Goal: Task Accomplishment & Management: Manage account settings

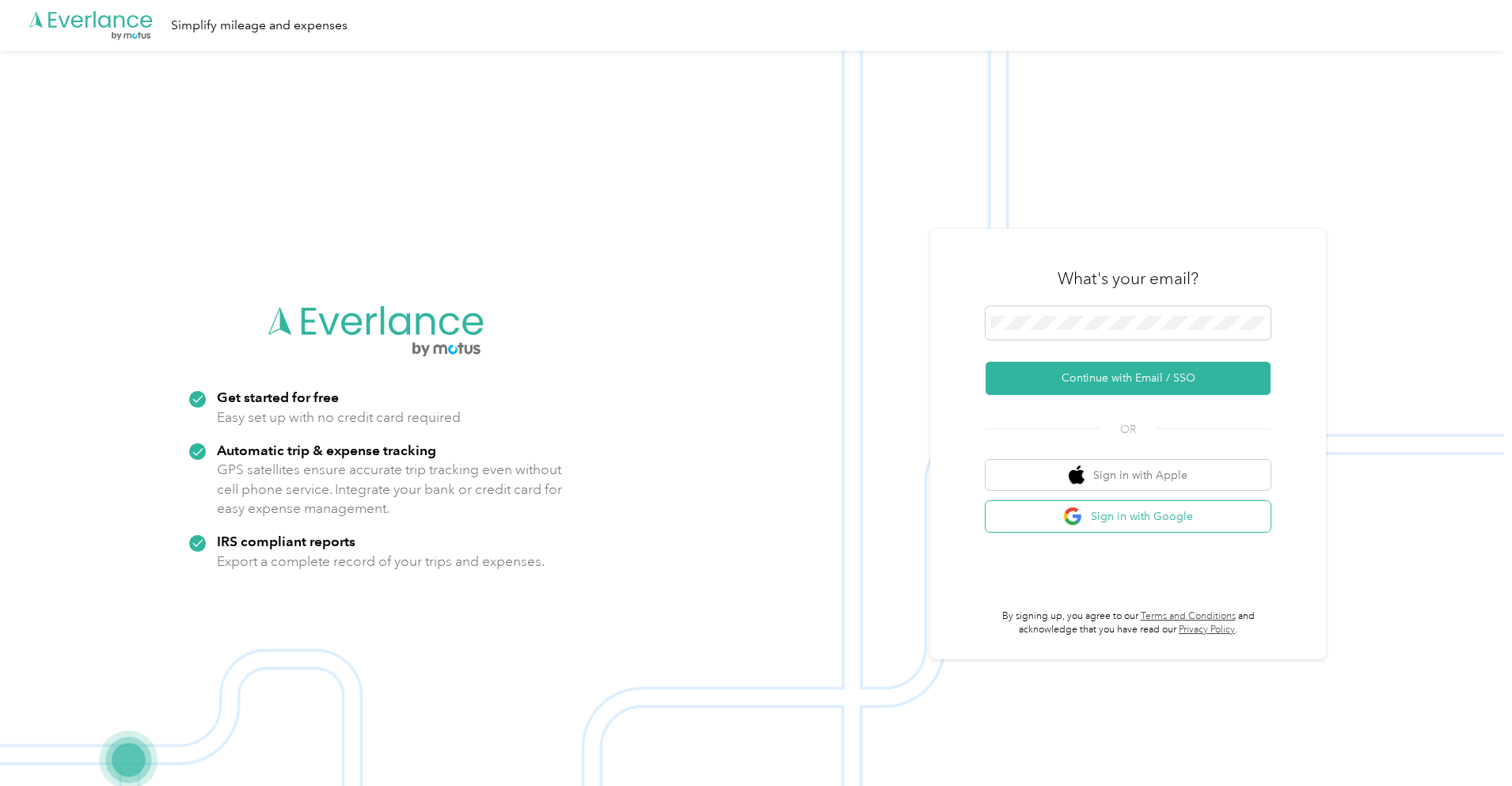
click at [1145, 515] on button "Sign in with Google" at bounding box center [1129, 516] width 285 height 31
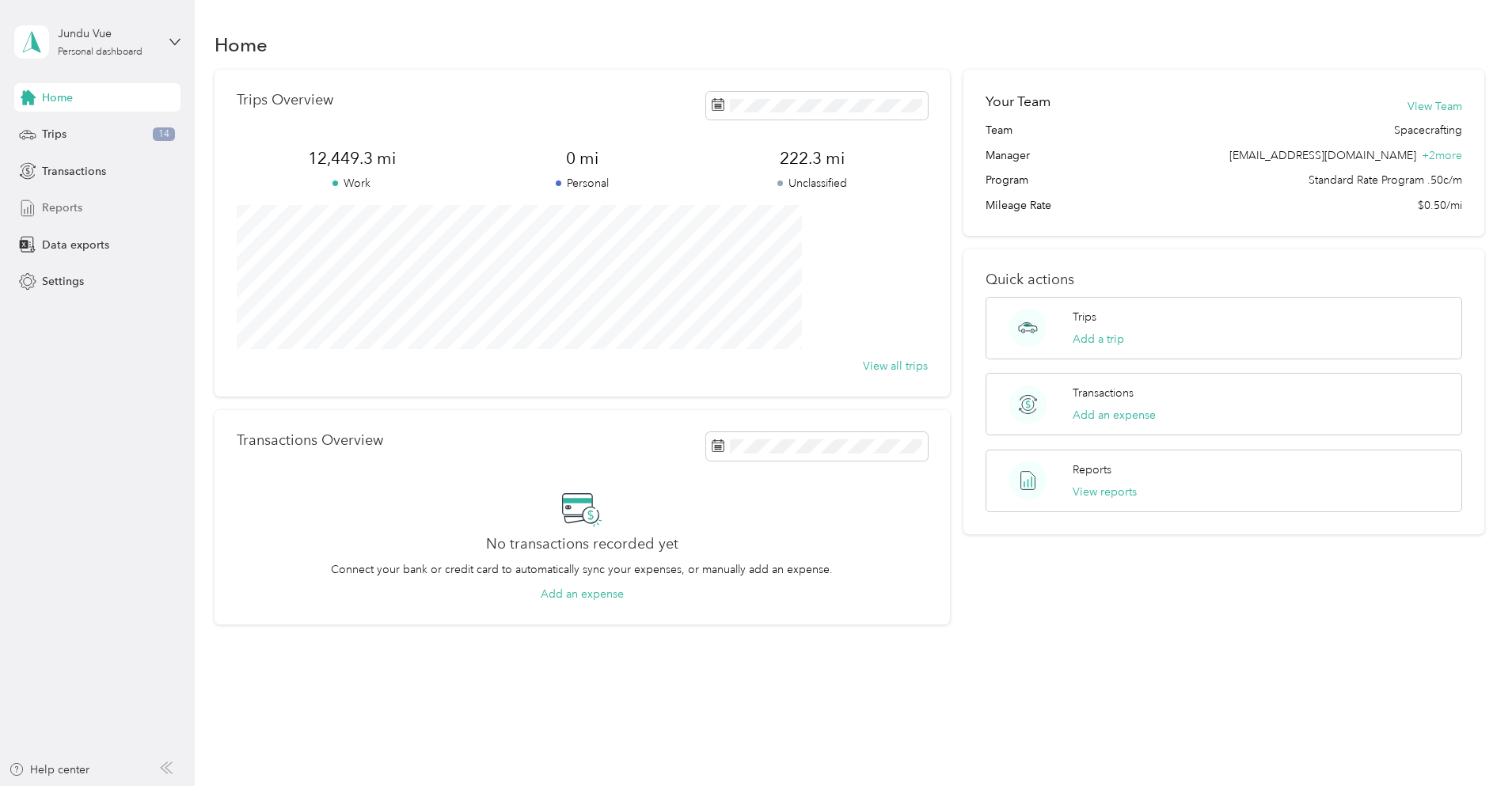
click at [100, 206] on div "Reports" at bounding box center [97, 208] width 166 height 28
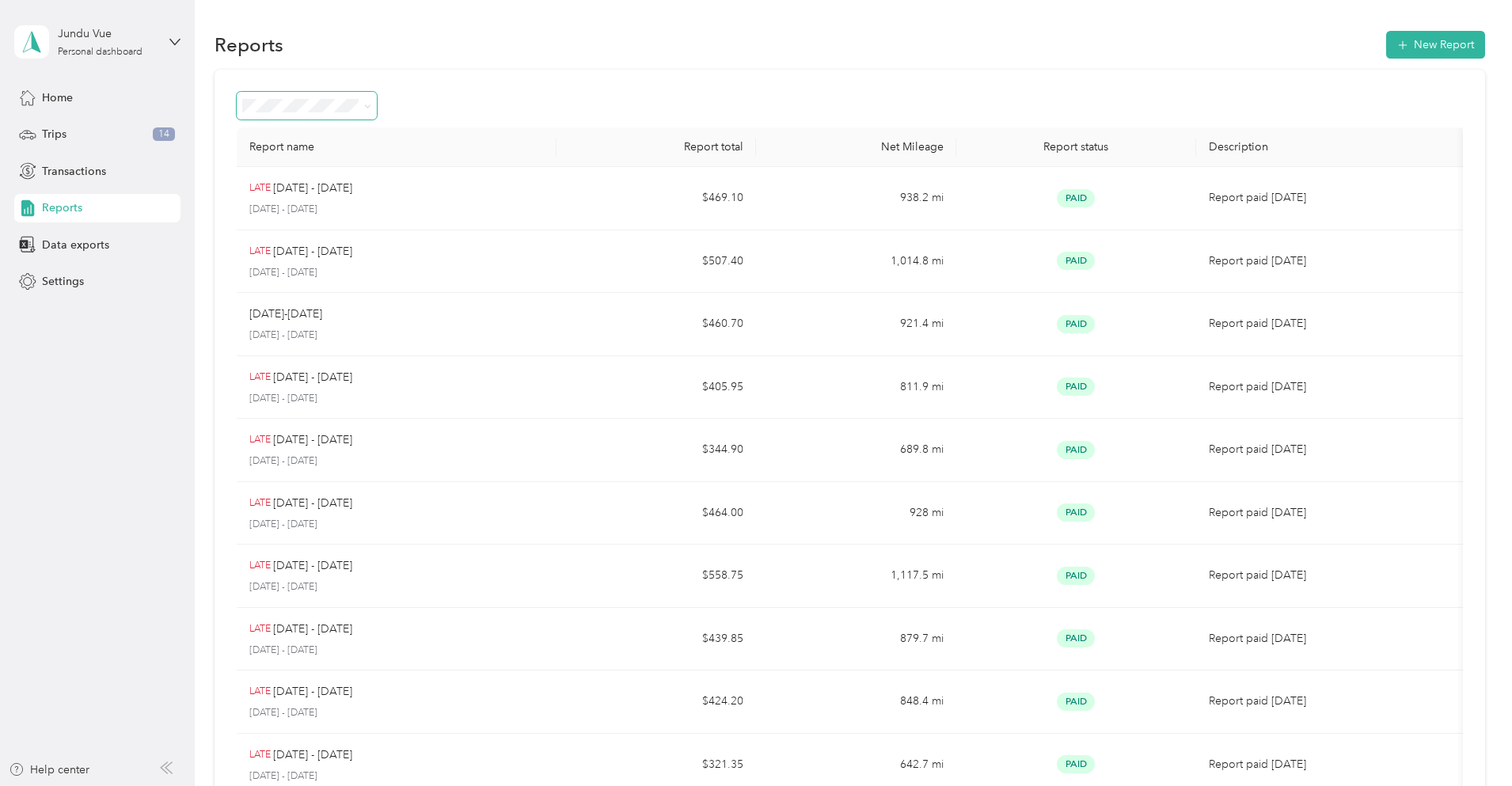
click at [377, 96] on span at bounding box center [307, 105] width 140 height 27
click at [1386, 55] on button "New Report" at bounding box center [1435, 44] width 99 height 27
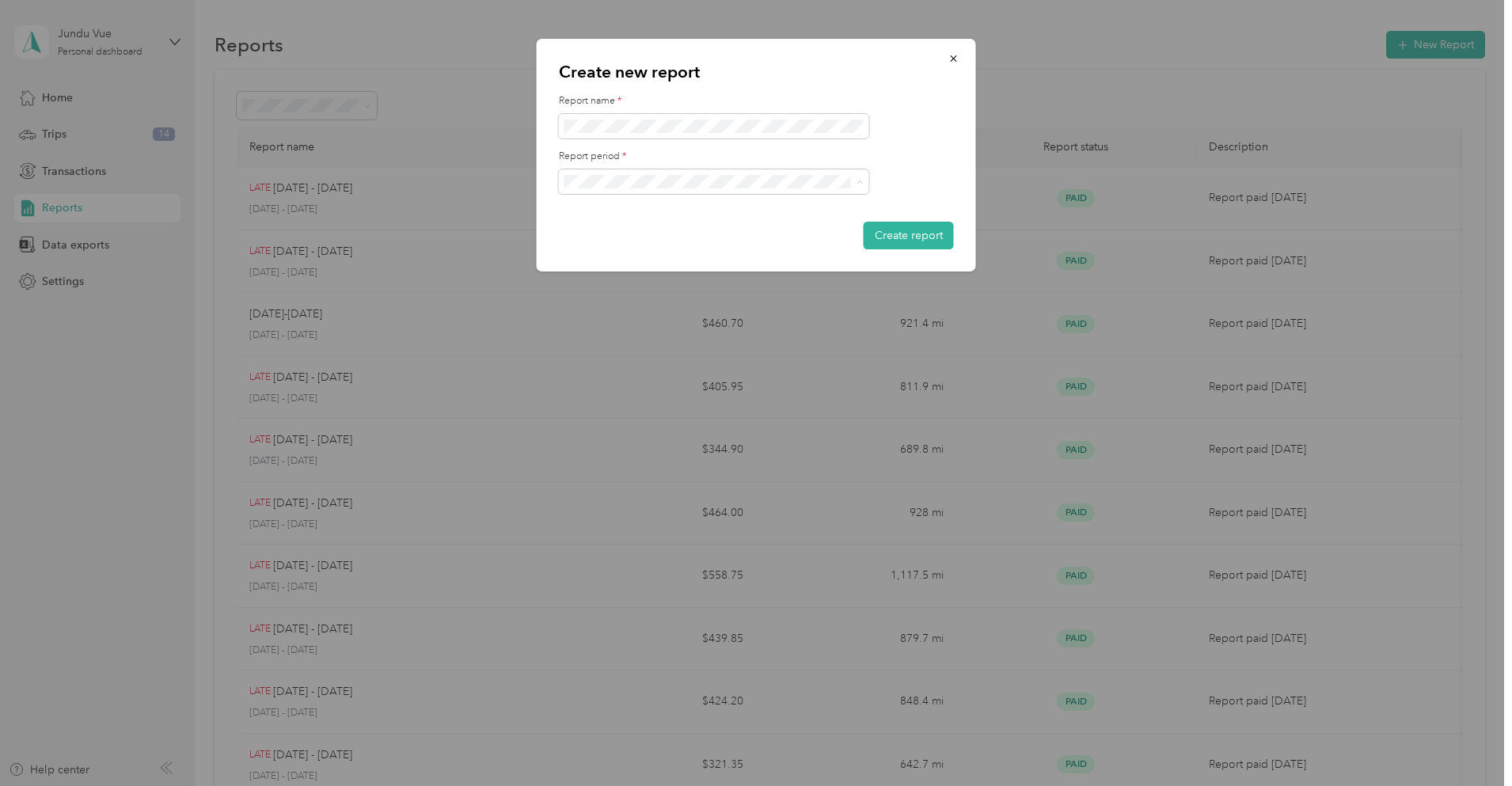
click at [674, 238] on div "[DATE] - [DATE]" at bounding box center [715, 237] width 288 height 17
click at [864, 221] on button "Create report" at bounding box center [909, 235] width 90 height 27
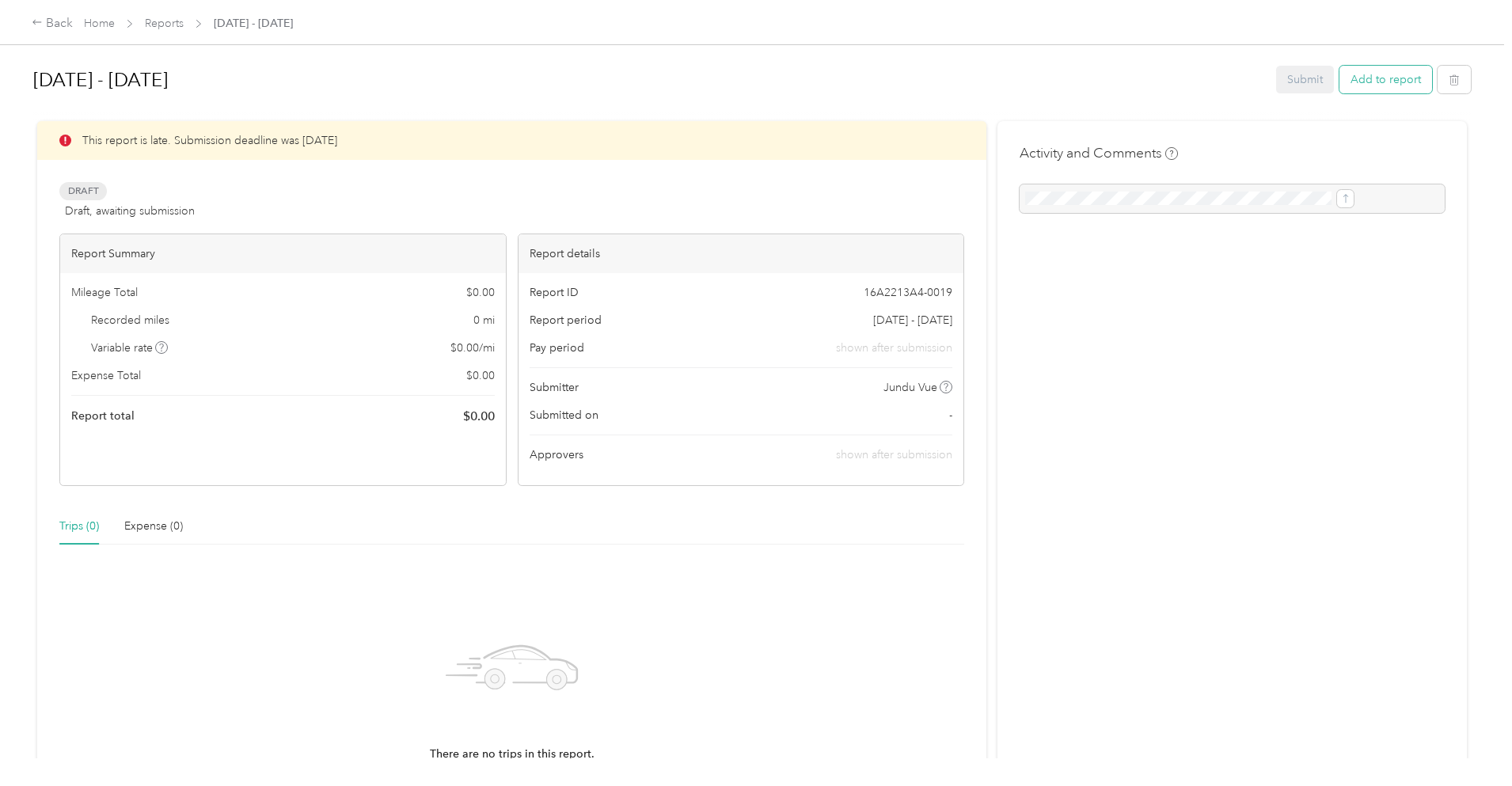
click at [1340, 80] on button "Add to report" at bounding box center [1386, 80] width 93 height 27
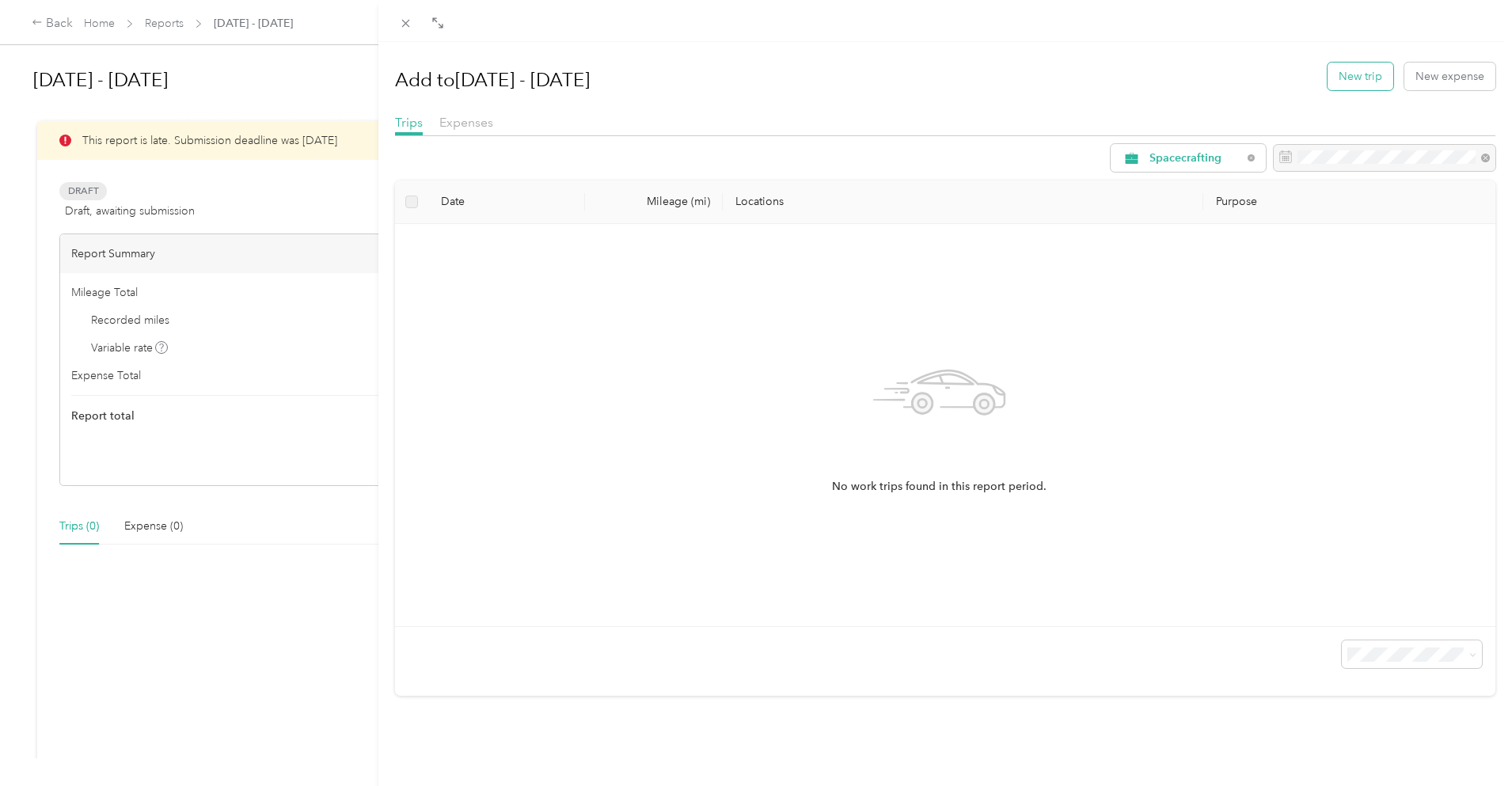
click at [1348, 79] on button "New trip" at bounding box center [1361, 77] width 66 height 27
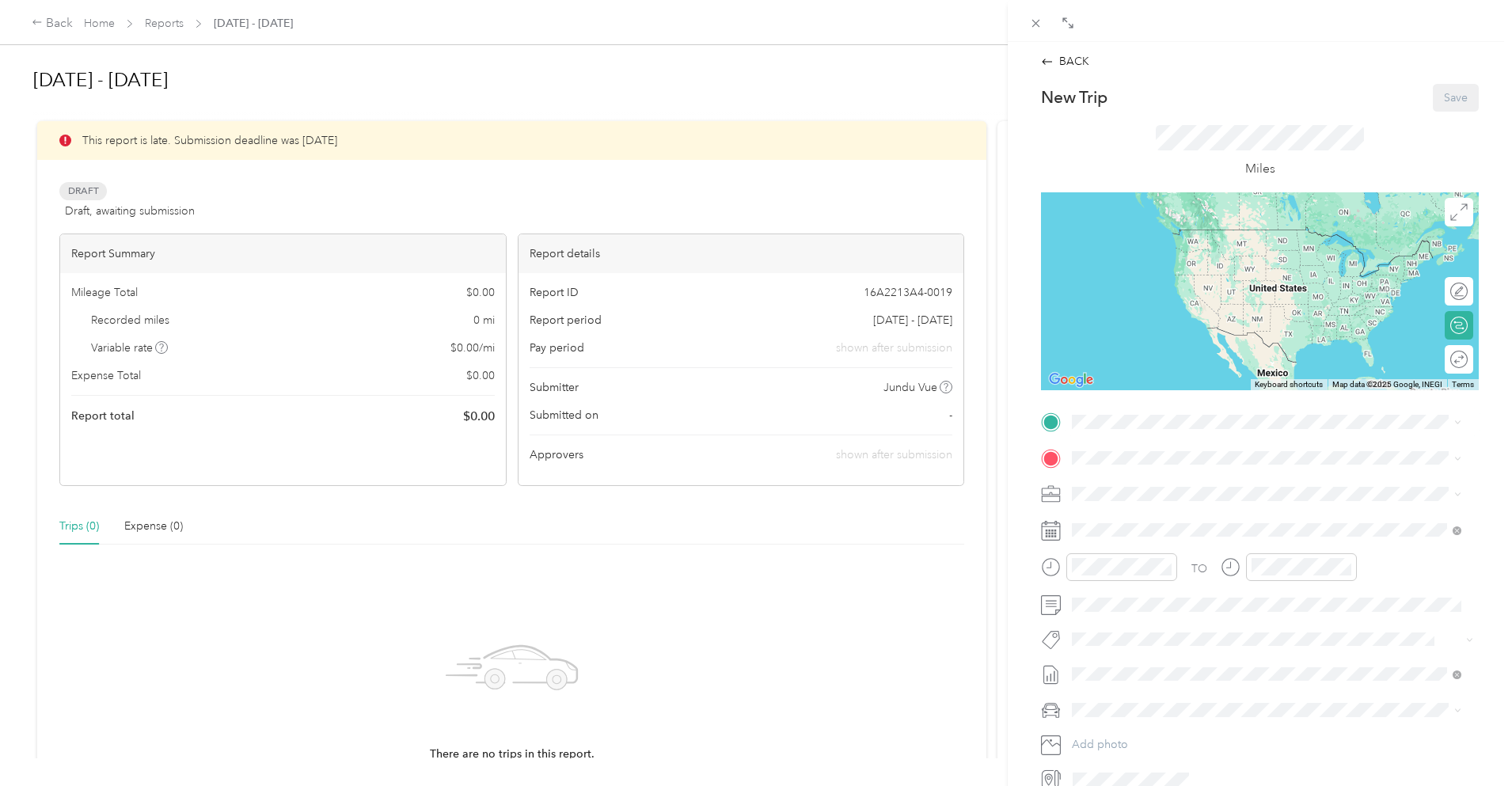
click at [1152, 492] on div "Home [STREET_ADDRESS][PERSON_NAME]" at bounding box center [1196, 494] width 188 height 33
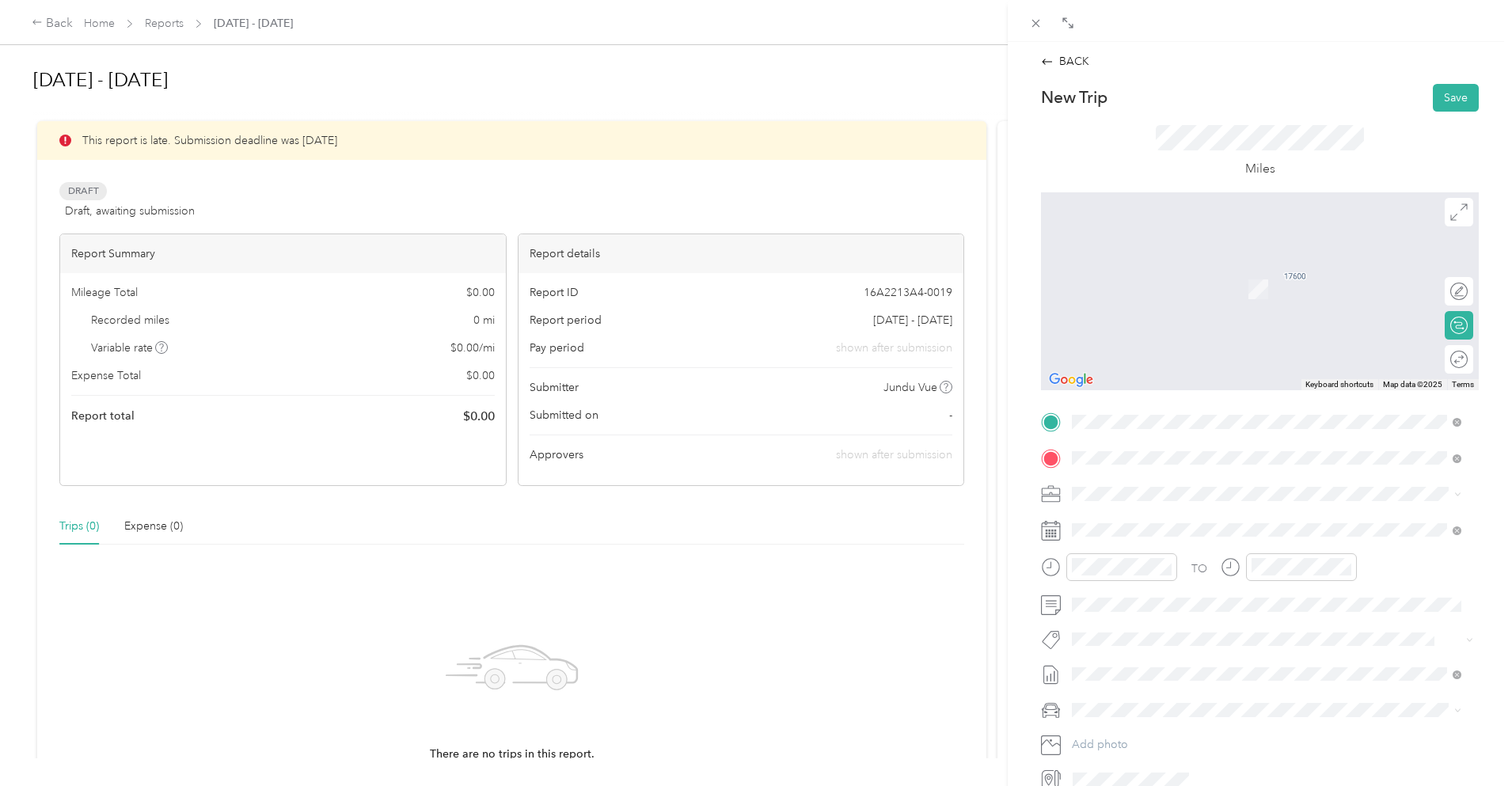
click at [1141, 519] on span "[STREET_ADDRESS][US_STATE]" at bounding box center [1181, 515] width 159 height 14
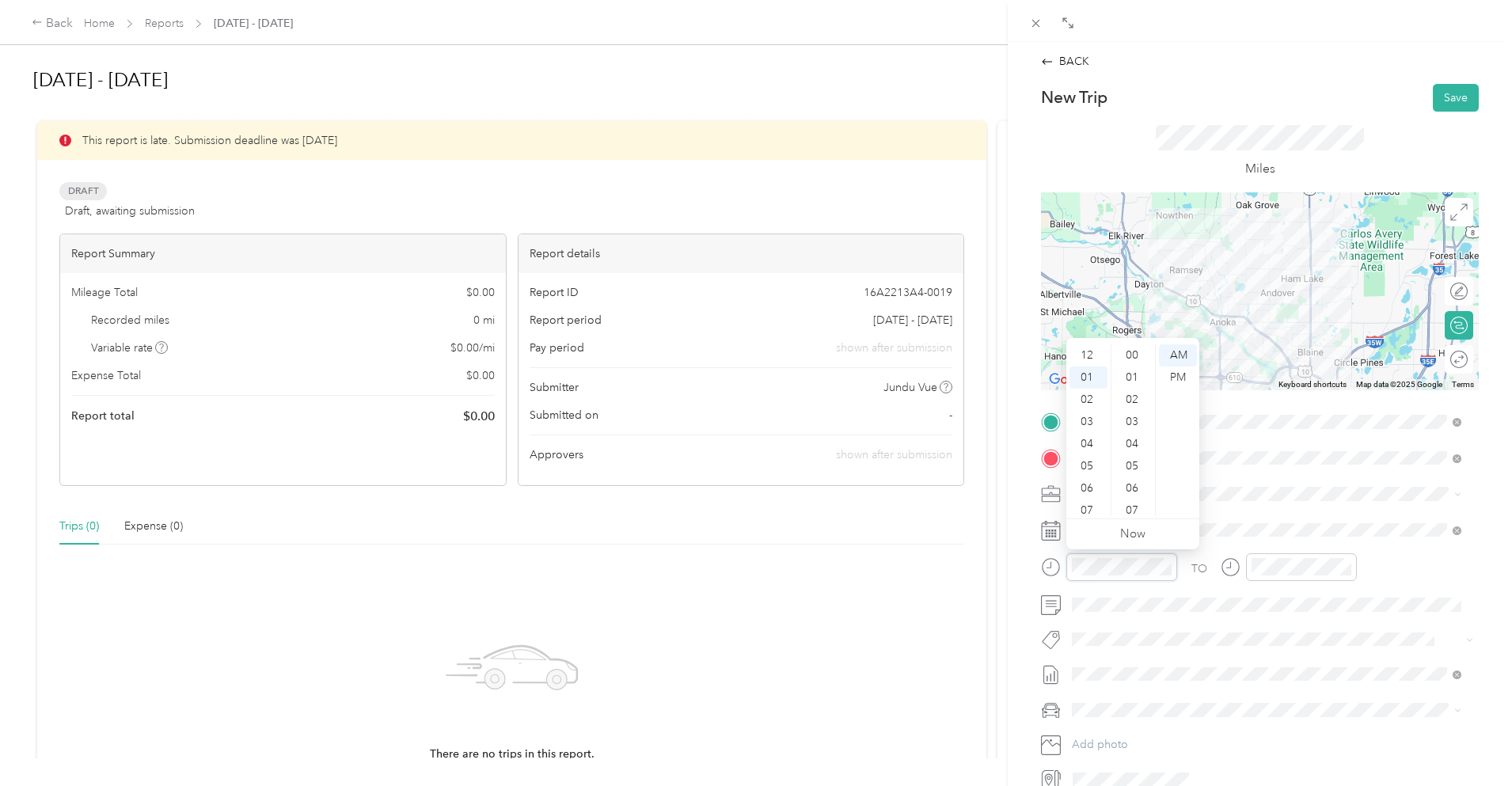
scroll to position [1159, 0]
click at [1097, 503] on div "08" at bounding box center [1088, 511] width 38 height 23
click at [1133, 357] on div "00" at bounding box center [1133, 356] width 38 height 23
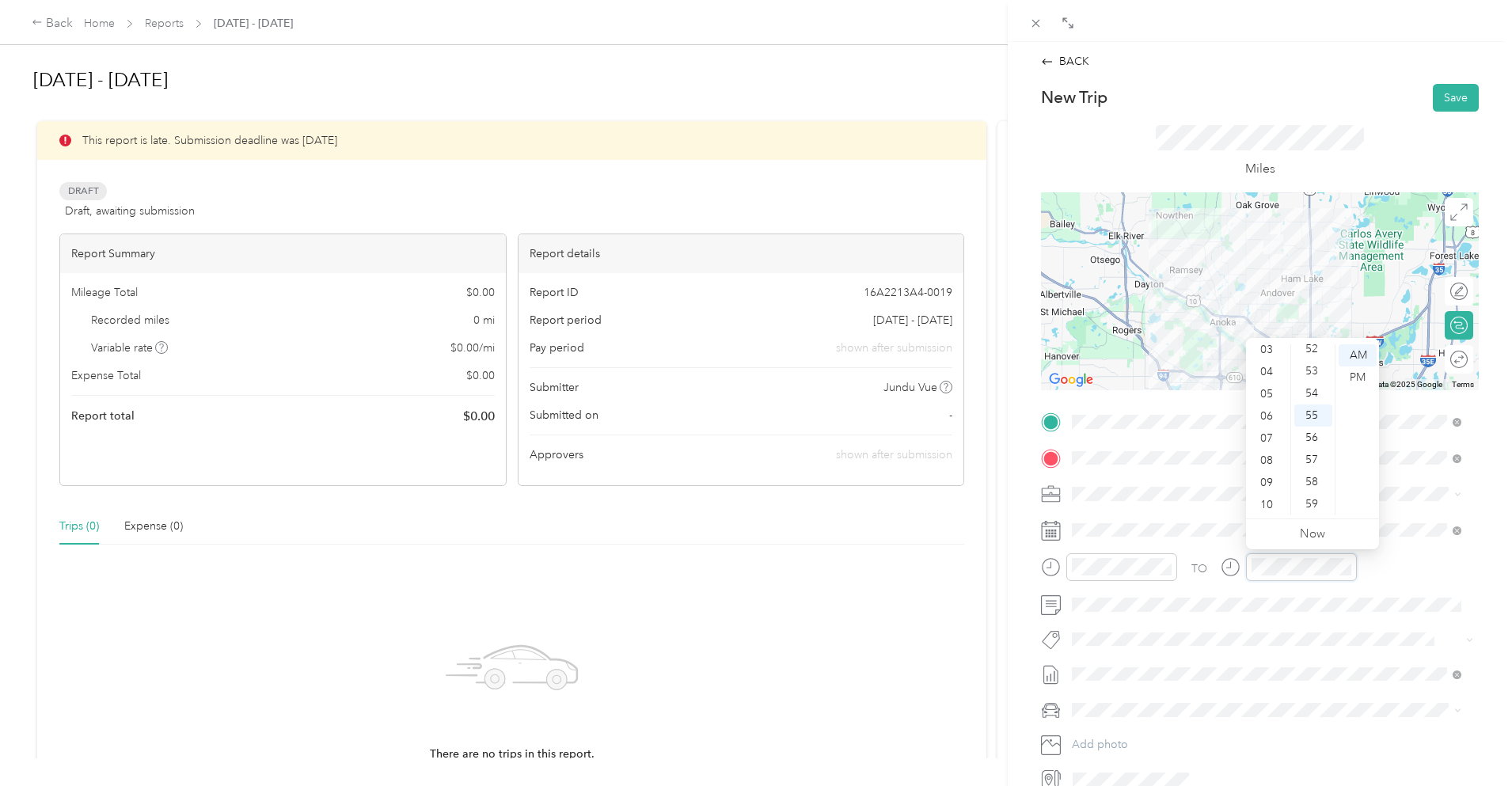
scroll to position [95, 0]
click at [1270, 459] on div "09" at bounding box center [1268, 460] width 38 height 23
click at [1310, 356] on div "00" at bounding box center [1313, 356] width 38 height 23
click at [1373, 164] on div "Miles" at bounding box center [1261, 152] width 438 height 81
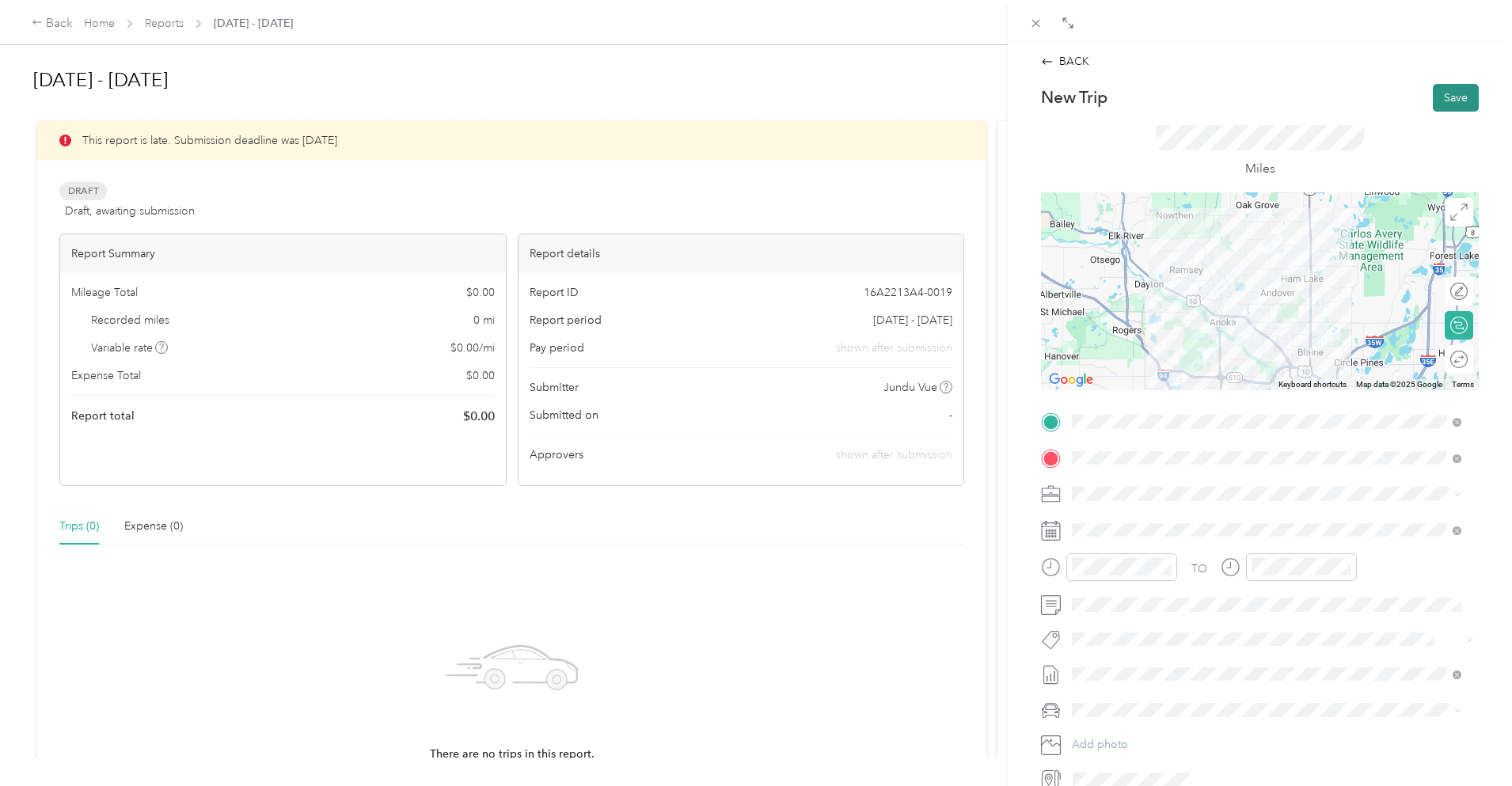
click at [1440, 101] on button "Save" at bounding box center [1456, 97] width 46 height 27
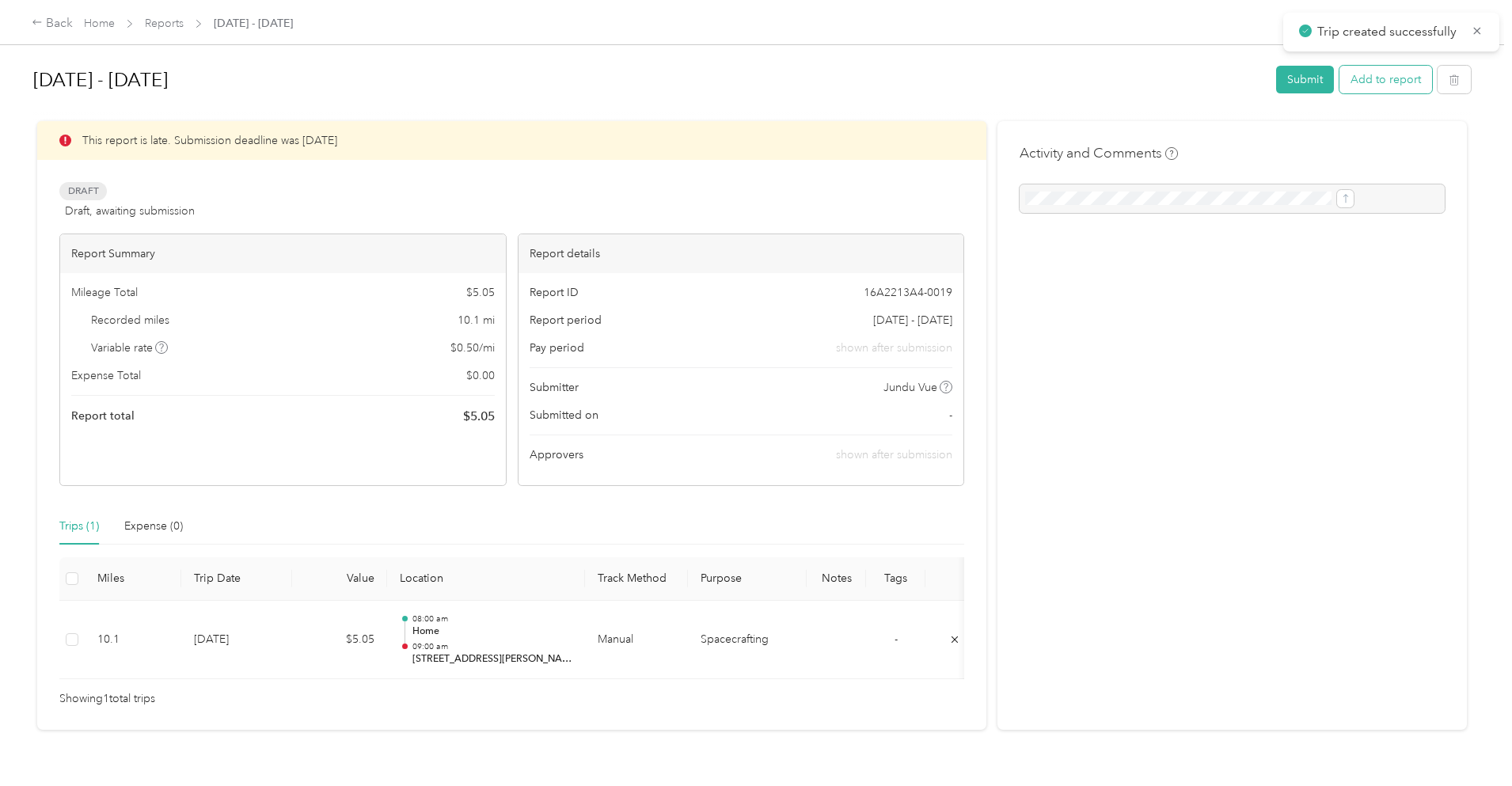
click at [1340, 87] on button "Add to report" at bounding box center [1386, 80] width 93 height 27
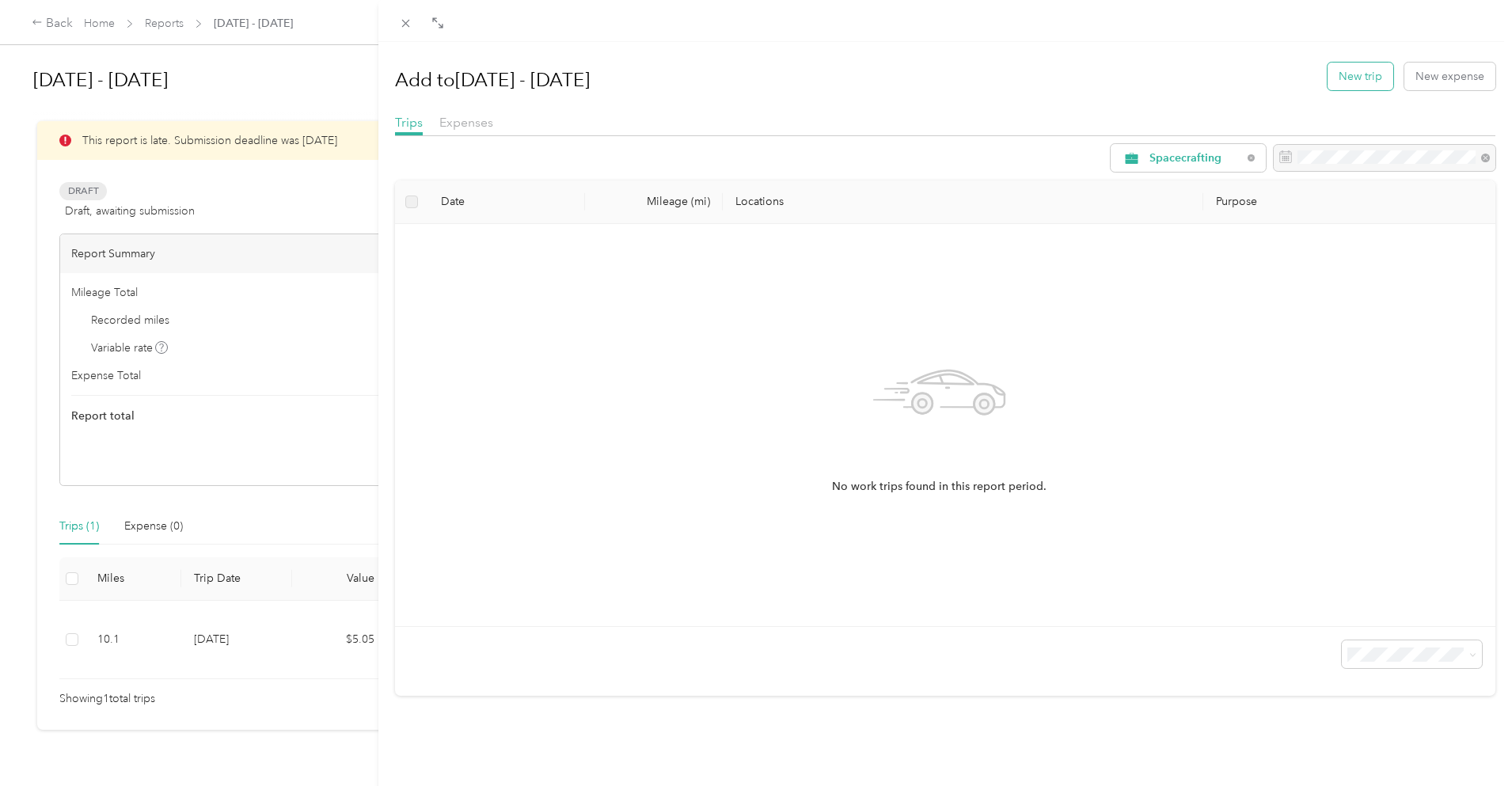
click at [1345, 77] on button "New trip" at bounding box center [1361, 77] width 66 height 27
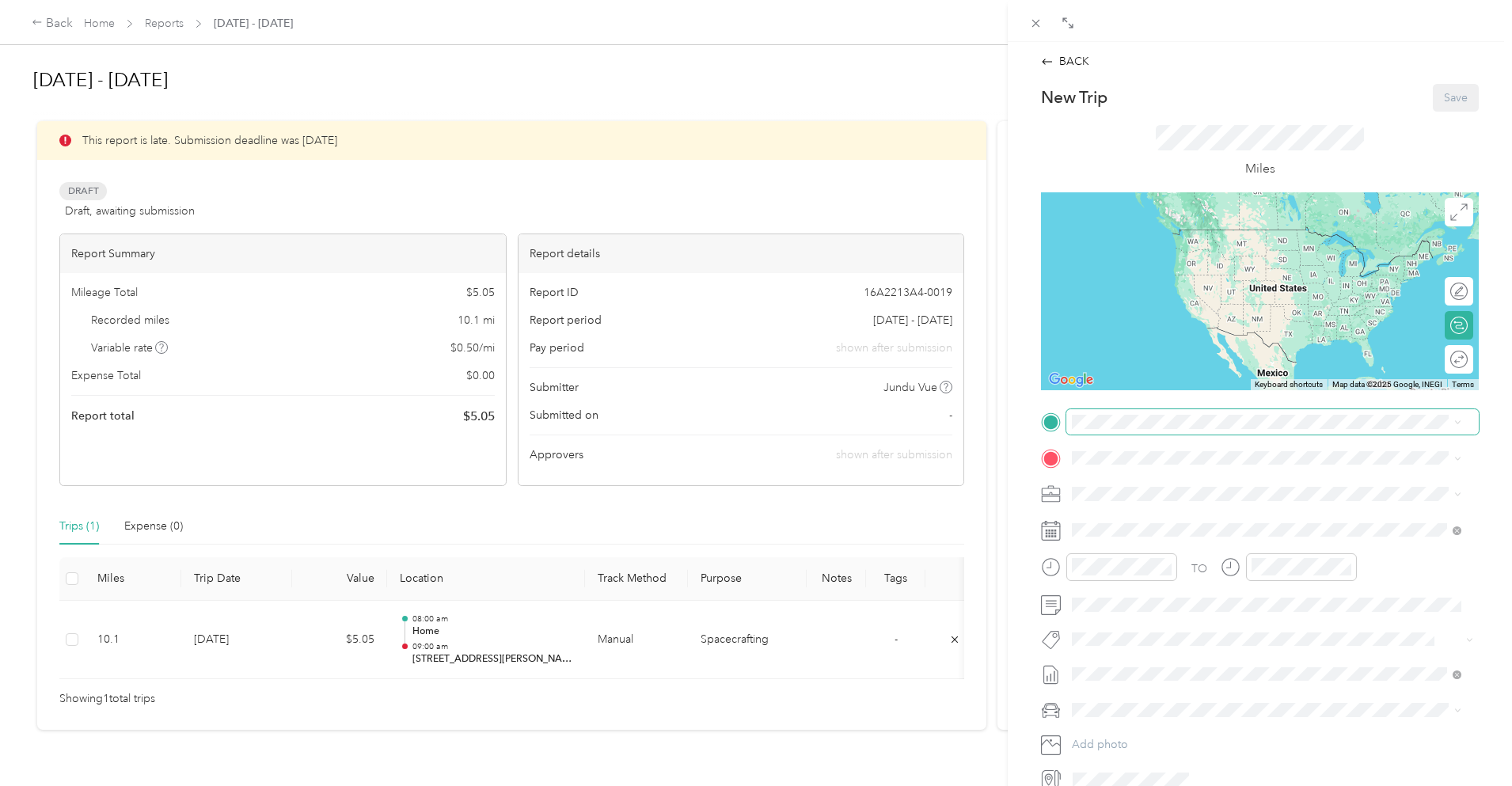
click at [1179, 411] on span at bounding box center [1273, 421] width 412 height 25
click at [1142, 501] on span "[STREET_ADDRESS][PERSON_NAME]" at bounding box center [1196, 502] width 188 height 14
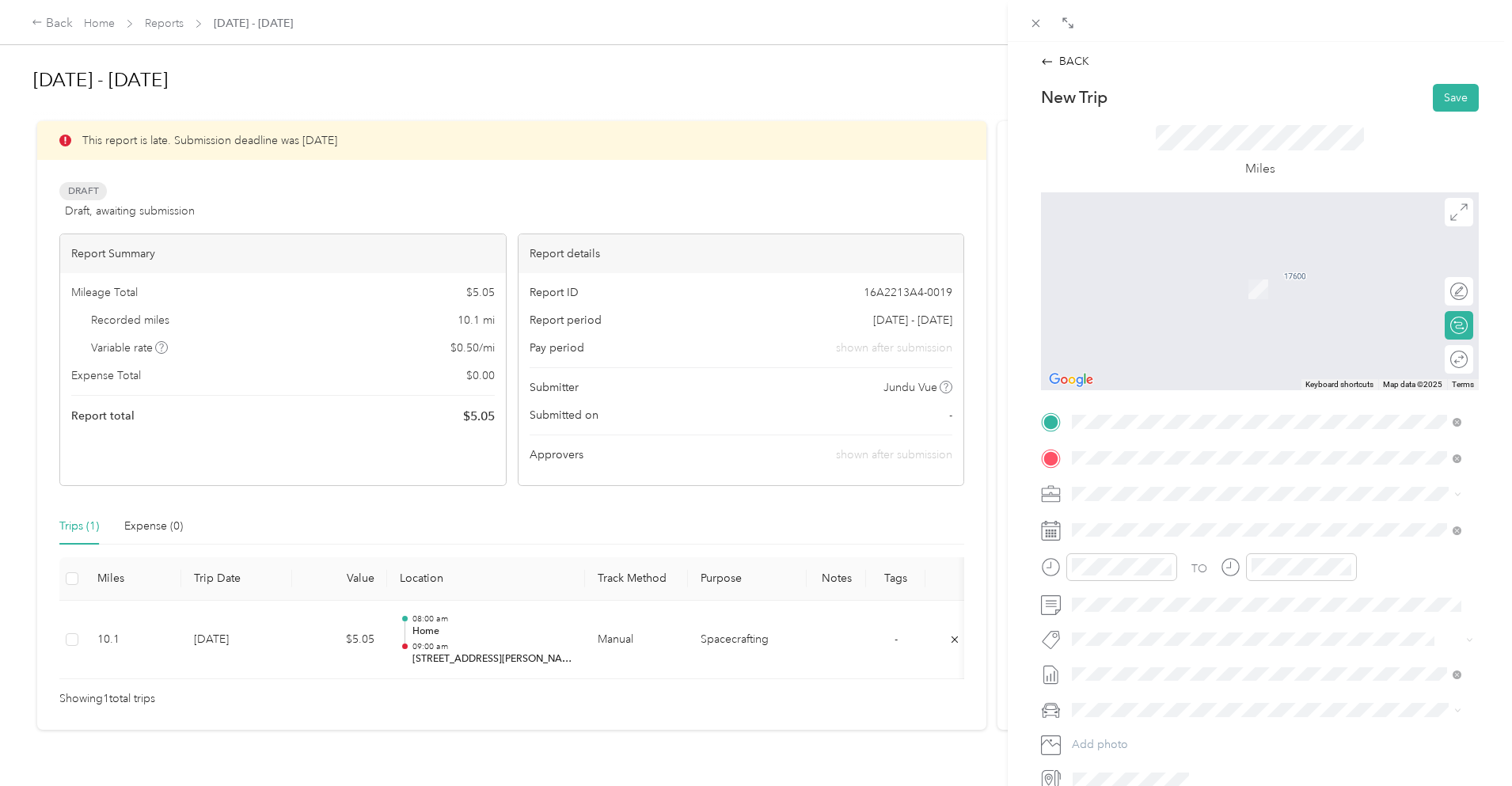
click at [1152, 519] on span "[STREET_ADDRESS][PERSON_NAME][US_STATE]" at bounding box center [1225, 515] width 246 height 14
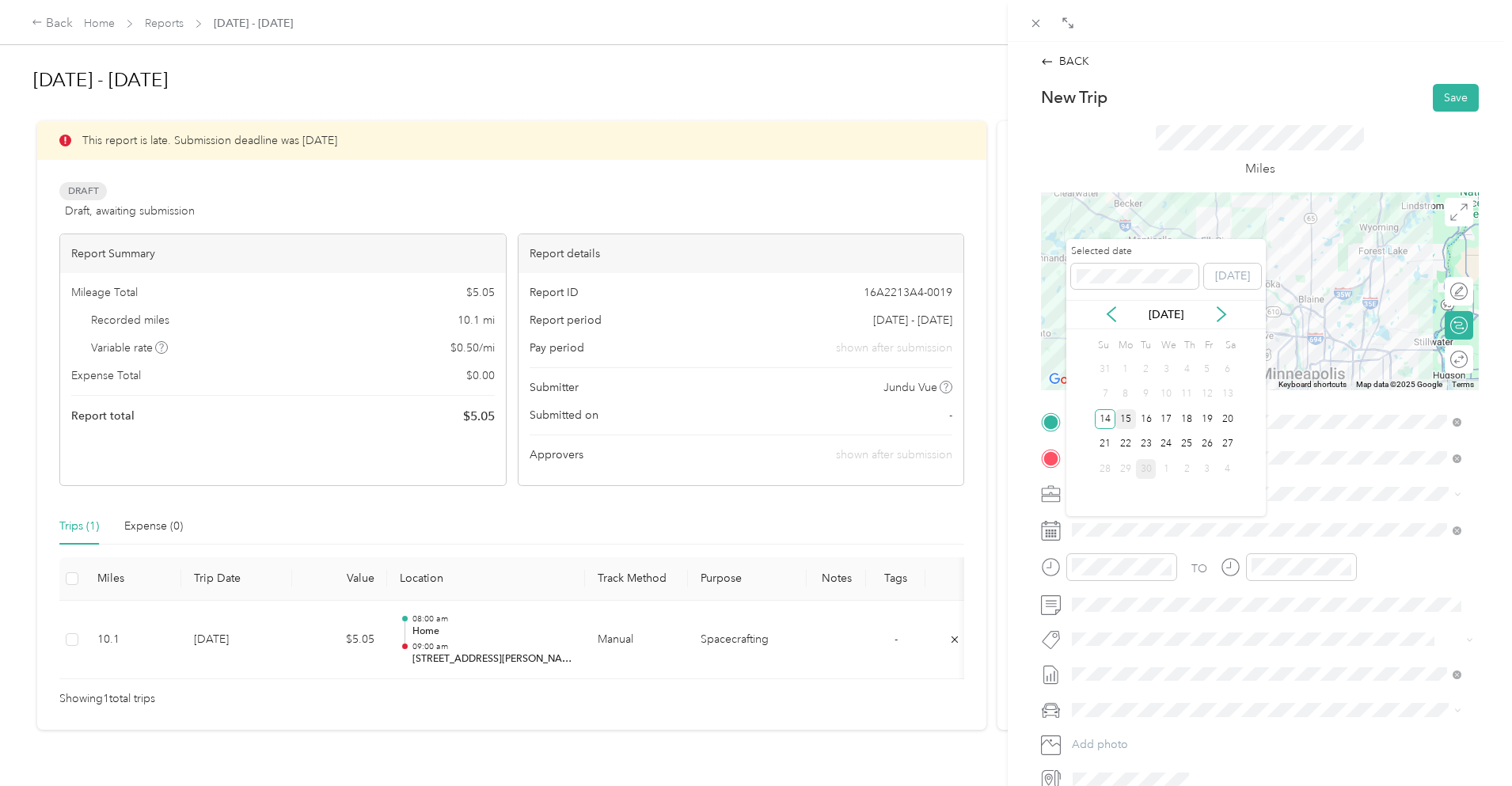
click at [1129, 420] on div "15" at bounding box center [1126, 419] width 21 height 20
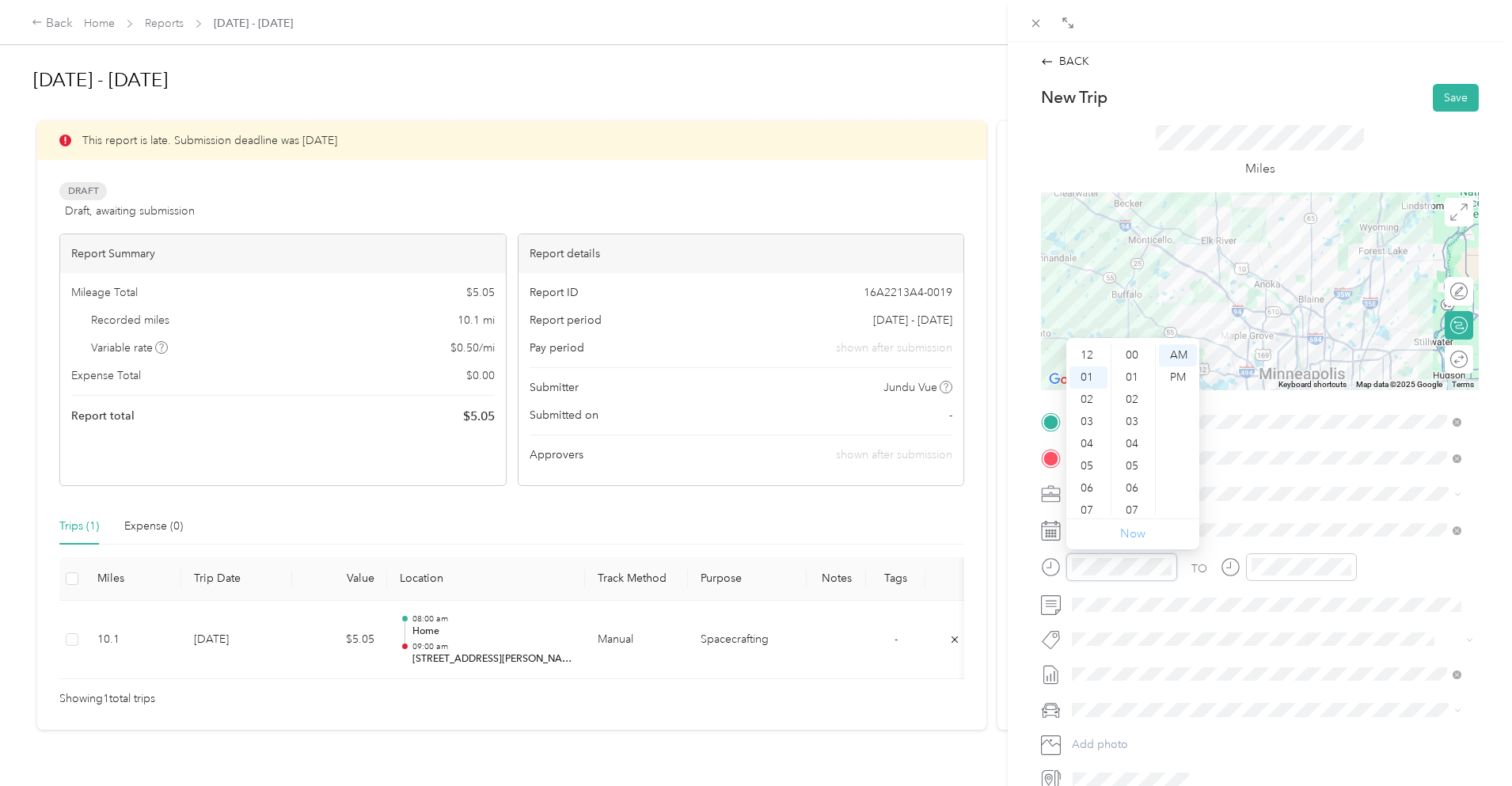
scroll to position [1159, 0]
click at [1095, 508] on div "08" at bounding box center [1088, 511] width 38 height 23
click at [1125, 353] on div "00" at bounding box center [1133, 356] width 38 height 23
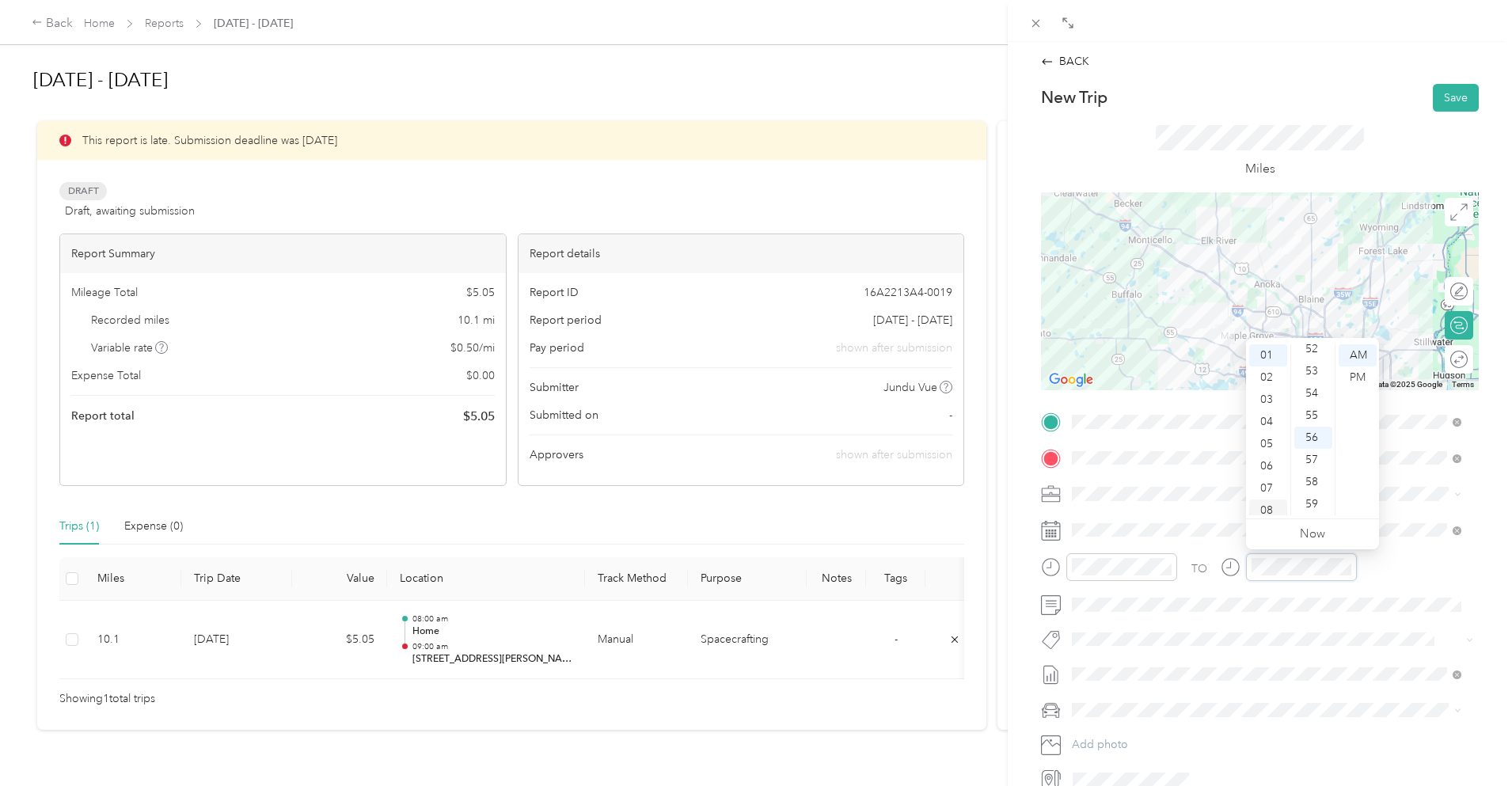
scroll to position [95, 0]
click at [1259, 452] on div "09" at bounding box center [1268, 460] width 38 height 23
click at [1315, 353] on div "00" at bounding box center [1313, 356] width 38 height 23
click at [1359, 154] on div "Miles" at bounding box center [1261, 152] width 438 height 81
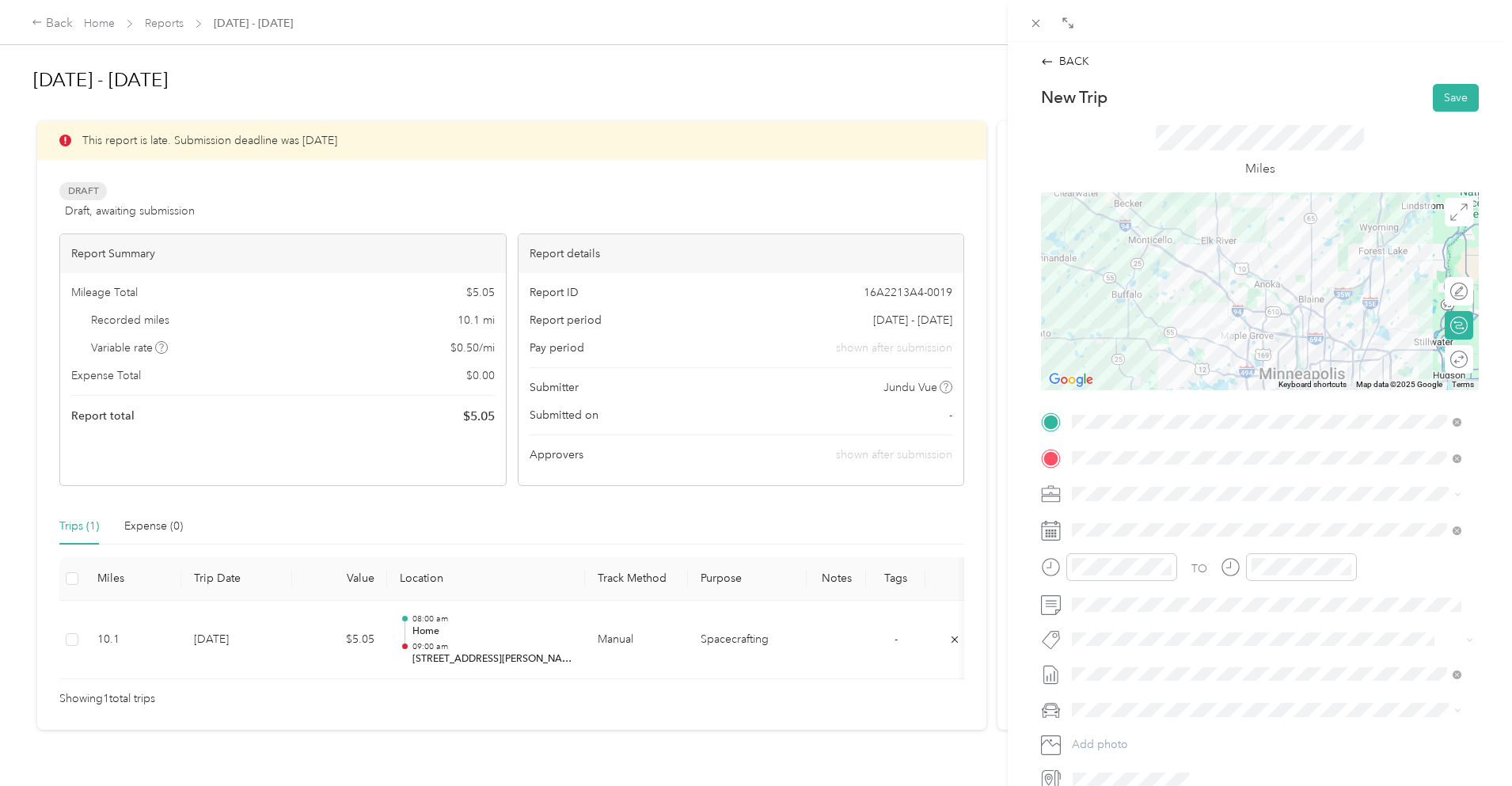
click at [1441, 81] on div "BACK New Trip Save This trip cannot be edited because it is either under review…" at bounding box center [1260, 422] width 471 height 738
click at [1434, 99] on button "Save" at bounding box center [1456, 97] width 46 height 27
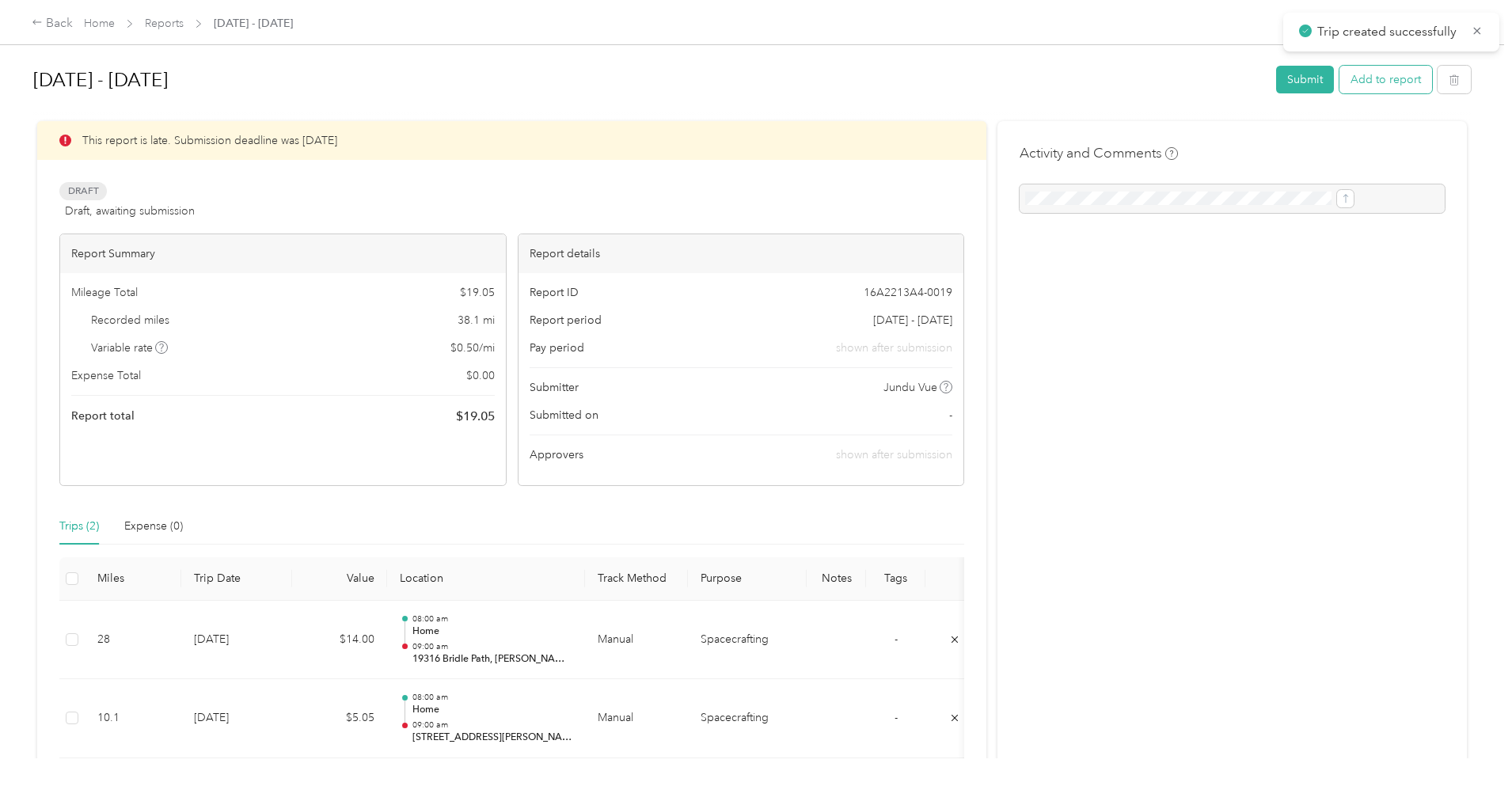
click at [1340, 83] on button "Add to report" at bounding box center [1386, 80] width 93 height 27
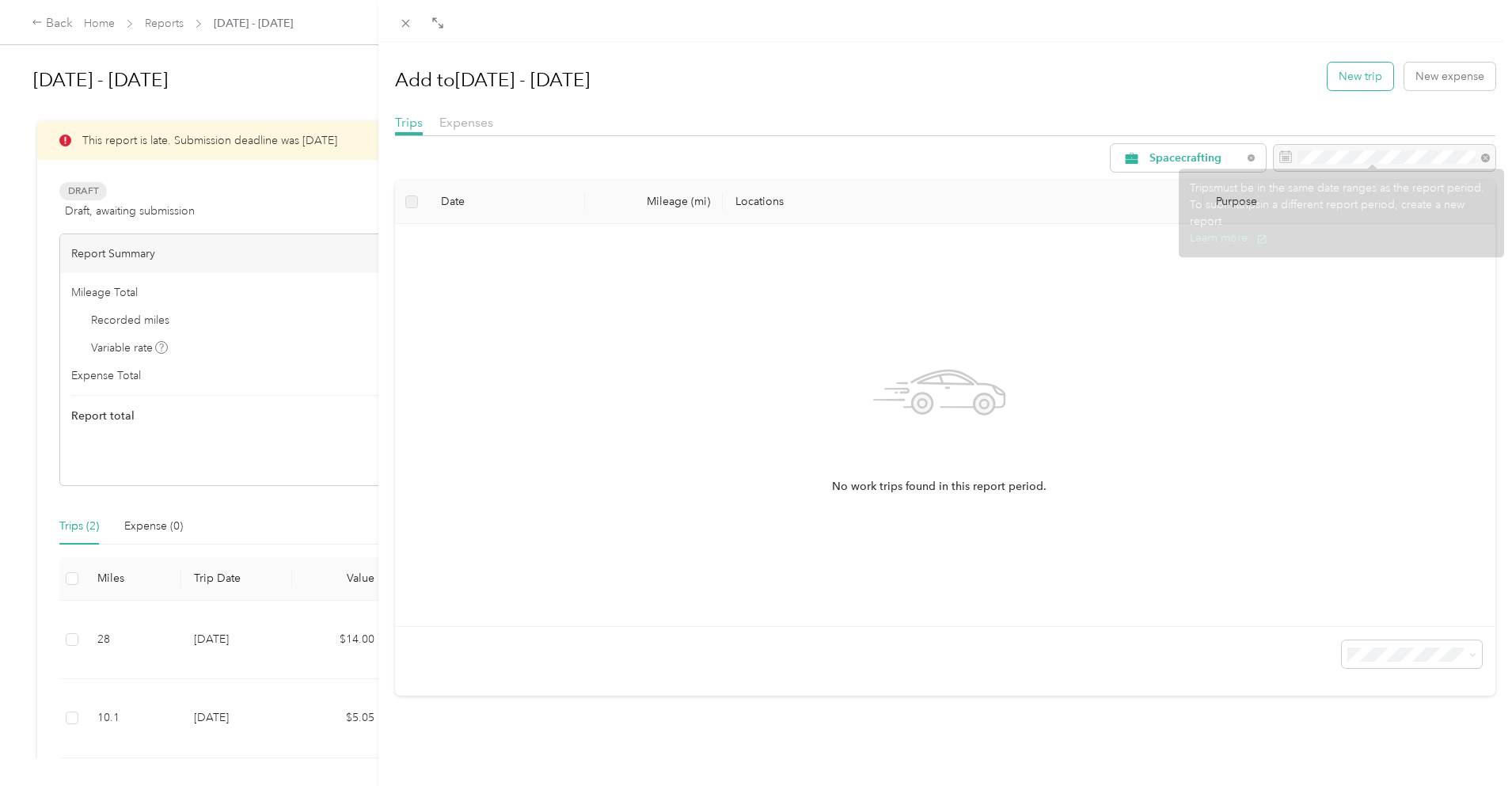
click at [1347, 79] on button "New trip" at bounding box center [1361, 77] width 66 height 27
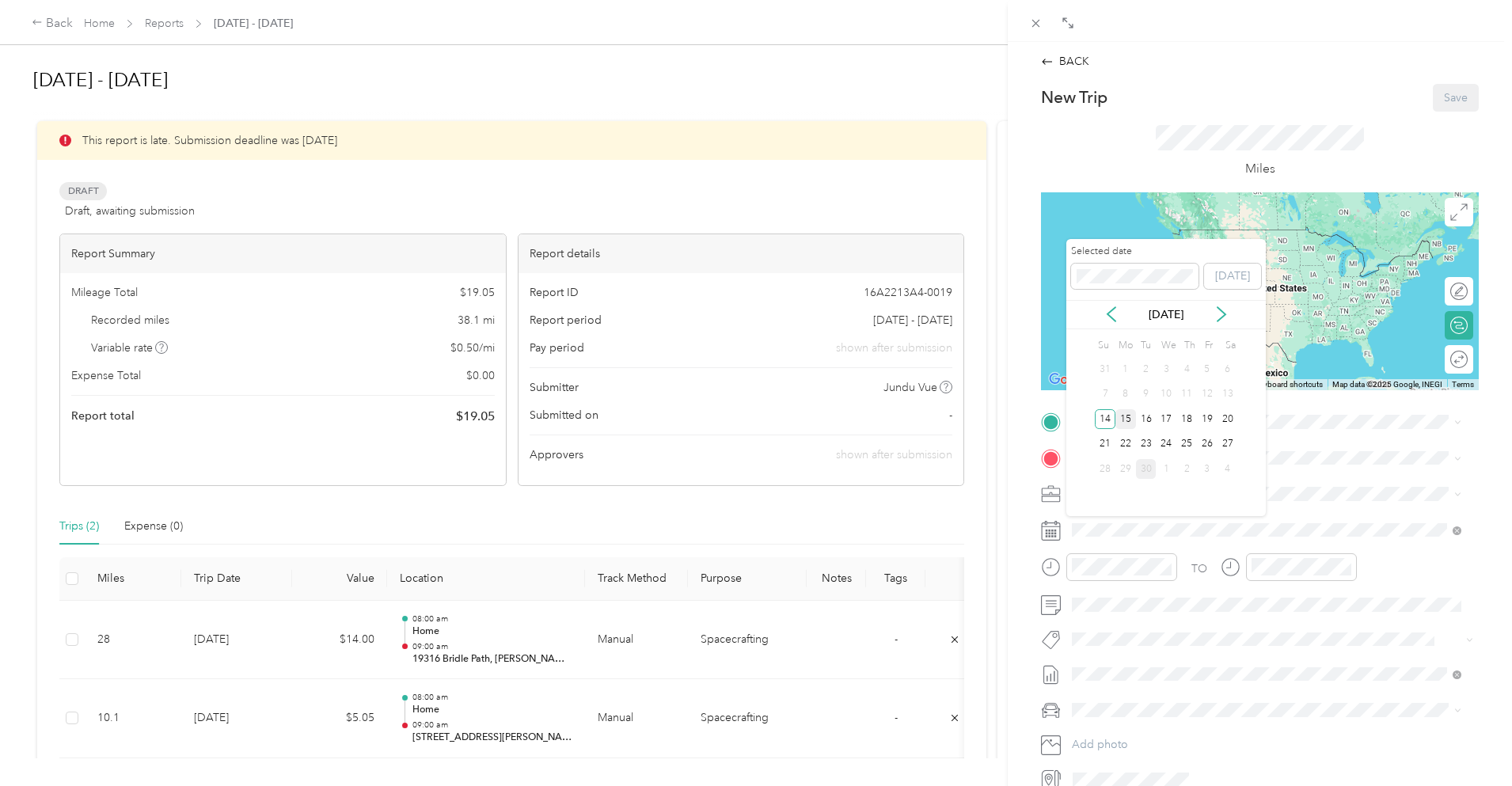
click at [1133, 421] on div "15" at bounding box center [1126, 419] width 21 height 20
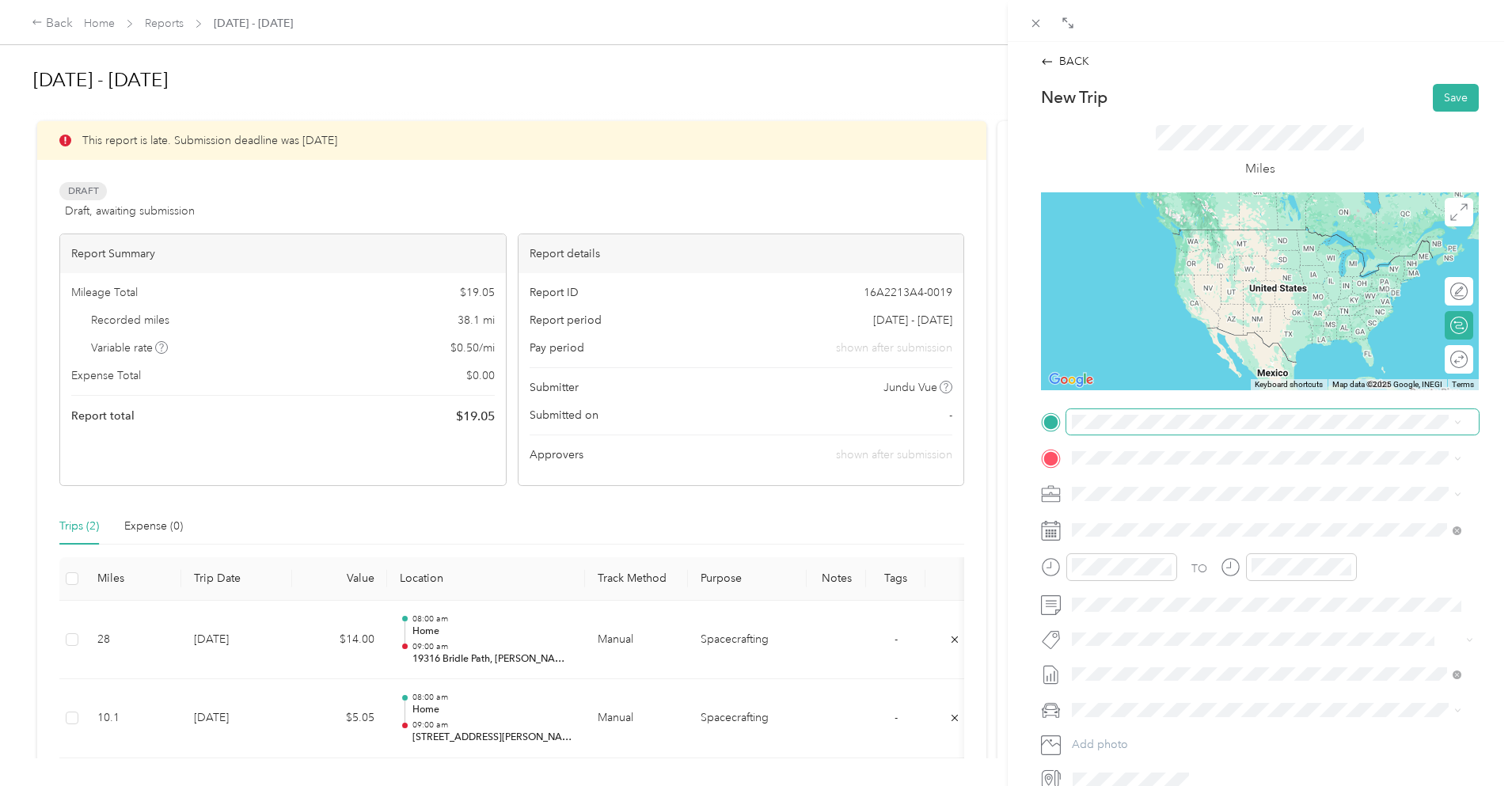
click at [1133, 432] on span at bounding box center [1273, 421] width 412 height 25
click at [1174, 484] on span "[STREET_ADDRESS][PERSON_NAME][US_STATE]" at bounding box center [1225, 479] width 246 height 14
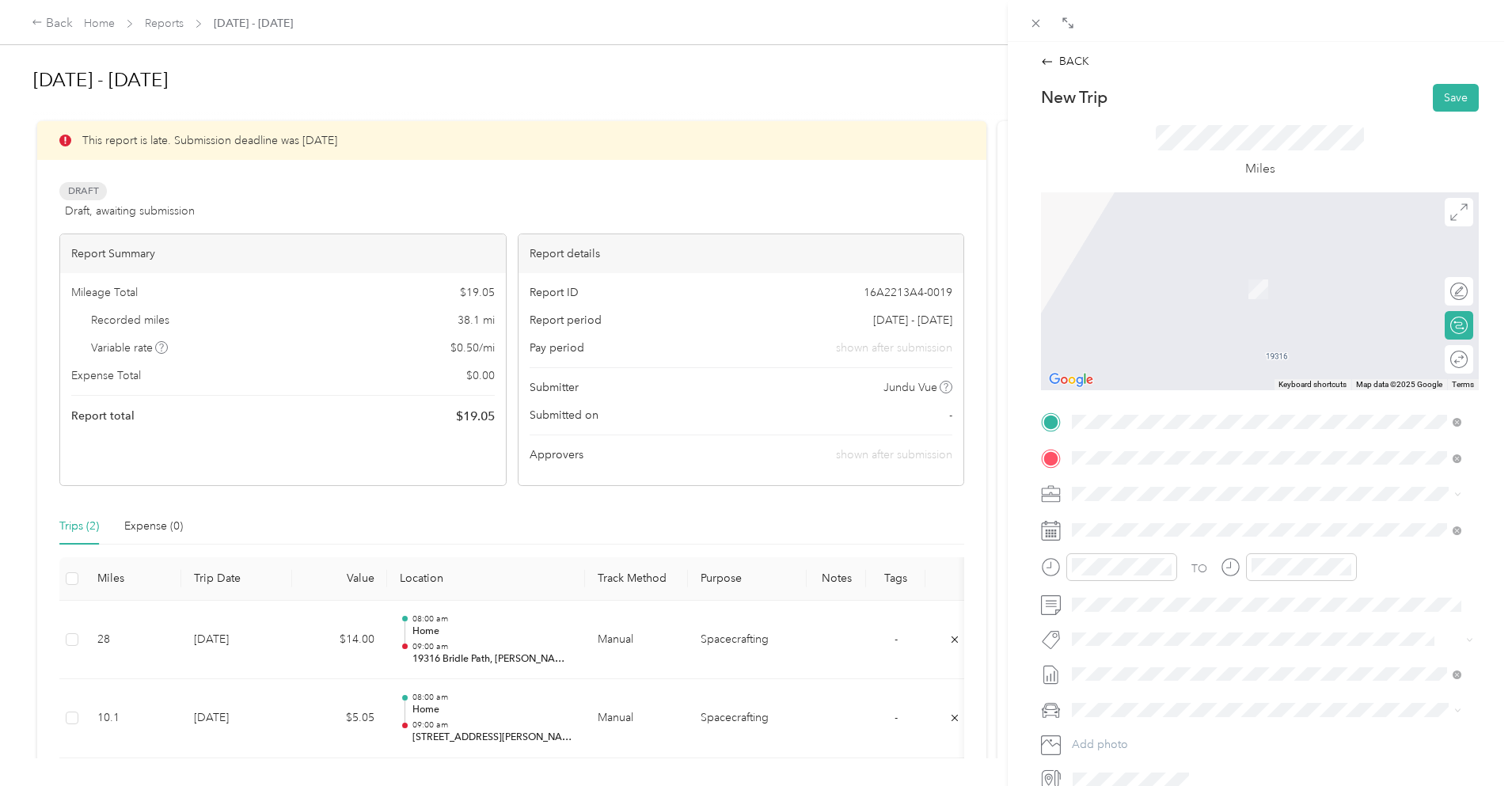
click at [1177, 521] on span "[STREET_ADDRESS][PERSON_NAME][US_STATE]" at bounding box center [1225, 515] width 246 height 14
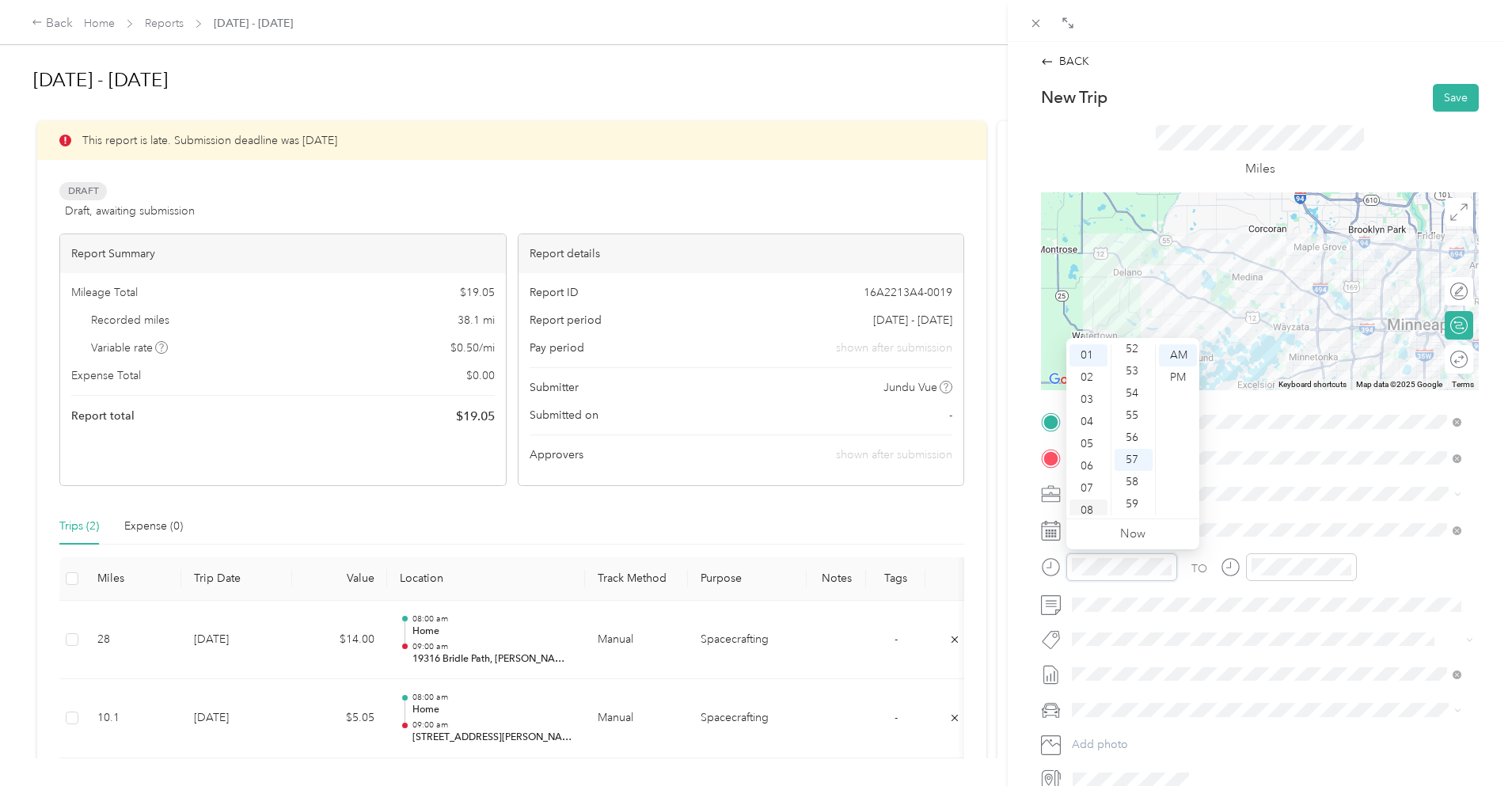
scroll to position [95, 0]
click at [1091, 482] on div "10" at bounding box center [1088, 482] width 38 height 23
click at [1085, 497] on div "11" at bounding box center [1088, 504] width 38 height 23
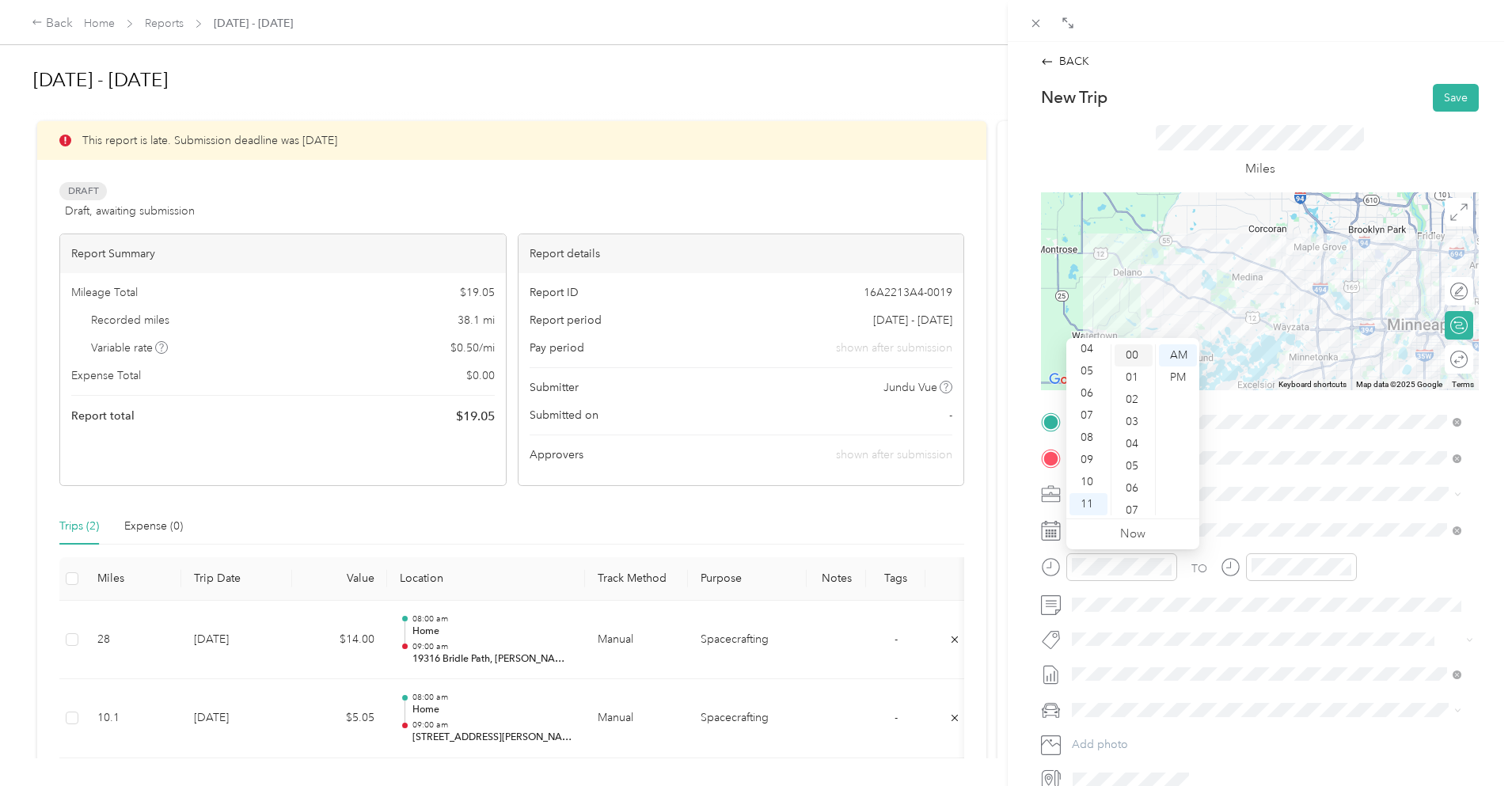
click at [1136, 354] on div "00" at bounding box center [1133, 356] width 38 height 23
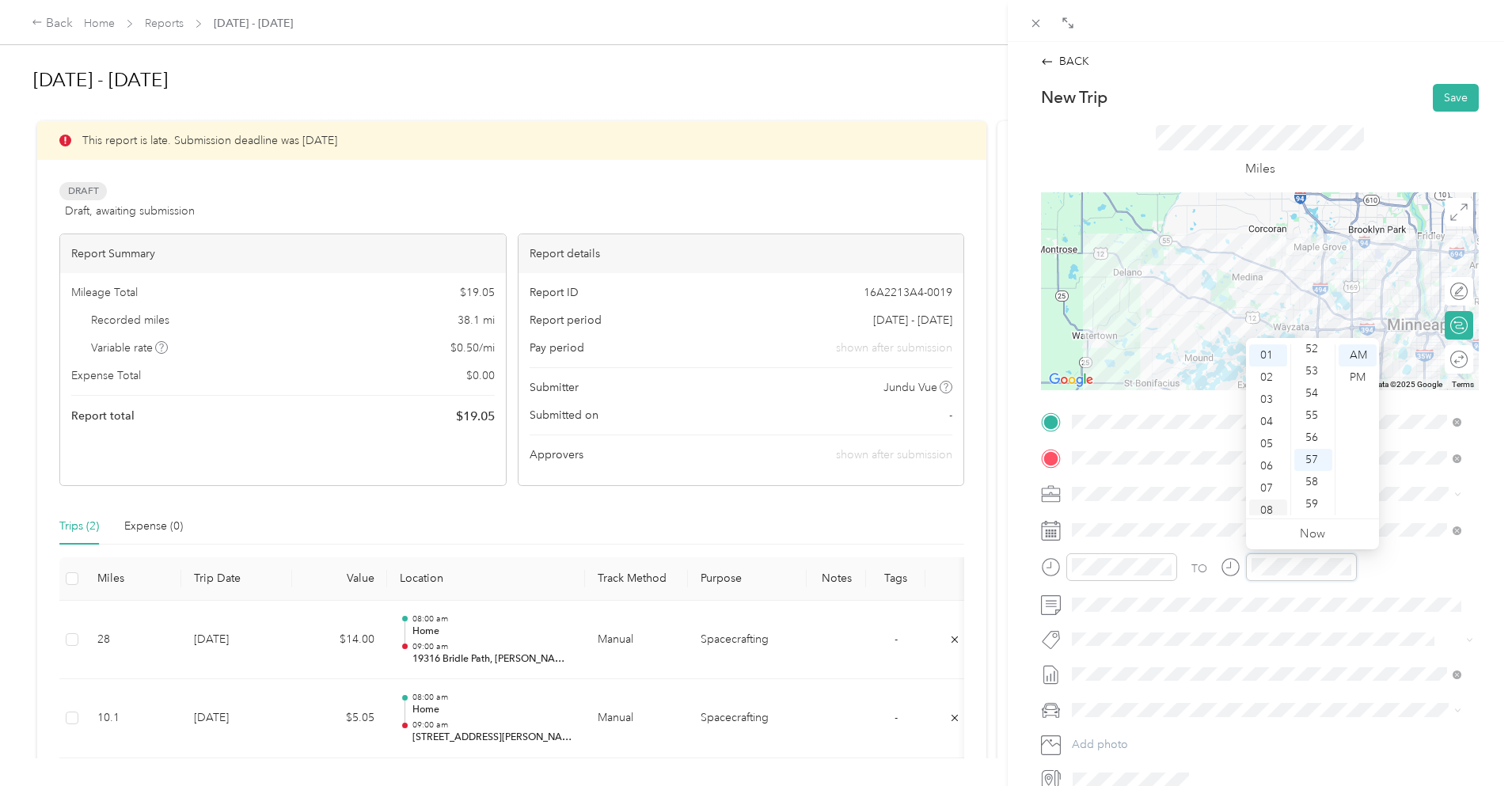
scroll to position [95, 0]
click at [1272, 500] on div "11" at bounding box center [1268, 504] width 38 height 23
click at [1309, 462] on div "30" at bounding box center [1313, 466] width 38 height 23
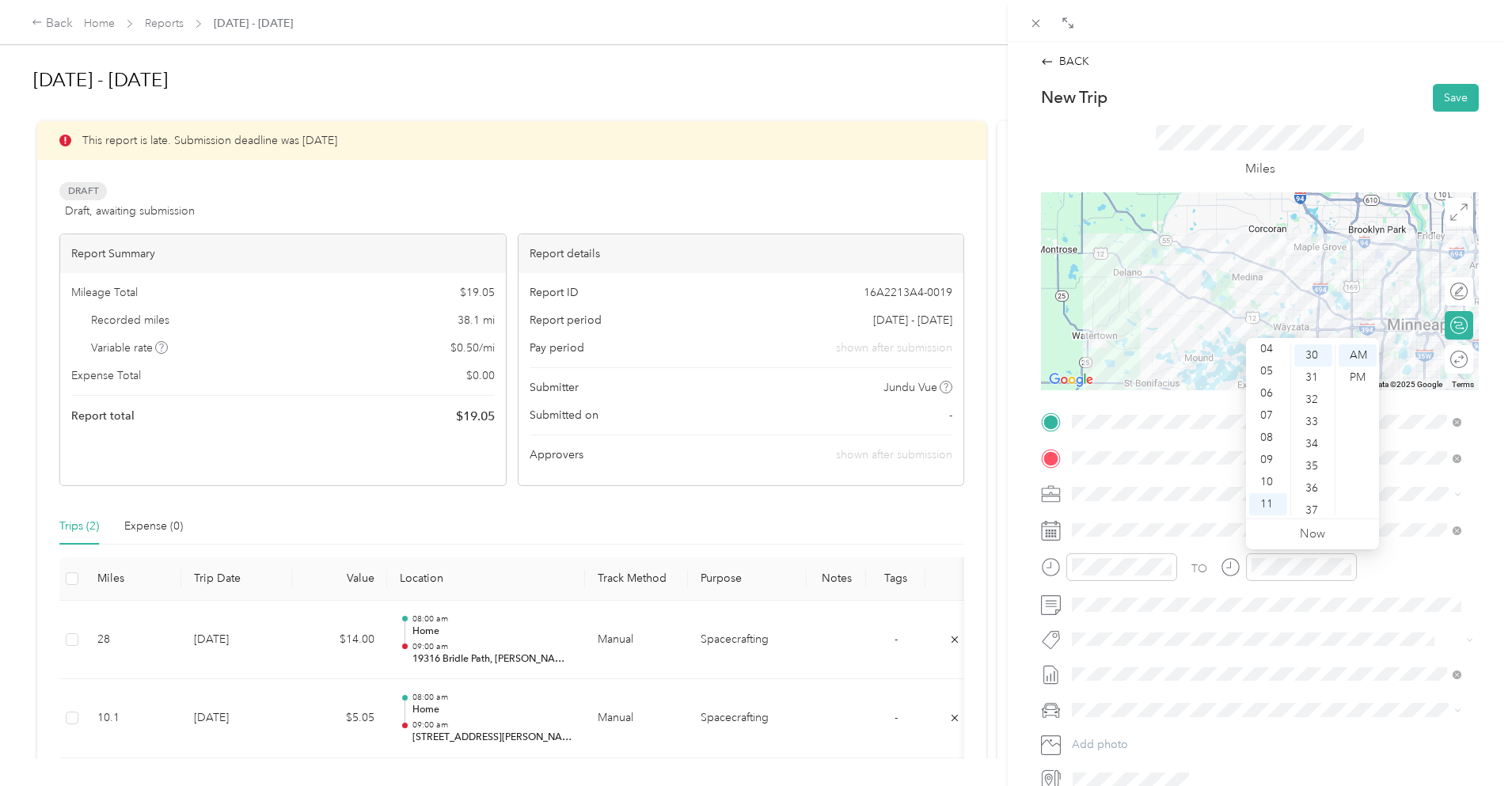
click at [1482, 410] on form "New Trip Save This trip cannot be edited because it is either under review, app…" at bounding box center [1260, 438] width 471 height 709
click at [1450, 87] on button "Save" at bounding box center [1456, 97] width 46 height 27
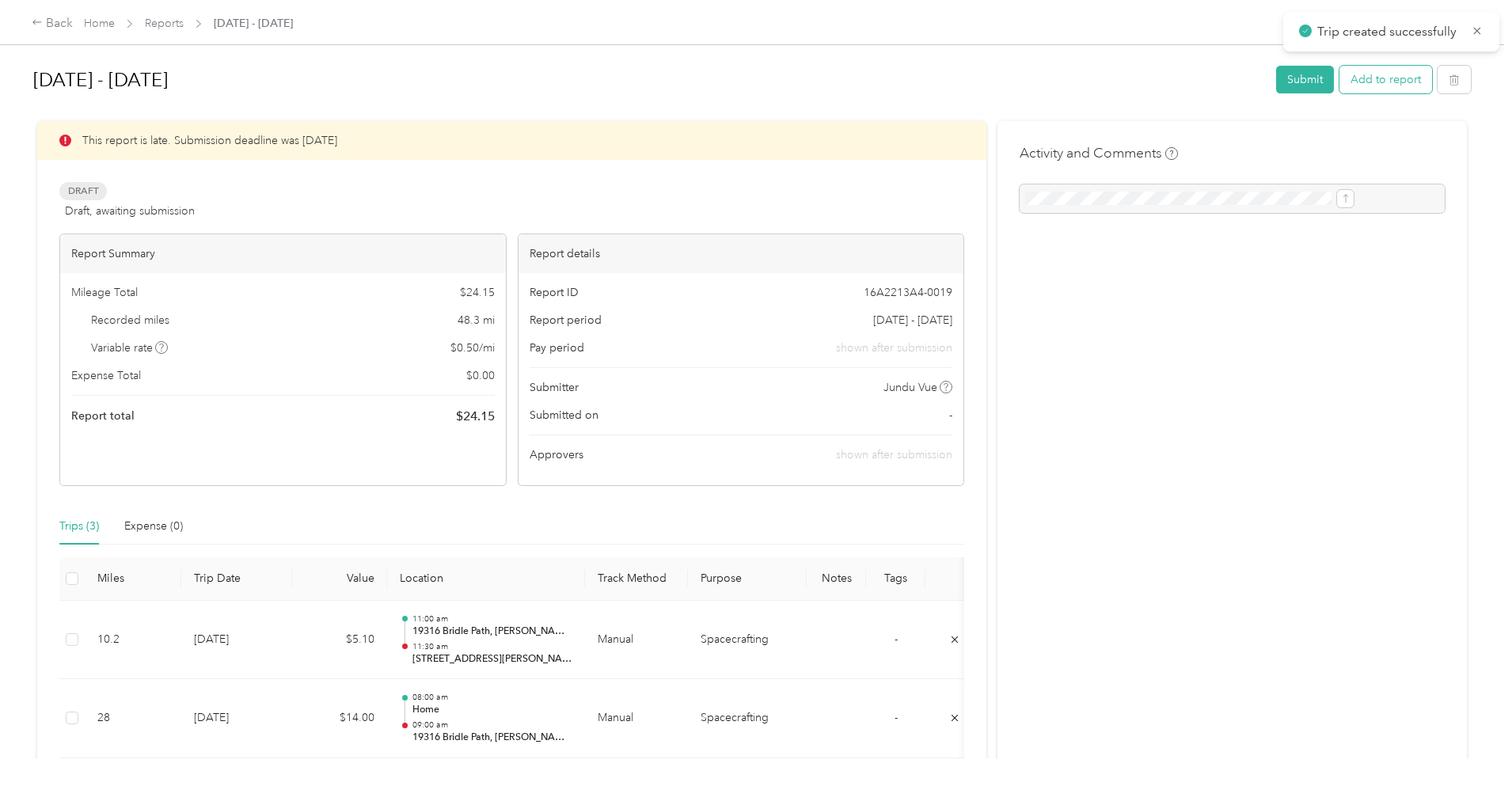
click at [1340, 80] on button "Add to report" at bounding box center [1386, 80] width 93 height 27
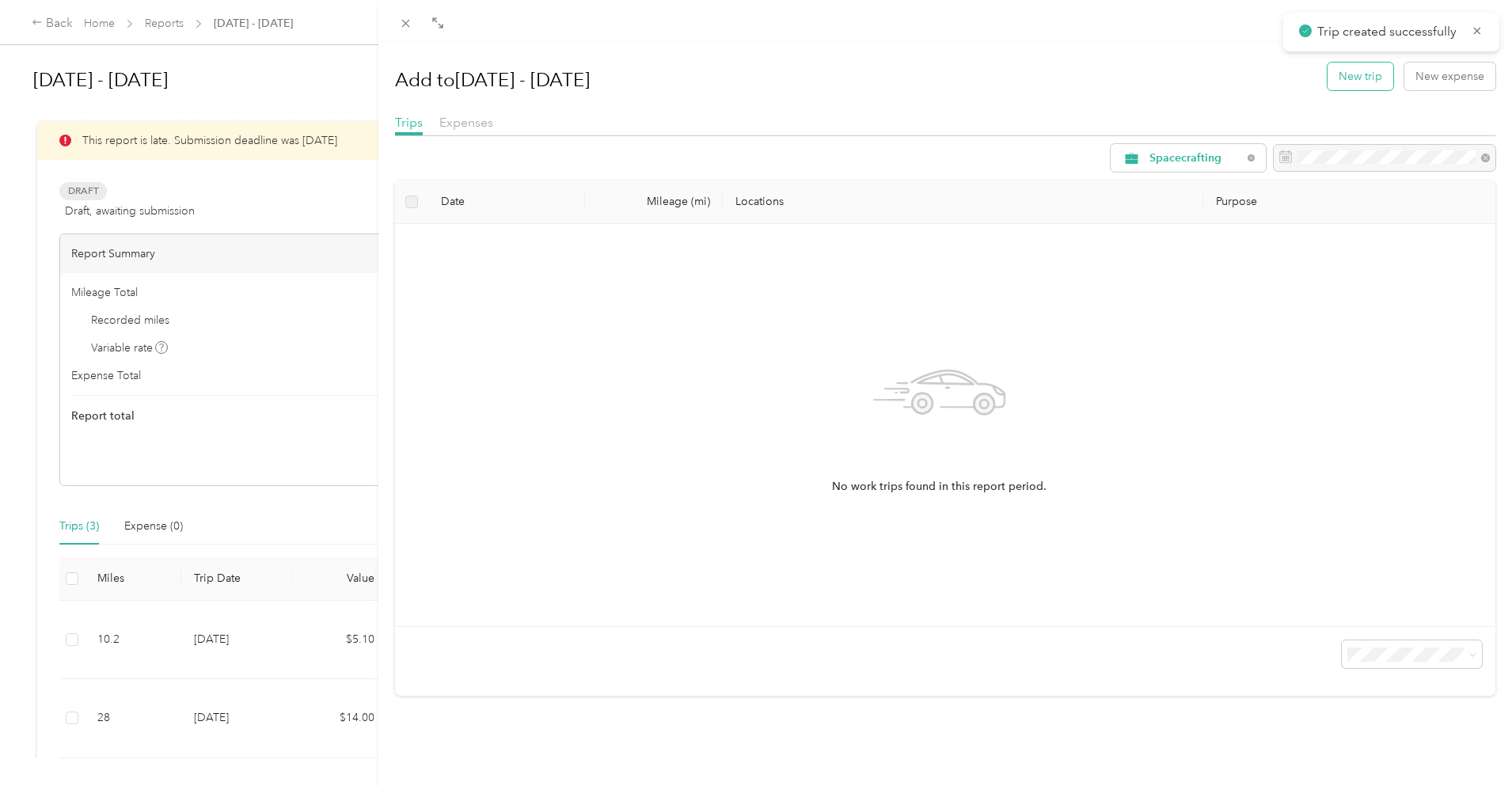
click at [1343, 77] on button "New trip" at bounding box center [1361, 77] width 66 height 27
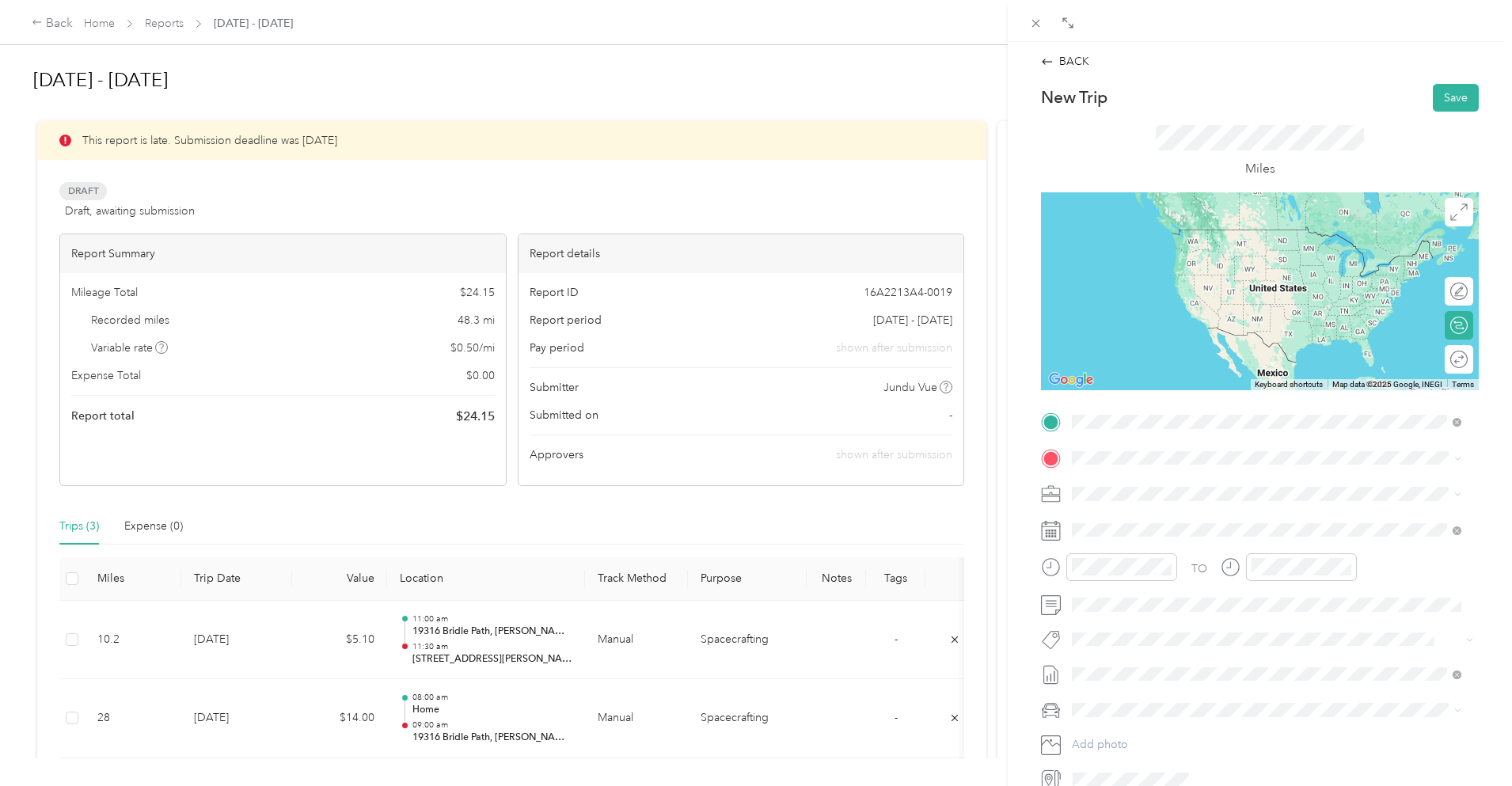
click at [1170, 477] on span "[STREET_ADDRESS][PERSON_NAME][US_STATE]" at bounding box center [1225, 479] width 246 height 14
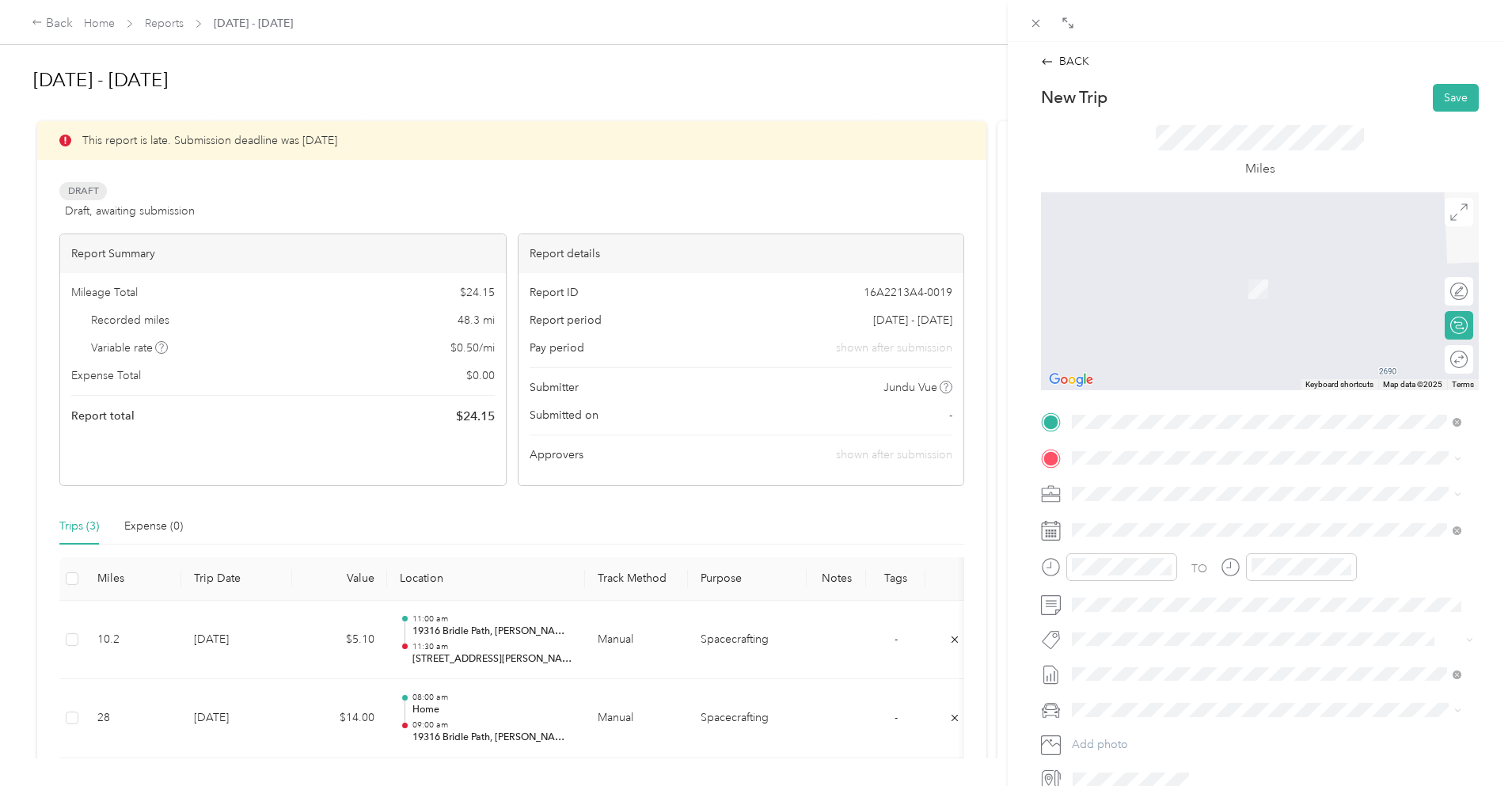
click at [1147, 512] on span "[STREET_ADDRESS][US_STATE]" at bounding box center [1181, 508] width 159 height 14
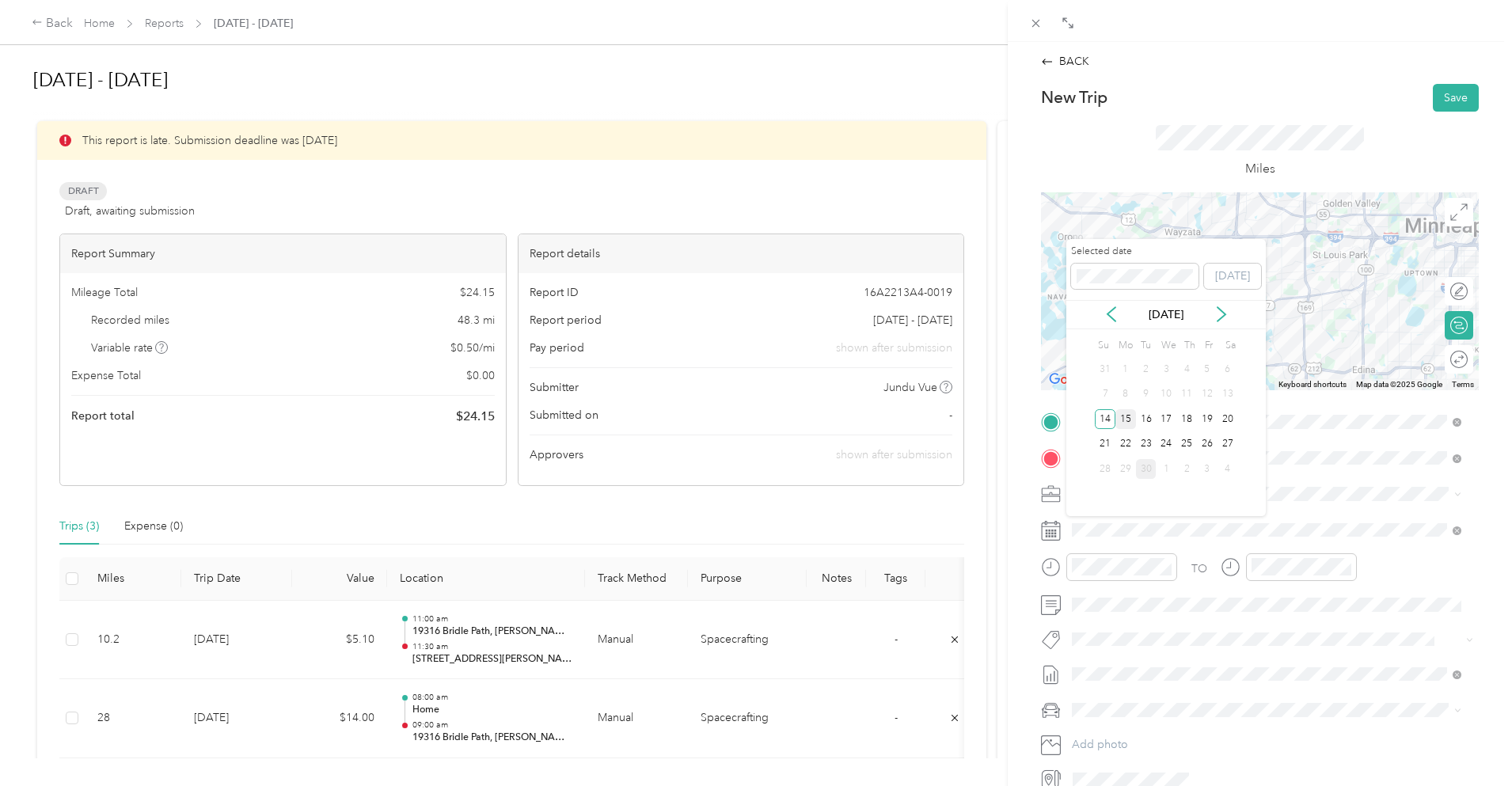
click at [1126, 420] on div "15" at bounding box center [1126, 419] width 21 height 20
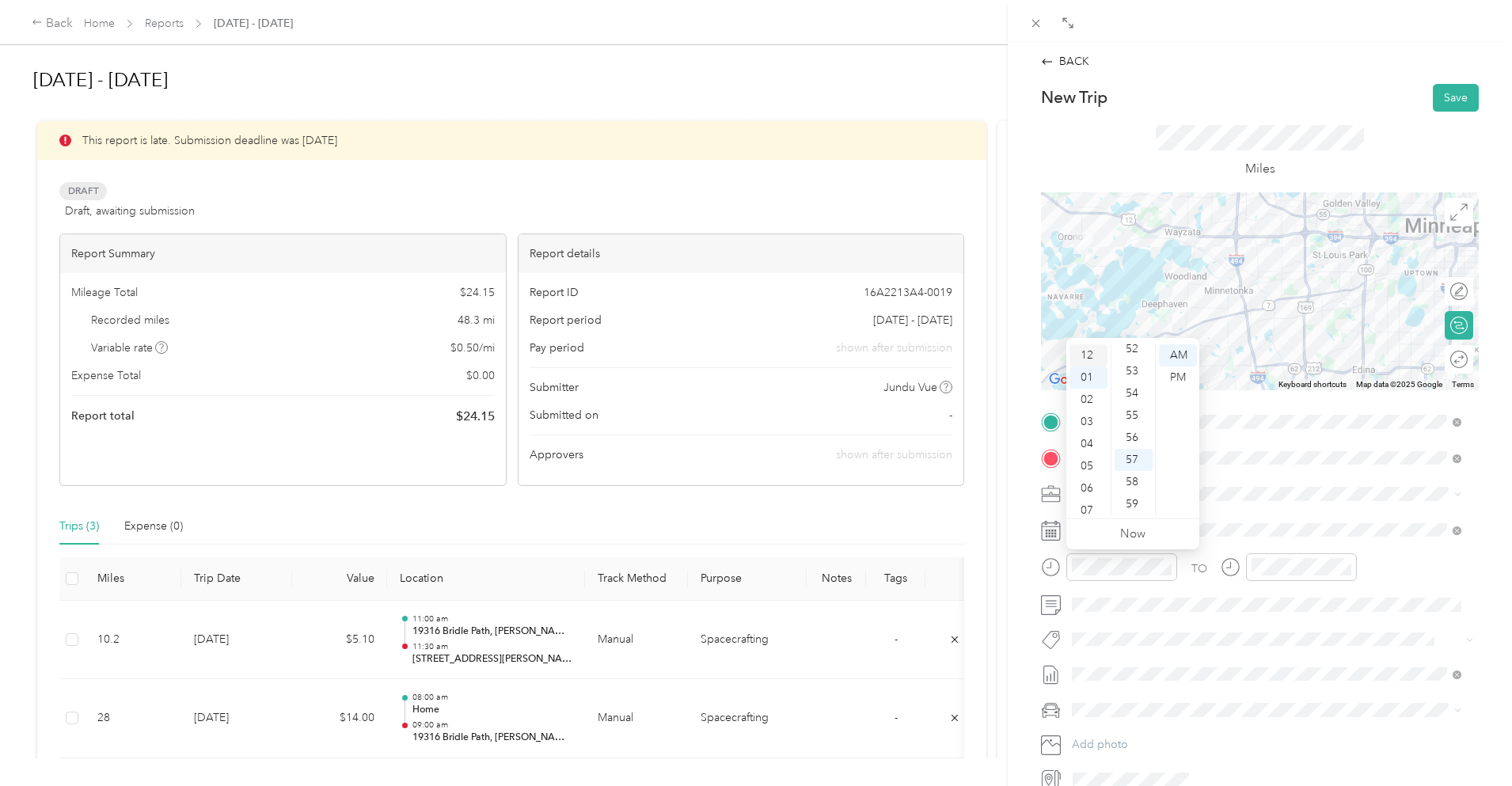
click at [1087, 353] on div "12" at bounding box center [1088, 356] width 38 height 23
click at [1135, 354] on div "00" at bounding box center [1133, 356] width 38 height 23
click at [1179, 378] on div "PM" at bounding box center [1178, 378] width 38 height 23
click at [1317, 353] on div "00" at bounding box center [1313, 356] width 38 height 23
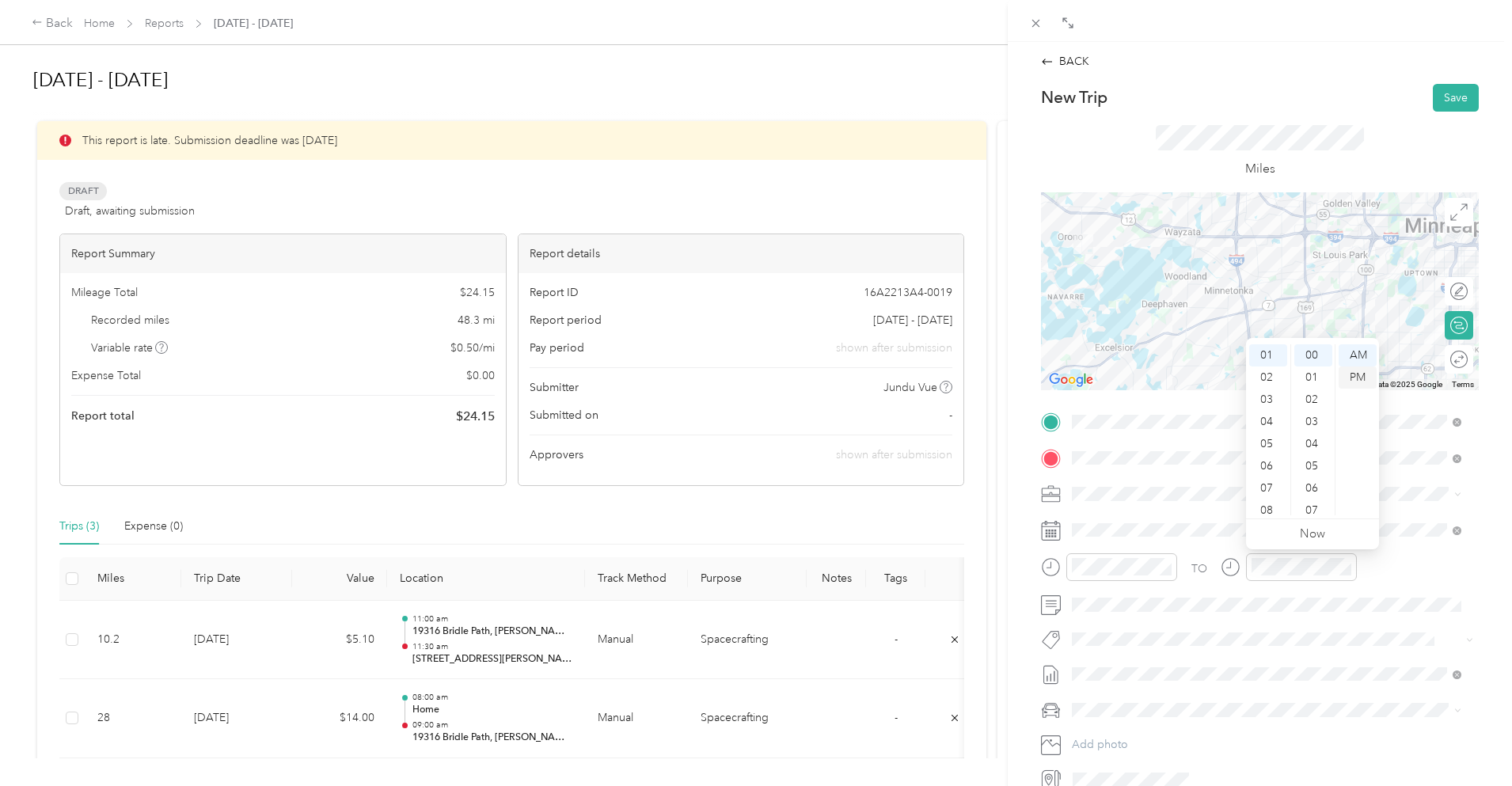
click at [1359, 374] on div "PM" at bounding box center [1357, 378] width 38 height 23
click at [1438, 105] on button "Save" at bounding box center [1456, 97] width 46 height 27
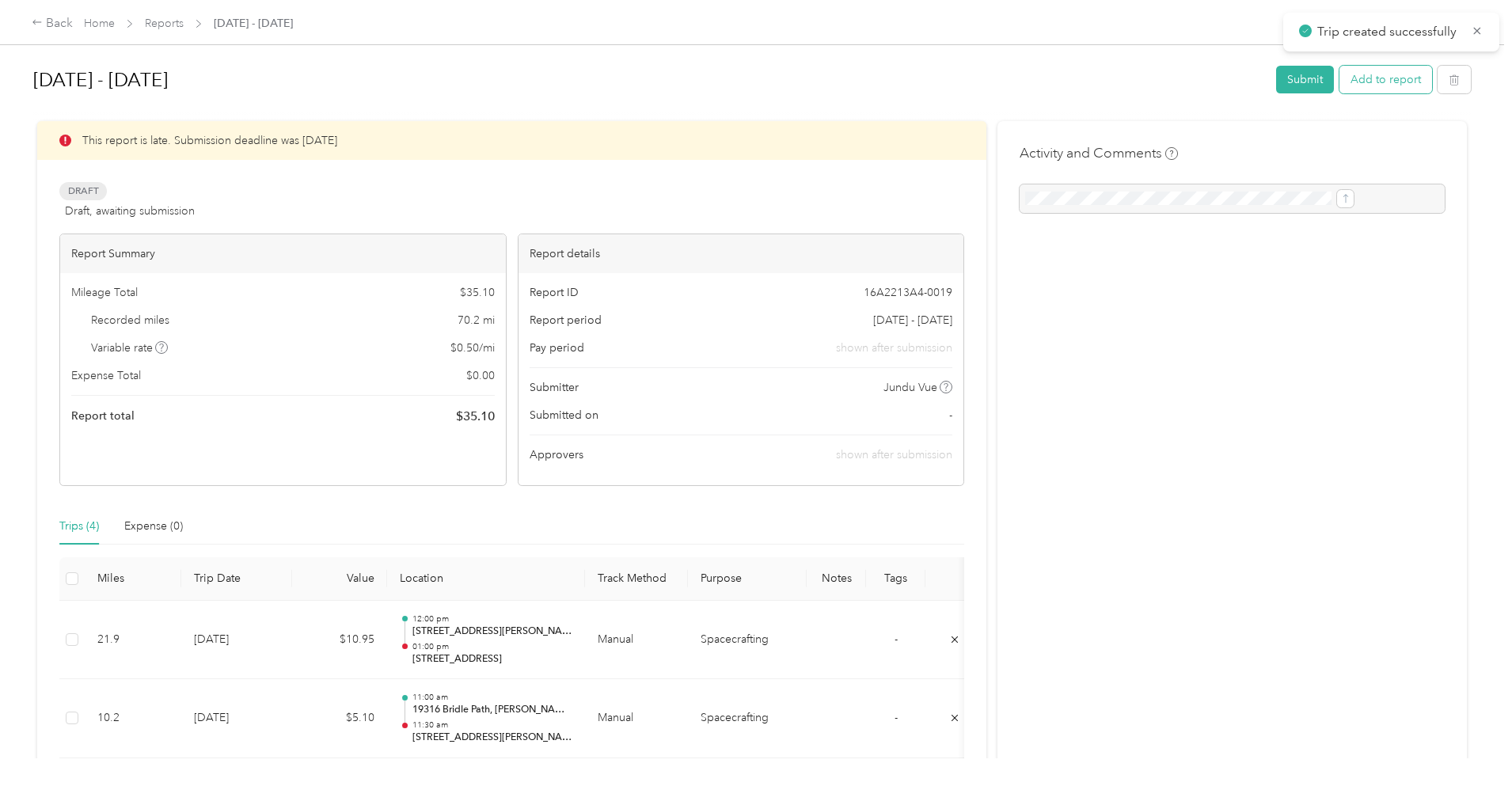
click at [1340, 86] on button "Add to report" at bounding box center [1386, 80] width 93 height 27
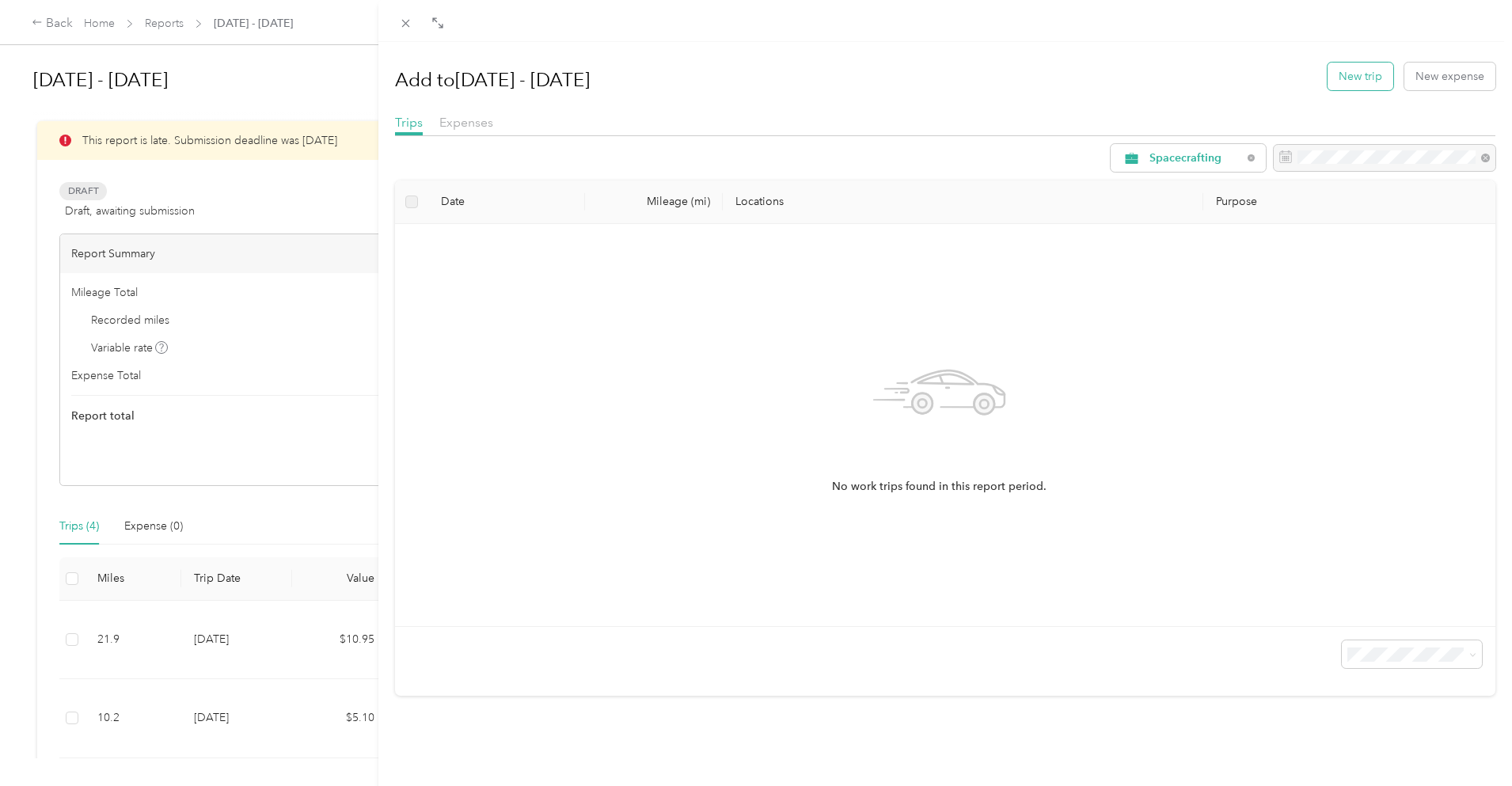
click at [1336, 73] on button "New trip" at bounding box center [1361, 77] width 66 height 27
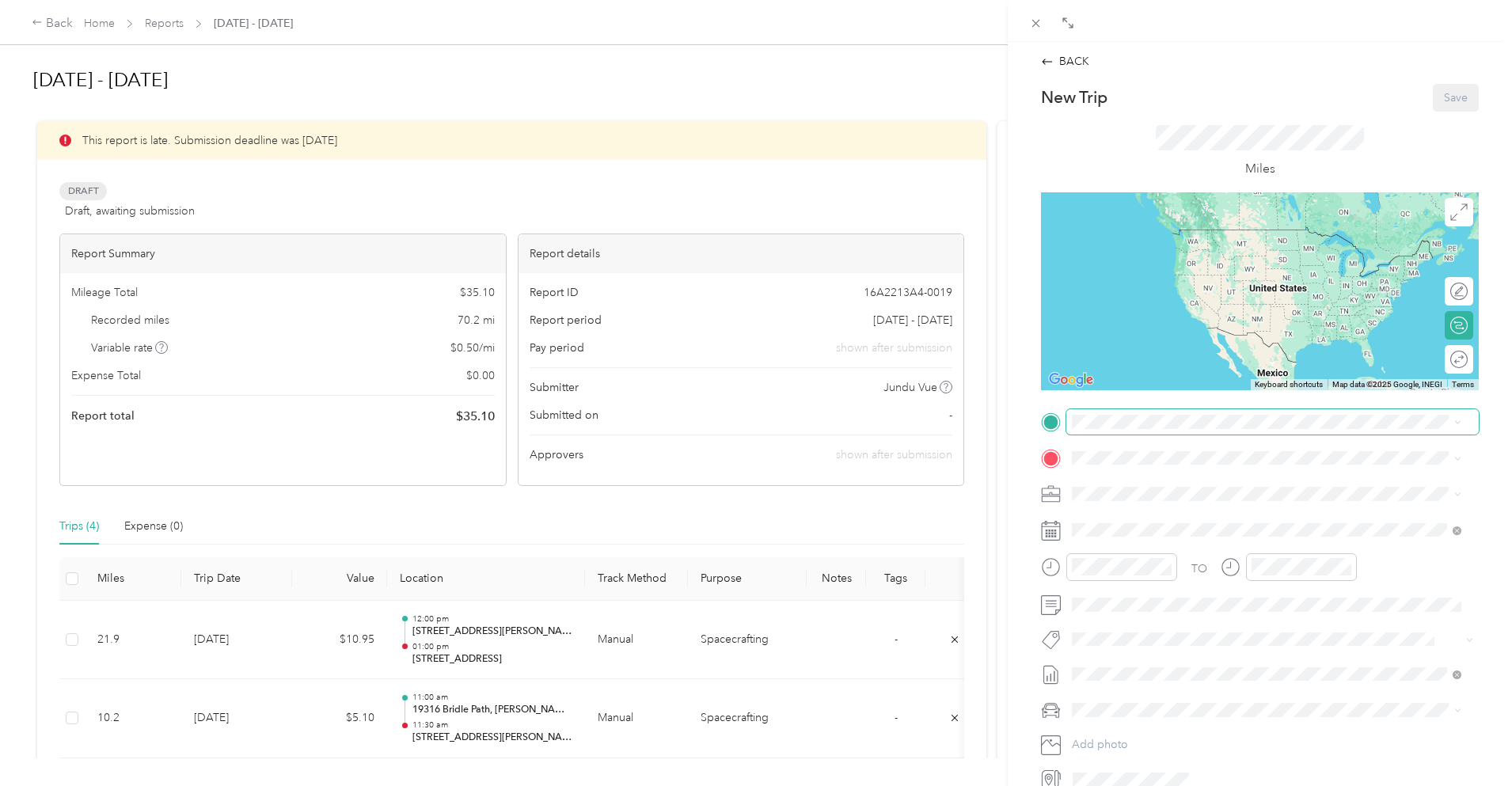
click at [1185, 412] on span at bounding box center [1273, 421] width 412 height 25
click at [1185, 470] on div "[STREET_ADDRESS][US_STATE]" at bounding box center [1267, 478] width 379 height 22
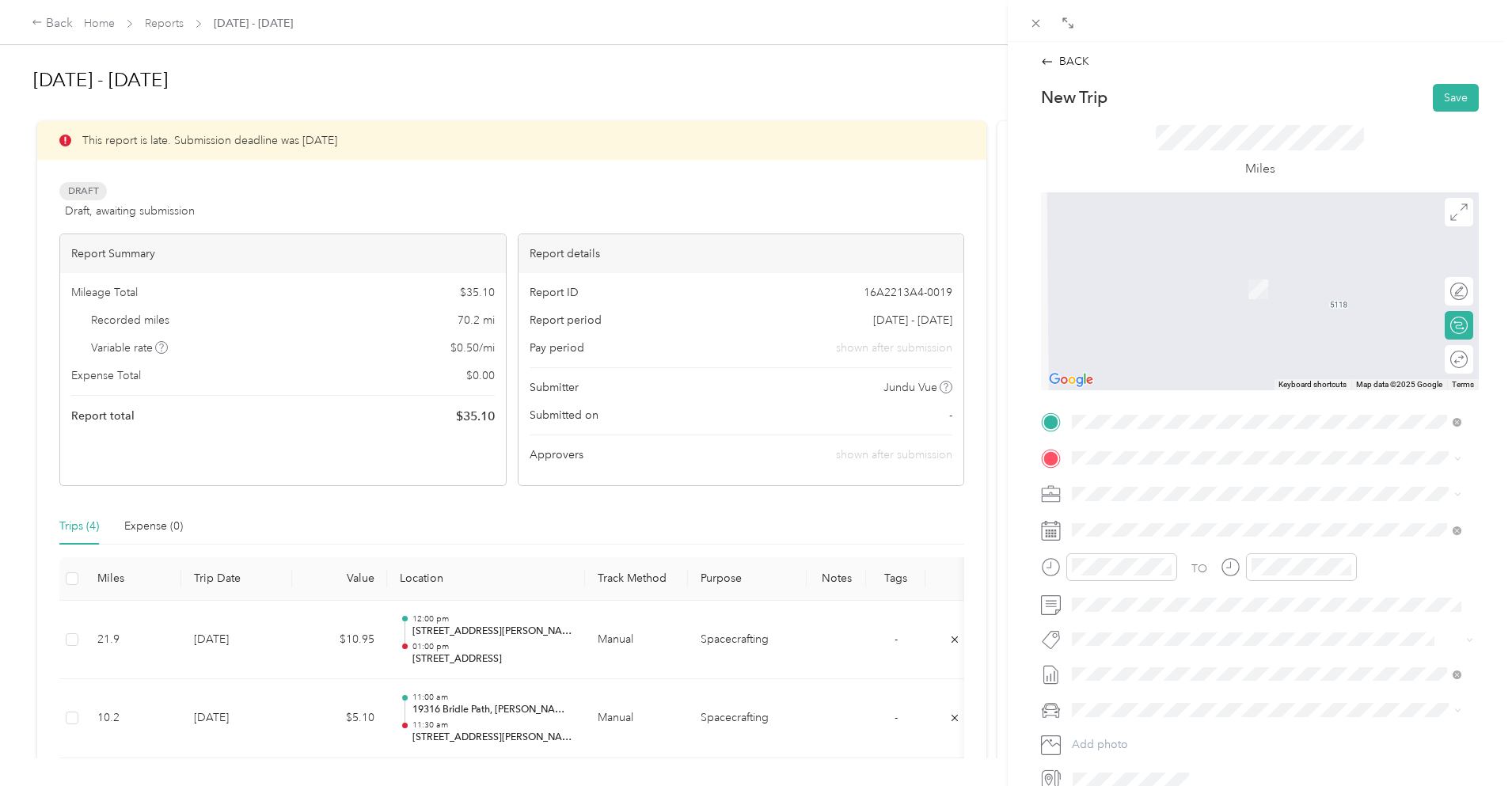
click at [1141, 515] on span "[STREET_ADDRESS][US_STATE]" at bounding box center [1181, 511] width 159 height 14
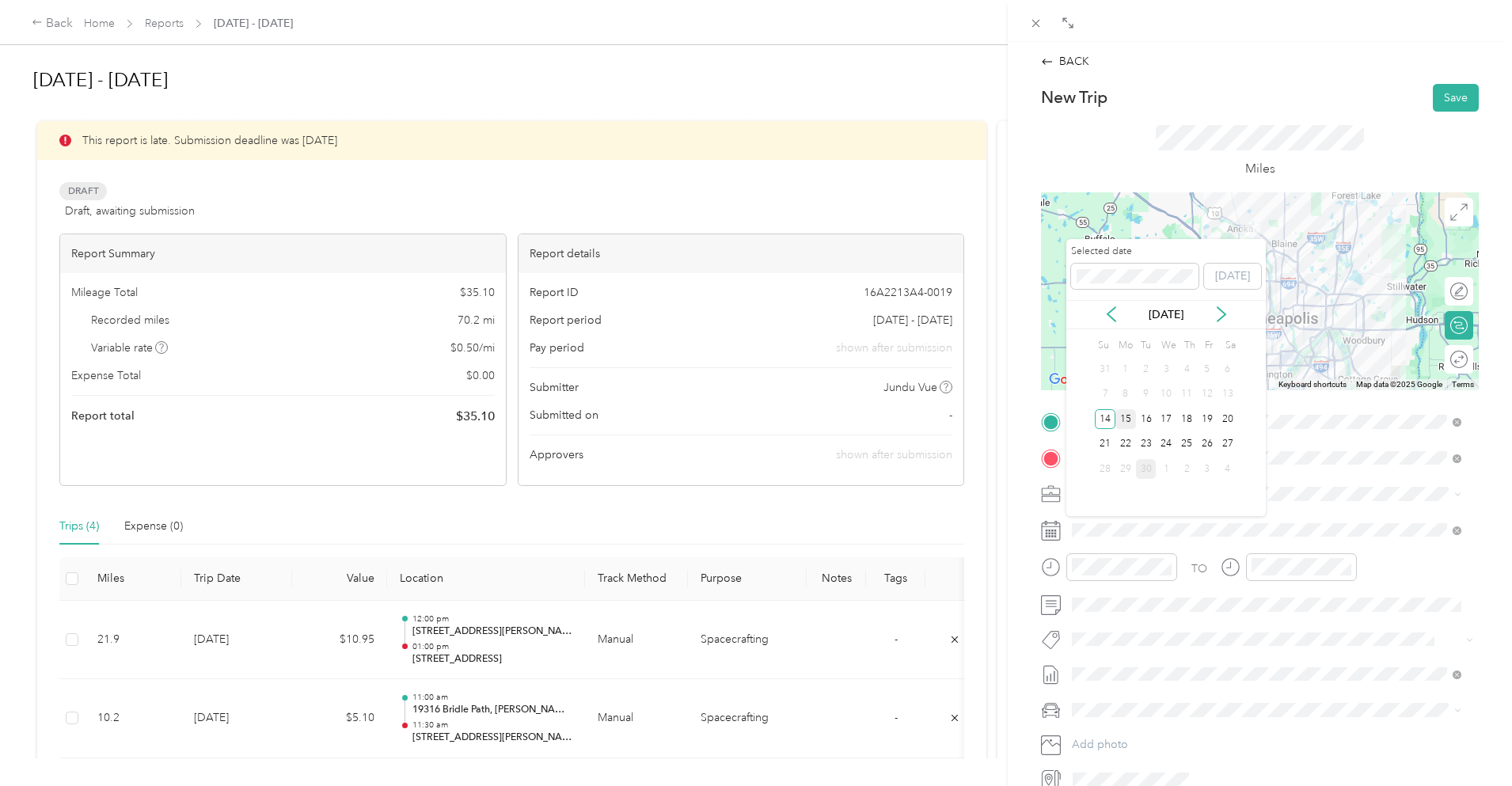
click at [1132, 421] on div "15" at bounding box center [1126, 419] width 21 height 20
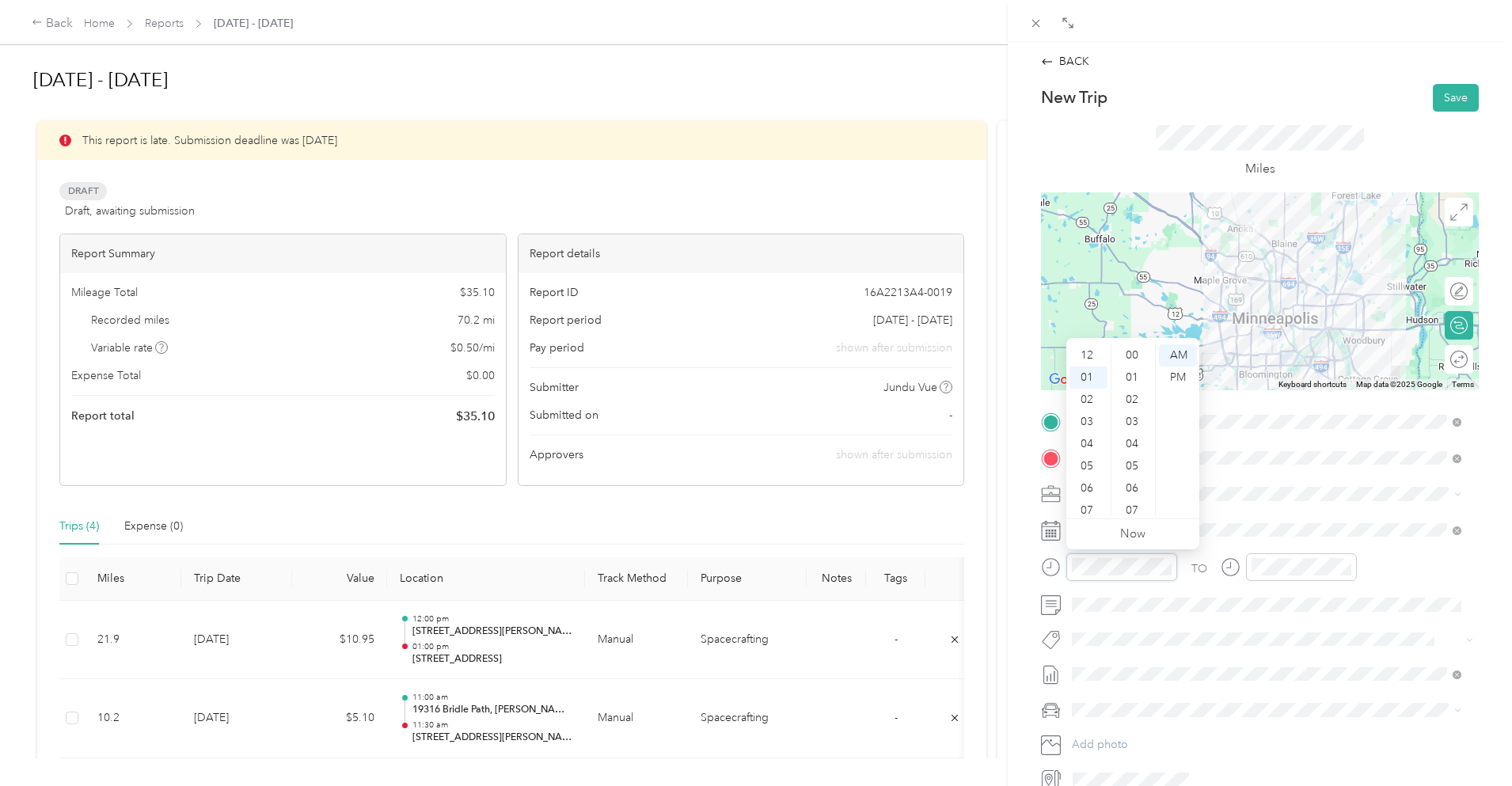
scroll to position [1159, 0]
drag, startPoint x: 1088, startPoint y: 416, endPoint x: 1101, endPoint y: 426, distance: 16.4
click at [1087, 416] on div "04" at bounding box center [1088, 422] width 38 height 23
click at [1136, 354] on div "00" at bounding box center [1133, 356] width 38 height 23
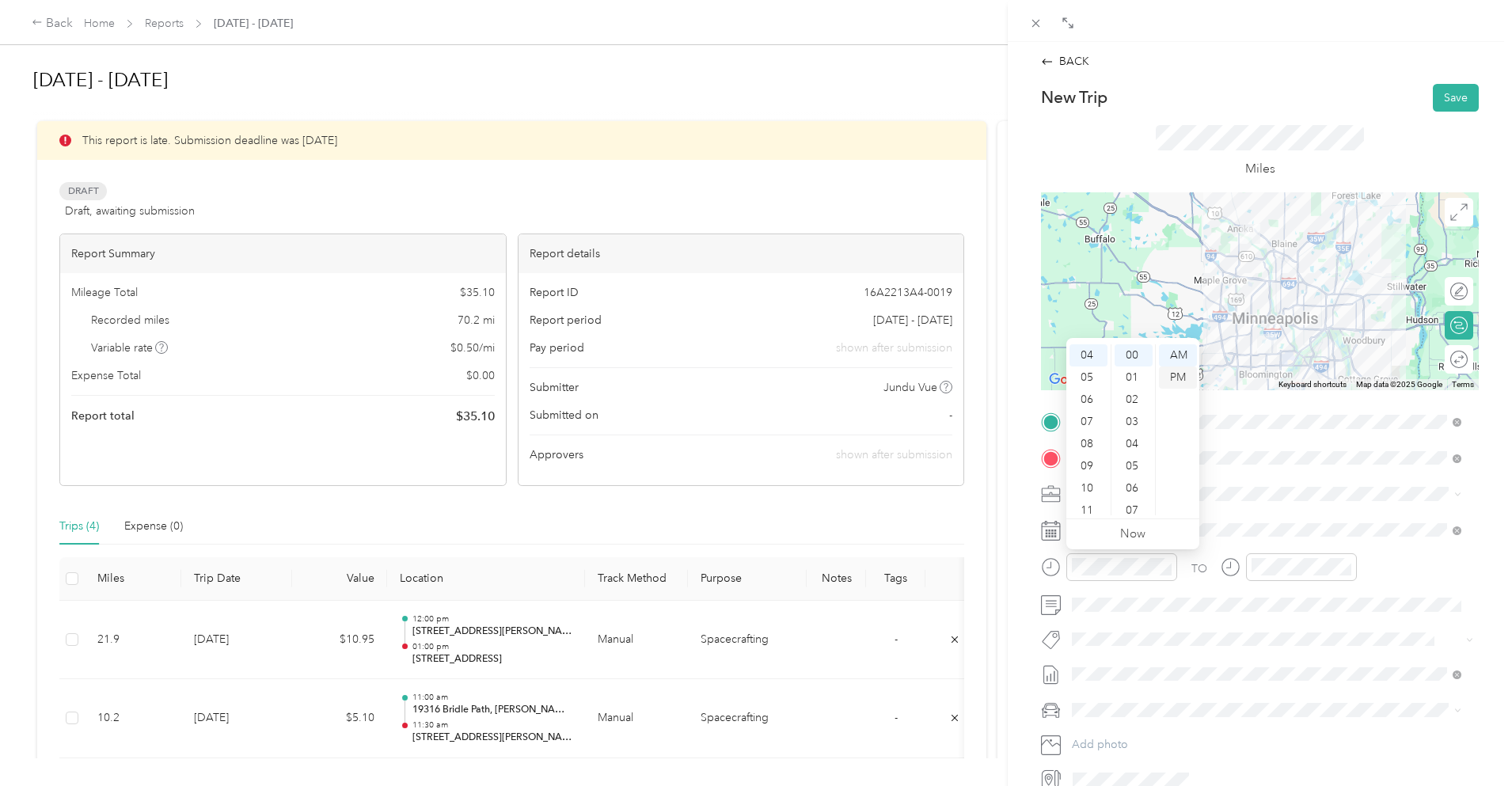
click at [1174, 372] on div "PM" at bounding box center [1178, 378] width 38 height 23
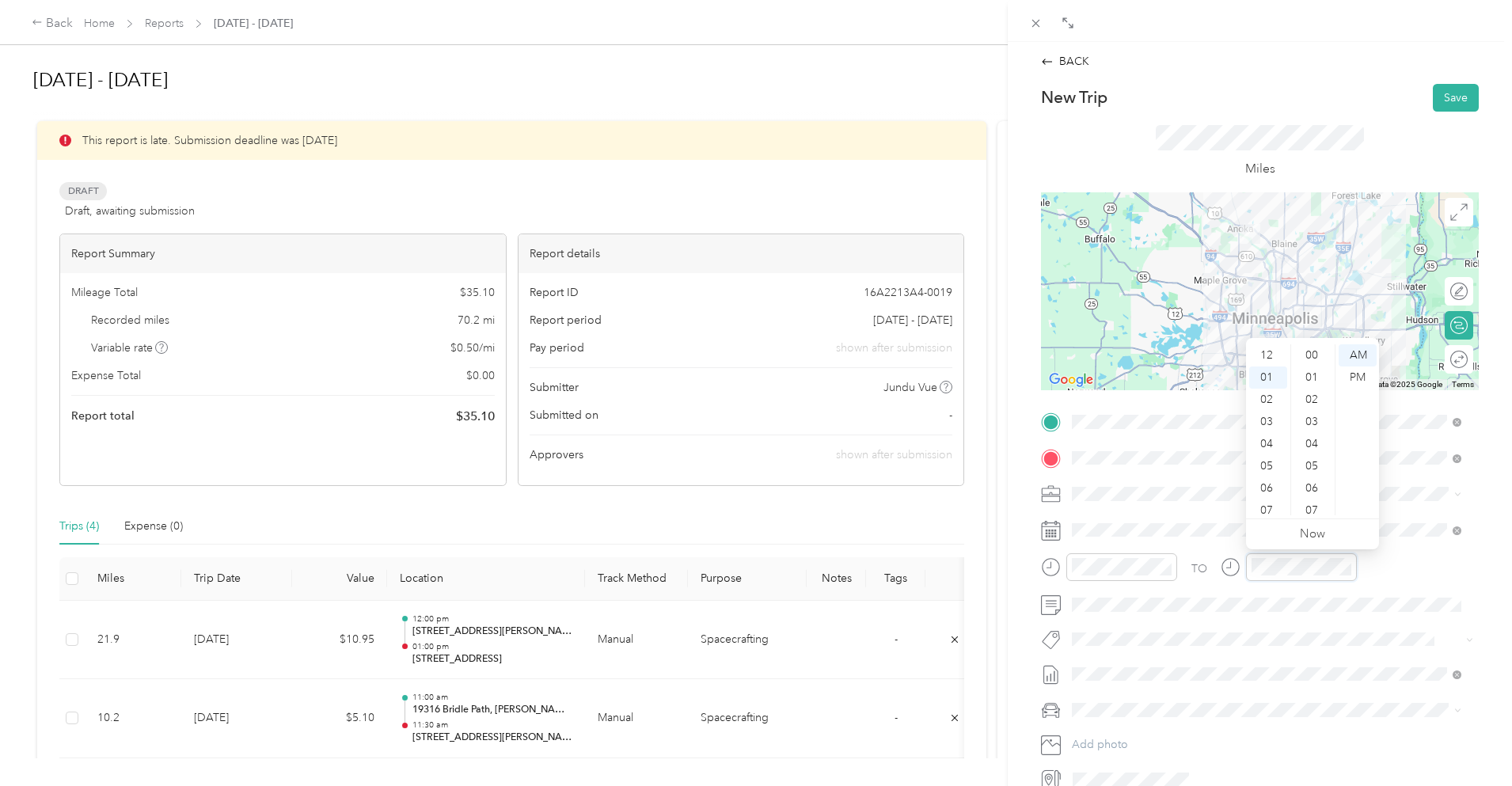
scroll to position [1159, 0]
click at [1267, 422] on div "04" at bounding box center [1268, 422] width 38 height 23
click at [1312, 428] on div "45" at bounding box center [1313, 432] width 38 height 23
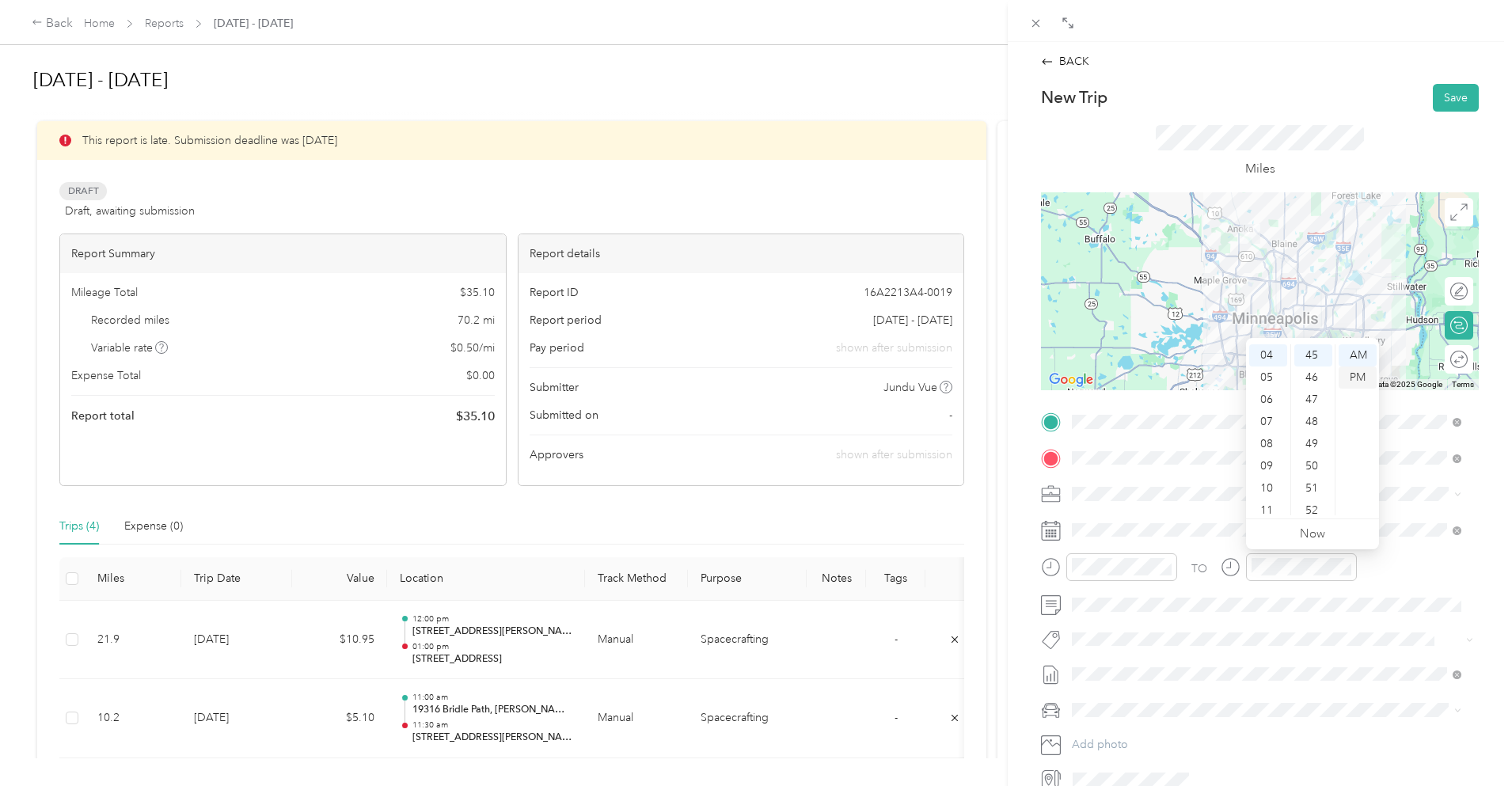
click at [1364, 379] on div "PM" at bounding box center [1357, 378] width 38 height 23
click at [1373, 150] on div "Miles" at bounding box center [1261, 152] width 438 height 81
click at [1448, 101] on button "Save" at bounding box center [1456, 97] width 46 height 27
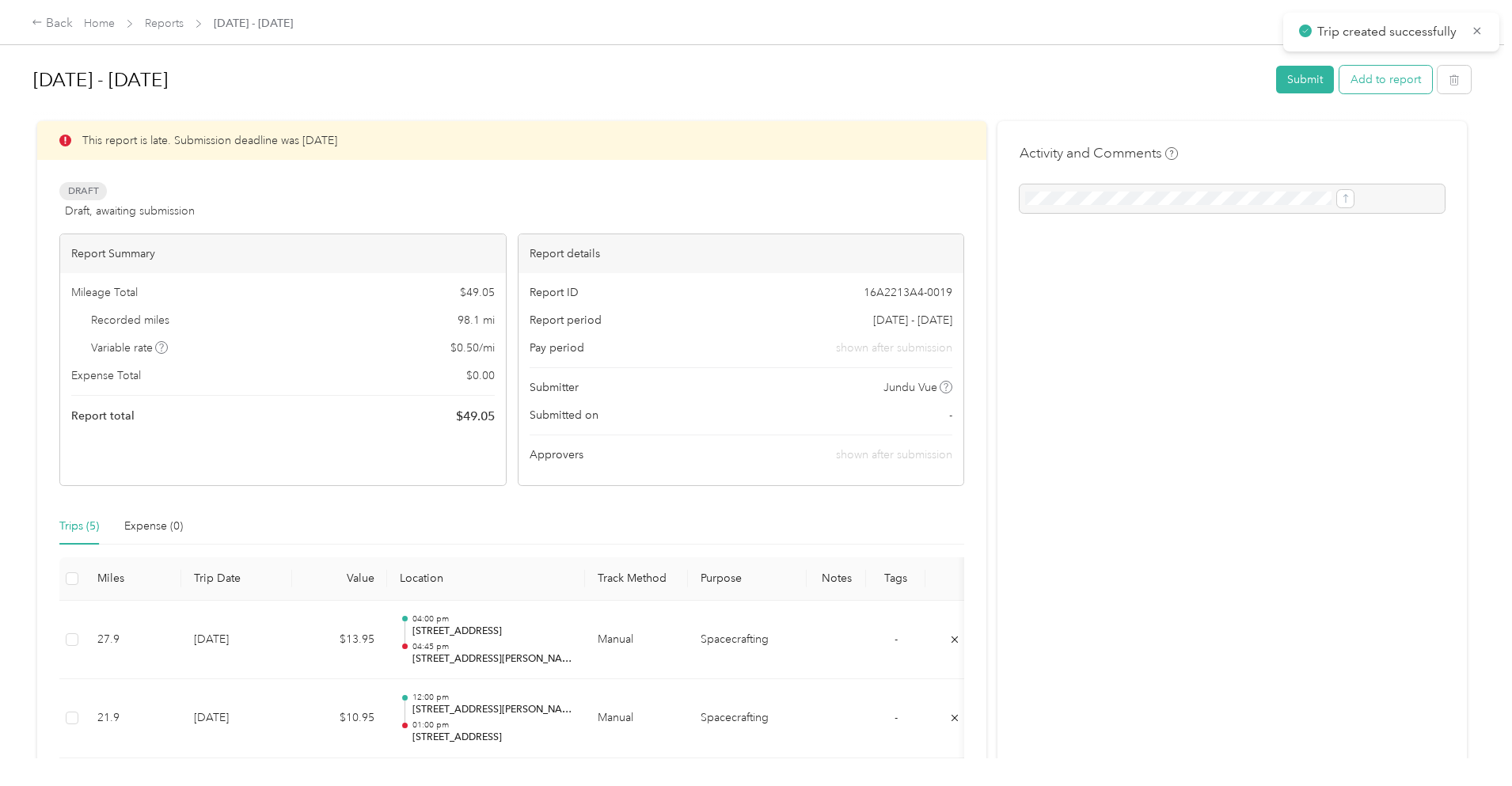
click at [1340, 75] on button "Add to report" at bounding box center [1386, 80] width 93 height 27
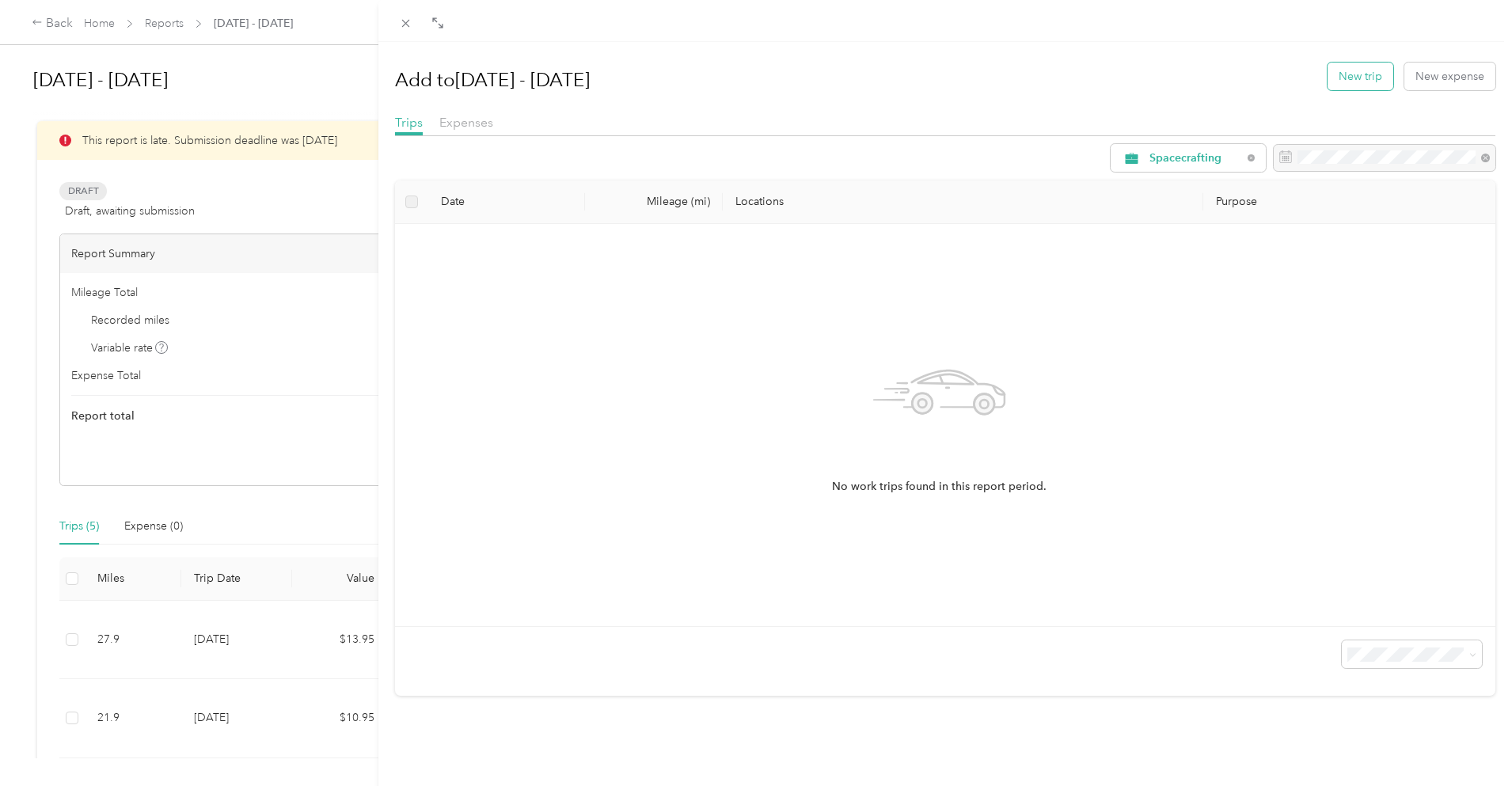
click at [1362, 76] on button "New trip" at bounding box center [1361, 77] width 66 height 27
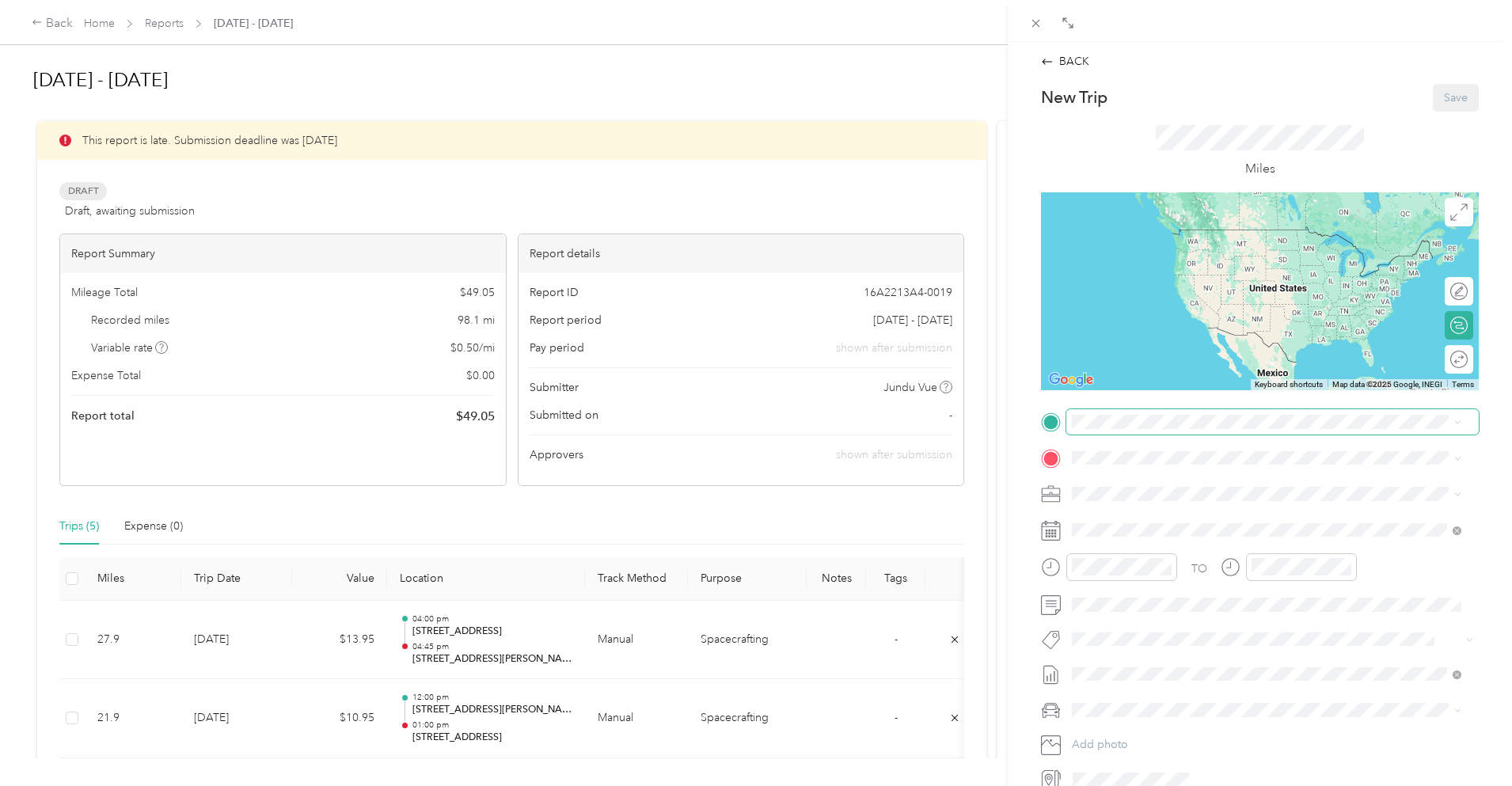
click at [1185, 432] on span at bounding box center [1273, 421] width 412 height 25
click at [1175, 486] on span "[STREET_ADDRESS][US_STATE]" at bounding box center [1181, 479] width 159 height 14
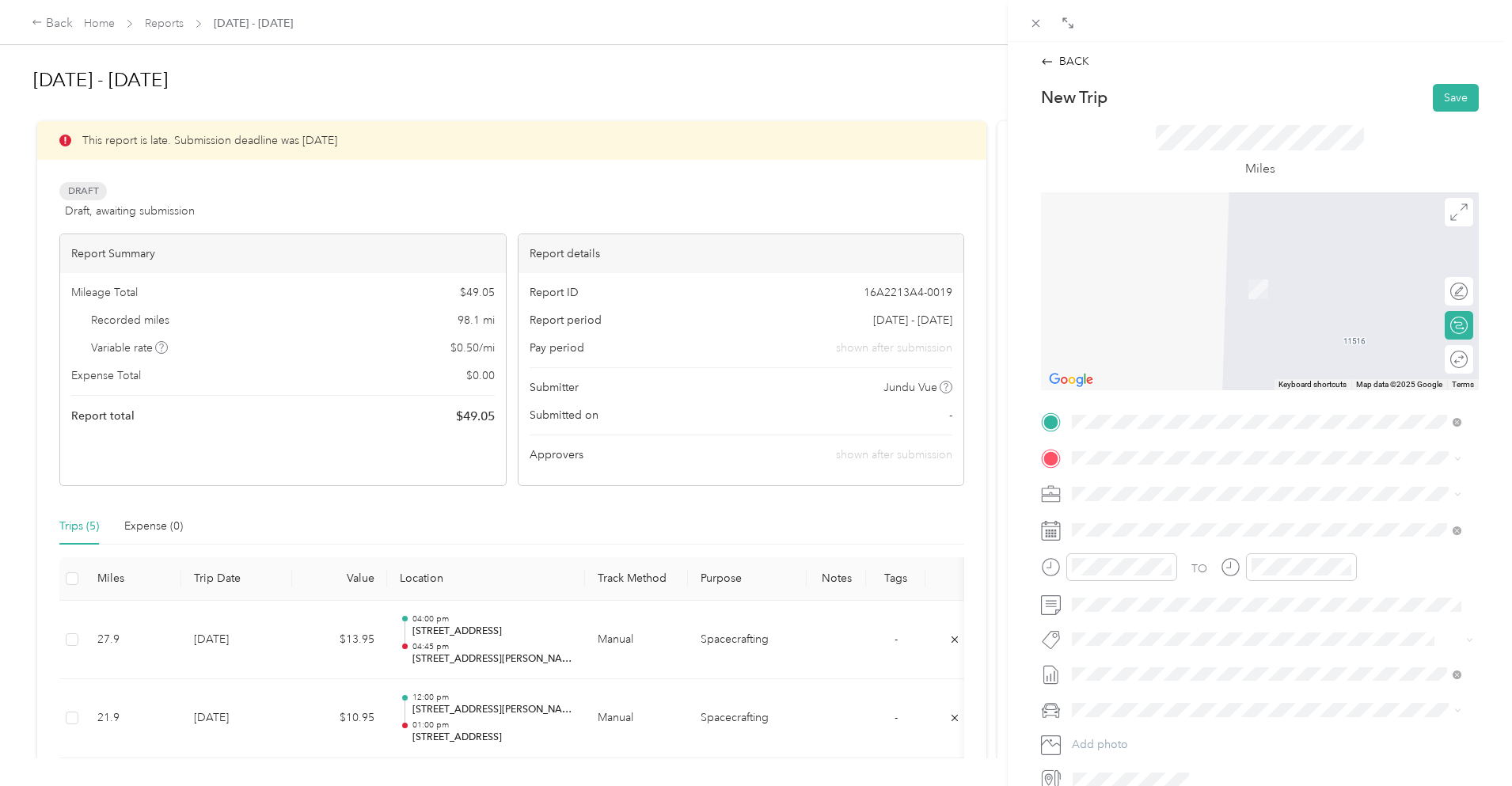
click at [1169, 441] on div "TO Add photo" at bounding box center [1261, 600] width 438 height 383
click at [1195, 515] on span "[STREET_ADDRESS][MEDICAL_DATA][US_STATE]" at bounding box center [1226, 510] width 249 height 14
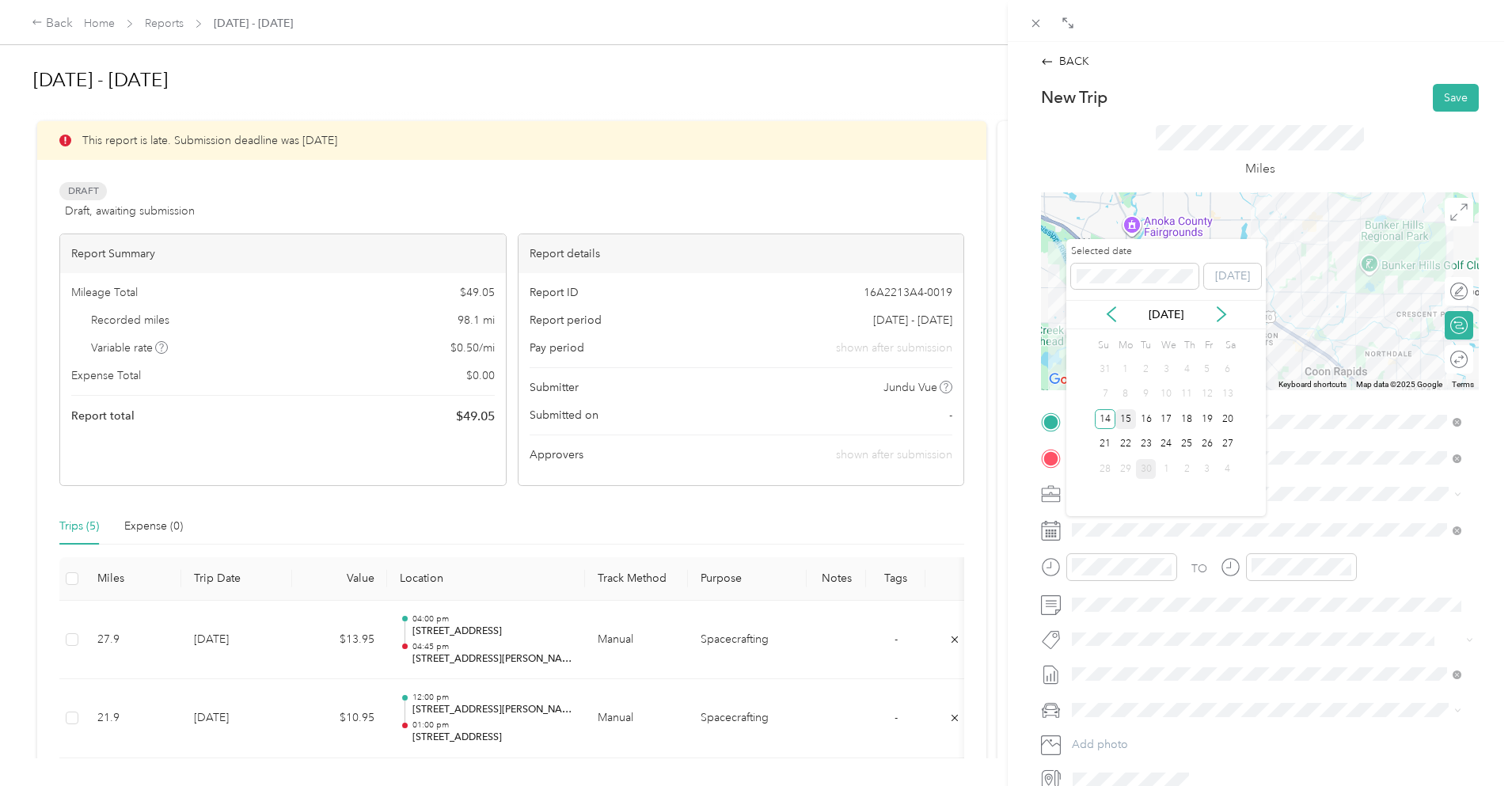
click at [1125, 419] on div "15" at bounding box center [1126, 419] width 21 height 20
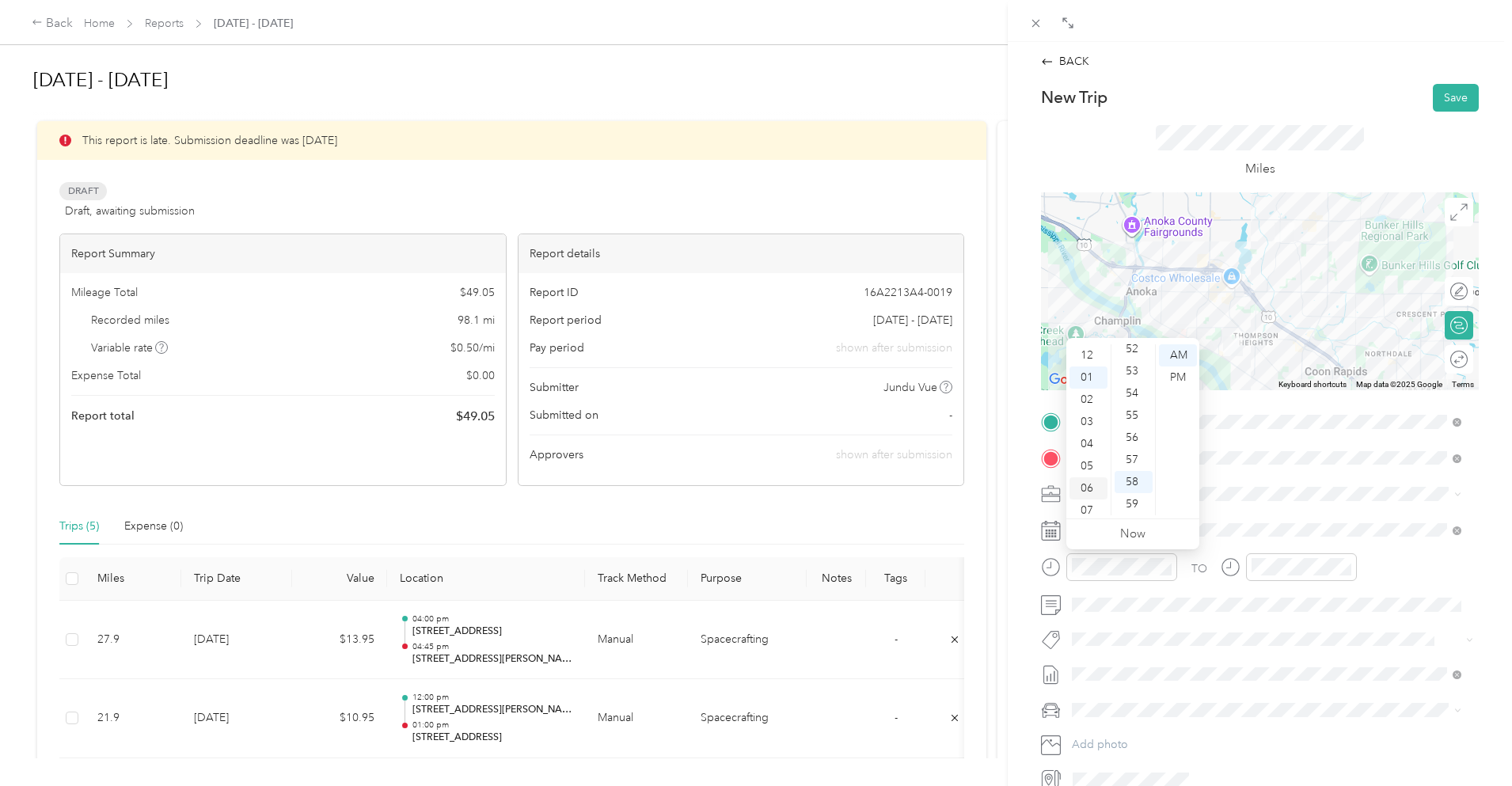
click at [1091, 441] on div "04" at bounding box center [1088, 445] width 38 height 23
click at [1133, 383] on div "30" at bounding box center [1133, 387] width 38 height 23
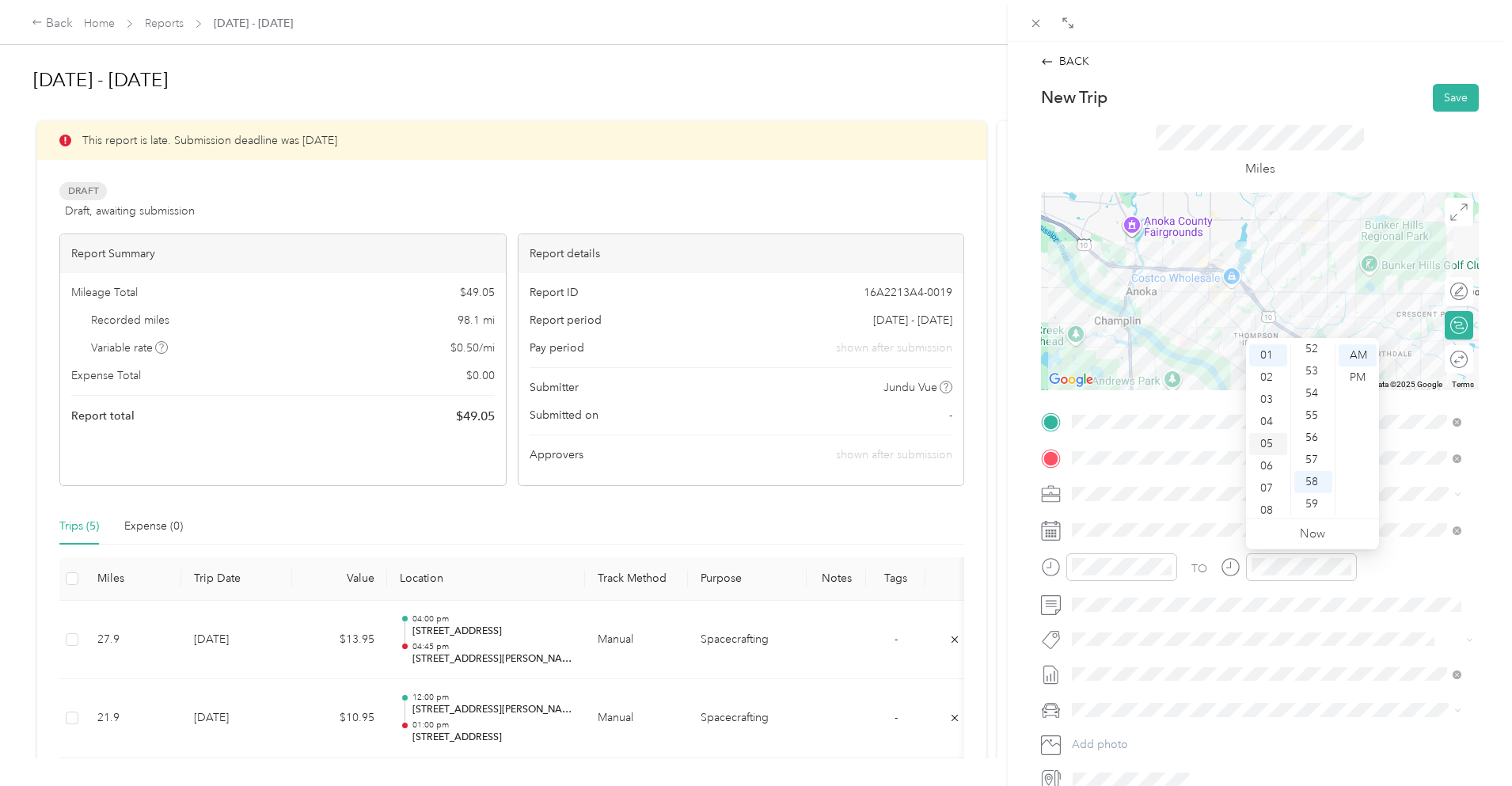
click at [1272, 441] on div "05" at bounding box center [1268, 445] width 38 height 23
click at [1311, 351] on div "00" at bounding box center [1313, 356] width 38 height 23
click at [1359, 375] on div "PM" at bounding box center [1357, 378] width 38 height 23
click at [1170, 373] on div "PM" at bounding box center [1178, 378] width 38 height 23
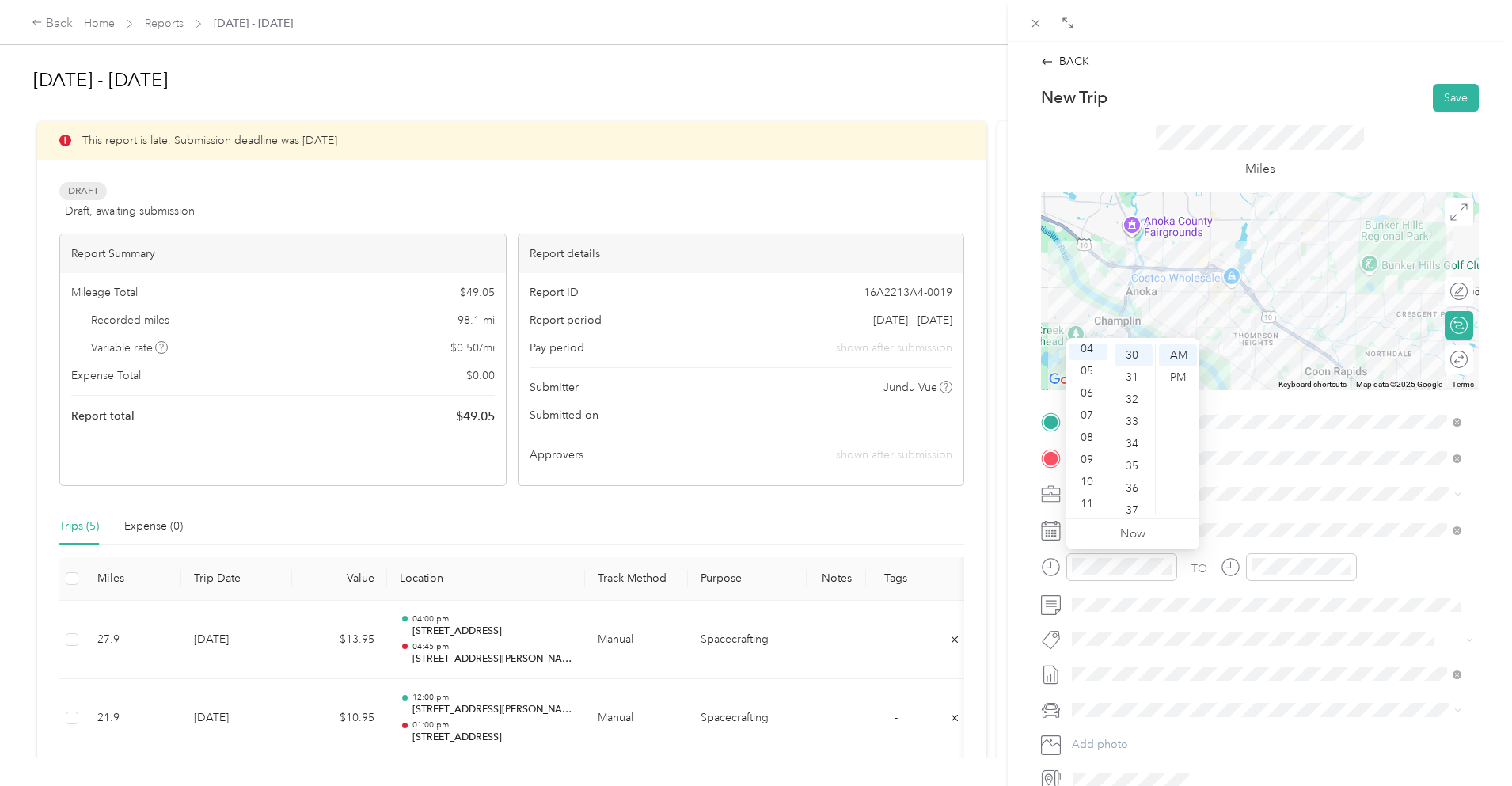
scroll to position [89, 0]
click at [1343, 159] on div "Miles" at bounding box center [1260, 151] width 209 height 53
click at [1441, 100] on button "Save" at bounding box center [1456, 97] width 46 height 27
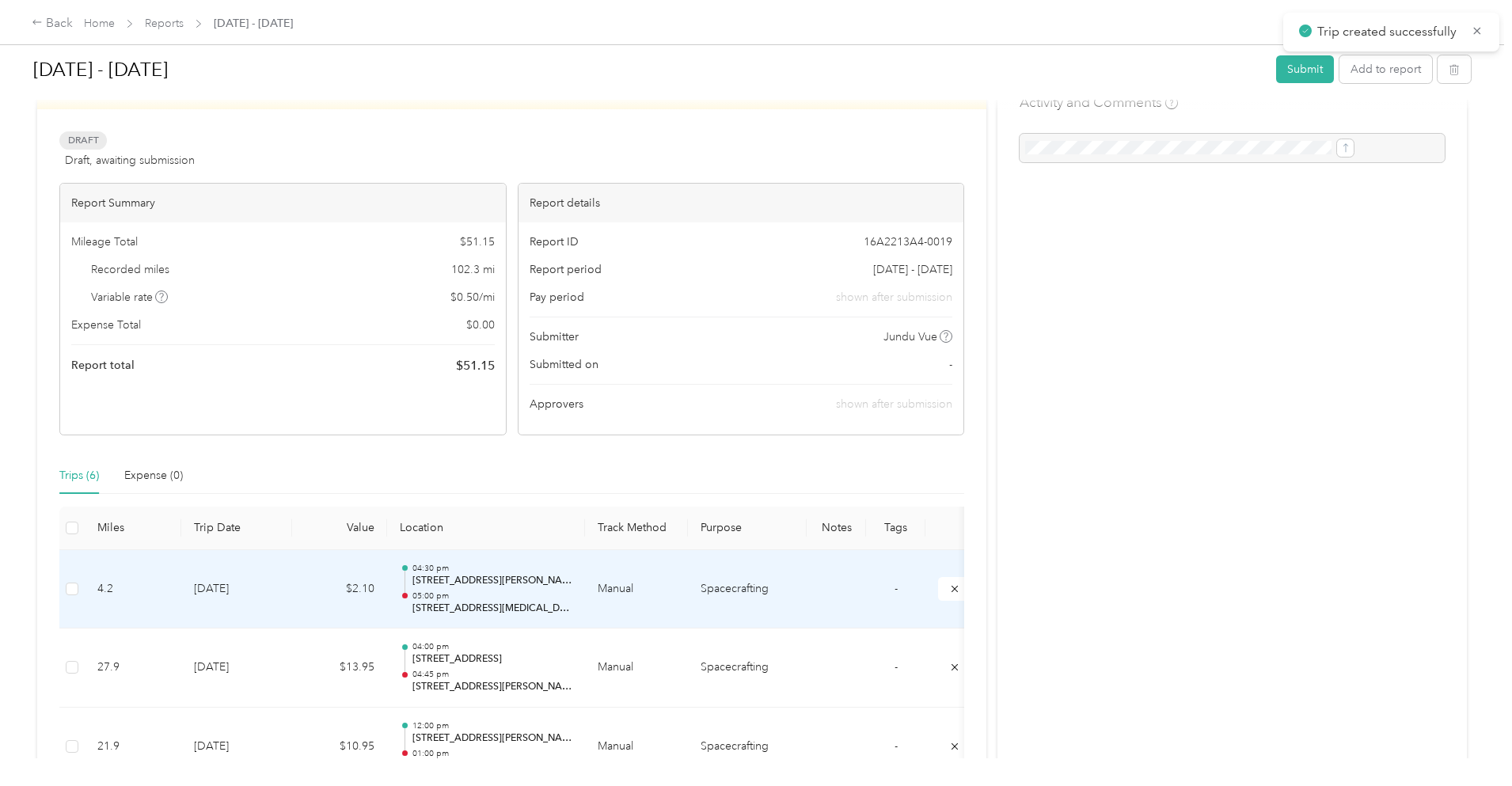
scroll to position [79, 0]
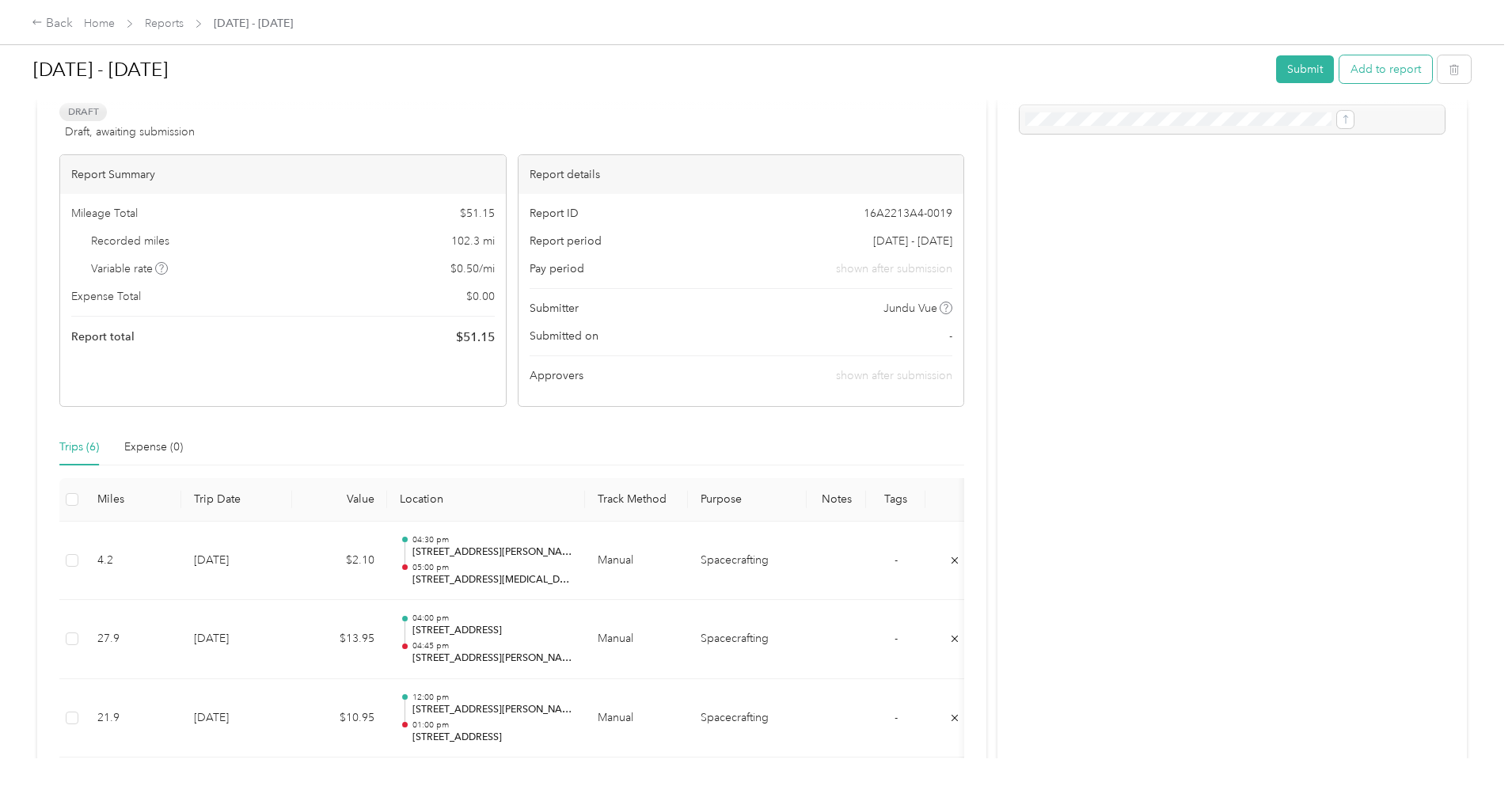
click at [1340, 81] on button "Add to report" at bounding box center [1386, 69] width 93 height 27
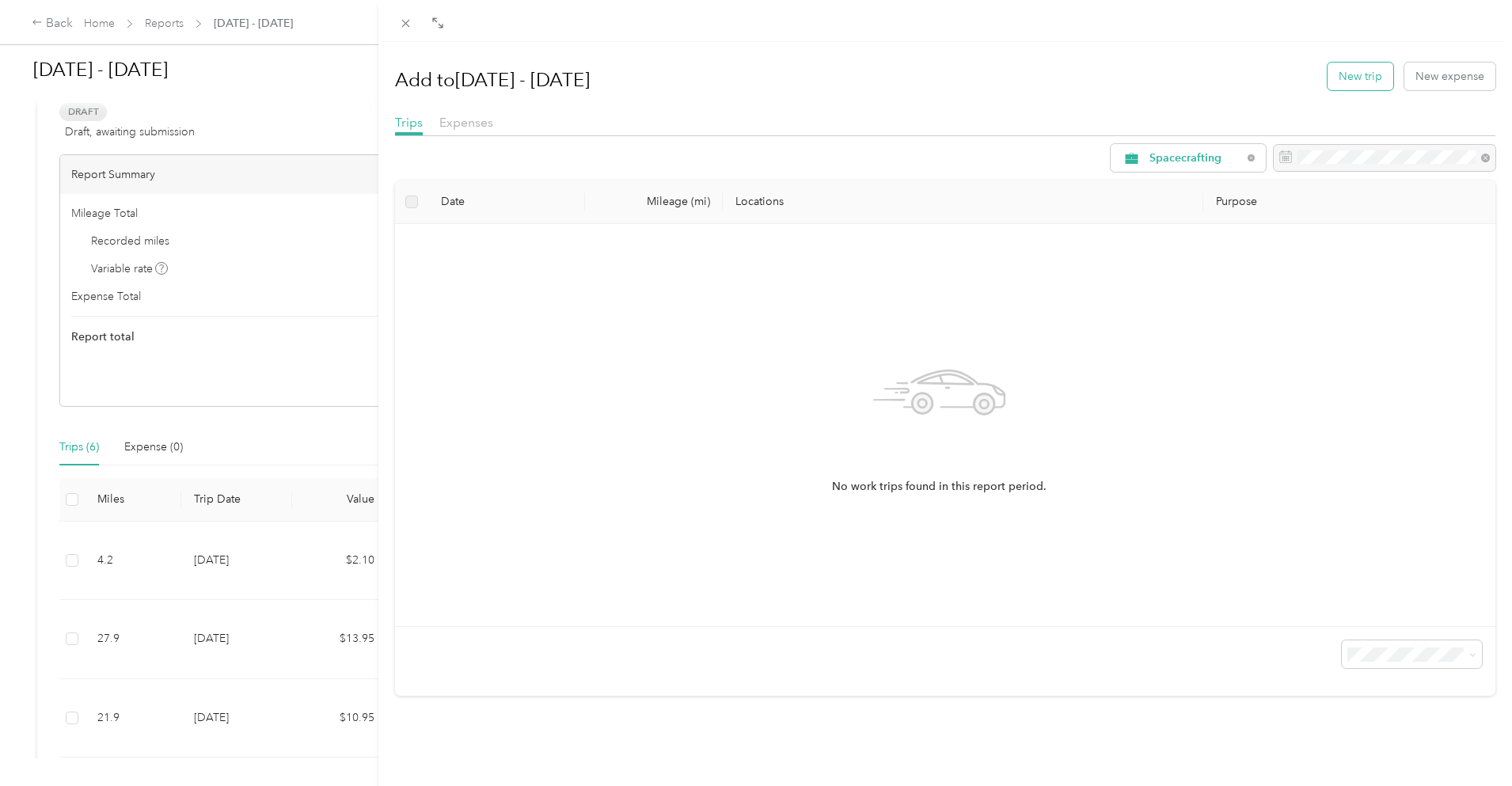
click at [1353, 81] on button "New trip" at bounding box center [1361, 77] width 66 height 27
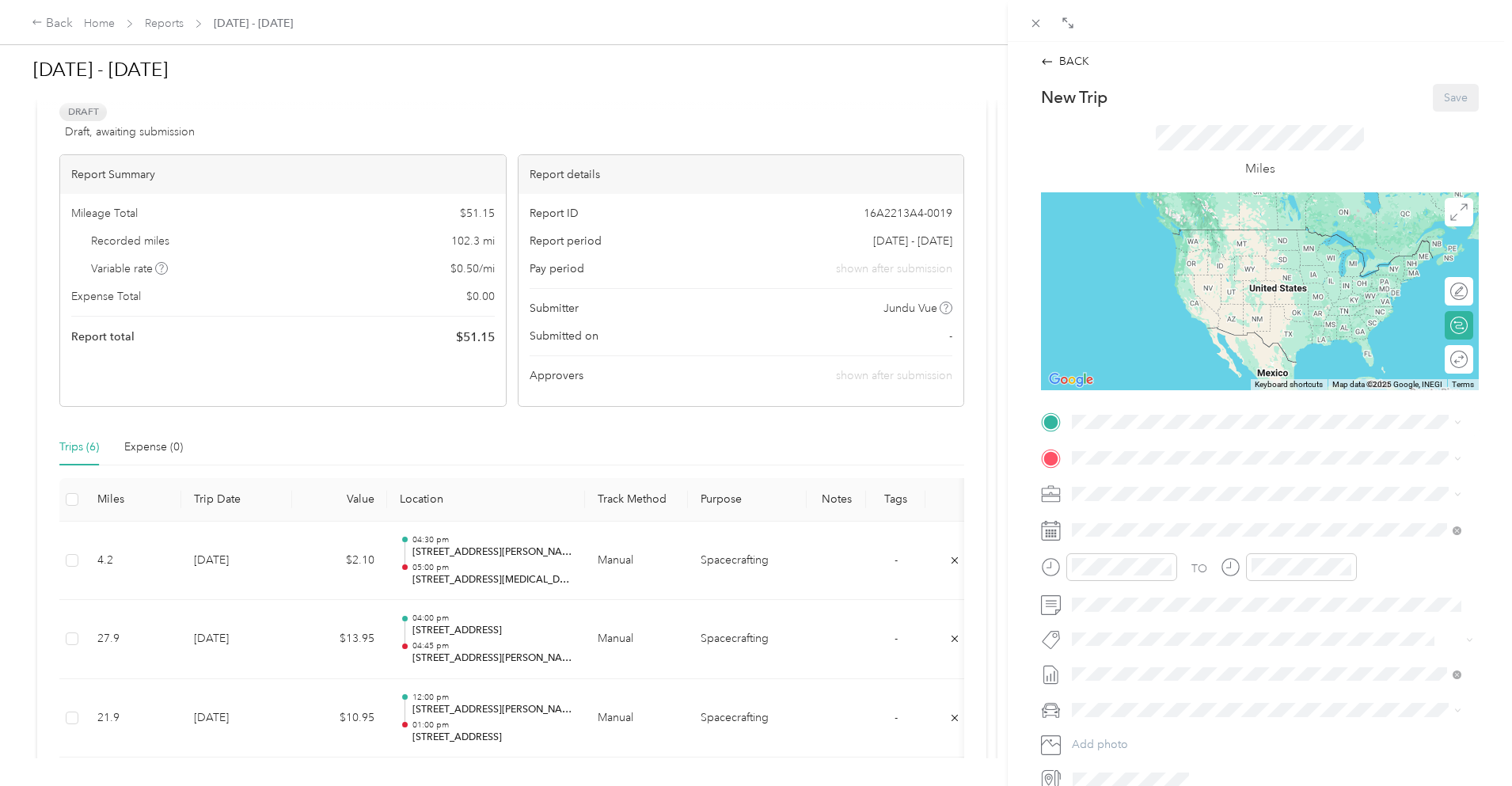
click at [1162, 498] on span "[STREET_ADDRESS][PERSON_NAME]" at bounding box center [1196, 499] width 188 height 14
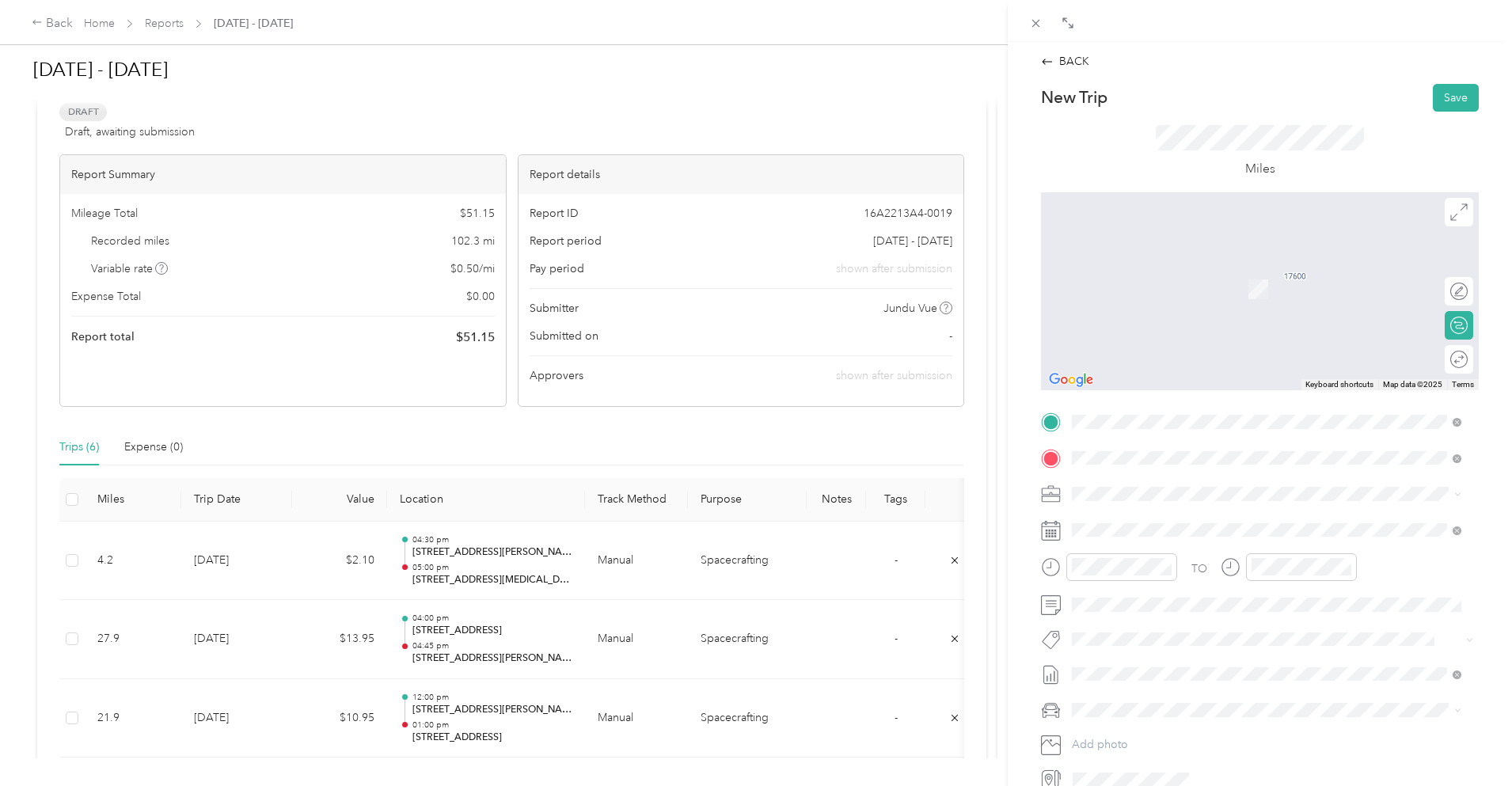
click at [1168, 521] on span "[STREET_ADDRESS][PERSON_NAME][US_STATE]" at bounding box center [1225, 515] width 246 height 14
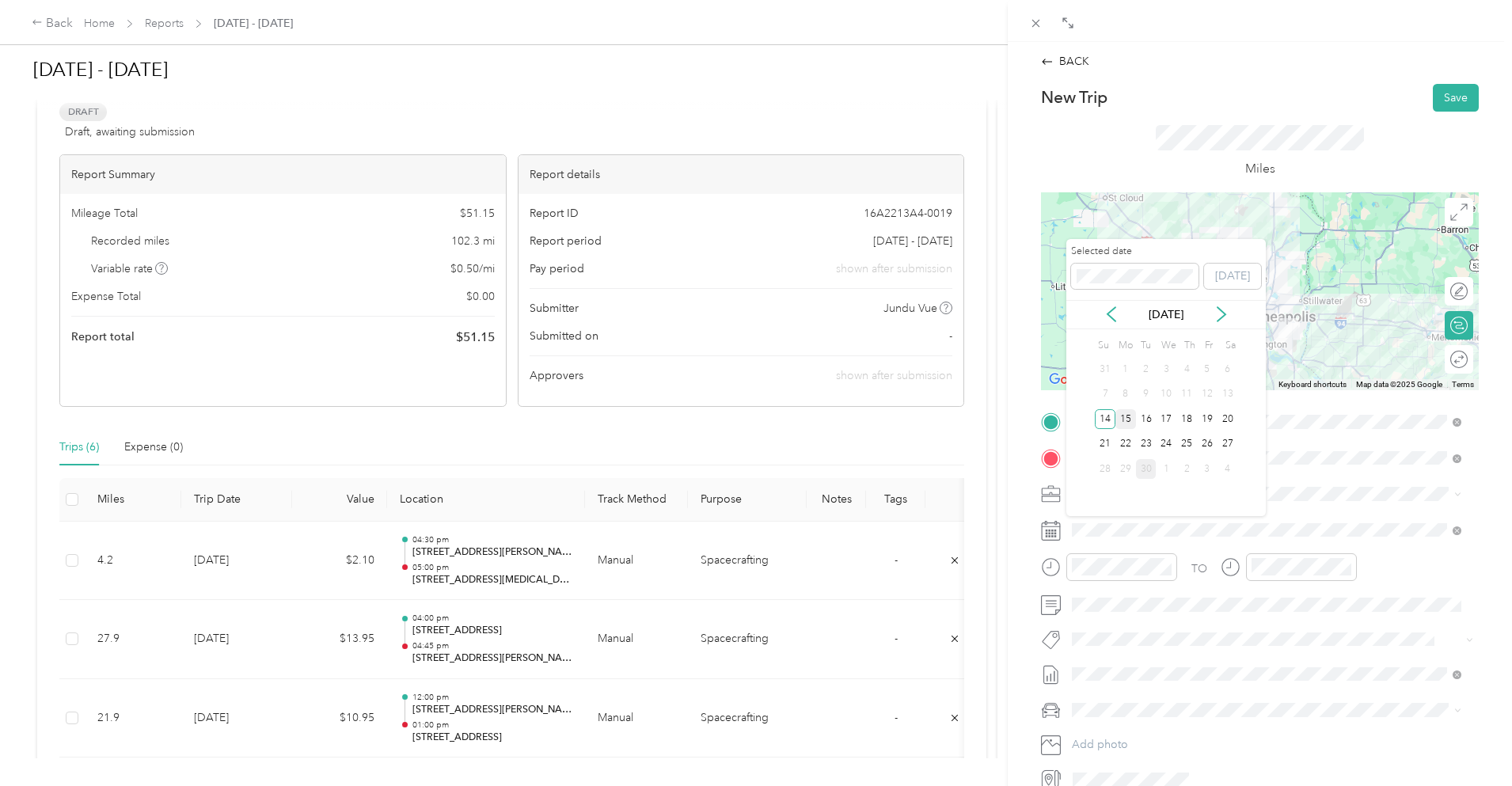
click at [1118, 415] on div "15" at bounding box center [1126, 419] width 21 height 20
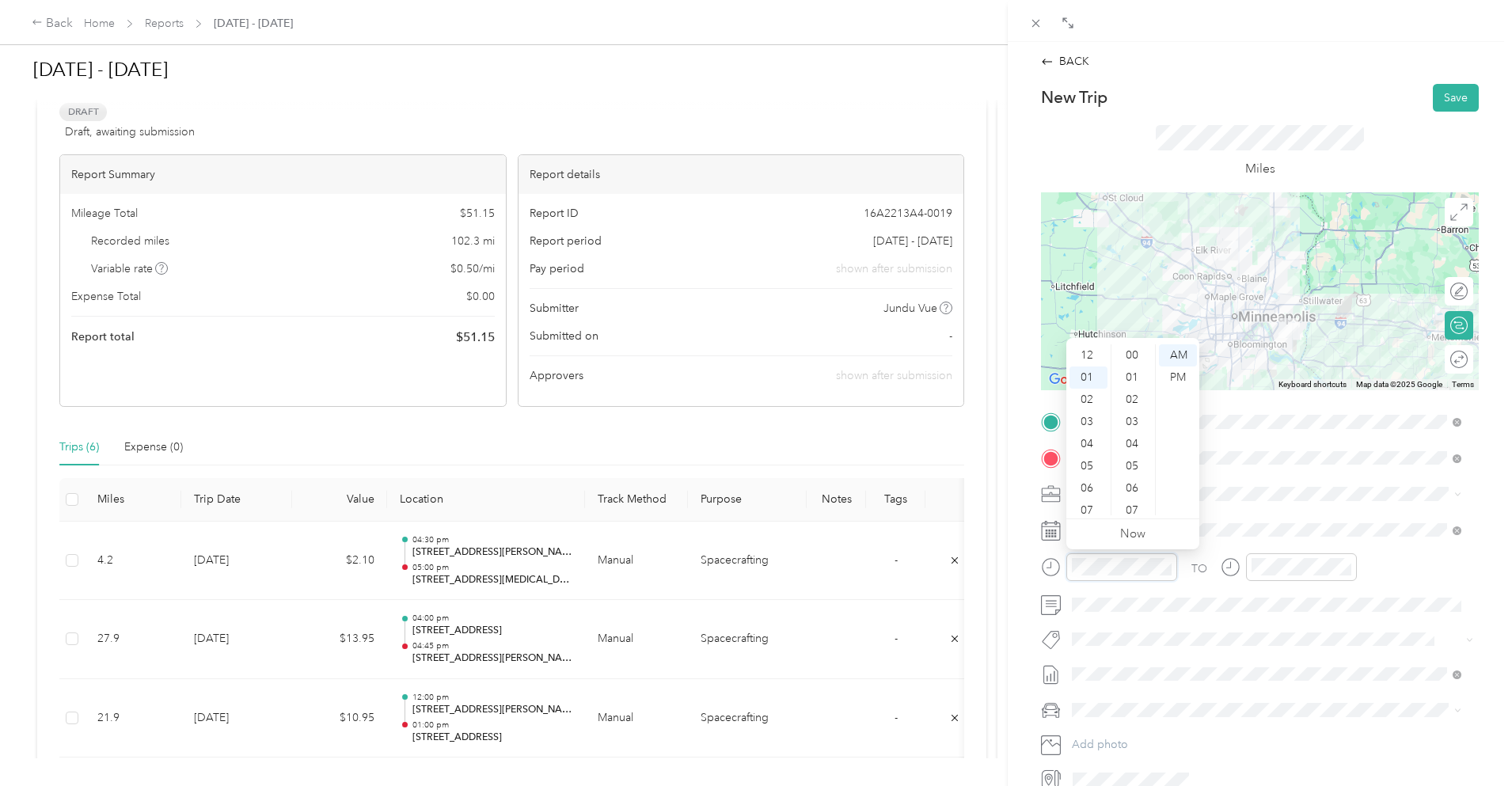
scroll to position [1159, 0]
click at [1091, 465] on div "06" at bounding box center [1088, 466] width 38 height 23
click at [1135, 354] on div "00" at bounding box center [1133, 356] width 38 height 23
click at [1176, 375] on div "PM" at bounding box center [1178, 378] width 38 height 23
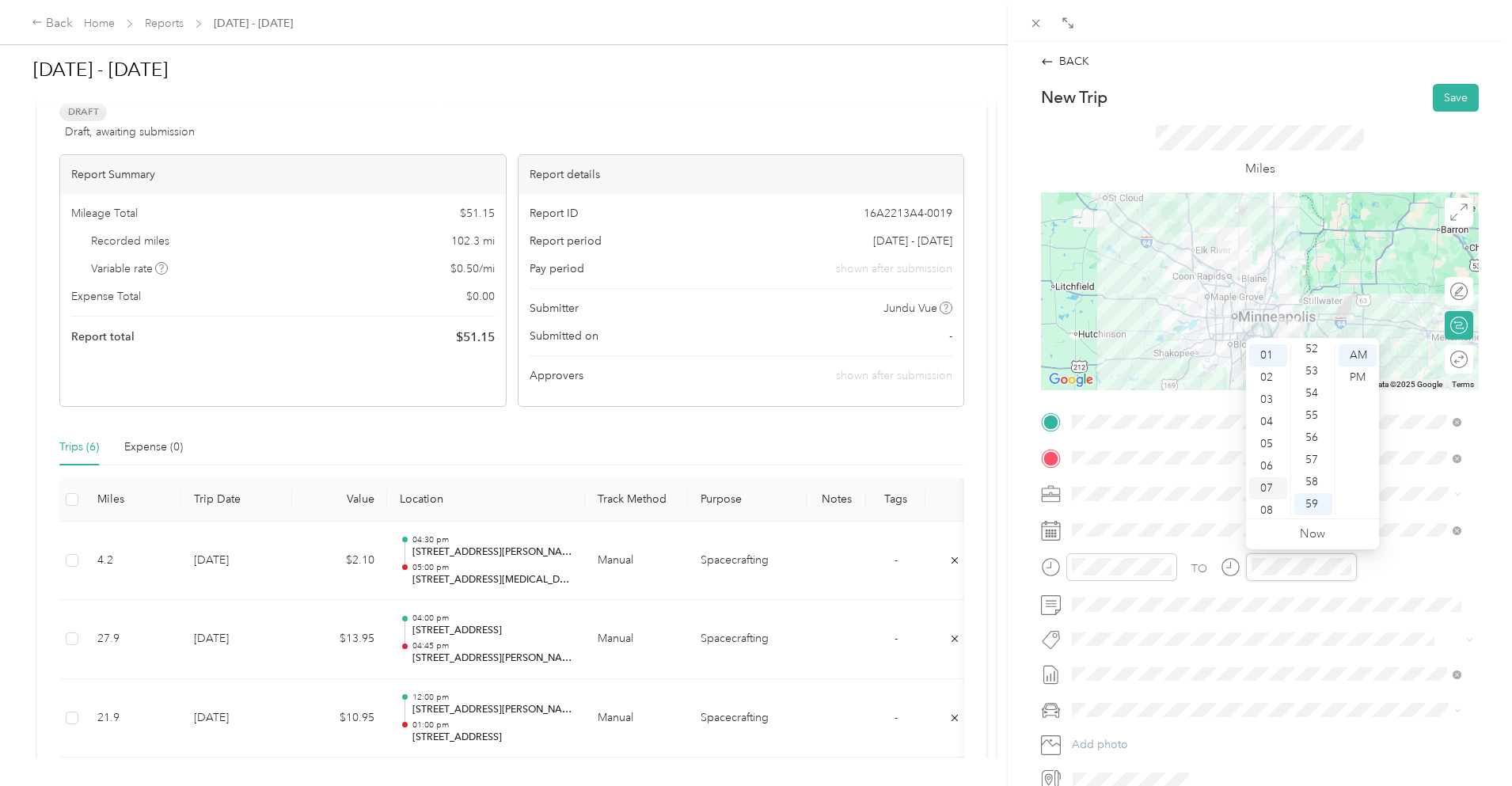
scroll to position [95, 0]
click at [1266, 409] on div "07" at bounding box center [1268, 416] width 38 height 23
click at [1314, 354] on div "00" at bounding box center [1313, 356] width 38 height 23
click at [1359, 376] on div "PM" at bounding box center [1357, 378] width 38 height 23
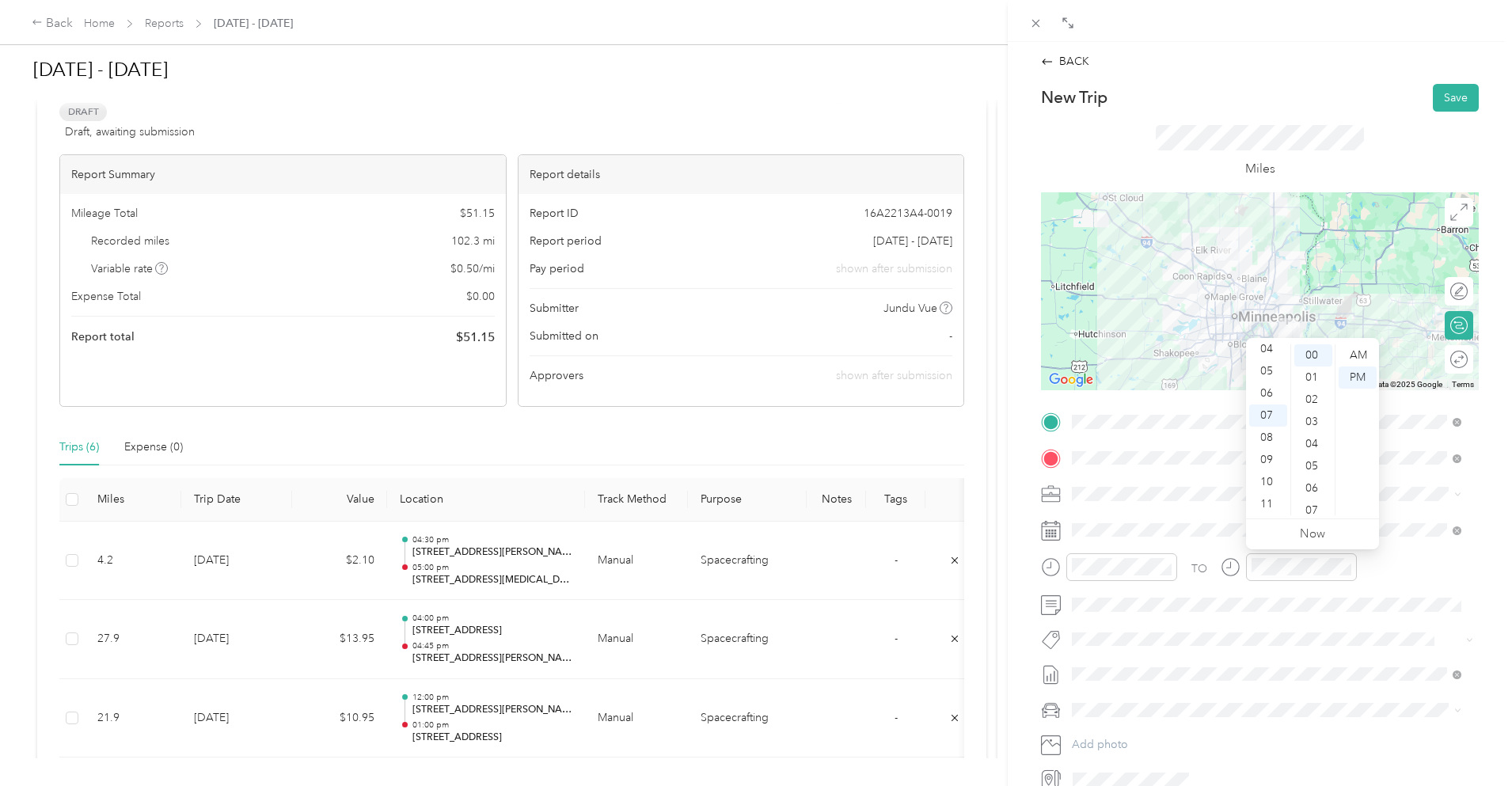
click at [1347, 122] on div "Miles" at bounding box center [1261, 152] width 438 height 81
click at [1440, 97] on button "Save" at bounding box center [1456, 97] width 46 height 27
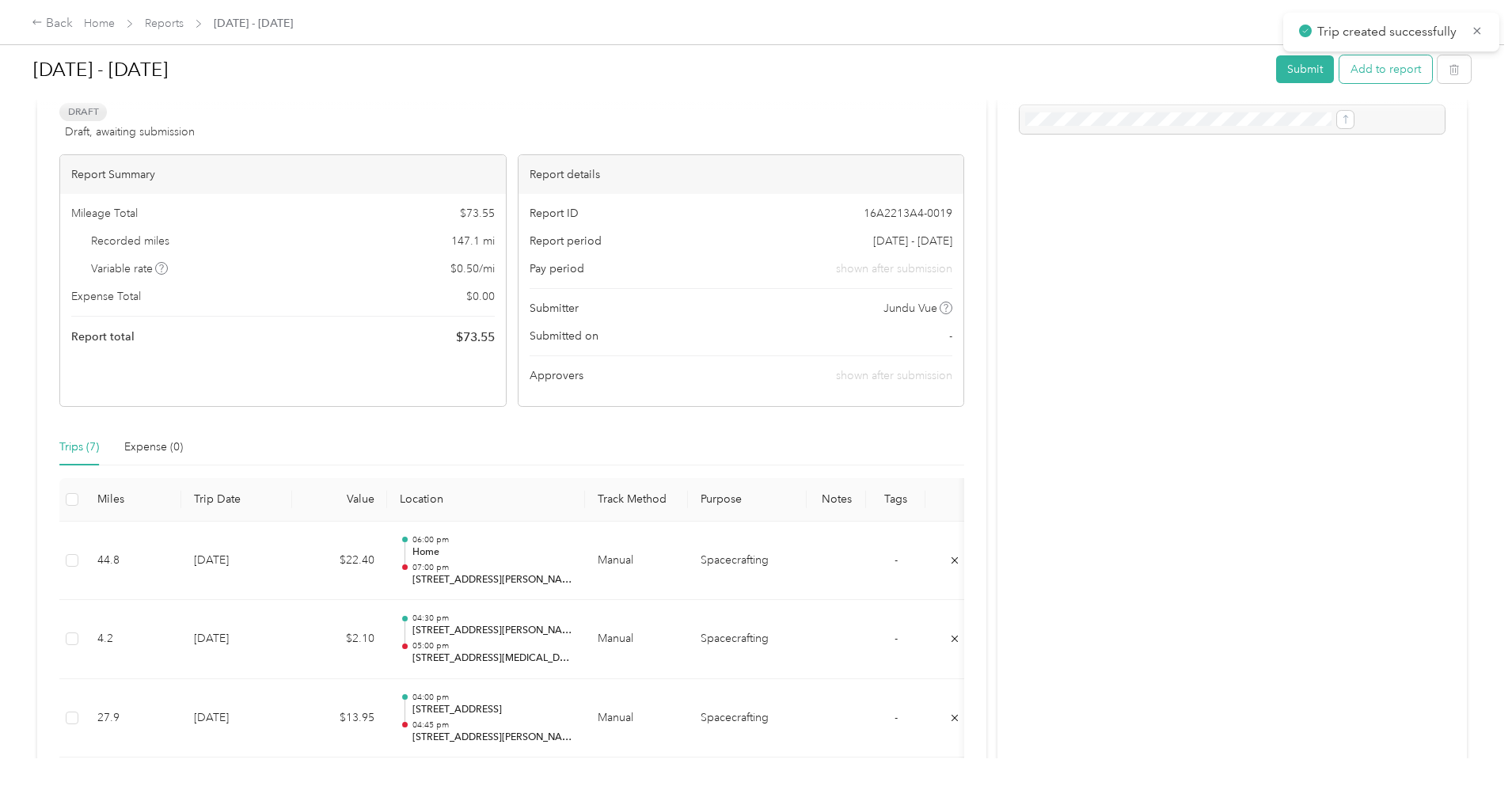
click at [1340, 68] on button "Add to report" at bounding box center [1386, 69] width 93 height 27
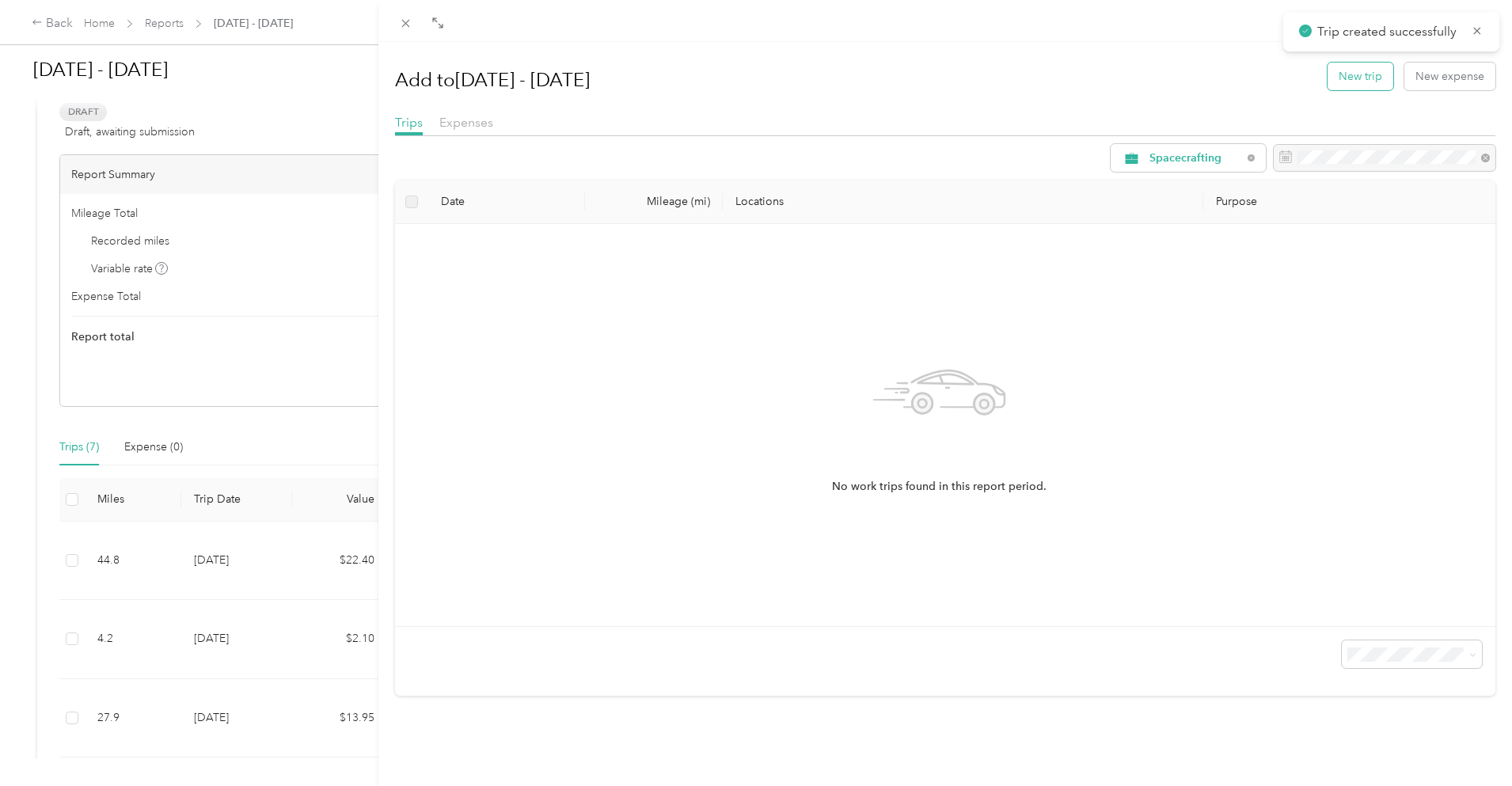
click at [1359, 72] on button "New trip" at bounding box center [1361, 77] width 66 height 27
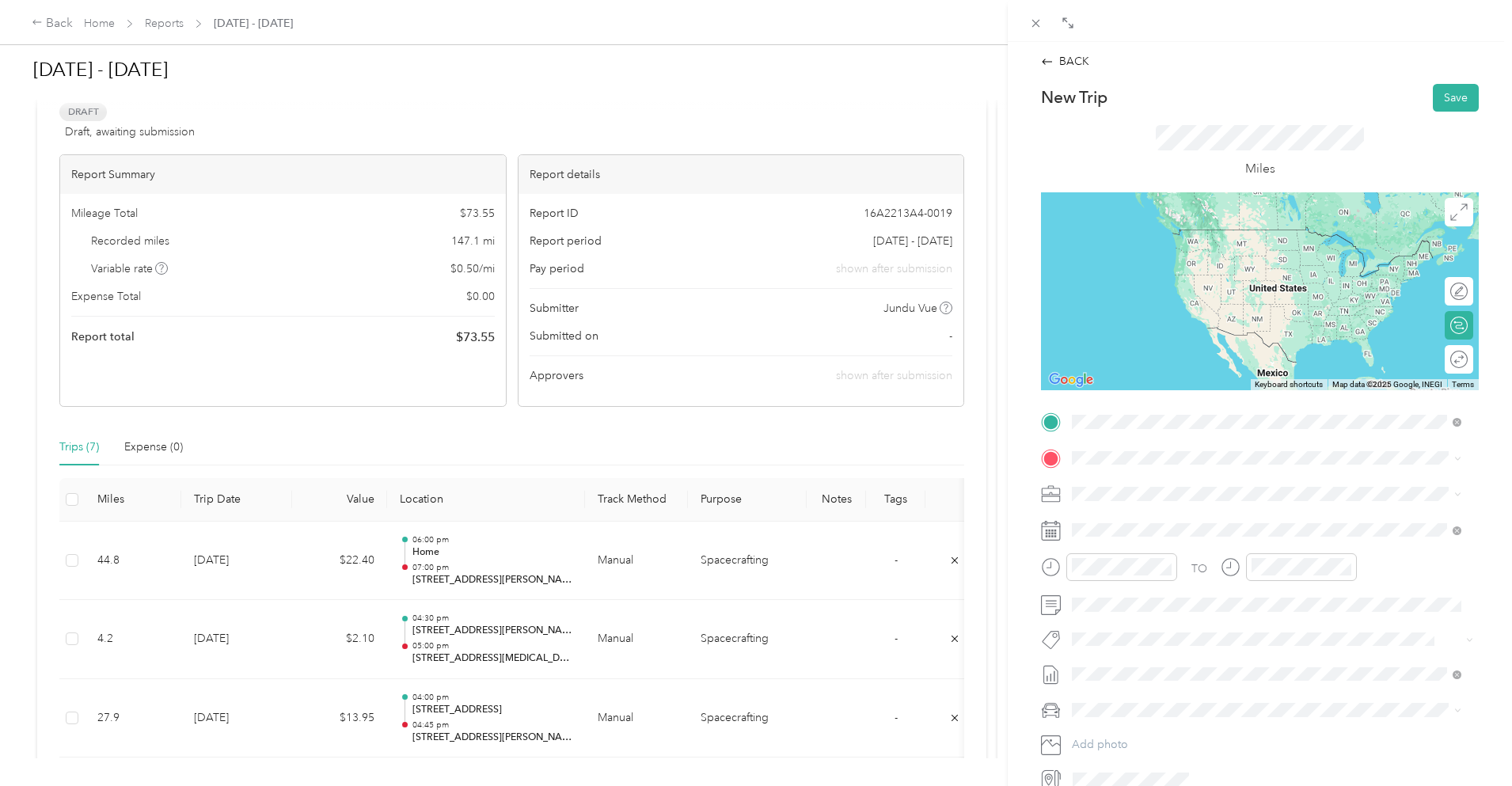
click at [1123, 496] on li "[STREET_ADDRESS][PERSON_NAME][US_STATE]" at bounding box center [1266, 480] width 400 height 32
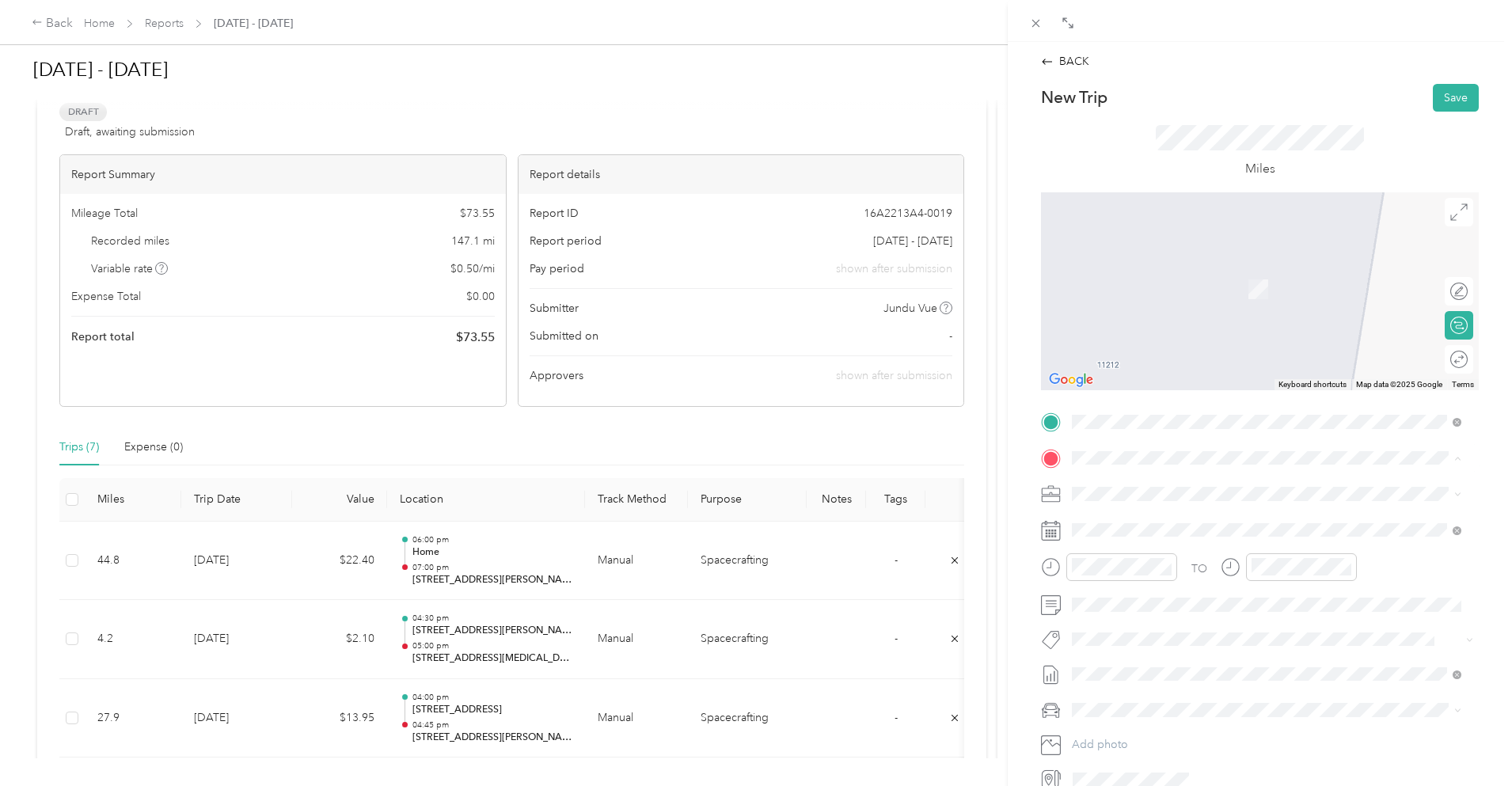
click at [1137, 524] on div "Home [STREET_ADDRESS][PERSON_NAME]" at bounding box center [1196, 530] width 188 height 33
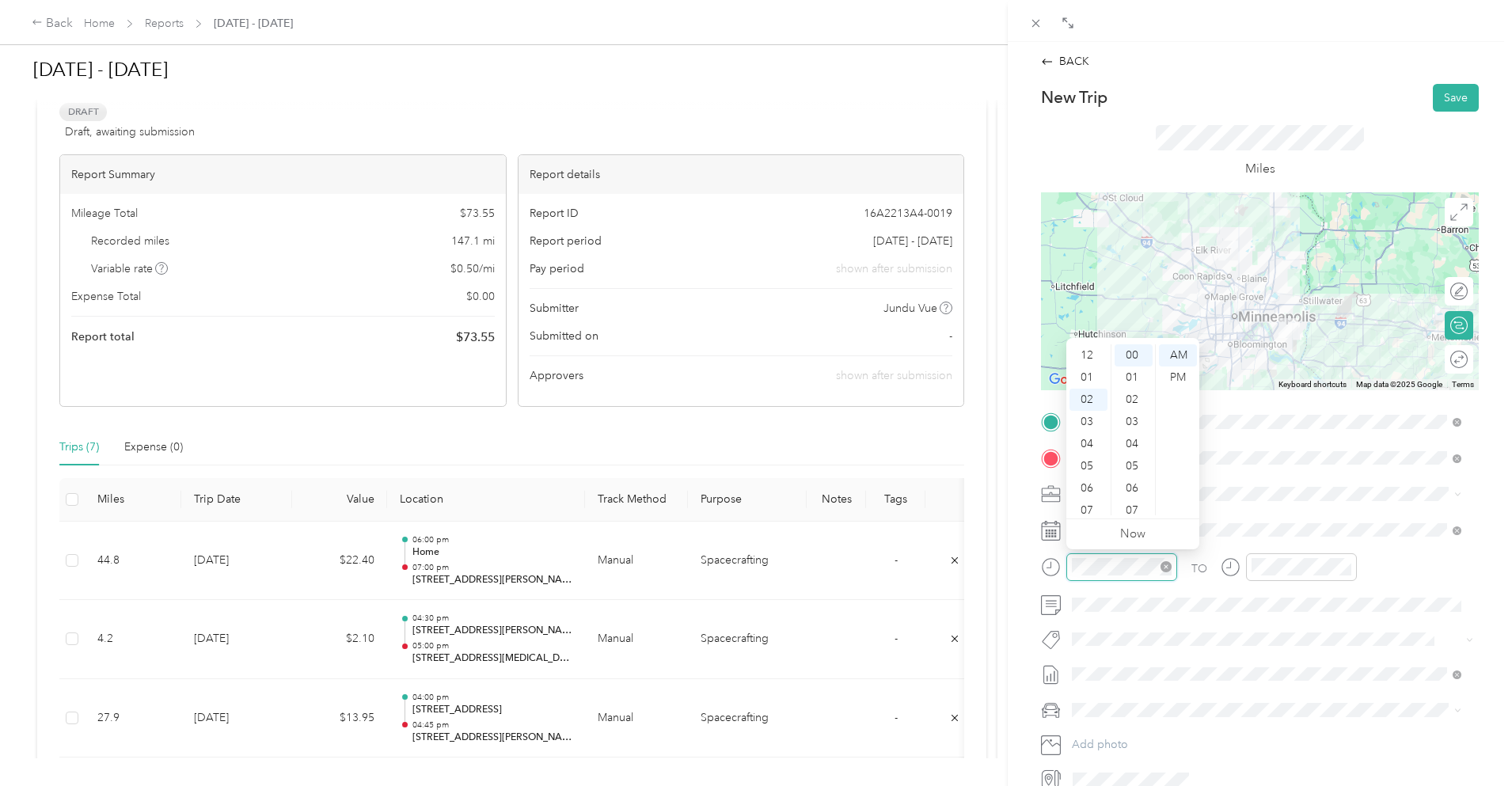
scroll to position [44, 0]
click at [1090, 465] on div "07" at bounding box center [1088, 466] width 38 height 23
click at [1089, 410] on div "07" at bounding box center [1088, 416] width 38 height 23
click at [1168, 376] on div "PM" at bounding box center [1178, 378] width 38 height 23
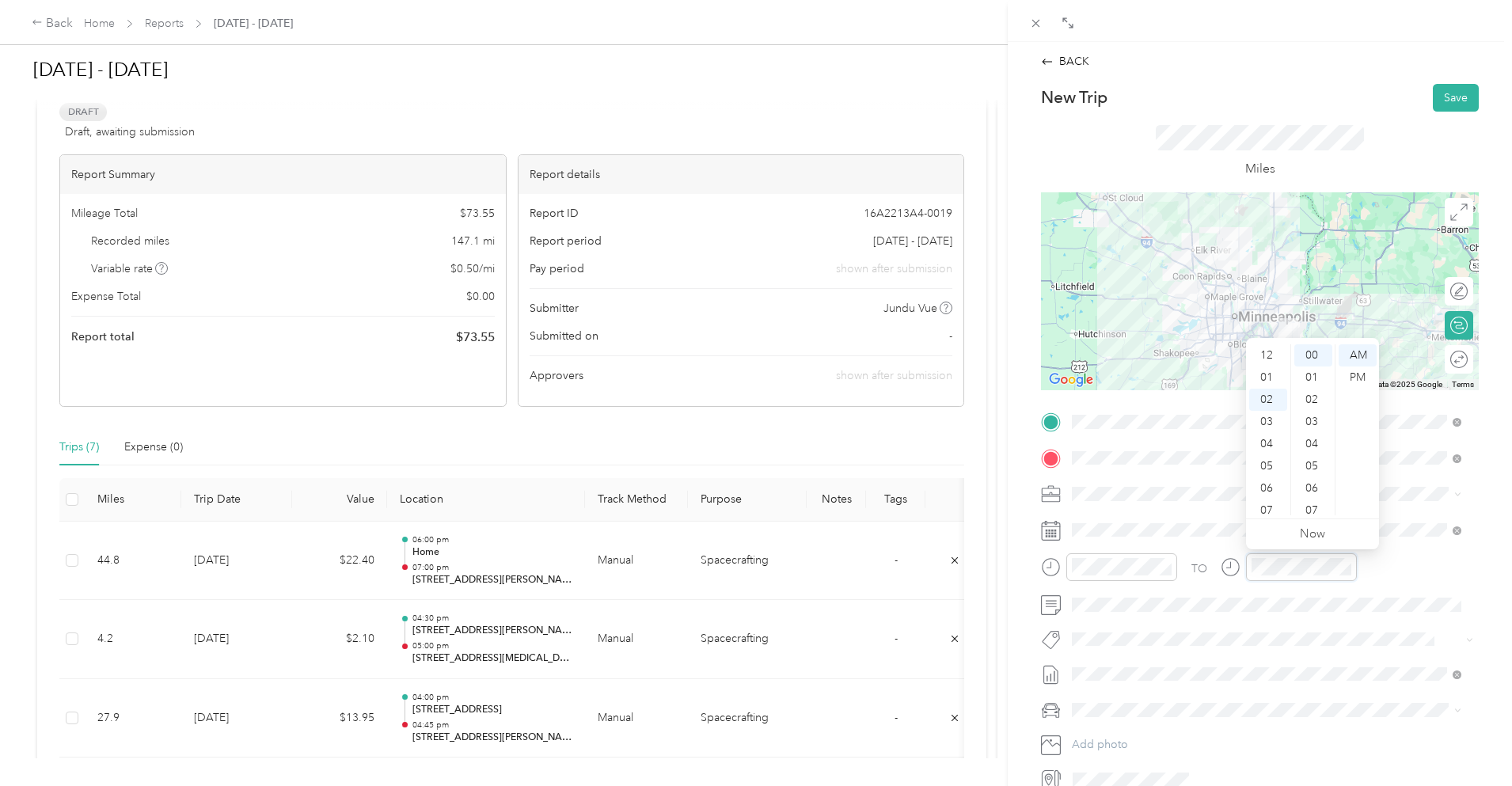
scroll to position [44, 0]
click at [1275, 464] on div "07" at bounding box center [1268, 466] width 38 height 23
click at [1313, 466] on div "30" at bounding box center [1313, 466] width 38 height 23
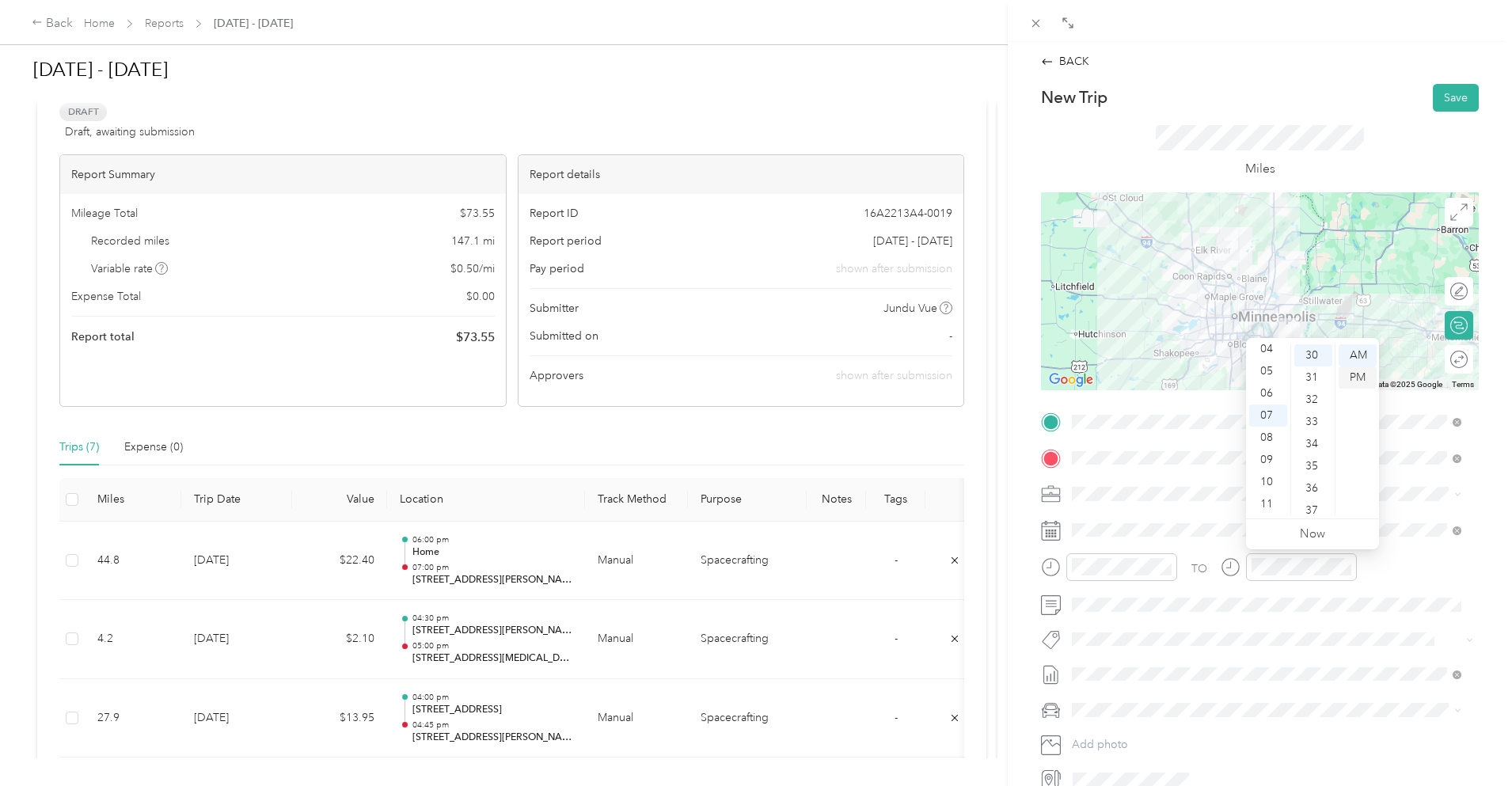
click at [1359, 376] on div "PM" at bounding box center [1357, 378] width 38 height 23
click at [1441, 86] on button "Save" at bounding box center [1456, 97] width 46 height 27
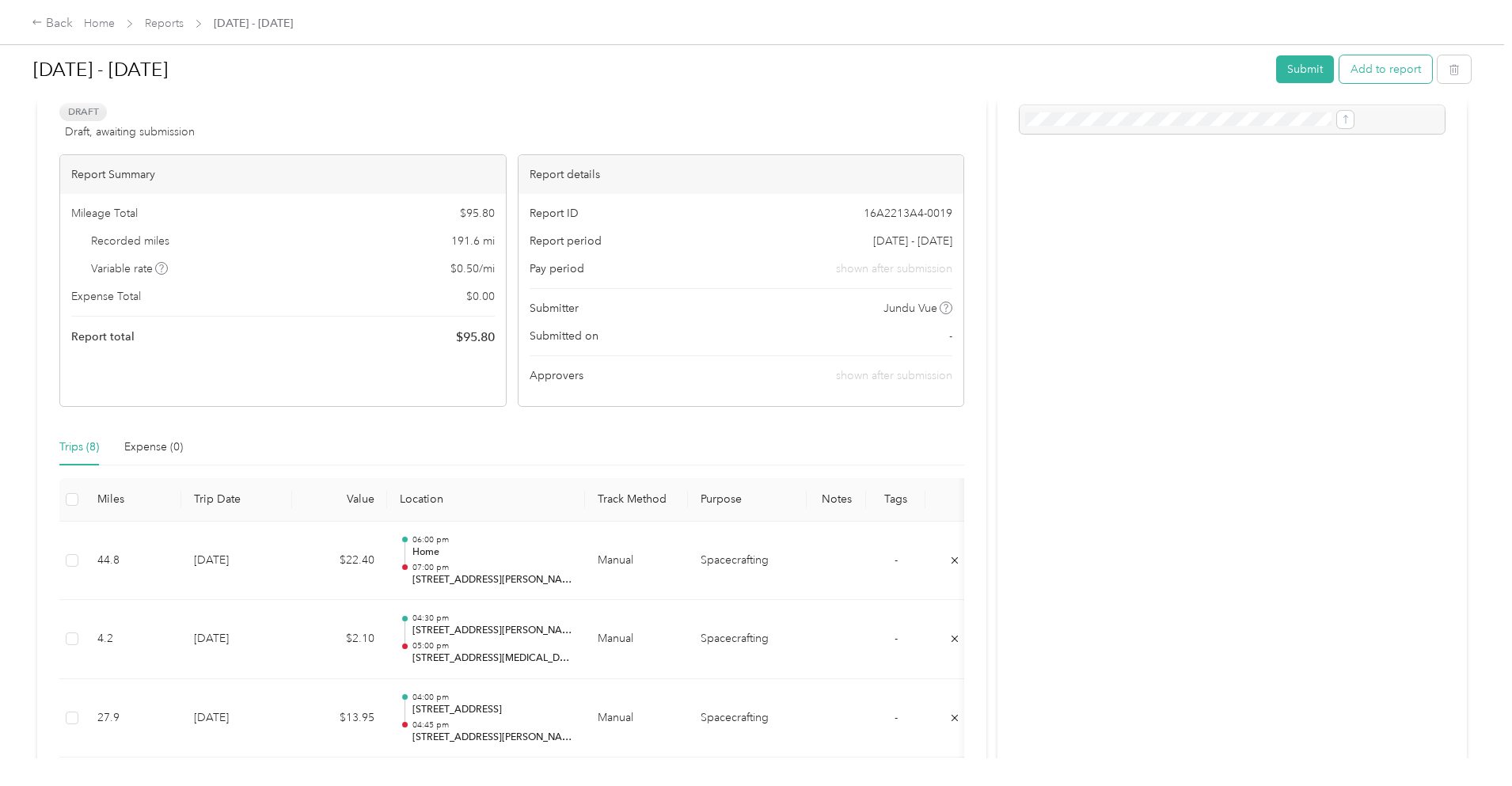
click at [1340, 72] on button "Add to report" at bounding box center [1386, 69] width 93 height 27
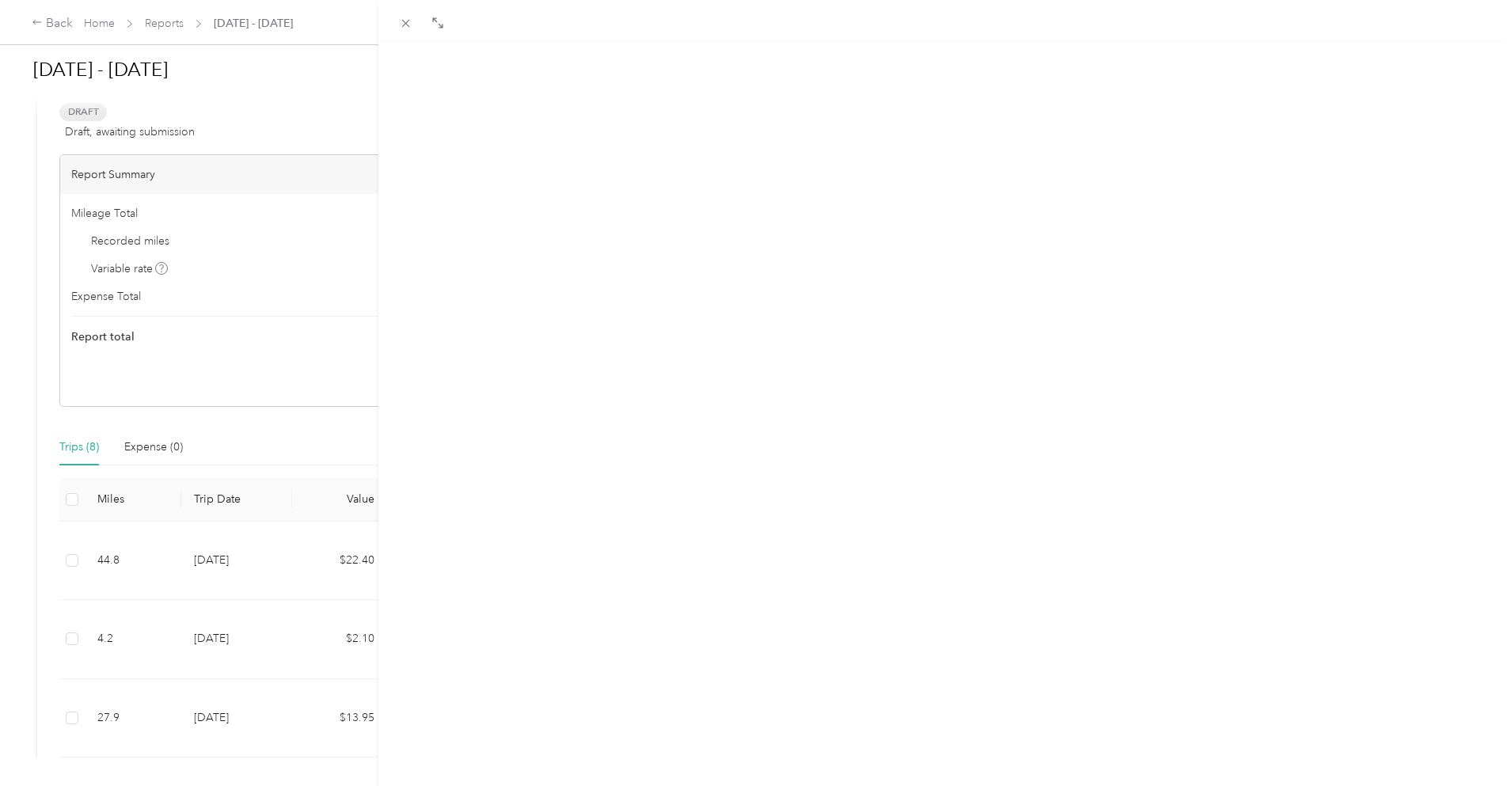
click at [1333, 72] on button "New trip" at bounding box center [1361, 77] width 66 height 27
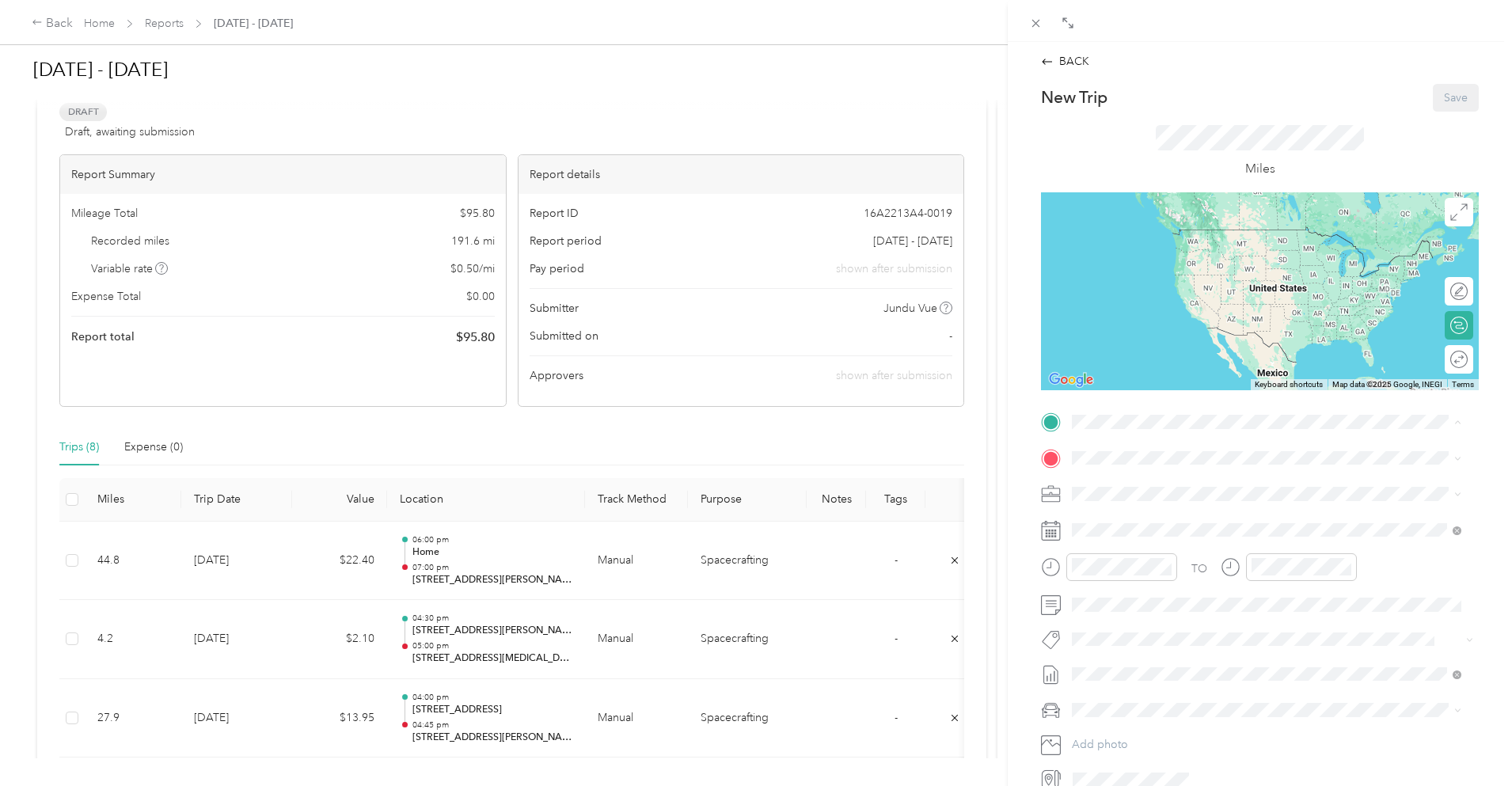
click at [1147, 501] on span "[STREET_ADDRESS][PERSON_NAME]" at bounding box center [1196, 502] width 188 height 14
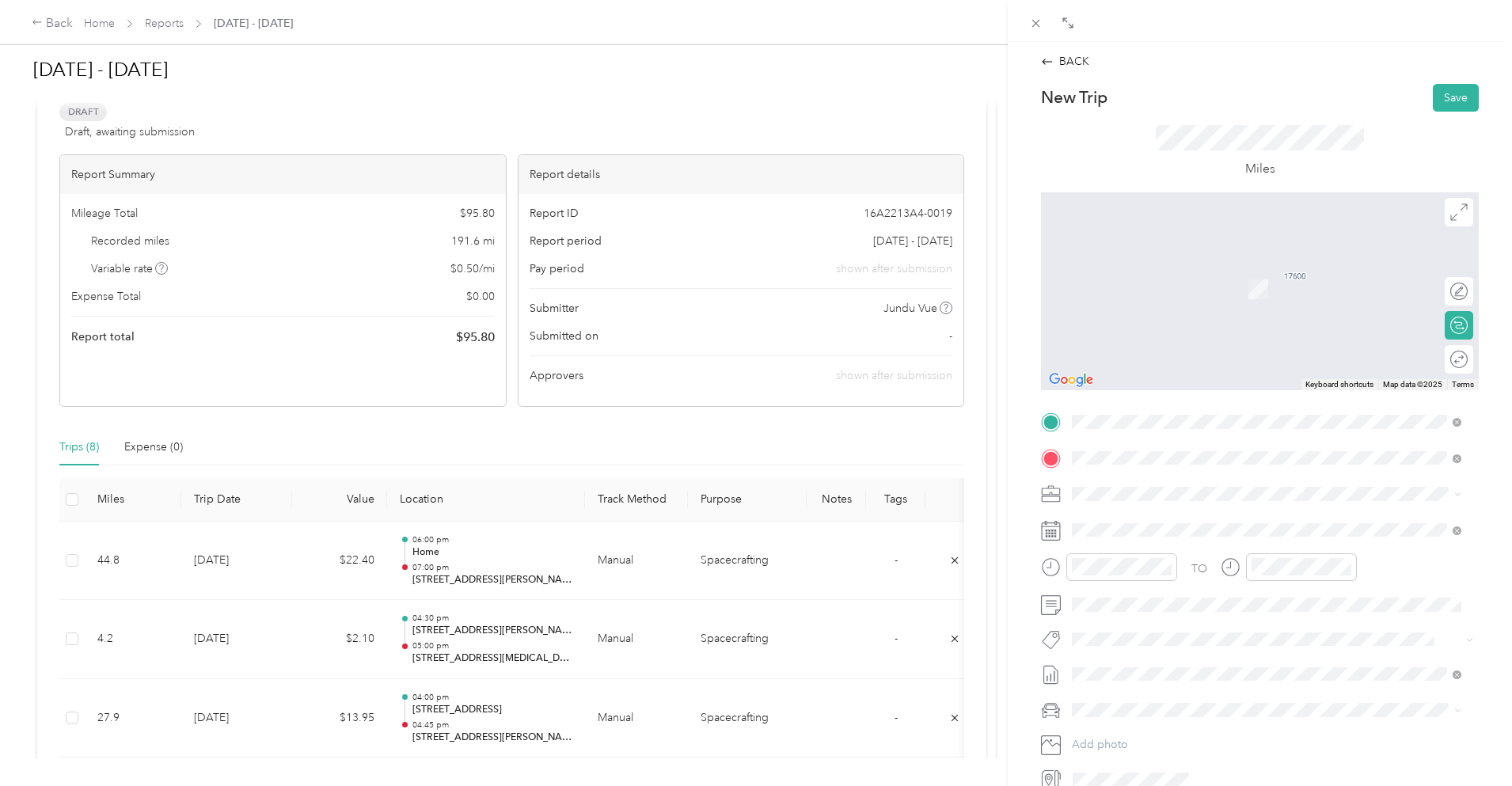
click at [1141, 521] on span "[STREET_ADDRESS][US_STATE]" at bounding box center [1181, 515] width 159 height 14
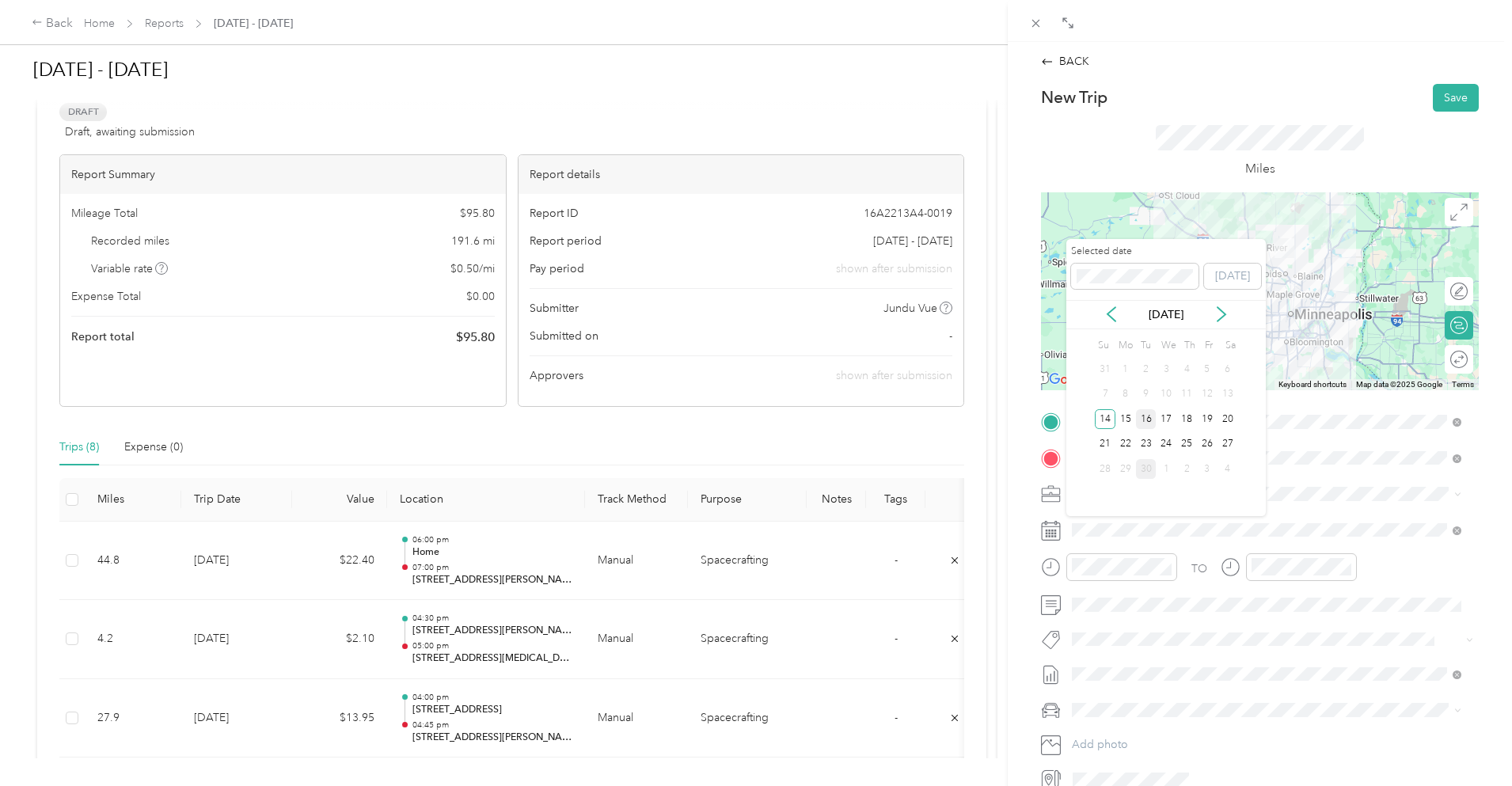
click at [1148, 416] on div "16" at bounding box center [1147, 419] width 21 height 20
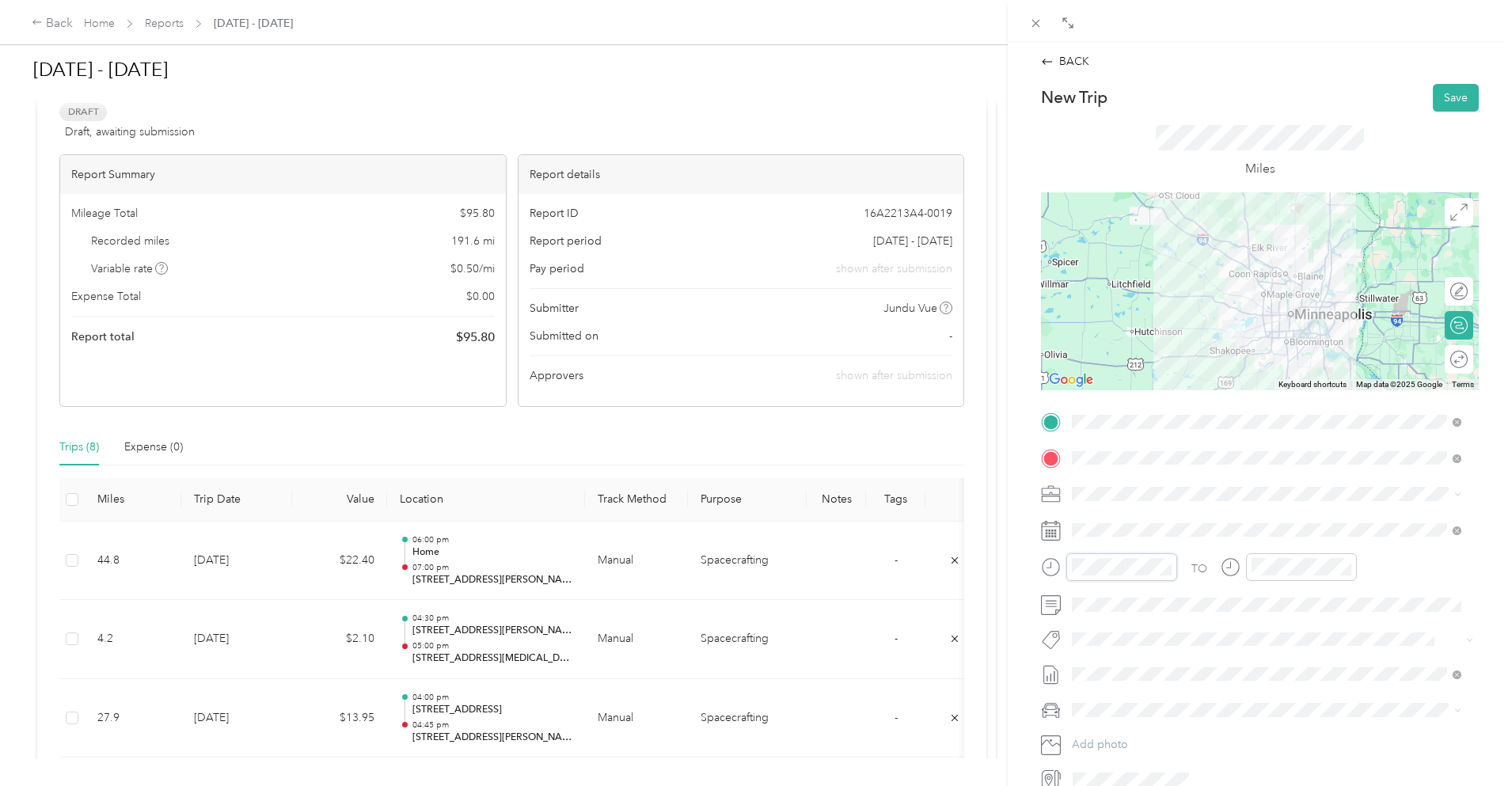
scroll to position [44, 0]
click at [1088, 490] on div "08" at bounding box center [1088, 489] width 38 height 23
click at [1269, 508] on ul "12 01 02 03 04 05 06 07 08 09 10 11" at bounding box center [1268, 430] width 44 height 171
click at [1268, 465] on div "09" at bounding box center [1268, 463] width 38 height 23
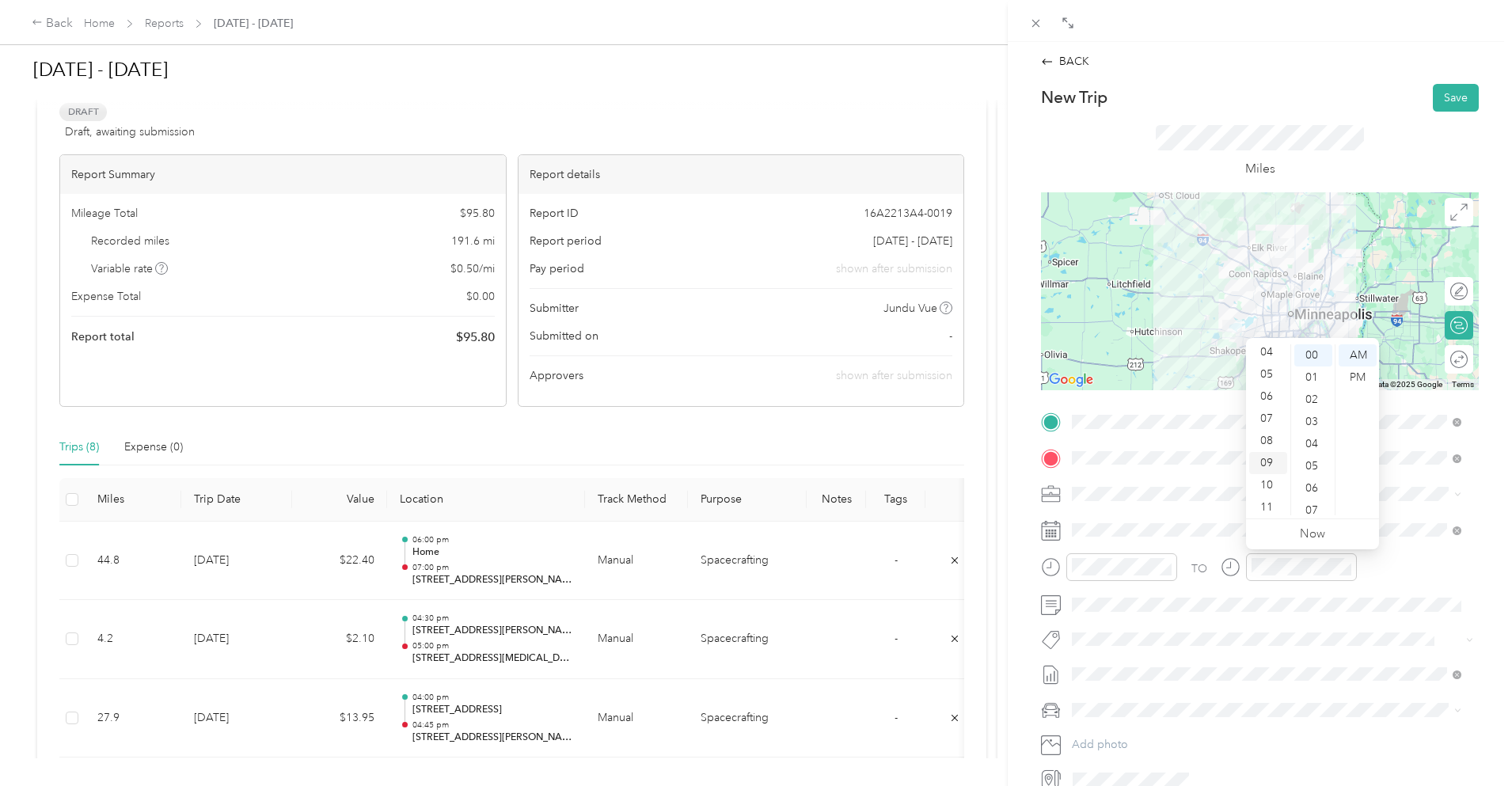
scroll to position [95, 0]
click at [1433, 98] on button "Save" at bounding box center [1456, 97] width 46 height 27
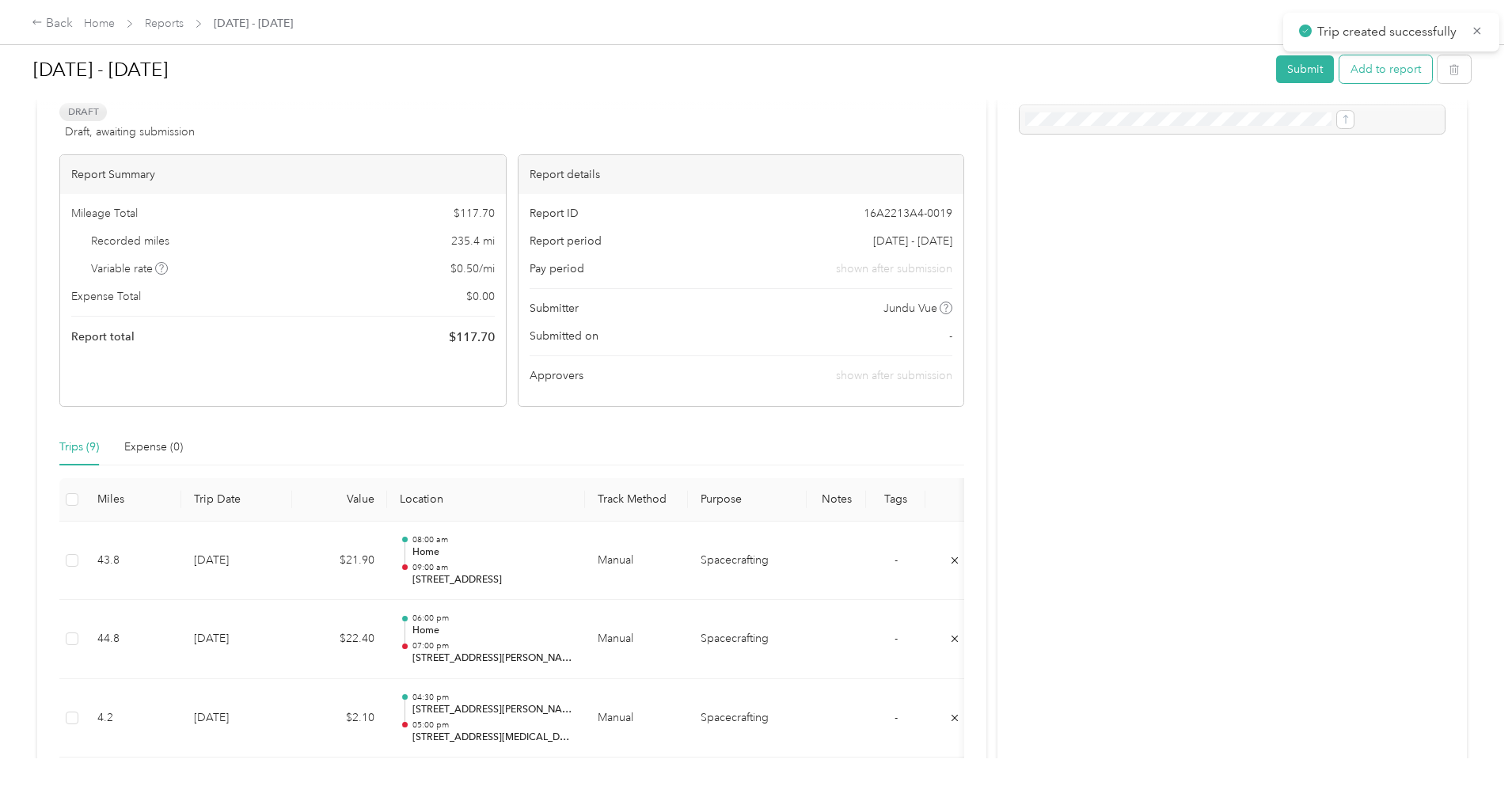
click at [1340, 64] on button "Add to report" at bounding box center [1386, 69] width 93 height 27
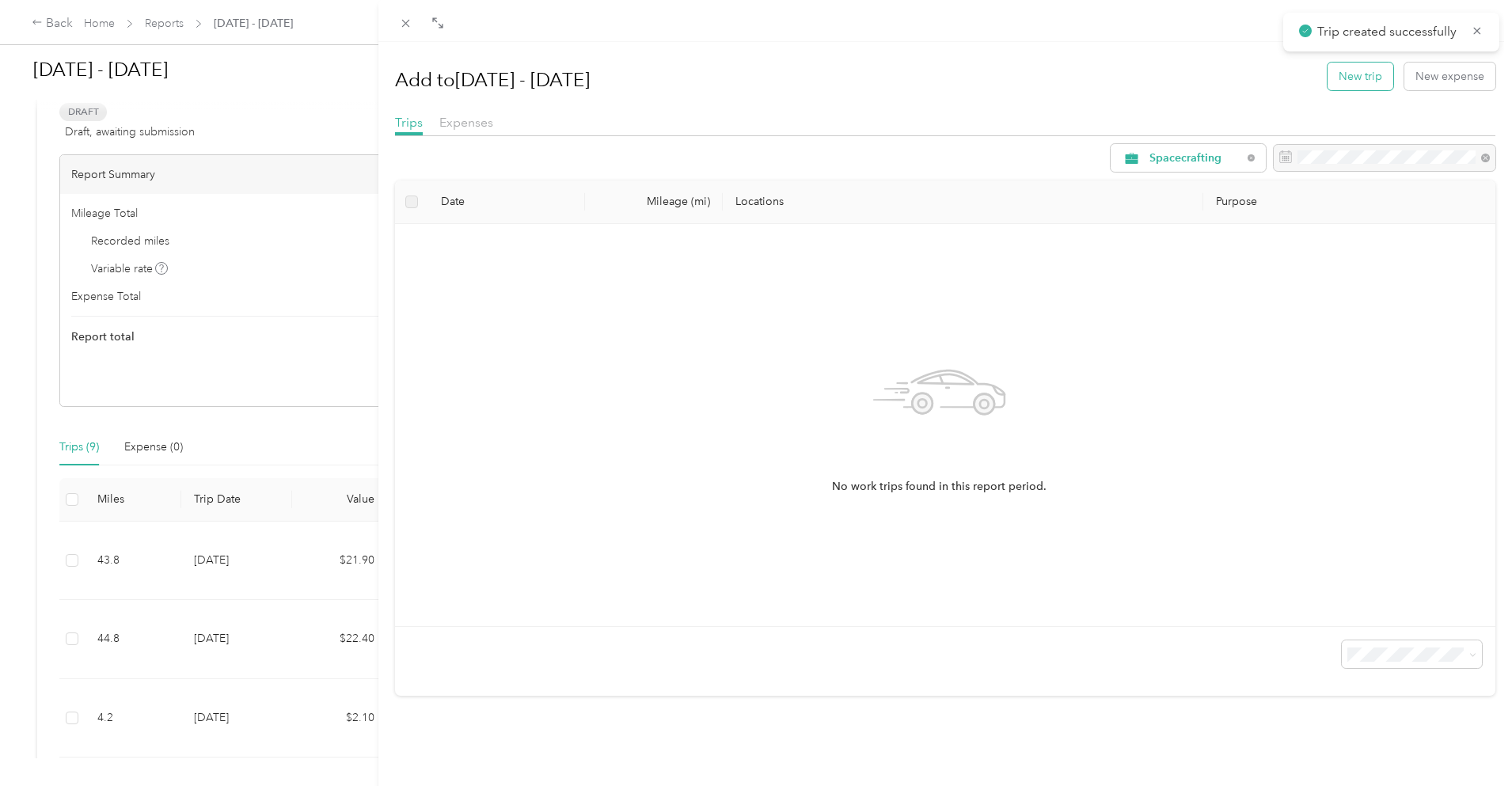
click at [1336, 77] on button "New trip" at bounding box center [1361, 77] width 66 height 27
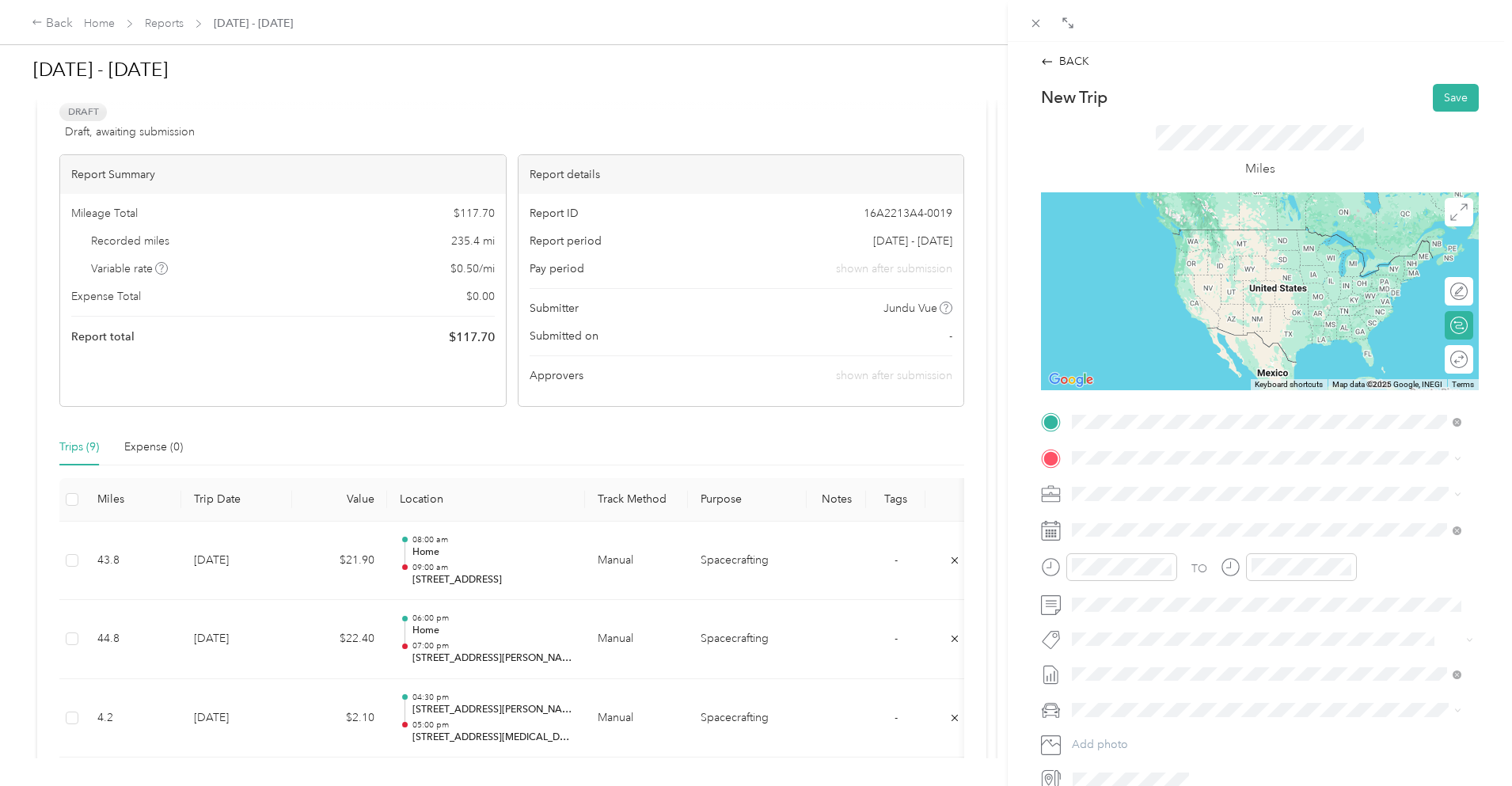
click at [1183, 474] on span "[STREET_ADDRESS][US_STATE]" at bounding box center [1181, 479] width 159 height 14
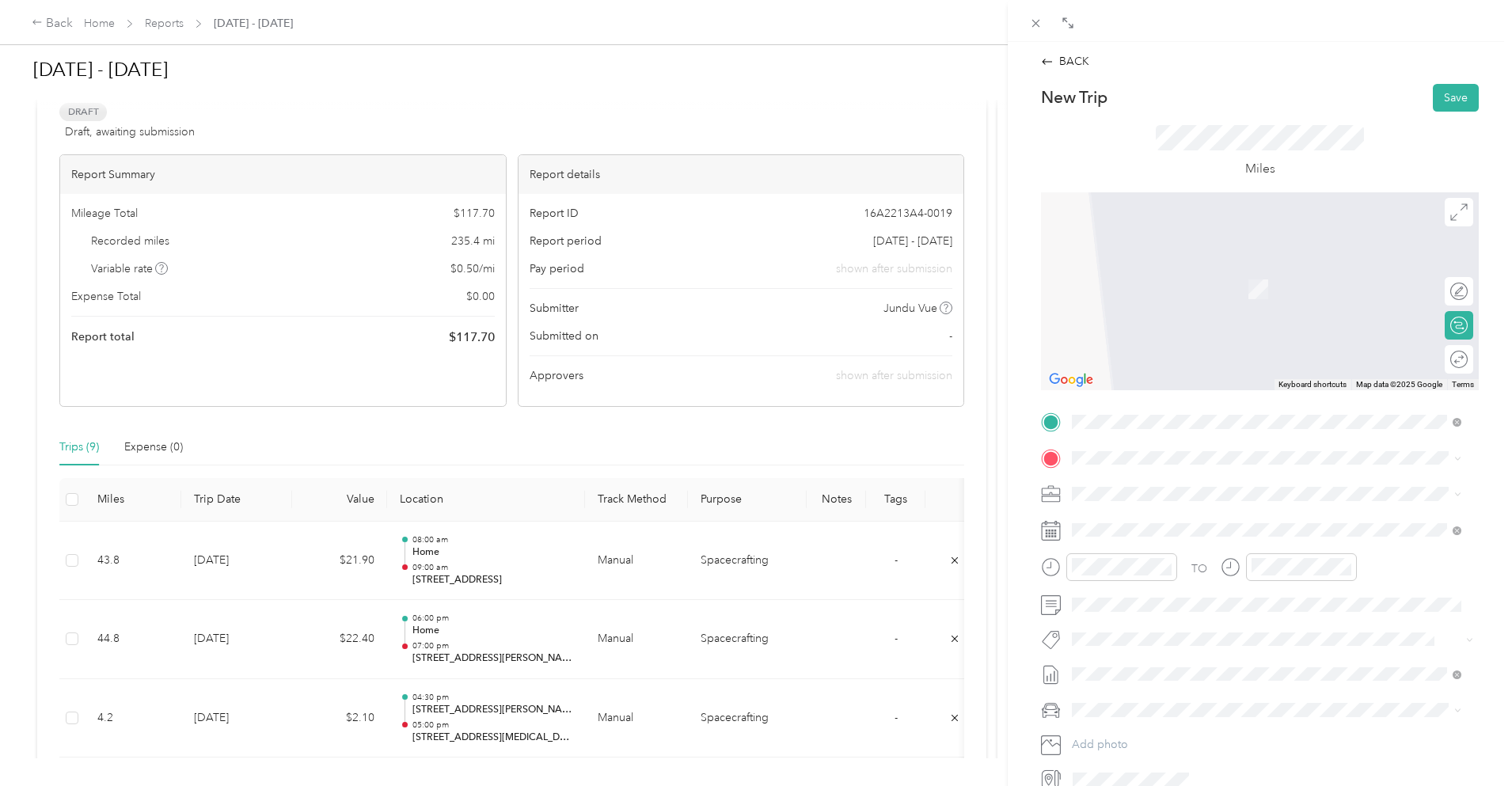
click at [1146, 440] on div "TO Add photo" at bounding box center [1261, 600] width 438 height 383
click at [1214, 518] on span "[STREET_ADDRESS][US_STATE]" at bounding box center [1181, 515] width 159 height 14
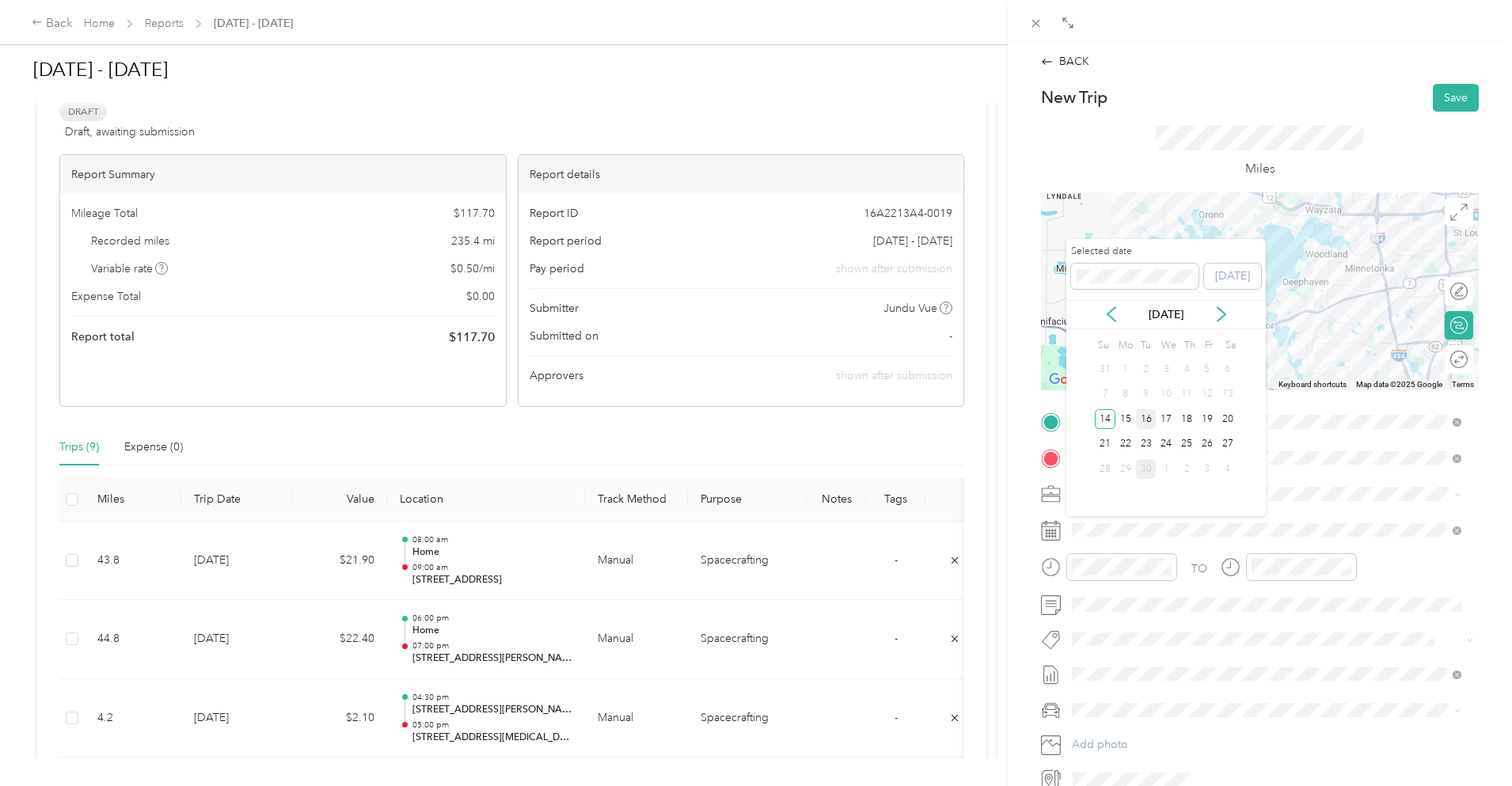
click at [1149, 422] on div "16" at bounding box center [1147, 419] width 21 height 20
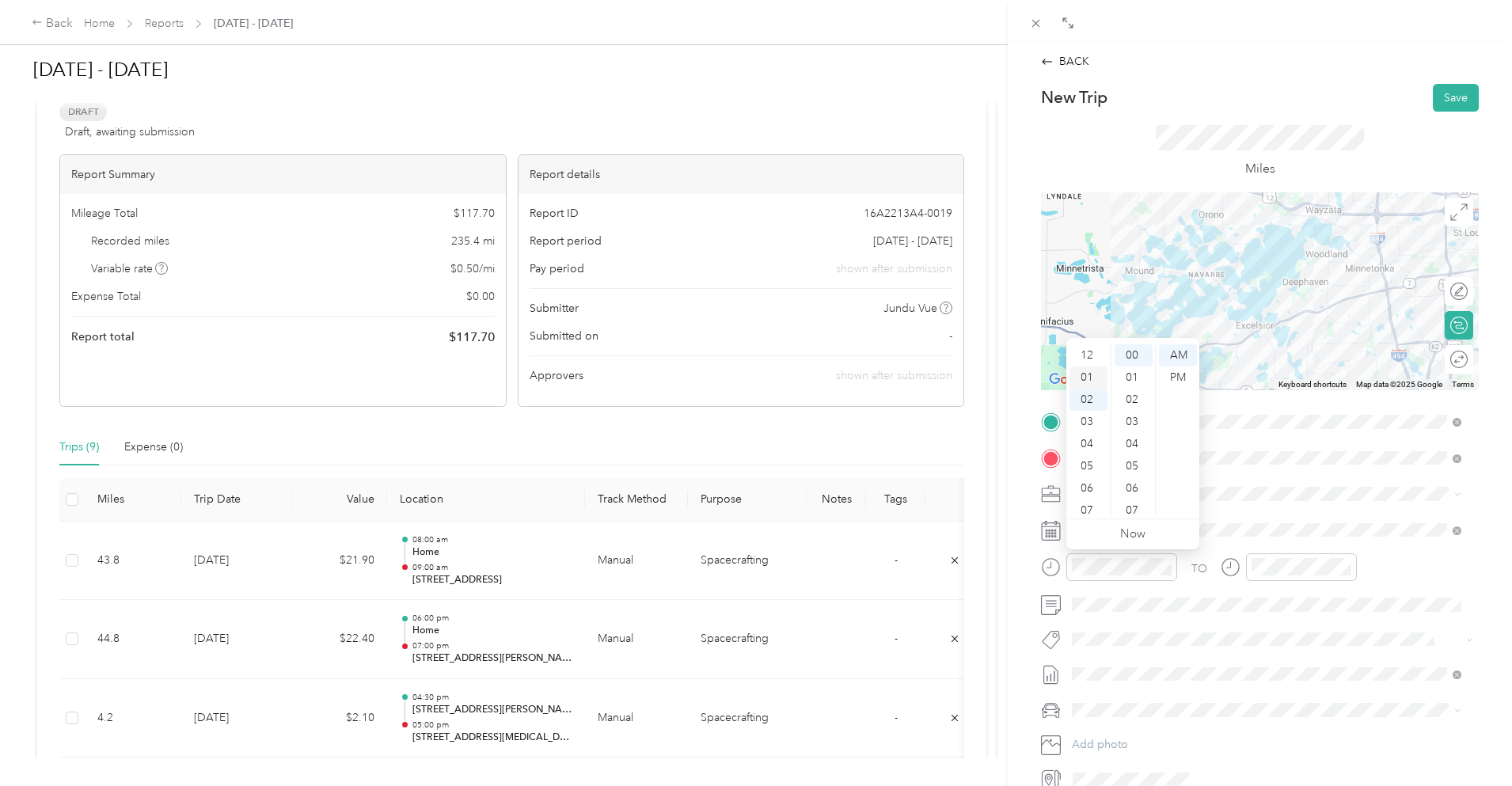
click at [1088, 370] on div "01" at bounding box center [1088, 378] width 38 height 23
click at [1179, 382] on div "PM" at bounding box center [1178, 378] width 38 height 23
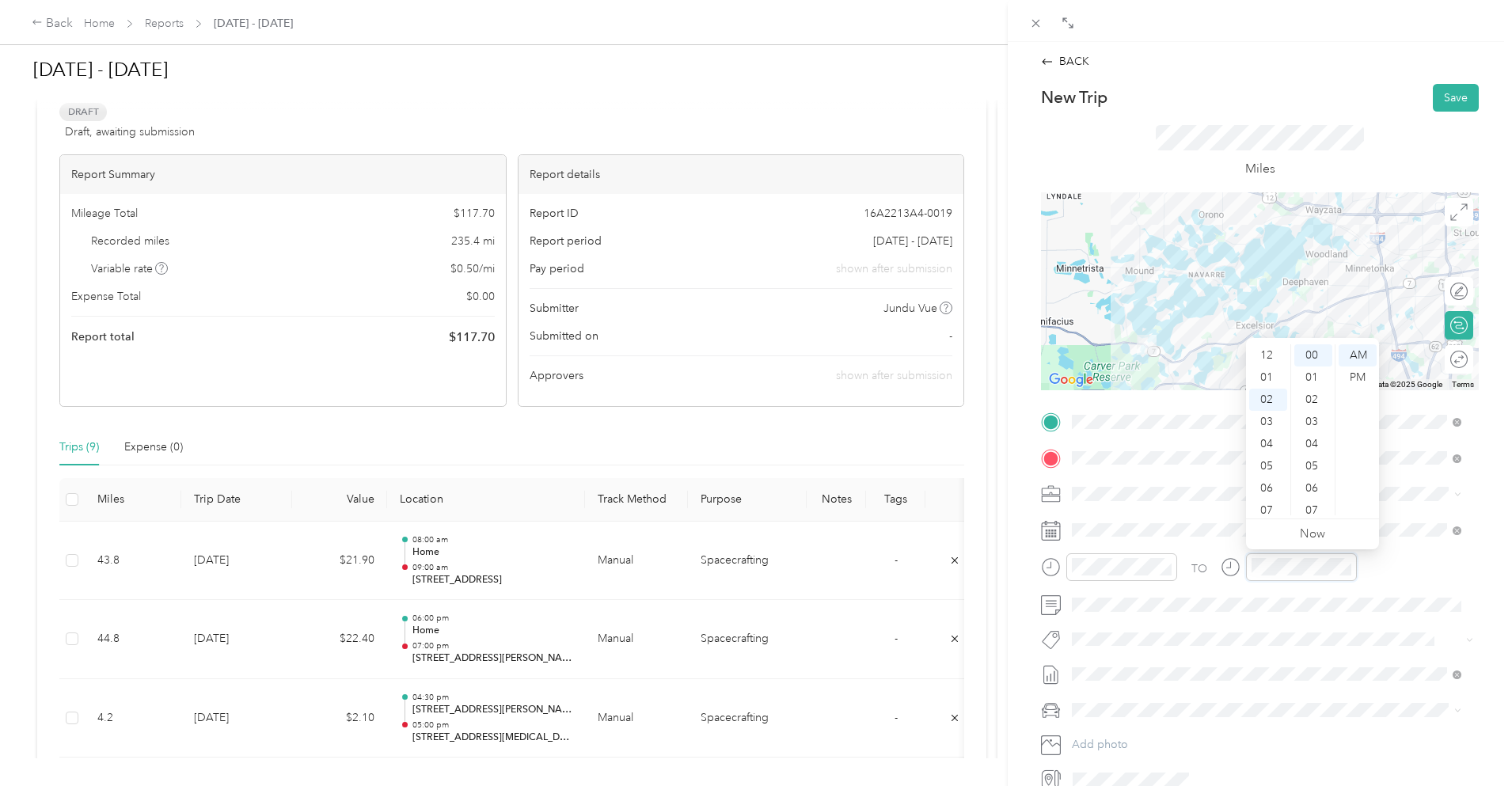
scroll to position [44, 0]
click at [1089, 553] on div at bounding box center [1122, 567] width 111 height 27
click at [1361, 377] on div "PM" at bounding box center [1357, 378] width 38 height 23
click at [1444, 101] on button "Save" at bounding box center [1456, 97] width 46 height 27
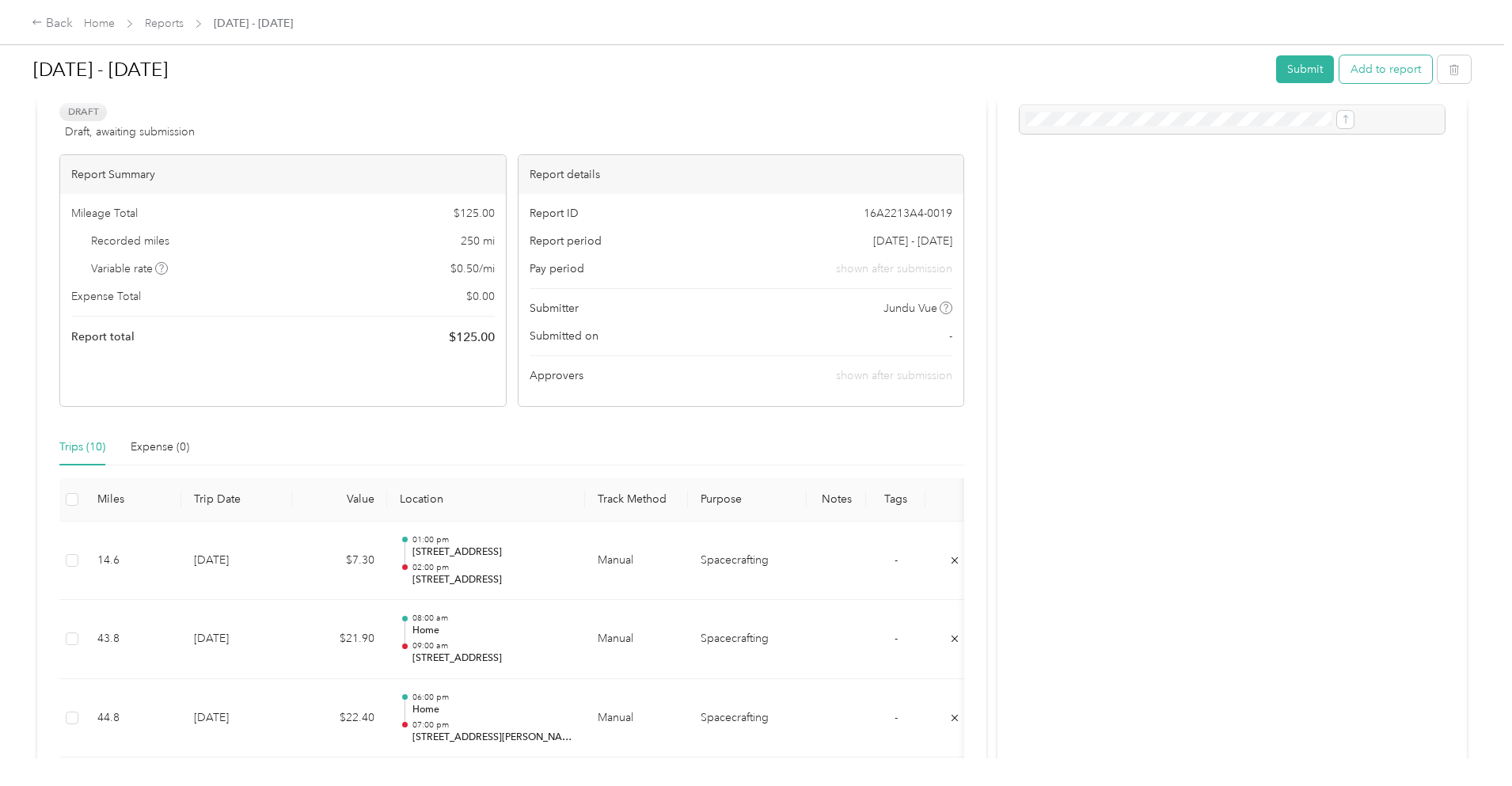
click at [1340, 77] on button "Add to report" at bounding box center [1386, 69] width 93 height 27
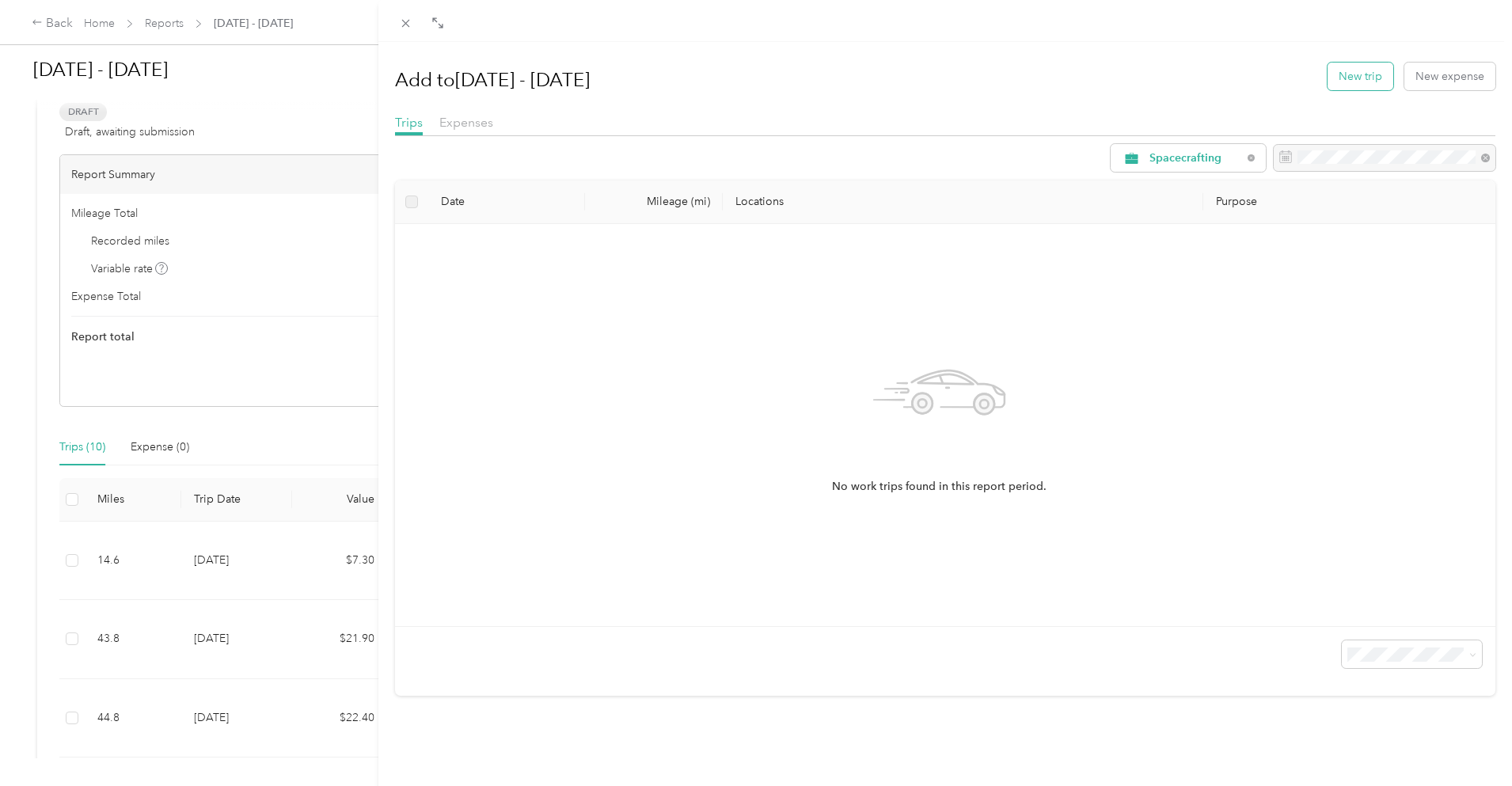
click at [1342, 63] on button "New trip" at bounding box center [1361, 77] width 66 height 27
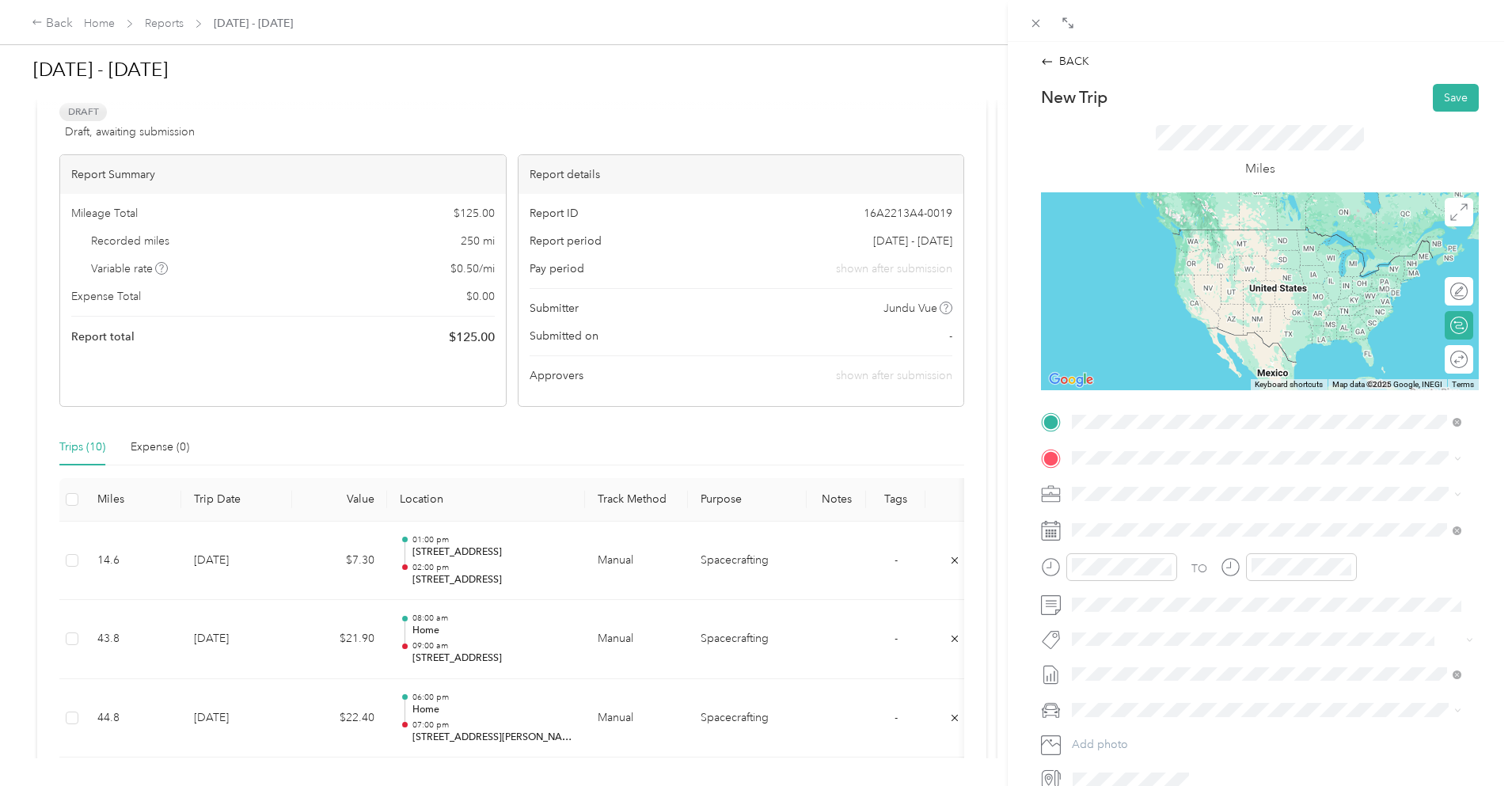
click at [1151, 485] on span "[STREET_ADDRESS][US_STATE]" at bounding box center [1181, 479] width 159 height 14
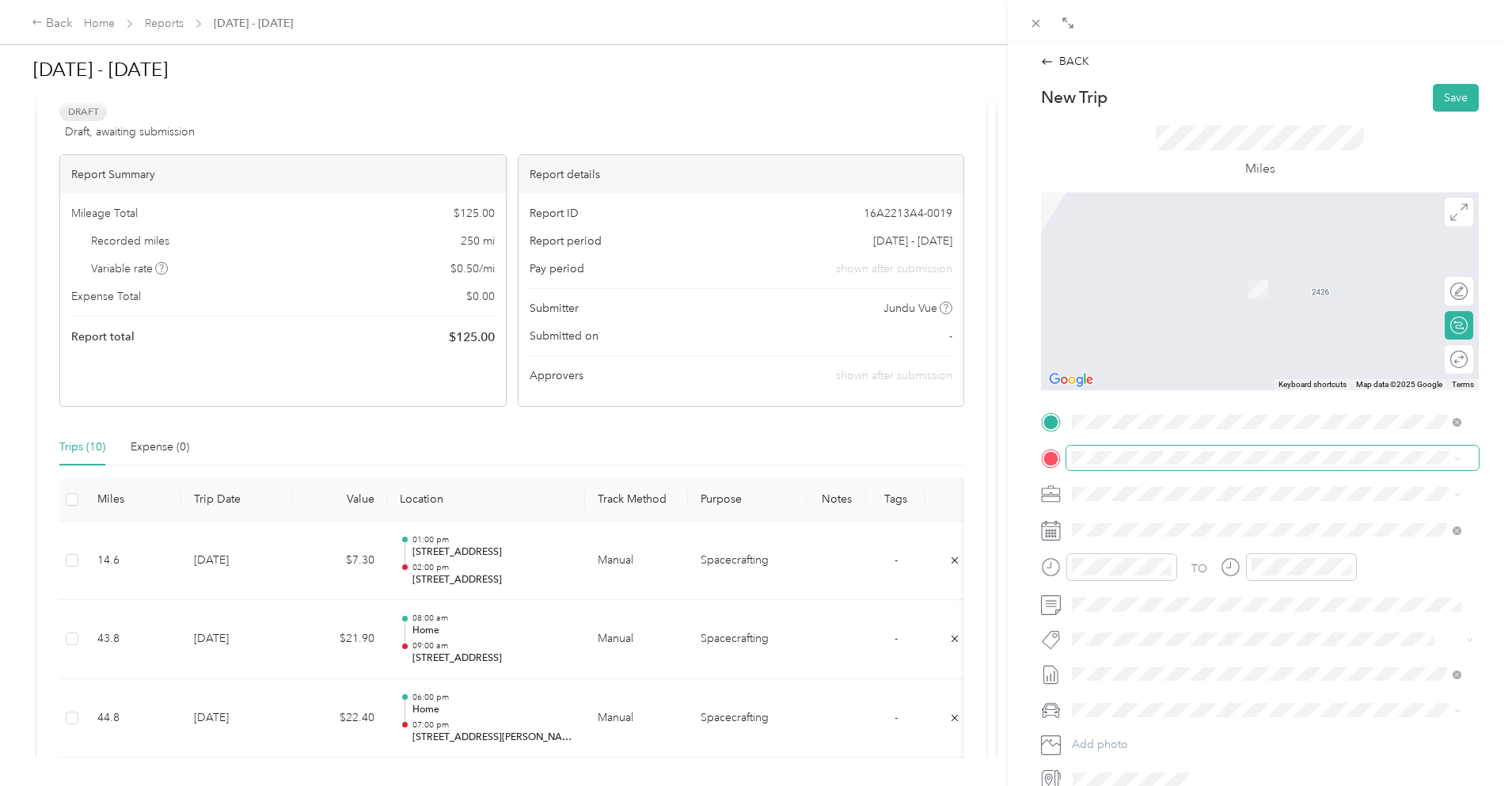
click at [1163, 449] on span at bounding box center [1273, 457] width 412 height 25
click at [1195, 506] on div "[STREET_ADDRESS][PERSON_NAME][US_STATE]" at bounding box center [1267, 515] width 379 height 22
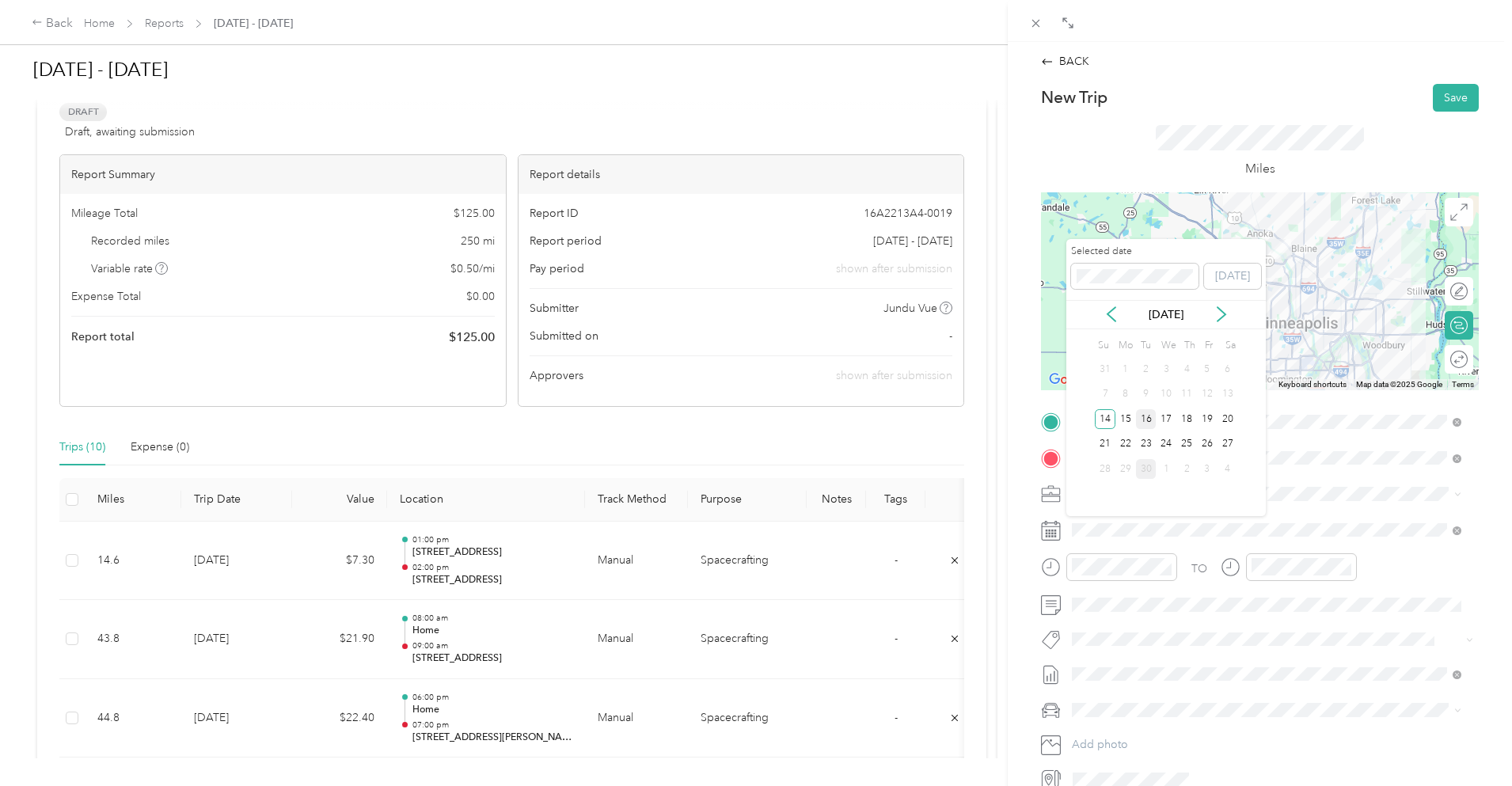
click at [1145, 411] on div "16" at bounding box center [1147, 419] width 21 height 20
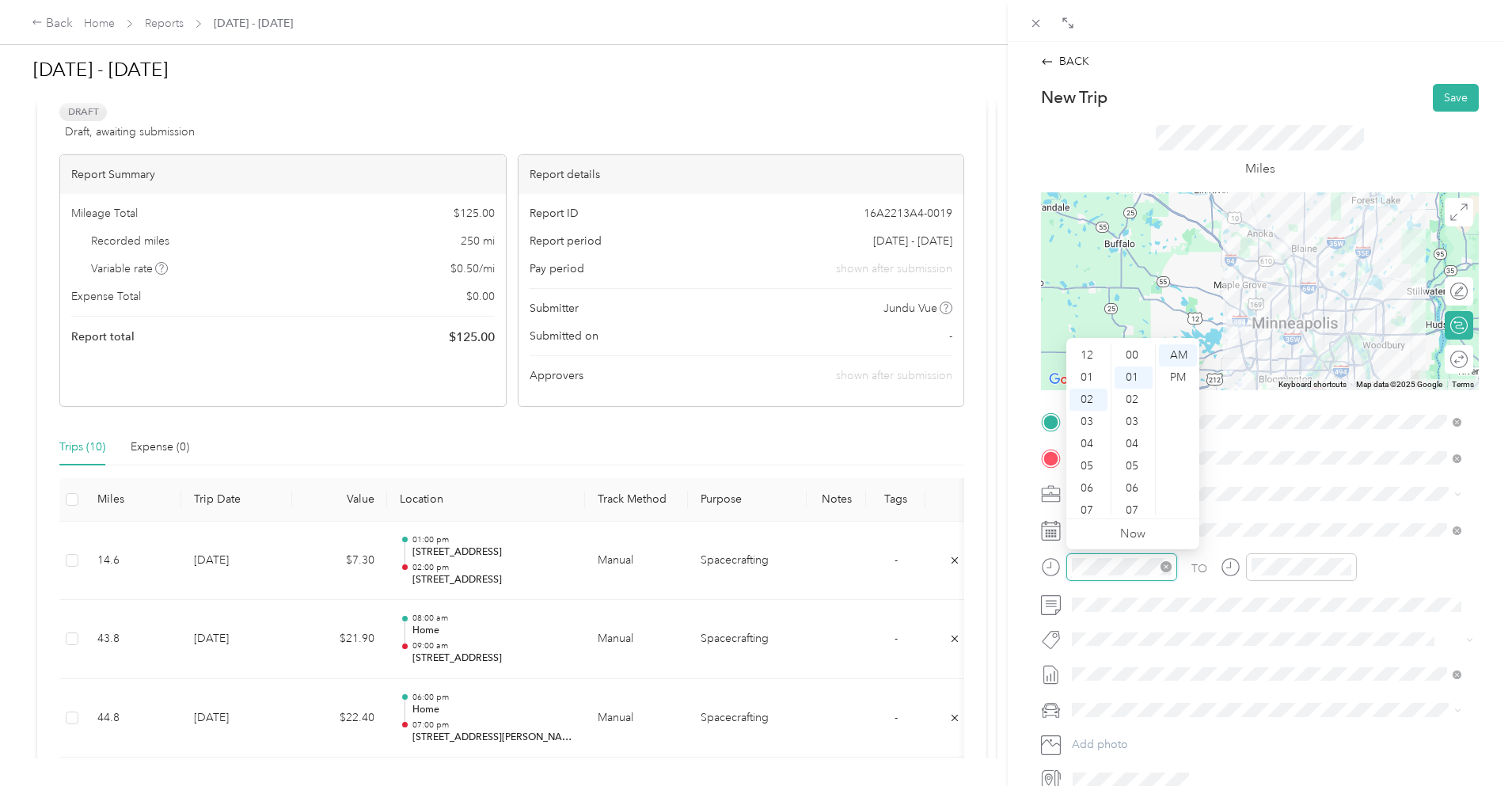
scroll to position [23, 0]
click at [1091, 400] on div "04" at bounding box center [1088, 400] width 38 height 23
click at [1140, 349] on div "00" at bounding box center [1133, 356] width 38 height 23
click at [1129, 351] on div "00" at bounding box center [1133, 356] width 38 height 23
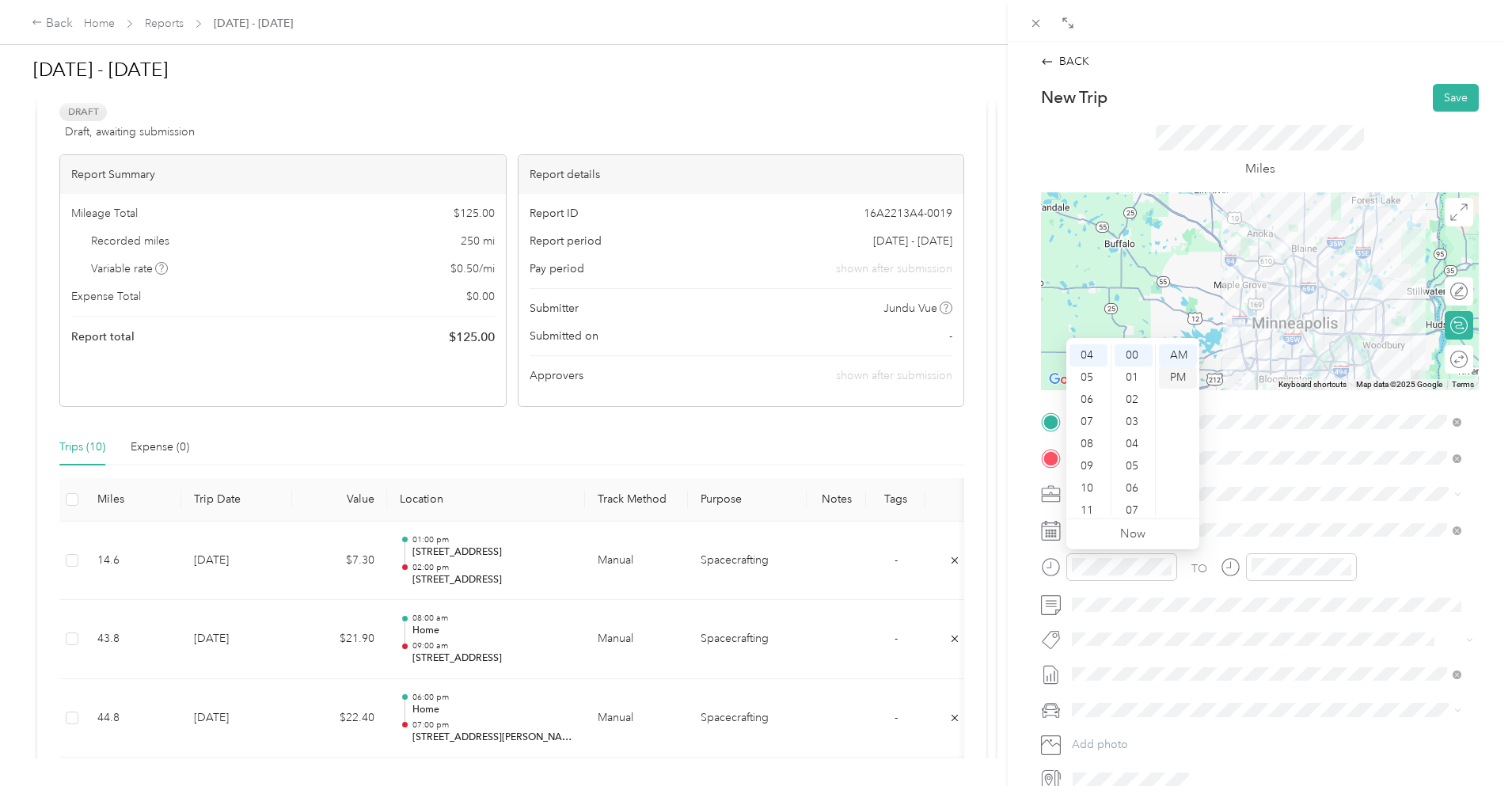
click at [1181, 378] on div "PM" at bounding box center [1178, 378] width 38 height 23
click at [1276, 583] on div at bounding box center [1289, 573] width 136 height 39
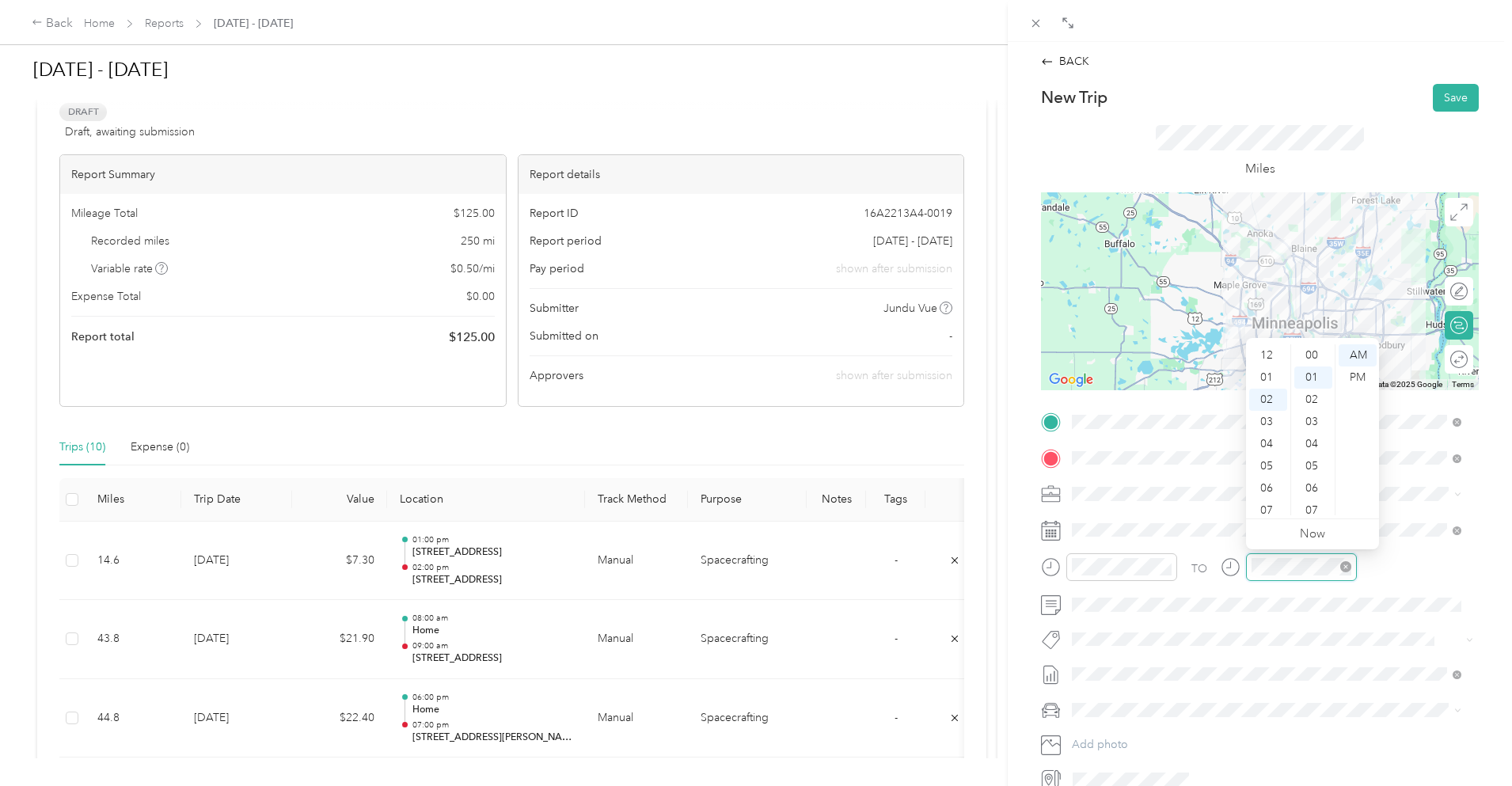
scroll to position [23, 0]
click at [1267, 394] on div "04" at bounding box center [1268, 400] width 38 height 23
click at [1308, 374] on div "45" at bounding box center [1313, 381] width 38 height 23
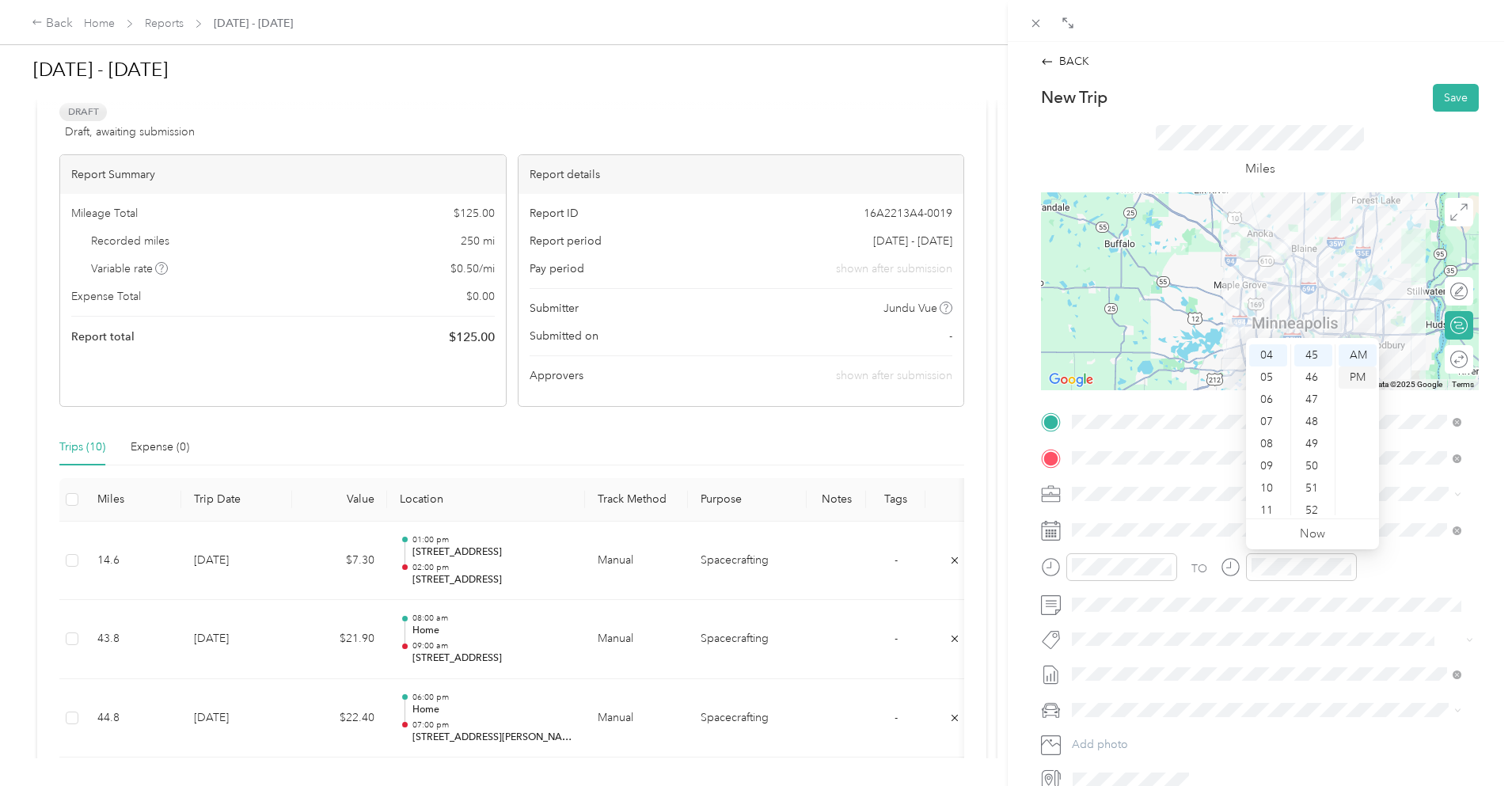
click at [1360, 376] on div "PM" at bounding box center [1357, 378] width 38 height 23
click at [1364, 143] on div "Miles" at bounding box center [1261, 152] width 438 height 81
click at [1441, 87] on button "Save" at bounding box center [1456, 97] width 46 height 27
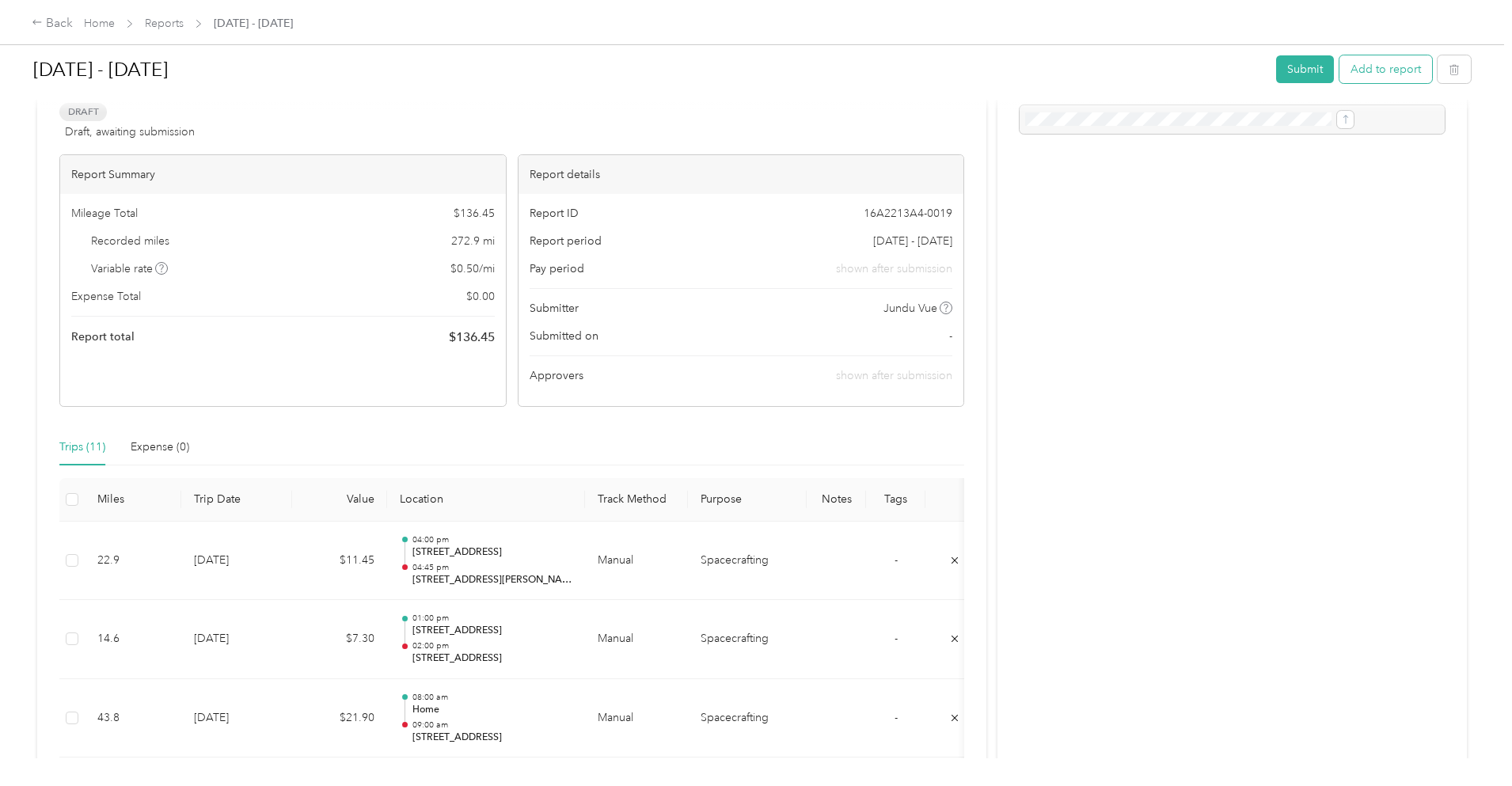
click at [1340, 62] on button "Add to report" at bounding box center [1386, 69] width 93 height 27
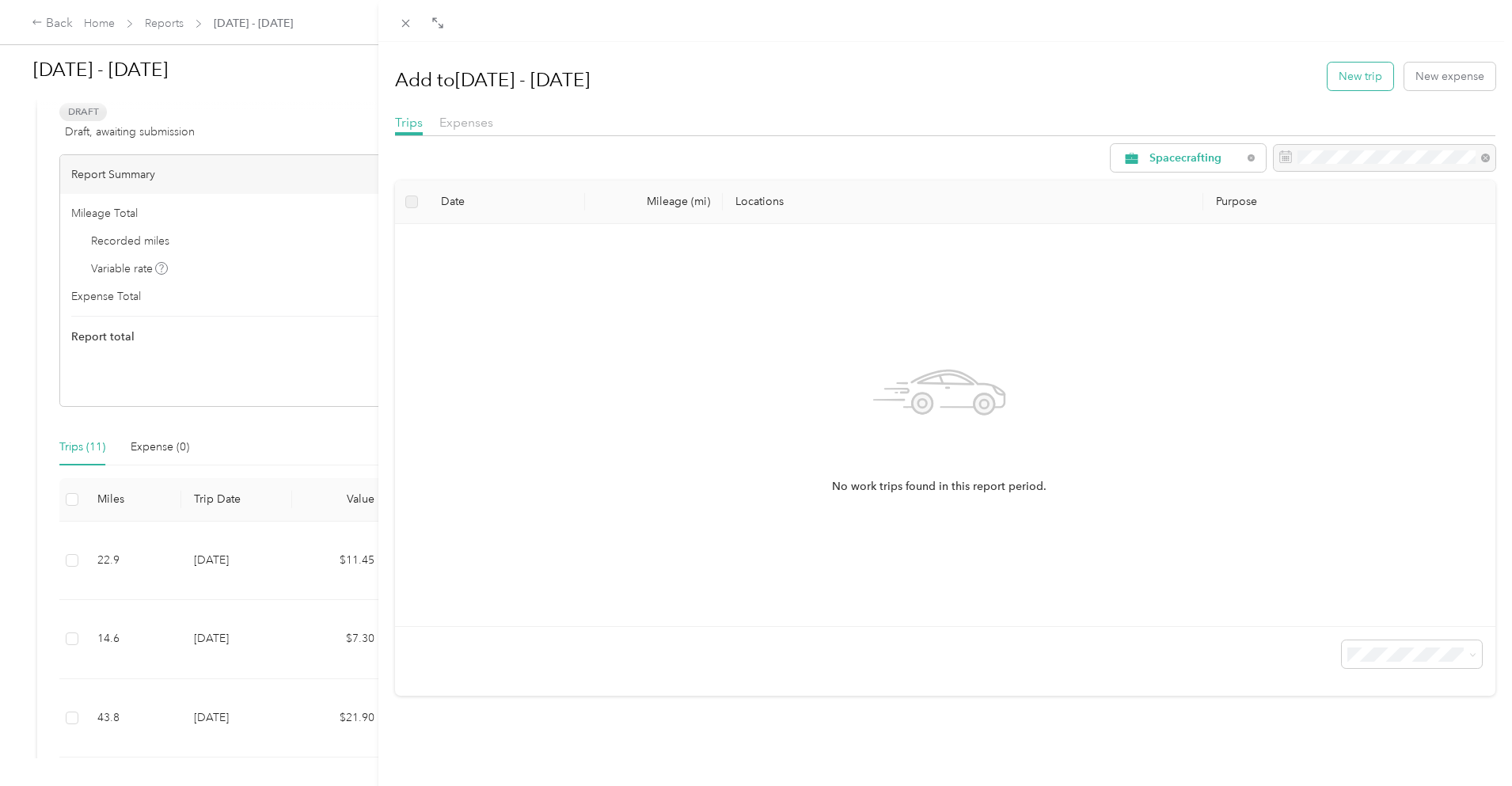
click at [1335, 70] on button "New trip" at bounding box center [1361, 77] width 66 height 27
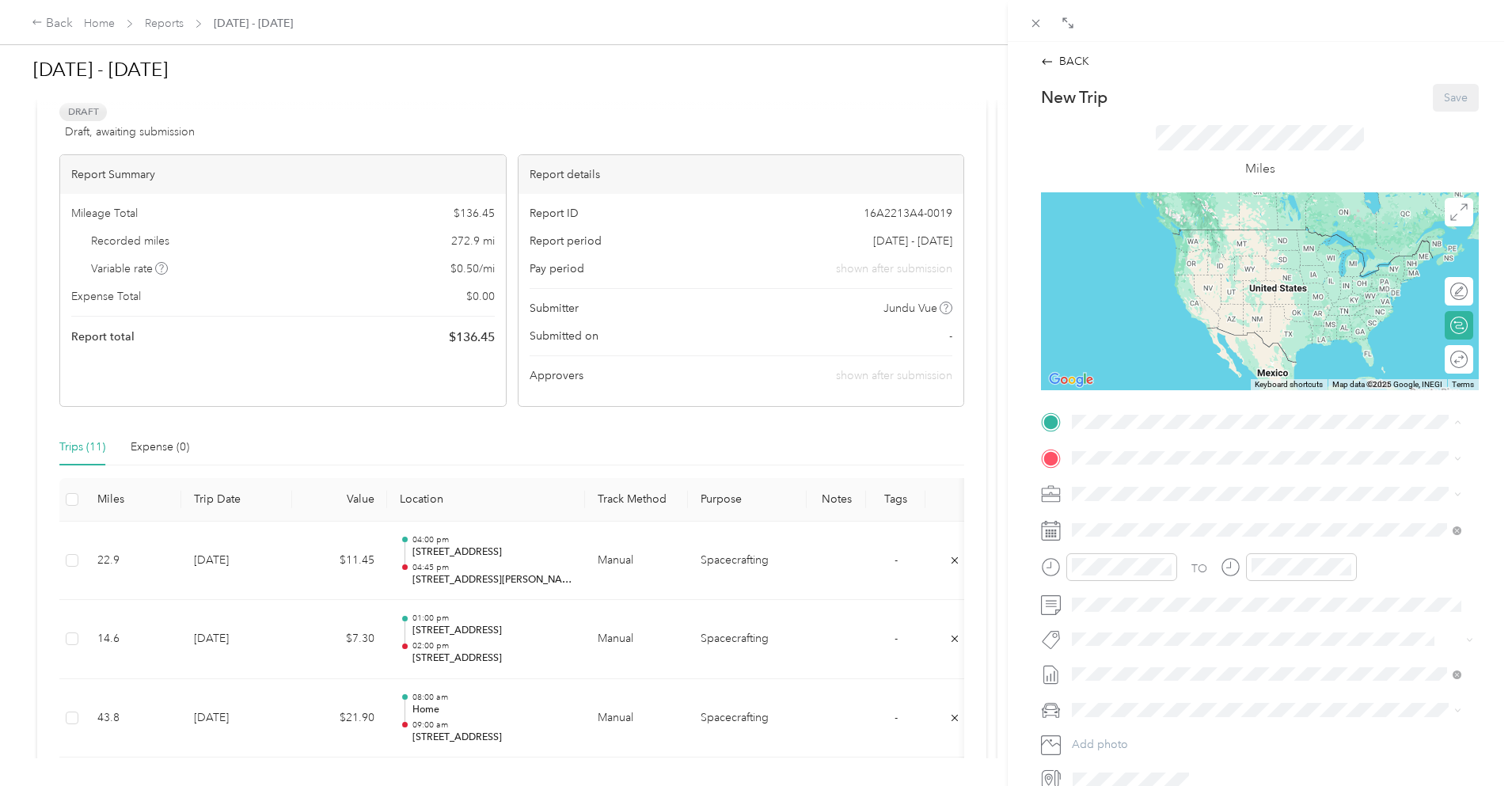
click at [1183, 492] on div "Home [STREET_ADDRESS][PERSON_NAME]" at bounding box center [1196, 494] width 188 height 33
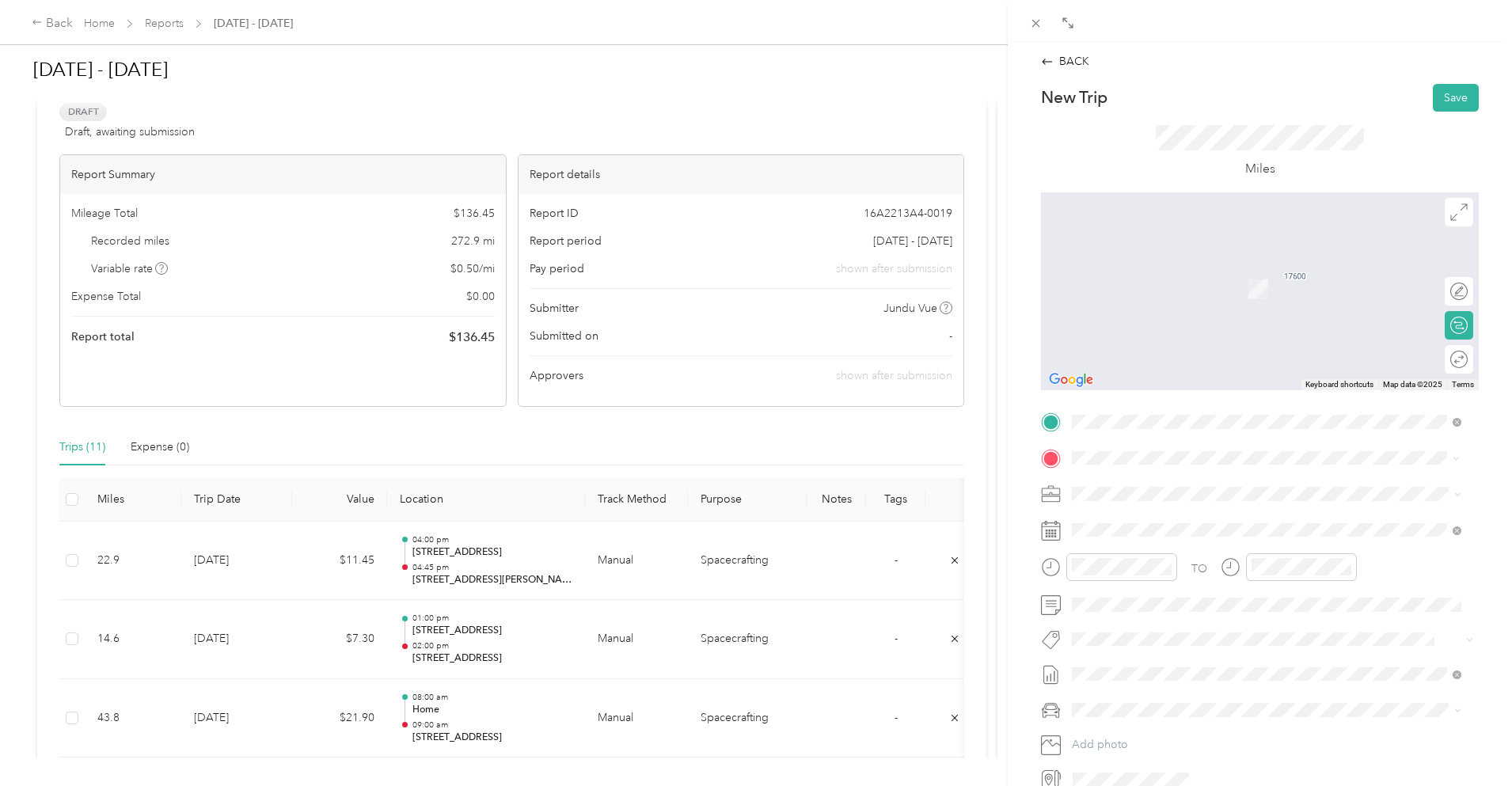
click at [1163, 519] on span "[STREET_ADDRESS][US_STATE]" at bounding box center [1181, 515] width 159 height 14
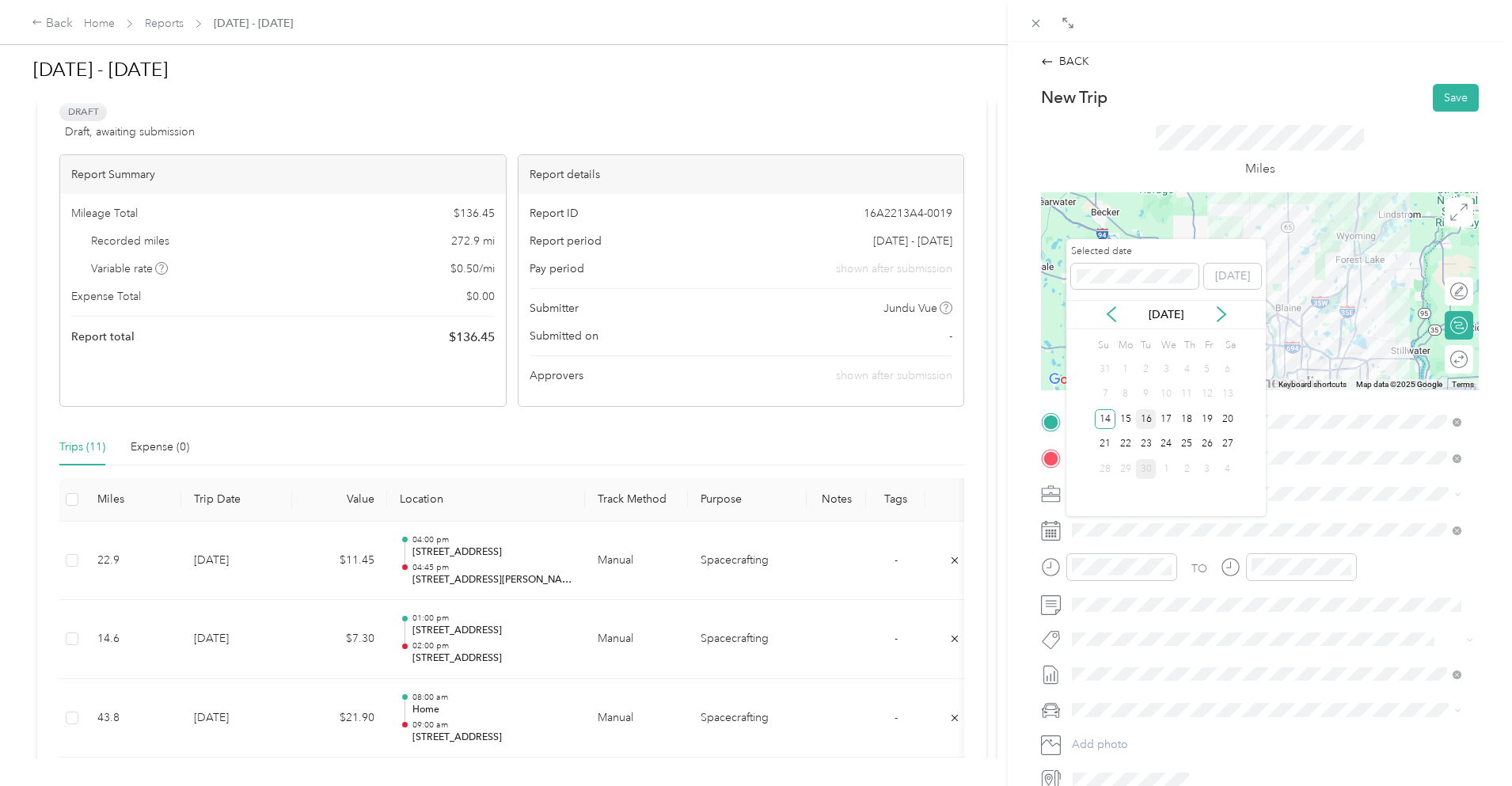
click at [1151, 418] on div "16" at bounding box center [1147, 419] width 21 height 20
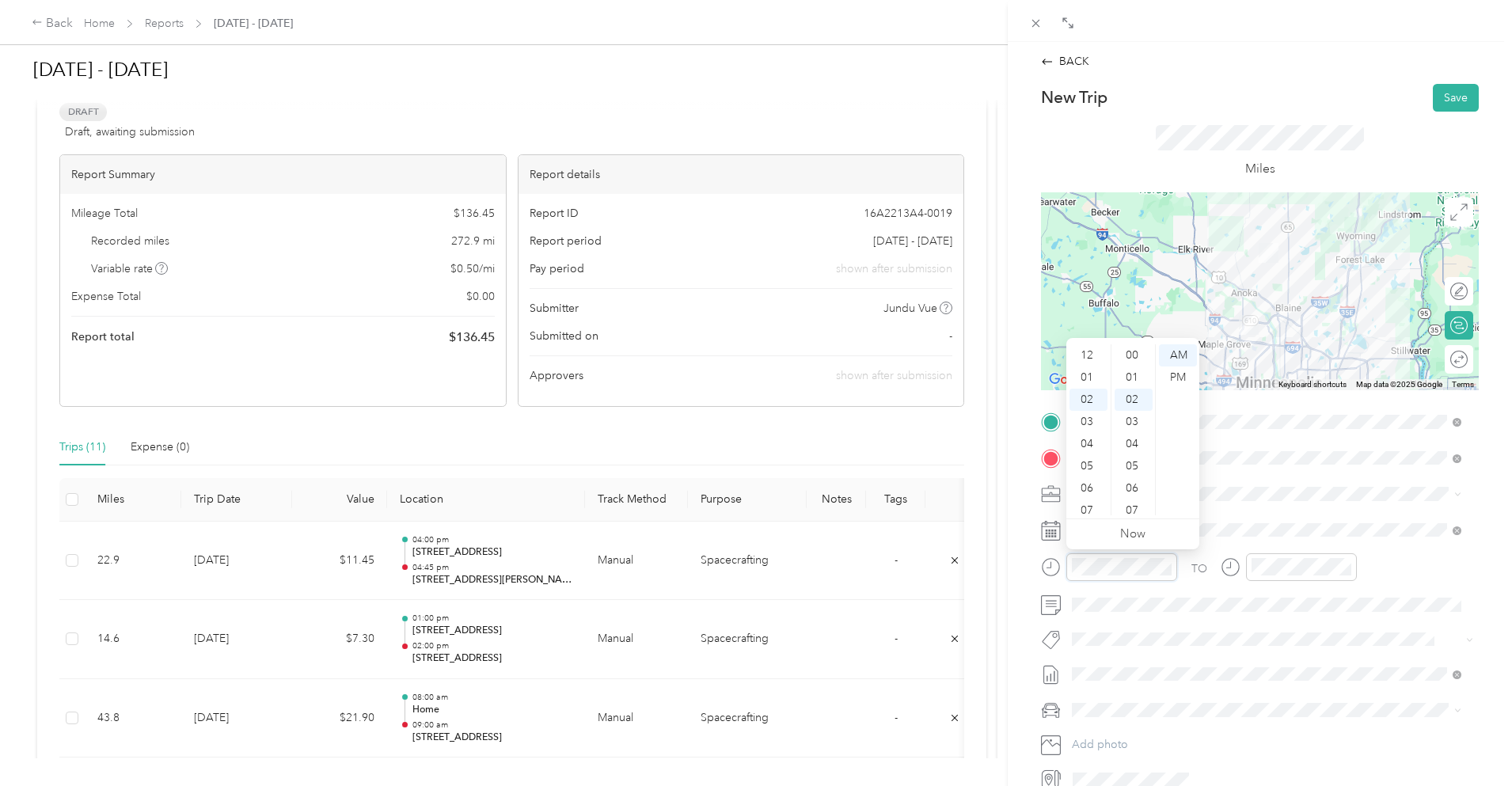
scroll to position [44, 0]
click at [1100, 446] on div "06" at bounding box center [1088, 445] width 38 height 23
click at [1133, 354] on div "00" at bounding box center [1133, 356] width 38 height 23
click at [1175, 376] on div "PM" at bounding box center [1178, 378] width 38 height 23
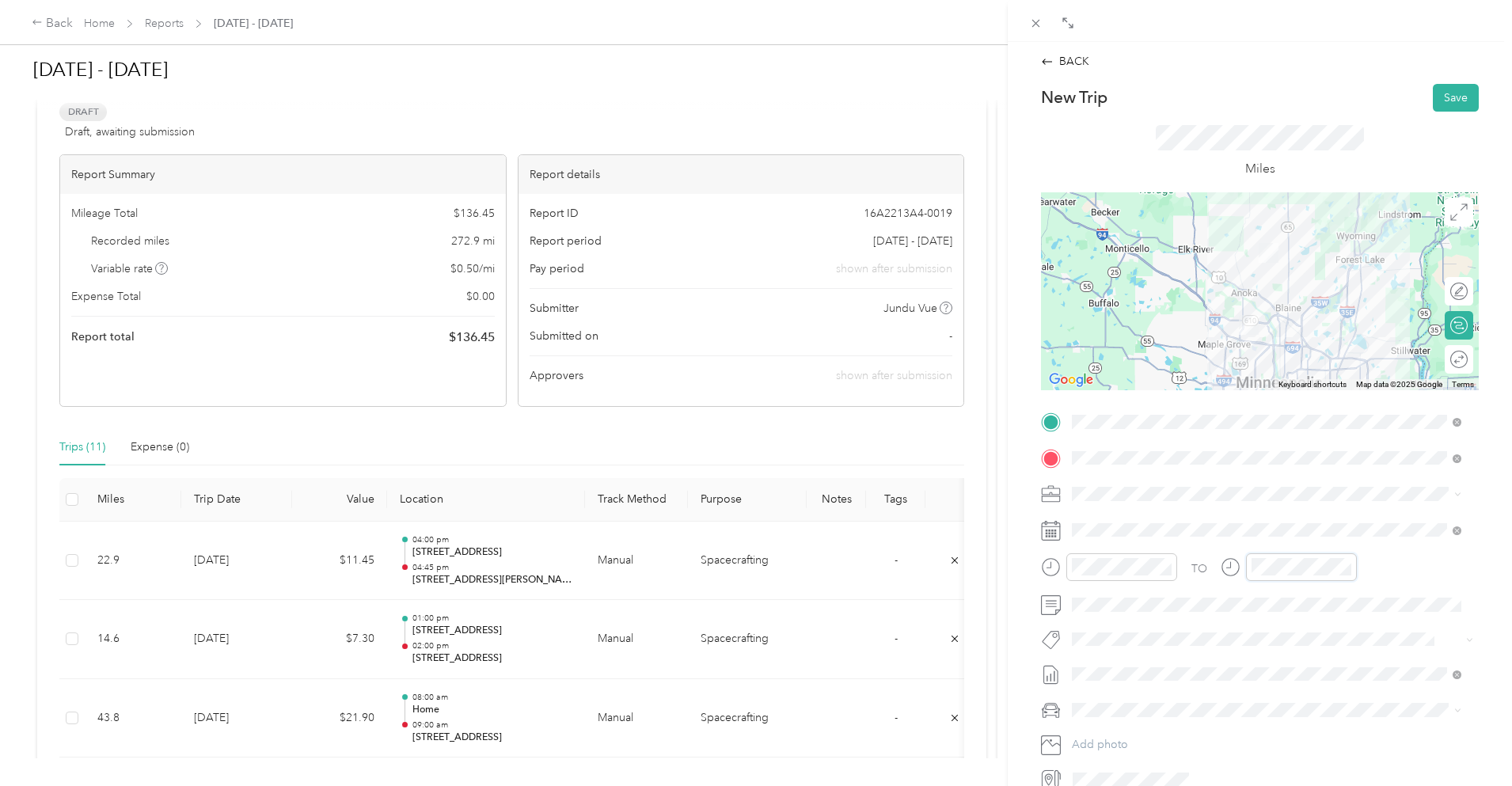
scroll to position [44, 0]
click at [1268, 464] on div "07" at bounding box center [1268, 466] width 38 height 23
click at [1308, 353] on div "00" at bounding box center [1313, 356] width 38 height 23
click at [1346, 373] on div "PM" at bounding box center [1357, 378] width 38 height 23
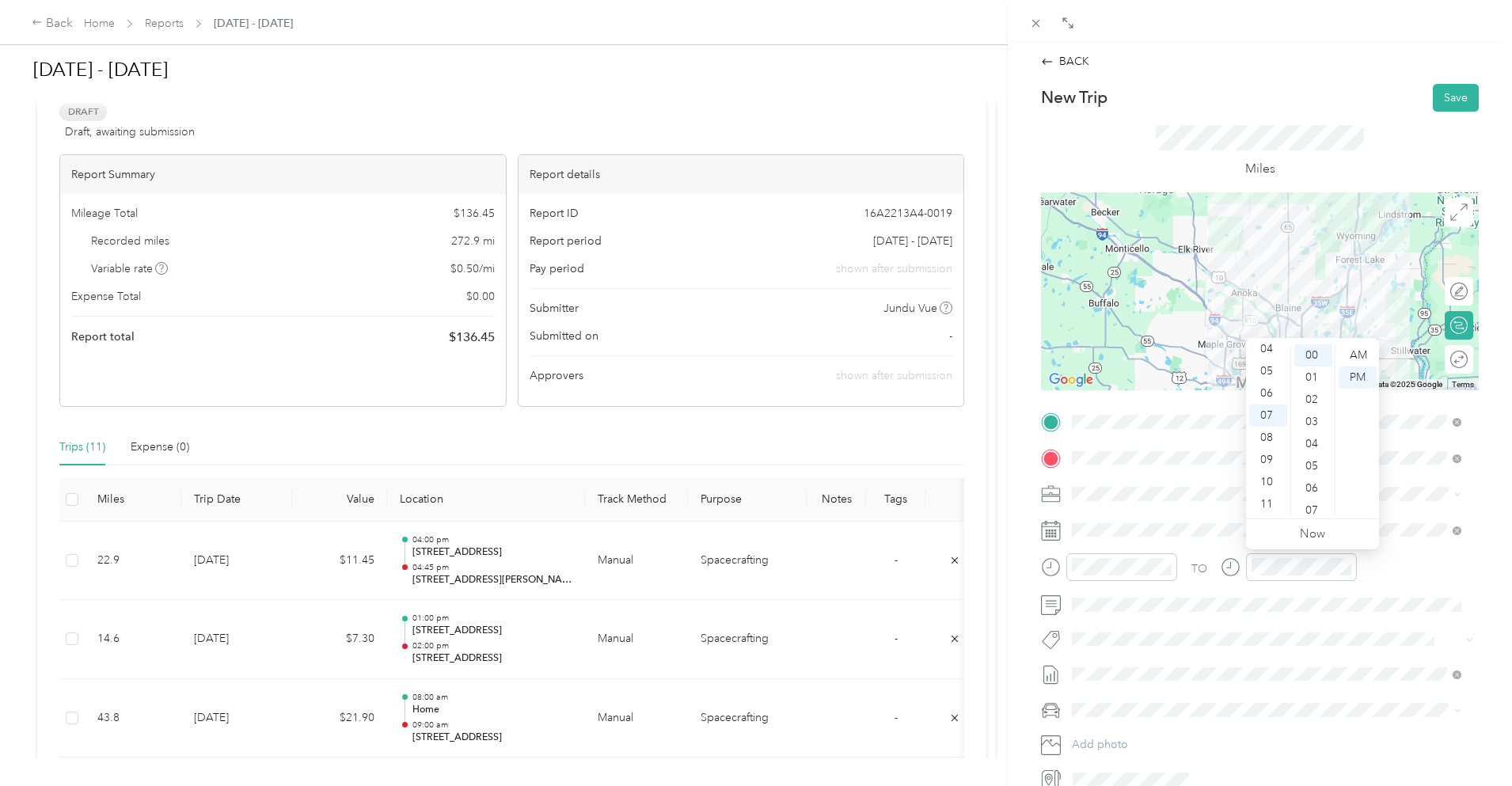
click at [1342, 108] on div "New Trip Save" at bounding box center [1261, 97] width 438 height 27
click at [1455, 93] on button "Save" at bounding box center [1456, 97] width 46 height 27
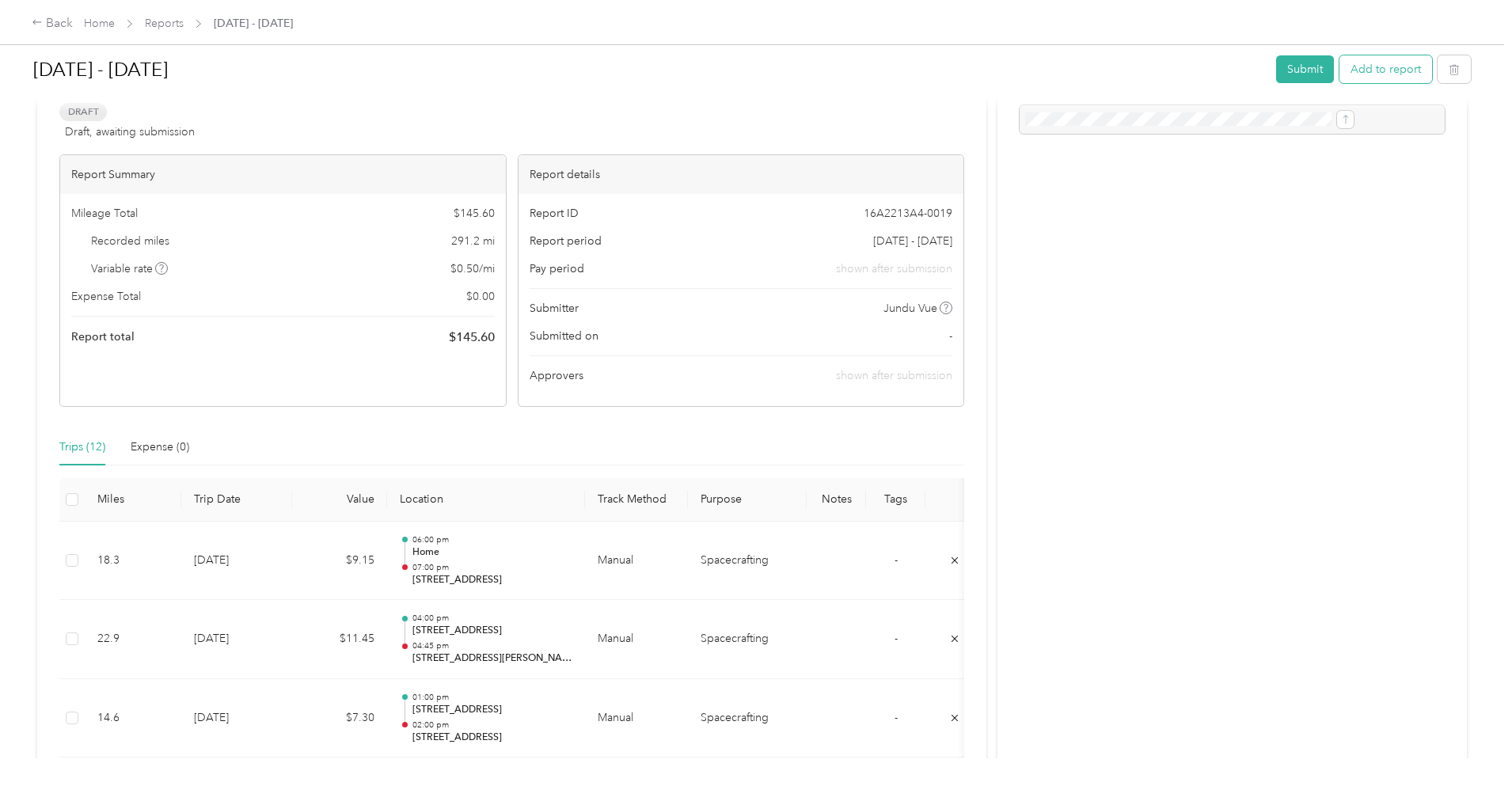
click at [1340, 72] on button "Add to report" at bounding box center [1386, 69] width 93 height 27
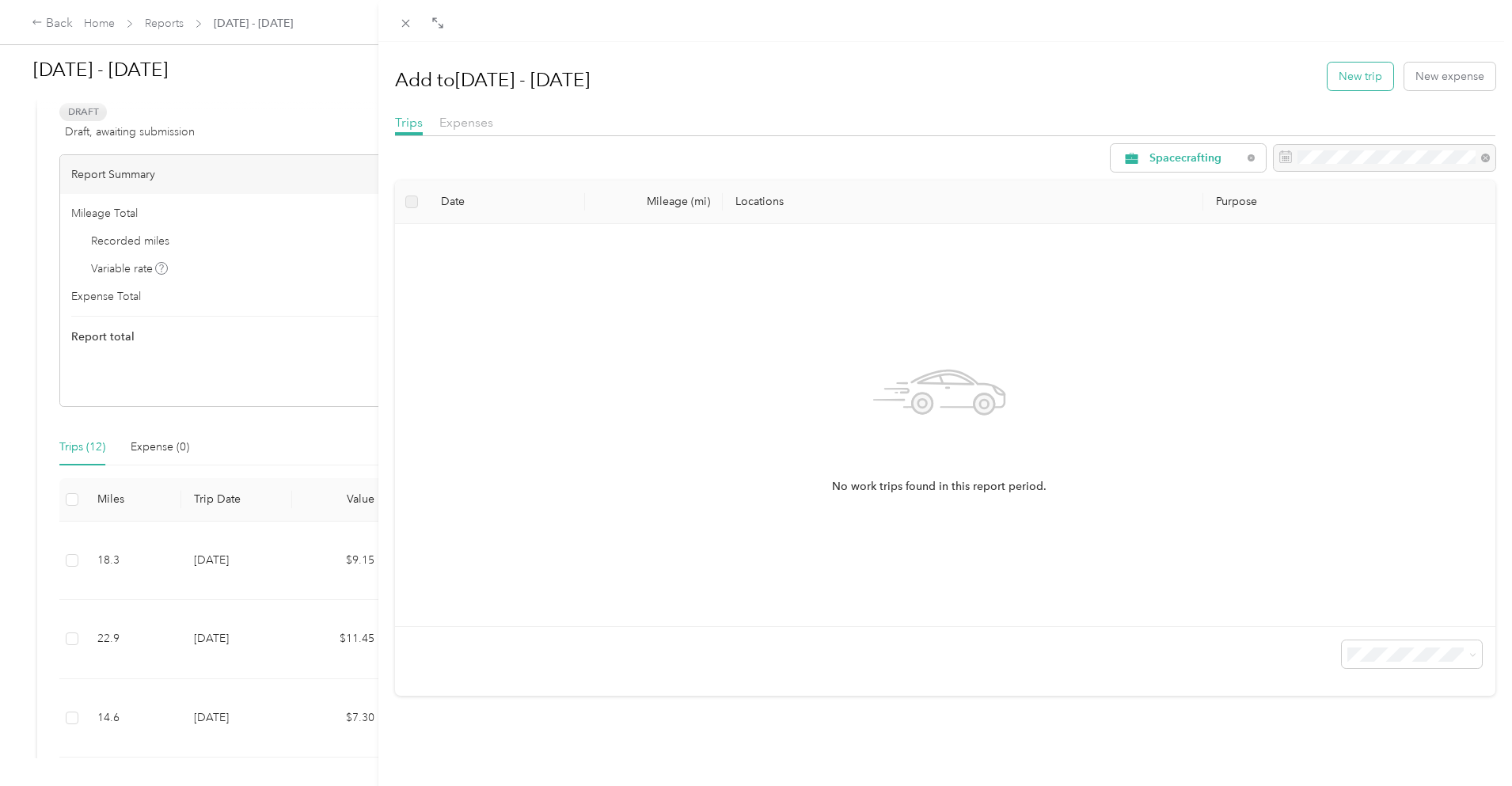
click at [1337, 77] on button "New trip" at bounding box center [1361, 77] width 66 height 27
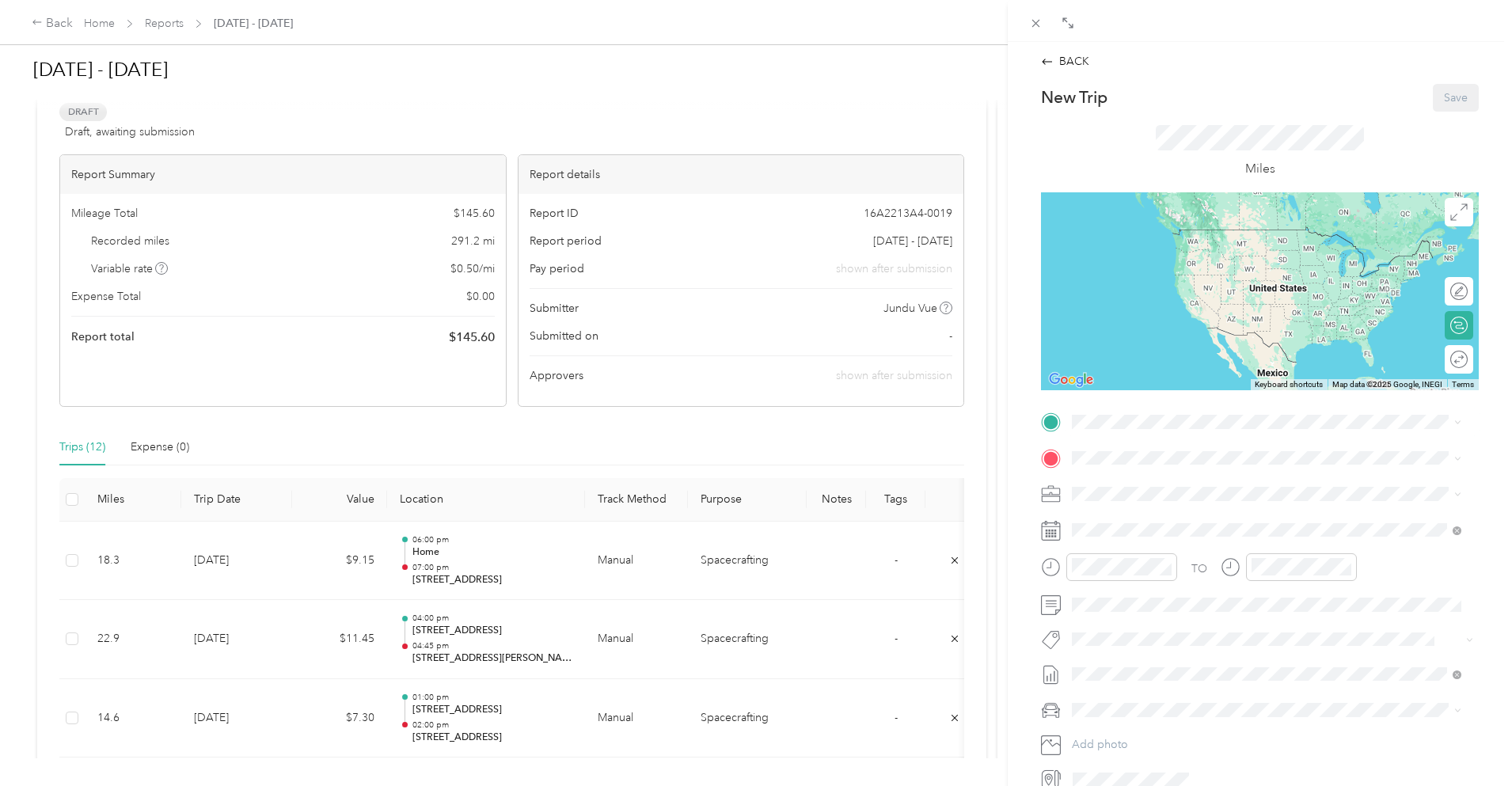
click at [1156, 498] on span "[STREET_ADDRESS][PERSON_NAME]" at bounding box center [1196, 502] width 188 height 14
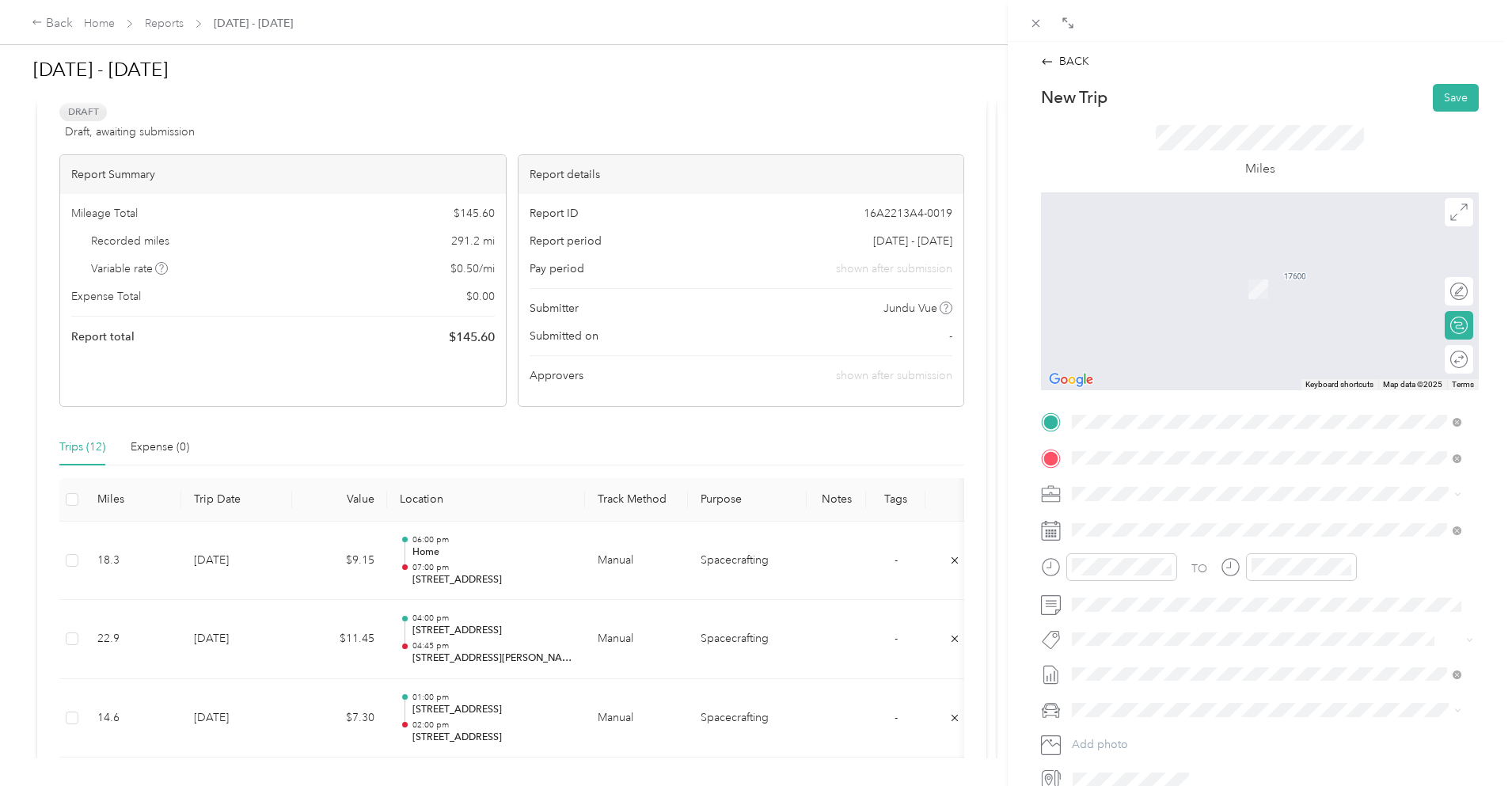
click at [1164, 515] on span "[STREET_ADDRESS][PERSON_NAME][US_STATE]" at bounding box center [1225, 515] width 246 height 14
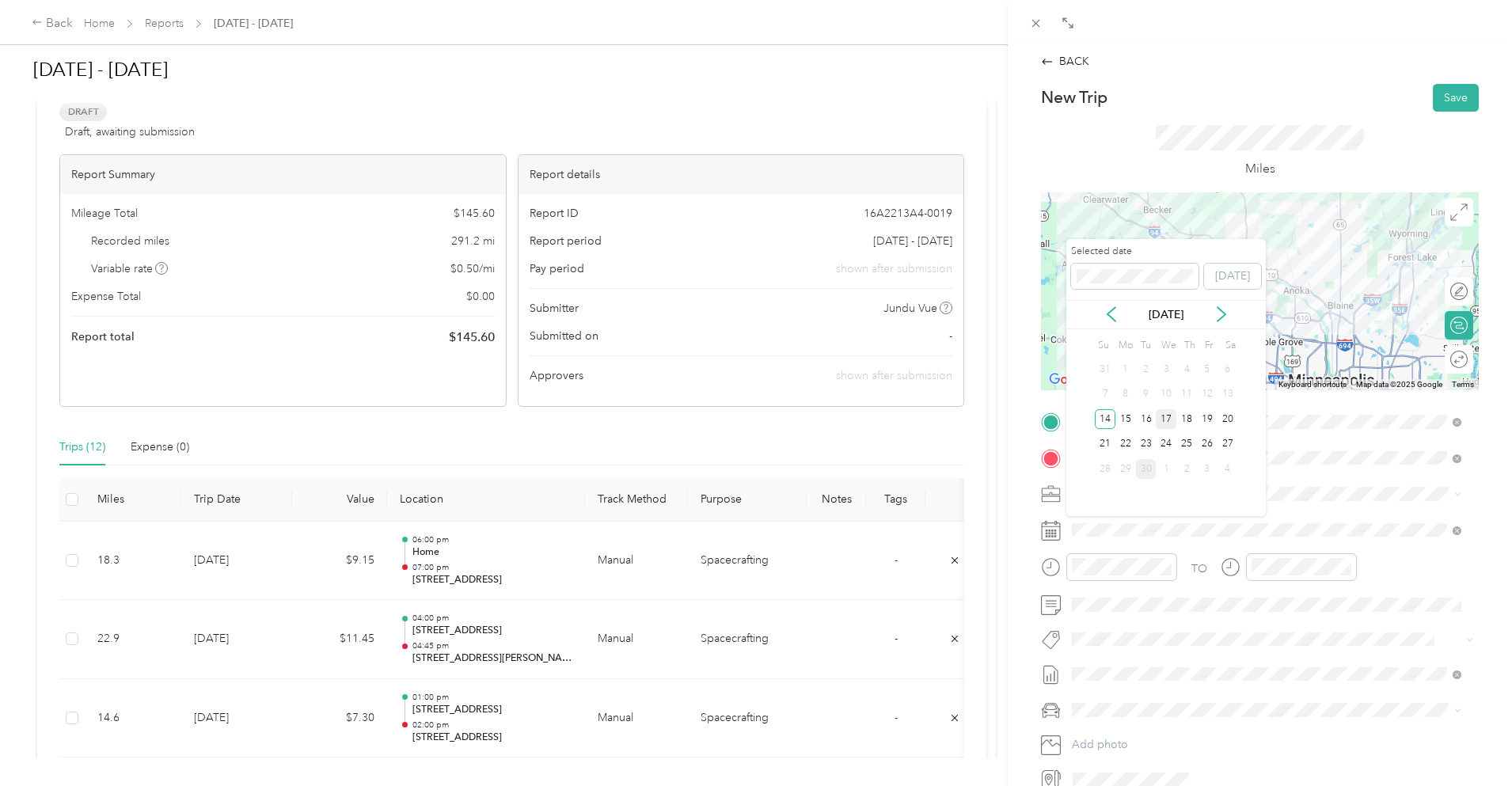
click at [1168, 419] on div "17" at bounding box center [1166, 419] width 21 height 20
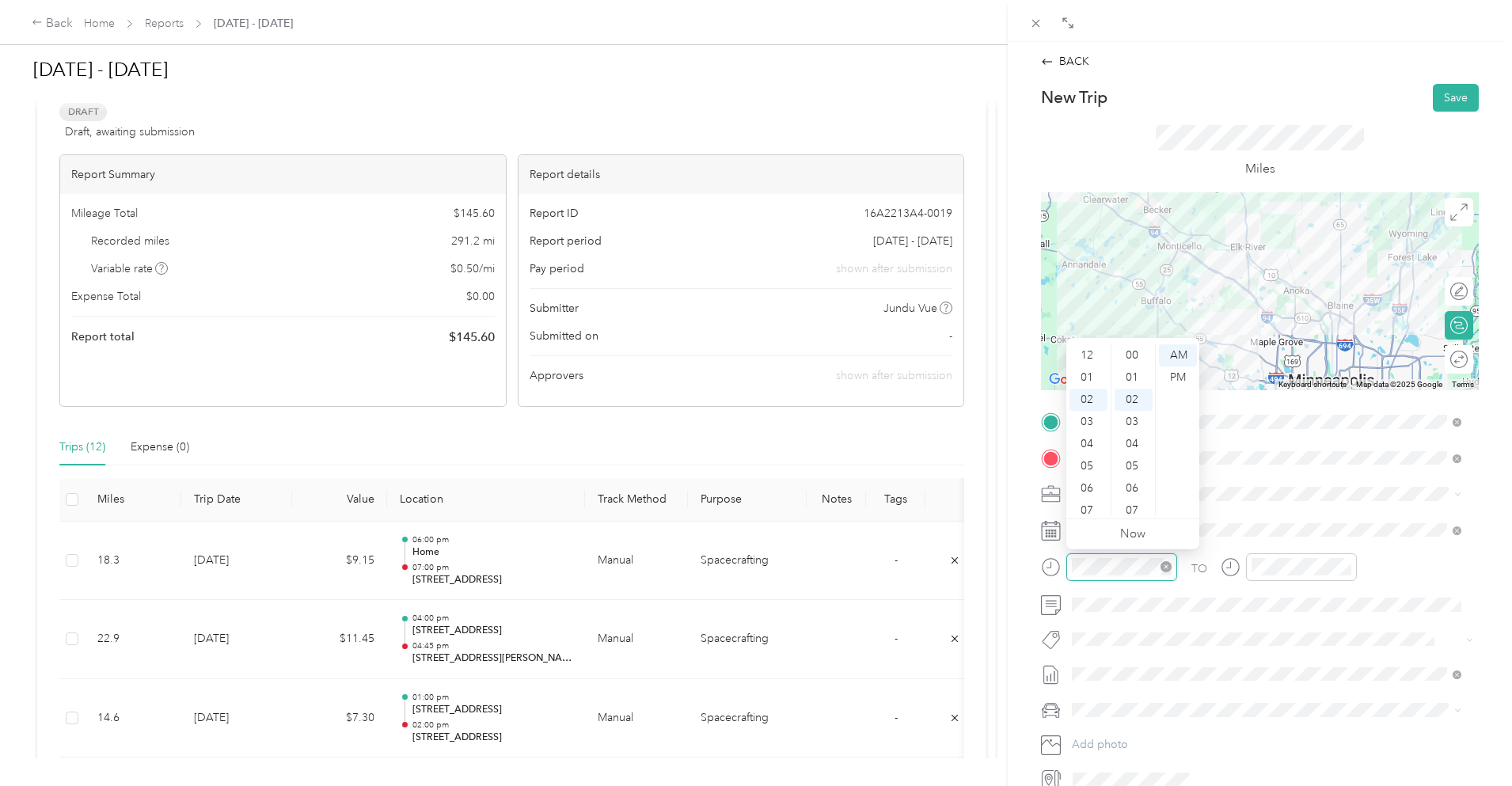
scroll to position [44, 0]
click at [1093, 503] on div "09" at bounding box center [1088, 511] width 38 height 23
click at [1135, 352] on div "00" at bounding box center [1133, 356] width 38 height 23
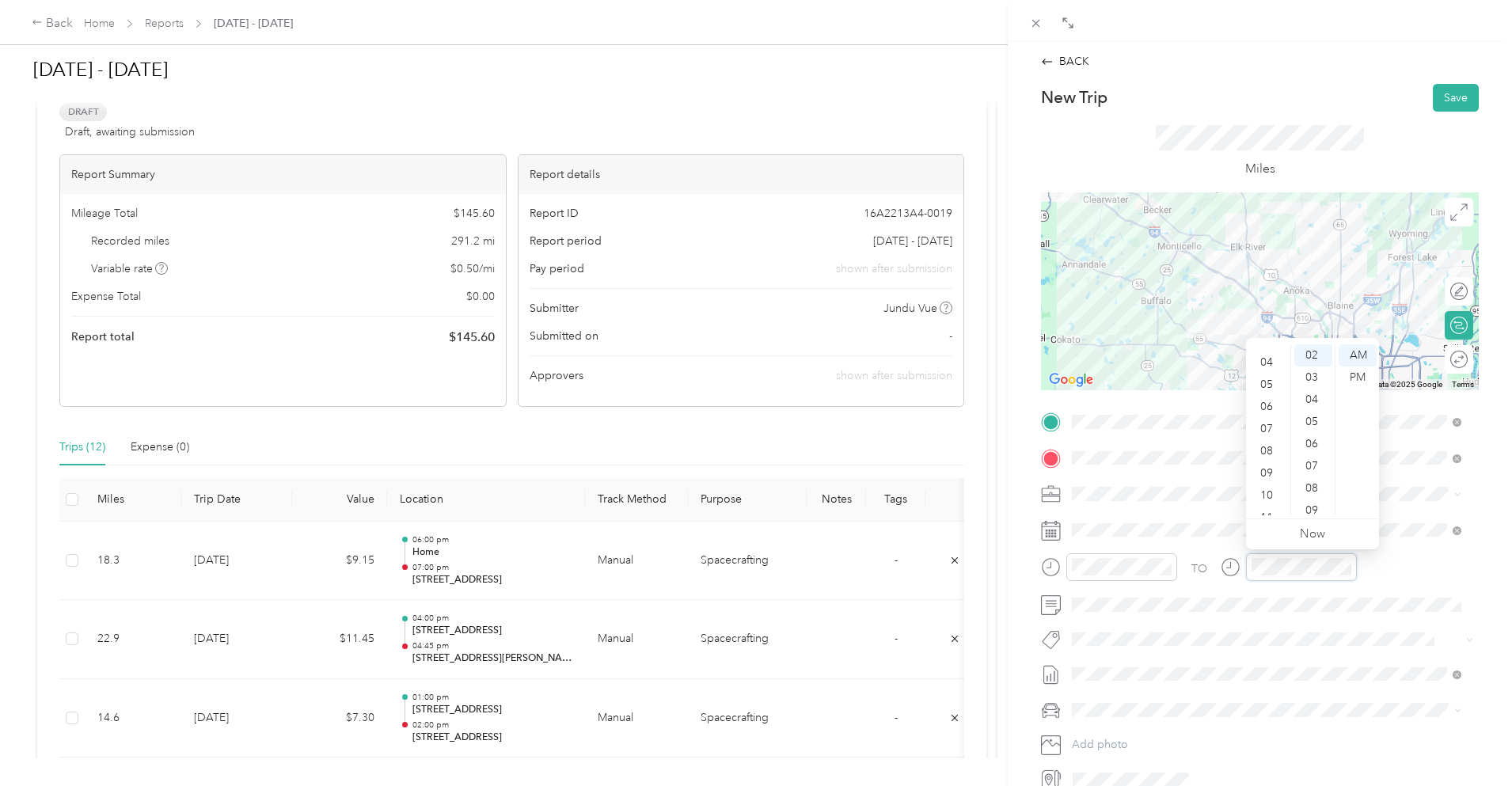
scroll to position [95, 0]
click at [1270, 479] on div "10" at bounding box center [1268, 482] width 38 height 23
click at [1311, 351] on div "00" at bounding box center [1313, 356] width 38 height 23
click at [1332, 124] on div "Miles" at bounding box center [1261, 152] width 438 height 81
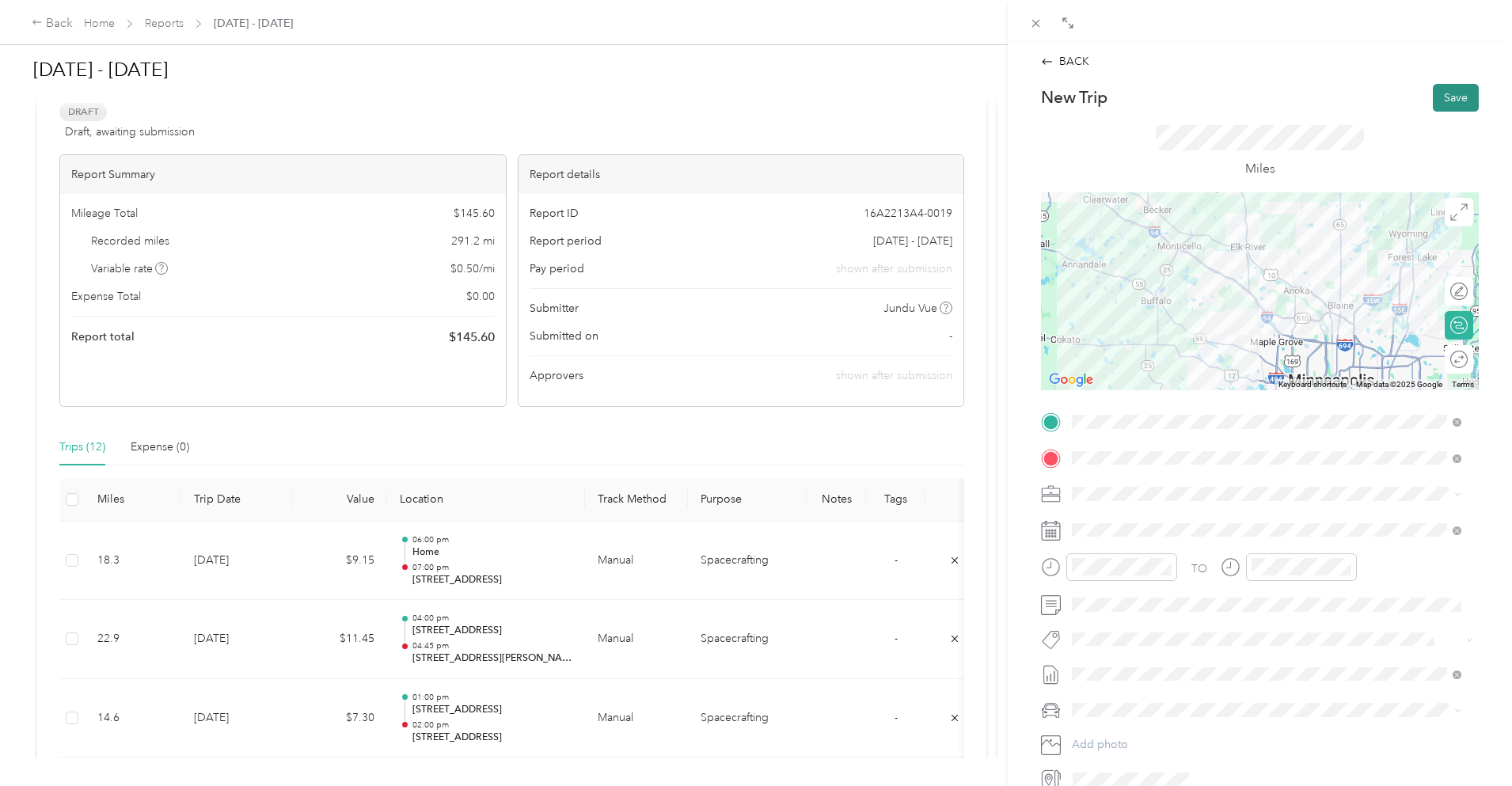
click at [1433, 105] on button "Save" at bounding box center [1456, 97] width 46 height 27
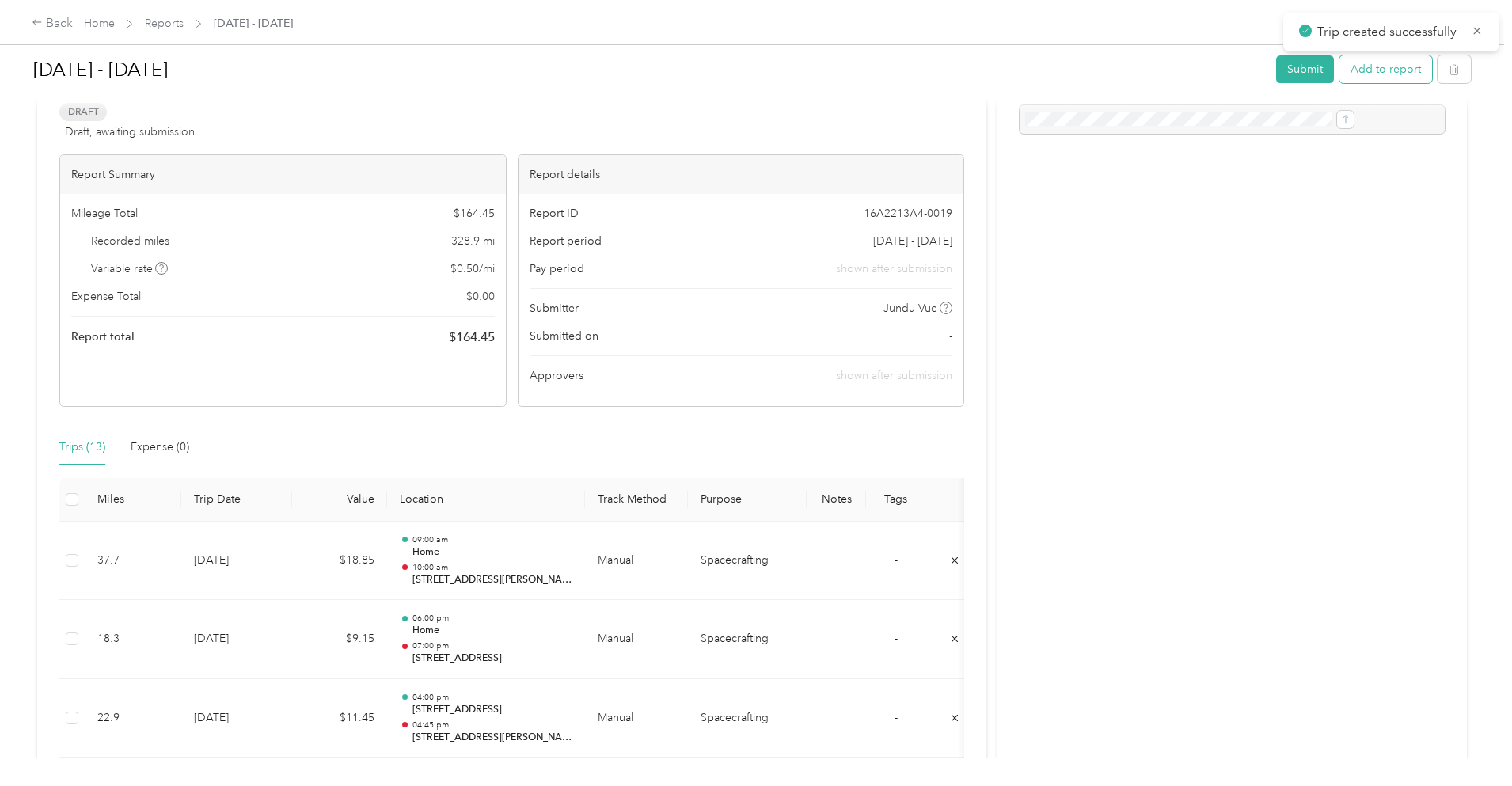
click at [1340, 70] on button "Add to report" at bounding box center [1386, 69] width 93 height 27
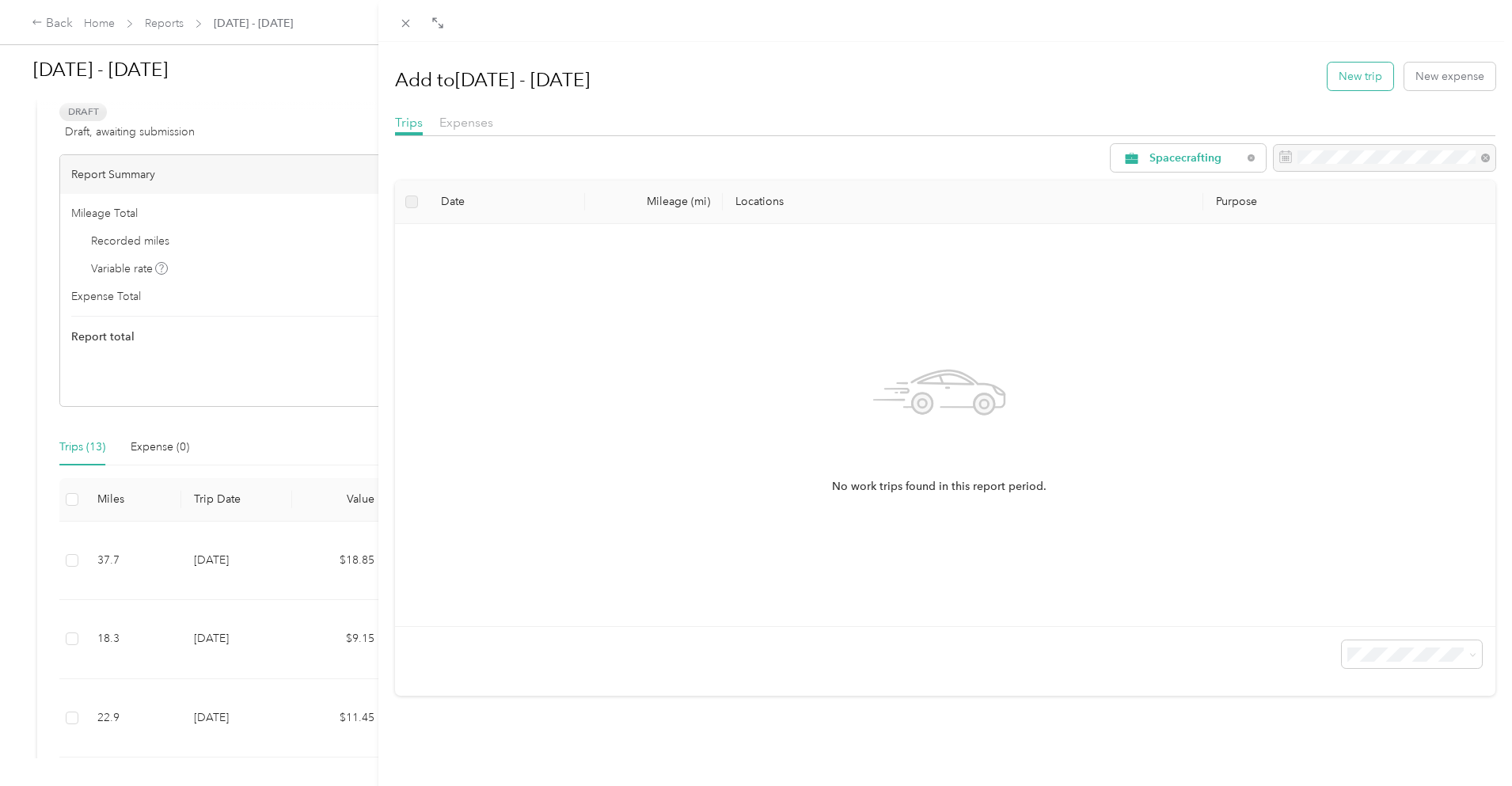
click at [1353, 74] on button "New trip" at bounding box center [1361, 77] width 66 height 27
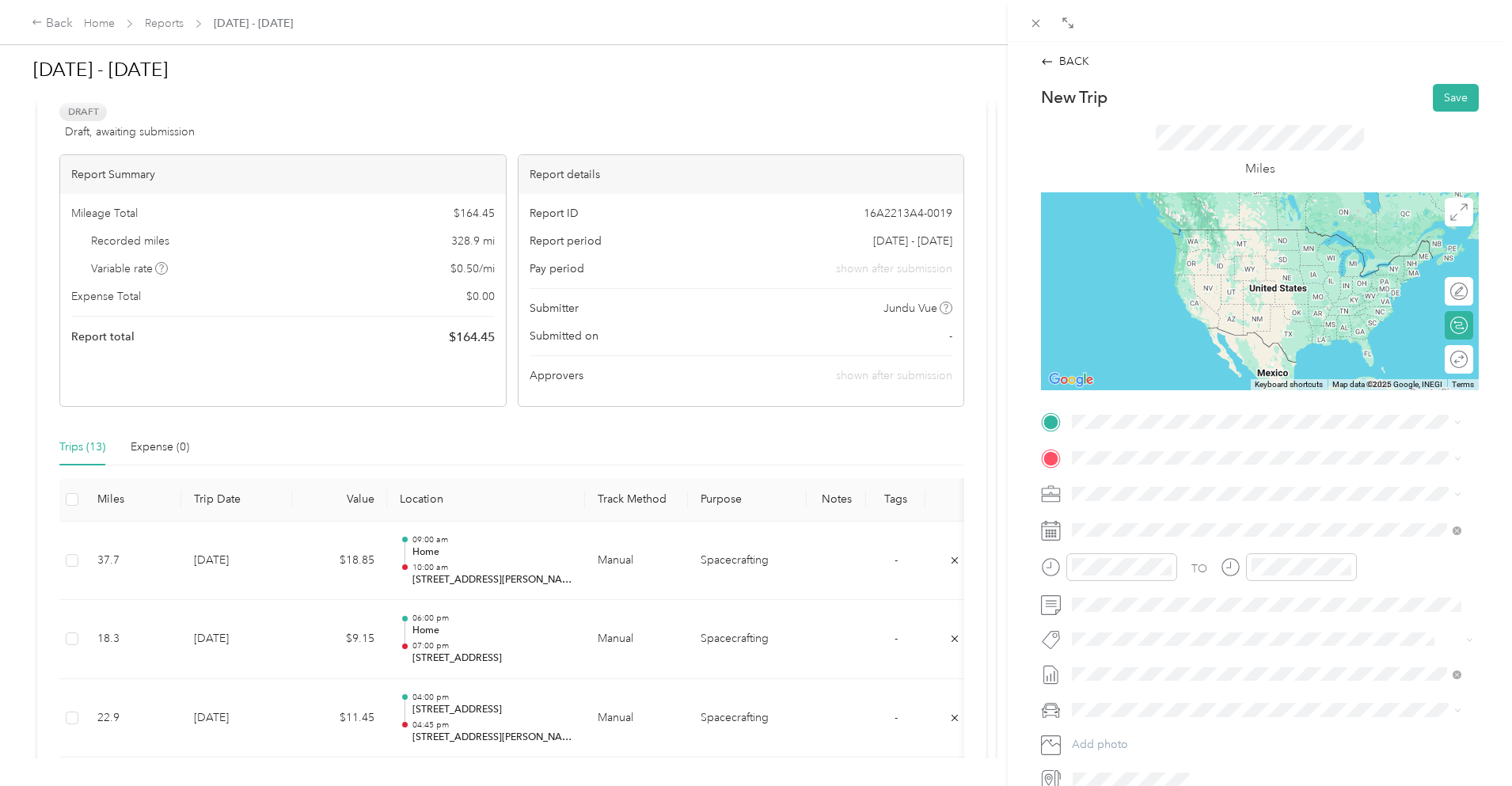
click at [1185, 482] on span "[STREET_ADDRESS][PERSON_NAME][US_STATE]" at bounding box center [1225, 478] width 246 height 14
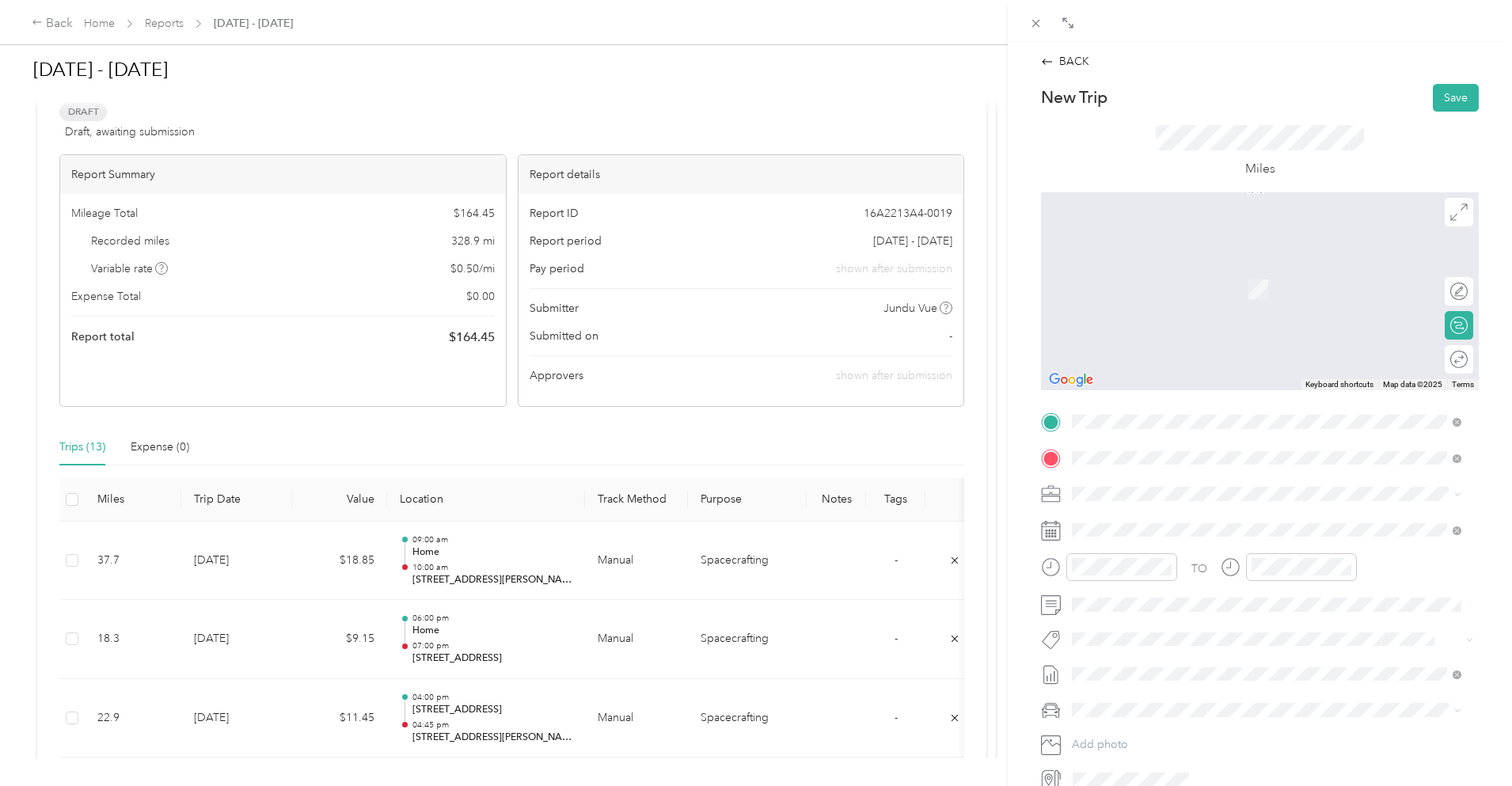
click at [1150, 517] on span "[STREET_ADDRESS][US_STATE]" at bounding box center [1181, 515] width 159 height 14
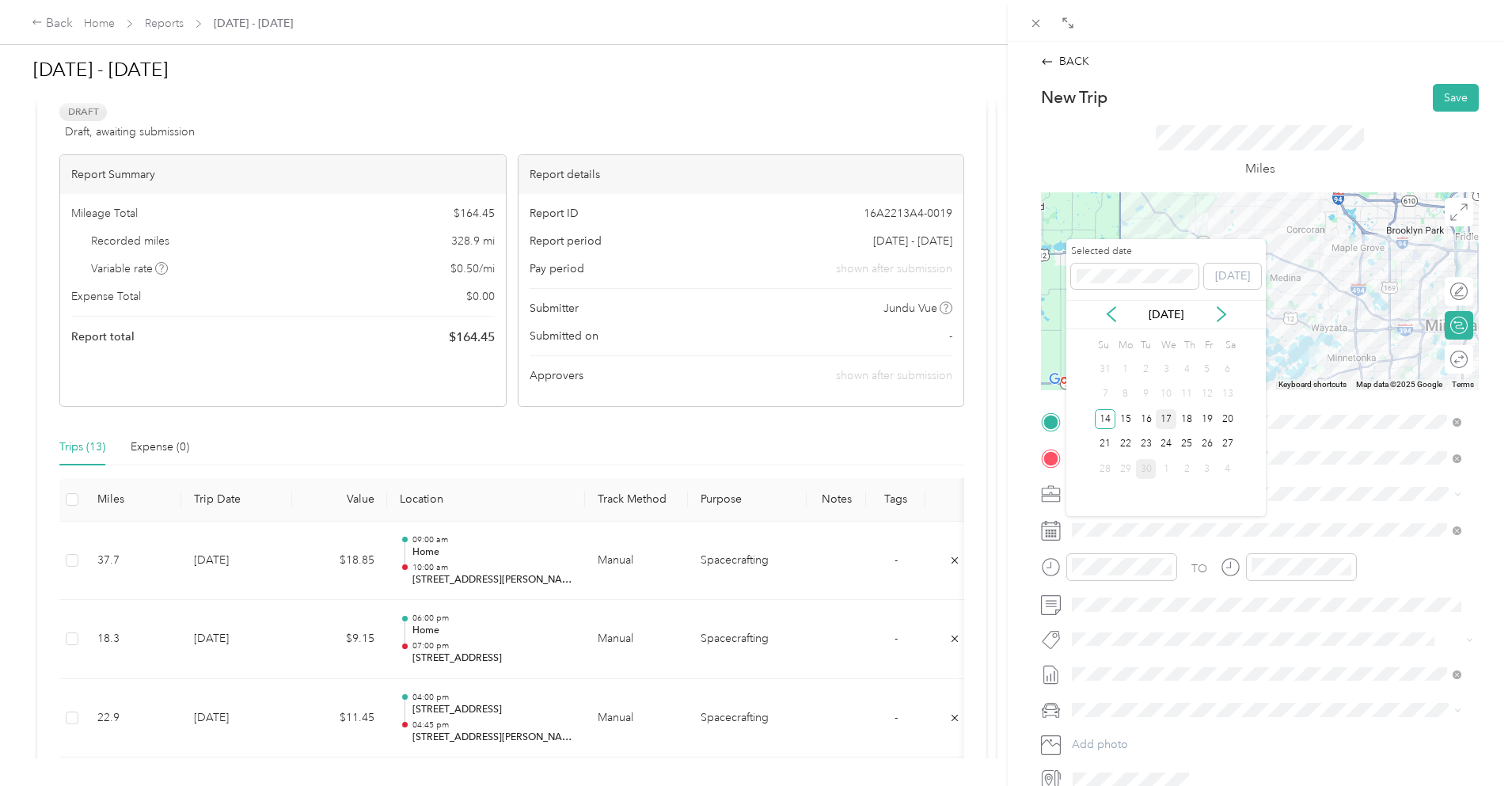
click at [1165, 416] on div "17" at bounding box center [1166, 419] width 21 height 20
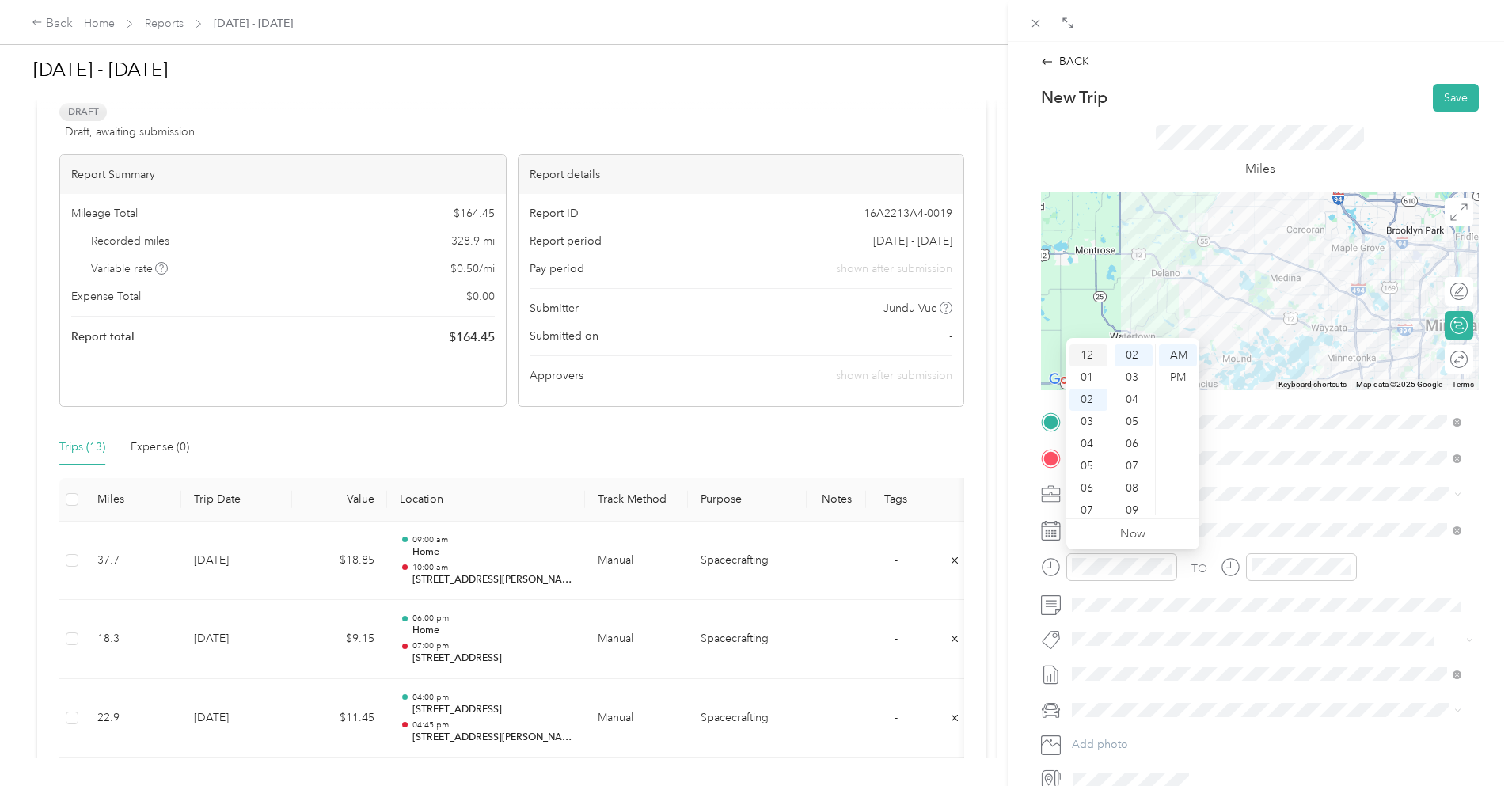
click at [1091, 353] on div "12" at bounding box center [1088, 356] width 38 height 23
click at [1133, 347] on div "00" at bounding box center [1133, 356] width 38 height 23
click at [1174, 379] on div "PM" at bounding box center [1178, 378] width 38 height 23
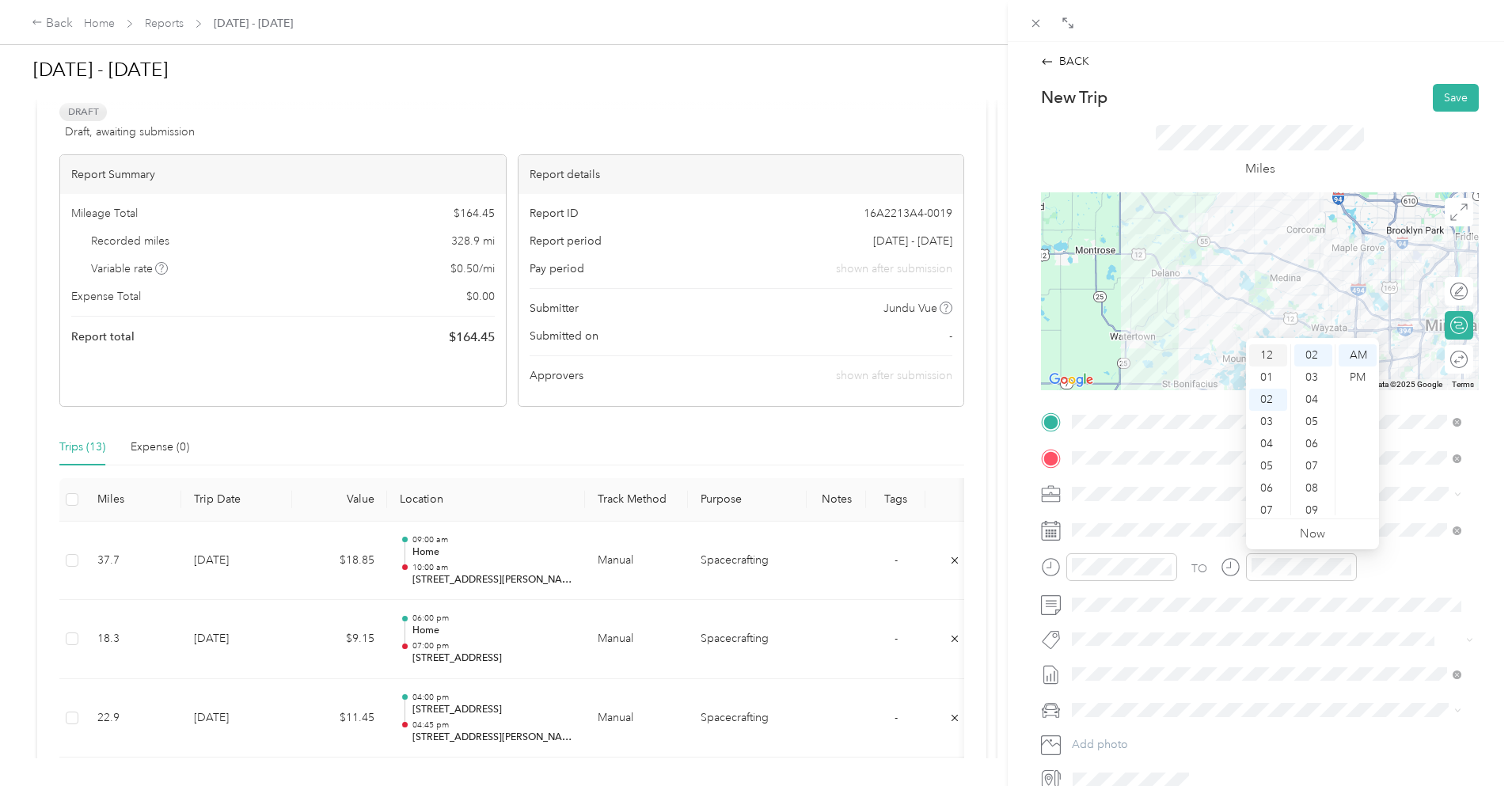
click at [1266, 354] on div "12" at bounding box center [1268, 356] width 38 height 23
click at [1311, 428] on div "30" at bounding box center [1313, 422] width 38 height 23
click at [1354, 371] on div "PM" at bounding box center [1357, 378] width 38 height 23
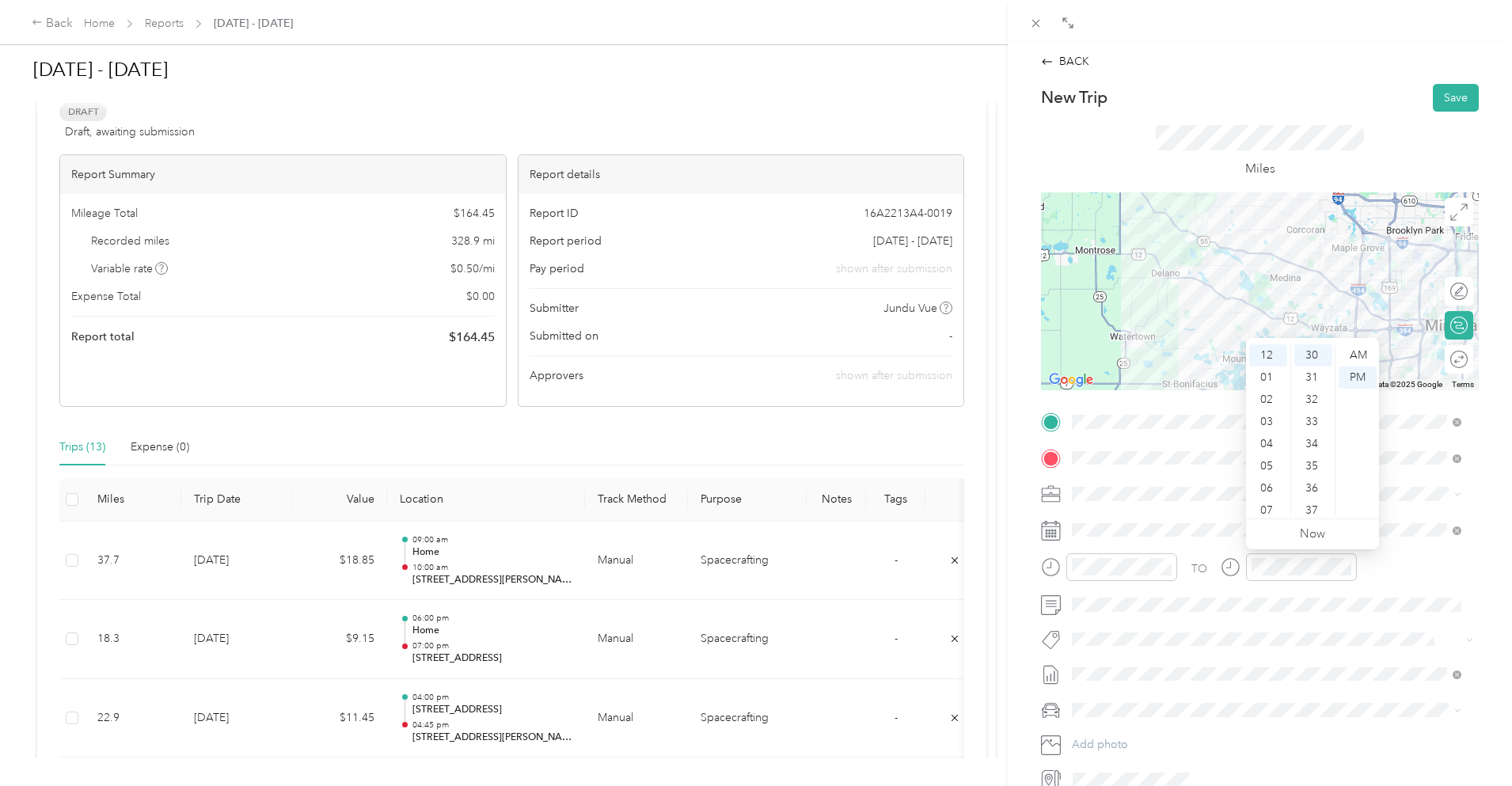
click at [1294, 117] on div "Miles" at bounding box center [1261, 152] width 438 height 81
click at [1441, 103] on button "Save" at bounding box center [1456, 97] width 46 height 27
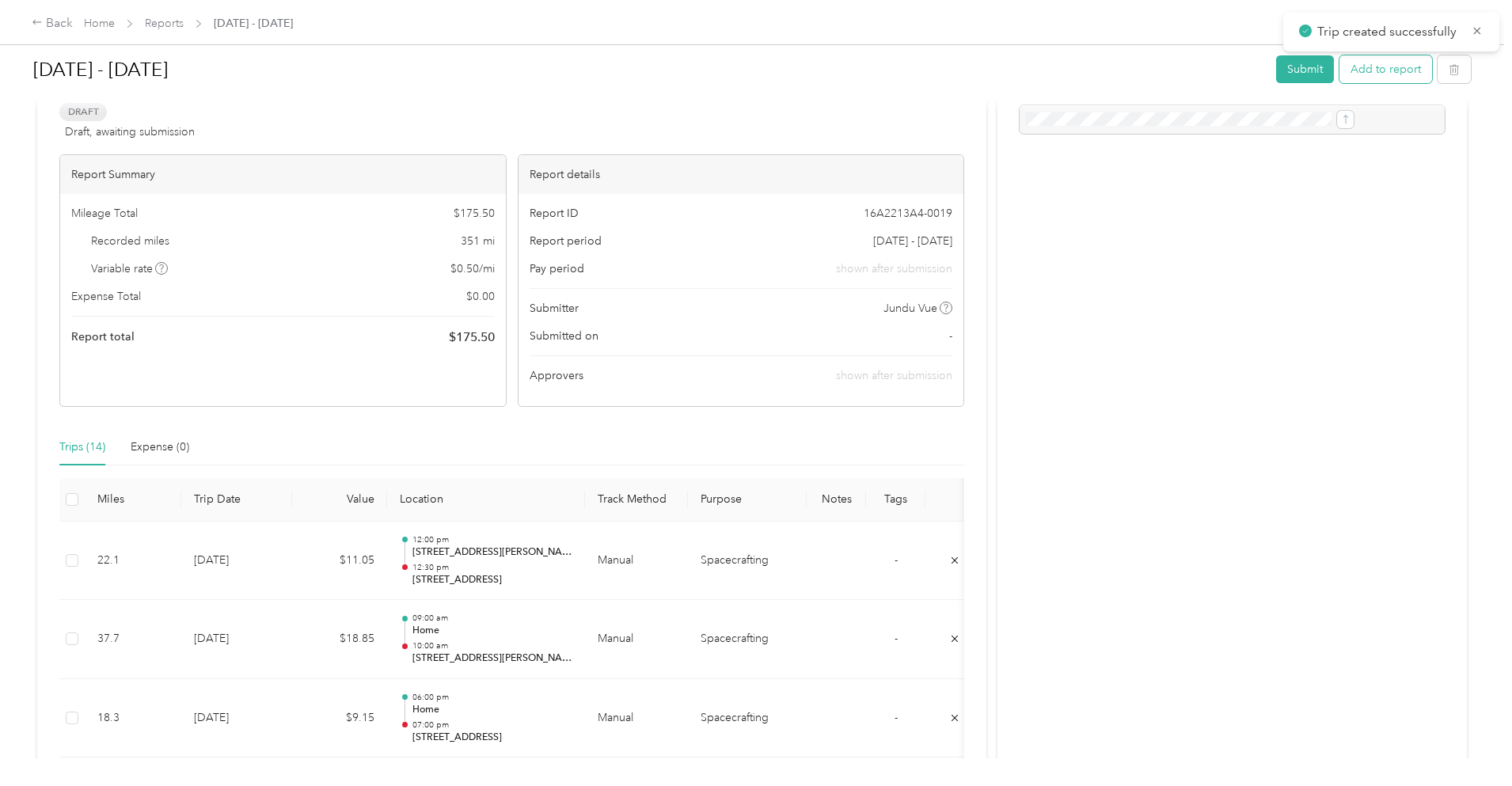
click at [1340, 72] on button "Add to report" at bounding box center [1386, 69] width 93 height 27
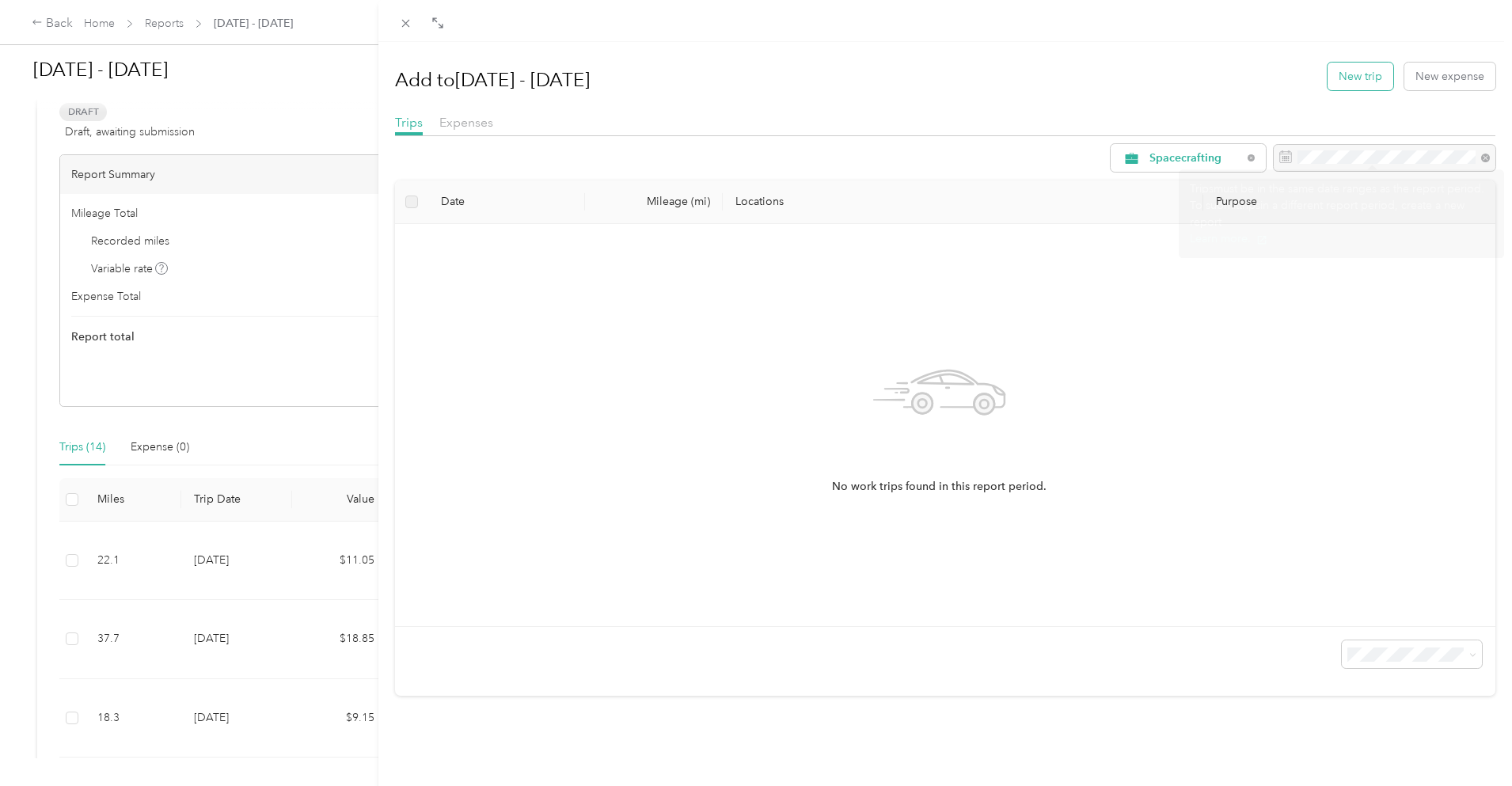
click at [1332, 68] on button "New trip" at bounding box center [1361, 77] width 66 height 27
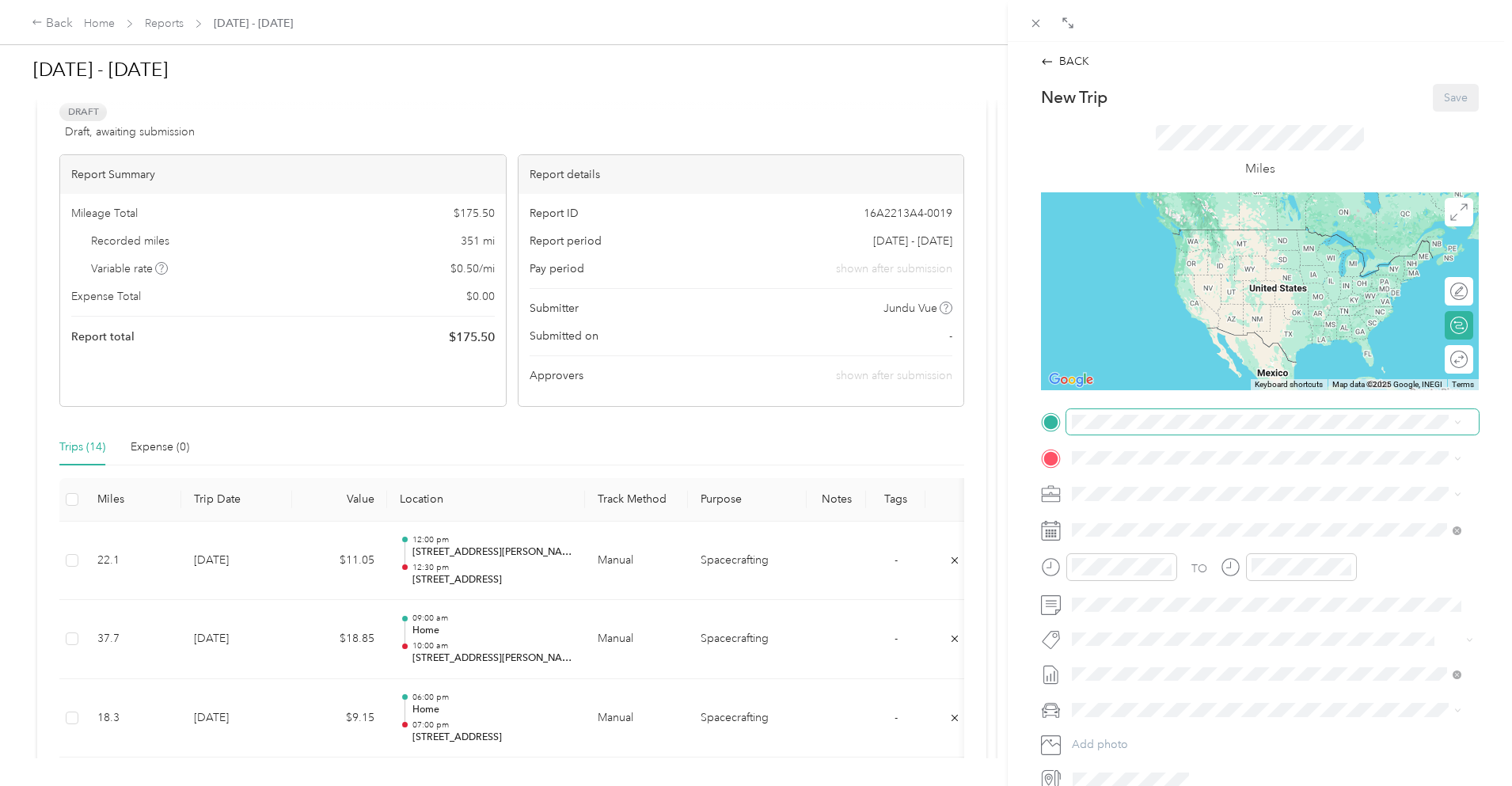
click at [1189, 430] on span at bounding box center [1273, 421] width 412 height 25
click at [1200, 502] on span "[STREET_ADDRESS][PERSON_NAME]" at bounding box center [1196, 502] width 188 height 14
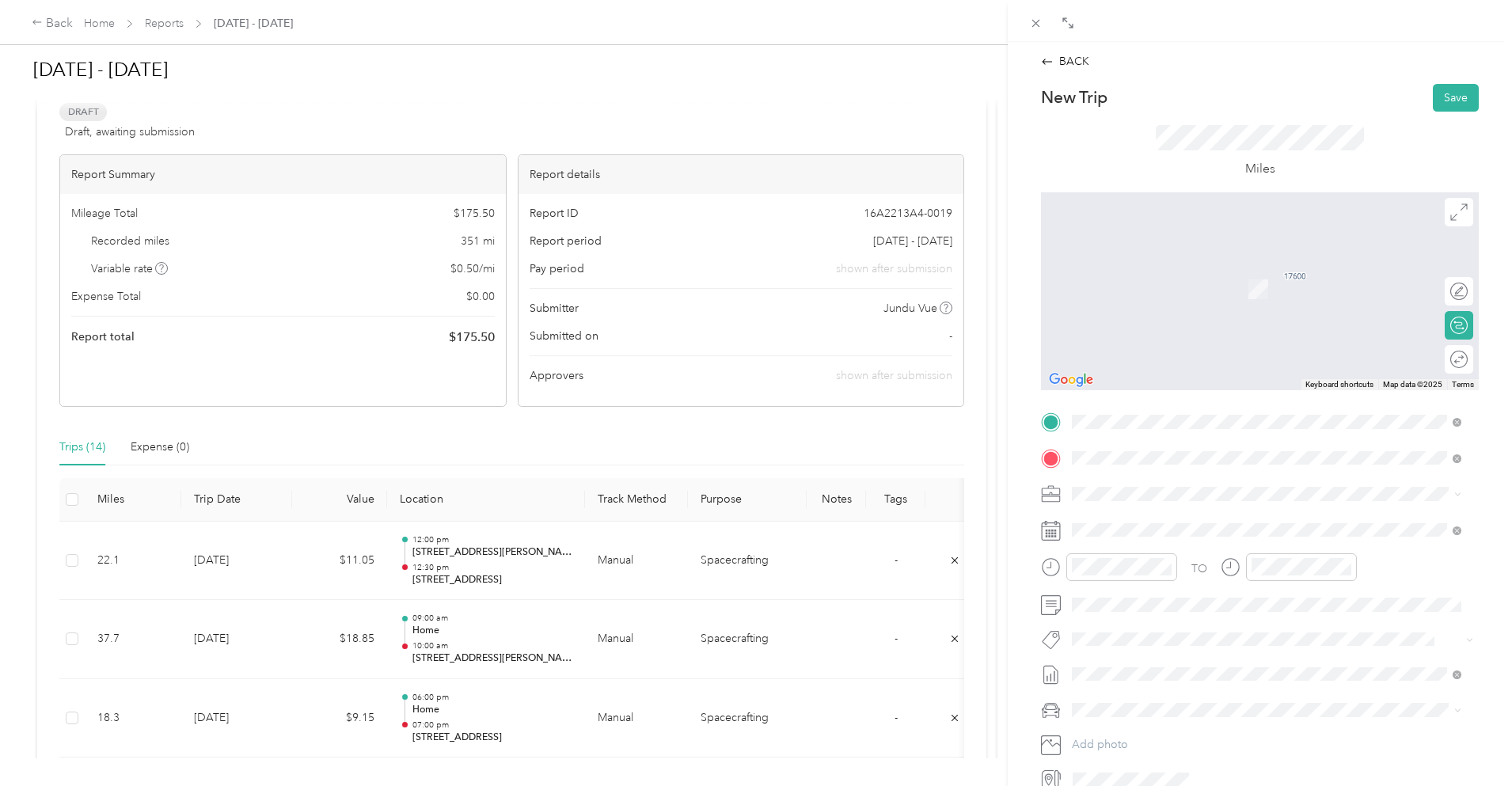
click at [1187, 519] on span "[STREET_ADDRESS][US_STATE]" at bounding box center [1181, 515] width 159 height 14
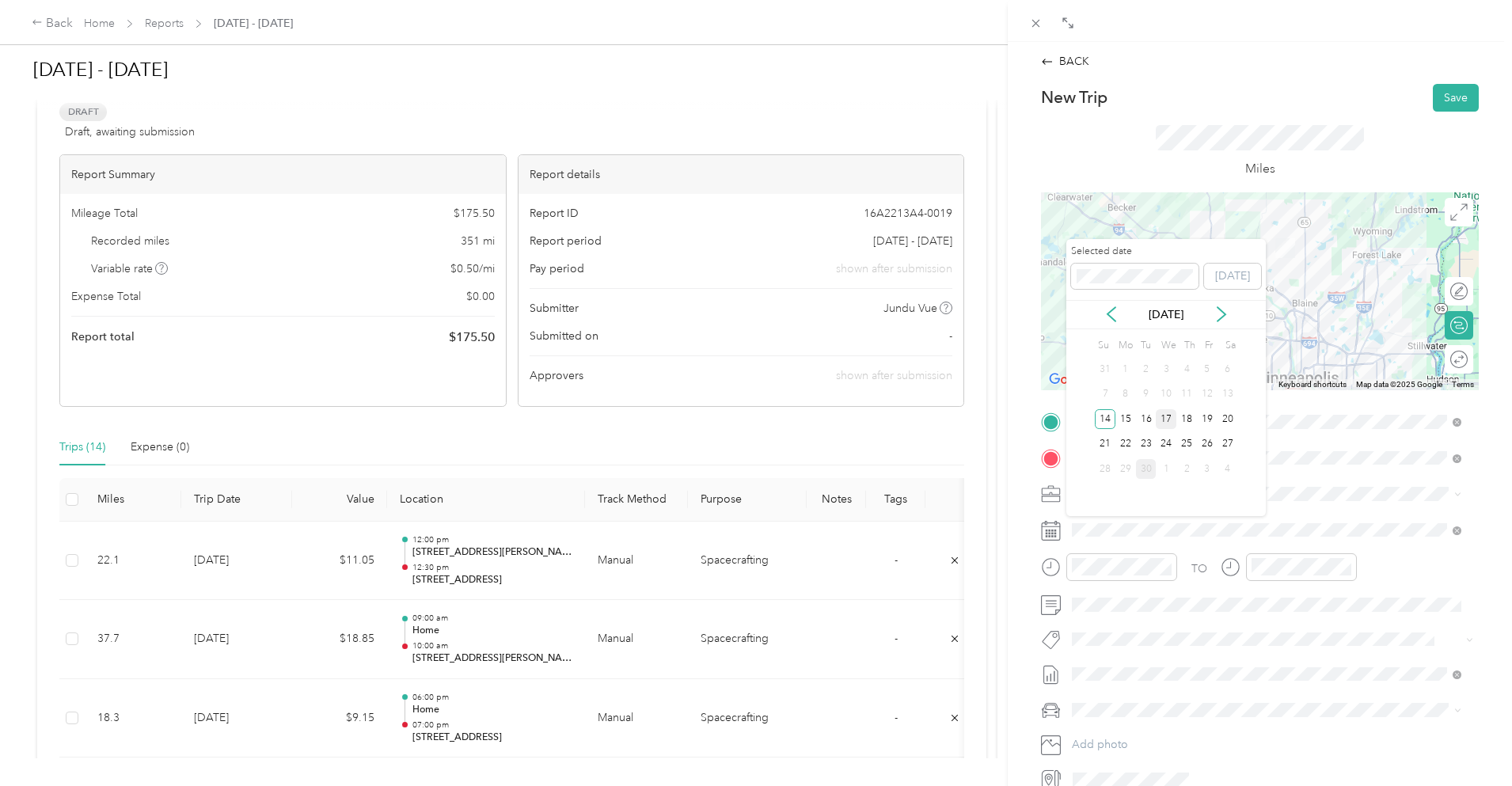
click at [1170, 418] on div "17" at bounding box center [1166, 419] width 21 height 20
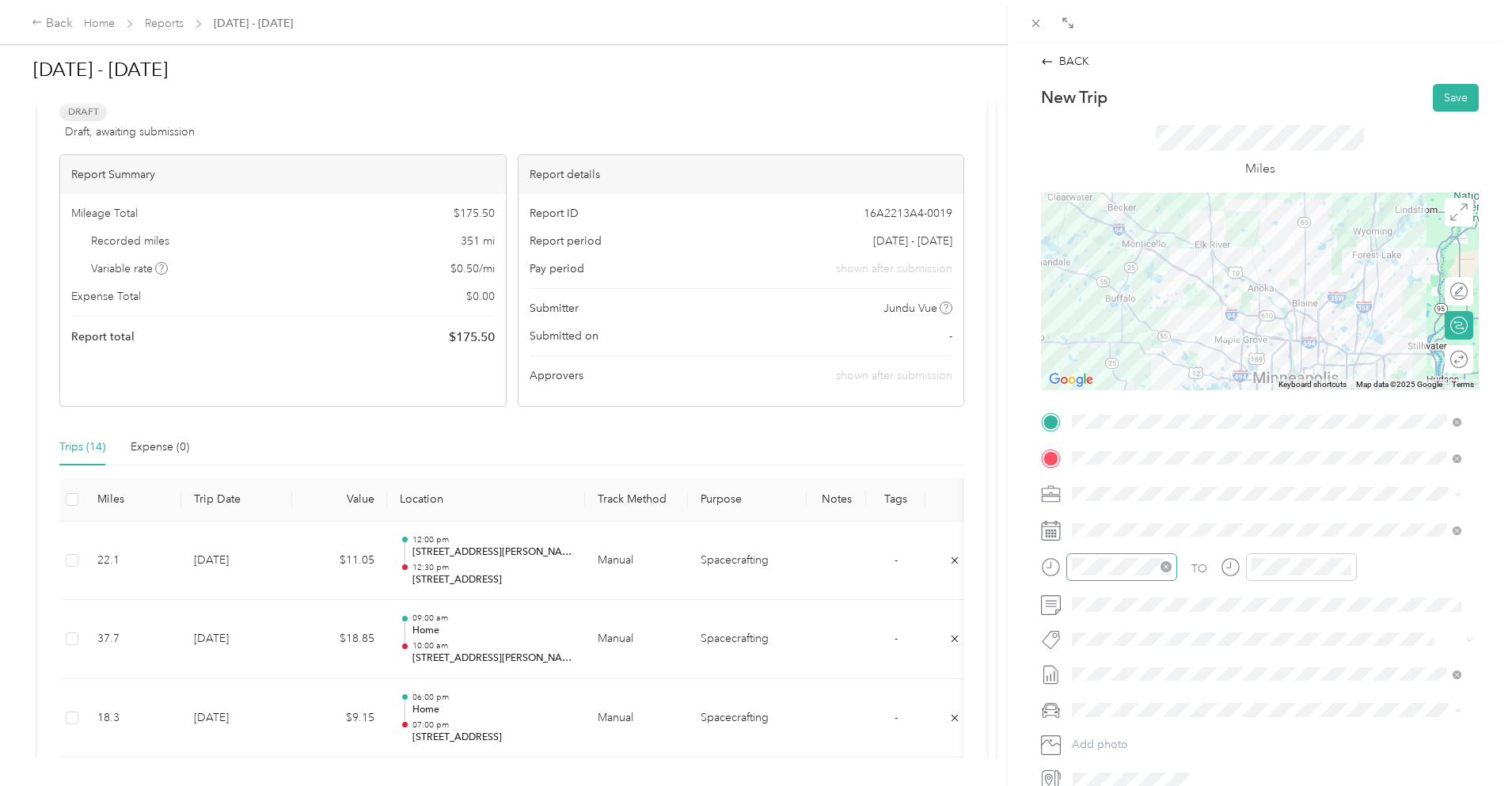
click at [1087, 576] on div at bounding box center [1122, 567] width 111 height 27
click at [1087, 441] on div "06" at bounding box center [1088, 445] width 38 height 23
click at [1133, 358] on div "00" at bounding box center [1133, 356] width 38 height 23
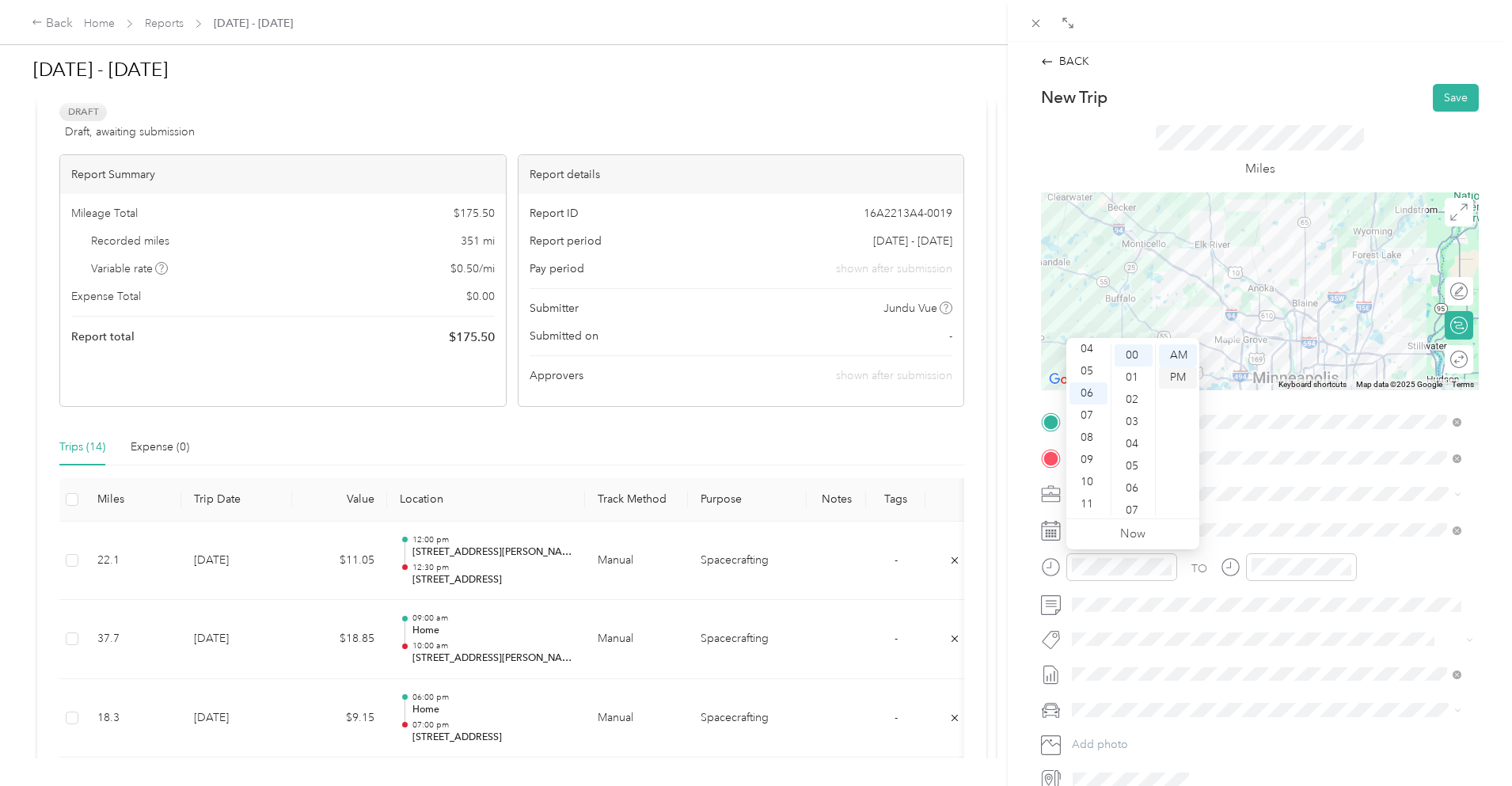
click at [1178, 376] on div "PM" at bounding box center [1178, 378] width 38 height 23
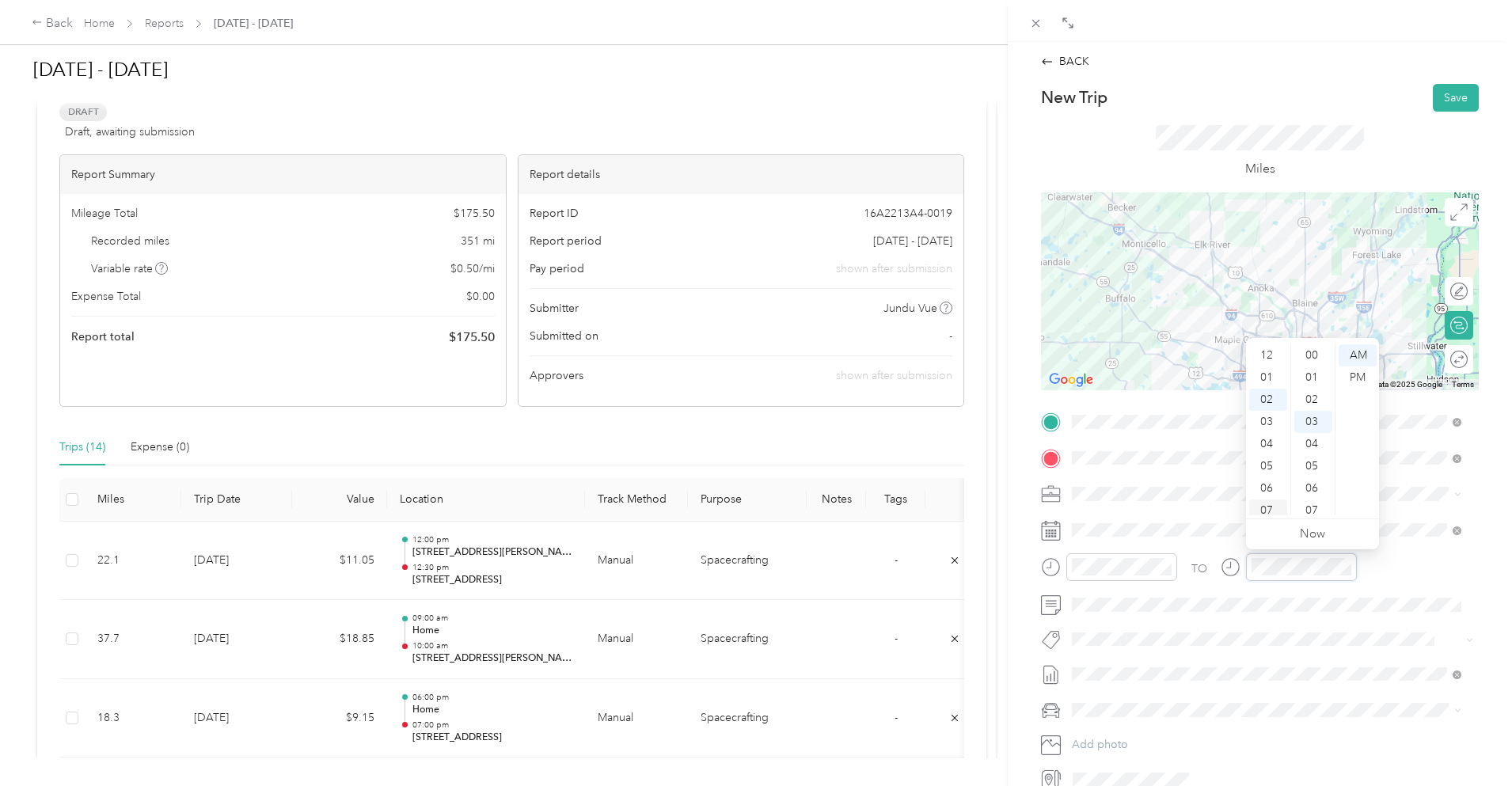
scroll to position [67, 0]
click at [1268, 462] on div "07" at bounding box center [1268, 466] width 38 height 23
click at [1311, 353] on div "00" at bounding box center [1313, 356] width 38 height 23
click at [1367, 379] on div "PM" at bounding box center [1357, 378] width 38 height 23
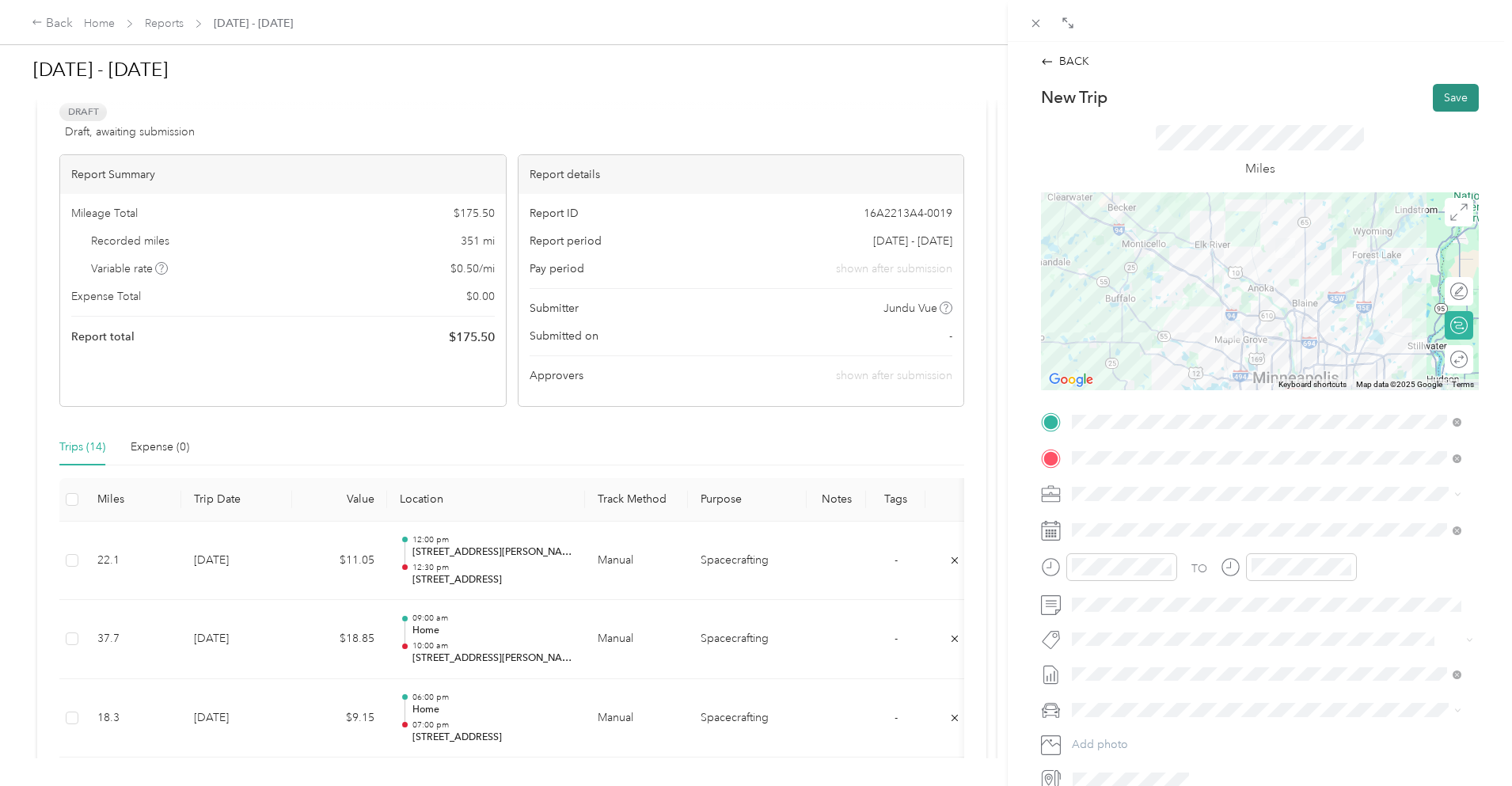
click at [1434, 89] on button "Save" at bounding box center [1456, 97] width 46 height 27
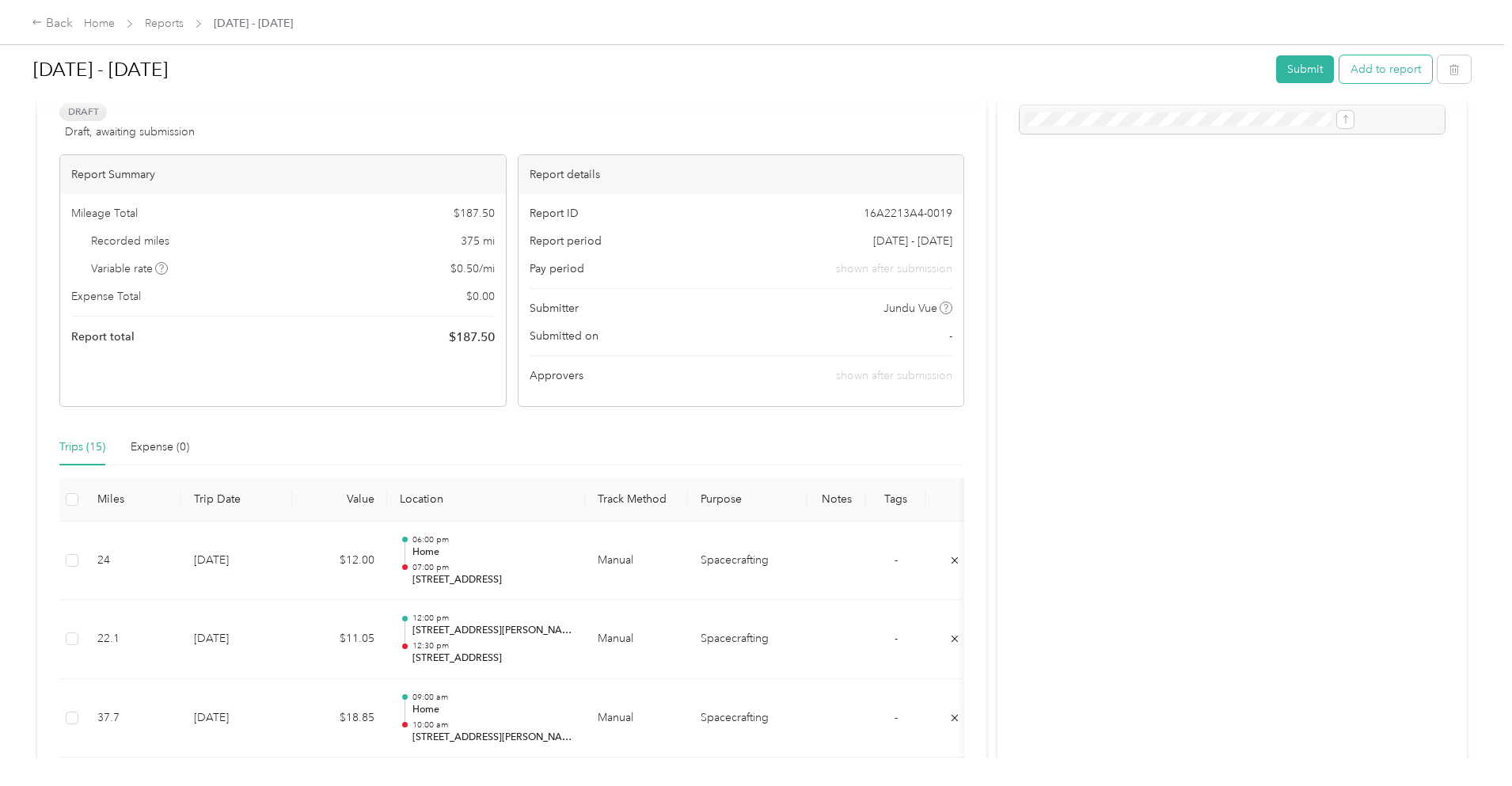
click at [1340, 68] on button "Add to report" at bounding box center [1386, 69] width 93 height 27
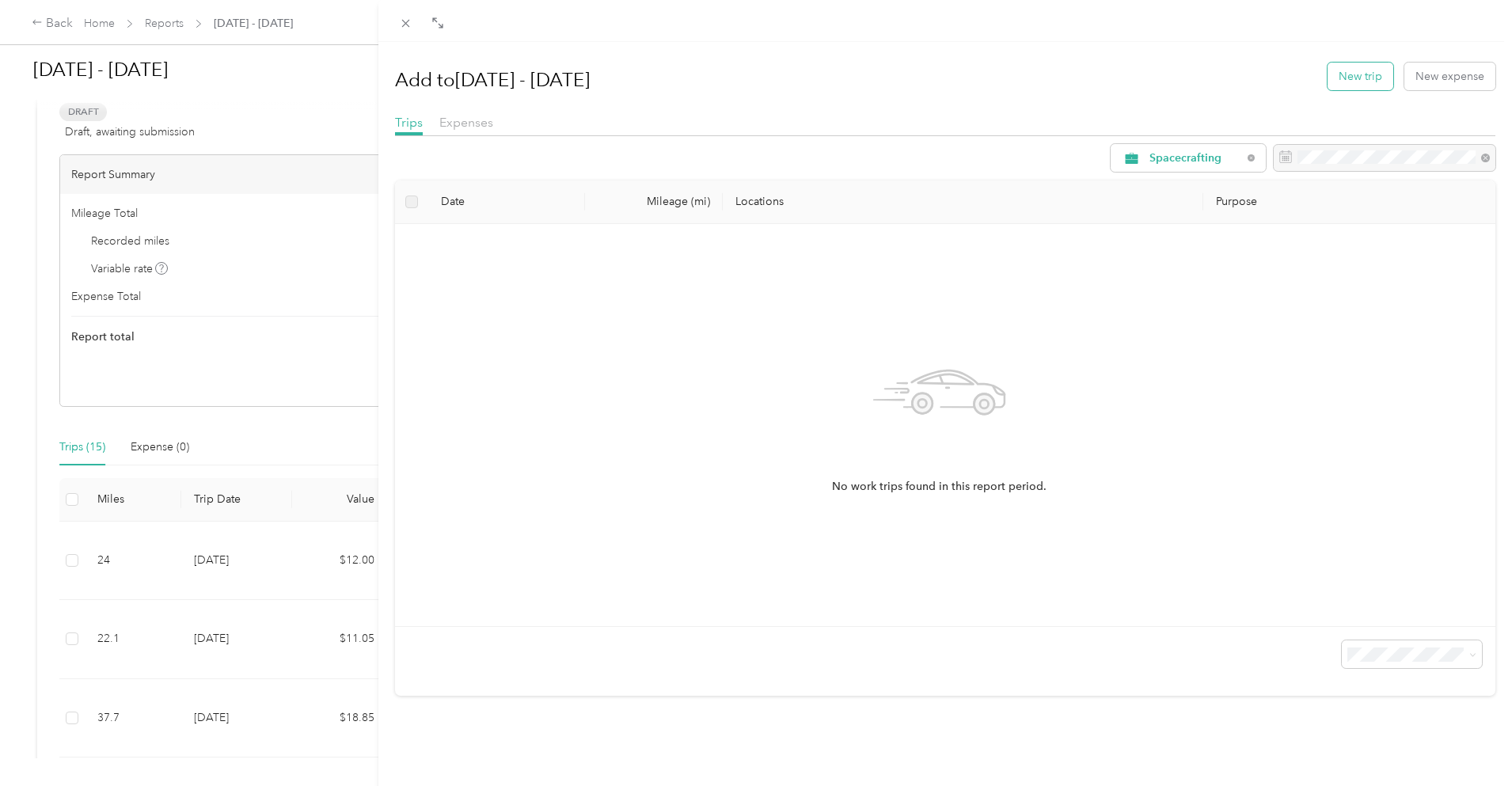
click at [1350, 80] on button "New trip" at bounding box center [1361, 77] width 66 height 27
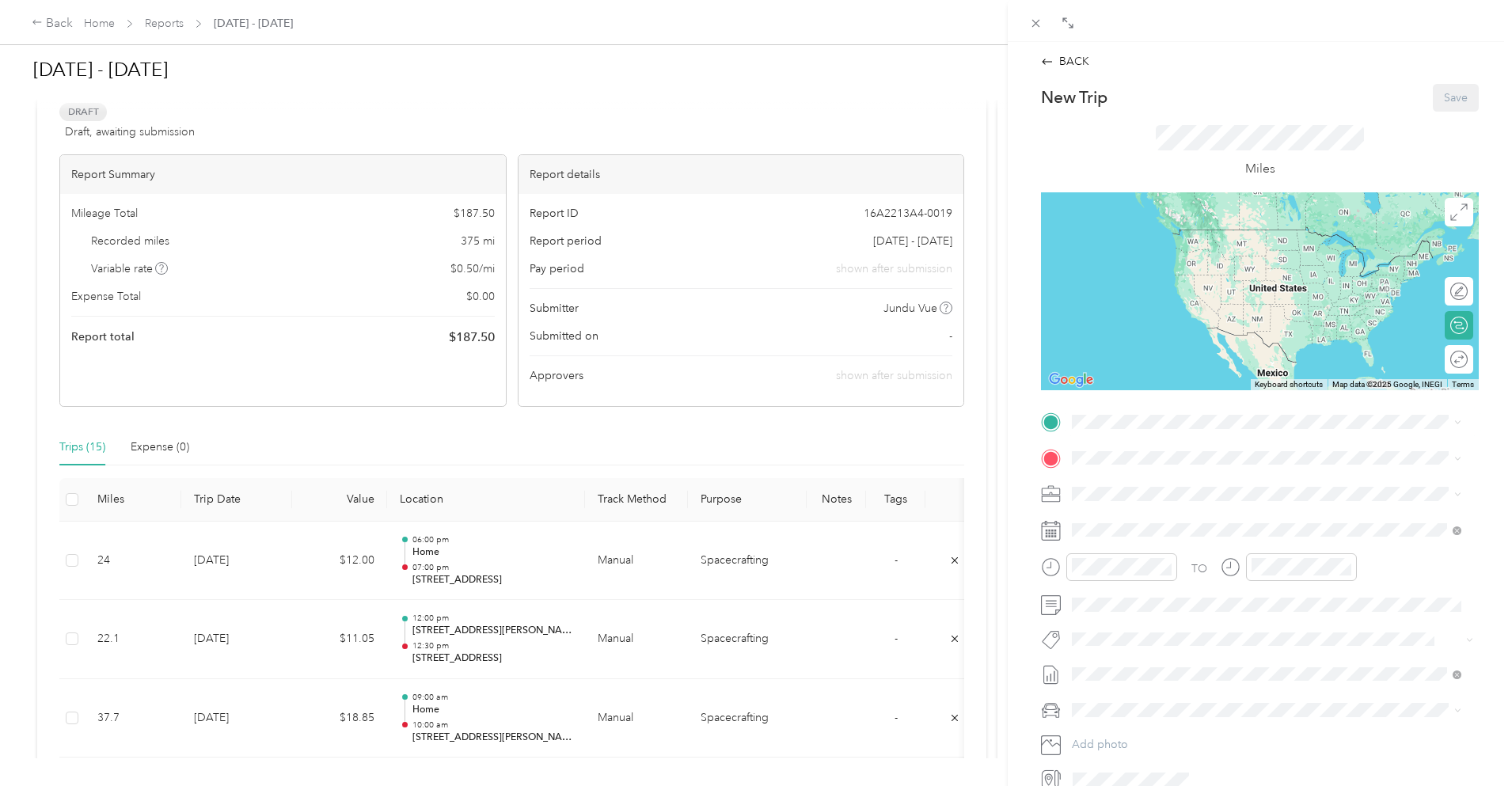
click at [1163, 504] on span "[STREET_ADDRESS][PERSON_NAME]" at bounding box center [1196, 498] width 188 height 14
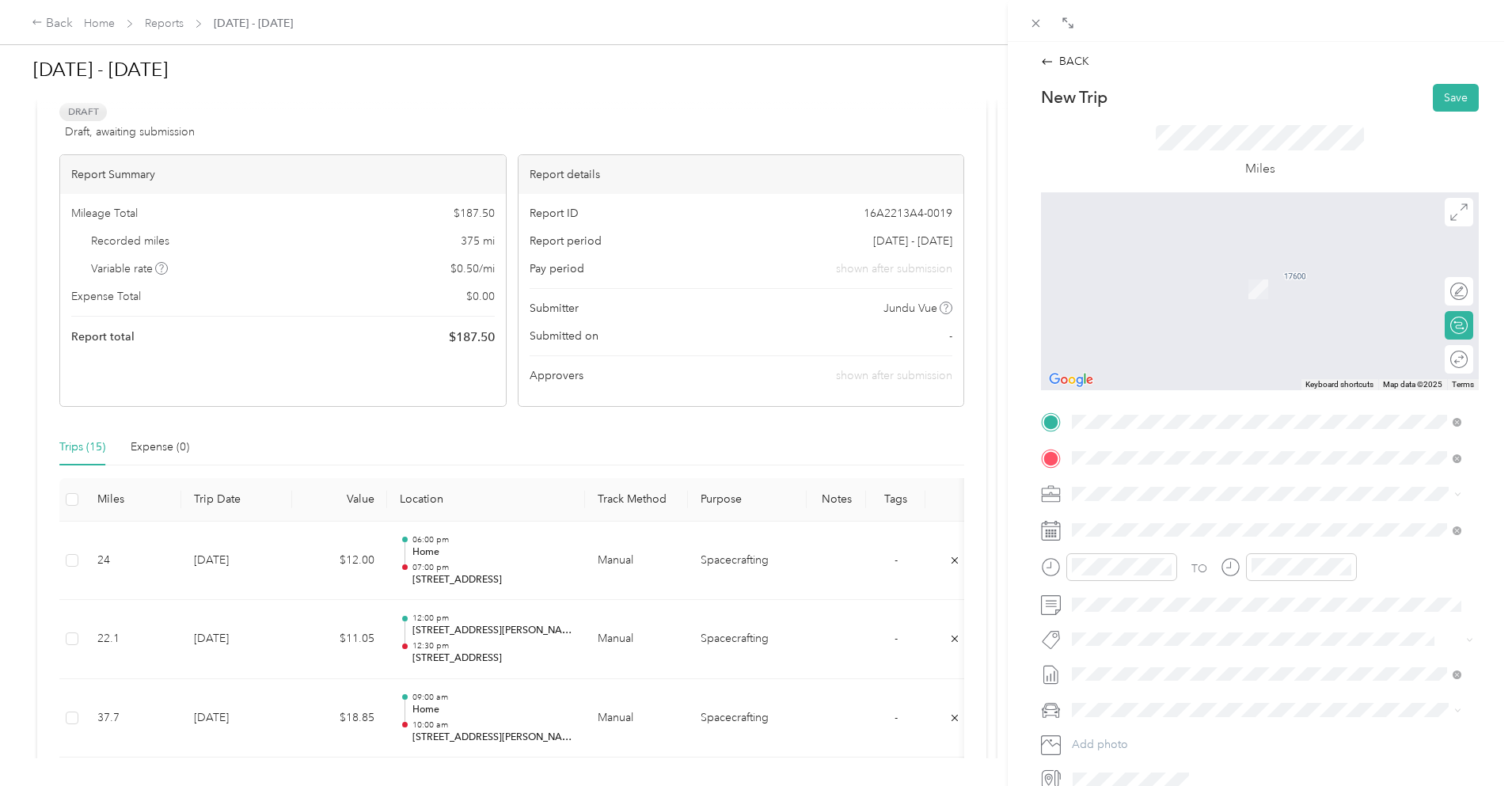
click at [1215, 519] on span "[STREET_ADDRESS][US_STATE]" at bounding box center [1181, 515] width 159 height 14
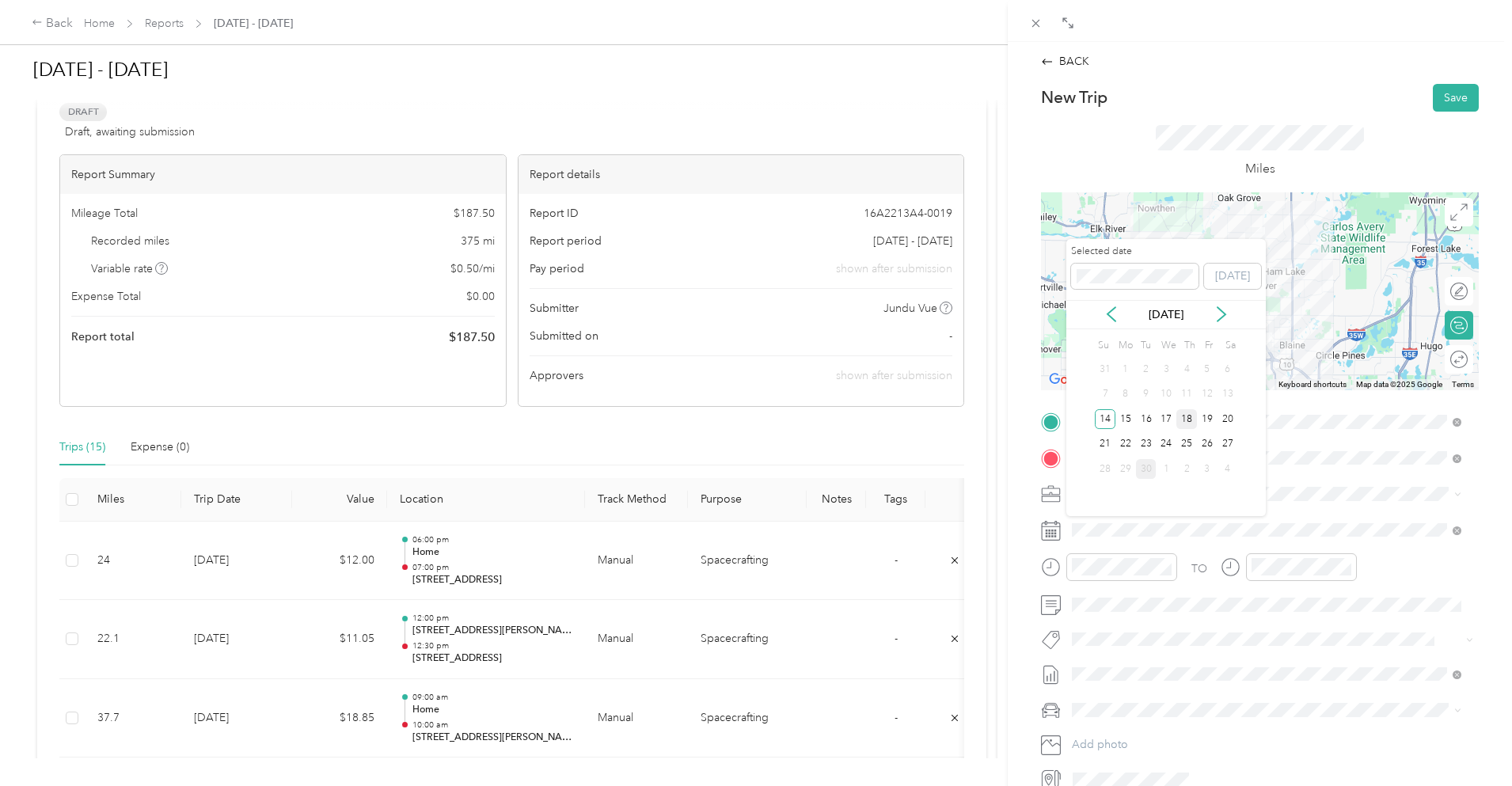
click at [1189, 427] on div "18" at bounding box center [1187, 419] width 21 height 20
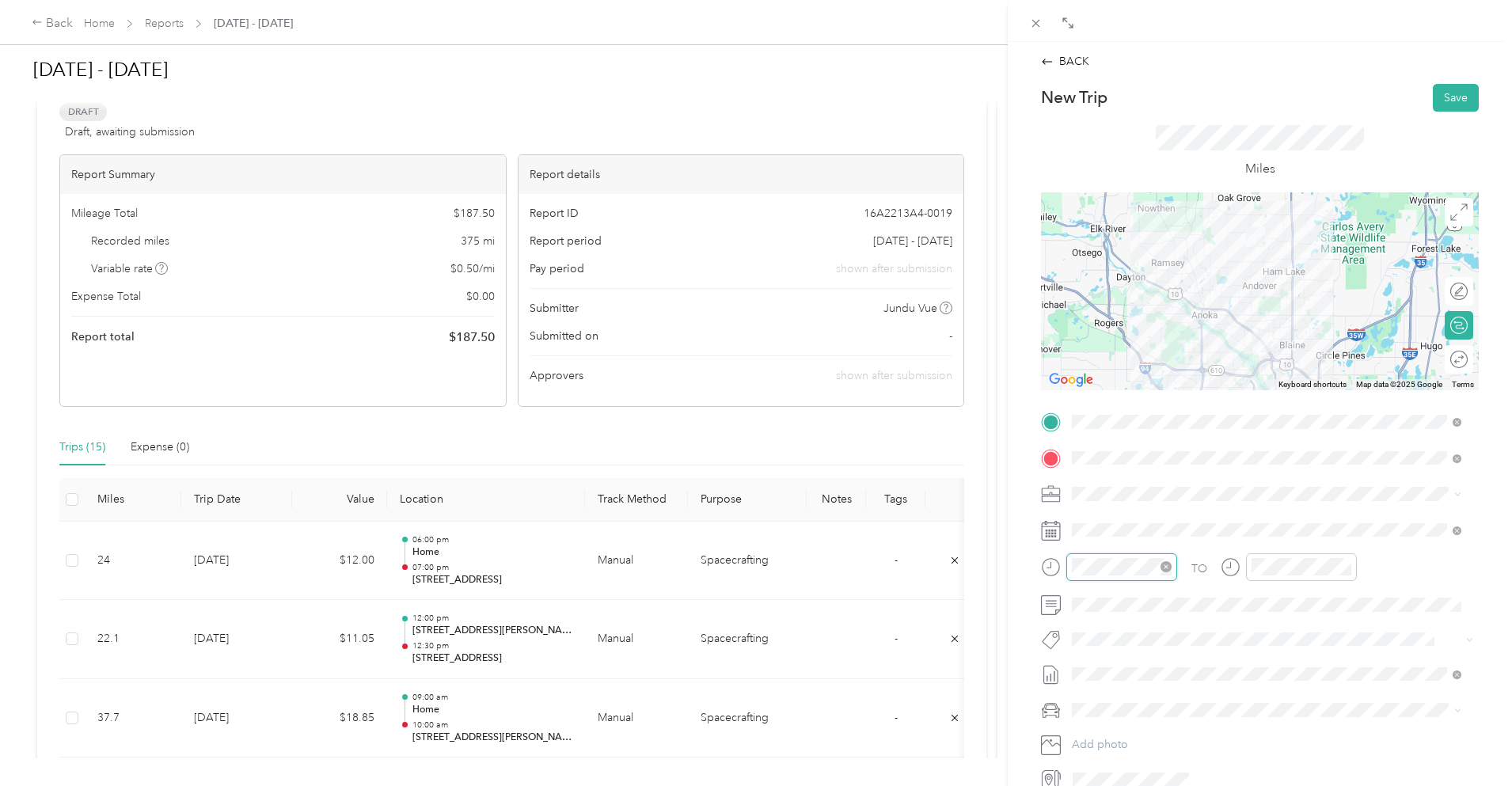
scroll to position [67, 0]
click at [1089, 484] on div "08" at bounding box center [1088, 489] width 38 height 23
click at [1270, 503] on div "09" at bounding box center [1268, 511] width 38 height 23
click at [1296, 117] on div "Miles" at bounding box center [1261, 152] width 438 height 81
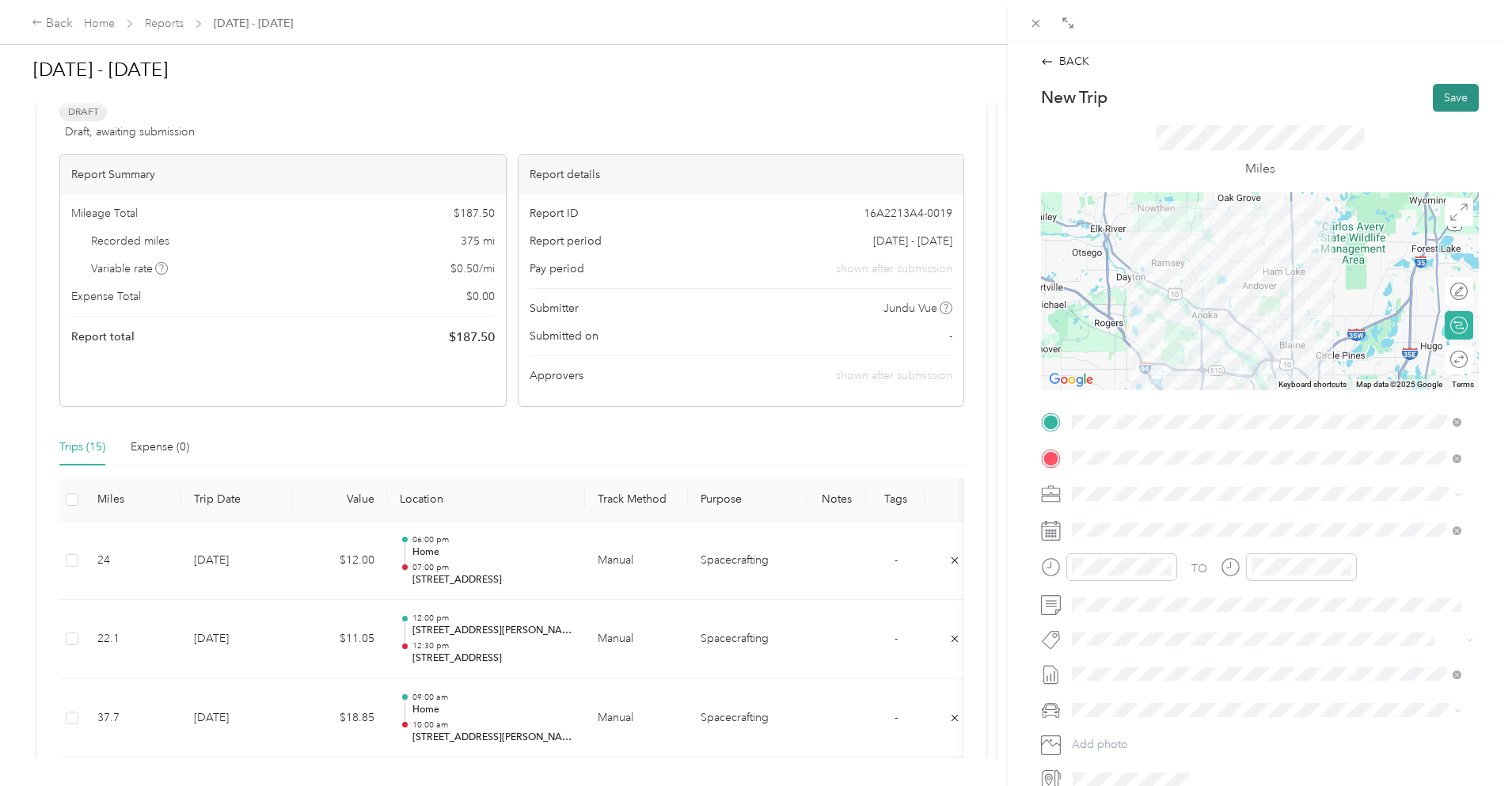
click at [1442, 102] on button "Save" at bounding box center [1456, 97] width 46 height 27
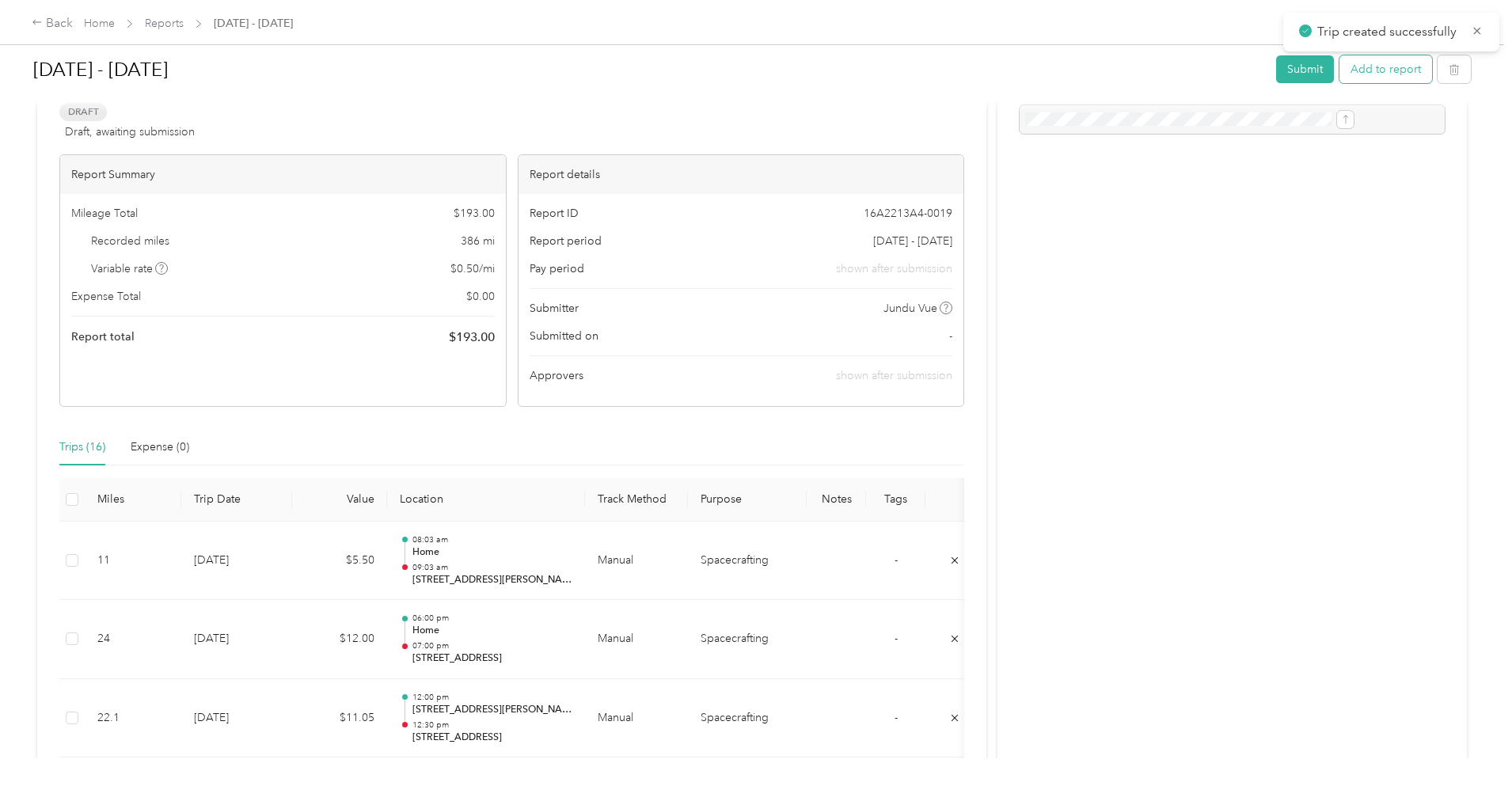
click at [1340, 69] on button "Add to report" at bounding box center [1386, 69] width 93 height 27
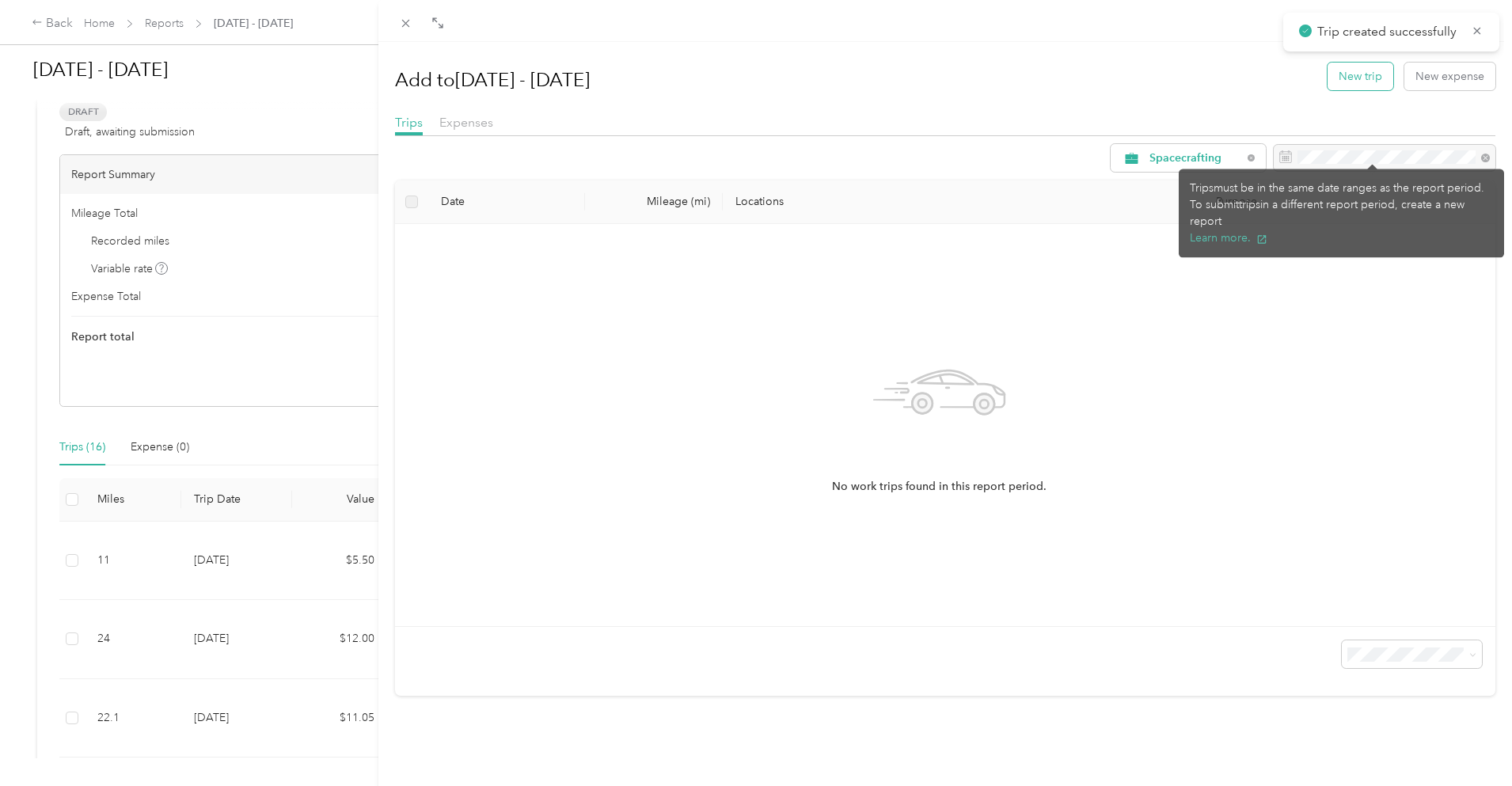
click at [1333, 83] on button "New trip" at bounding box center [1361, 77] width 66 height 27
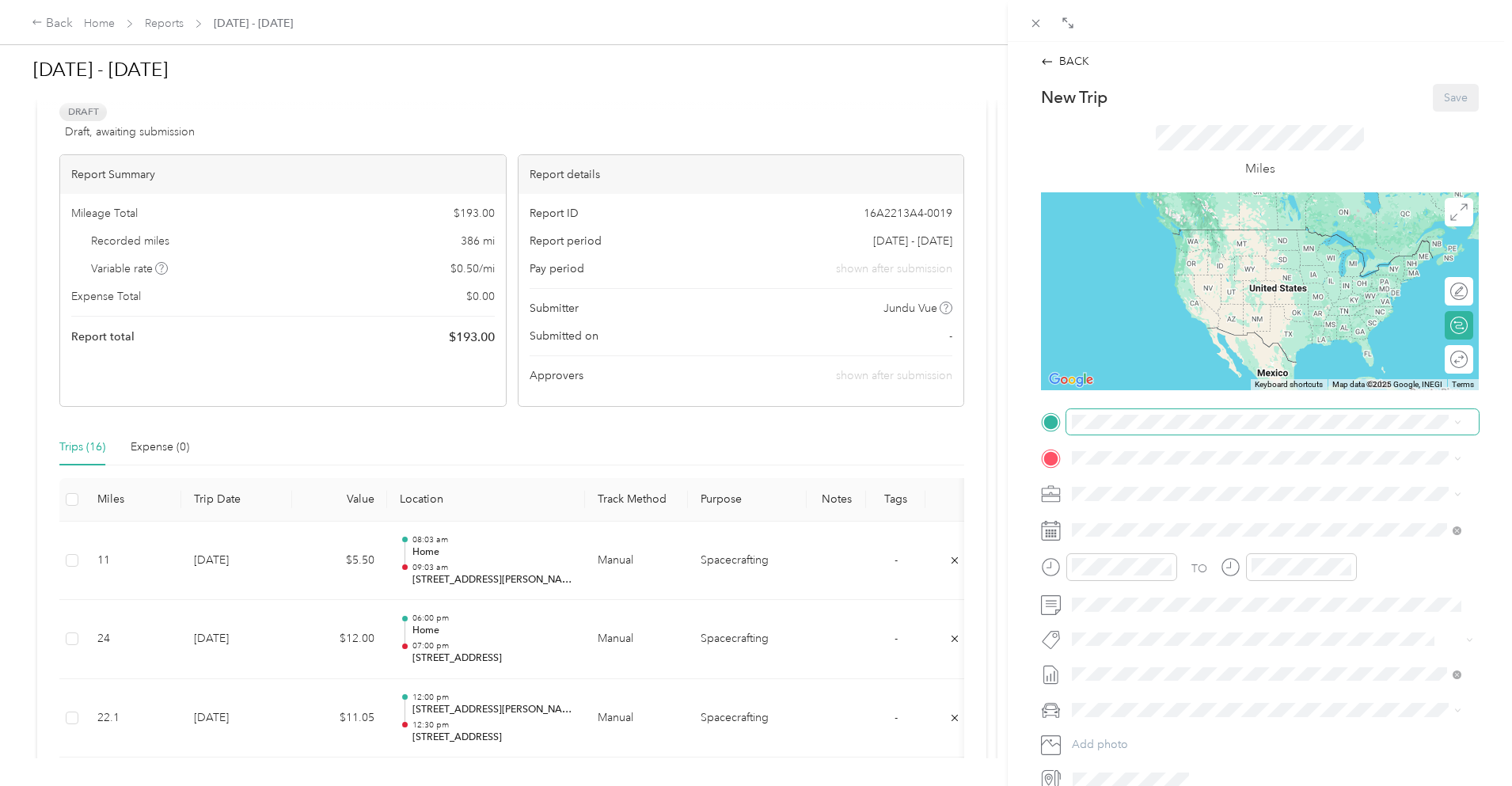
click at [1121, 410] on span at bounding box center [1273, 421] width 412 height 25
click at [1184, 482] on span "[STREET_ADDRESS][US_STATE]" at bounding box center [1181, 479] width 159 height 14
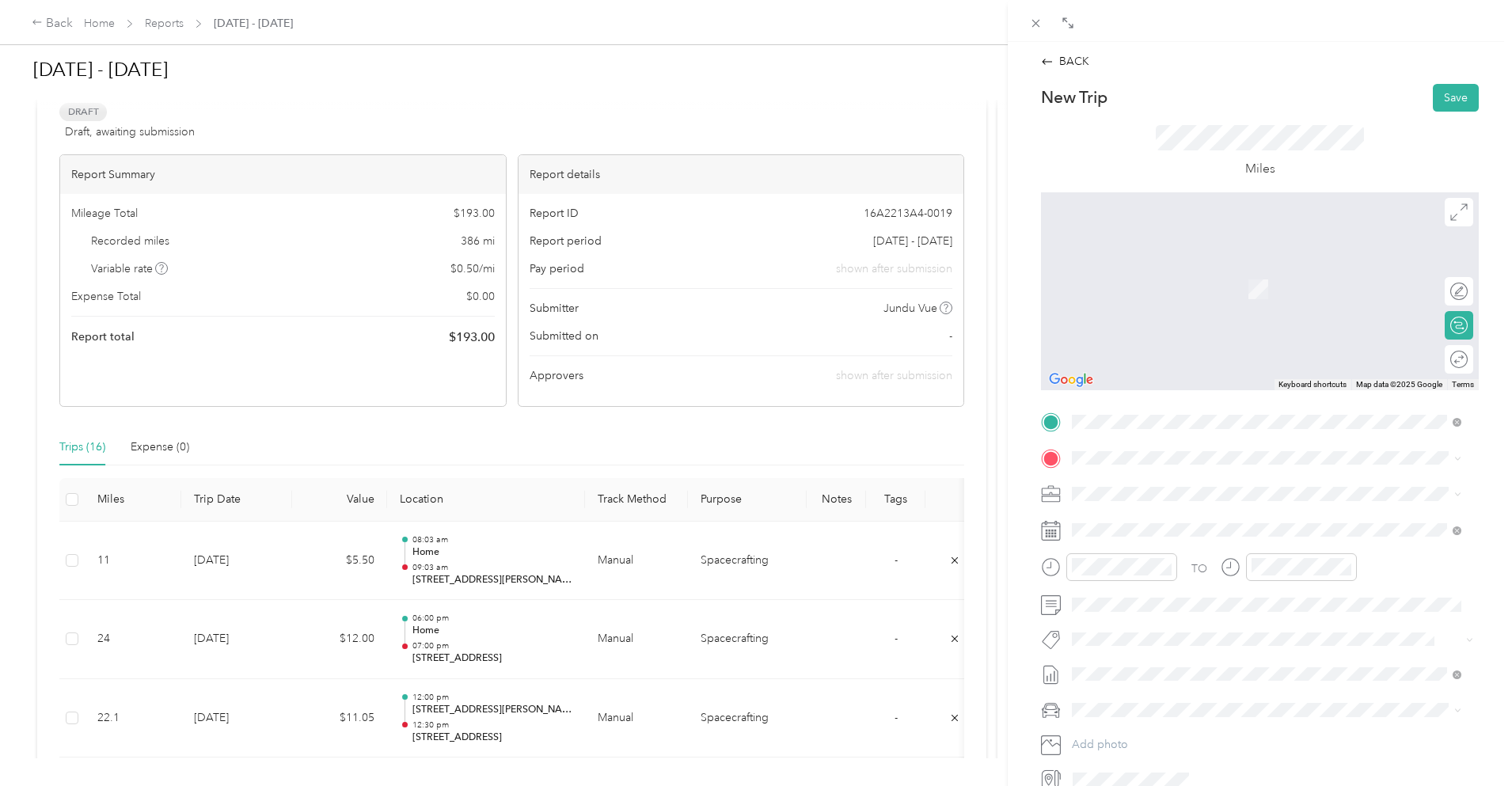
click at [1150, 505] on div "[STREET_ADDRESS][US_STATE]" at bounding box center [1267, 513] width 379 height 22
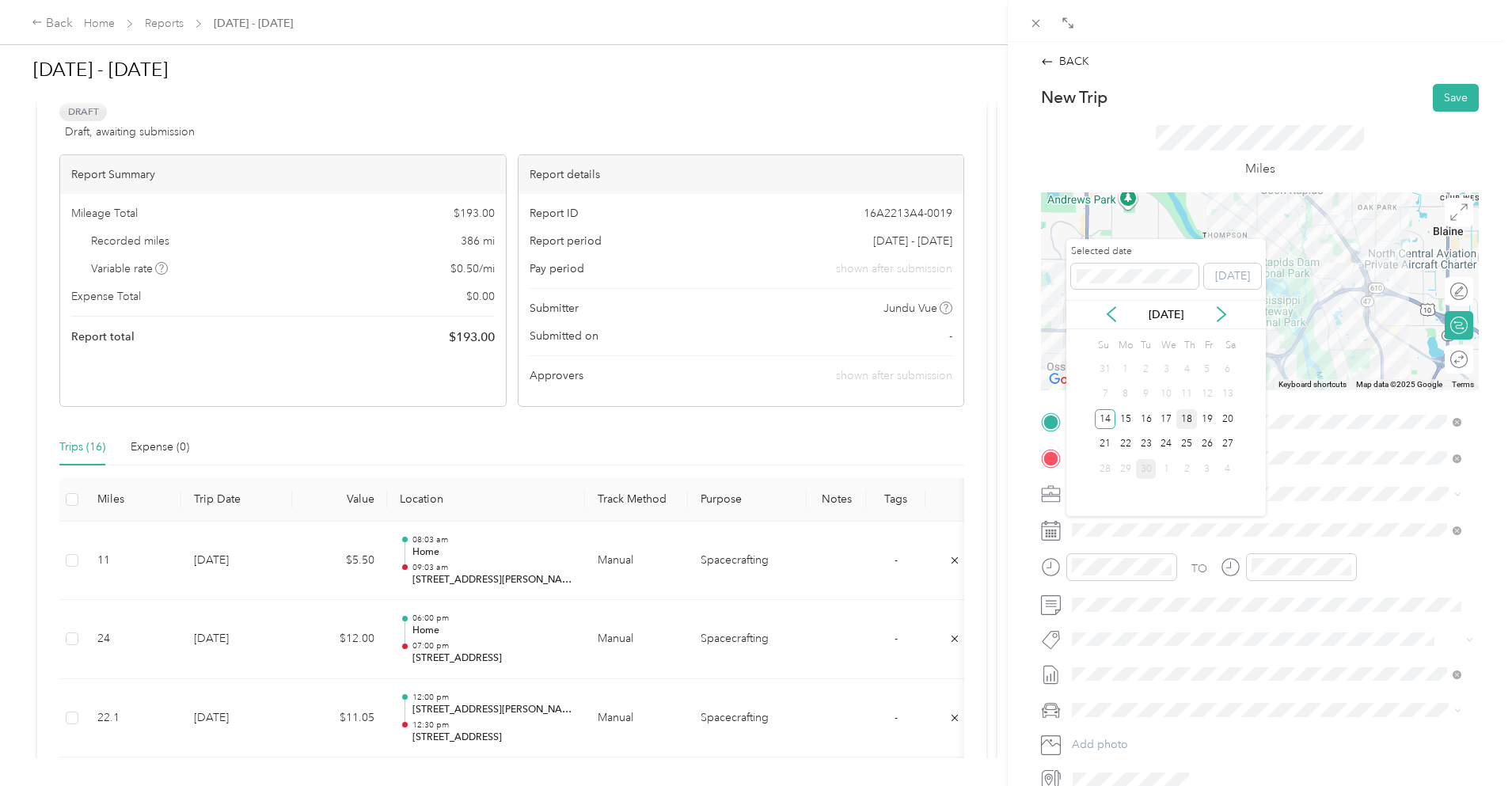
click at [1190, 420] on div "18" at bounding box center [1187, 419] width 21 height 20
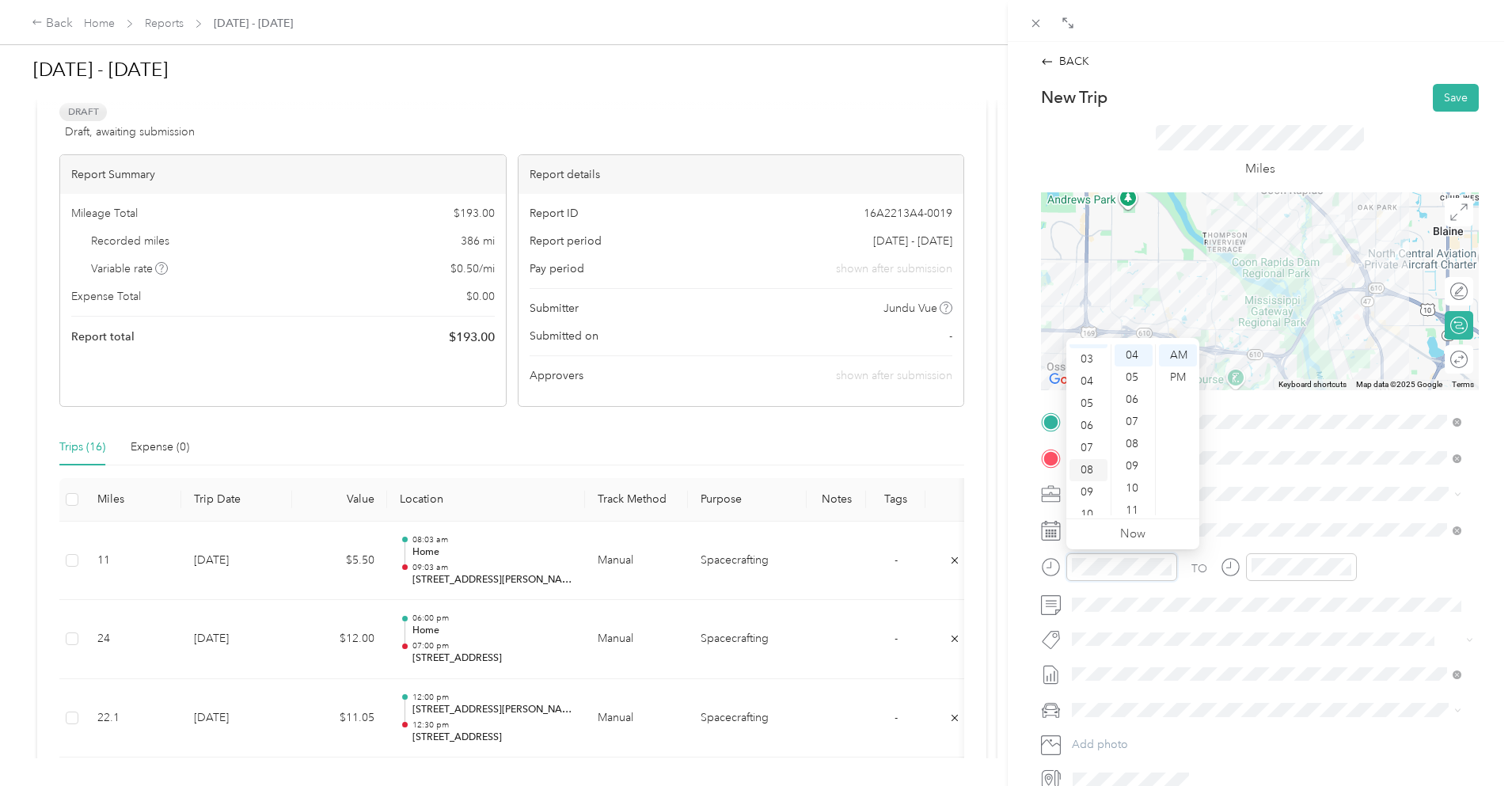
scroll to position [95, 0]
click at [1093, 484] on div "10" at bounding box center [1088, 482] width 38 height 23
click at [1137, 354] on div "00" at bounding box center [1133, 356] width 38 height 23
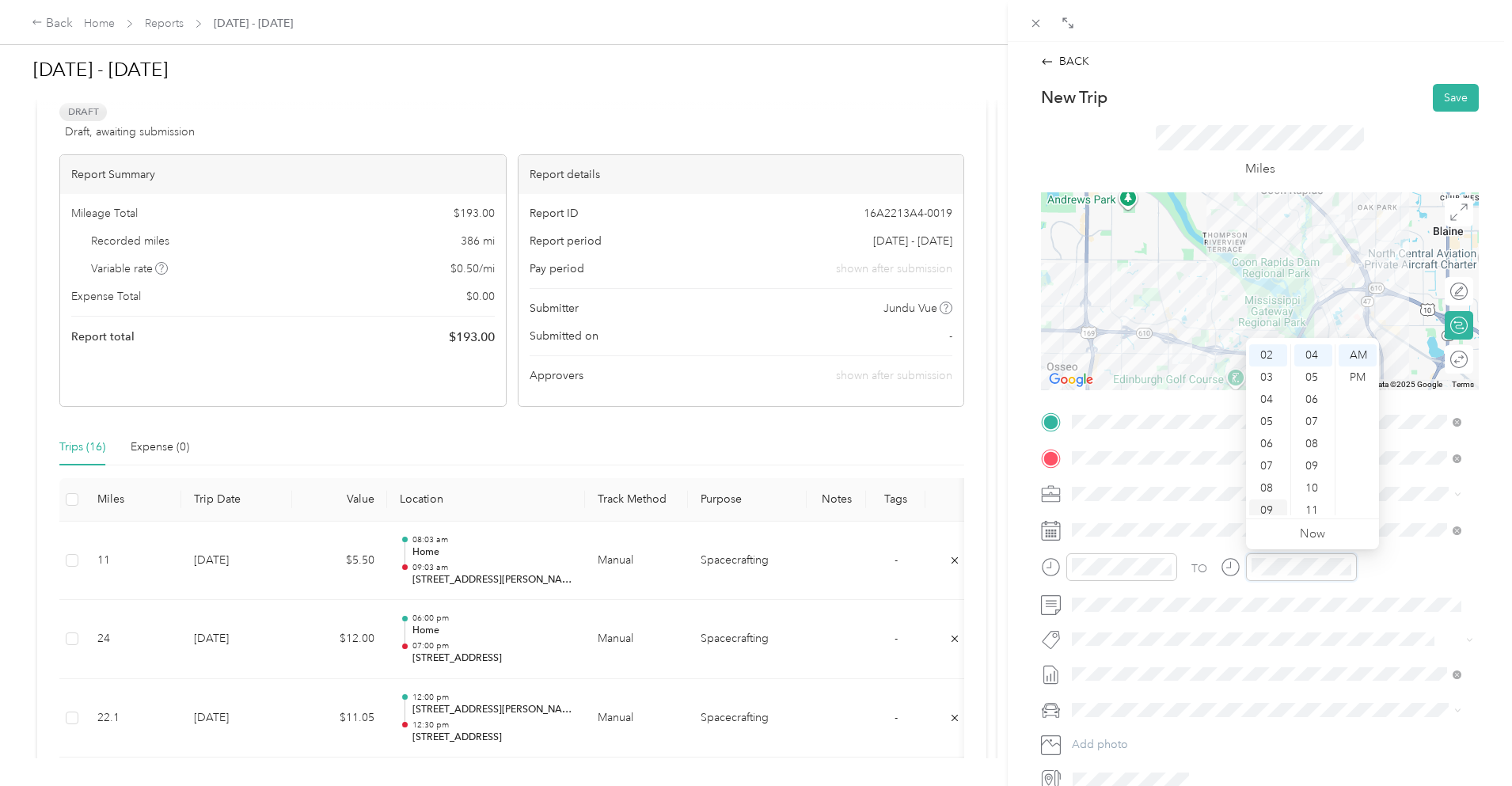
scroll to position [95, 0]
drag, startPoint x: 1270, startPoint y: 478, endPoint x: 1289, endPoint y: 474, distance: 19.4
click at [1270, 477] on div "10" at bounding box center [1268, 482] width 38 height 23
click at [1318, 377] on div "30" at bounding box center [1313, 378] width 38 height 23
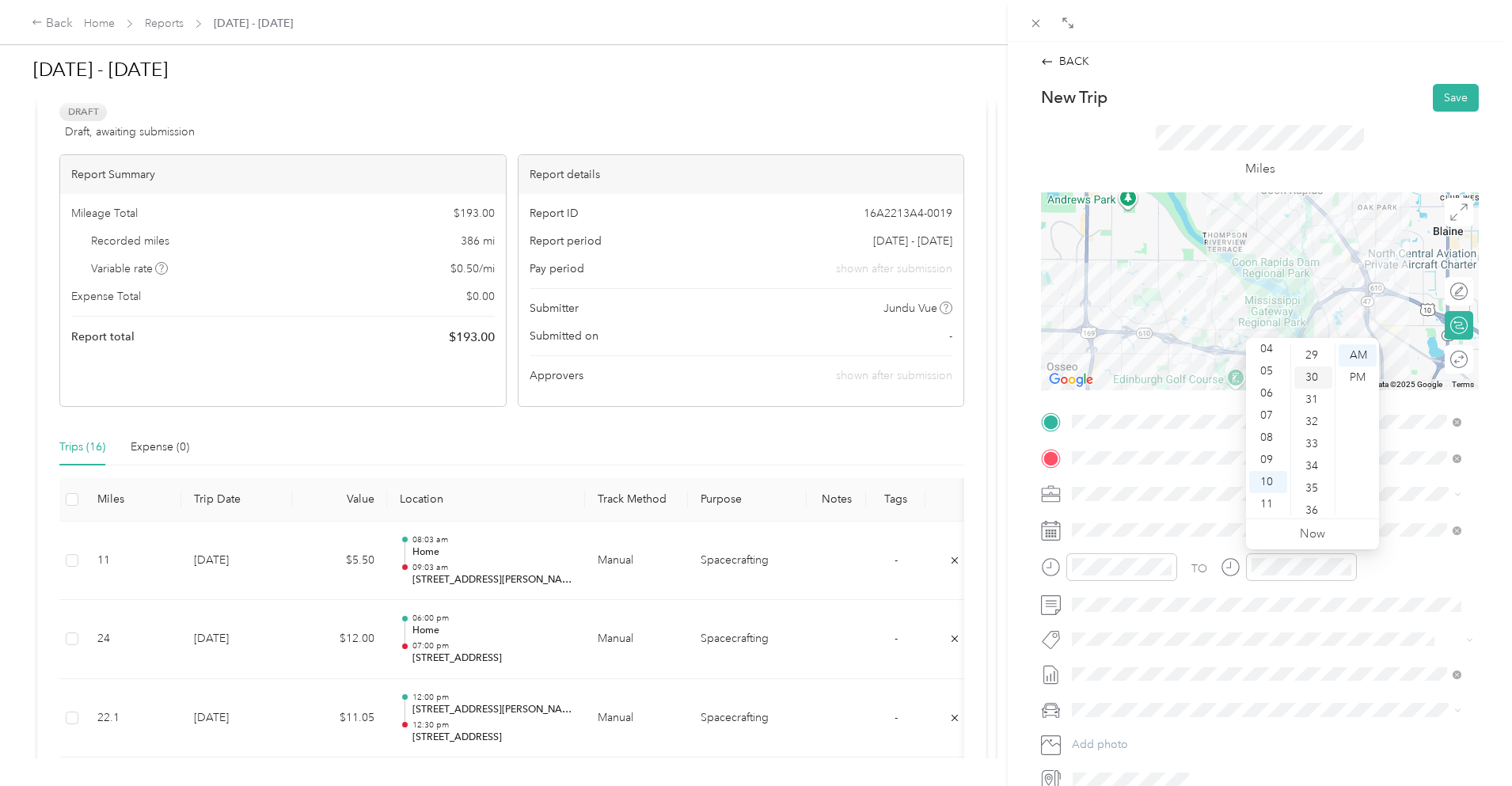
scroll to position [665, 0]
click at [1316, 97] on div "New Trip Save" at bounding box center [1261, 97] width 438 height 27
click at [1455, 104] on button "Save" at bounding box center [1456, 97] width 46 height 27
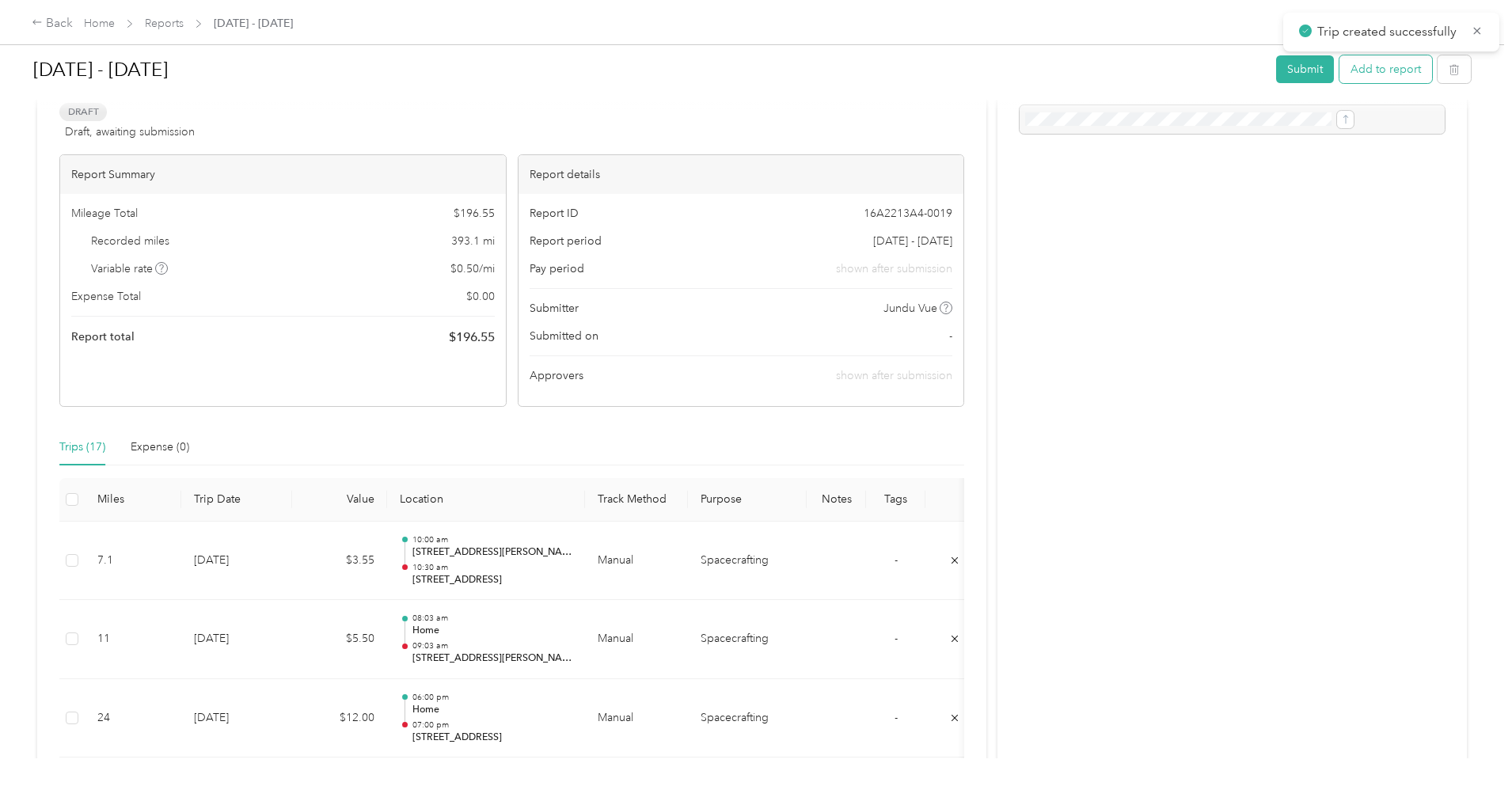
click at [1340, 63] on button "Add to report" at bounding box center [1386, 69] width 93 height 27
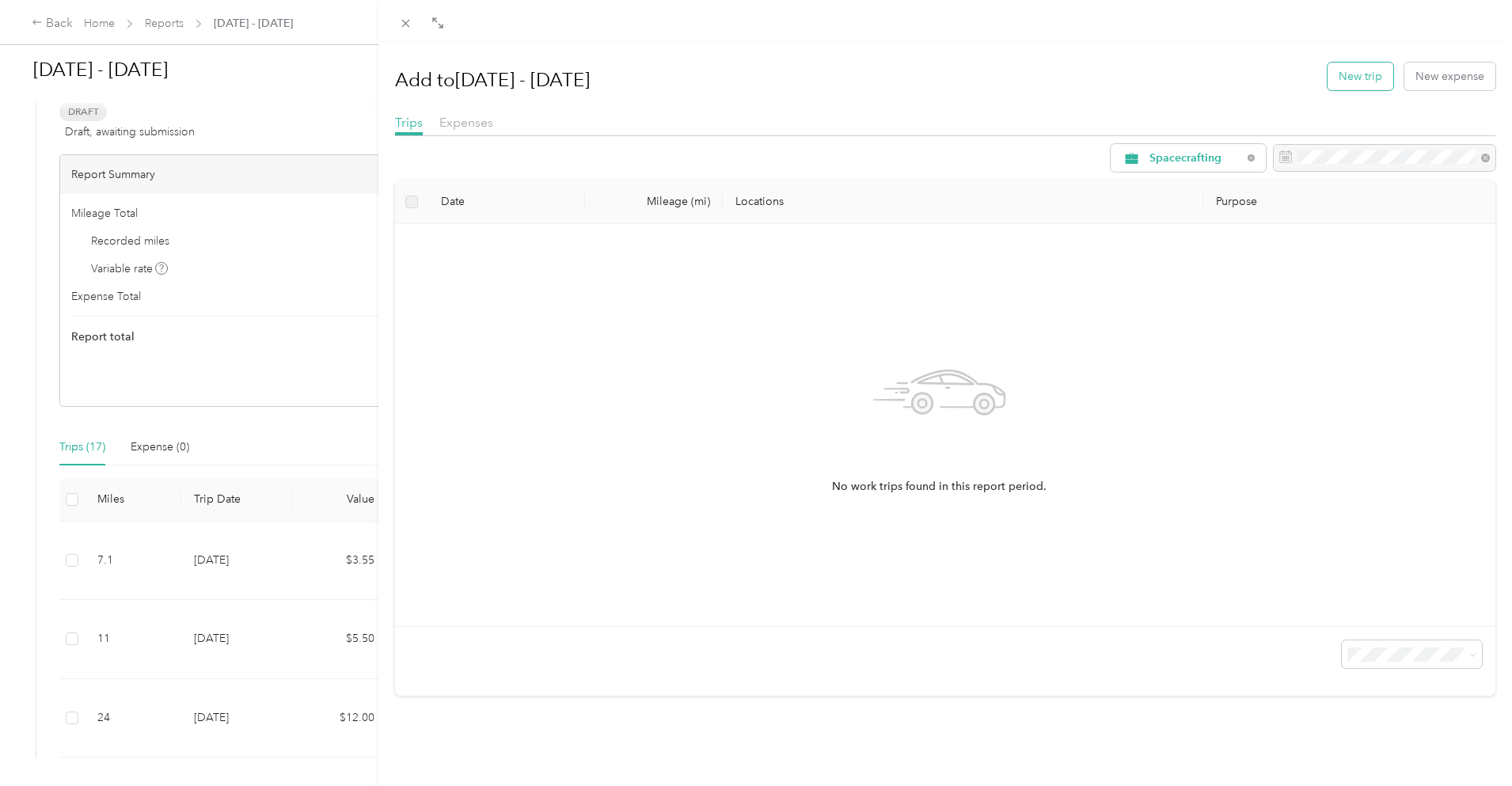
click at [1336, 80] on button "New trip" at bounding box center [1361, 77] width 66 height 27
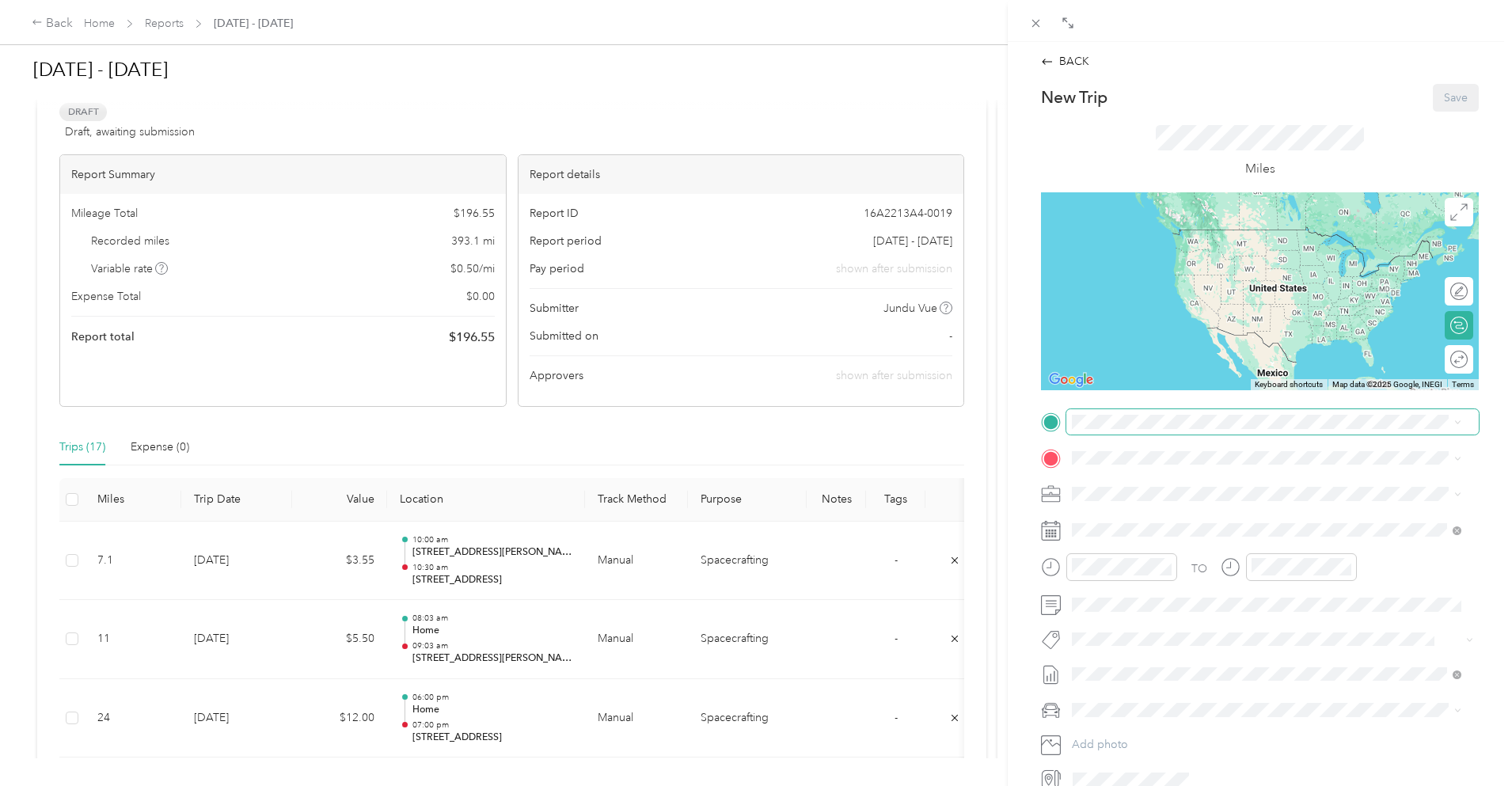
click at [1150, 412] on span at bounding box center [1273, 421] width 412 height 25
click at [1181, 485] on span "[STREET_ADDRESS][US_STATE]" at bounding box center [1181, 479] width 159 height 14
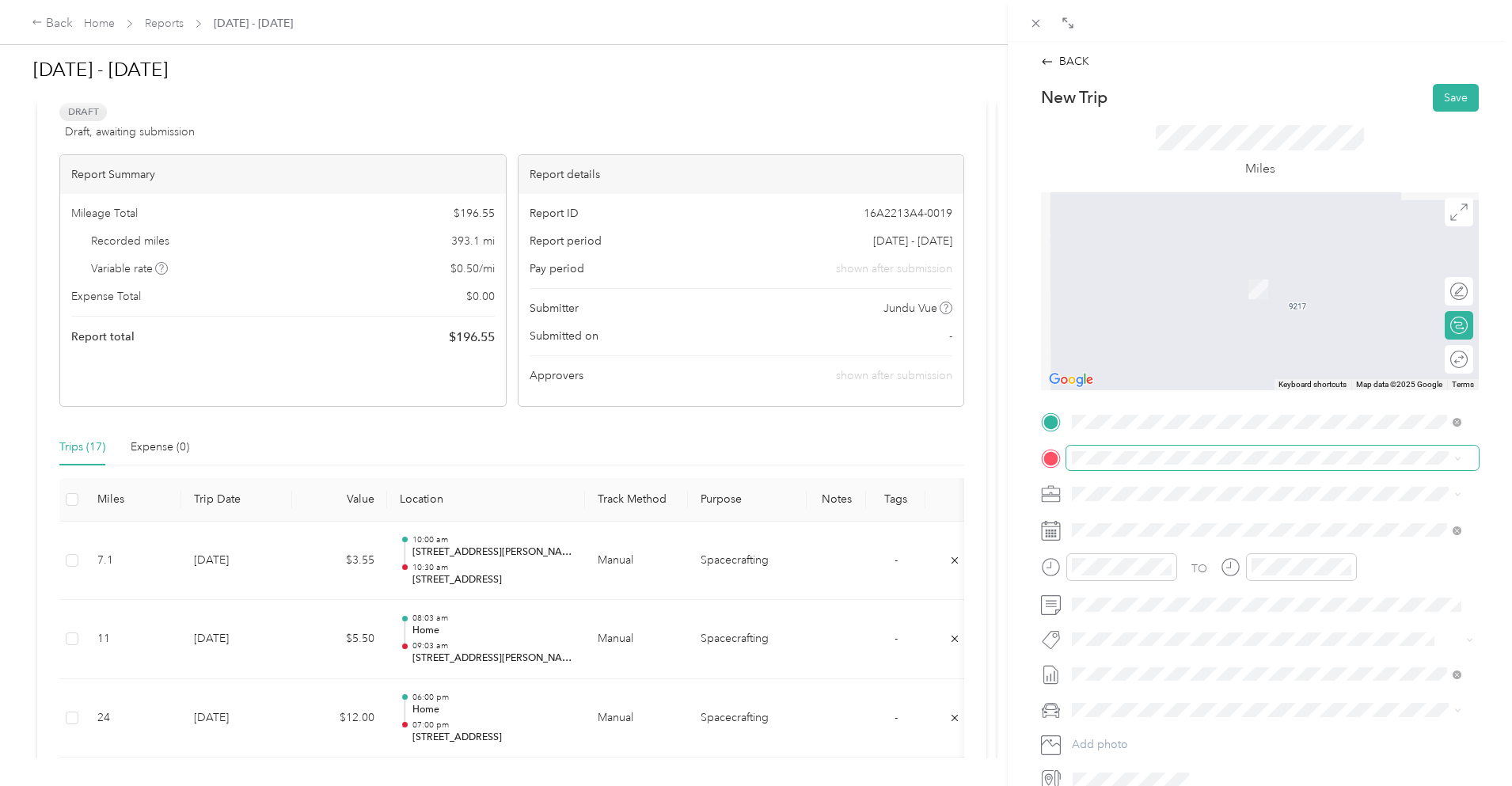
click at [1162, 448] on span at bounding box center [1273, 457] width 412 height 25
click at [1149, 520] on span "[STREET_ADDRESS][US_STATE]" at bounding box center [1181, 515] width 159 height 14
click at [1228, 509] on div "Home [STREET_ADDRESS][PERSON_NAME]" at bounding box center [1196, 494] width 188 height 33
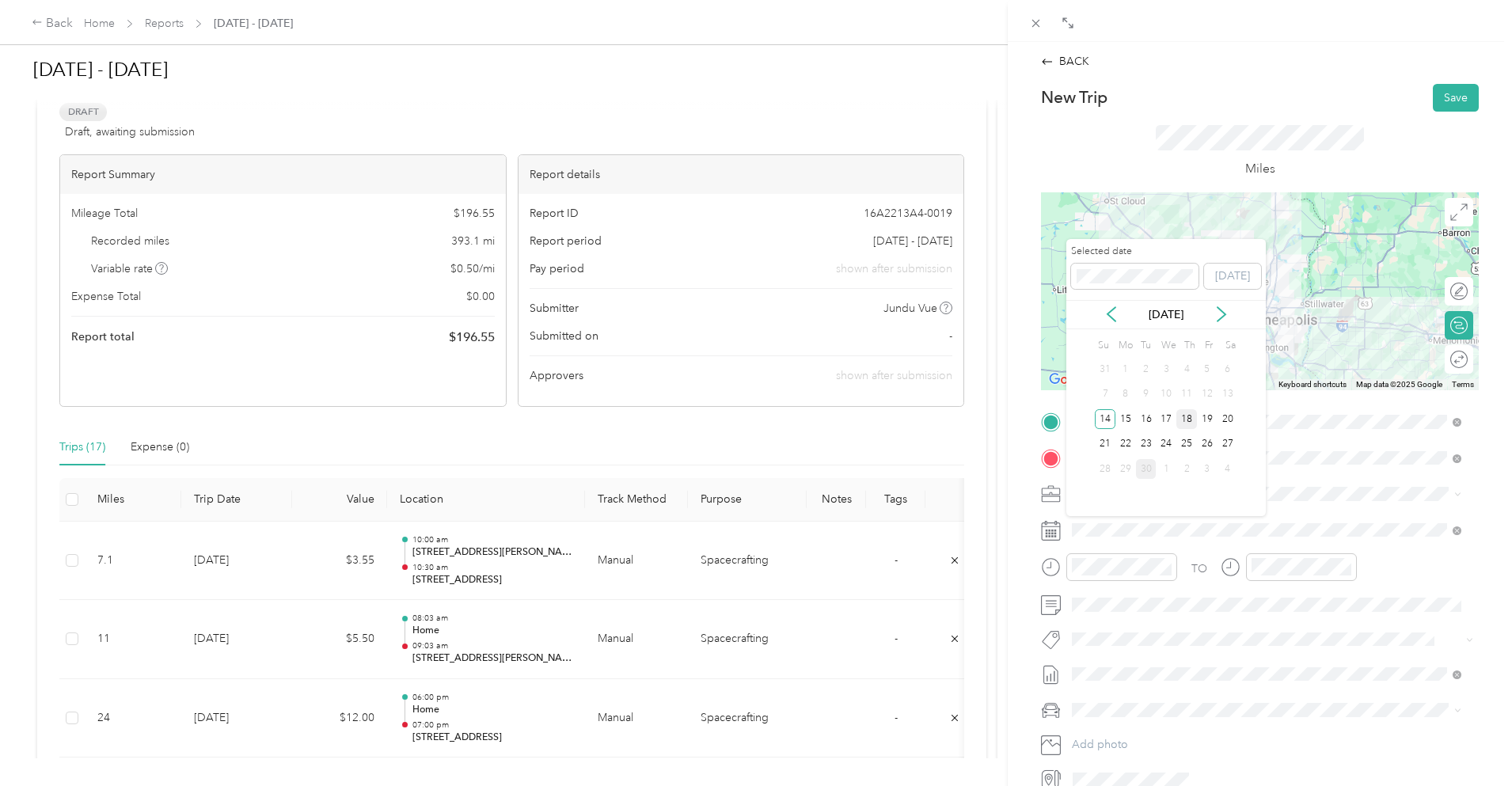
click at [1194, 416] on div "18" at bounding box center [1187, 419] width 21 height 20
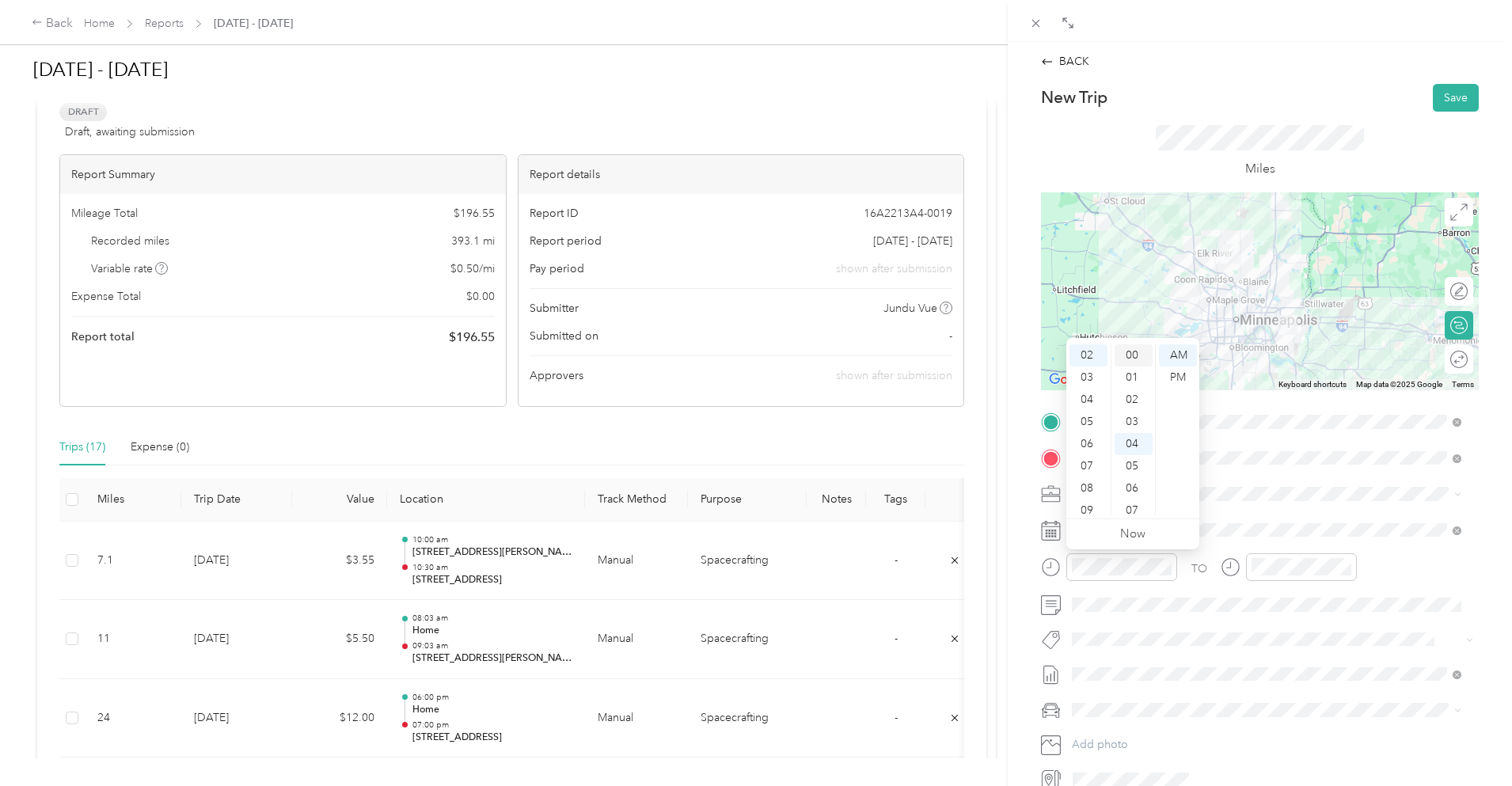
click at [1133, 350] on div "00" at bounding box center [1133, 356] width 38 height 23
drag, startPoint x: 1173, startPoint y: 370, endPoint x: 1200, endPoint y: 403, distance: 42.6
click at [1173, 371] on div "PM" at bounding box center [1178, 378] width 38 height 23
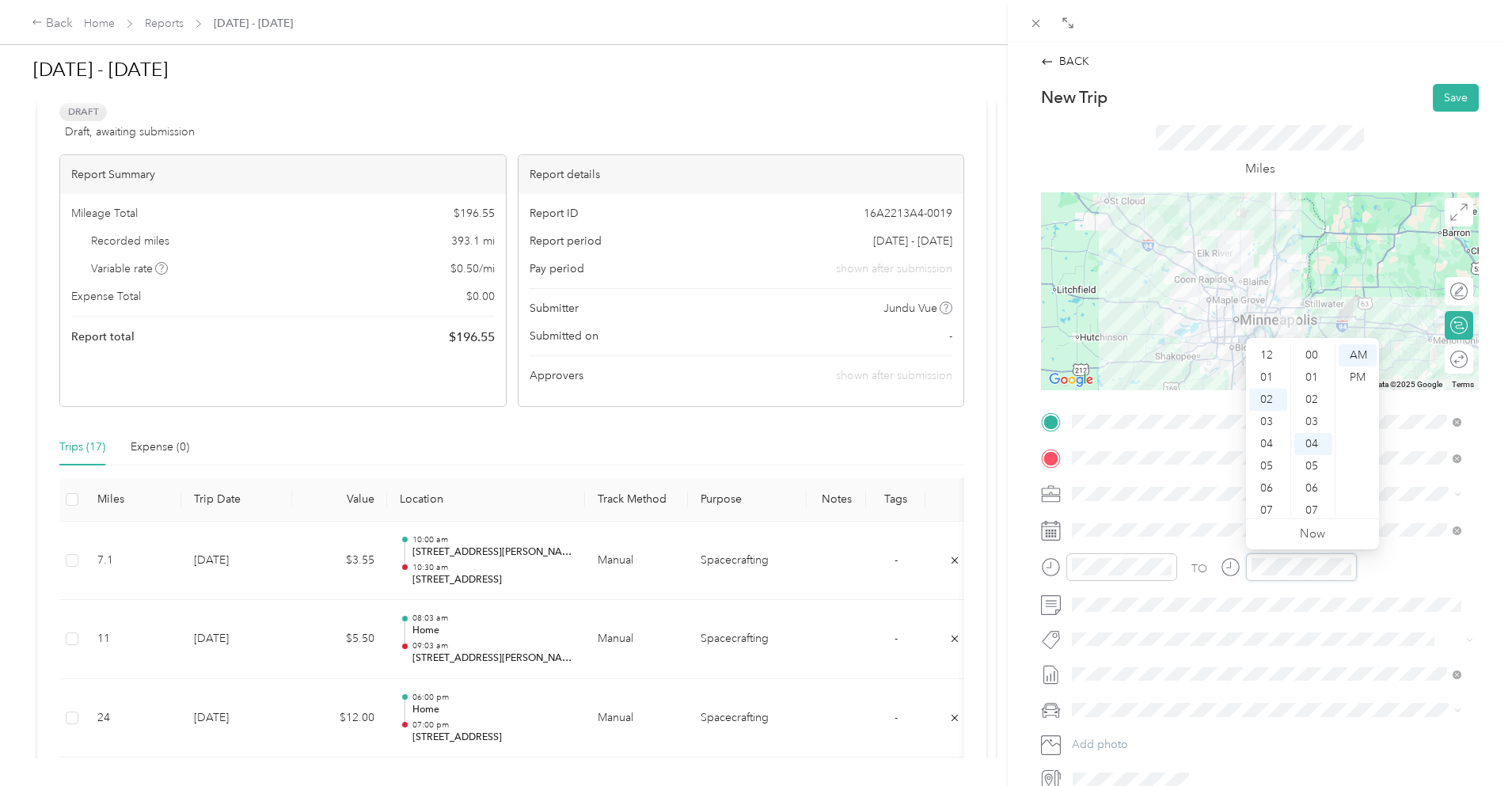
scroll to position [89, 0]
click at [1270, 377] on div "03" at bounding box center [1268, 378] width 38 height 23
click at [1358, 374] on div "PM" at bounding box center [1357, 378] width 38 height 23
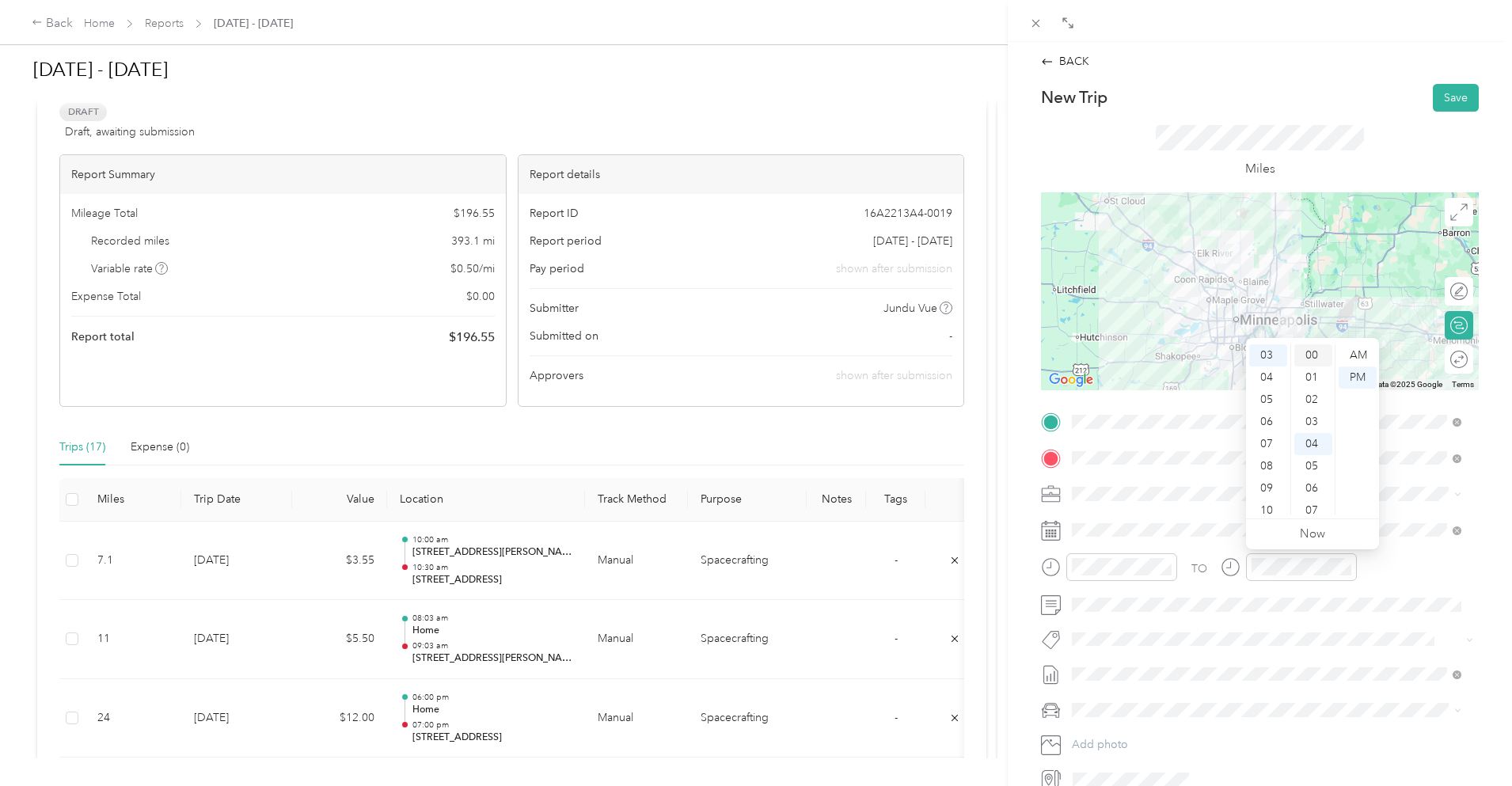
click at [1312, 352] on div "00" at bounding box center [1313, 356] width 38 height 23
click at [1364, 173] on div "Miles" at bounding box center [1261, 152] width 438 height 81
click at [1443, 94] on button "Save" at bounding box center [1456, 97] width 46 height 27
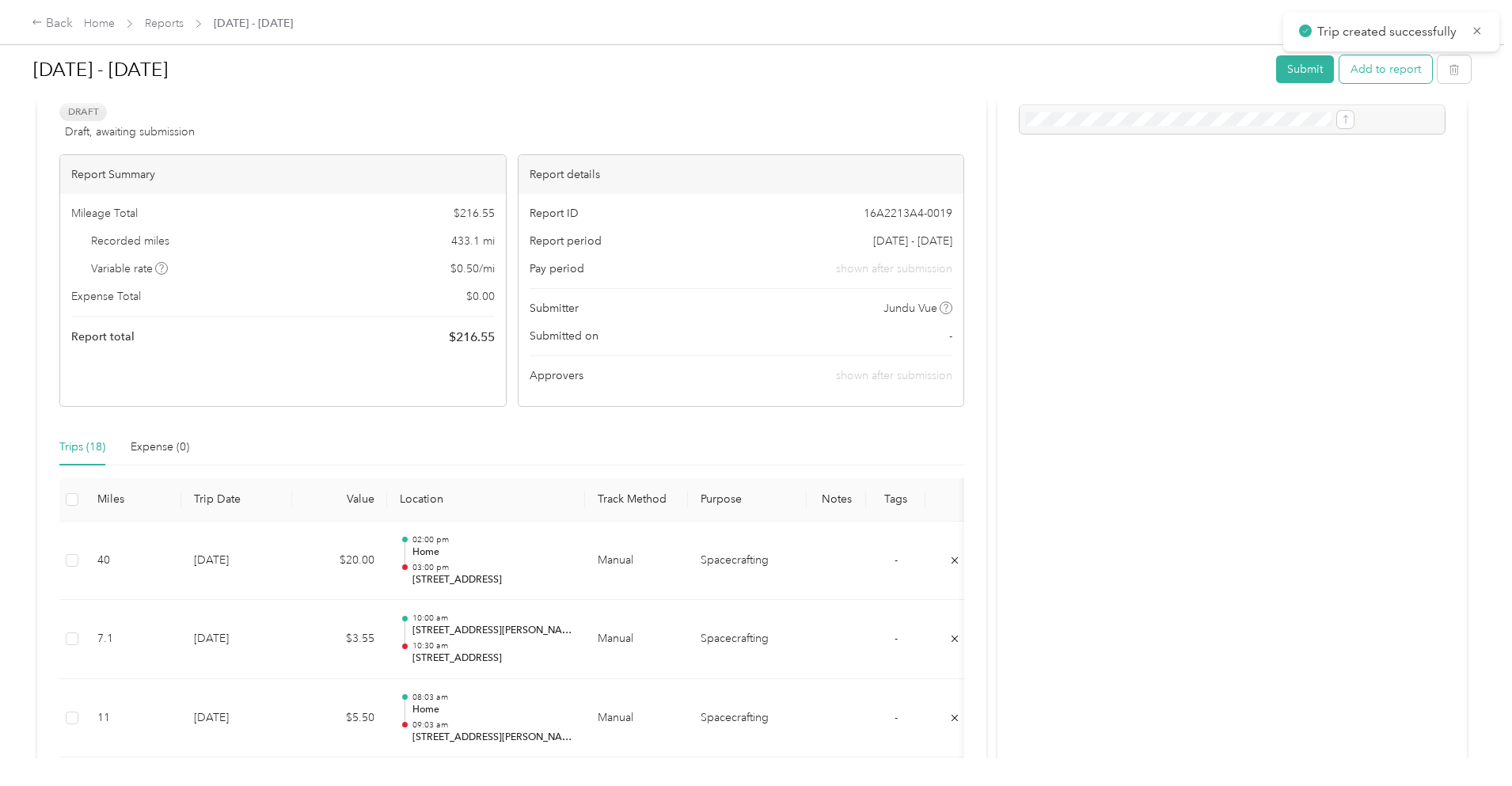
click at [1340, 75] on button "Add to report" at bounding box center [1386, 69] width 93 height 27
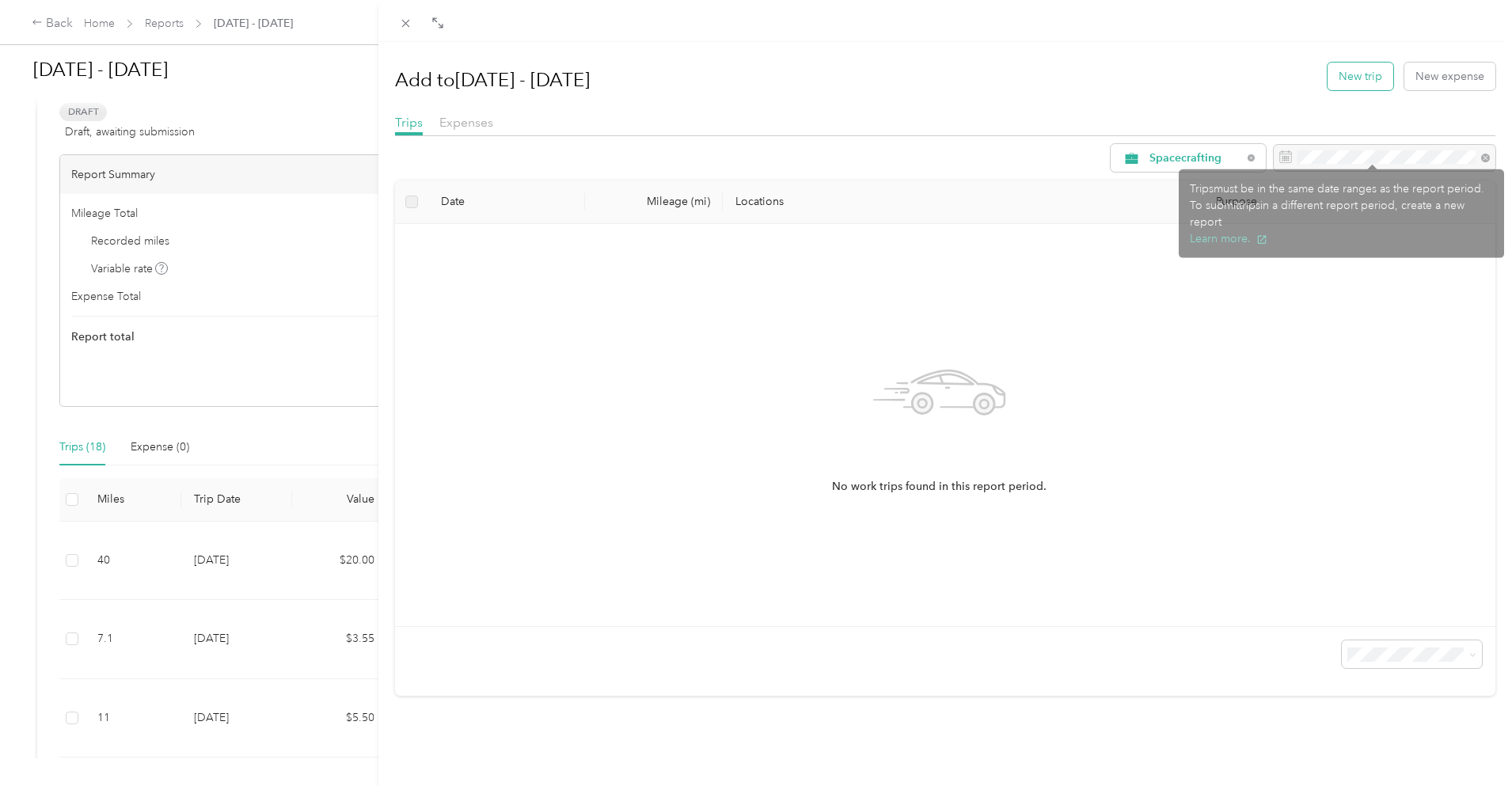
click at [1332, 83] on button "New trip" at bounding box center [1361, 77] width 66 height 27
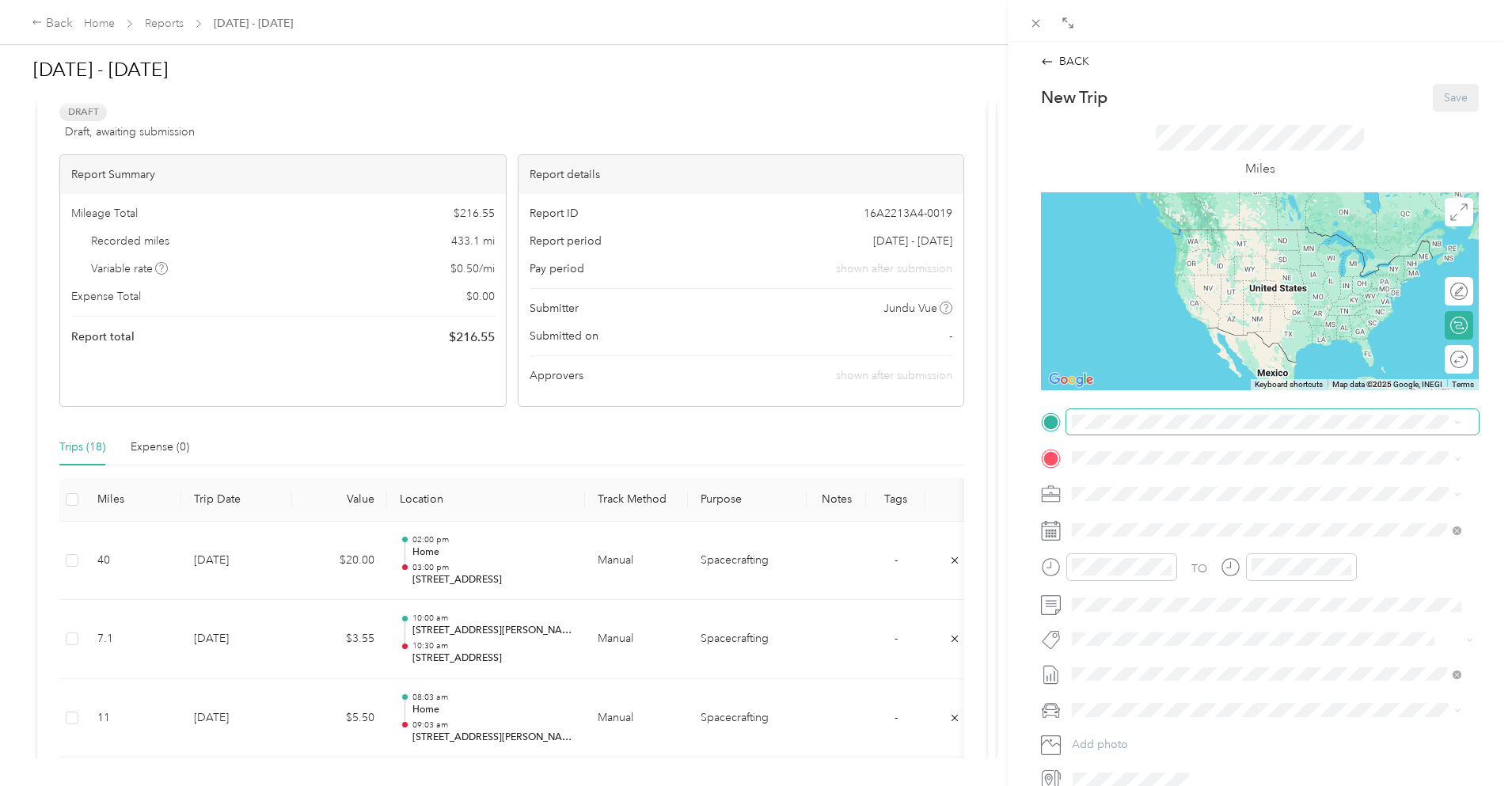
click at [1155, 414] on span at bounding box center [1273, 421] width 412 height 25
click at [1157, 486] on span "[STREET_ADDRESS][US_STATE]" at bounding box center [1181, 479] width 159 height 14
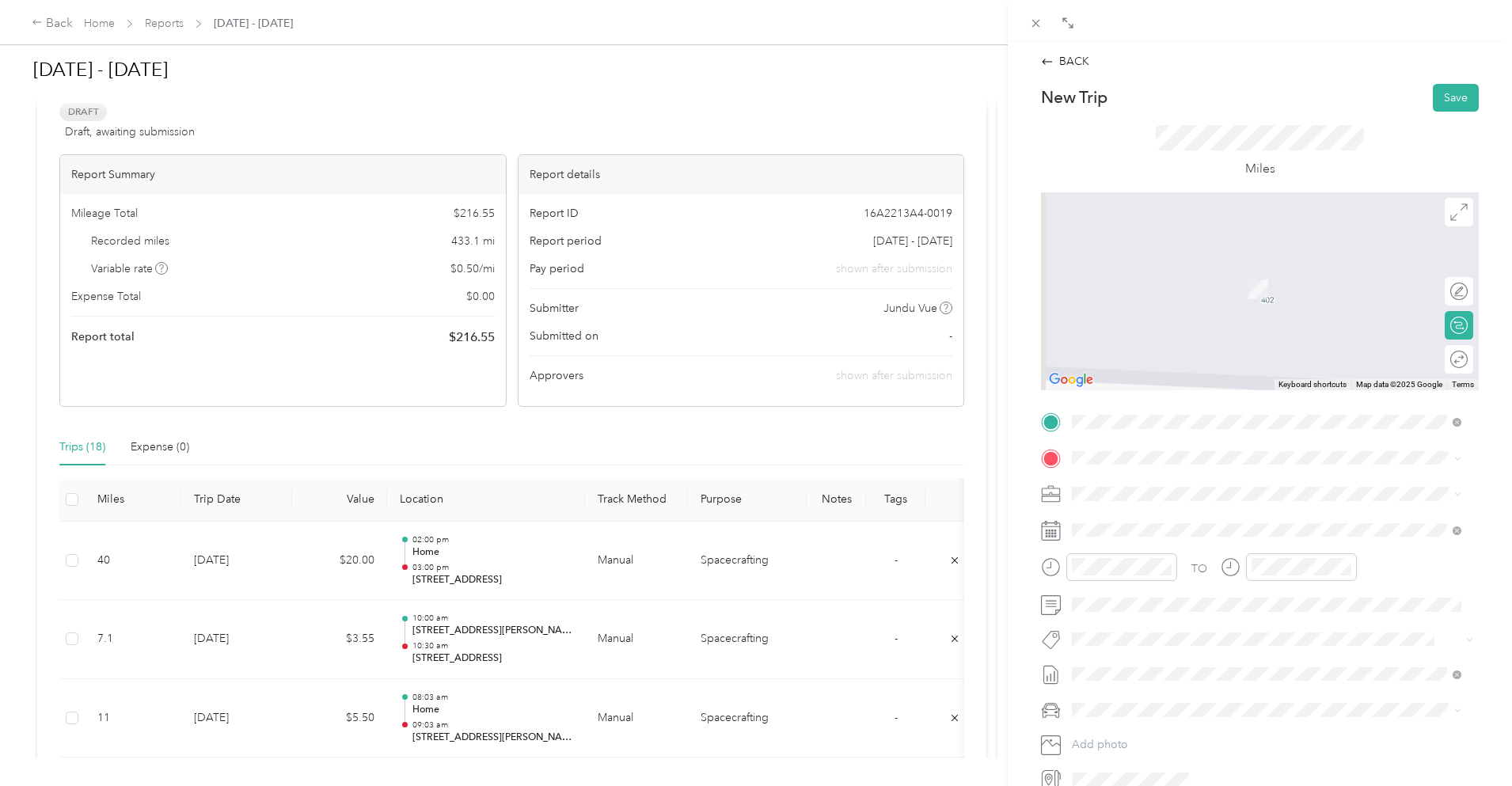
click at [1195, 513] on span "[STREET_ADDRESS][PERSON_NAME][US_STATE]" at bounding box center [1225, 513] width 246 height 14
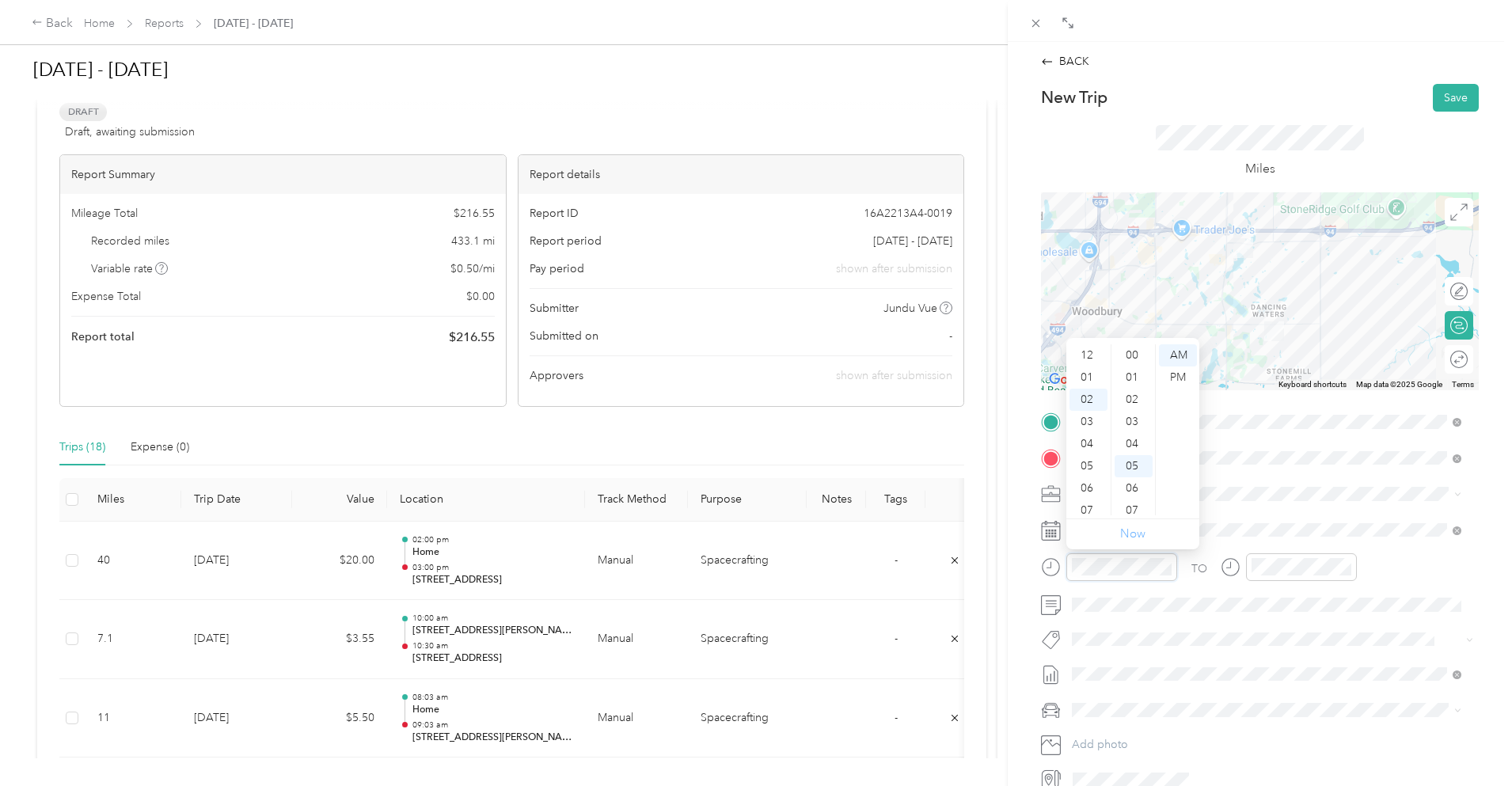
scroll to position [44, 0]
click at [1088, 395] on div "04" at bounding box center [1088, 400] width 38 height 23
click at [1130, 357] on div "00" at bounding box center [1133, 356] width 38 height 23
click at [1182, 374] on div "PM" at bounding box center [1178, 378] width 38 height 23
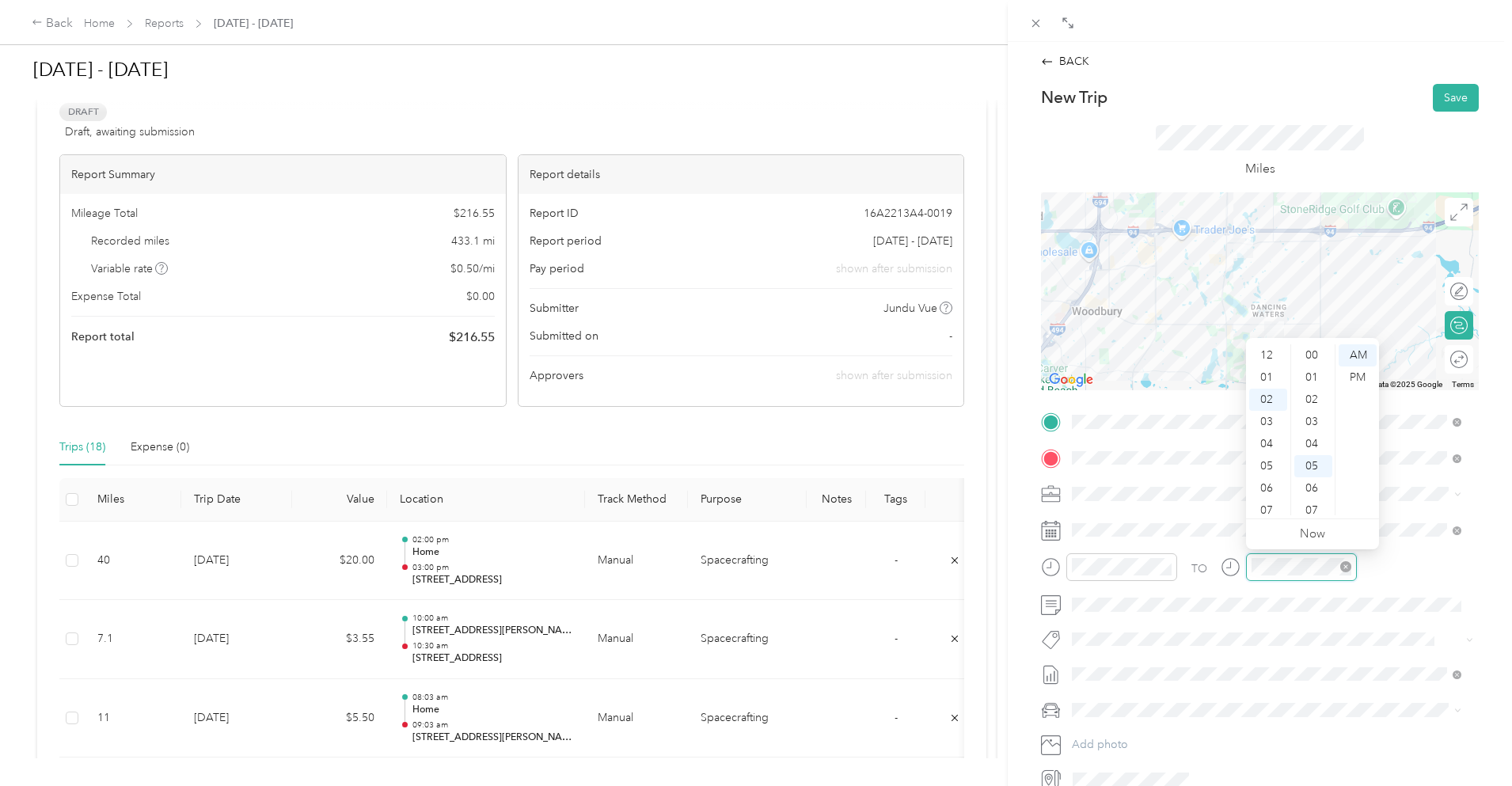
scroll to position [111, 0]
click at [1271, 420] on div "05" at bounding box center [1268, 422] width 38 height 23
click at [1270, 447] on div "04" at bounding box center [1268, 445] width 38 height 23
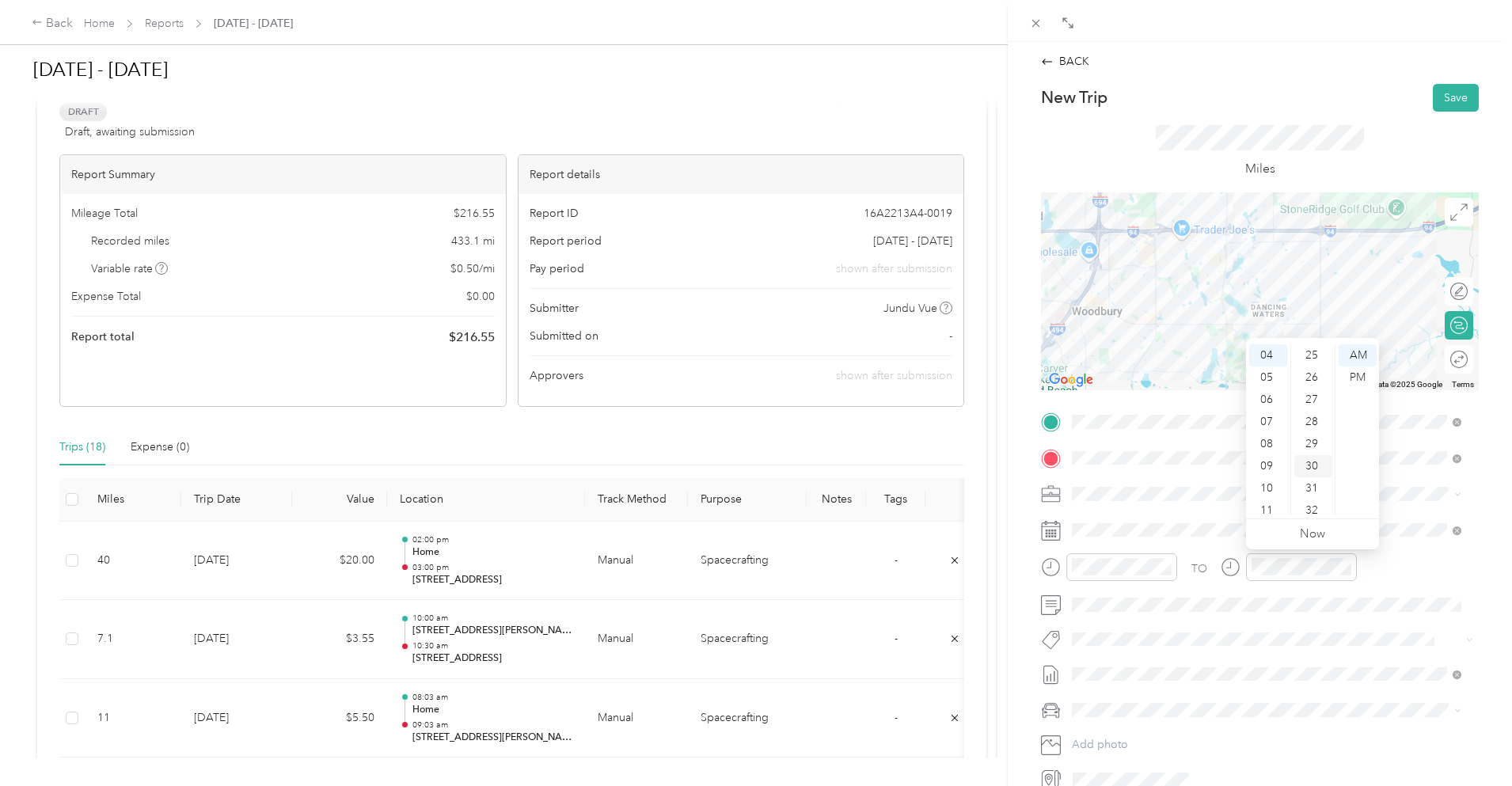
click at [1315, 465] on div "30" at bounding box center [1313, 466] width 38 height 23
click at [1293, 97] on div "New Trip Save" at bounding box center [1261, 97] width 438 height 27
click at [1361, 381] on div "PM" at bounding box center [1357, 378] width 38 height 23
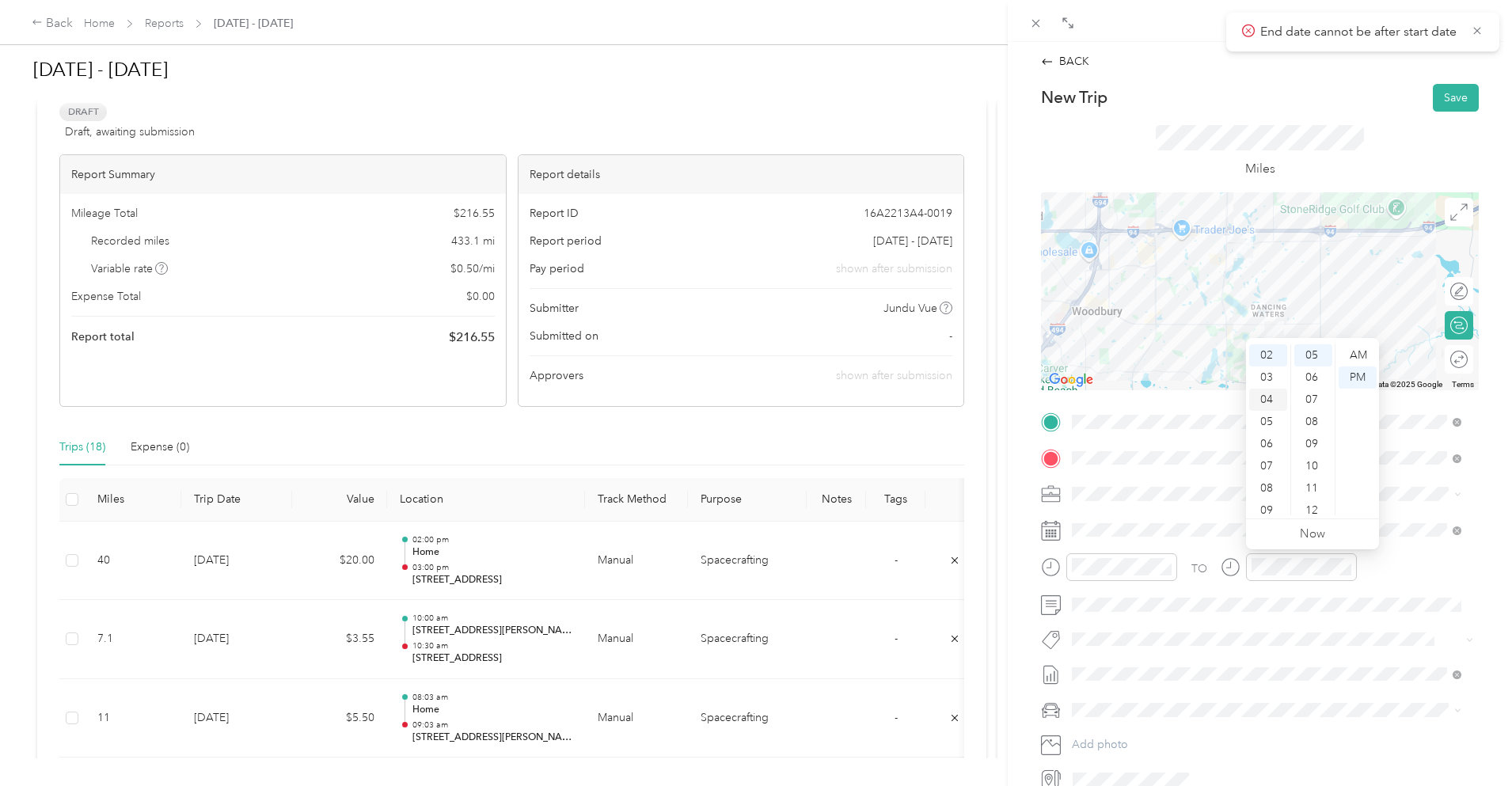
click at [1270, 399] on div "04" at bounding box center [1268, 400] width 38 height 23
click at [1320, 354] on div "30" at bounding box center [1313, 356] width 38 height 23
click at [1433, 101] on button "Save" at bounding box center [1456, 97] width 46 height 27
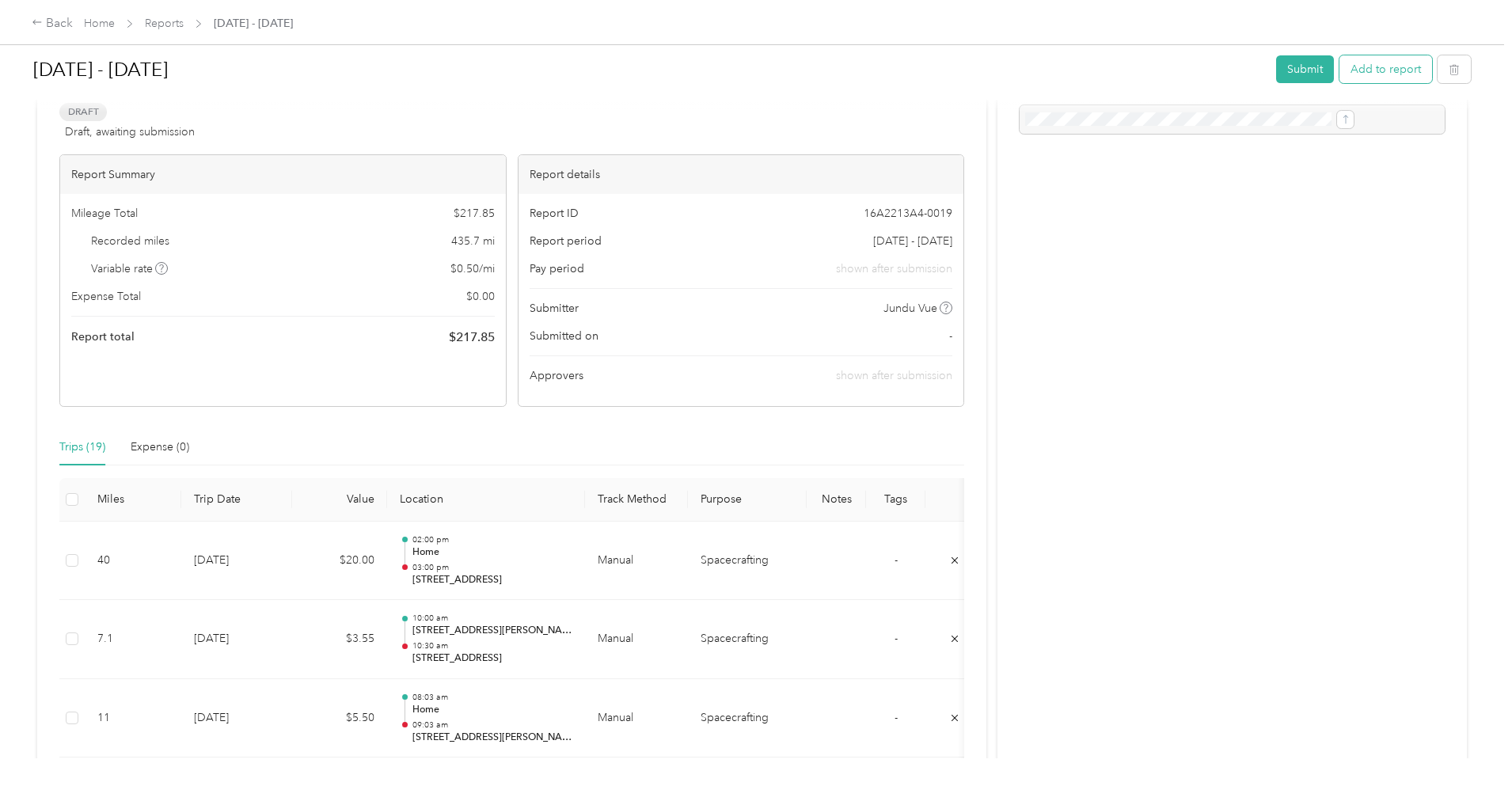
click at [1340, 74] on button "Add to report" at bounding box center [1386, 69] width 93 height 27
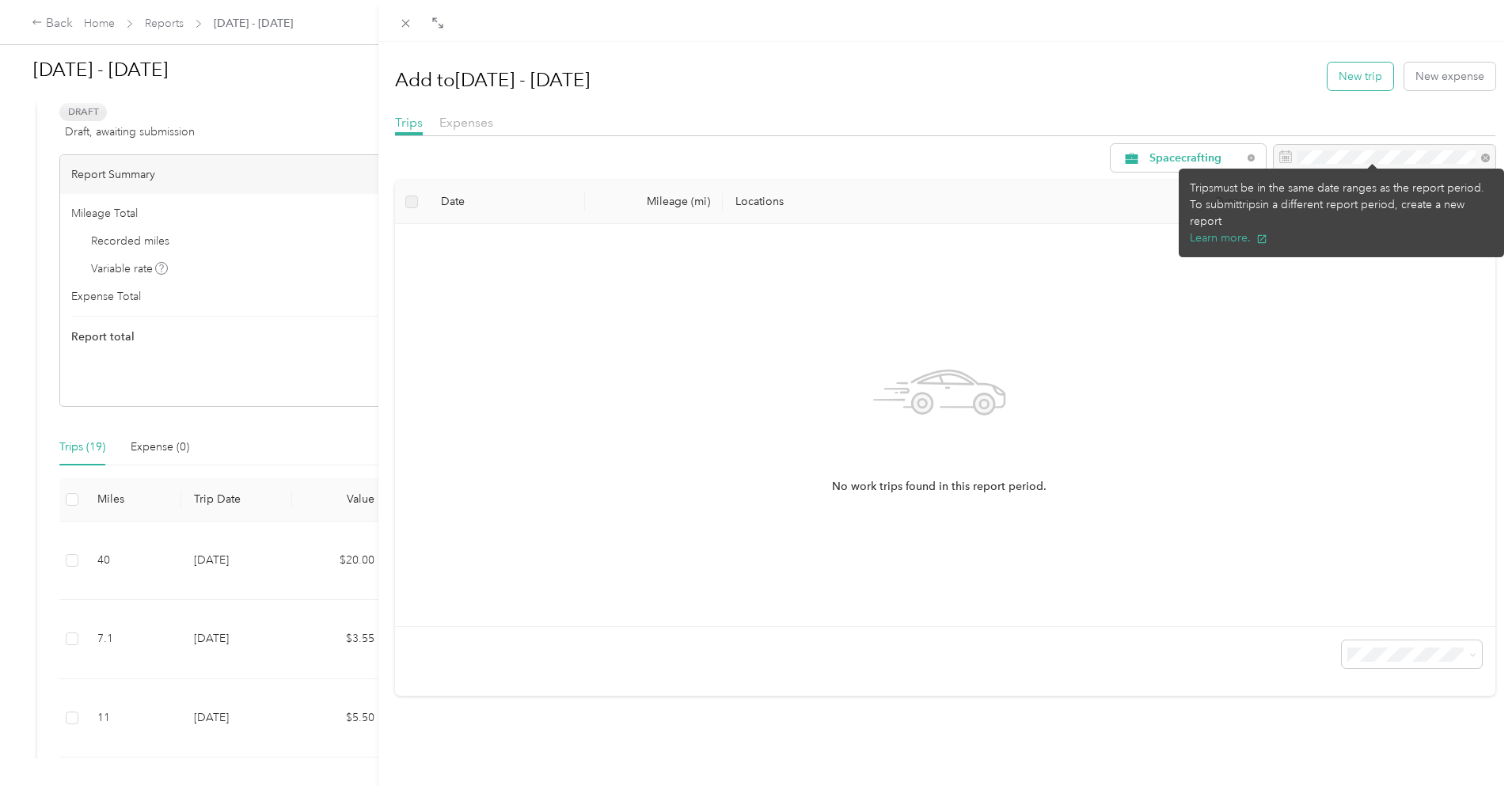
click at [1340, 87] on button "New trip" at bounding box center [1361, 77] width 66 height 27
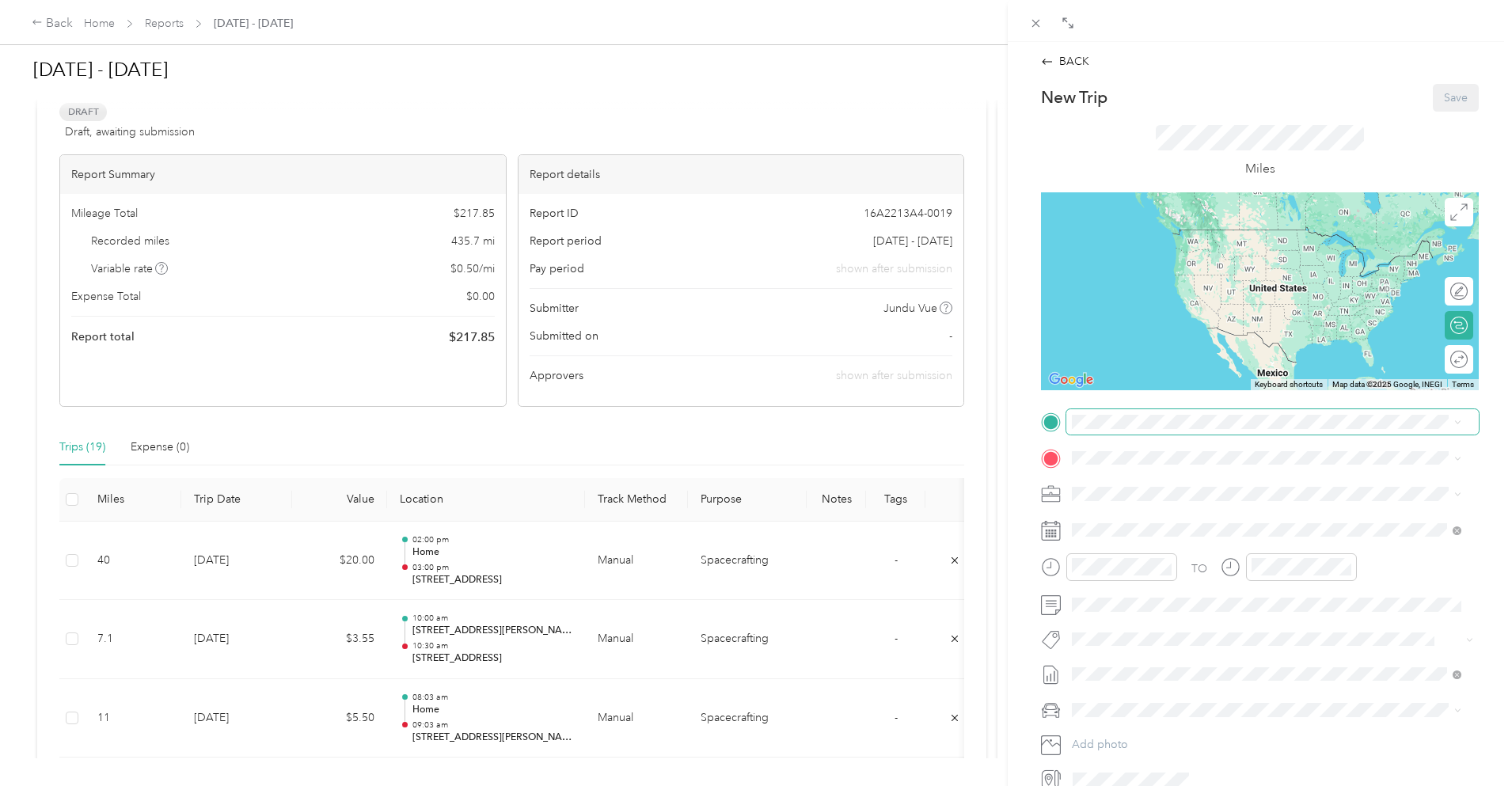
click at [1216, 429] on span at bounding box center [1273, 421] width 412 height 25
click at [1209, 492] on div "Home [STREET_ADDRESS][PERSON_NAME]" at bounding box center [1196, 494] width 188 height 33
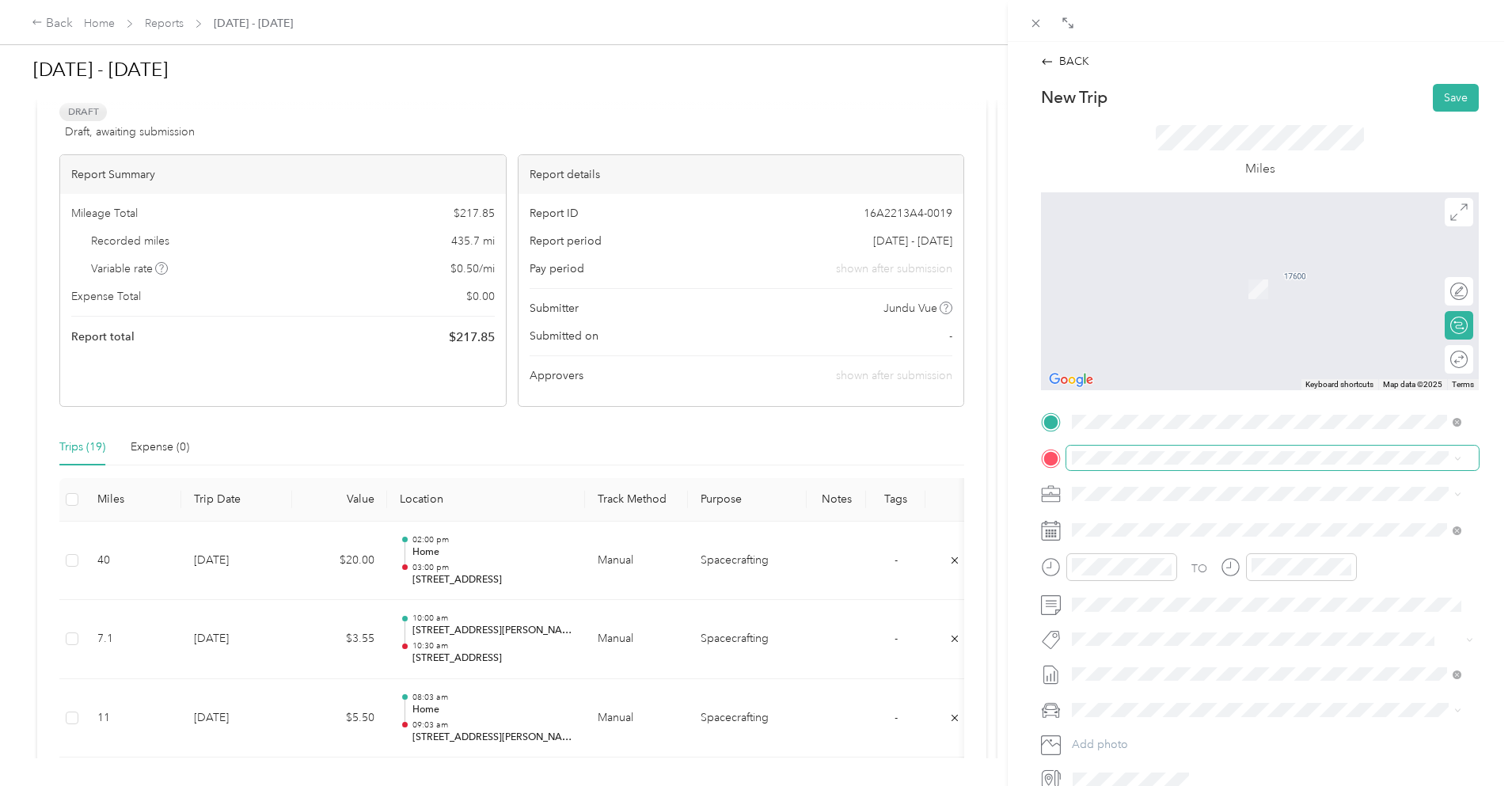
click at [1150, 470] on span at bounding box center [1273, 457] width 412 height 25
click at [1179, 515] on span "[STREET_ADDRESS][US_STATE]" at bounding box center [1181, 515] width 159 height 14
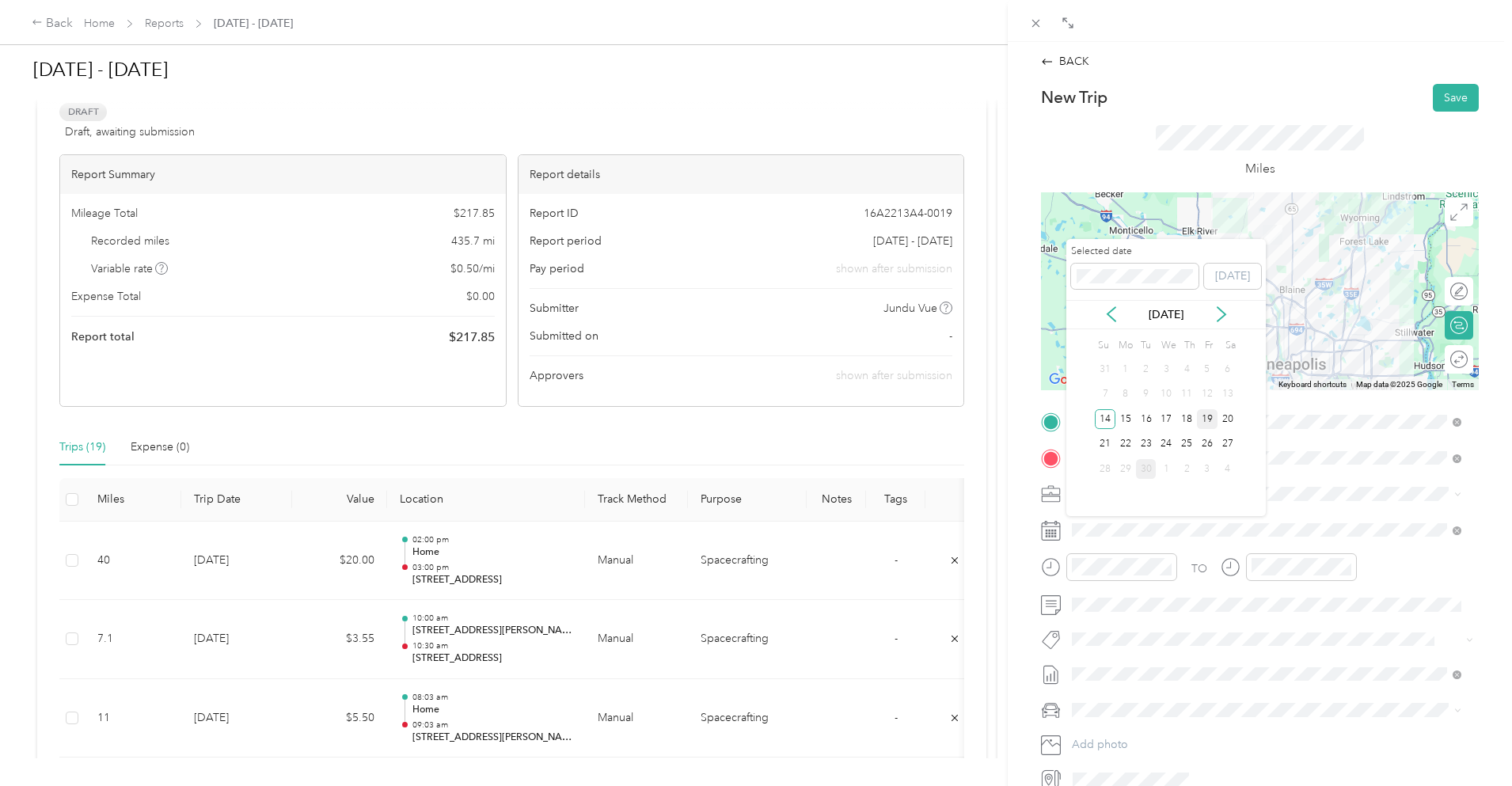
click at [1210, 417] on div "19" at bounding box center [1208, 419] width 21 height 20
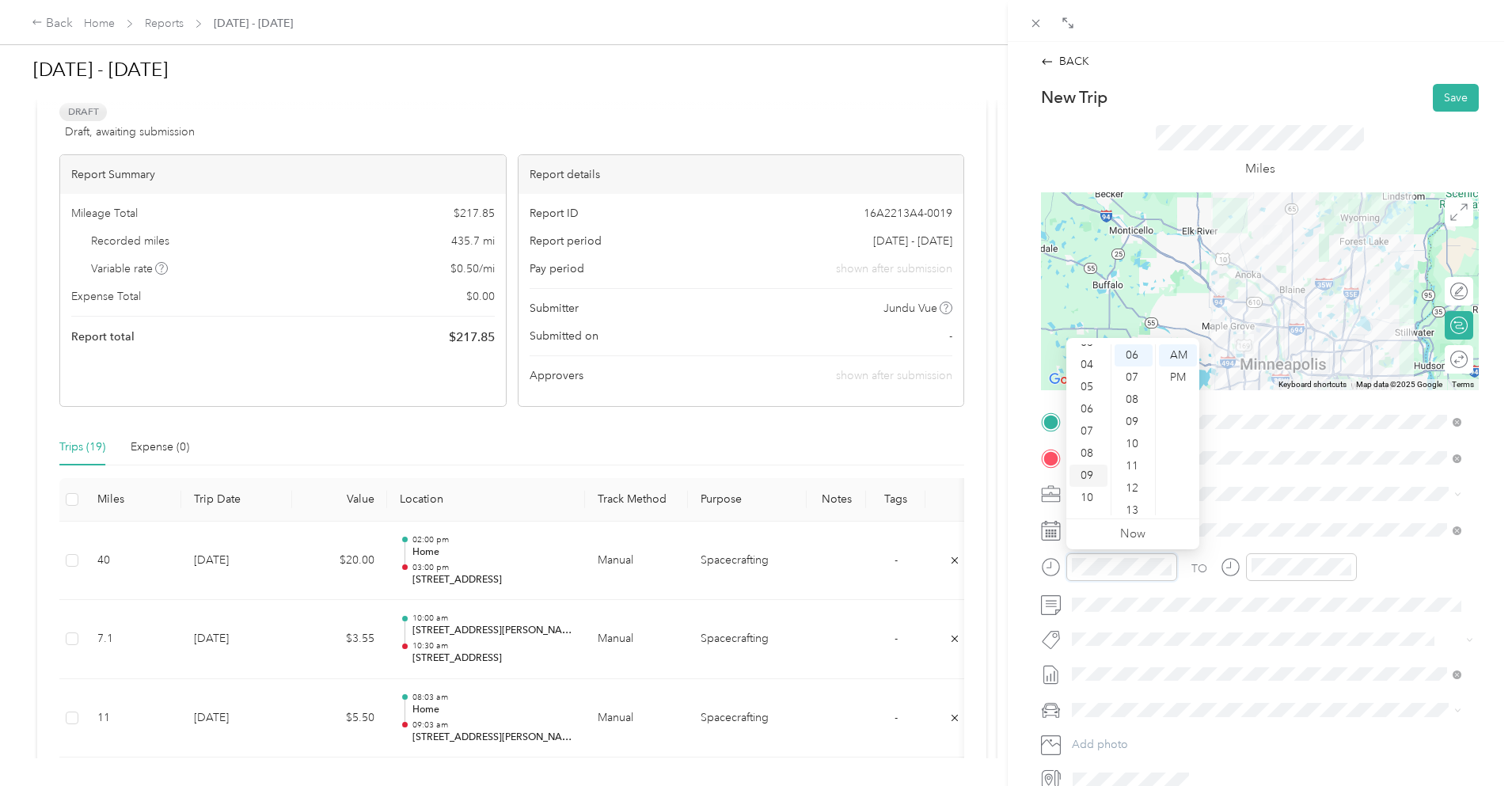
scroll to position [95, 0]
click at [1087, 500] on div "11" at bounding box center [1088, 504] width 38 height 23
click at [1127, 350] on div "00" at bounding box center [1133, 356] width 38 height 23
click at [1178, 376] on div "PM" at bounding box center [1178, 378] width 38 height 23
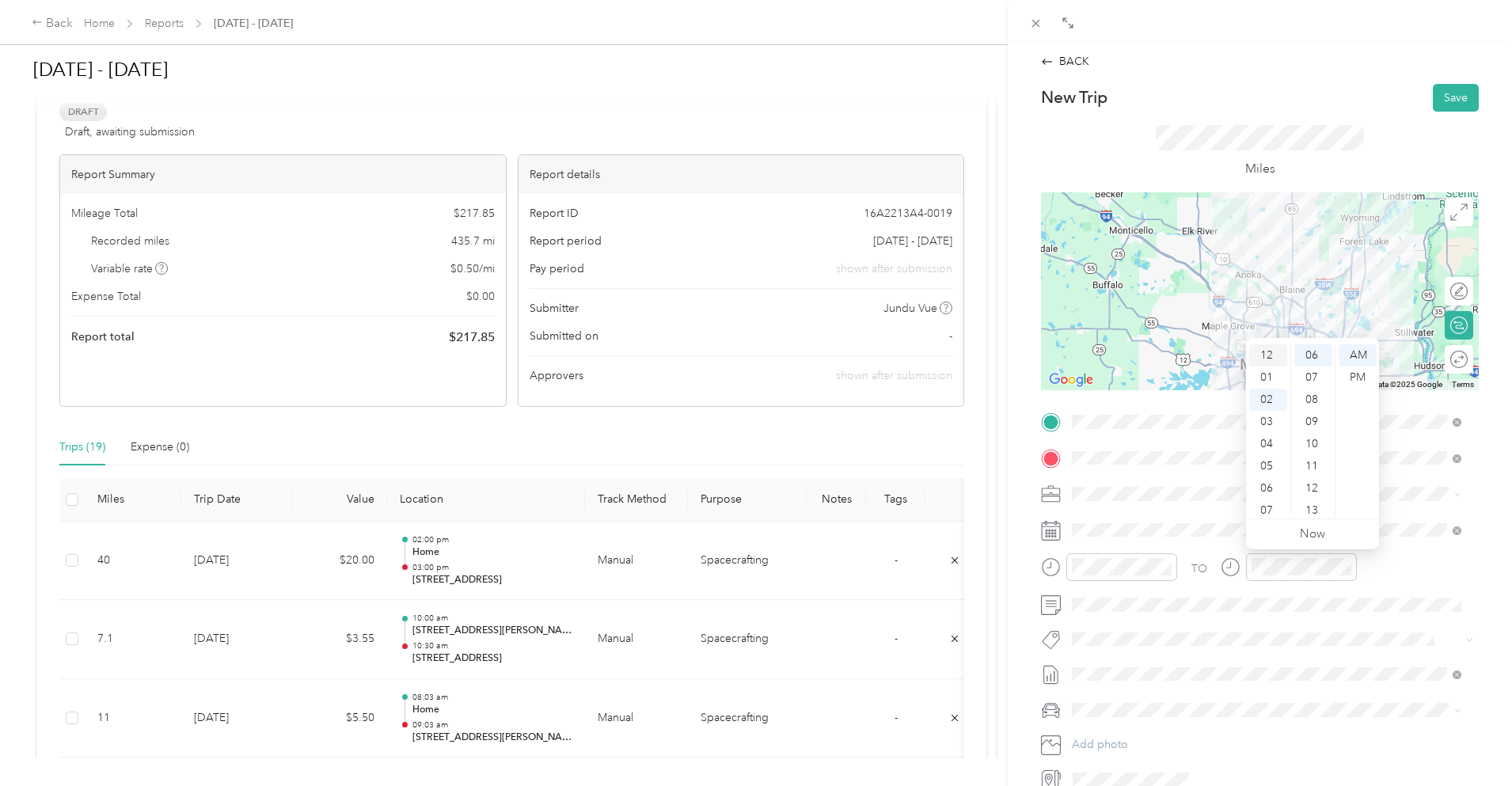
click at [1265, 350] on div "12" at bounding box center [1268, 356] width 38 height 23
click at [1318, 355] on div "00" at bounding box center [1313, 356] width 38 height 23
click at [1347, 375] on div "PM" at bounding box center [1357, 378] width 38 height 23
click at [1327, 176] on div "Miles" at bounding box center [1260, 151] width 209 height 53
click at [1452, 98] on button "Save" at bounding box center [1456, 97] width 46 height 27
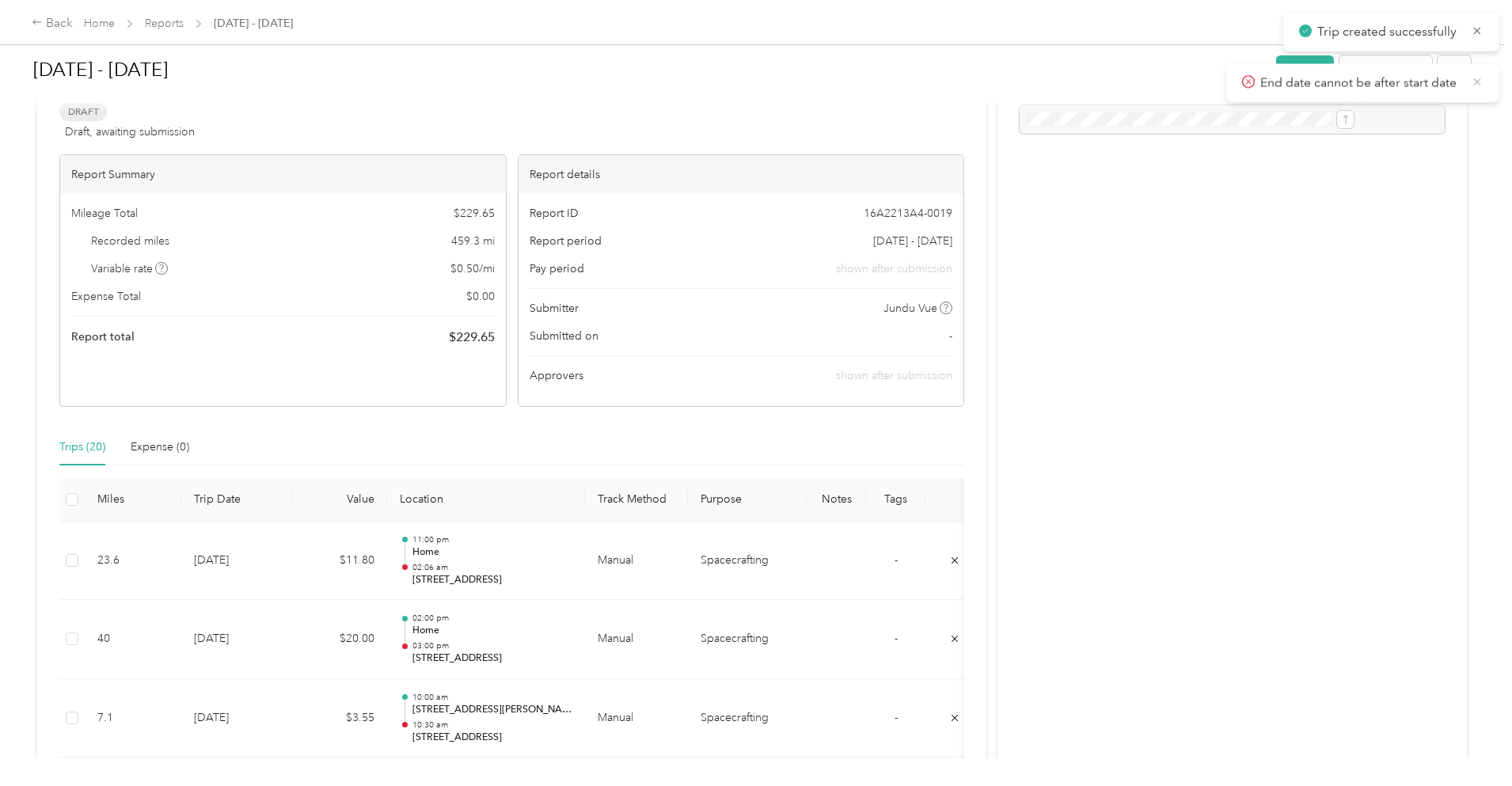
click at [1473, 81] on icon at bounding box center [1477, 81] width 13 height 14
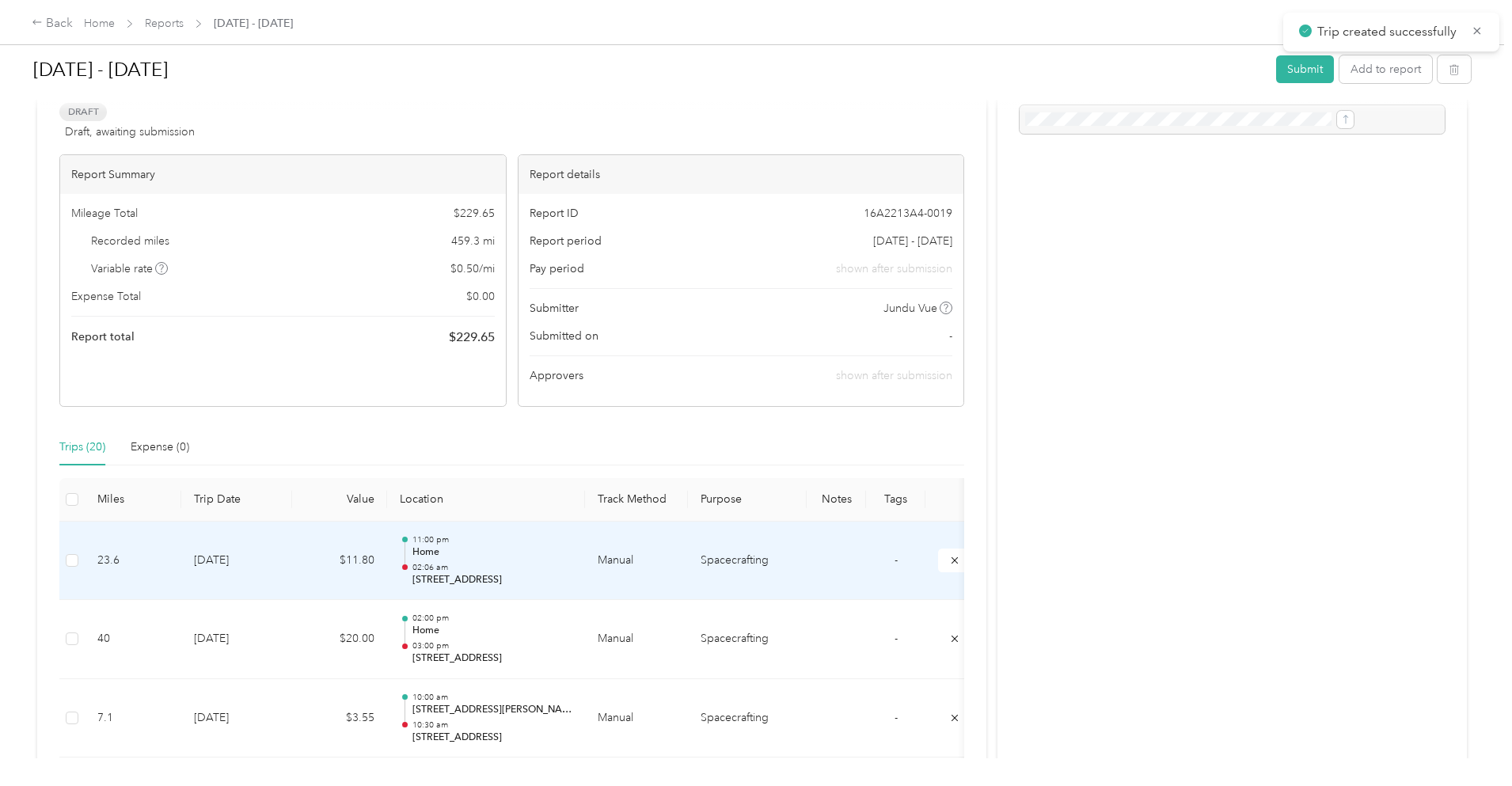
click at [387, 563] on td "$11.80" at bounding box center [340, 561] width 95 height 79
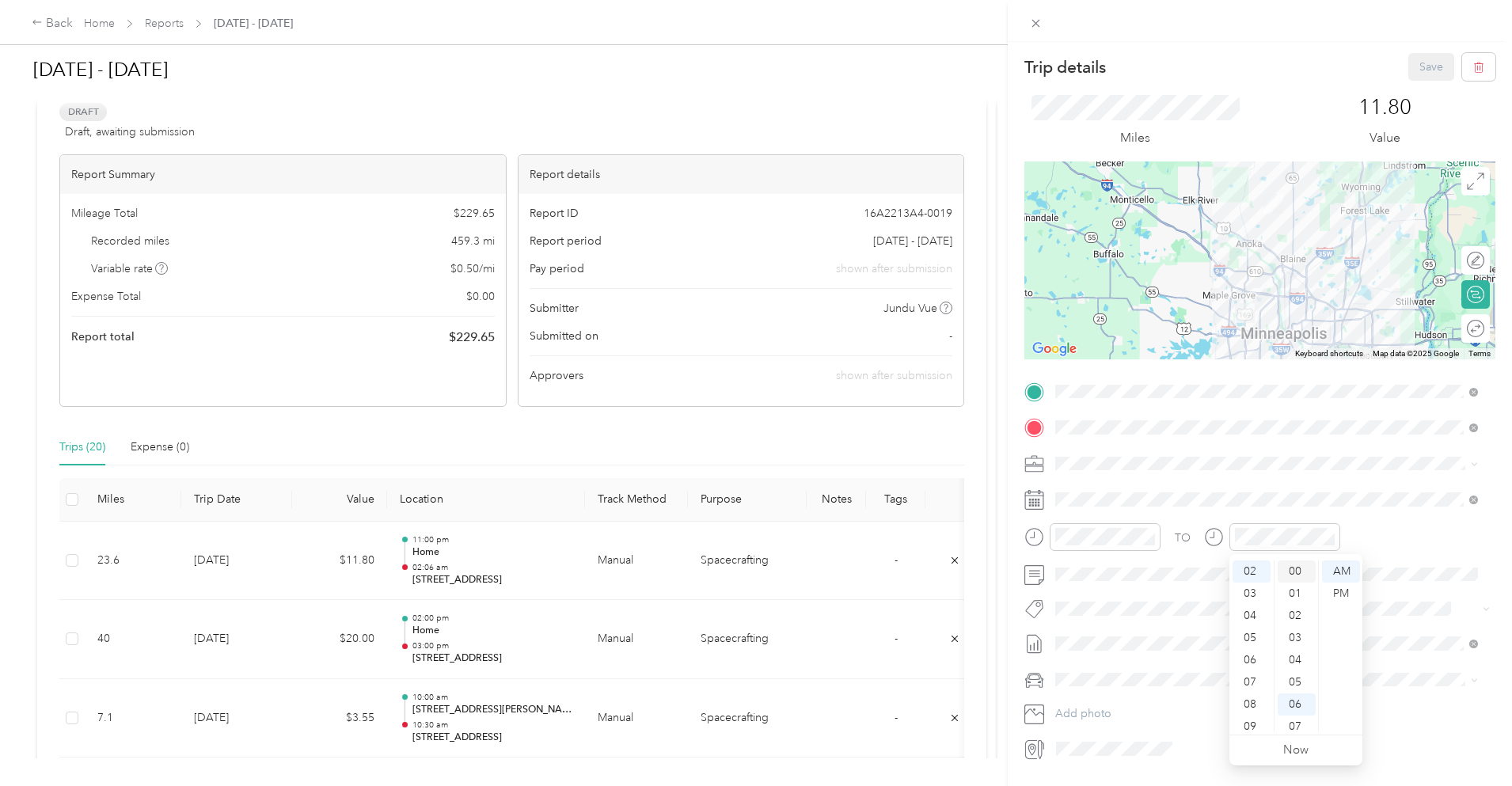
click at [1291, 569] on div "00" at bounding box center [1296, 572] width 38 height 23
click at [1345, 597] on div "PM" at bounding box center [1341, 594] width 38 height 23
click at [1251, 573] on div "12" at bounding box center [1251, 572] width 38 height 23
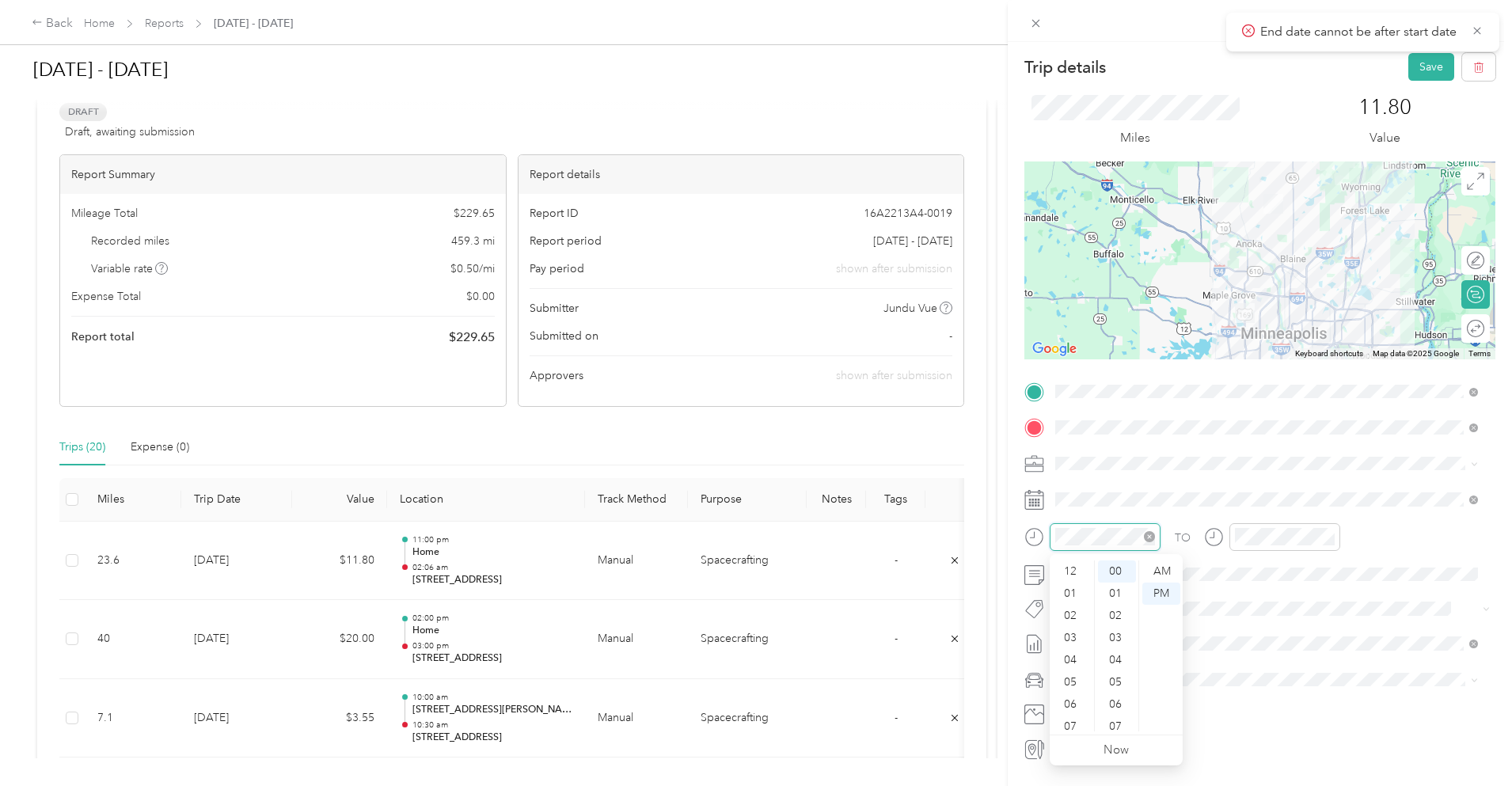
scroll to position [95, 0]
click at [1156, 579] on div "AM" at bounding box center [1161, 572] width 38 height 23
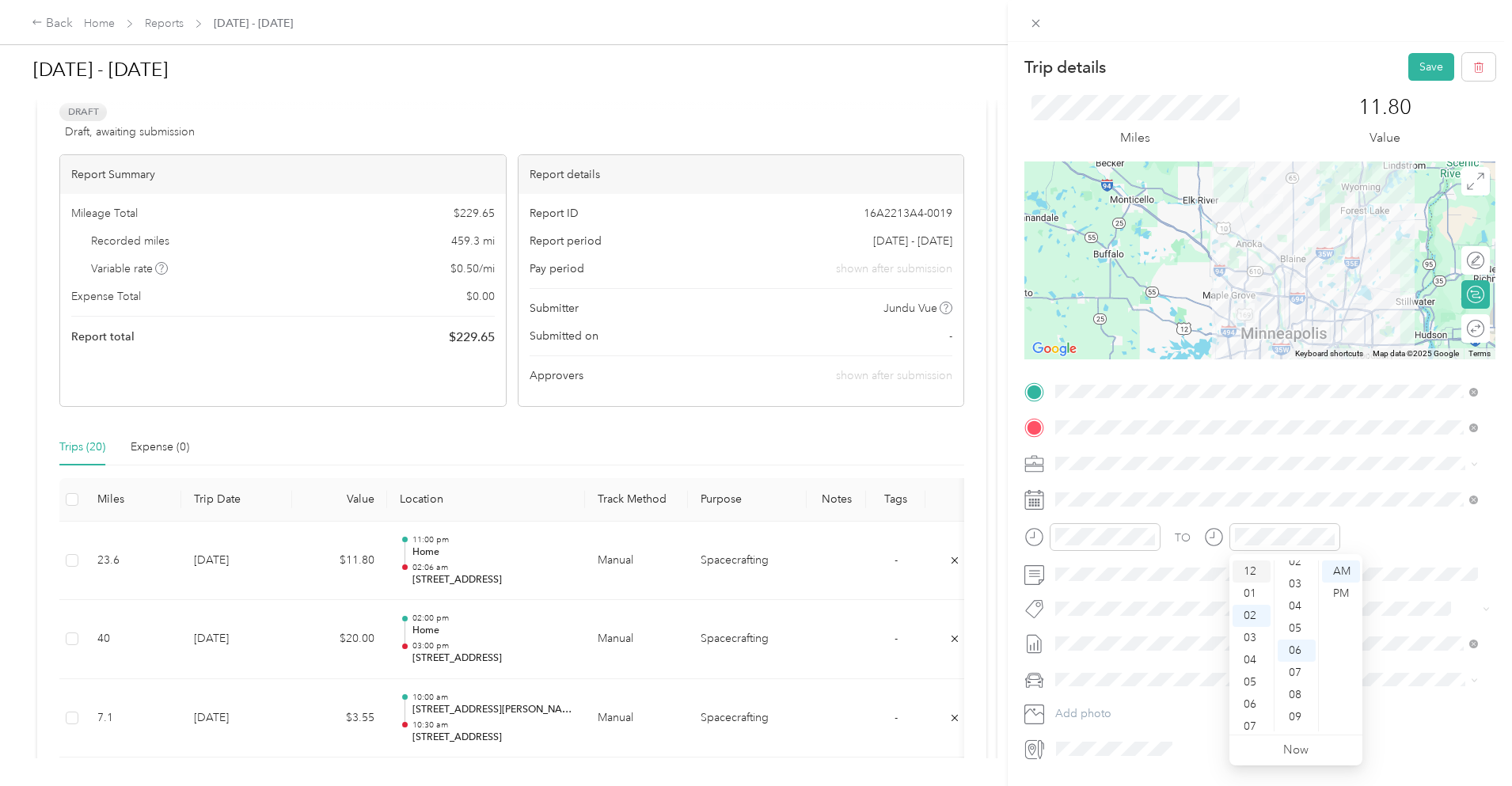
click at [1257, 573] on div "12" at bounding box center [1251, 572] width 38 height 23
click at [1290, 569] on div "00" at bounding box center [1296, 572] width 38 height 23
click at [1338, 590] on div "PM" at bounding box center [1341, 594] width 38 height 23
click at [1287, 130] on div "11.80 Value" at bounding box center [1385, 122] width 222 height 53
click at [1411, 64] on button "Save" at bounding box center [1431, 67] width 46 height 27
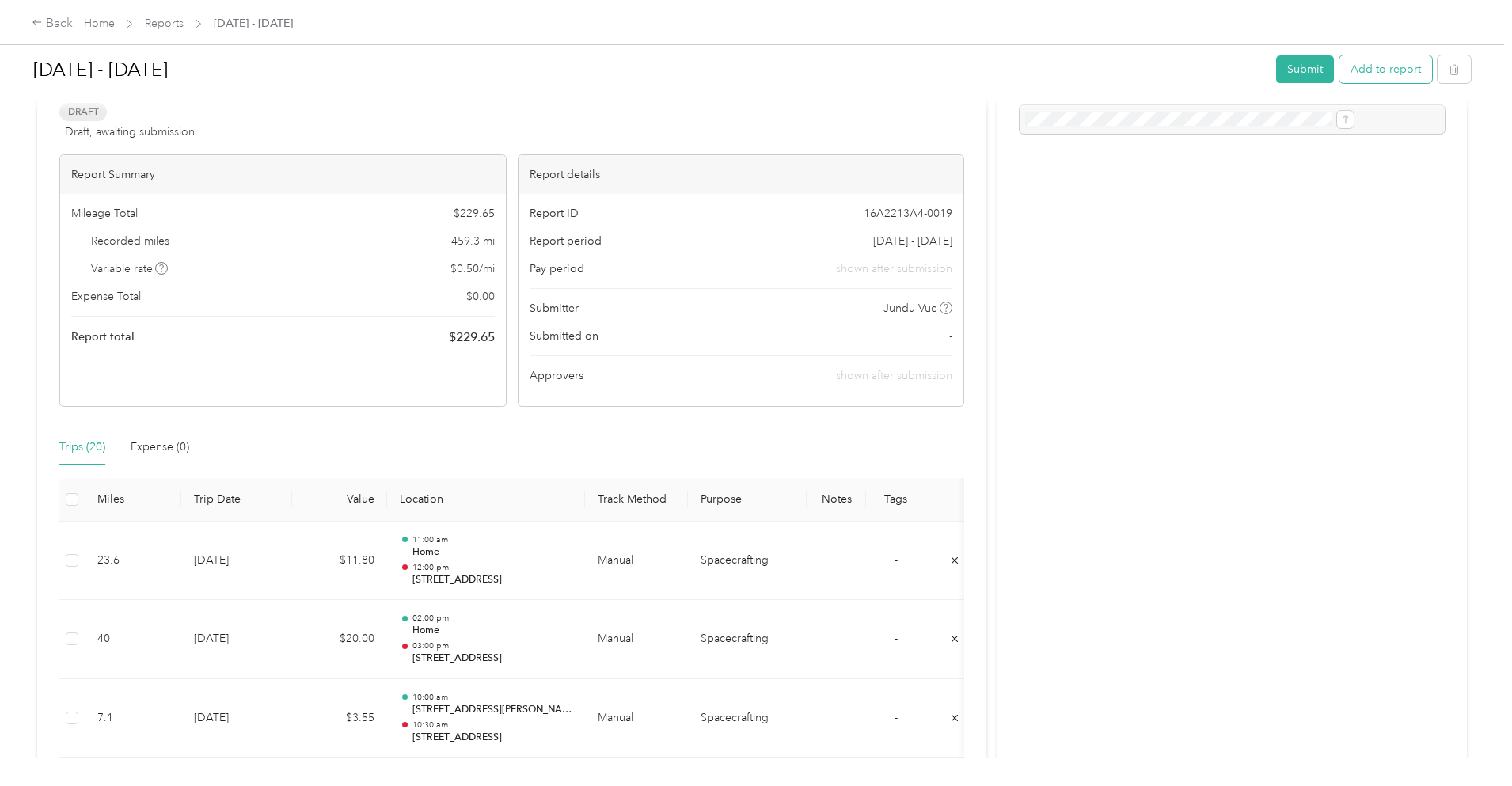
click at [1340, 76] on button "Add to report" at bounding box center [1386, 69] width 93 height 27
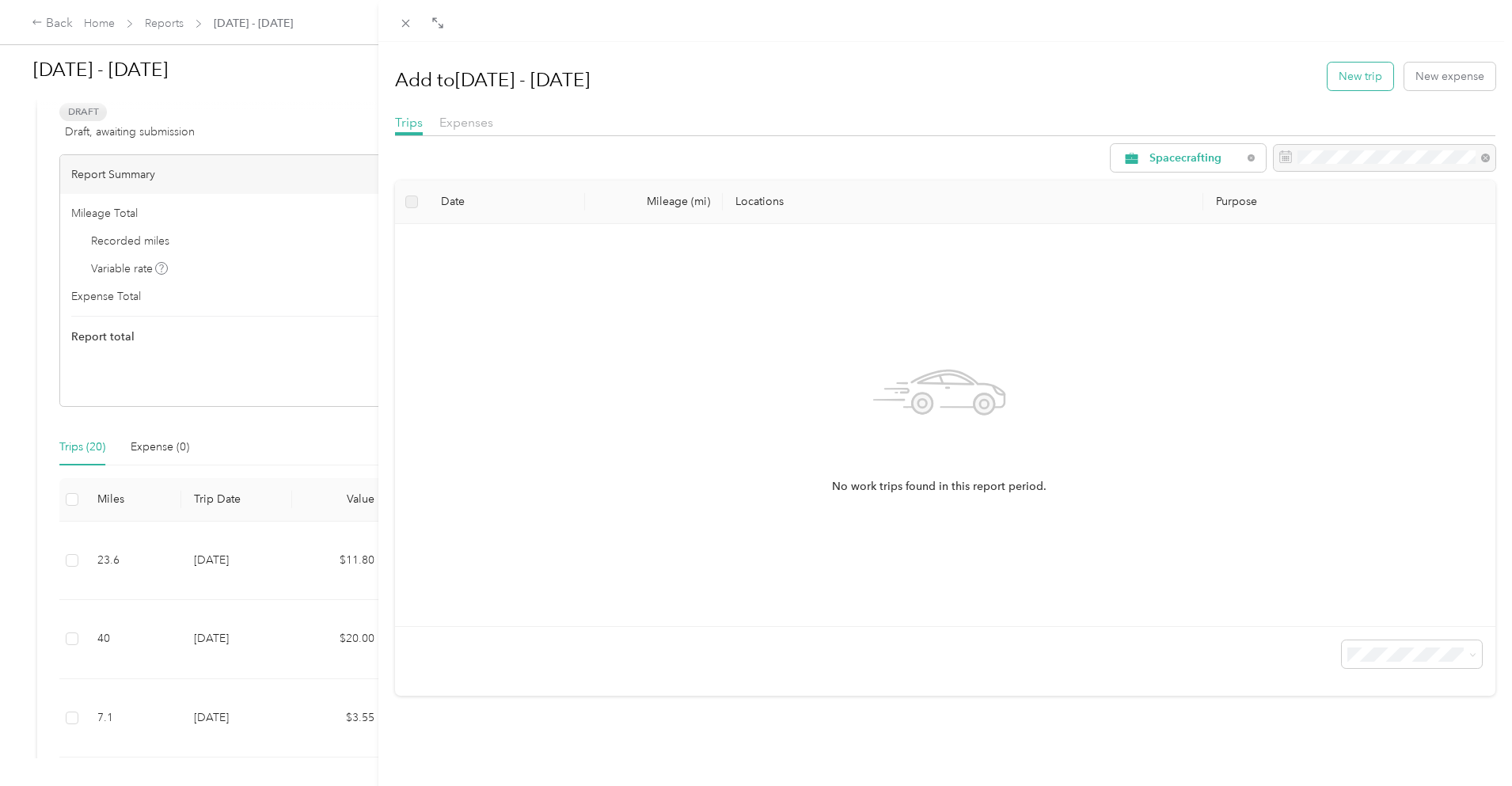
click at [1364, 79] on button "New trip" at bounding box center [1361, 77] width 66 height 27
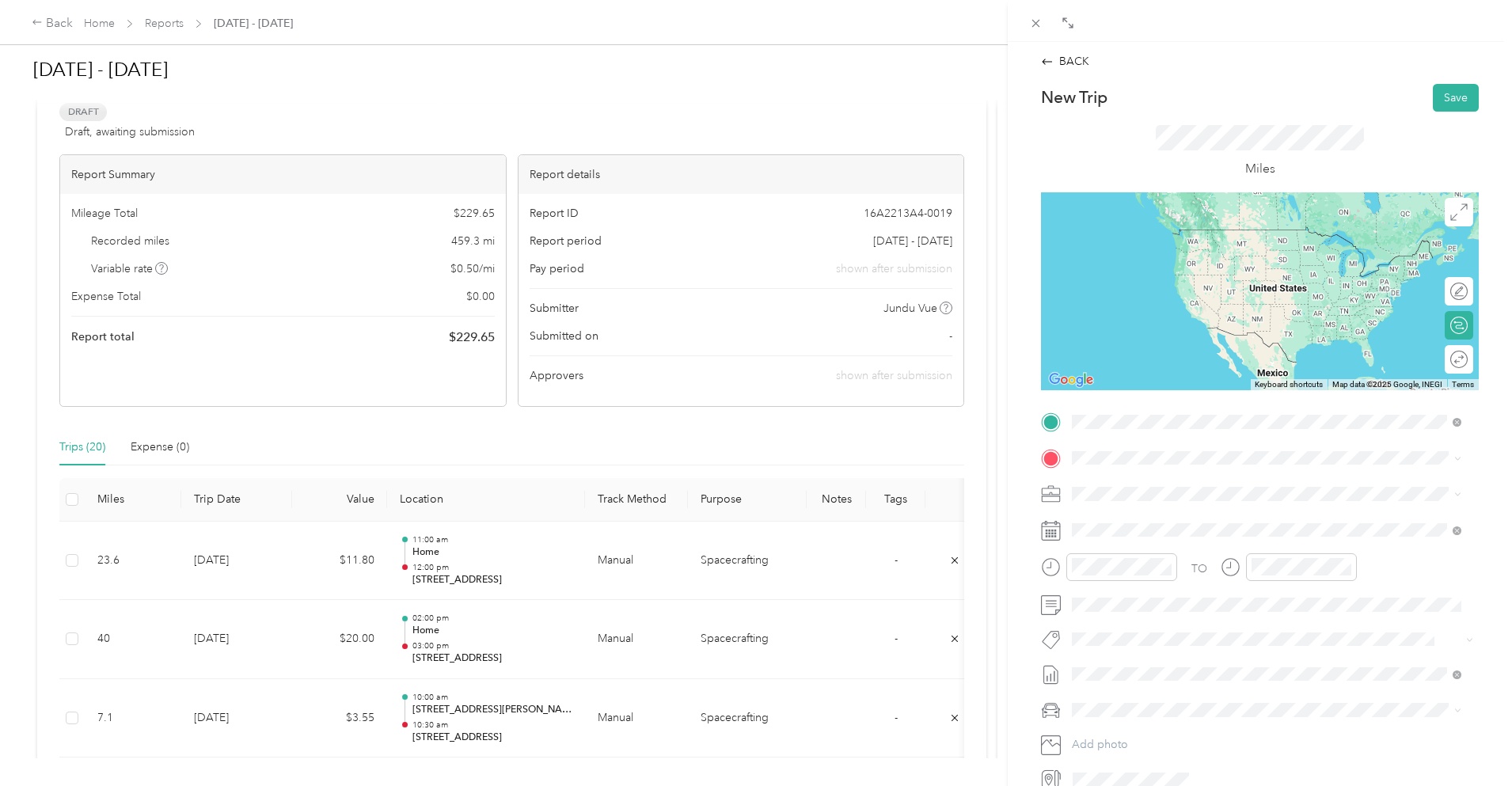
click at [1141, 481] on span "[STREET_ADDRESS][US_STATE]" at bounding box center [1181, 479] width 159 height 14
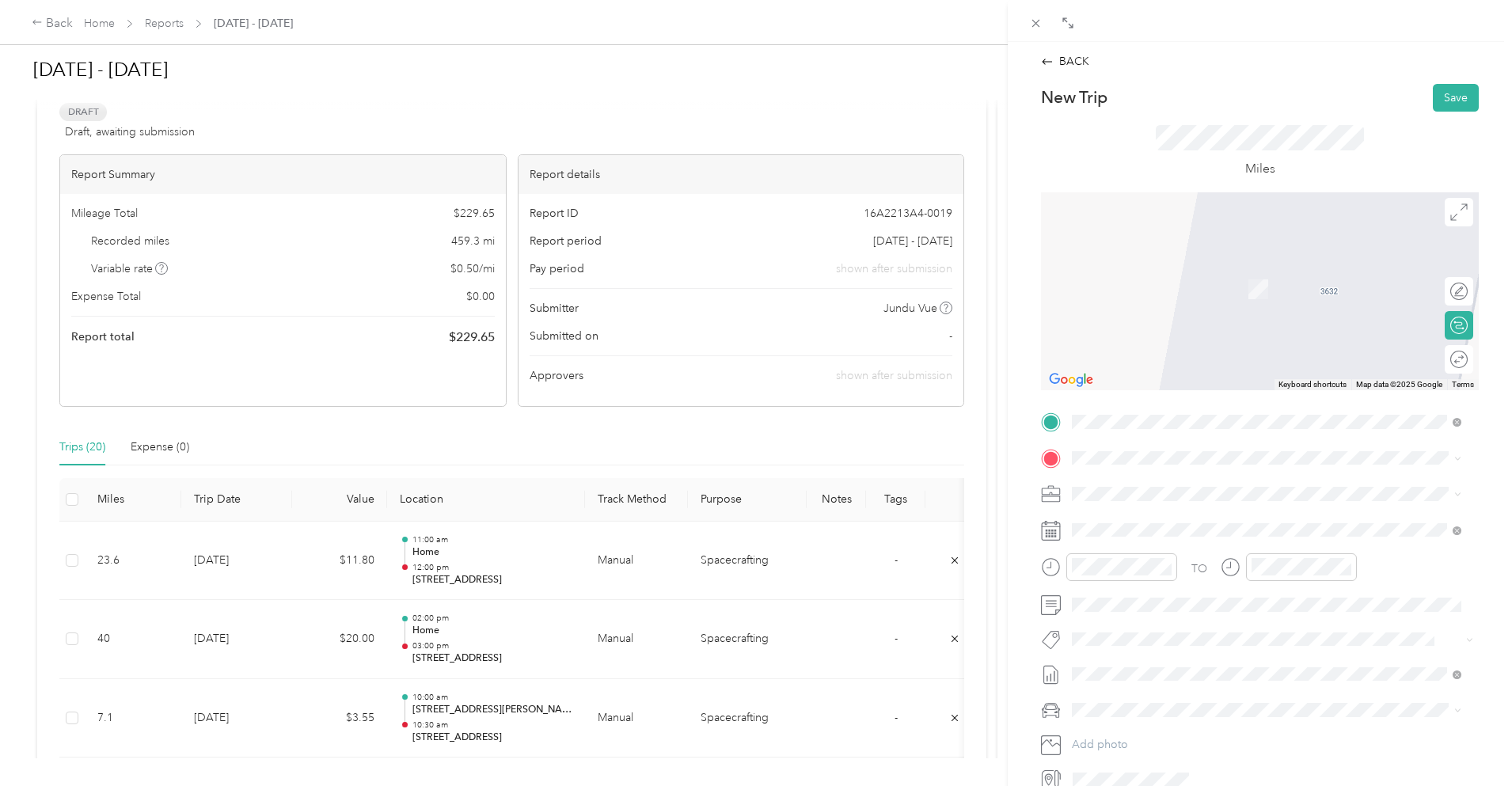
click at [1190, 511] on span "[STREET_ADDRESS][US_STATE]" at bounding box center [1181, 512] width 159 height 14
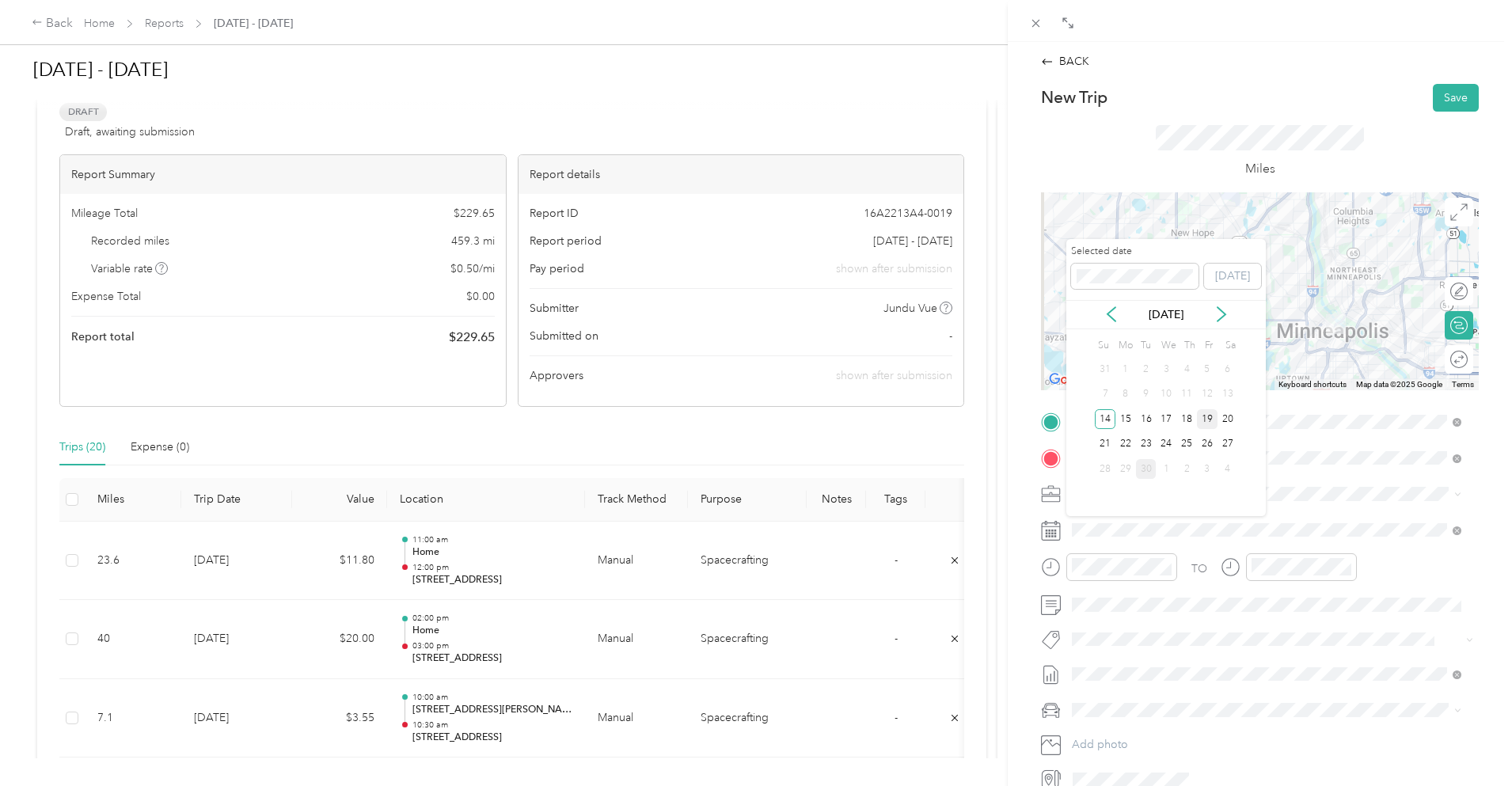
click at [1205, 419] on div "19" at bounding box center [1208, 419] width 21 height 20
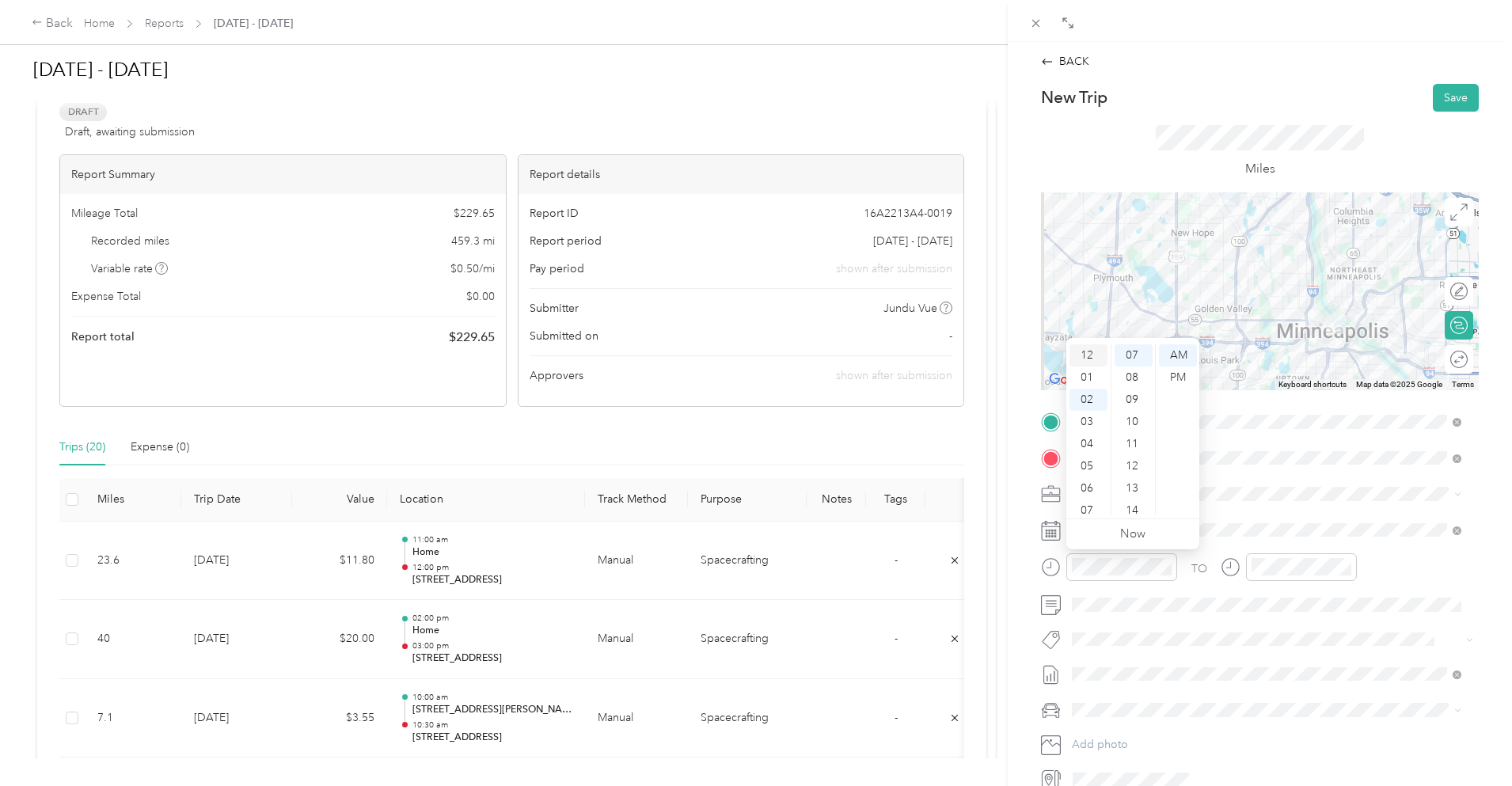
click at [1088, 353] on div "12" at bounding box center [1088, 356] width 38 height 23
click at [1134, 349] on div "00" at bounding box center [1133, 356] width 38 height 23
click at [1169, 378] on div "PM" at bounding box center [1178, 378] width 38 height 23
click at [1266, 373] on div "01" at bounding box center [1268, 378] width 38 height 23
click at [1321, 350] on div "00" at bounding box center [1313, 356] width 38 height 23
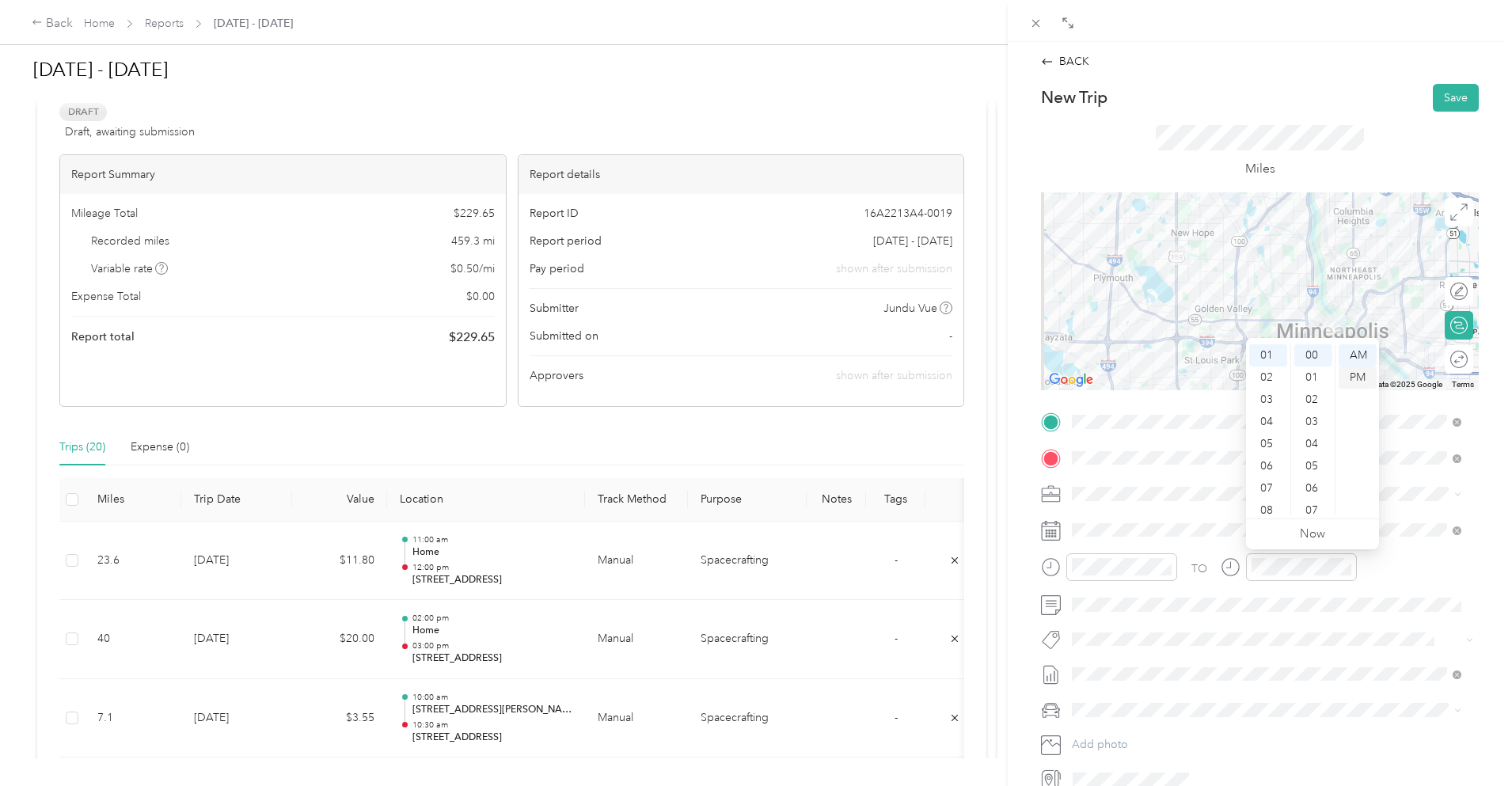
click at [1361, 383] on div "PM" at bounding box center [1357, 378] width 38 height 23
click at [1348, 120] on div "Miles" at bounding box center [1261, 152] width 438 height 81
click at [1442, 101] on button "Save" at bounding box center [1456, 97] width 46 height 27
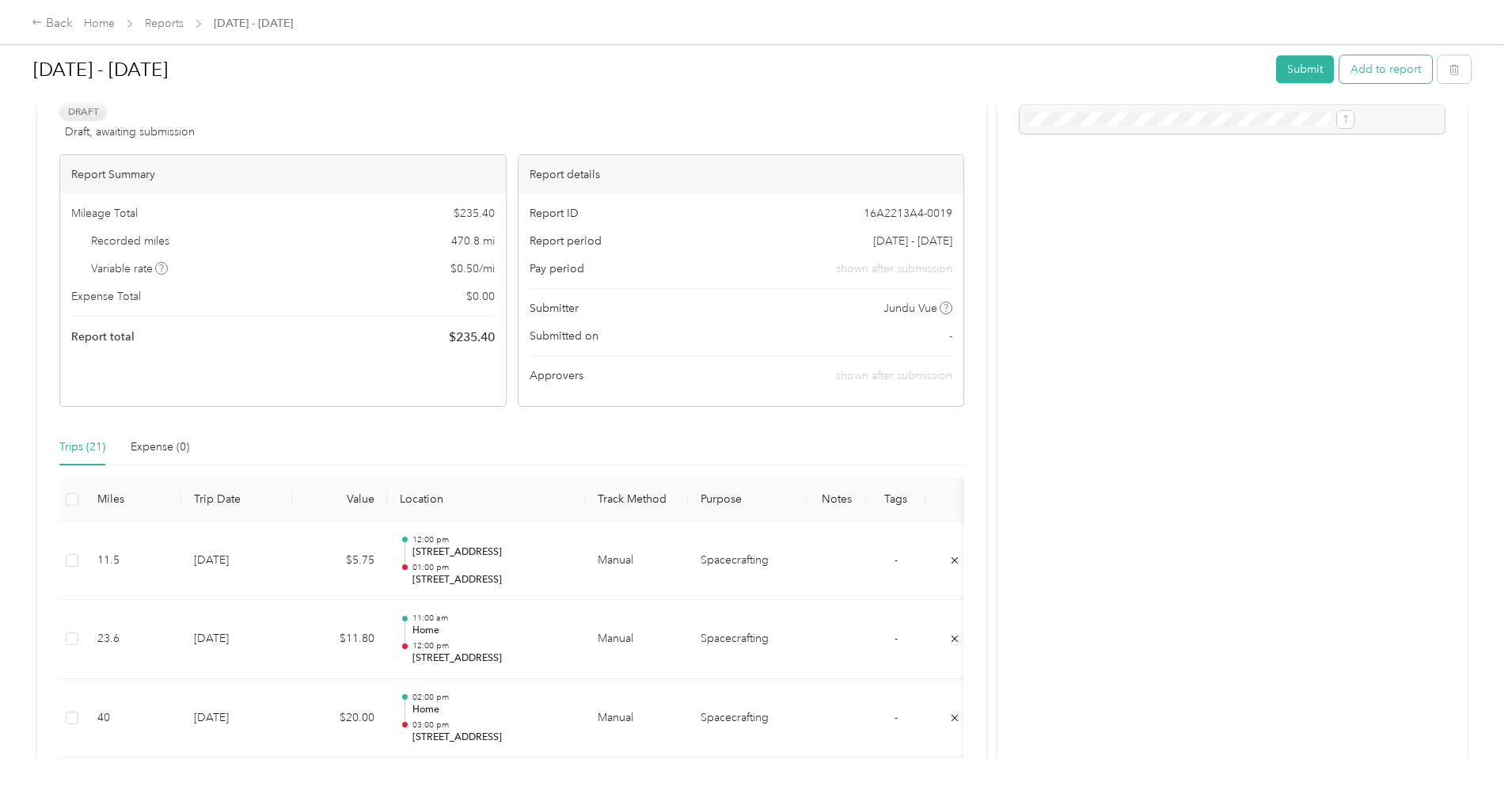
click at [1340, 65] on button "Add to report" at bounding box center [1386, 69] width 93 height 27
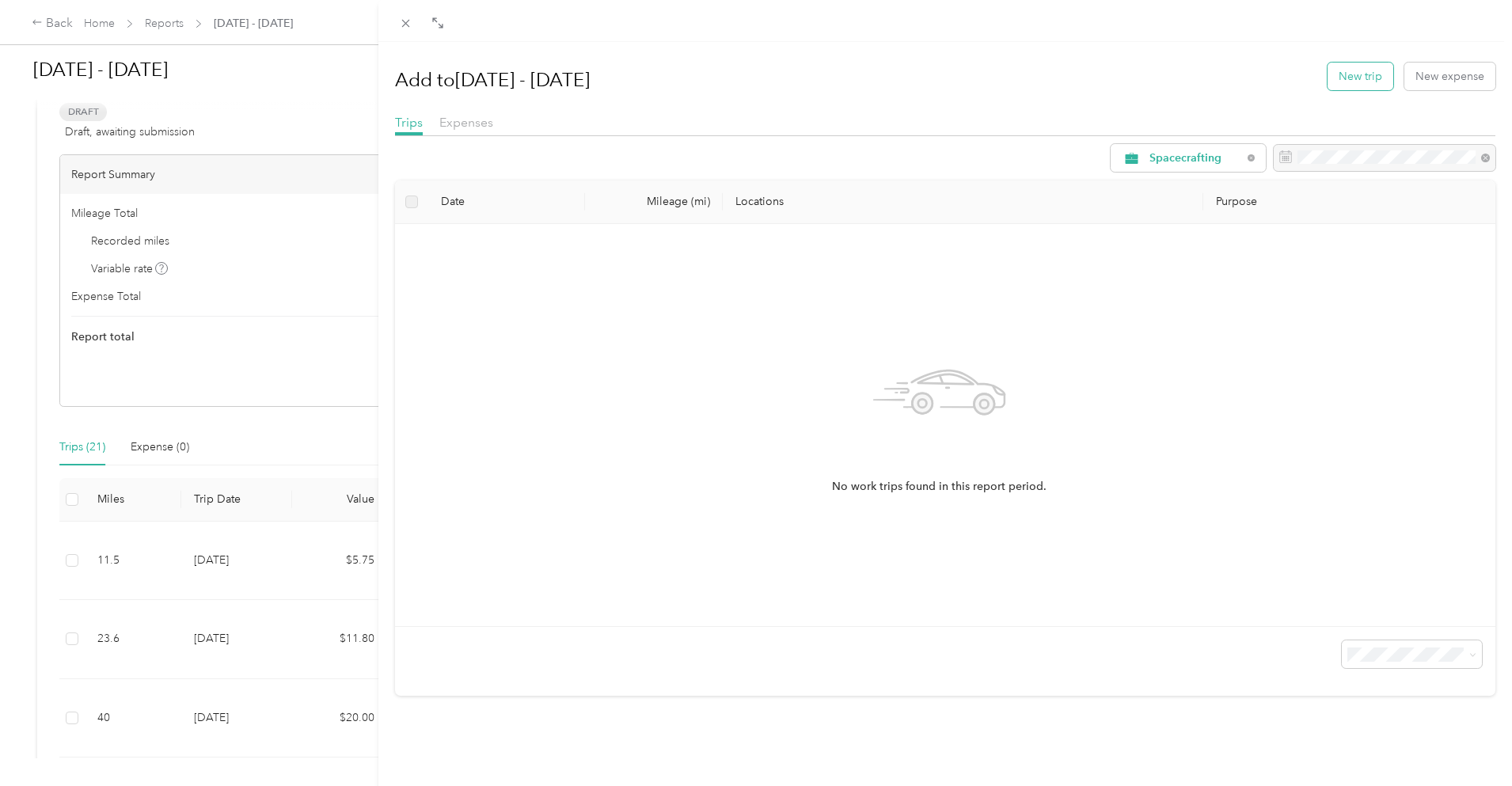
click at [1349, 75] on button "New trip" at bounding box center [1361, 77] width 66 height 27
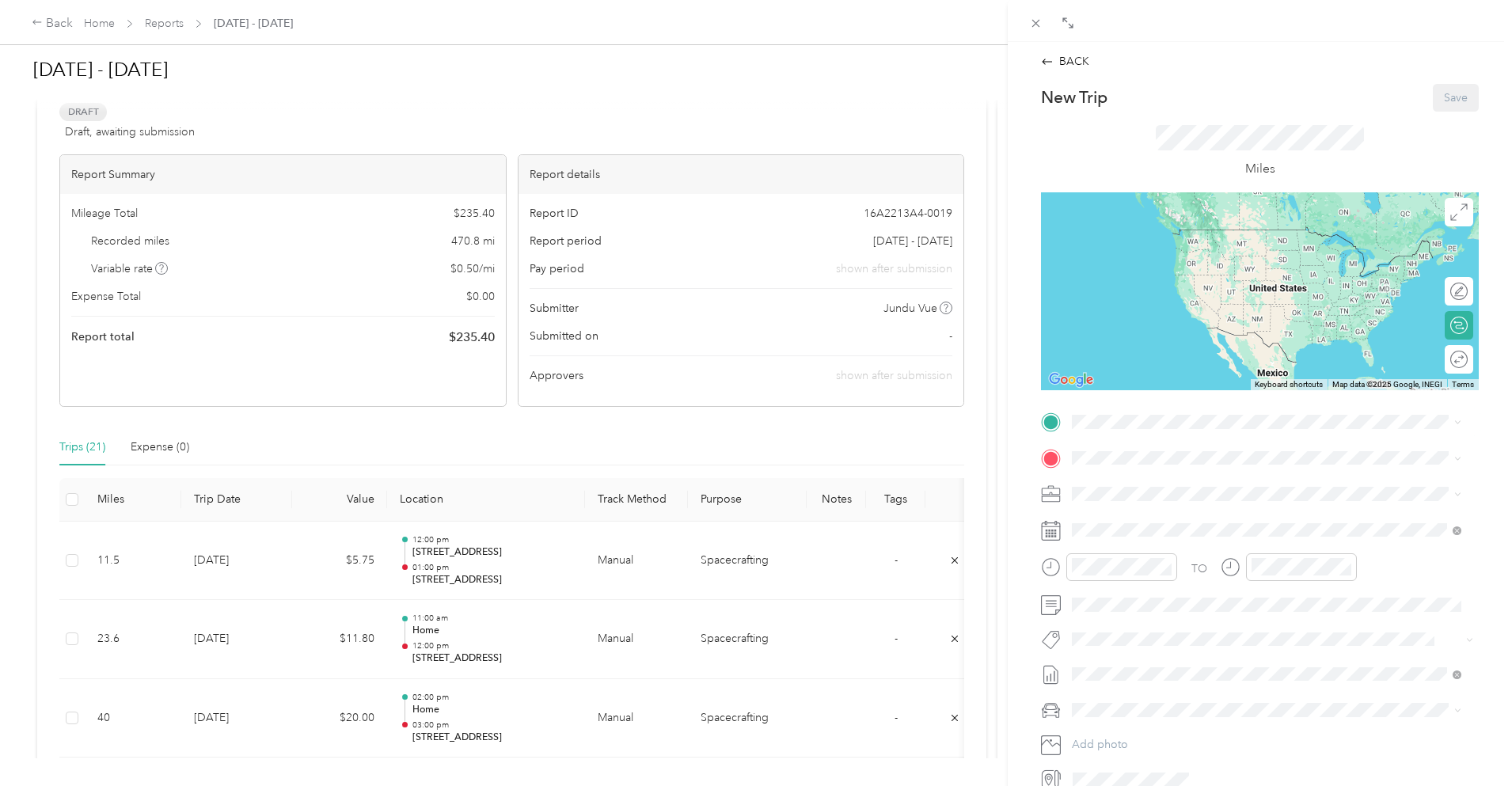
click at [1183, 503] on span "[STREET_ADDRESS][PERSON_NAME]" at bounding box center [1196, 500] width 188 height 14
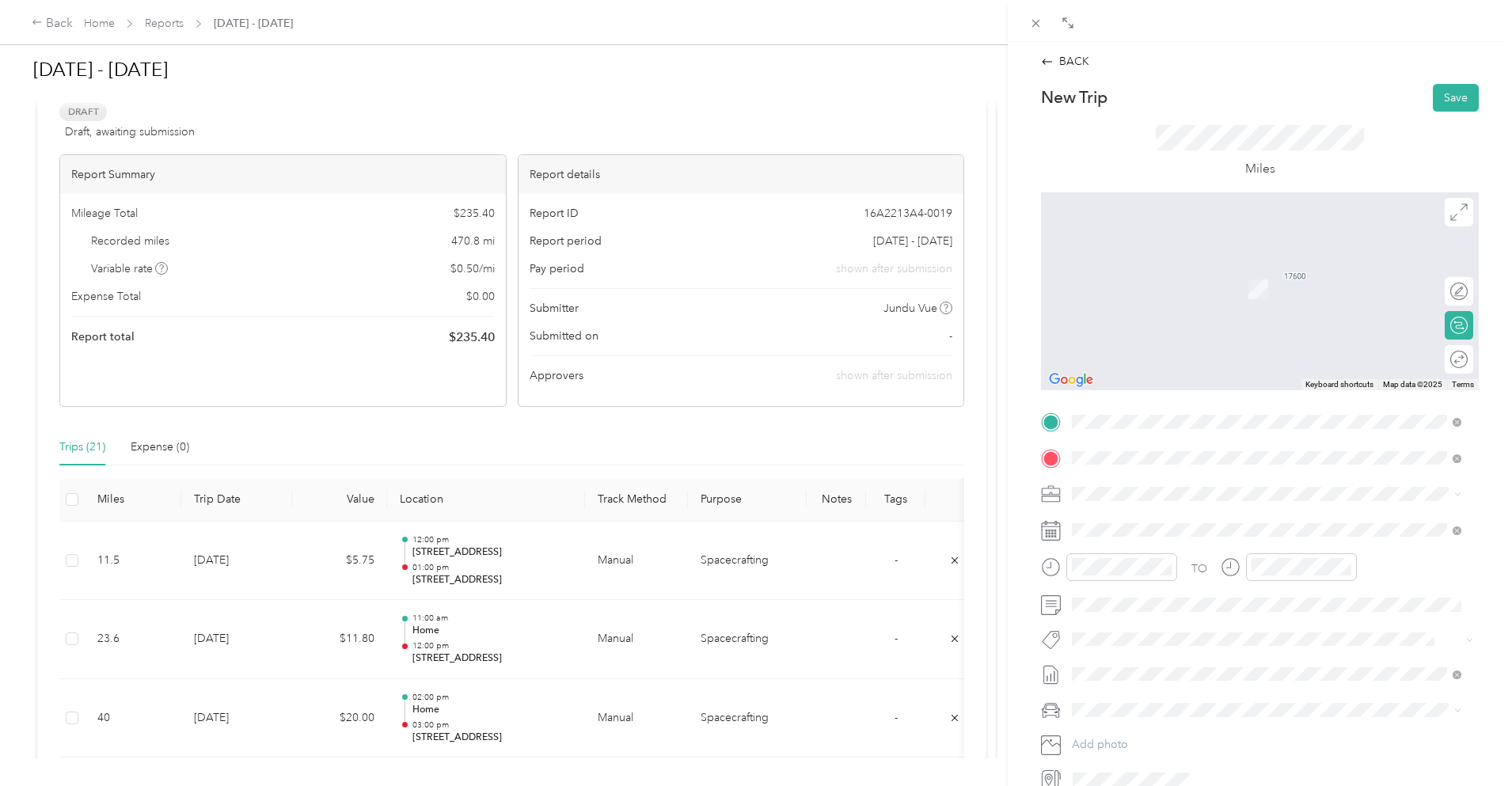
click at [1216, 514] on span "[STREET_ADDRESS][US_STATE]" at bounding box center [1181, 515] width 159 height 14
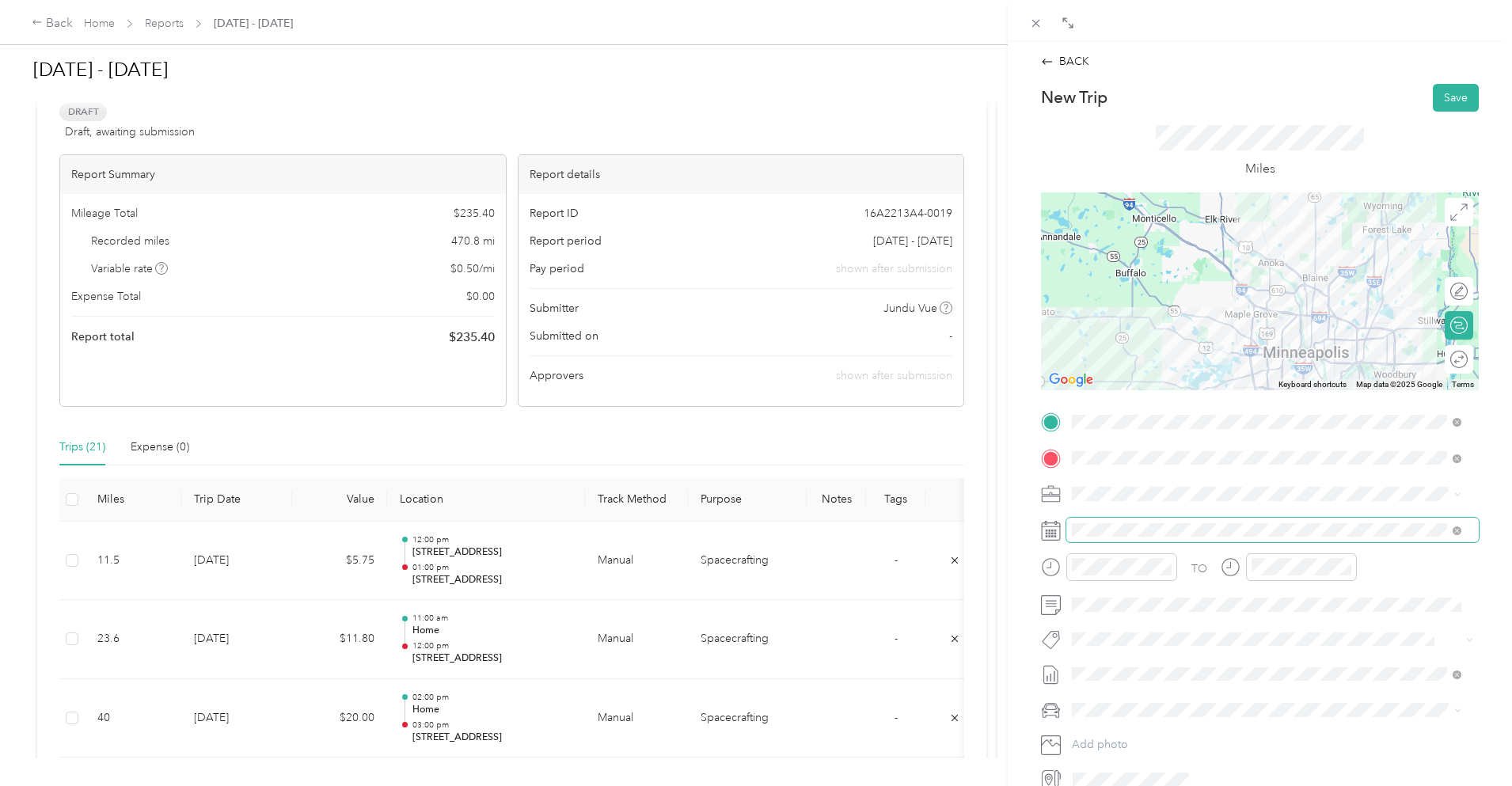
click at [1153, 522] on span at bounding box center [1273, 530] width 412 height 25
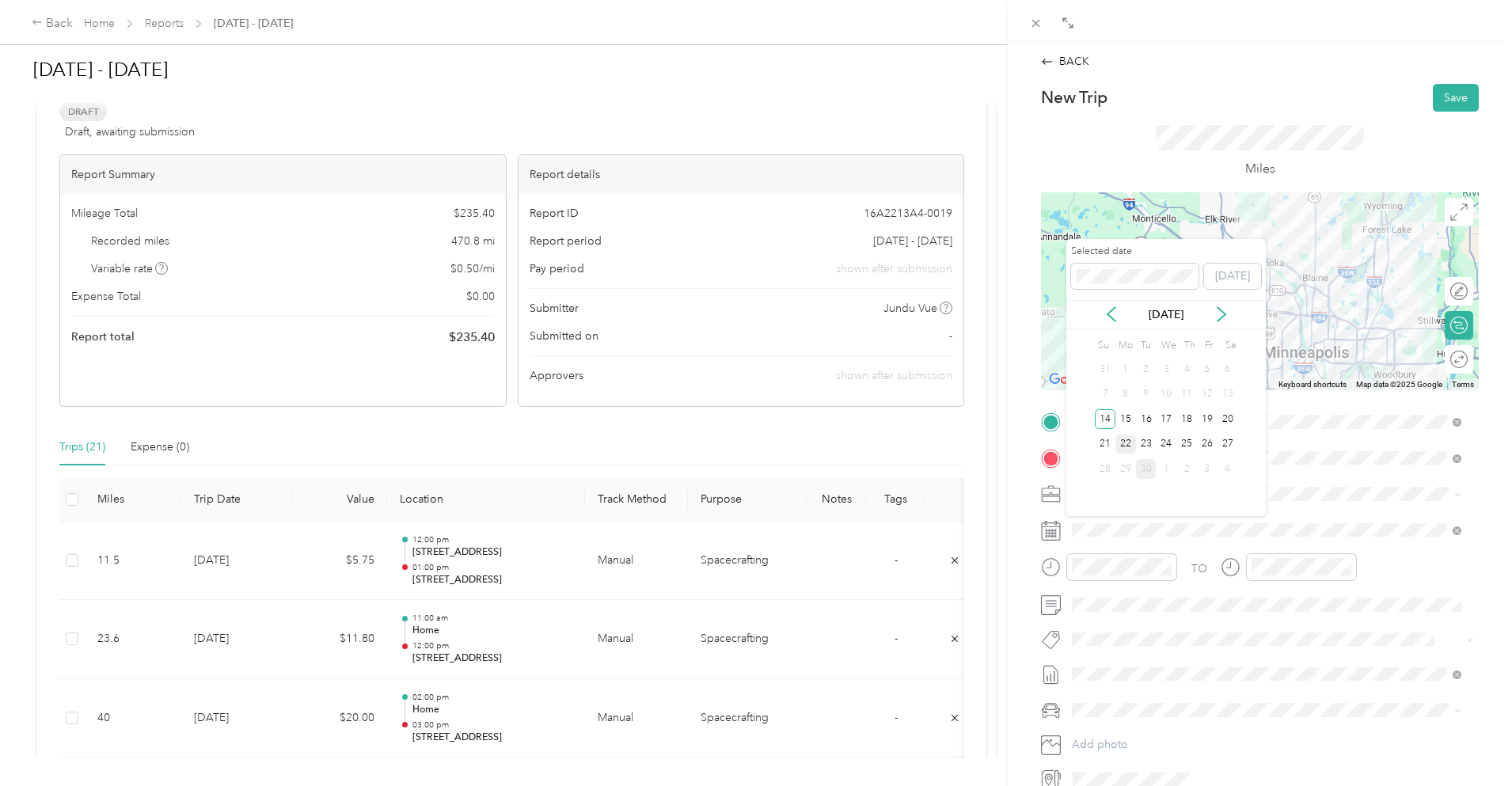
click at [1121, 444] on div "22" at bounding box center [1126, 445] width 21 height 20
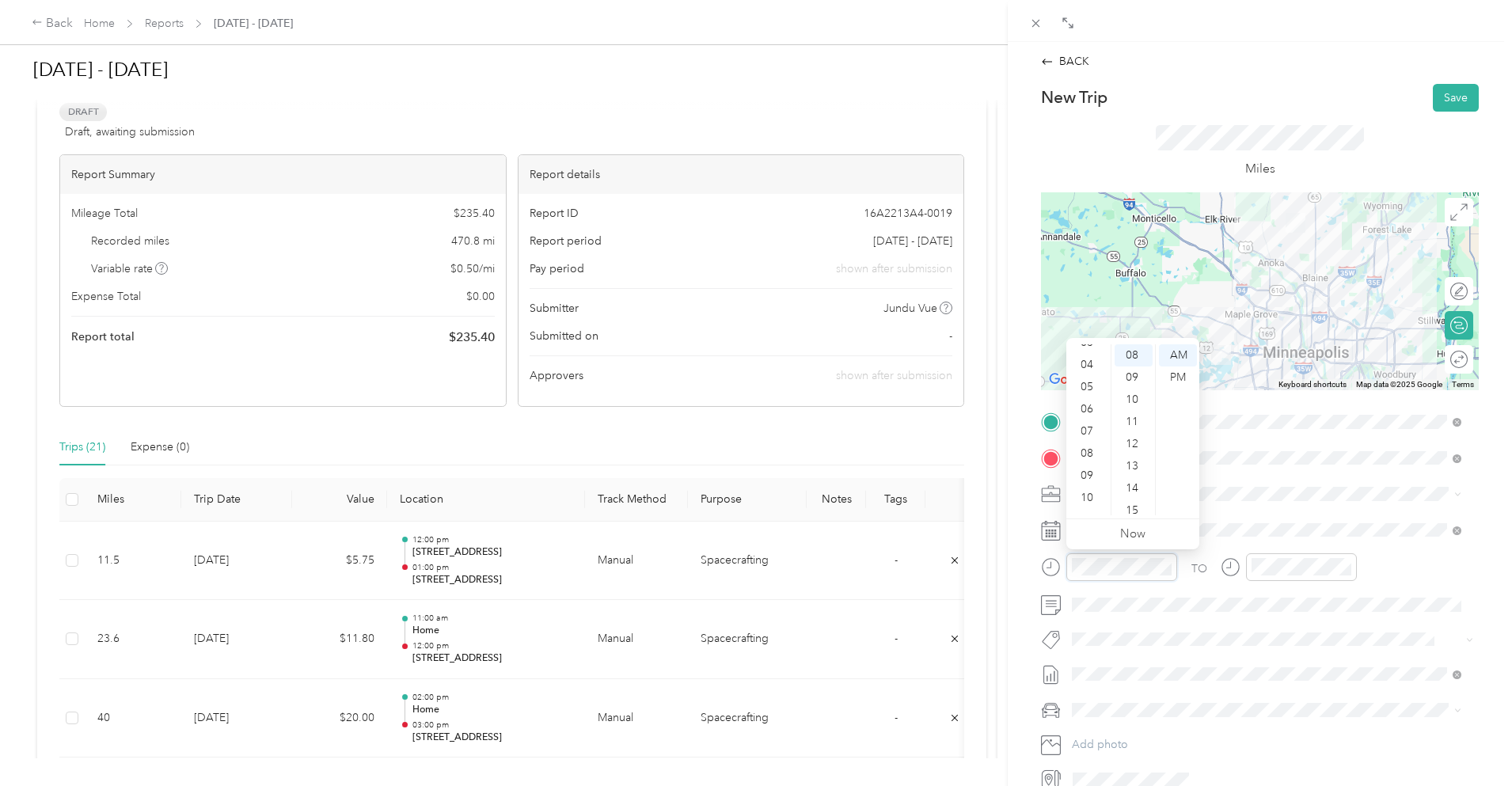
scroll to position [95, 0]
click at [1096, 500] on div "11" at bounding box center [1088, 504] width 38 height 23
click at [1132, 349] on div "00" at bounding box center [1133, 356] width 38 height 23
click at [1177, 376] on div "PM" at bounding box center [1178, 378] width 38 height 23
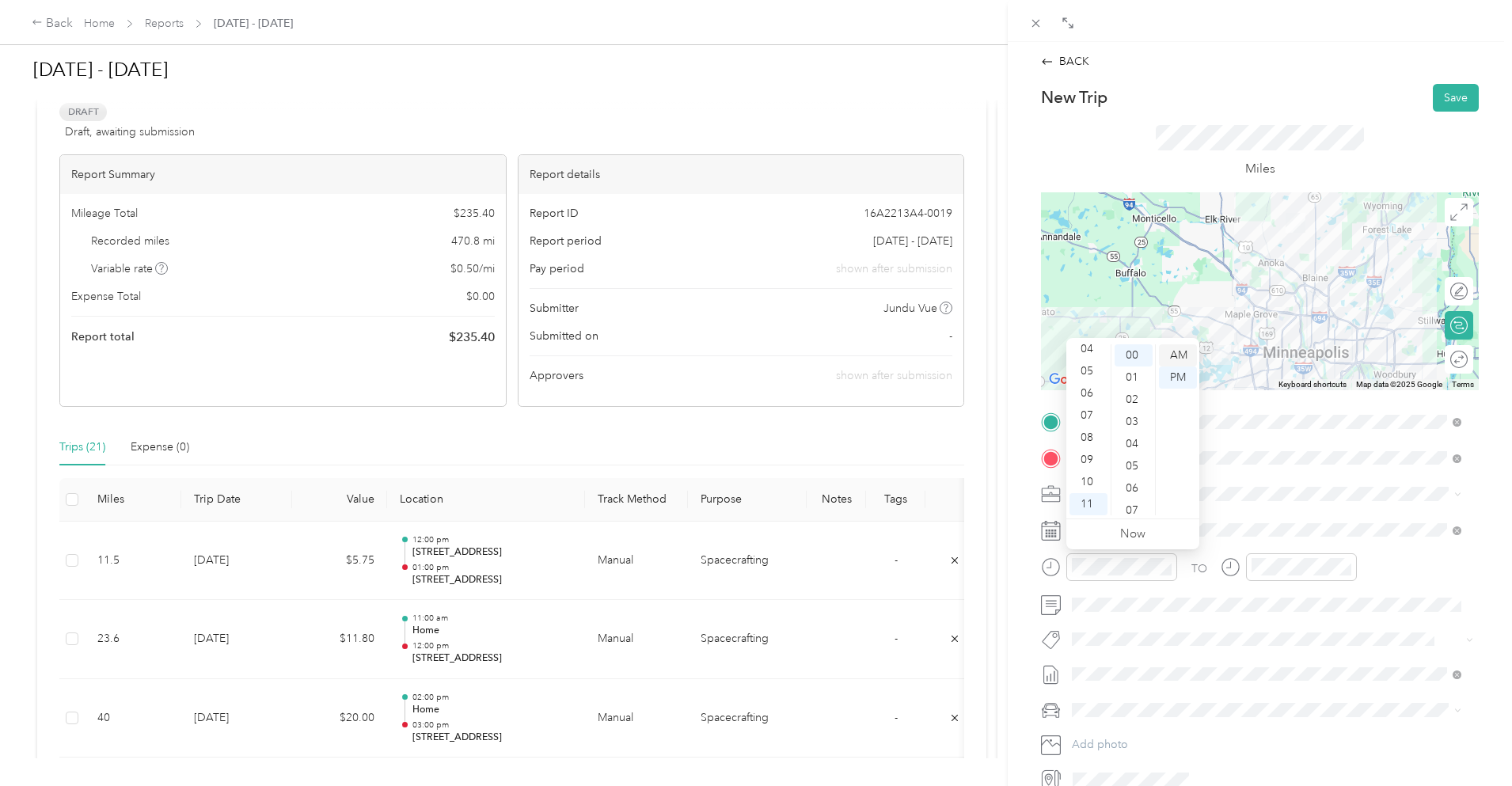
click at [1184, 357] on div "AM" at bounding box center [1178, 356] width 38 height 23
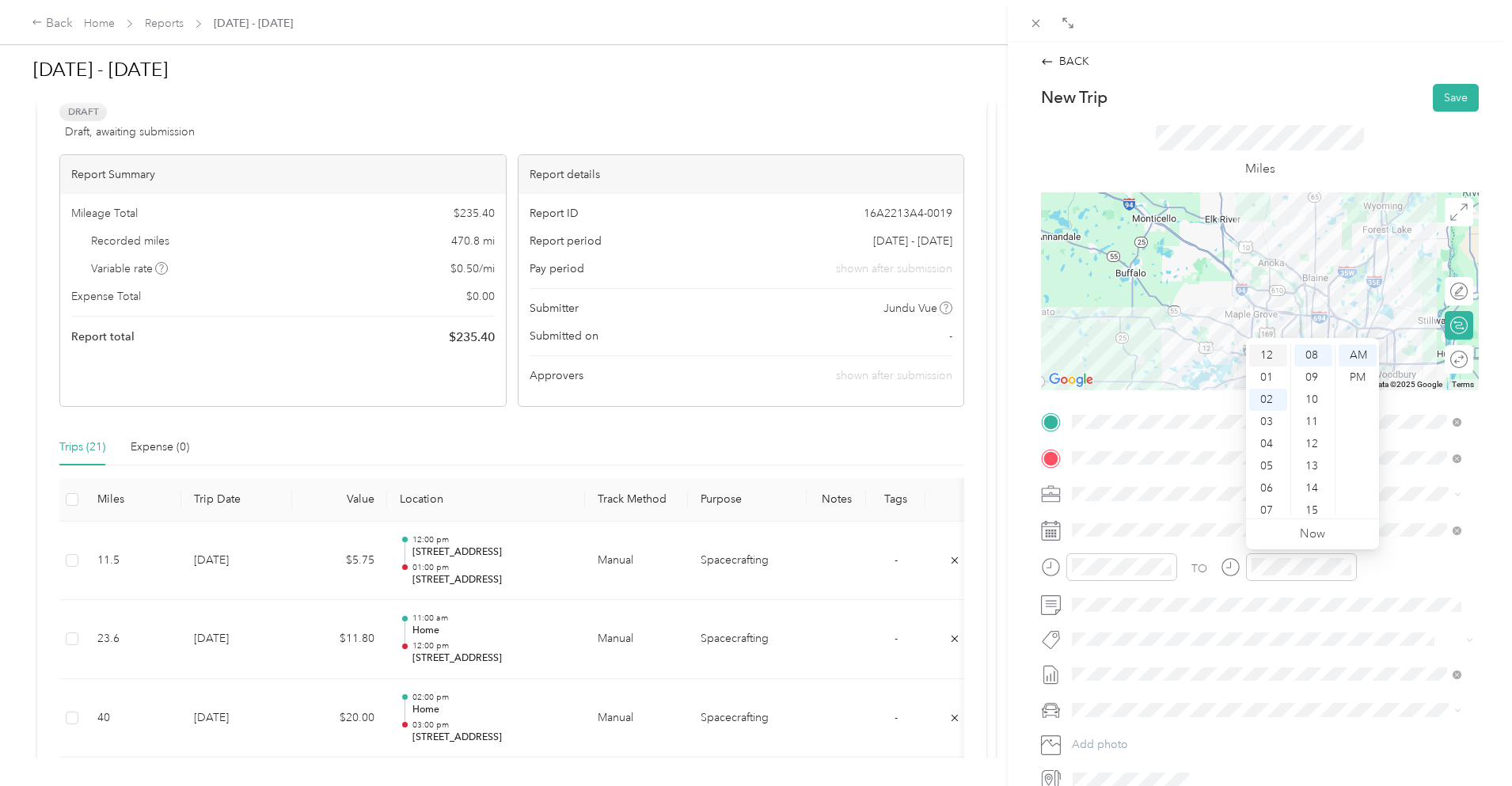
click at [1270, 356] on div "12" at bounding box center [1268, 356] width 38 height 23
click at [1317, 353] on div "00" at bounding box center [1313, 356] width 38 height 23
click at [1353, 377] on div "PM" at bounding box center [1357, 378] width 38 height 23
click at [1448, 90] on button "Save" at bounding box center [1456, 97] width 46 height 27
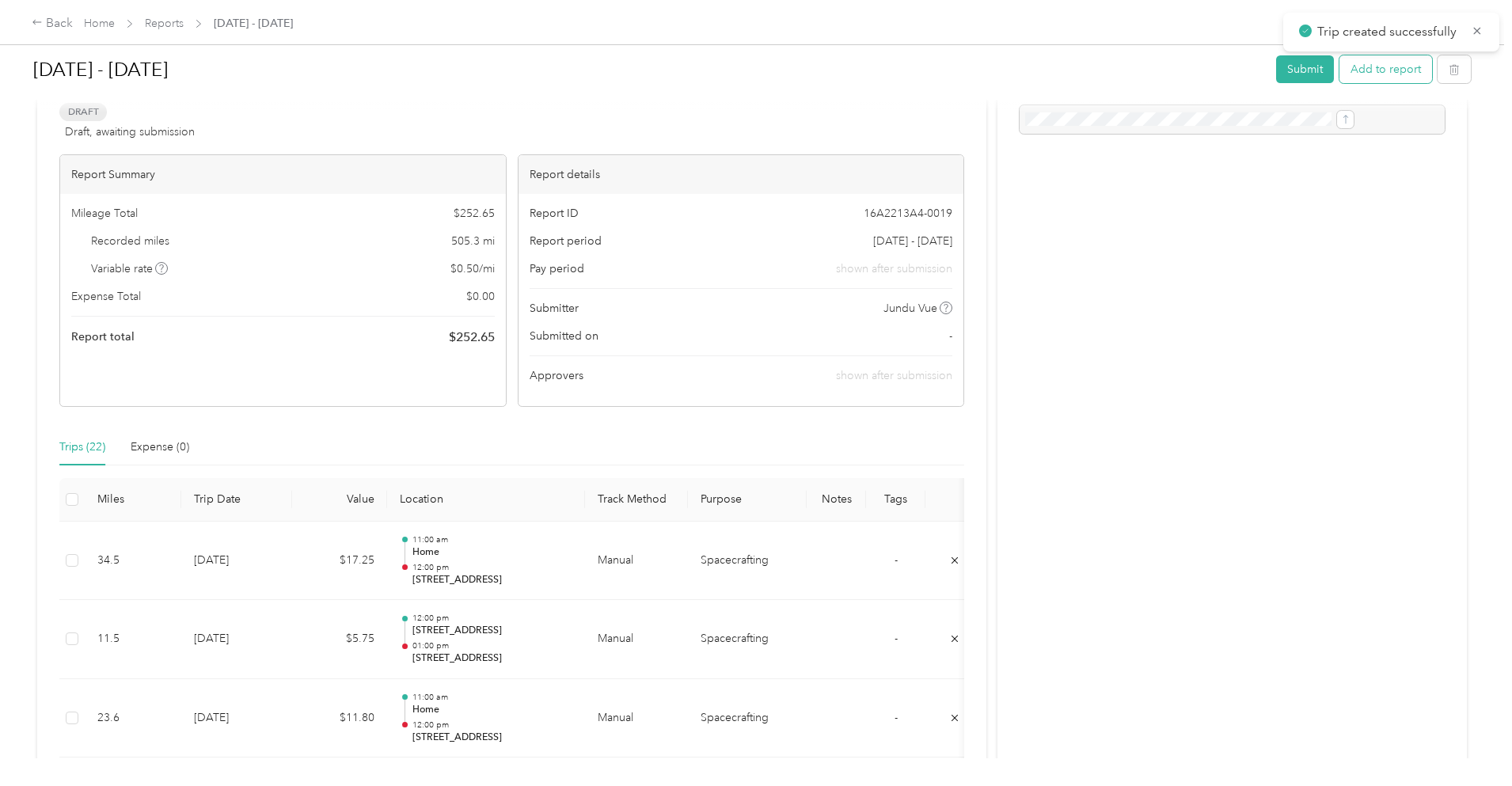
click at [1340, 73] on button "Add to report" at bounding box center [1386, 69] width 93 height 27
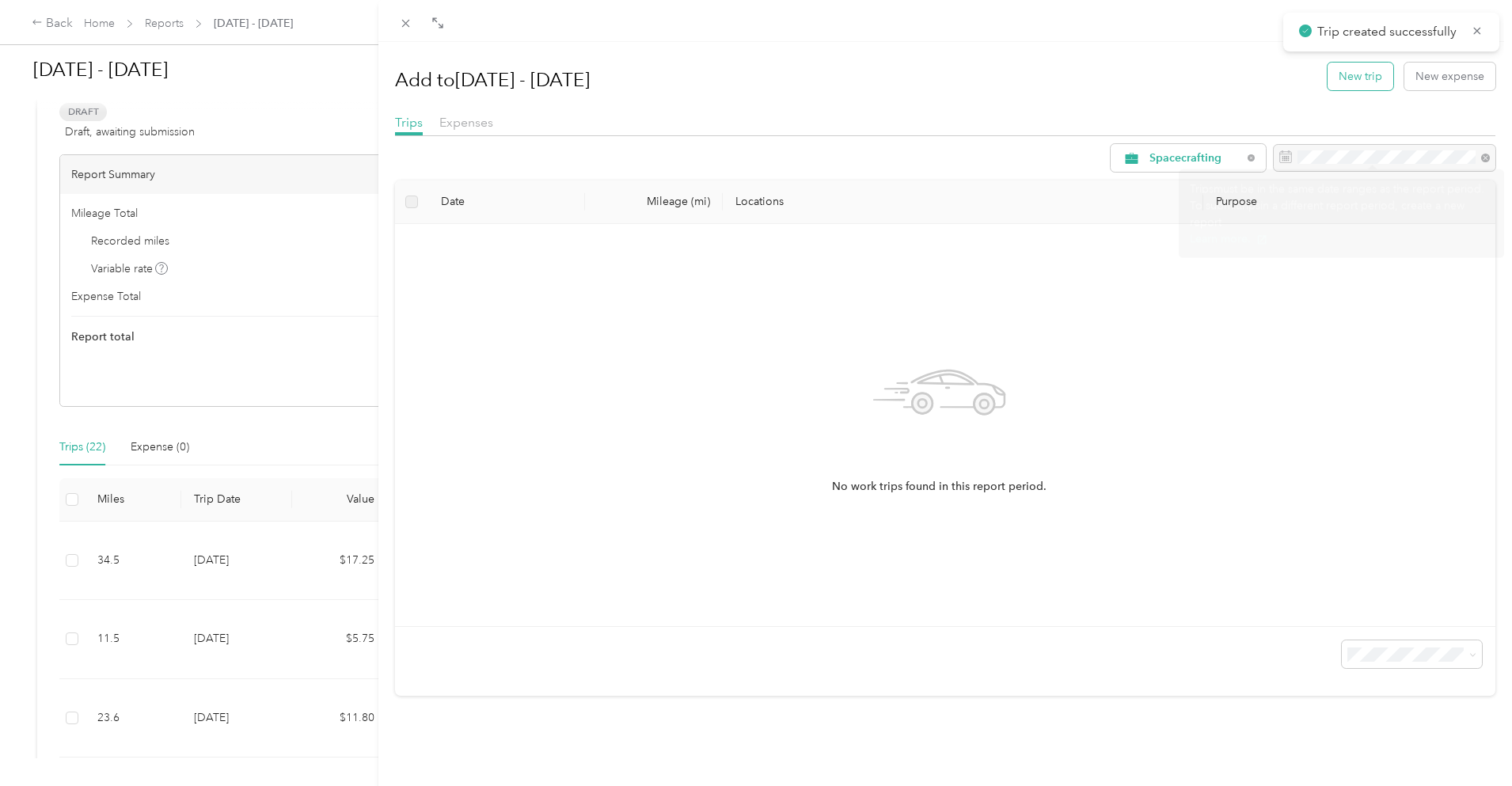
click at [1346, 77] on button "New trip" at bounding box center [1361, 77] width 66 height 27
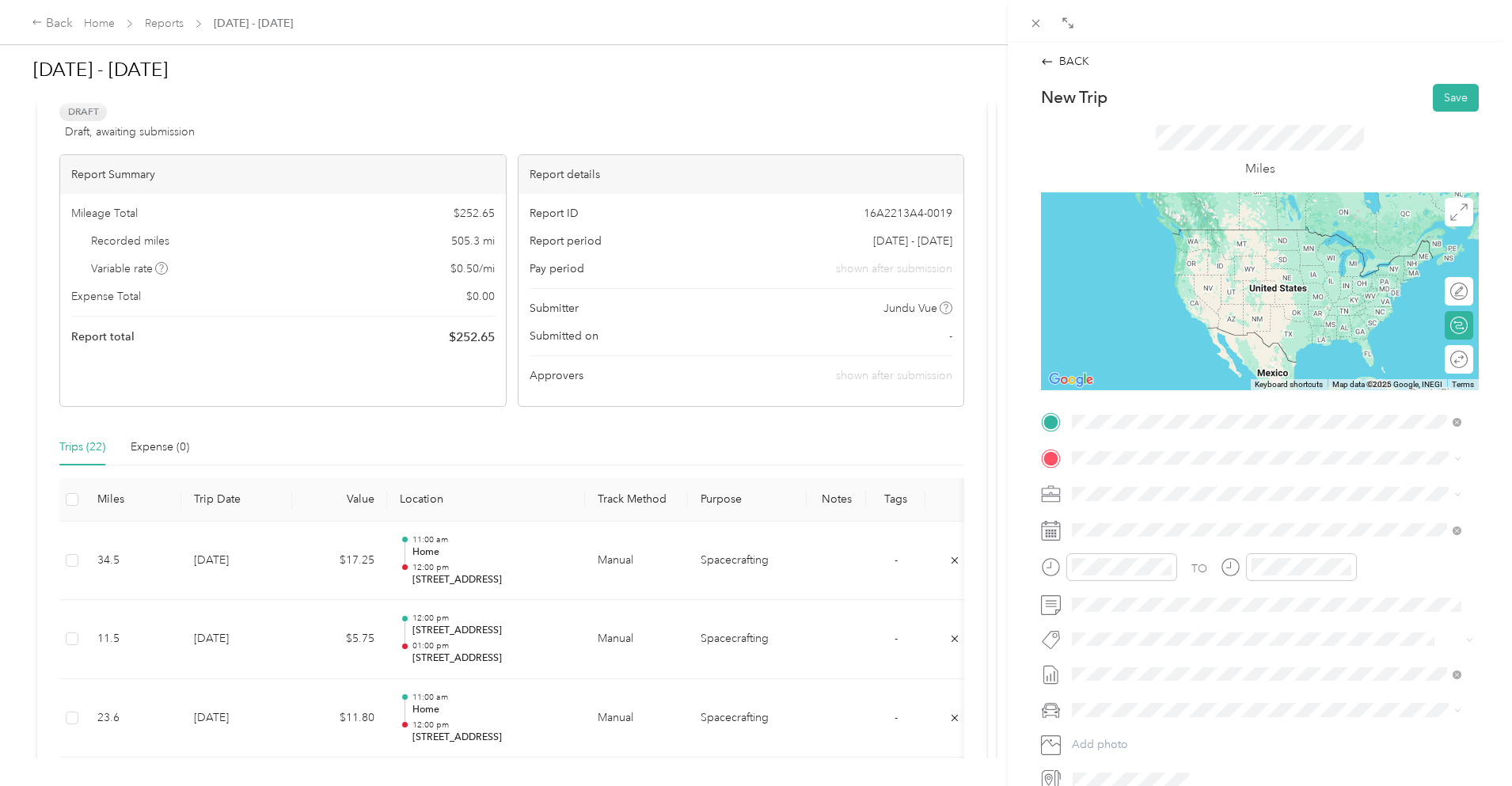
click at [1162, 483] on span "[STREET_ADDRESS][US_STATE]" at bounding box center [1181, 479] width 159 height 14
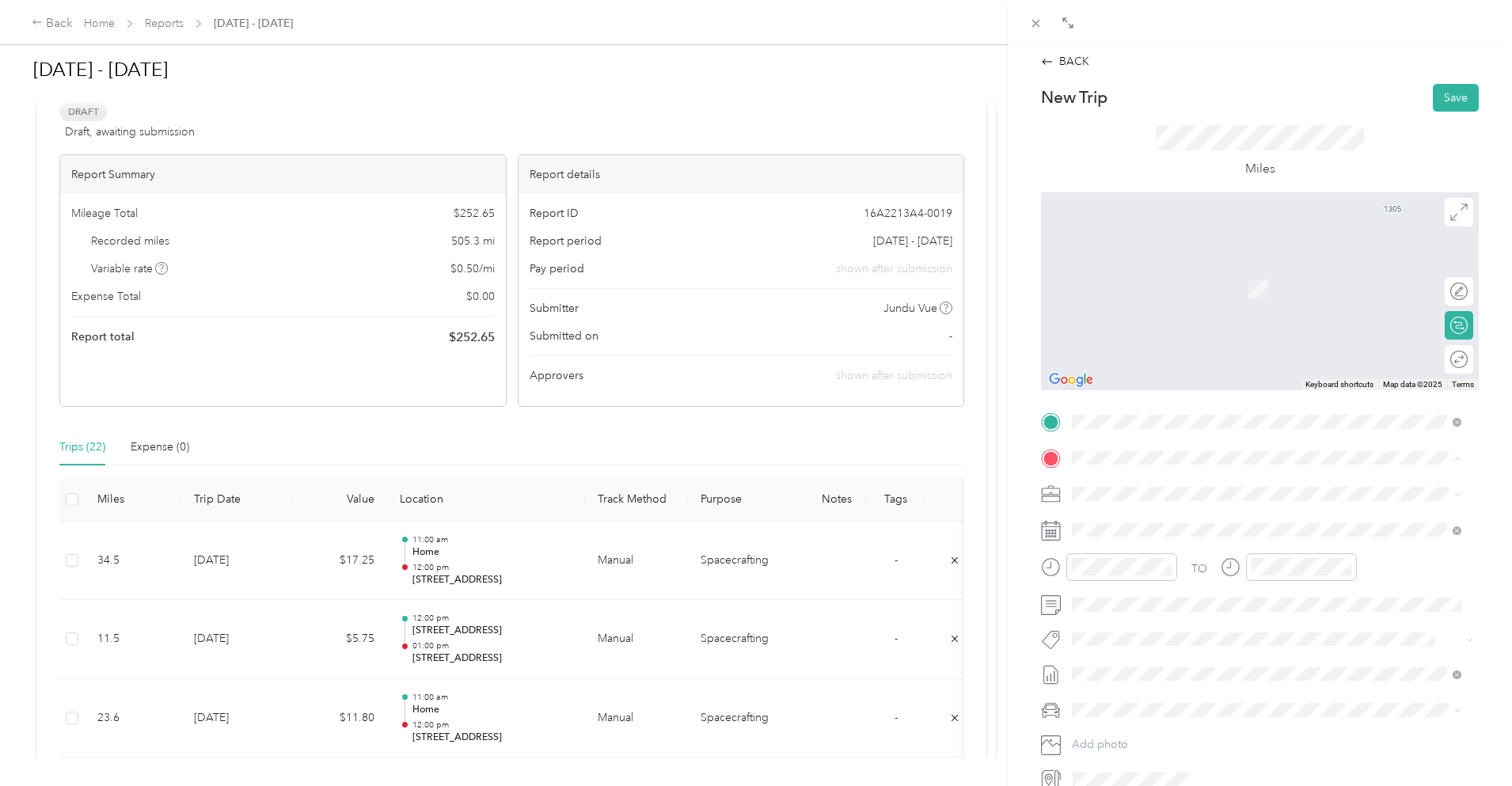
click at [1150, 539] on span "[STREET_ADDRESS][PERSON_NAME]" at bounding box center [1196, 539] width 188 height 14
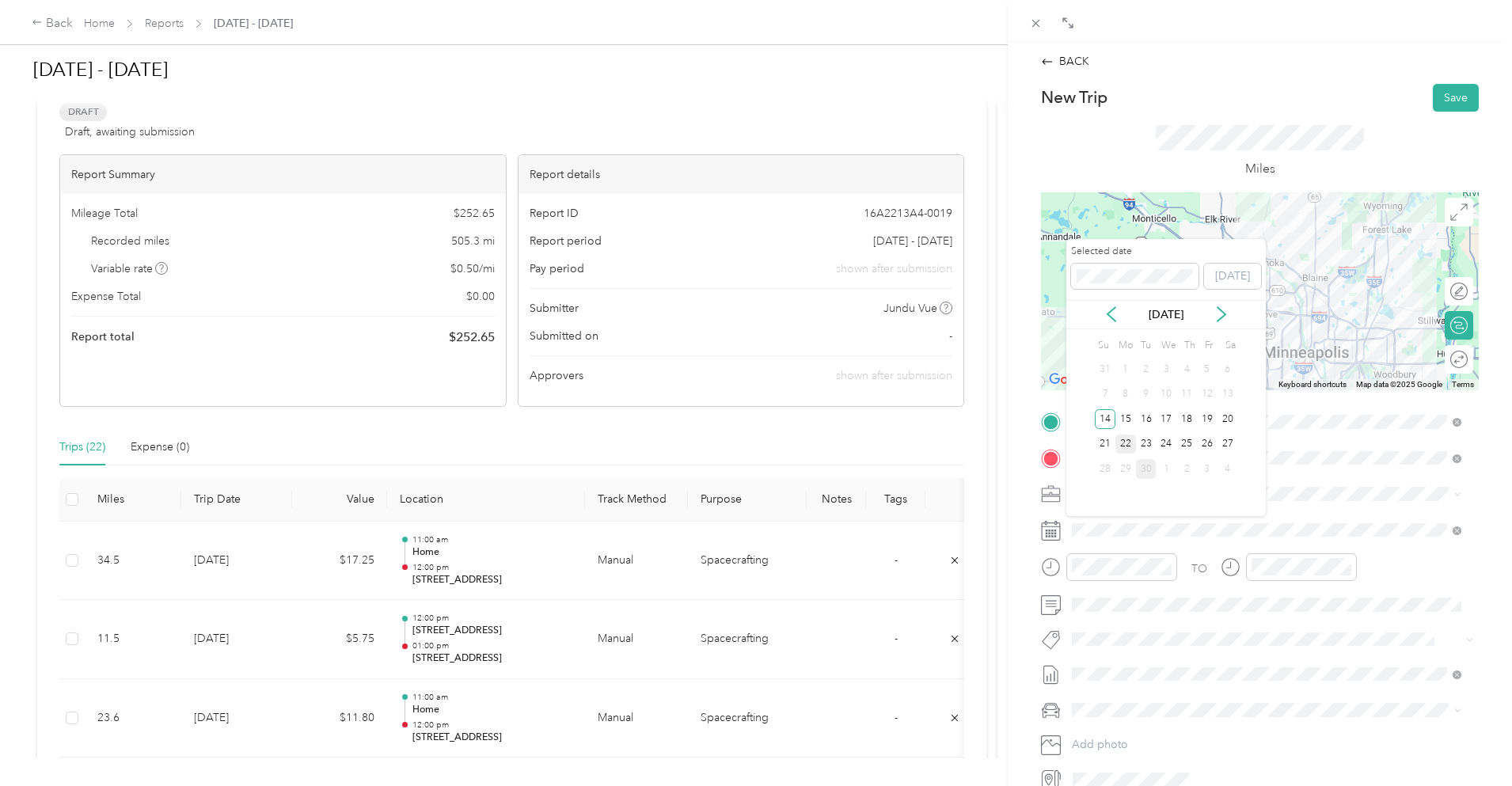
click at [1127, 443] on div "22" at bounding box center [1126, 445] width 21 height 20
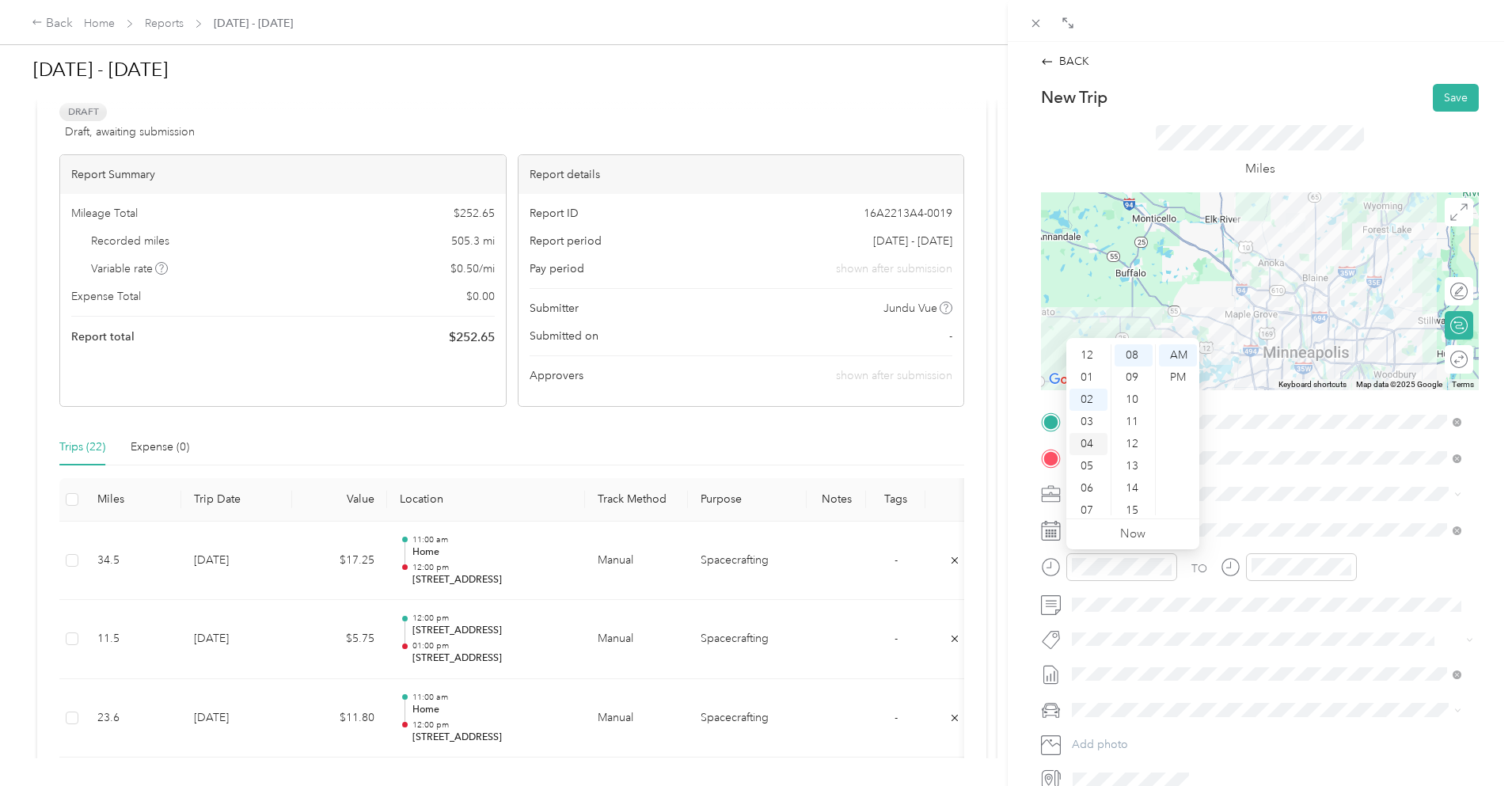
click at [1093, 441] on div "04" at bounding box center [1088, 445] width 38 height 23
click at [1126, 350] on div "00" at bounding box center [1133, 356] width 38 height 23
click at [1092, 394] on div "04" at bounding box center [1088, 400] width 38 height 23
click at [1175, 374] on div "PM" at bounding box center [1178, 378] width 38 height 23
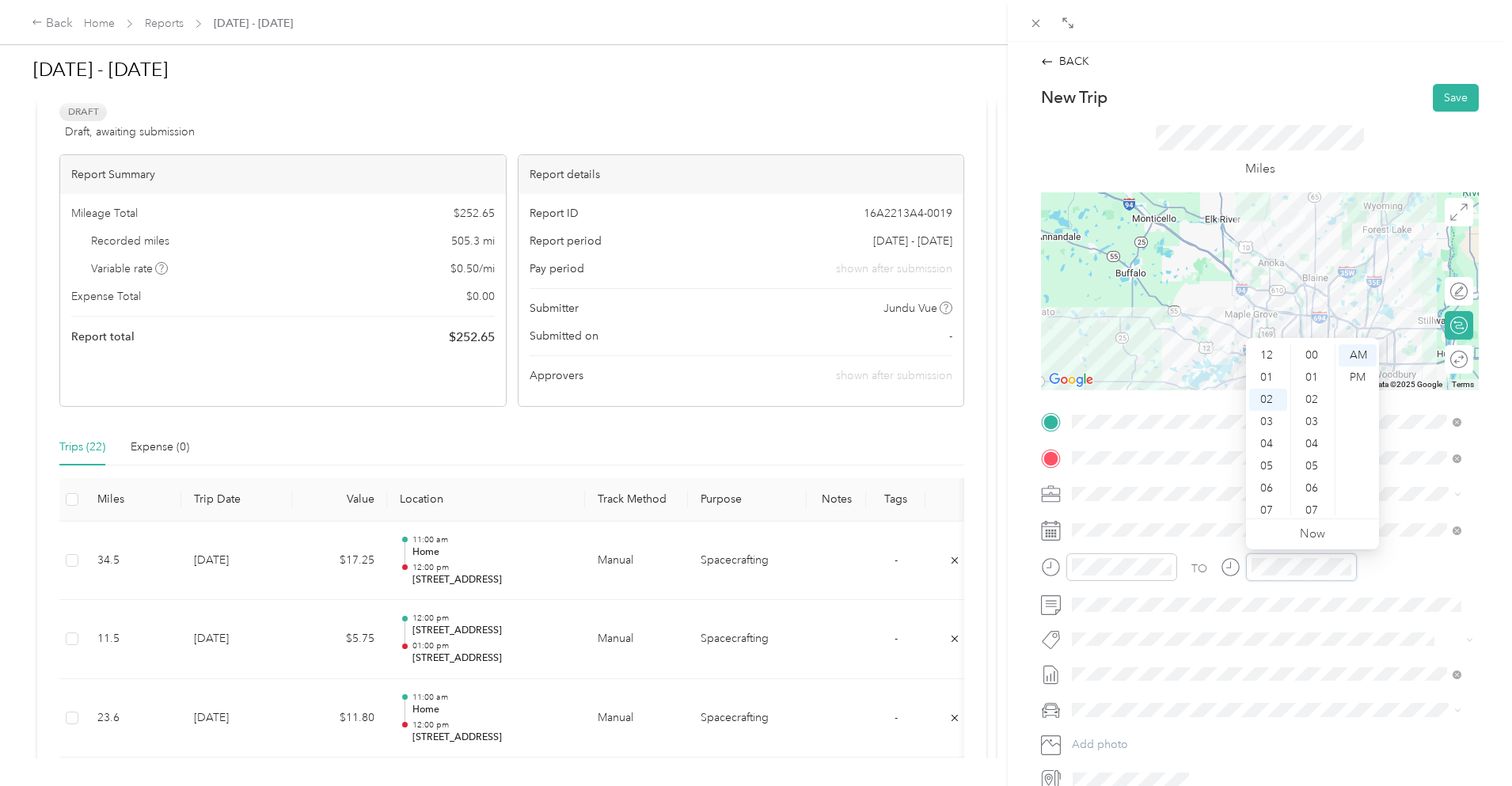
scroll to position [177, 0]
click at [1266, 395] on div "04" at bounding box center [1268, 400] width 38 height 23
click at [1315, 446] on div "30" at bounding box center [1313, 448] width 38 height 23
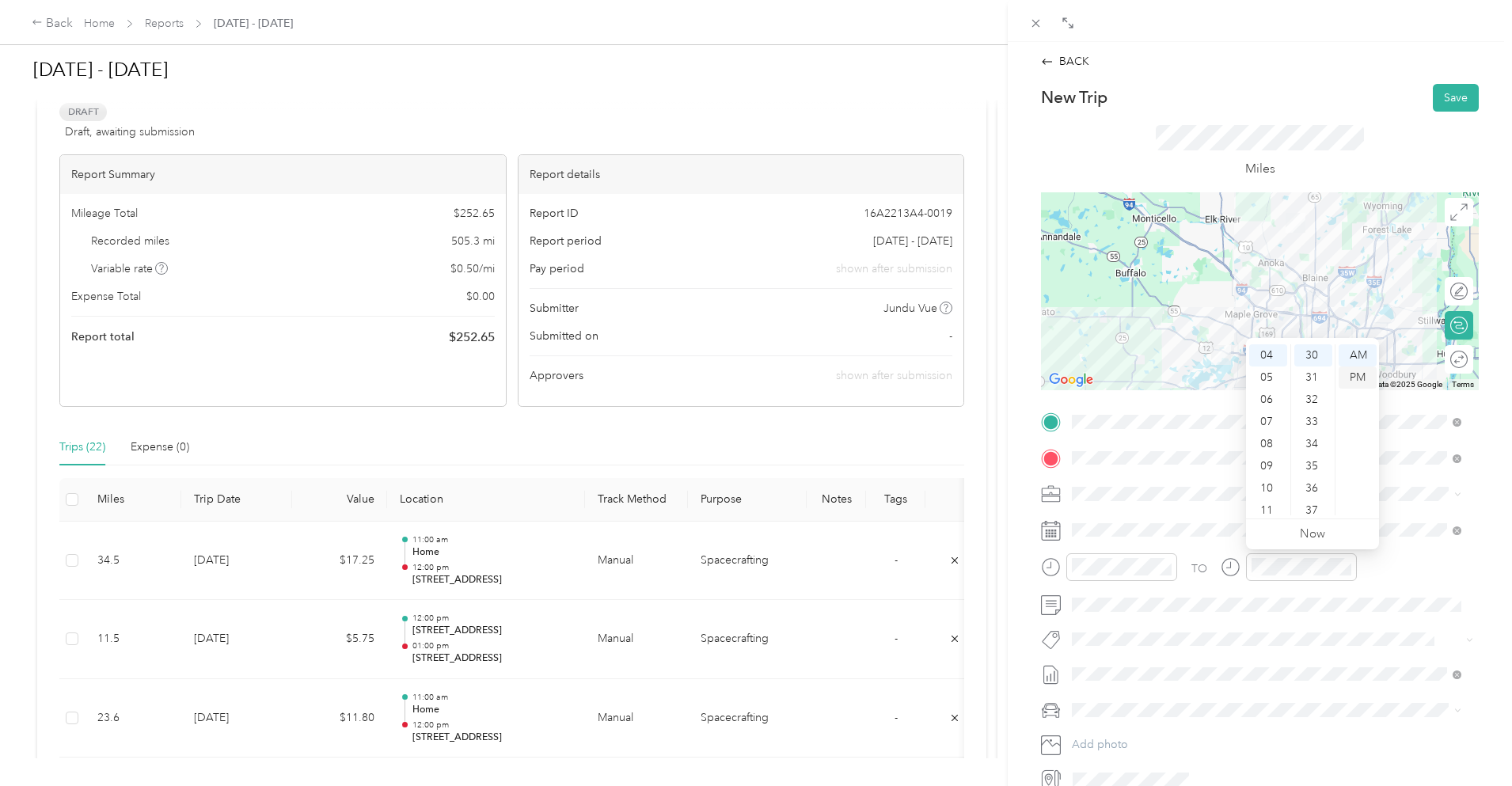
click at [1364, 379] on div "PM" at bounding box center [1357, 378] width 38 height 23
click at [1369, 155] on div "Miles" at bounding box center [1261, 152] width 438 height 81
click at [1448, 93] on button "Save" at bounding box center [1456, 97] width 46 height 27
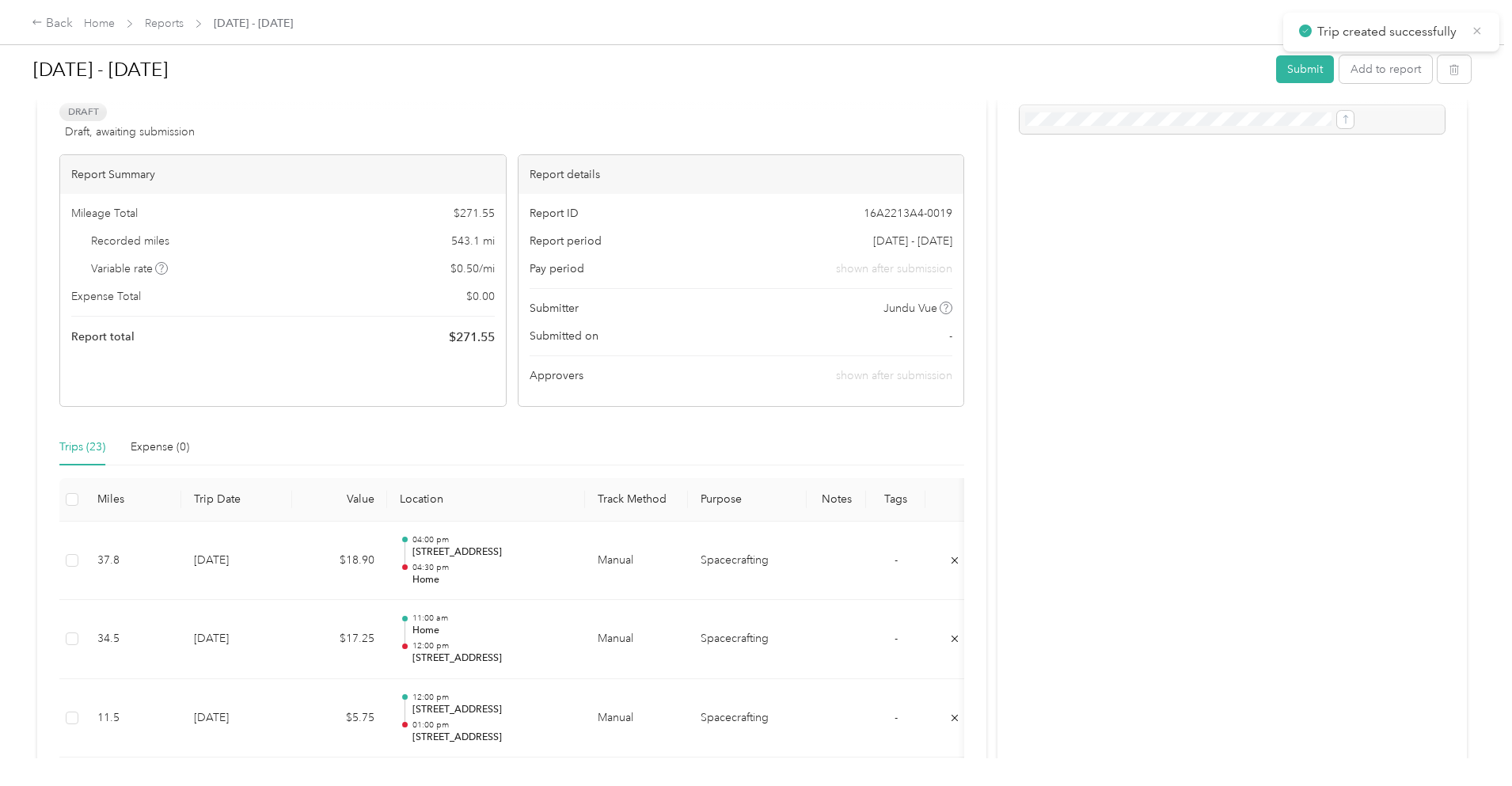
click at [1480, 33] on icon at bounding box center [1477, 30] width 7 height 7
click at [1340, 72] on button "Add to report" at bounding box center [1386, 69] width 93 height 27
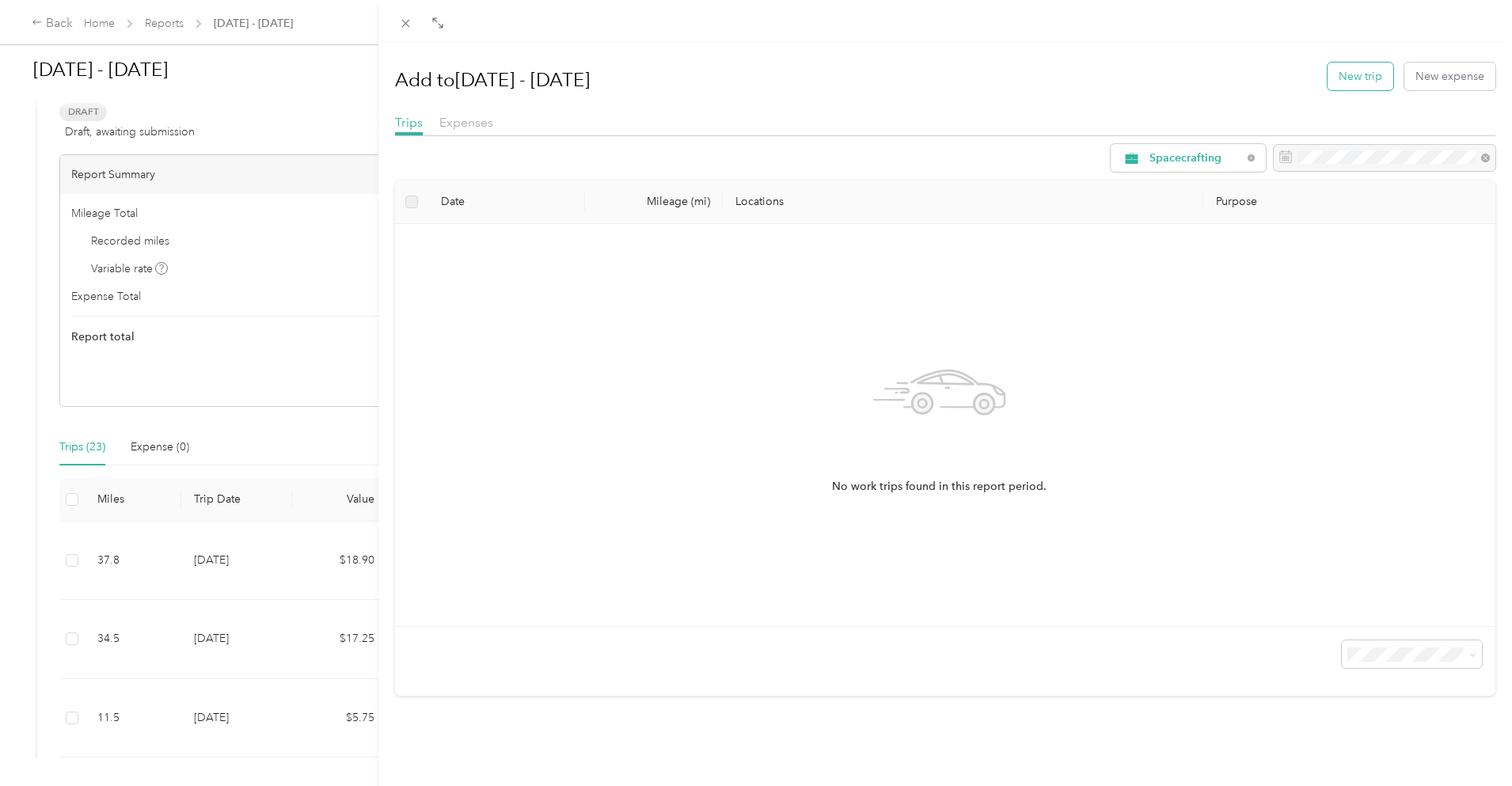
click at [1345, 75] on button "New trip" at bounding box center [1361, 77] width 66 height 27
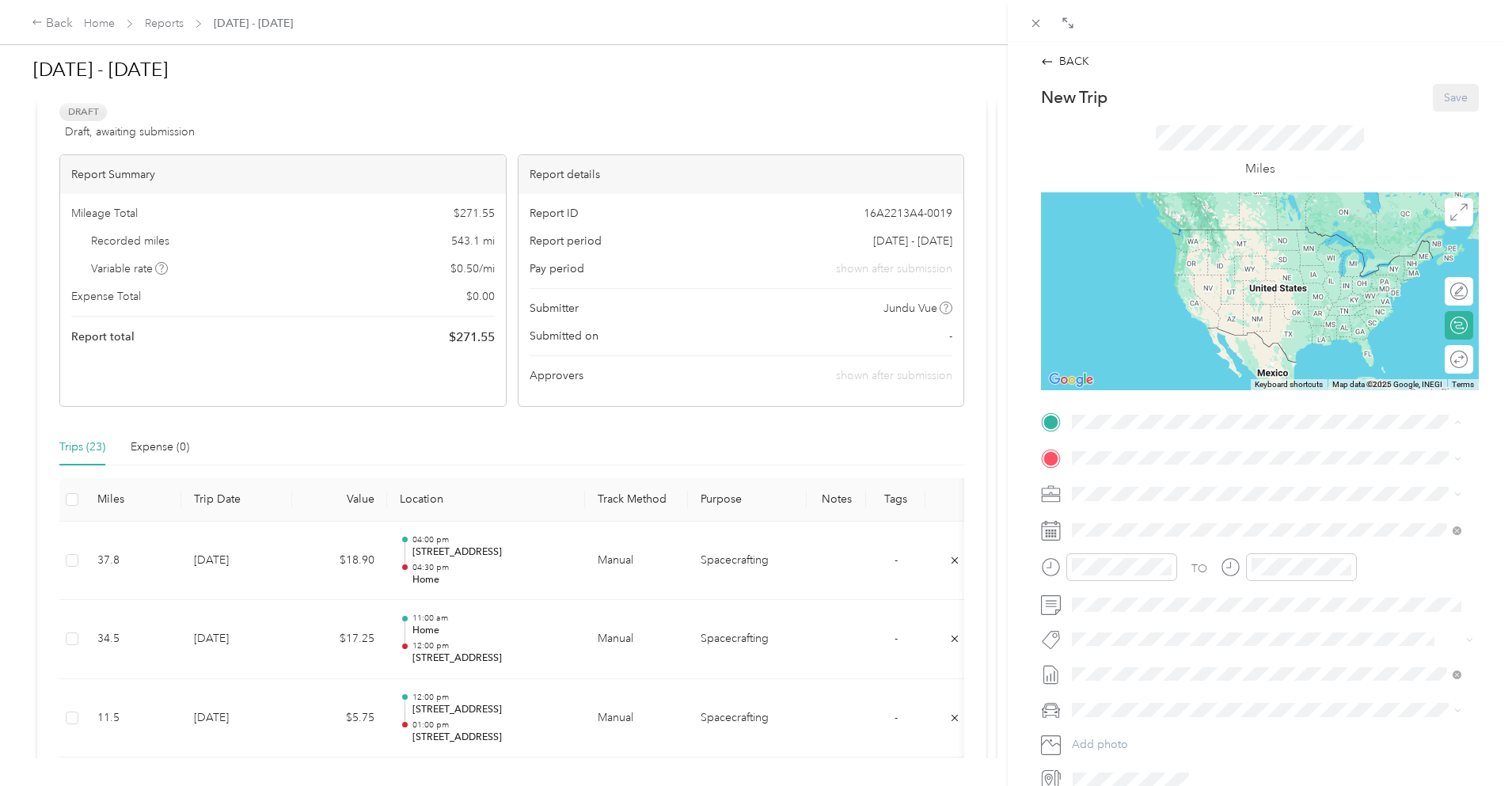
click at [1169, 509] on span "[STREET_ADDRESS][PERSON_NAME]" at bounding box center [1196, 502] width 188 height 14
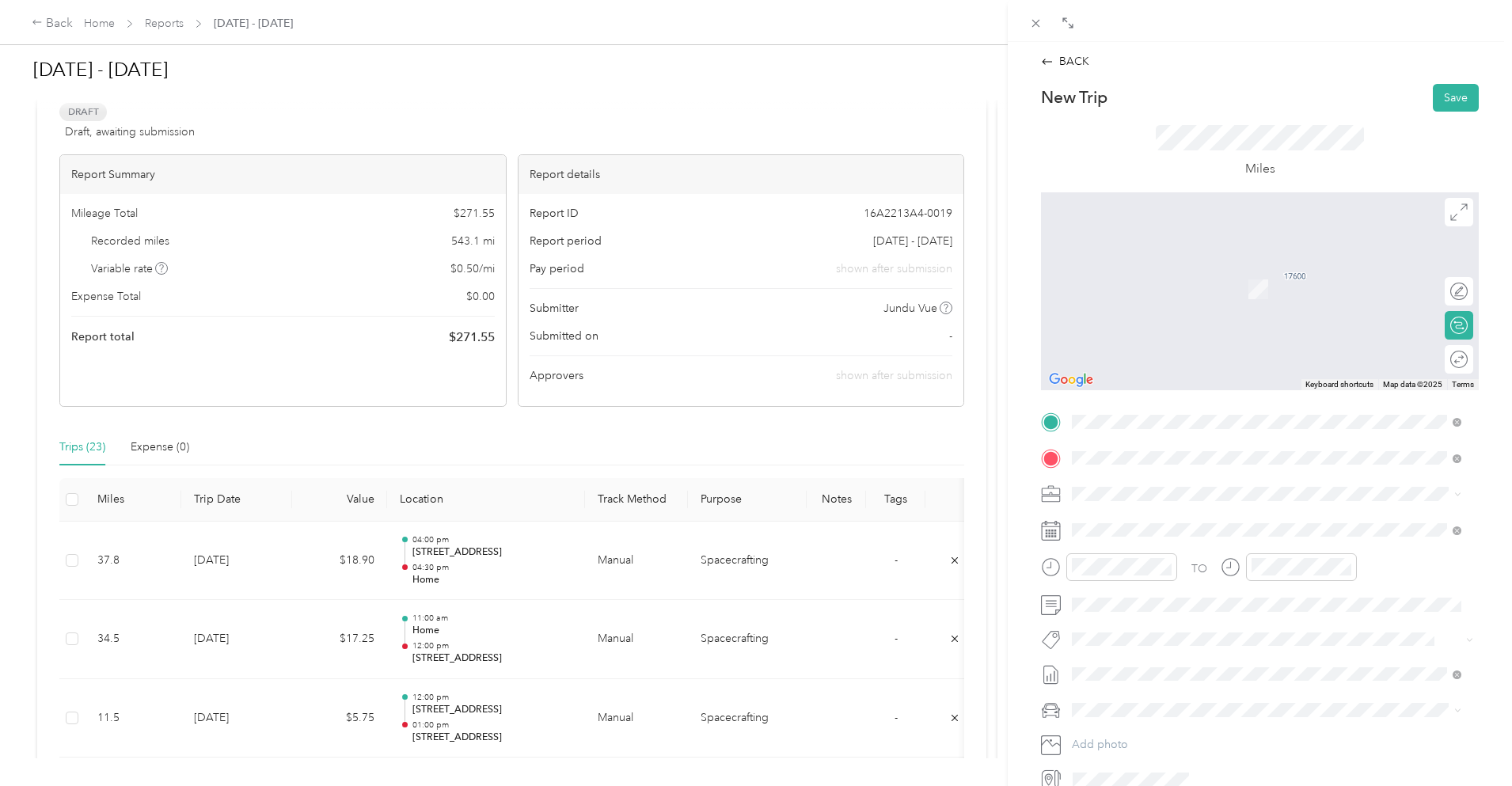
click at [1156, 512] on span "[STREET_ADDRESS][US_STATE]" at bounding box center [1181, 515] width 159 height 14
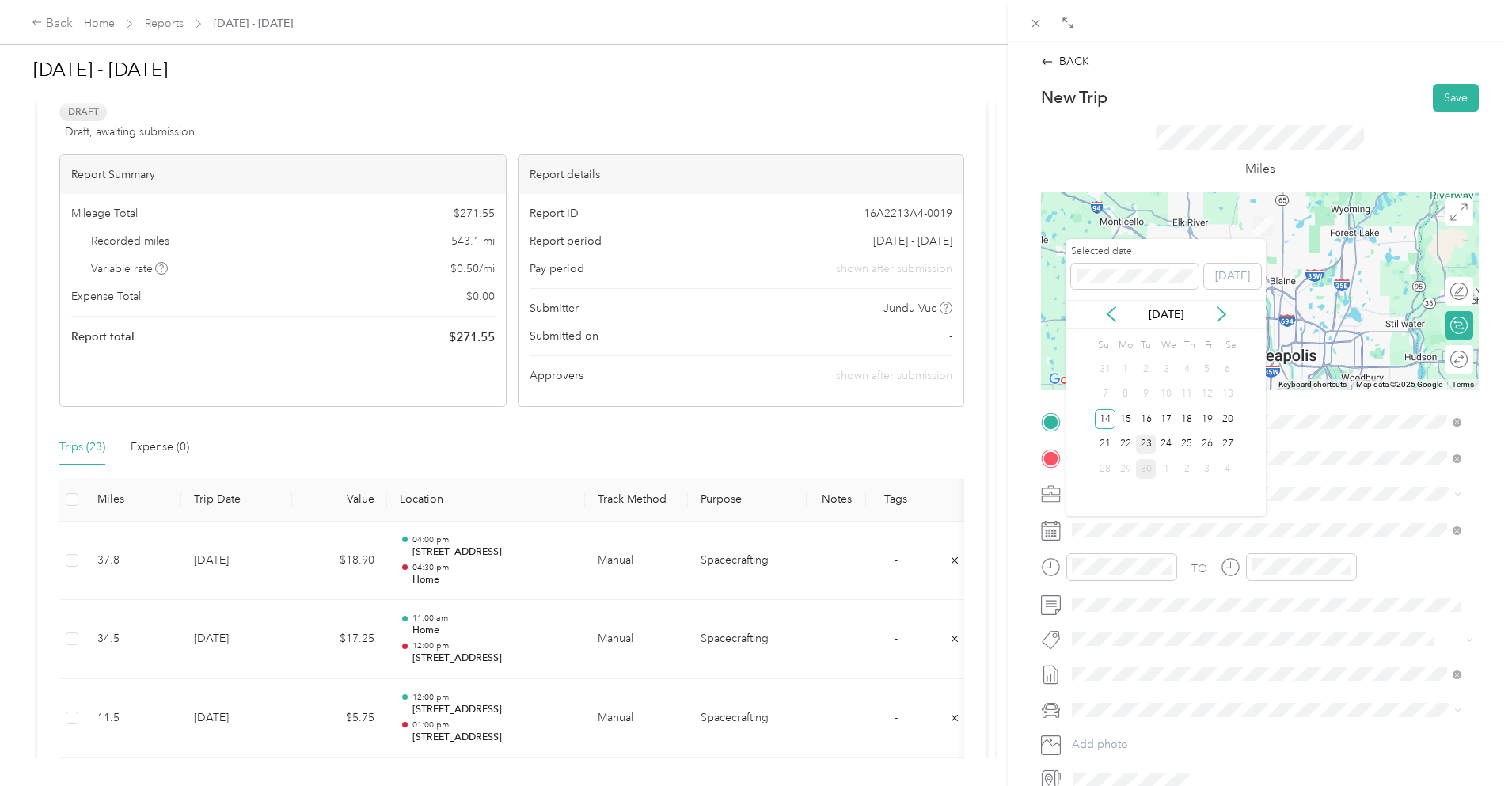
click at [1147, 444] on div "23" at bounding box center [1147, 445] width 21 height 20
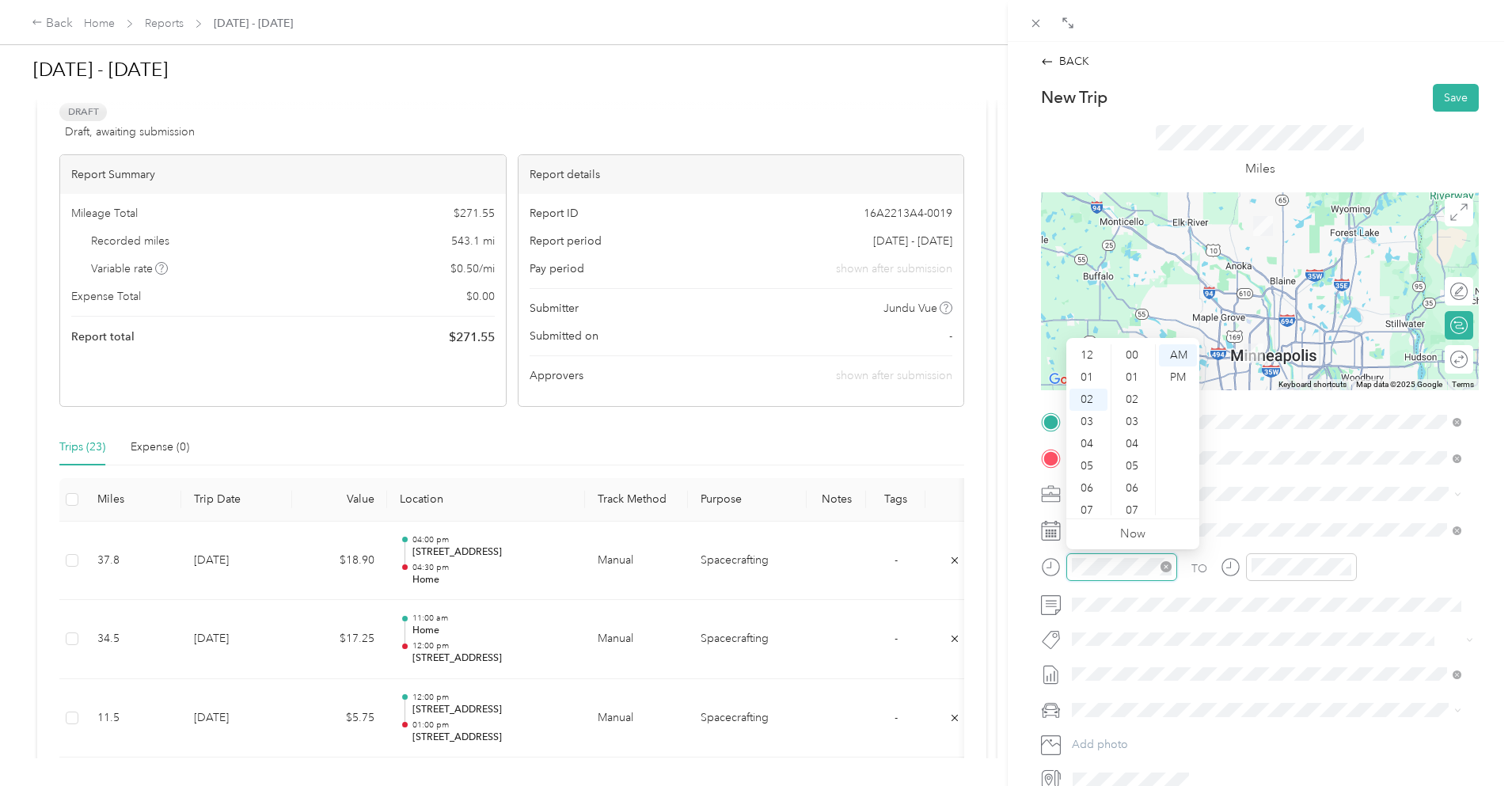
scroll to position [200, 0]
click at [1092, 483] on div "08" at bounding box center [1088, 489] width 38 height 23
click at [1128, 348] on div "00" at bounding box center [1133, 356] width 38 height 23
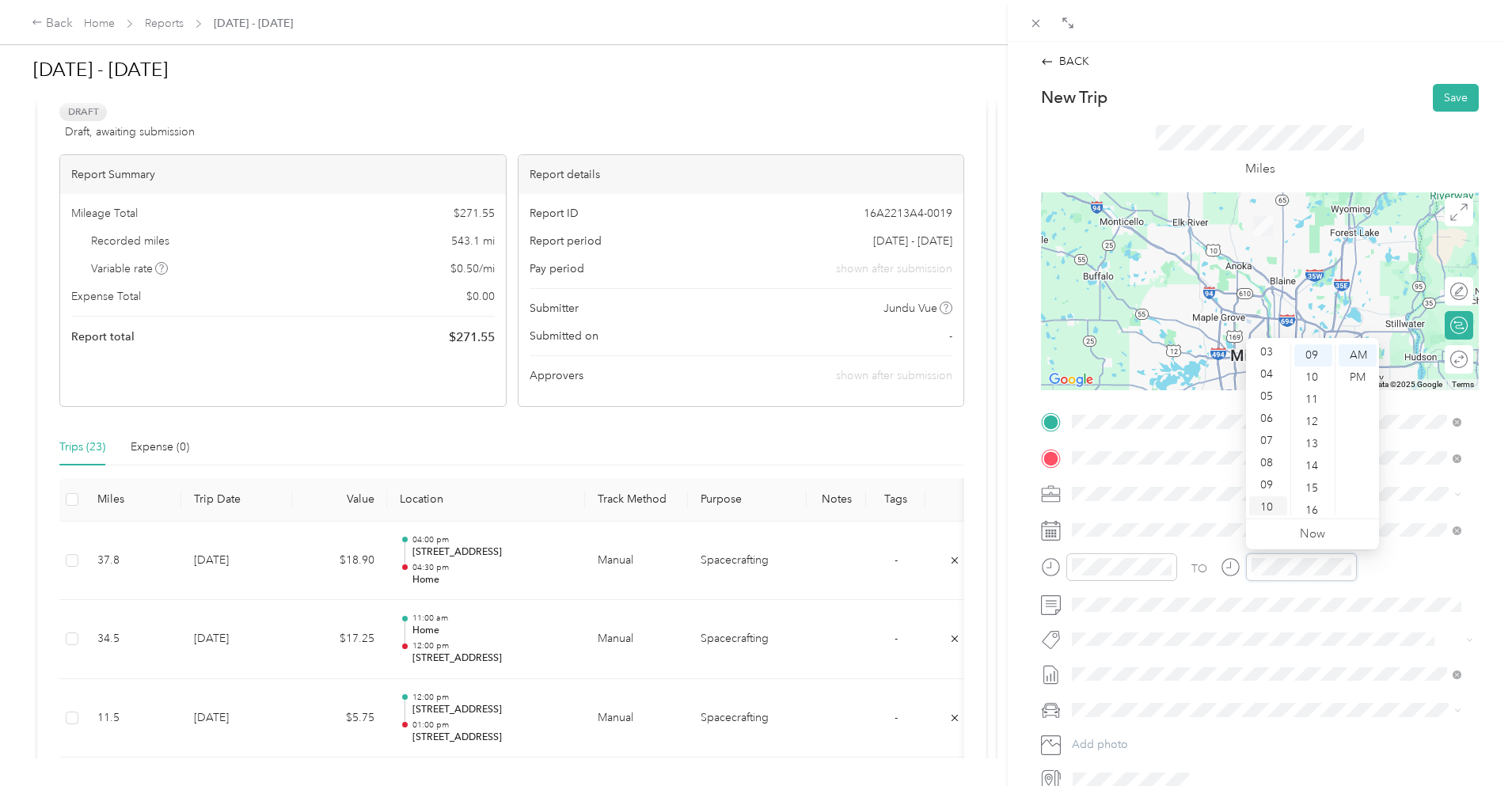
scroll to position [95, 0]
click at [1270, 461] on div "09" at bounding box center [1268, 460] width 38 height 23
click at [1315, 350] on div "00" at bounding box center [1313, 356] width 38 height 23
click at [1108, 556] on div at bounding box center [1122, 567] width 111 height 27
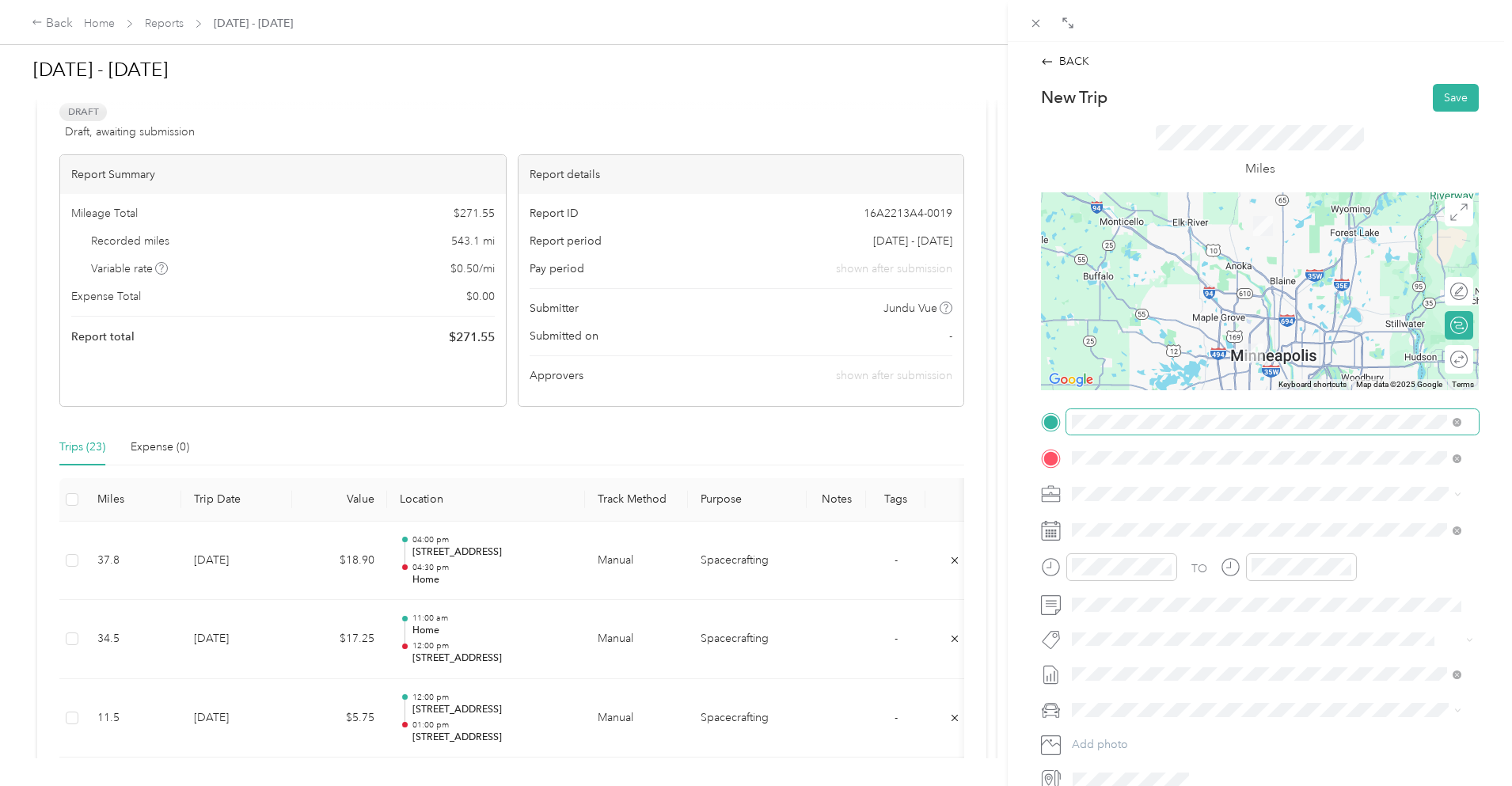
click at [1455, 417] on span at bounding box center [1457, 421] width 9 height 14
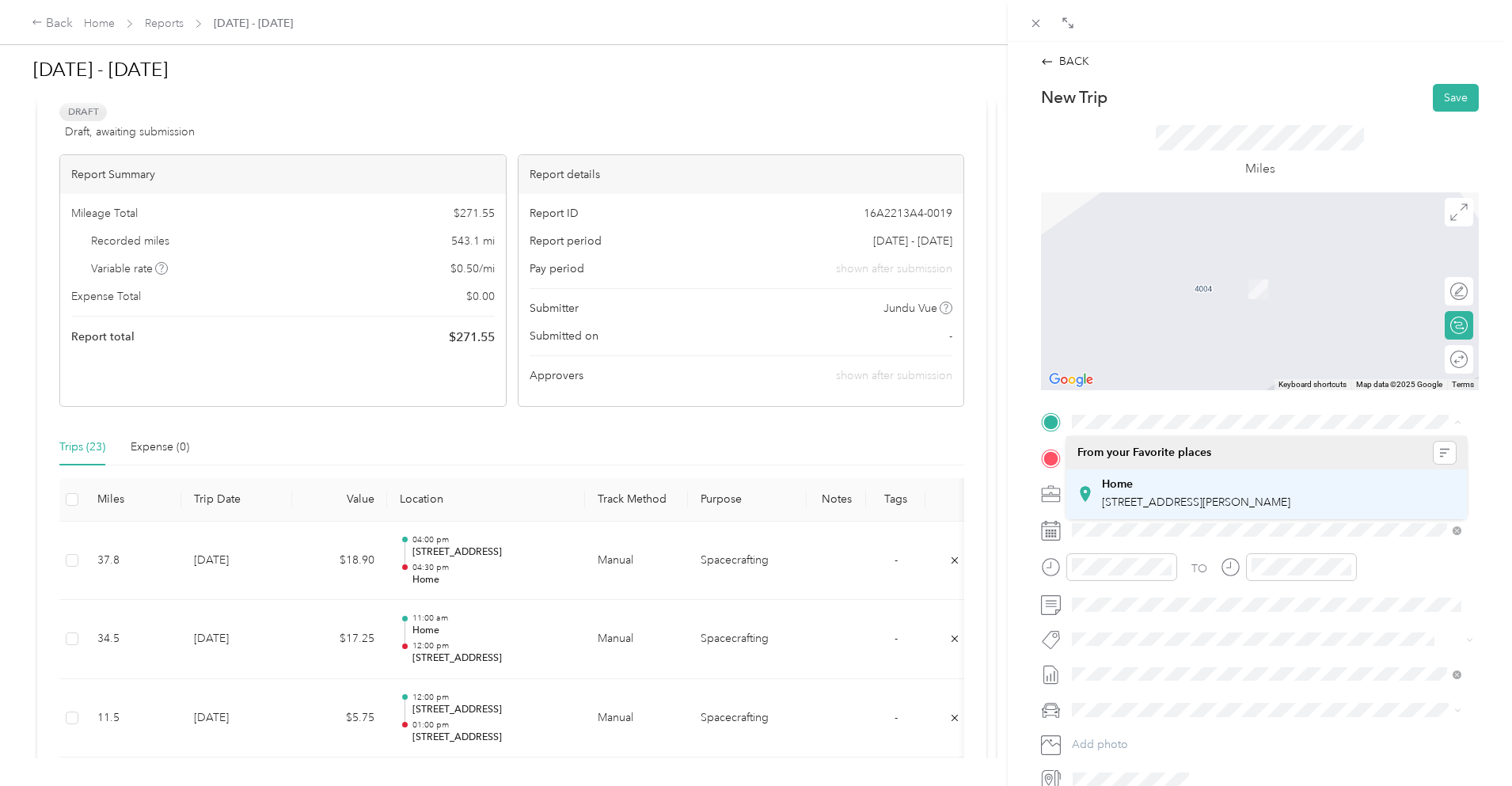
click at [1166, 497] on span "[STREET_ADDRESS][PERSON_NAME]" at bounding box center [1196, 502] width 188 height 14
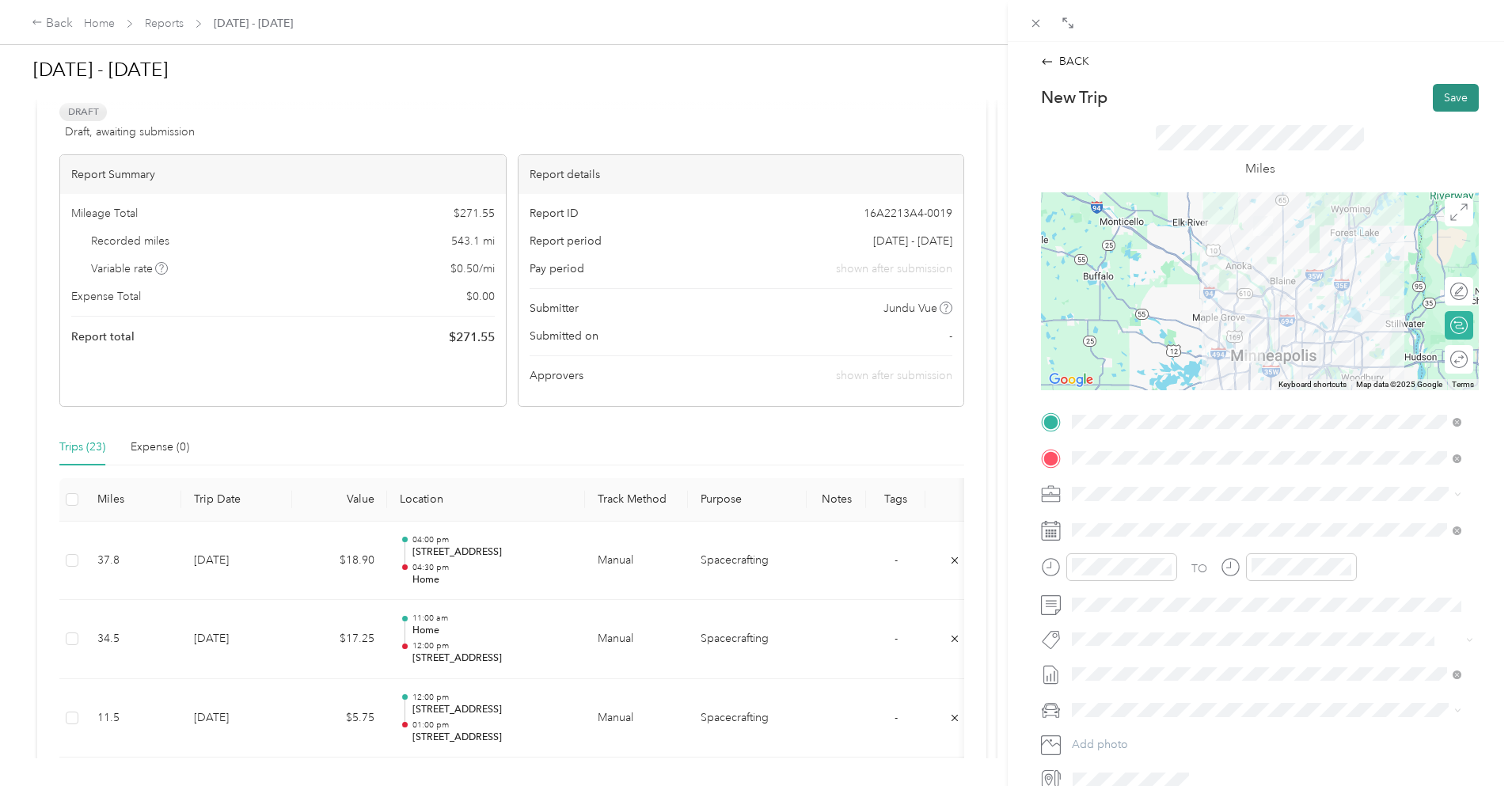
click at [1447, 89] on button "Save" at bounding box center [1456, 97] width 46 height 27
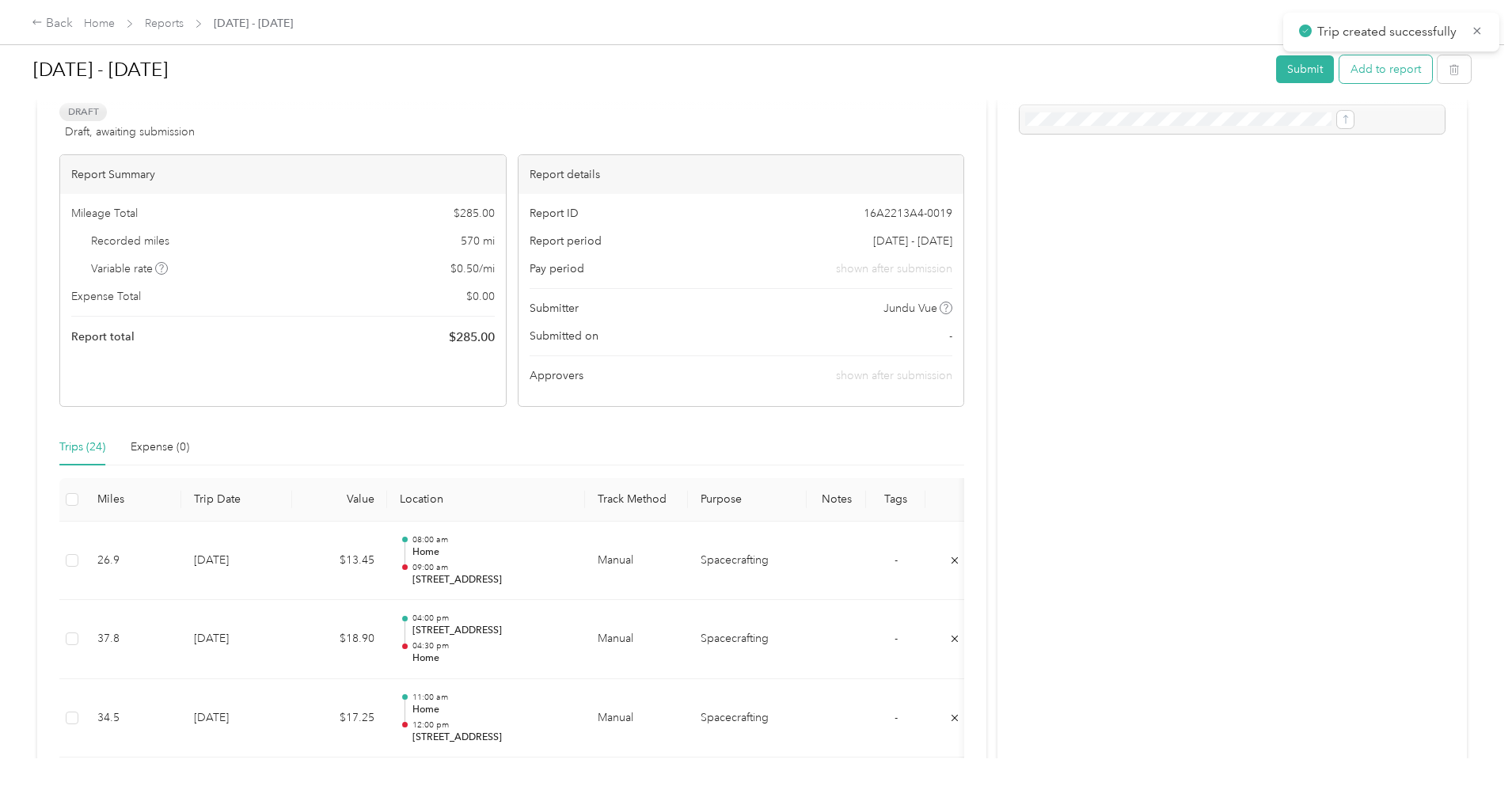
click at [1340, 72] on button "Add to report" at bounding box center [1386, 69] width 93 height 27
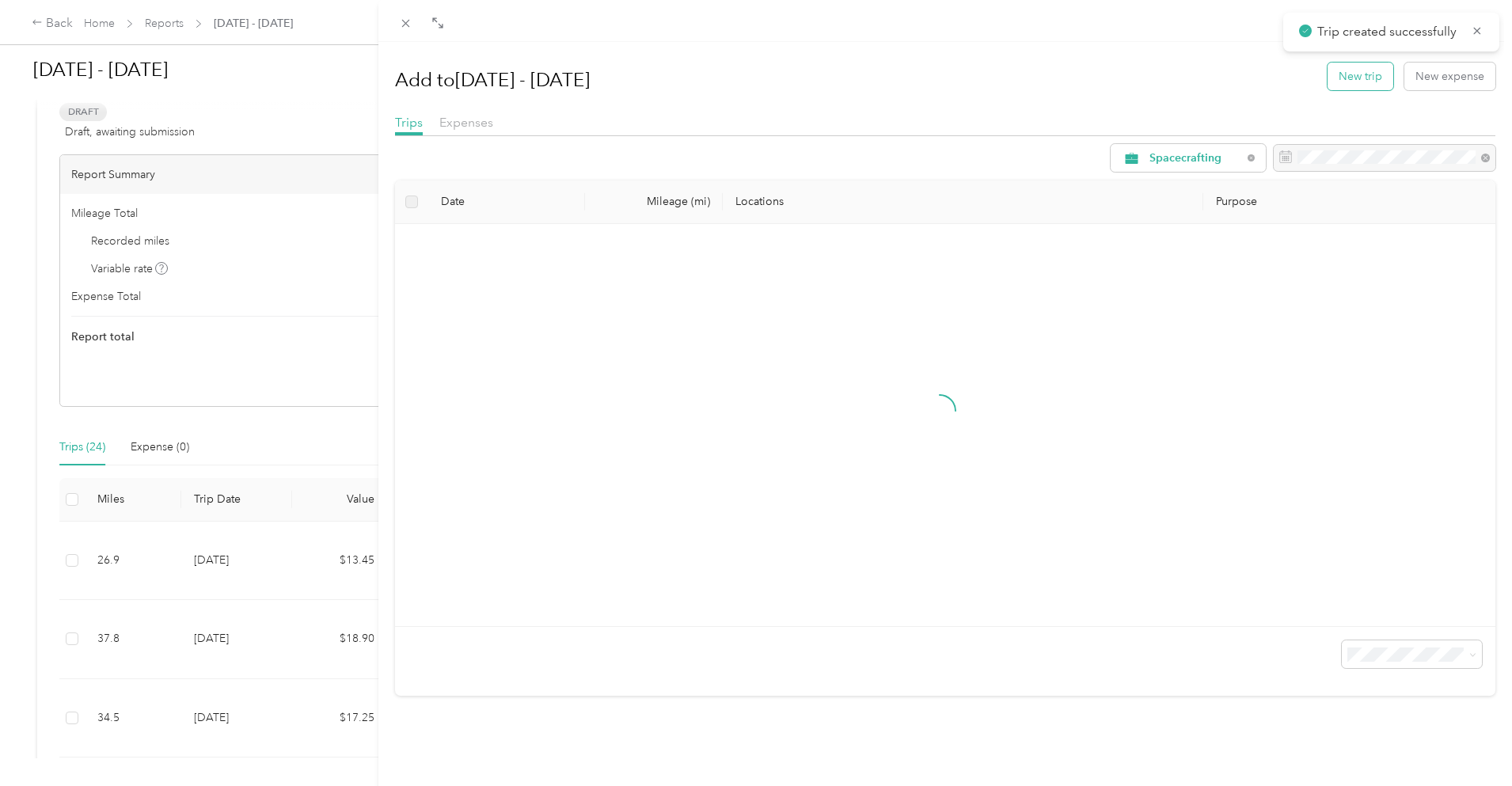
click at [1331, 73] on button "New trip" at bounding box center [1361, 77] width 66 height 27
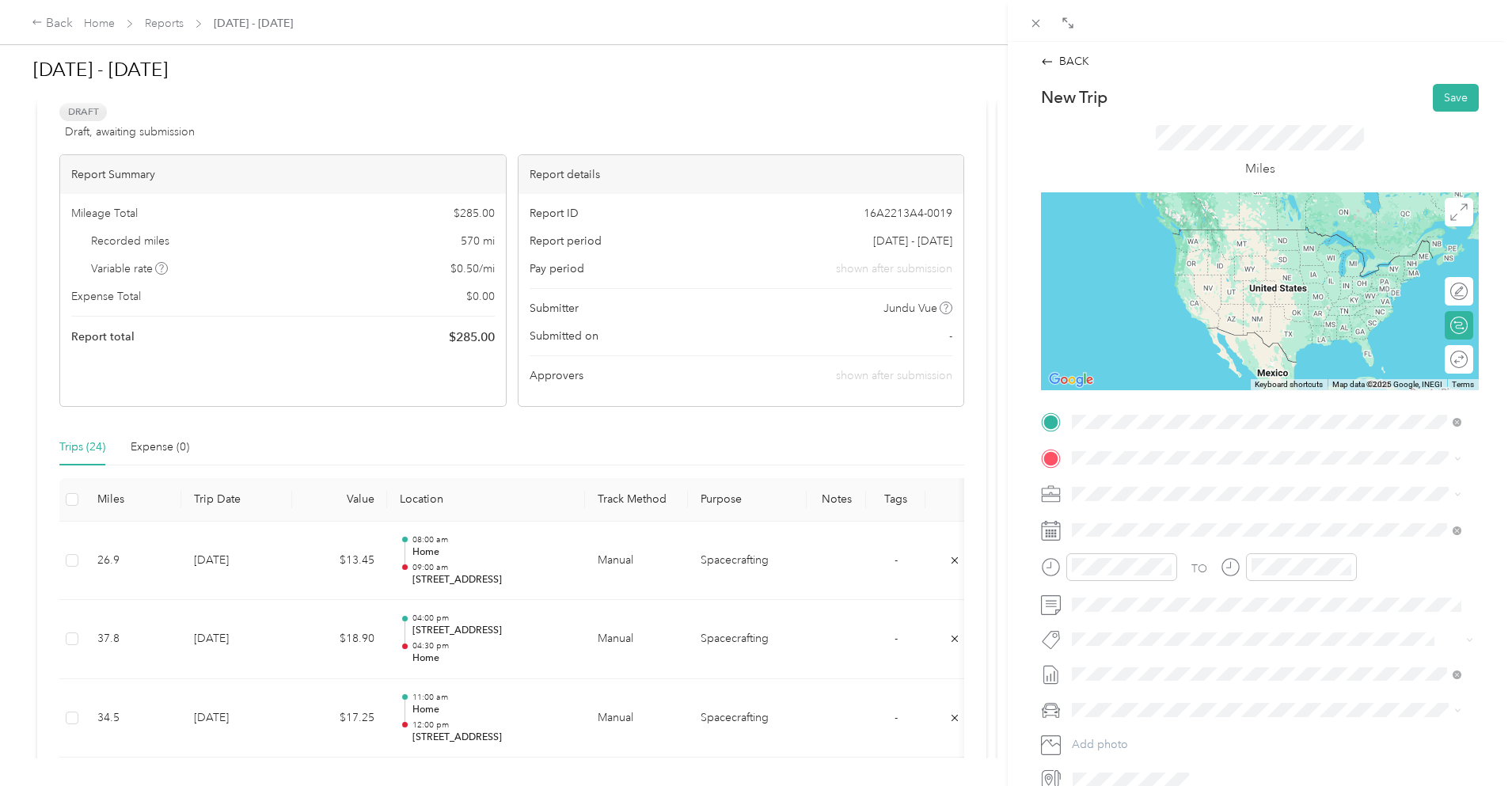
click at [1186, 485] on span "[STREET_ADDRESS][US_STATE]" at bounding box center [1181, 479] width 159 height 14
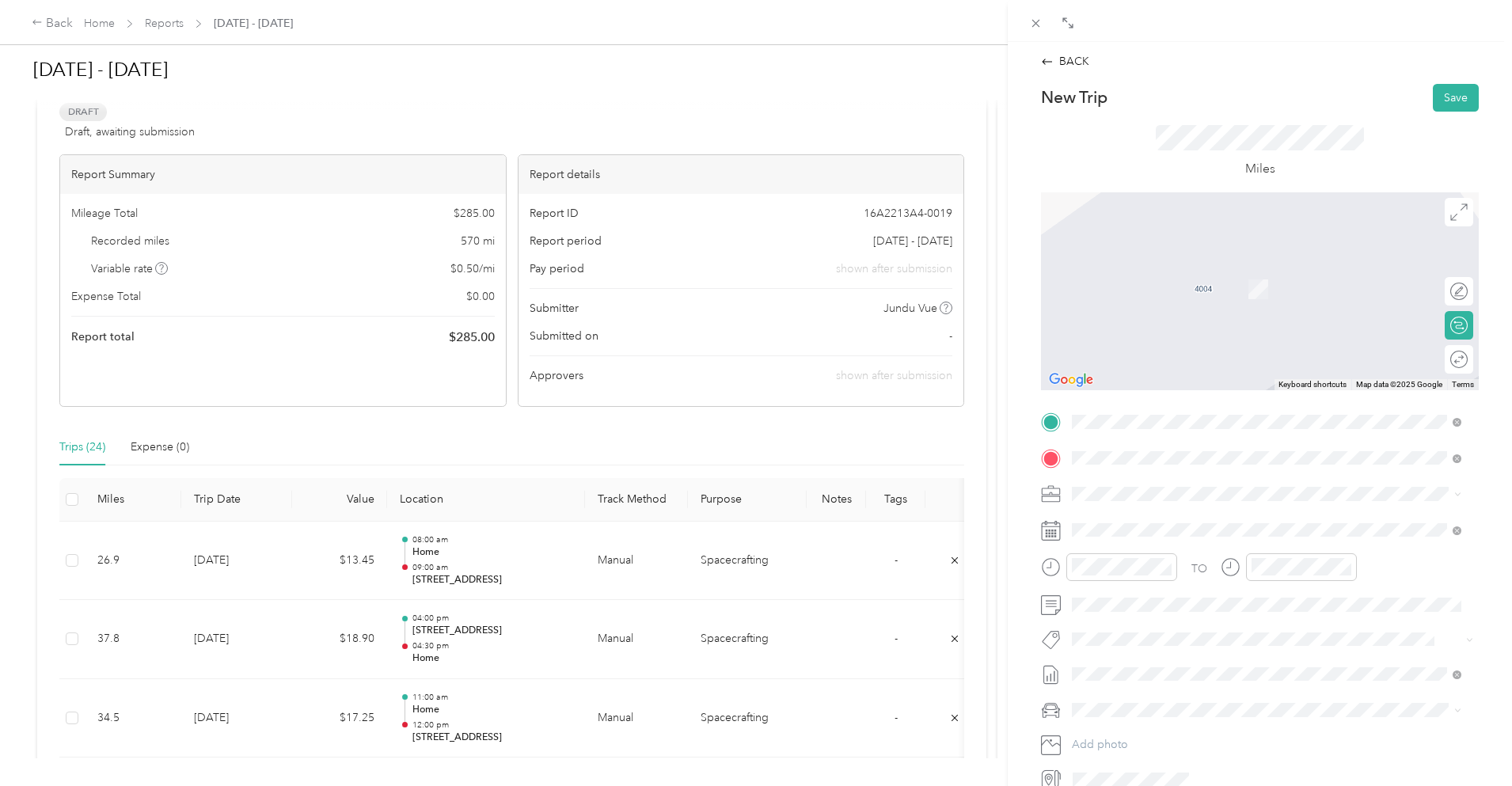
click at [1158, 519] on span "[STREET_ADDRESS][PERSON_NAME][US_STATE]" at bounding box center [1225, 515] width 246 height 14
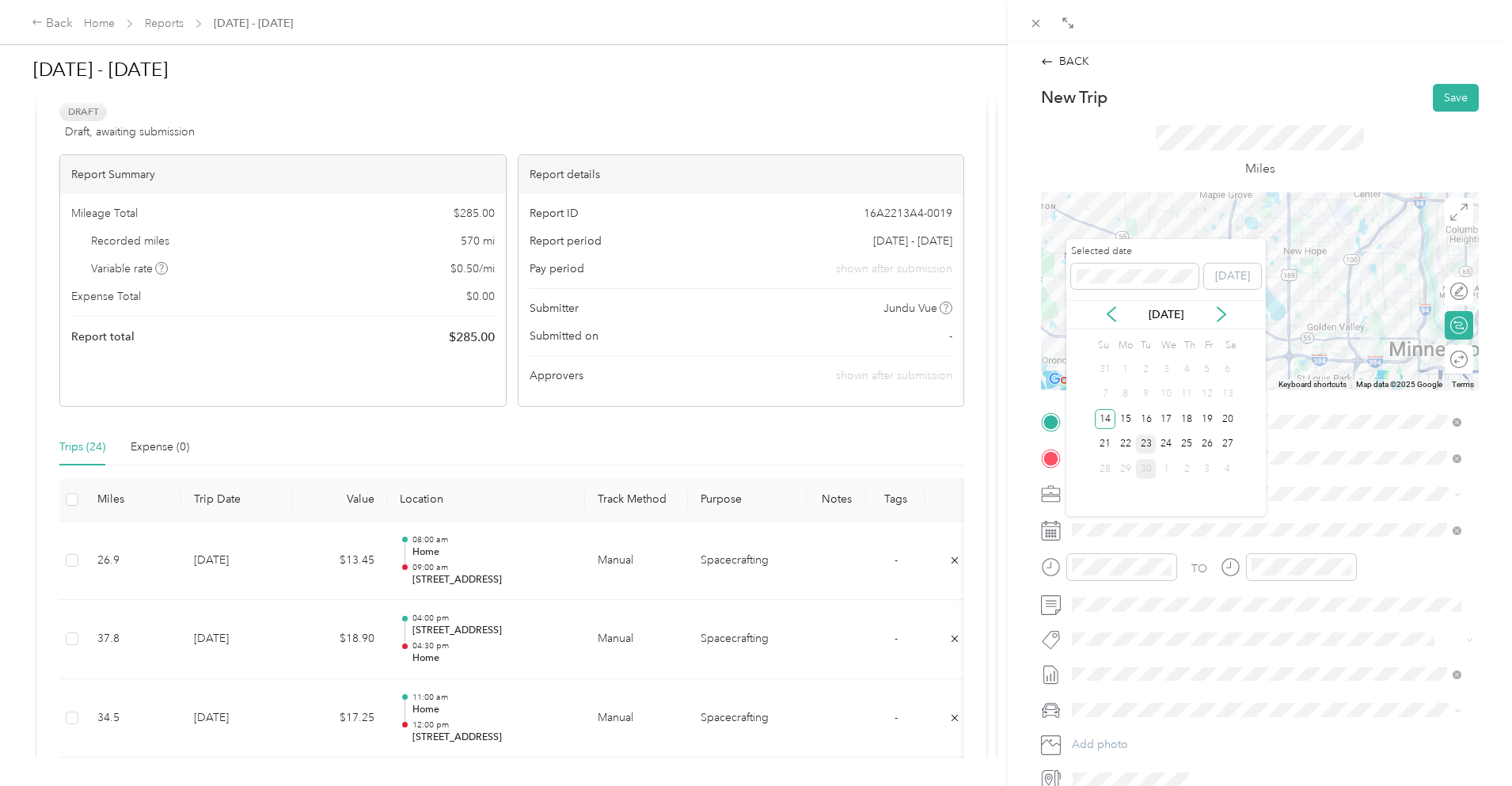
click at [1147, 449] on div "23" at bounding box center [1147, 445] width 21 height 20
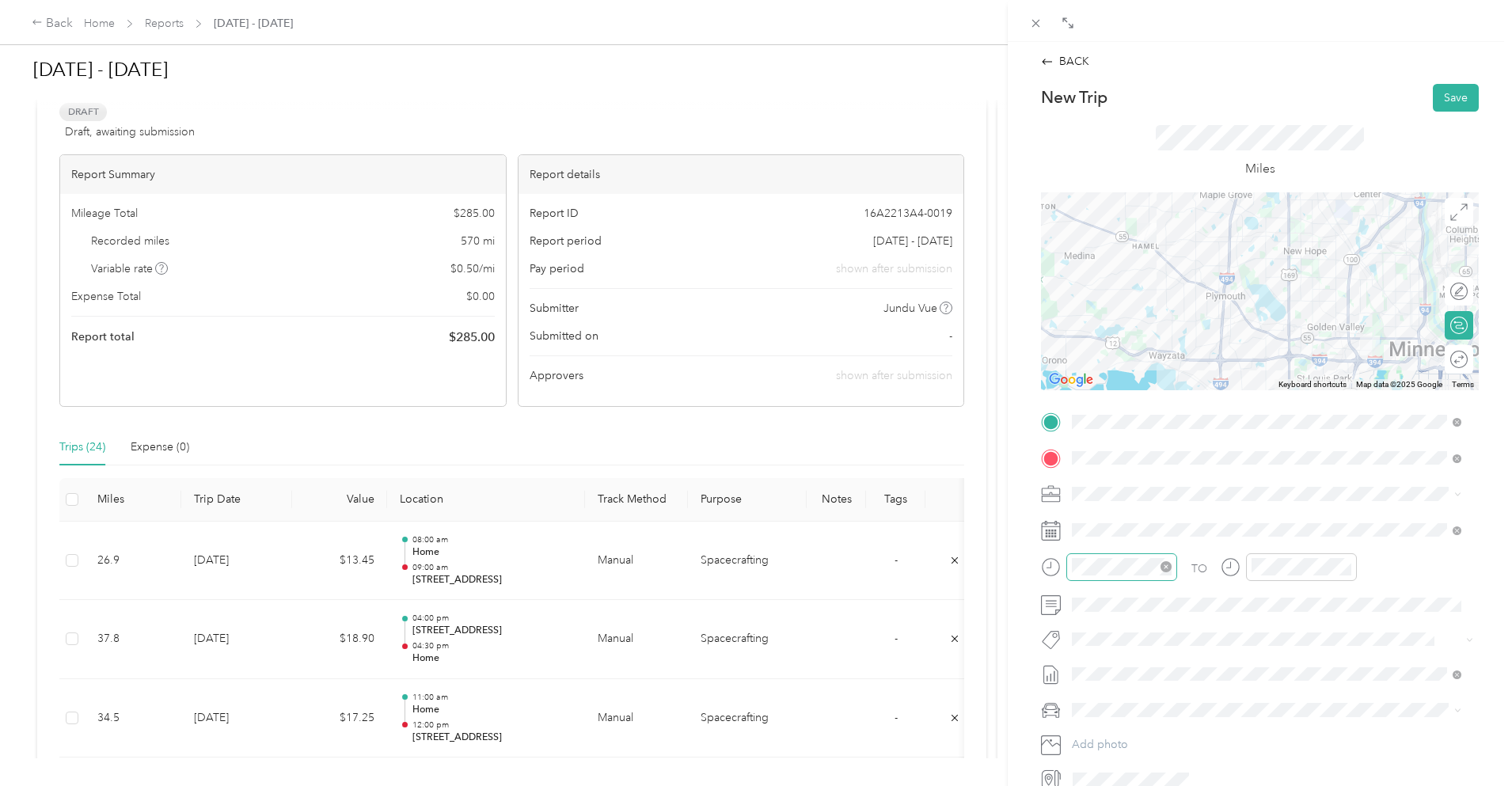
click at [1099, 576] on div at bounding box center [1122, 567] width 111 height 27
click at [1086, 494] on div "11" at bounding box center [1088, 504] width 38 height 23
click at [1137, 355] on div "00" at bounding box center [1133, 356] width 38 height 23
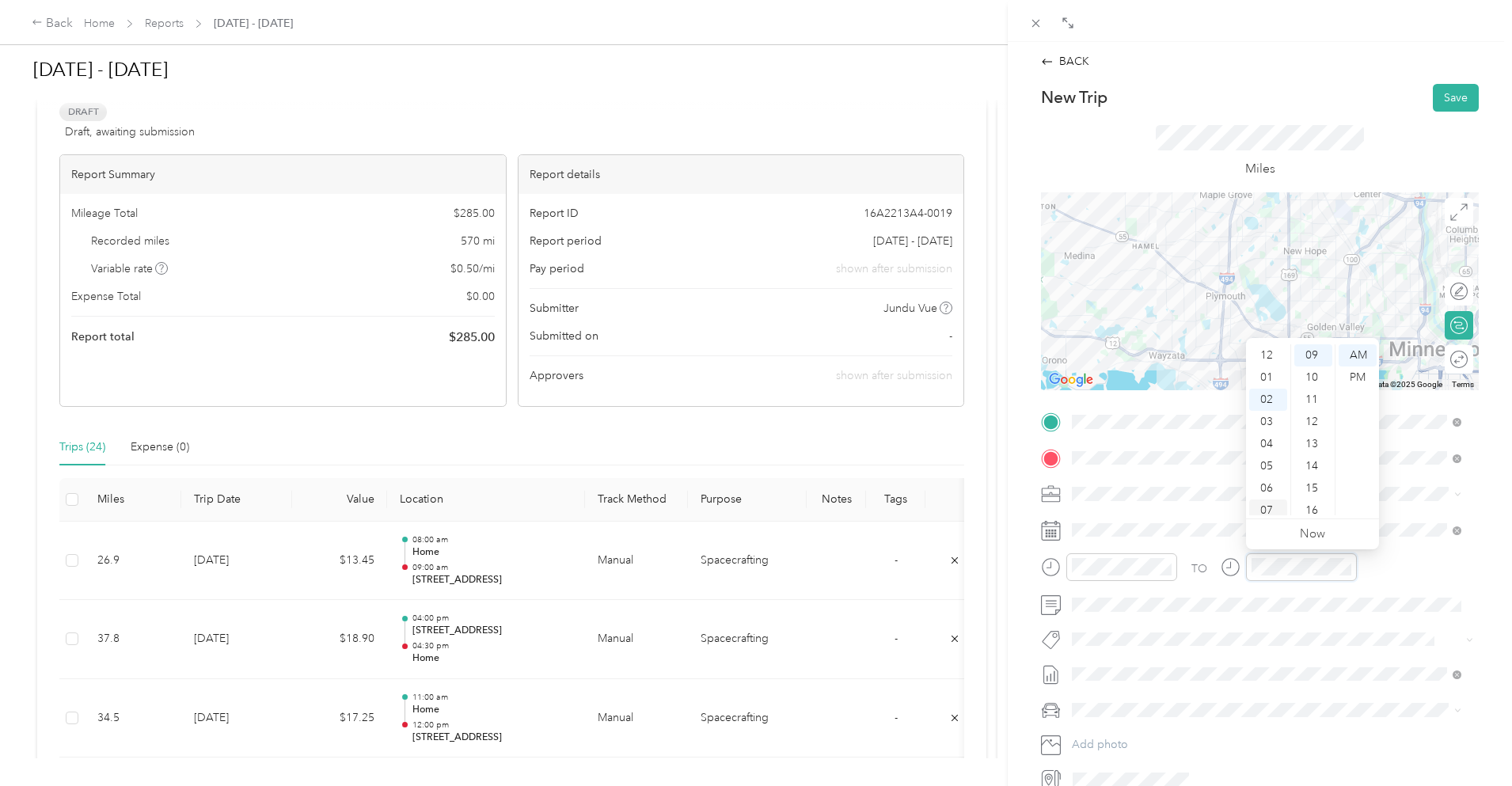
scroll to position [95, 0]
click at [1271, 507] on div "11" at bounding box center [1268, 504] width 38 height 23
click at [1311, 421] on div "30" at bounding box center [1313, 425] width 38 height 23
click at [1443, 101] on button "Save" at bounding box center [1456, 97] width 46 height 27
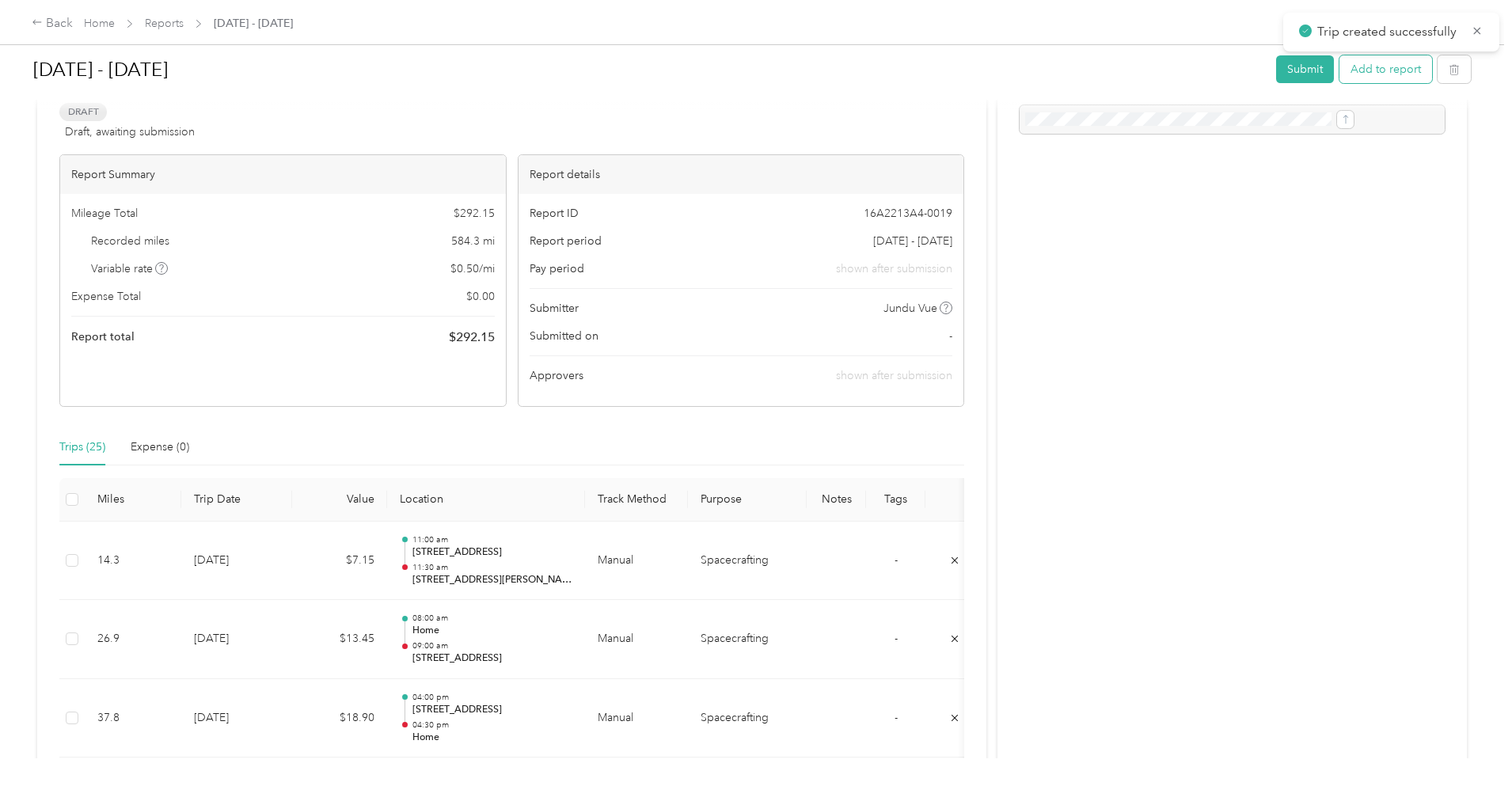
click at [1340, 76] on button "Add to report" at bounding box center [1386, 69] width 93 height 27
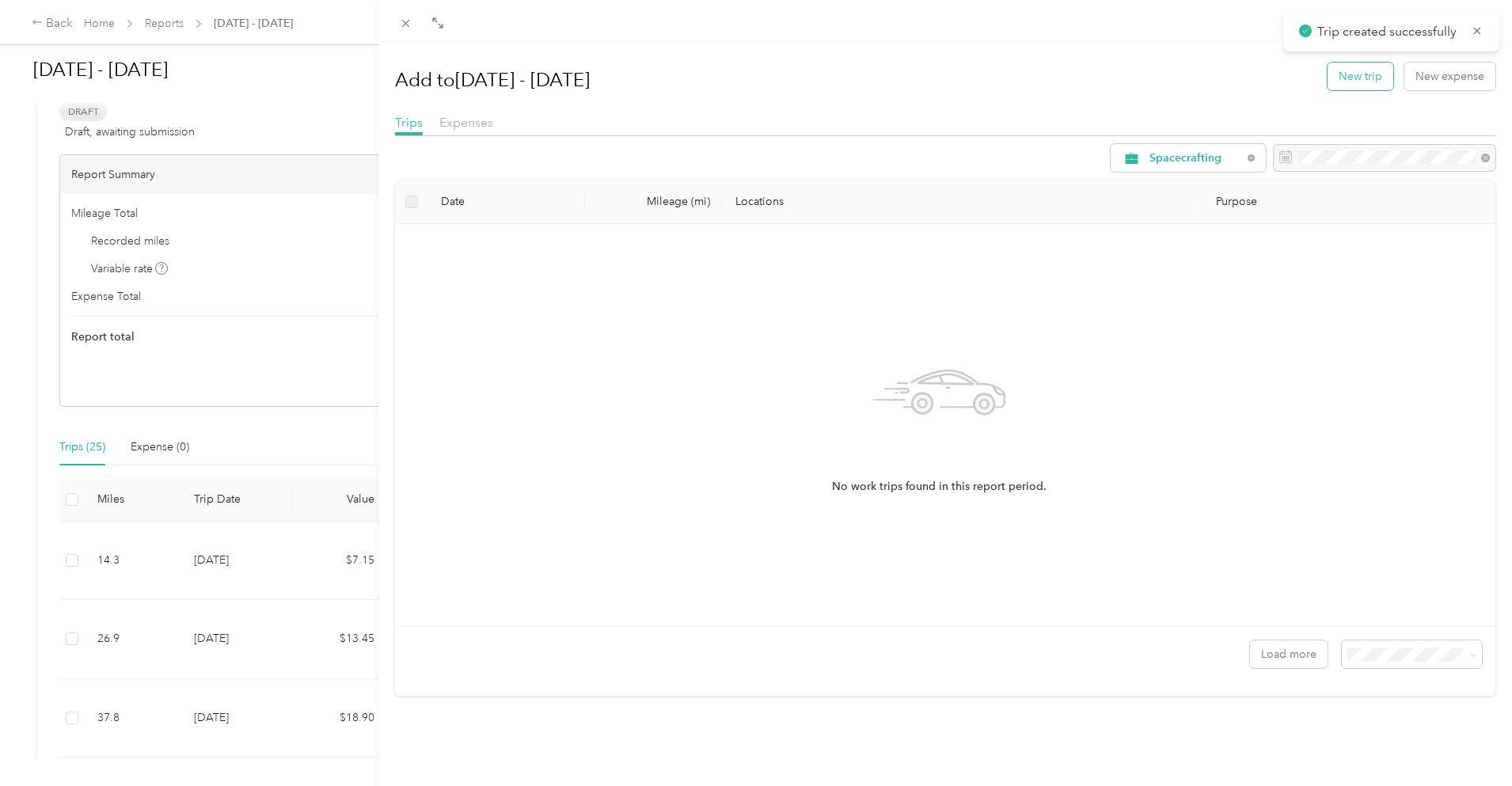
click at [1350, 72] on button "New trip" at bounding box center [1361, 77] width 66 height 27
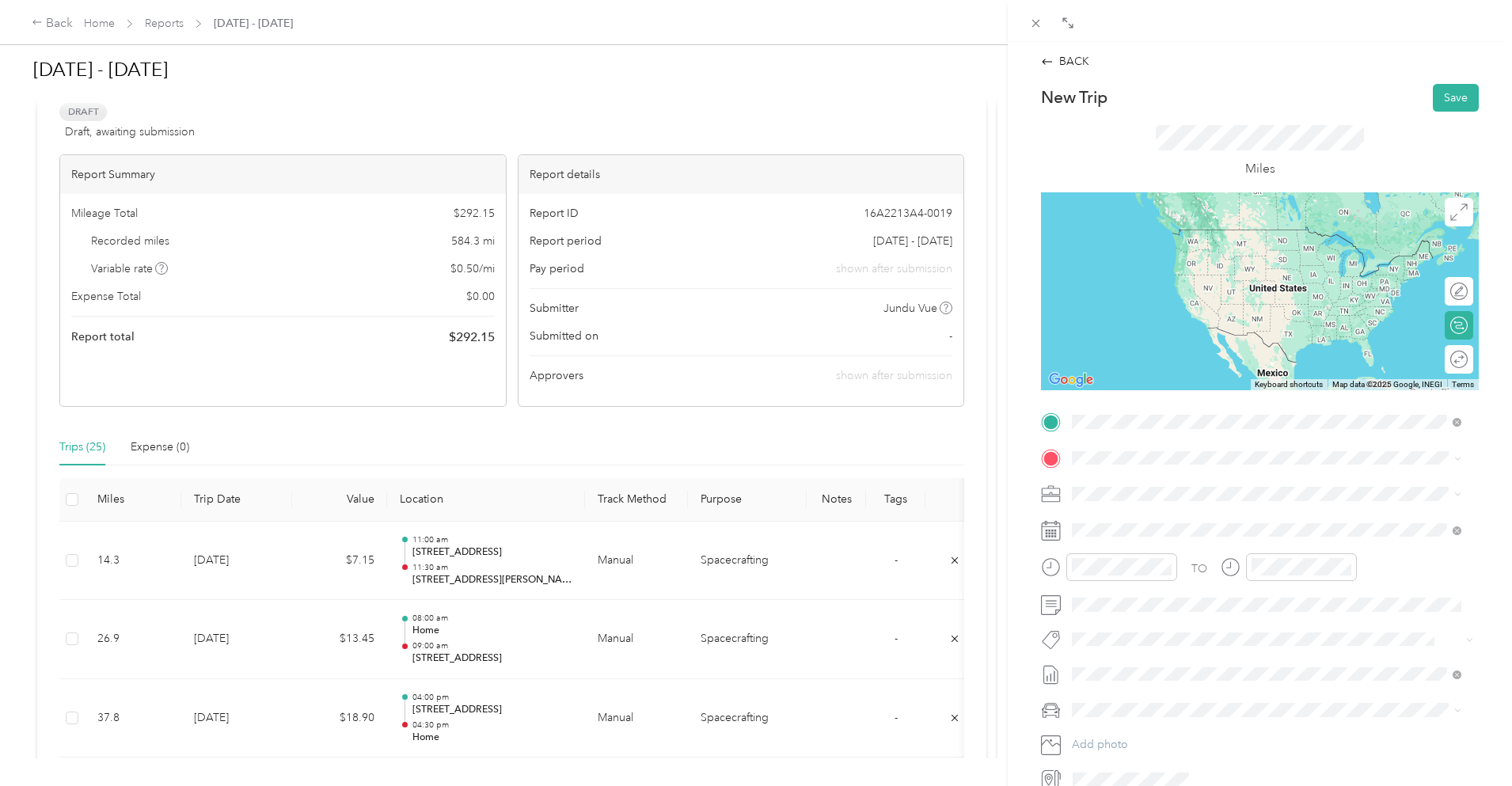
click at [1224, 483] on span "[STREET_ADDRESS][PERSON_NAME][US_STATE]" at bounding box center [1225, 479] width 246 height 14
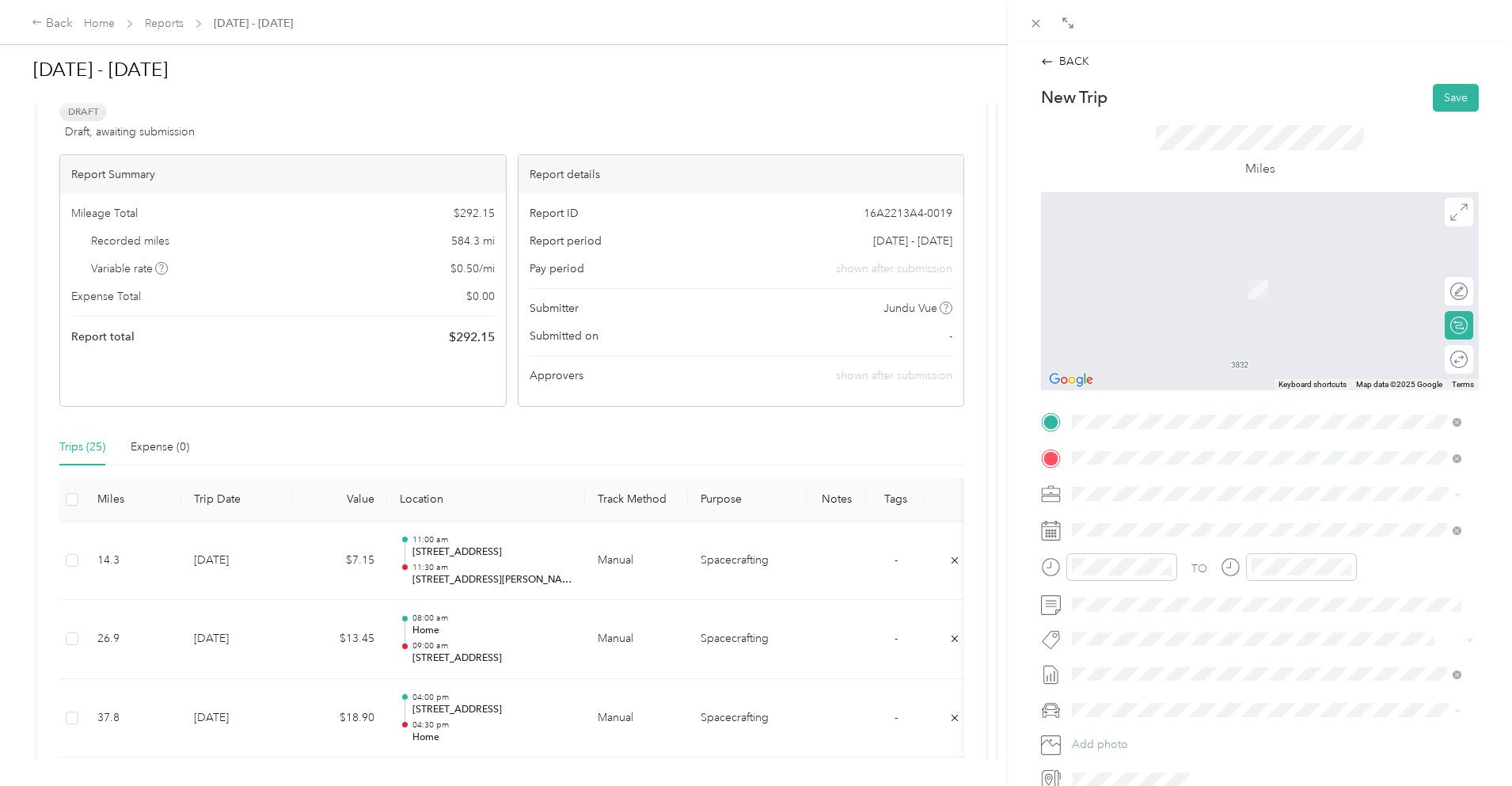
click at [1121, 517] on span "[STREET_ADDRESS][US_STATE]" at bounding box center [1181, 515] width 159 height 14
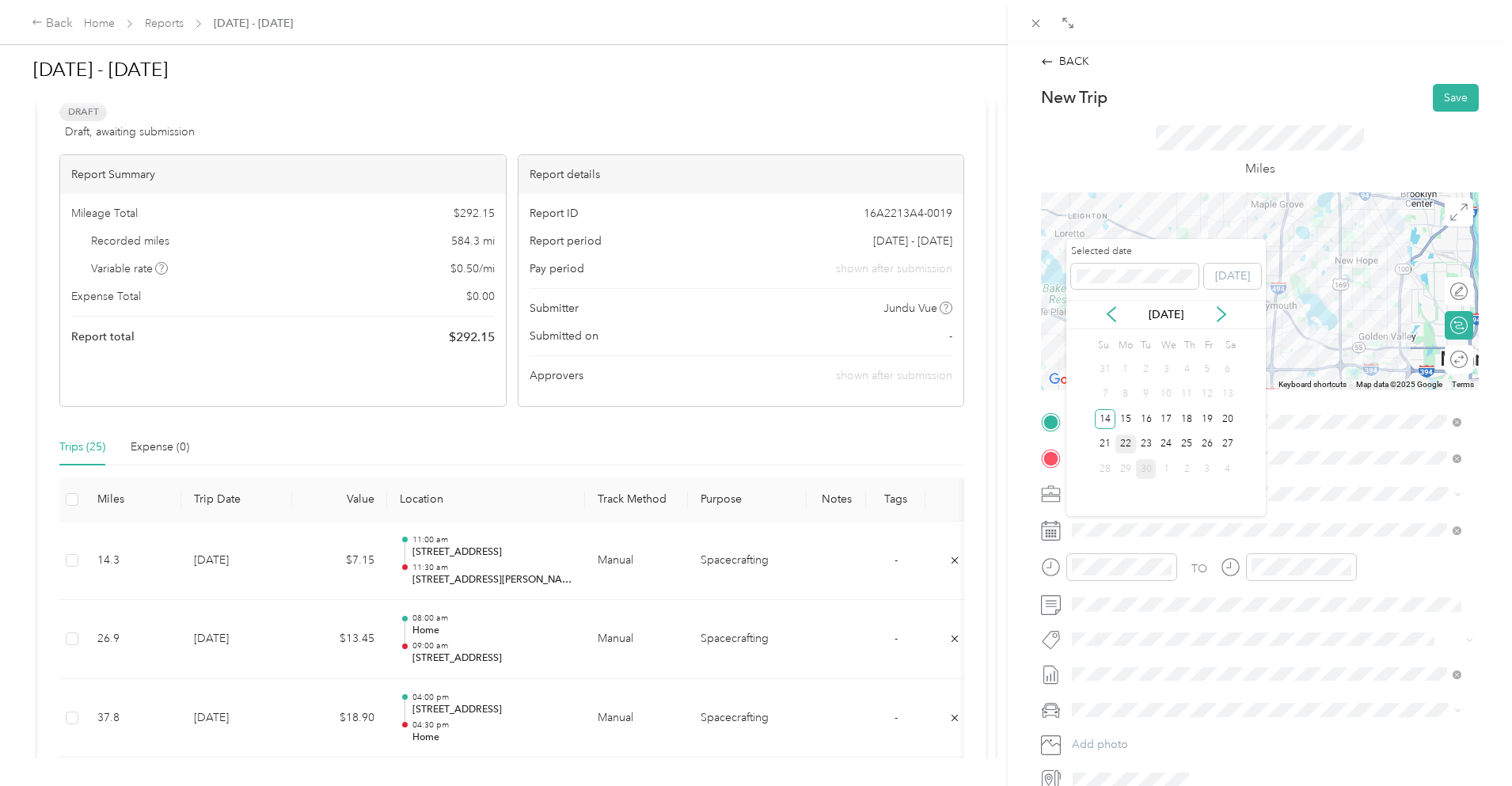
click at [1120, 443] on div "22" at bounding box center [1126, 445] width 21 height 20
click at [1149, 439] on div "23" at bounding box center [1147, 445] width 21 height 20
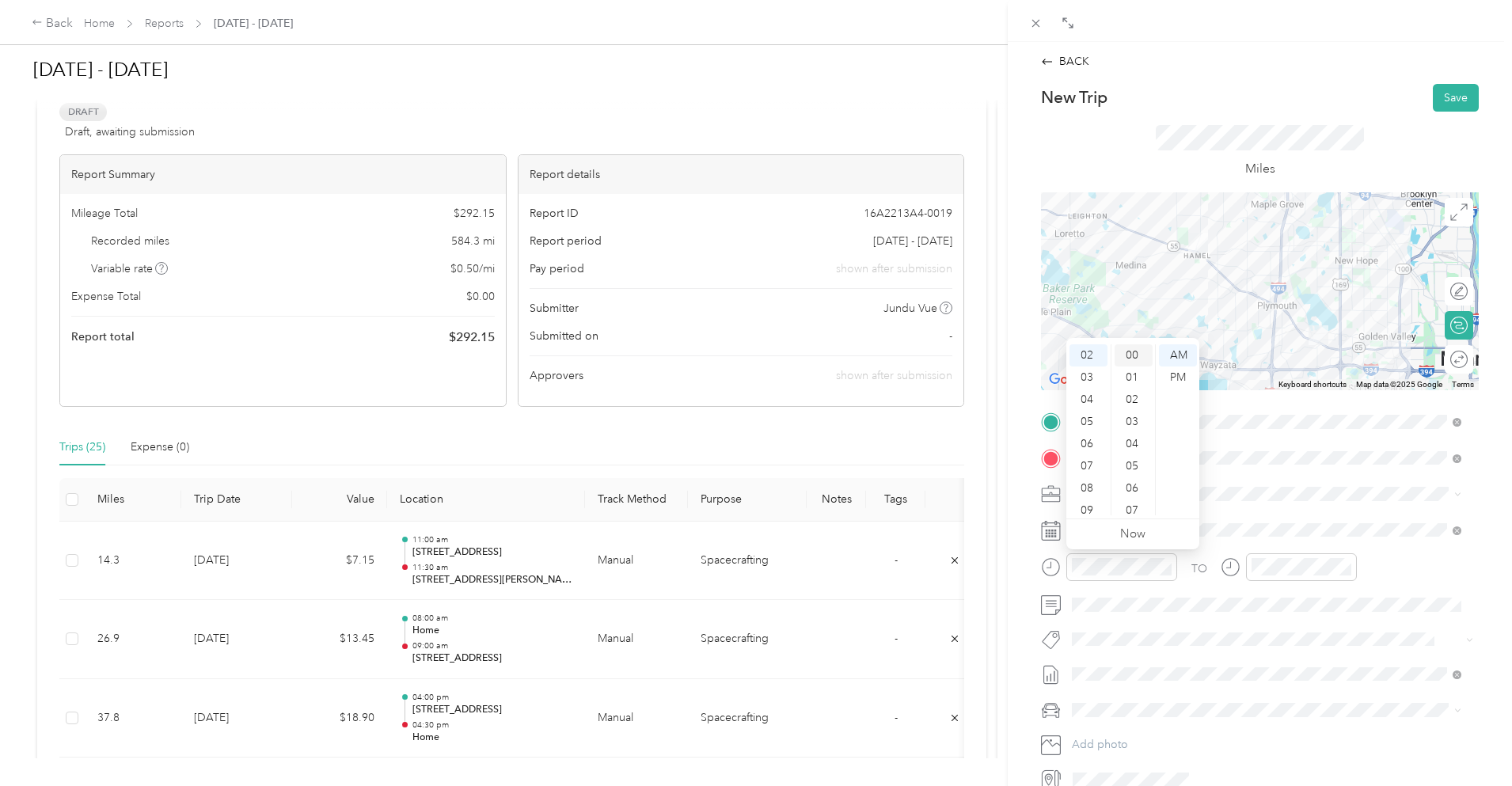
click at [1142, 355] on div "00" at bounding box center [1133, 356] width 38 height 23
click at [1177, 379] on div "PM" at bounding box center [1178, 378] width 38 height 23
click at [1271, 372] on div "03" at bounding box center [1268, 378] width 38 height 23
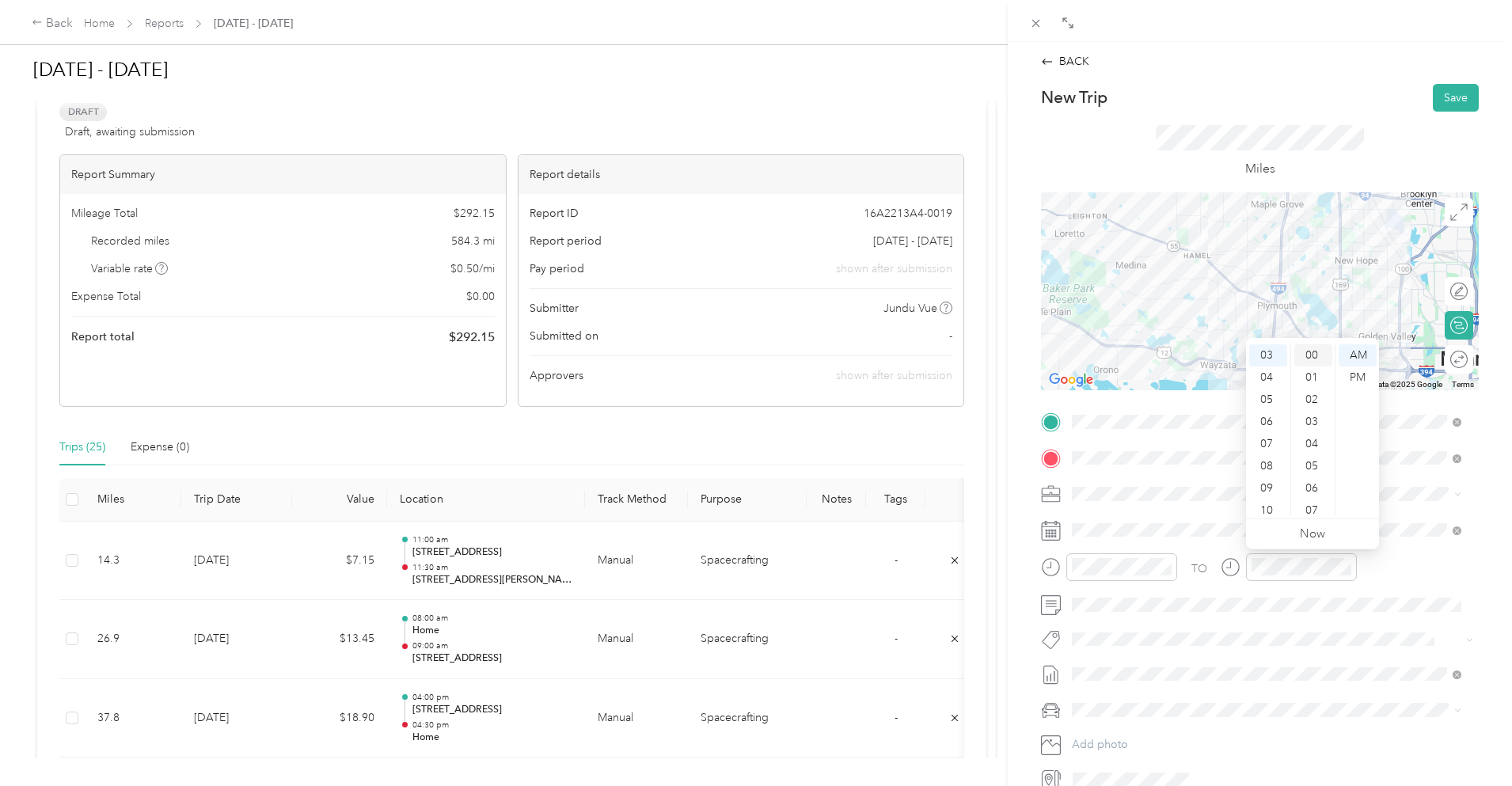
click at [1311, 350] on div "00" at bounding box center [1313, 356] width 38 height 23
click at [1354, 375] on div "PM" at bounding box center [1357, 378] width 38 height 23
click at [1439, 100] on button "Save" at bounding box center [1456, 97] width 46 height 27
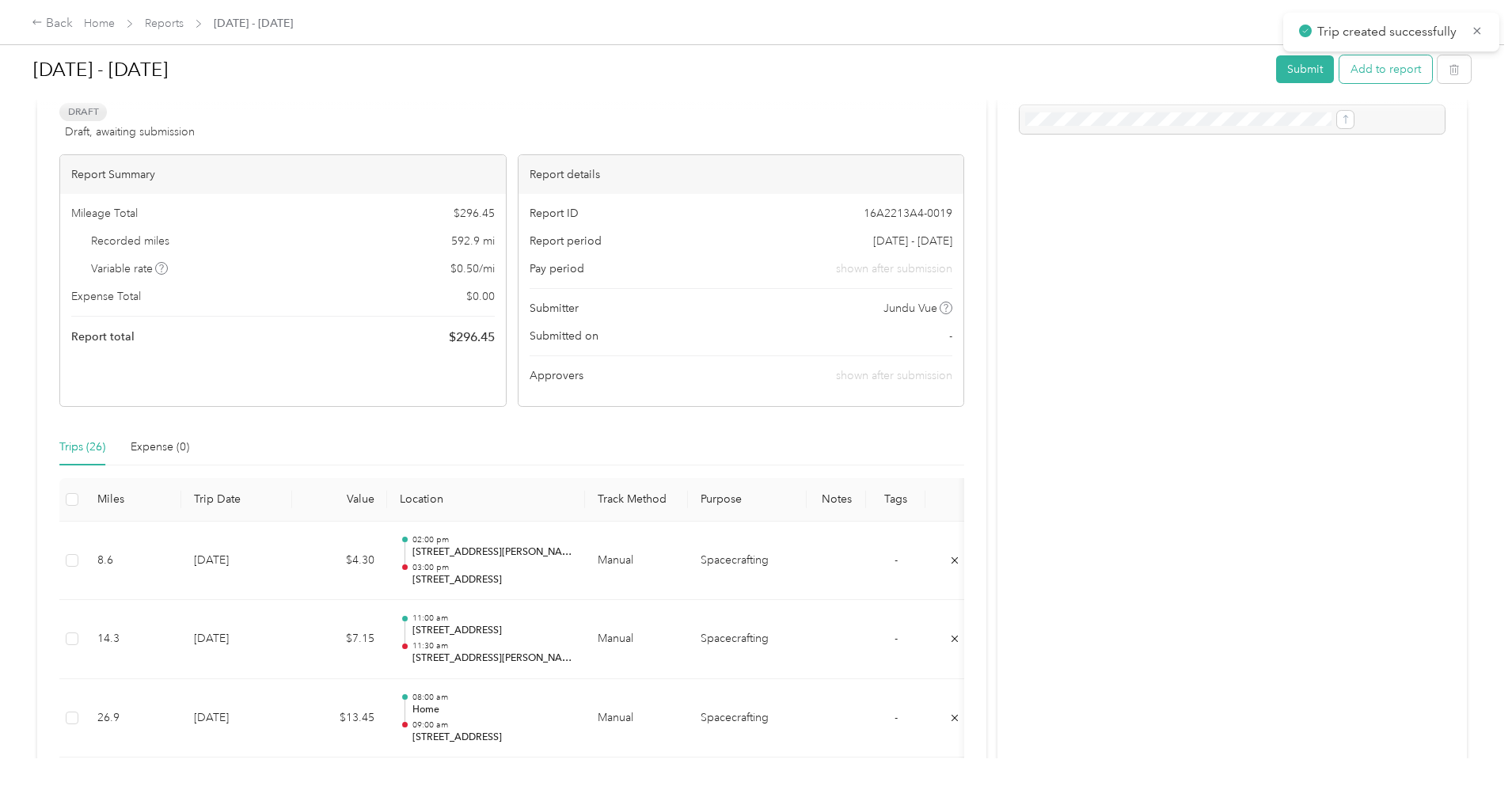
click at [1340, 66] on button "Add to report" at bounding box center [1386, 69] width 93 height 27
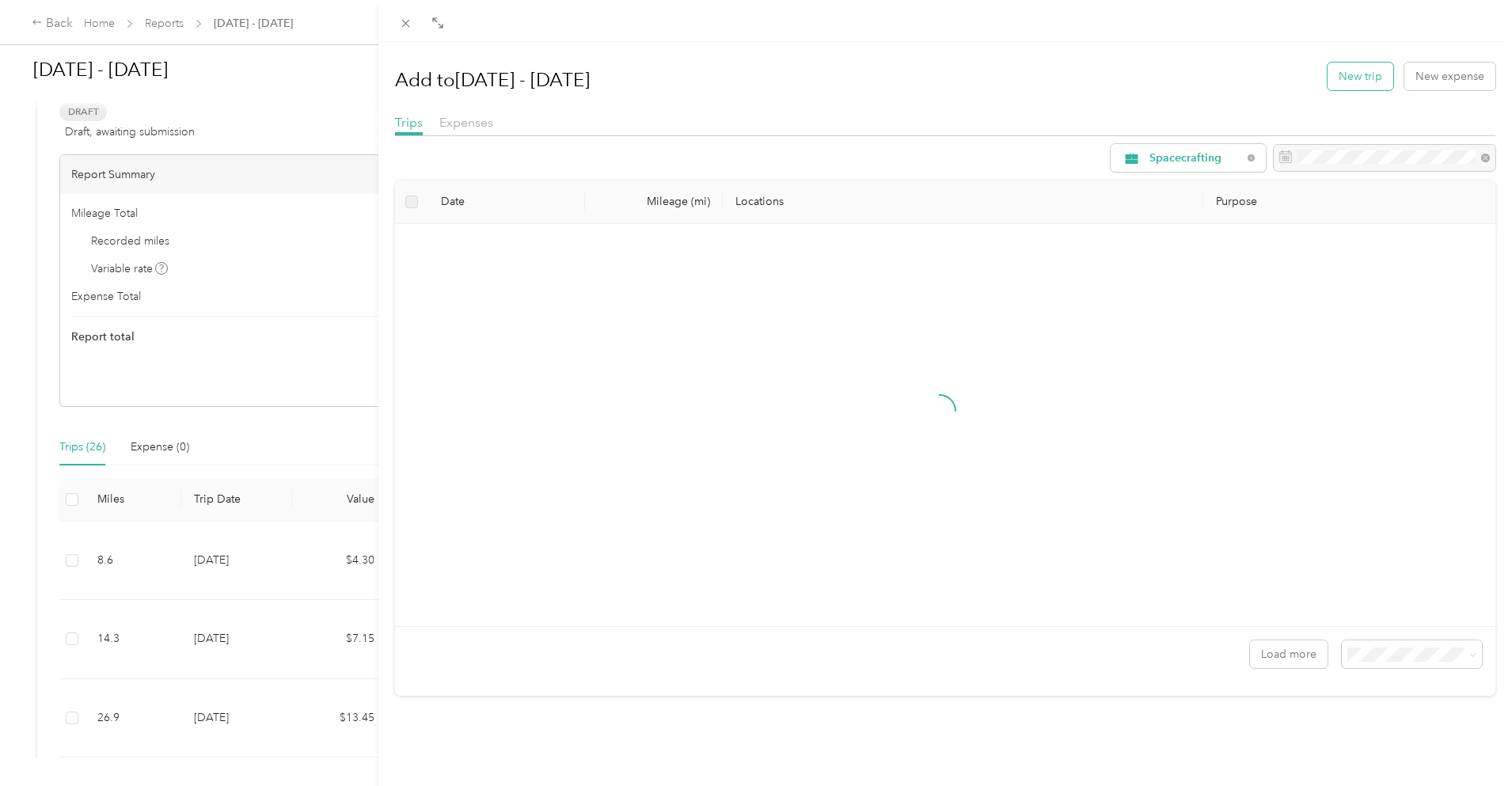
click at [1342, 77] on button "New trip" at bounding box center [1361, 77] width 66 height 27
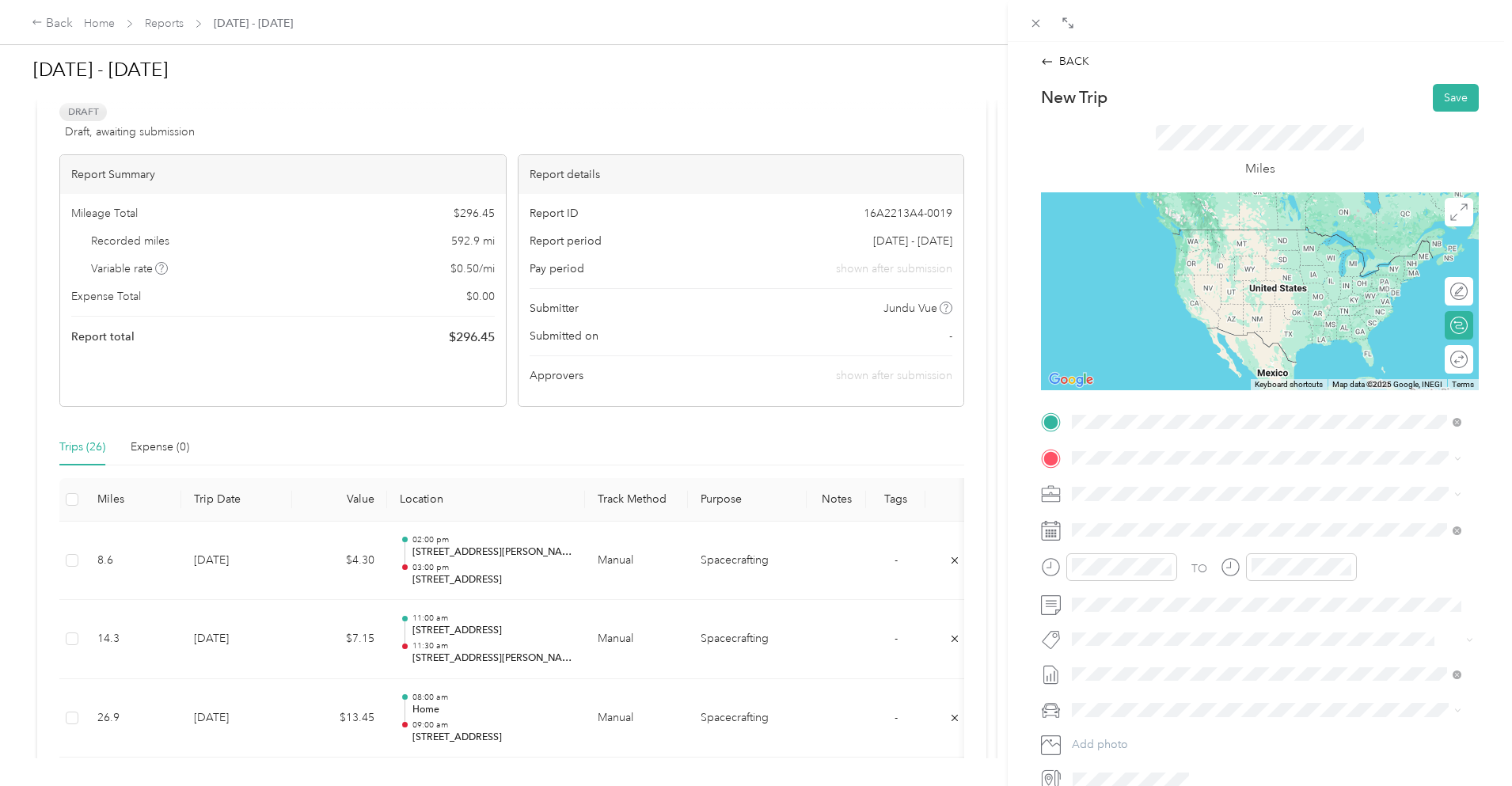
click at [1180, 479] on span "[STREET_ADDRESS][US_STATE]" at bounding box center [1181, 479] width 159 height 14
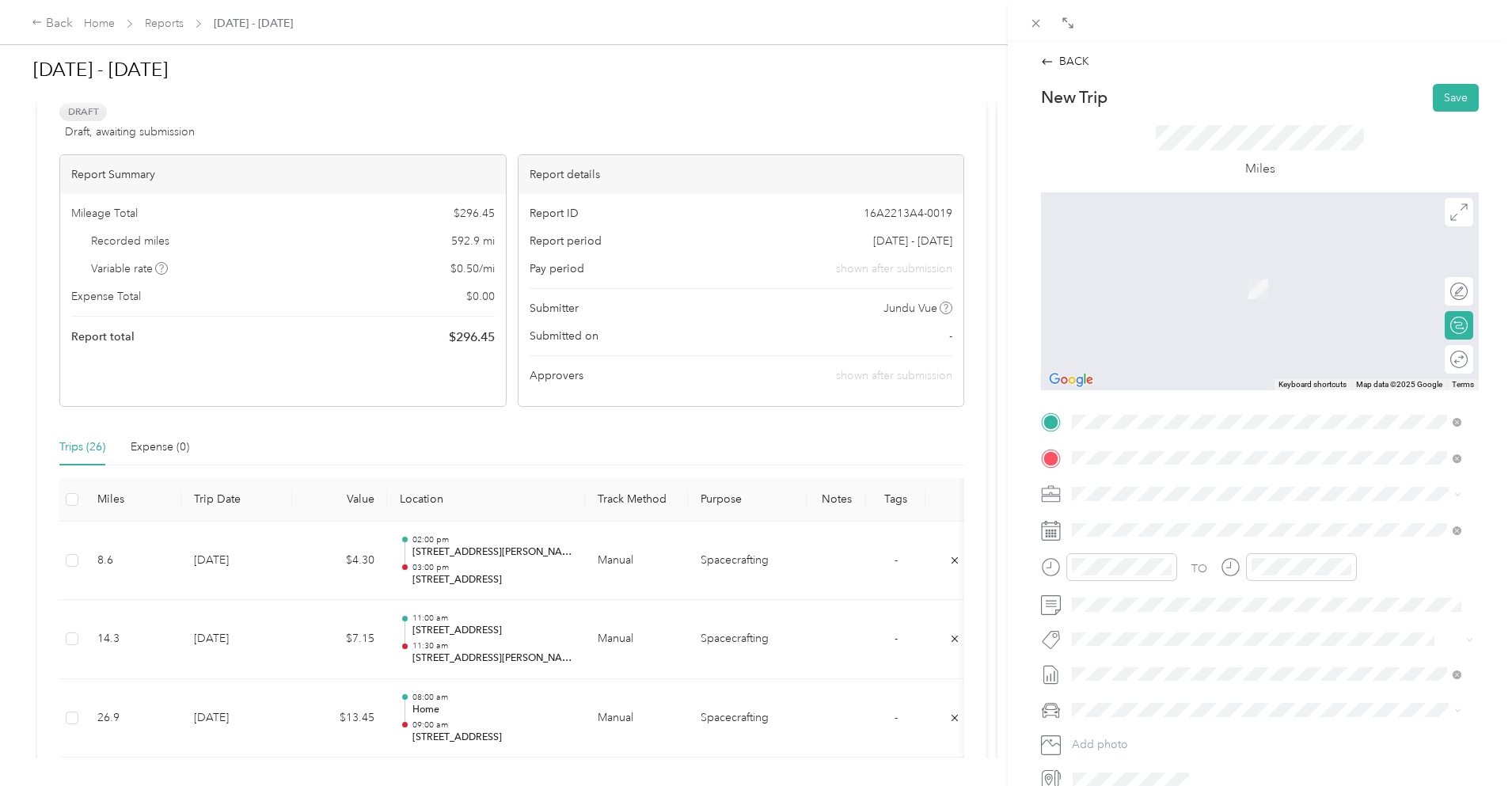
click at [1186, 519] on span "[STREET_ADDRESS][US_STATE]" at bounding box center [1181, 515] width 159 height 14
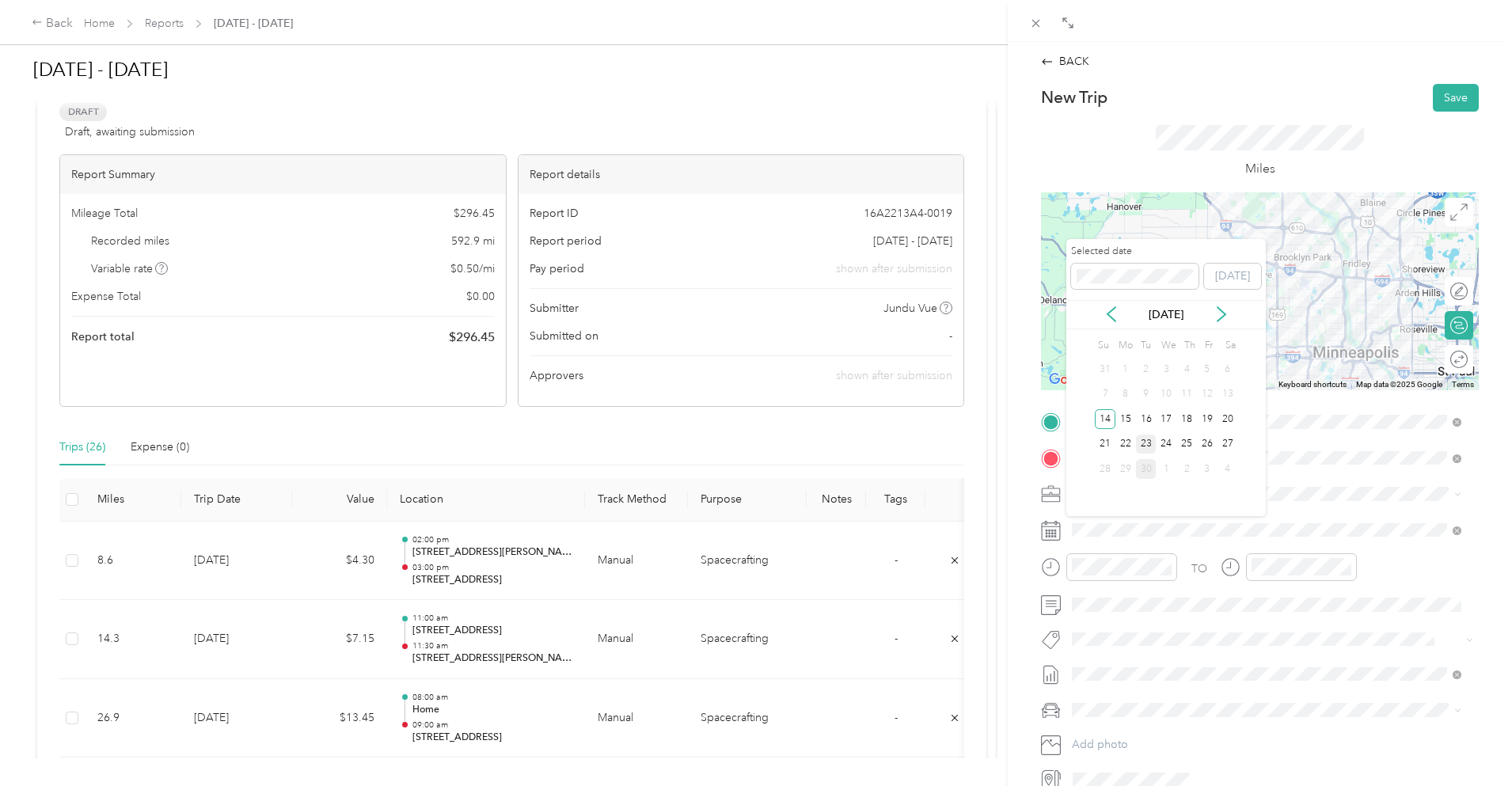
click at [1142, 443] on div "23" at bounding box center [1147, 445] width 21 height 20
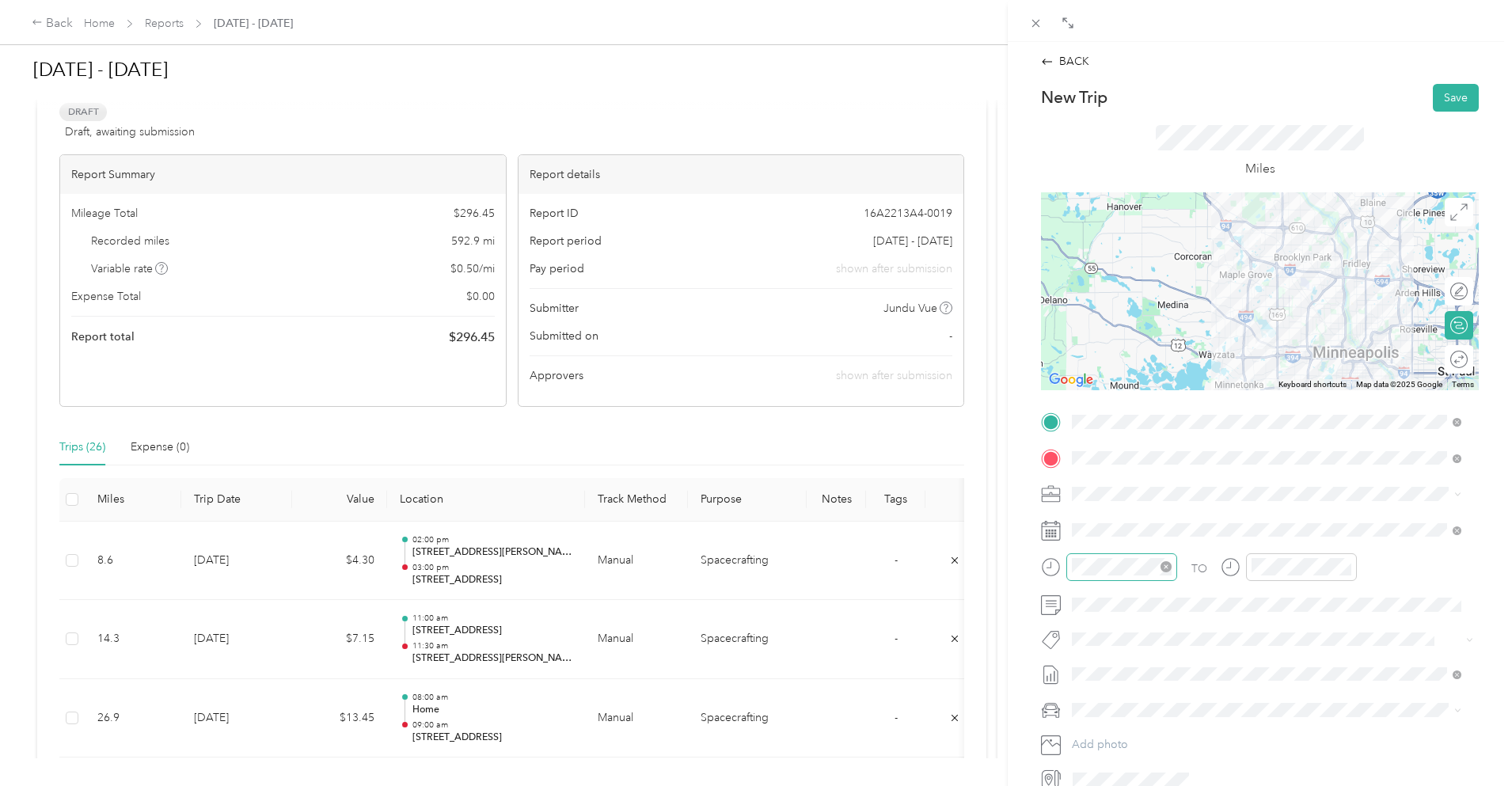
click at [1086, 580] on div at bounding box center [1122, 567] width 111 height 27
click at [1089, 398] on div "04" at bounding box center [1088, 400] width 38 height 23
click at [1133, 349] on div "00" at bounding box center [1133, 356] width 38 height 23
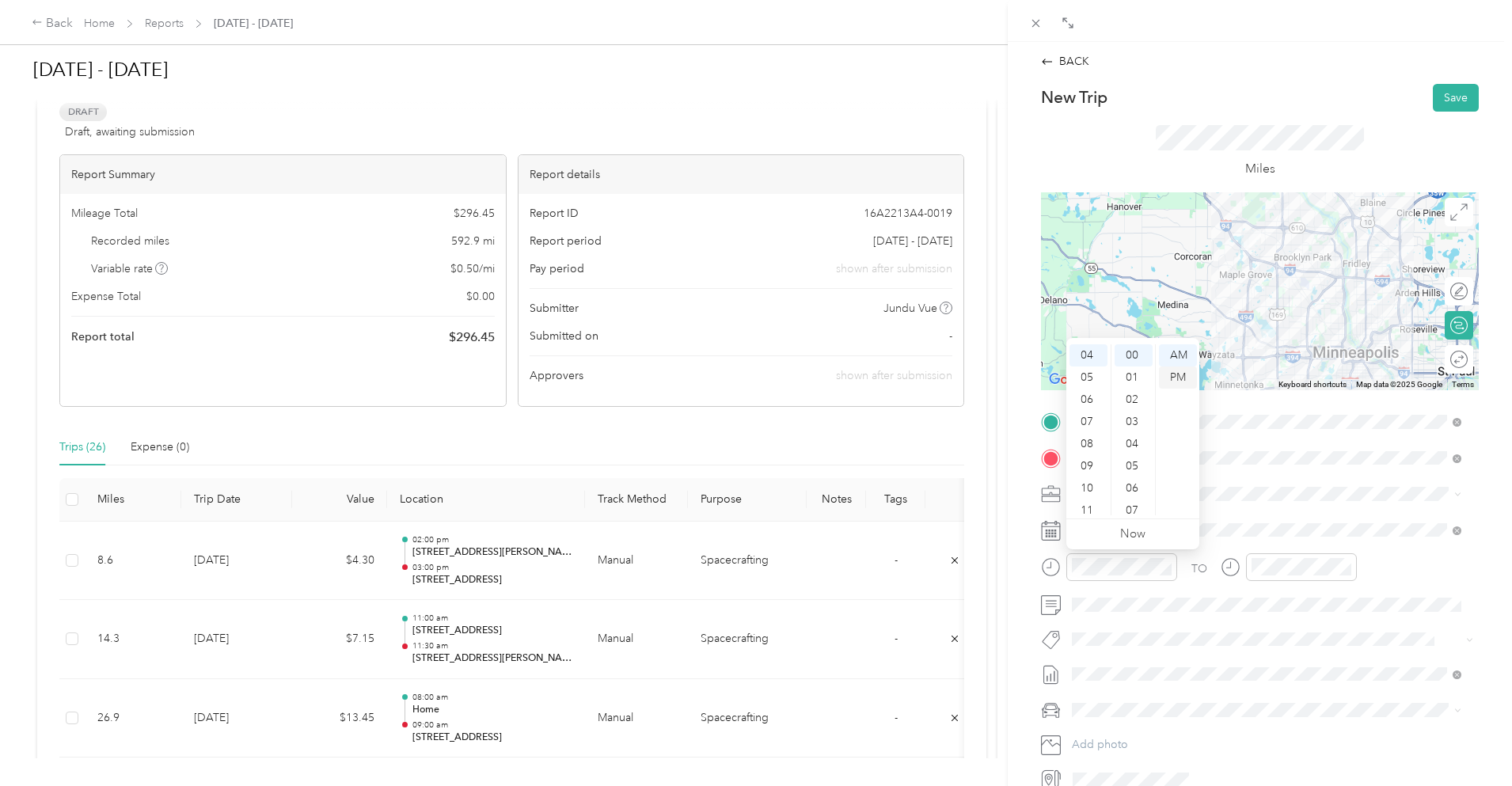
click at [1178, 372] on div "PM" at bounding box center [1178, 378] width 38 height 23
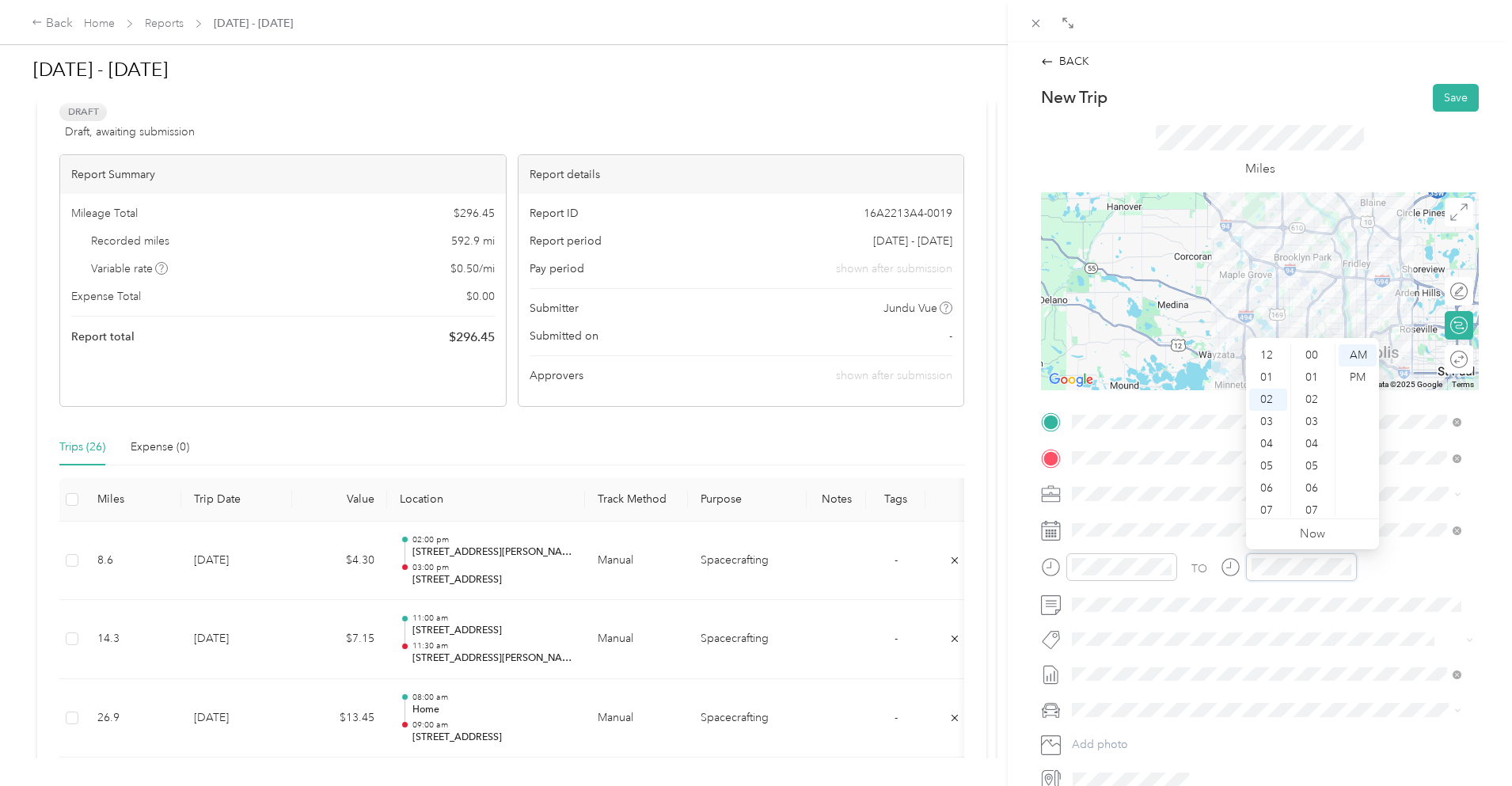
scroll to position [221, 0]
click at [1268, 420] on div "05" at bounding box center [1268, 422] width 38 height 23
click at [1319, 351] on div "00" at bounding box center [1313, 356] width 38 height 23
click at [1367, 376] on div "PM" at bounding box center [1357, 378] width 38 height 23
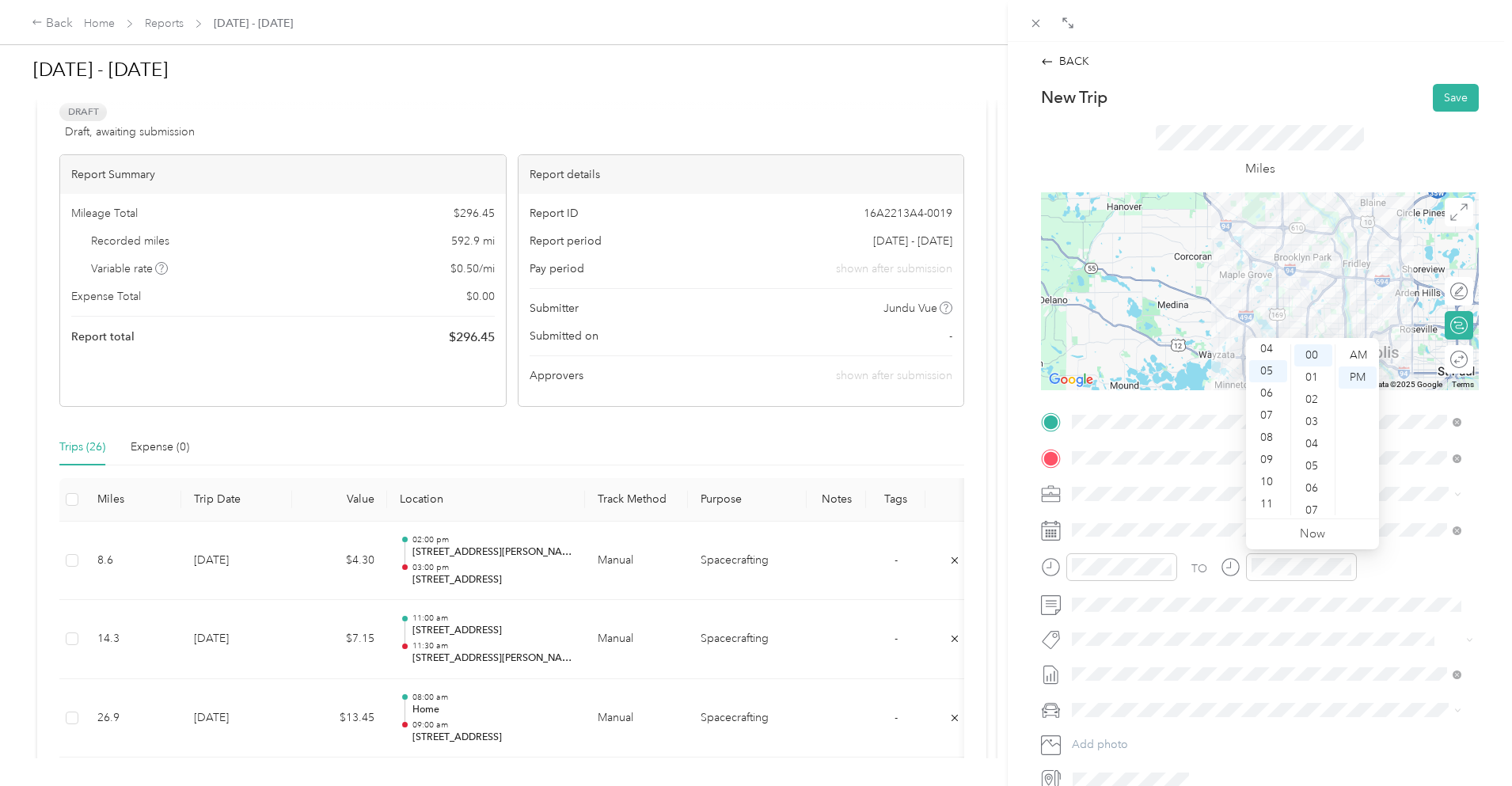
click at [1357, 105] on div "New Trip Save" at bounding box center [1261, 97] width 438 height 27
click at [1433, 92] on button "Save" at bounding box center [1456, 97] width 46 height 27
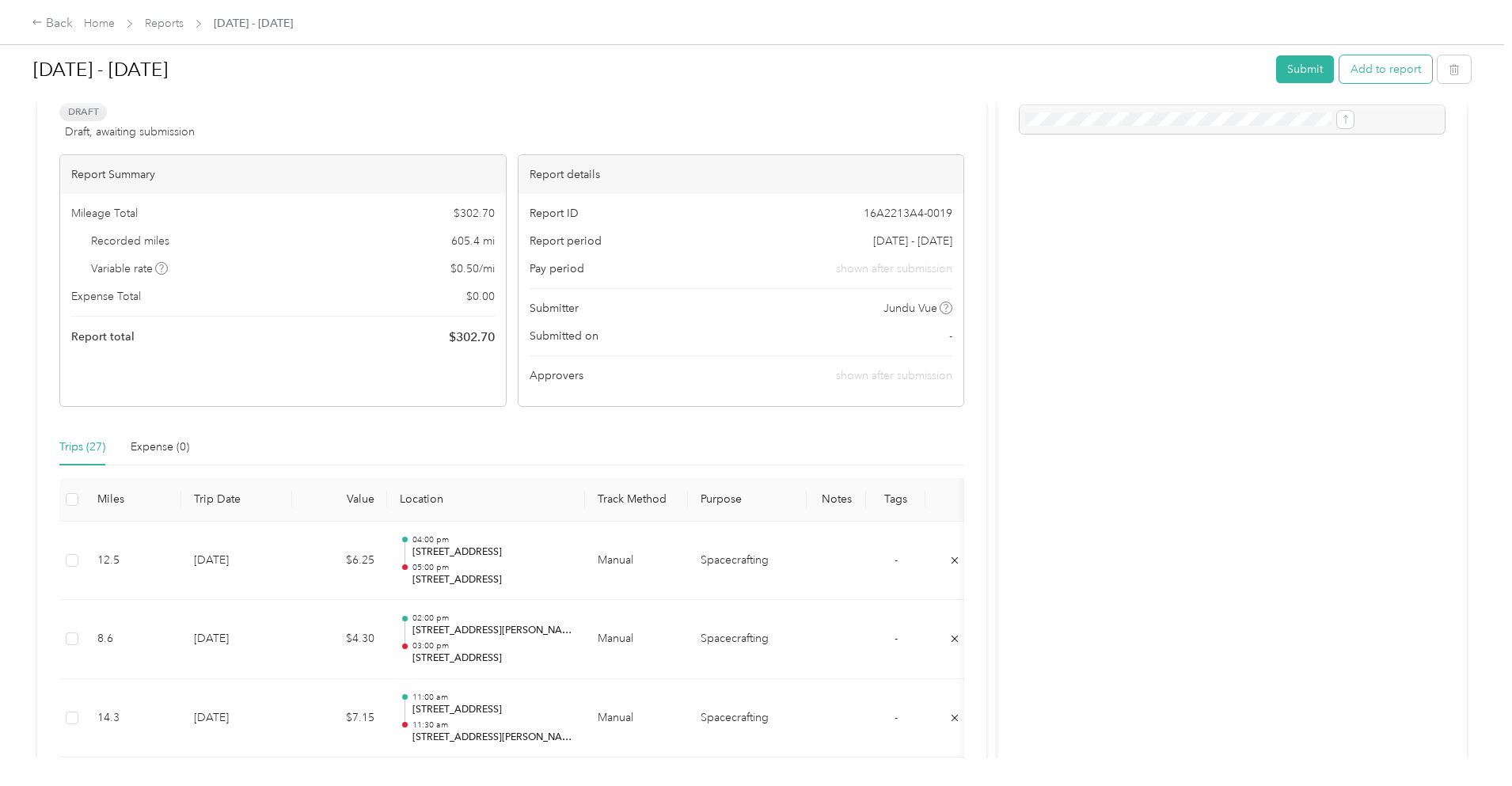
click at [1340, 71] on button "Add to report" at bounding box center [1386, 69] width 93 height 27
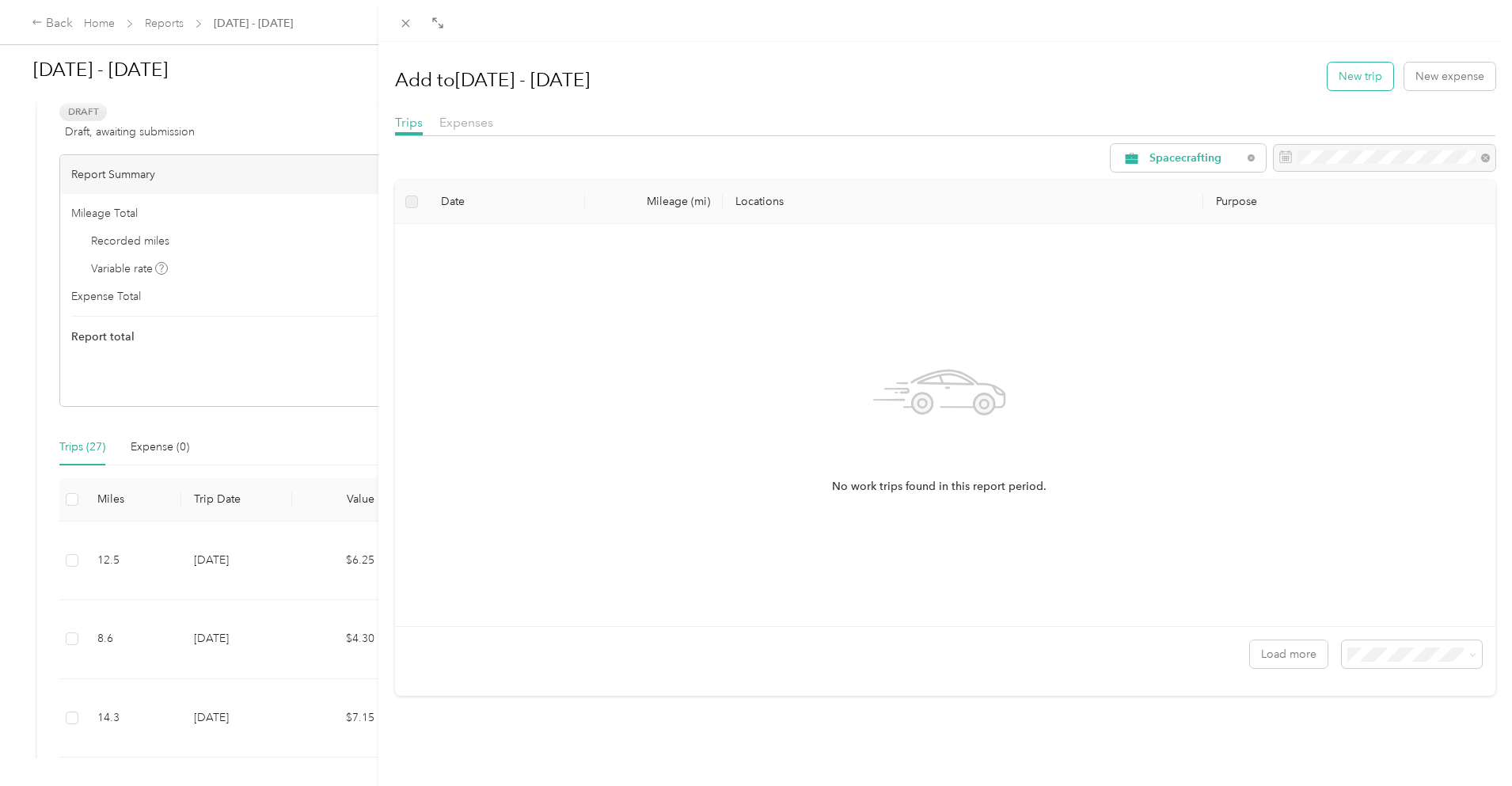
click at [1344, 66] on button "New trip" at bounding box center [1361, 77] width 66 height 27
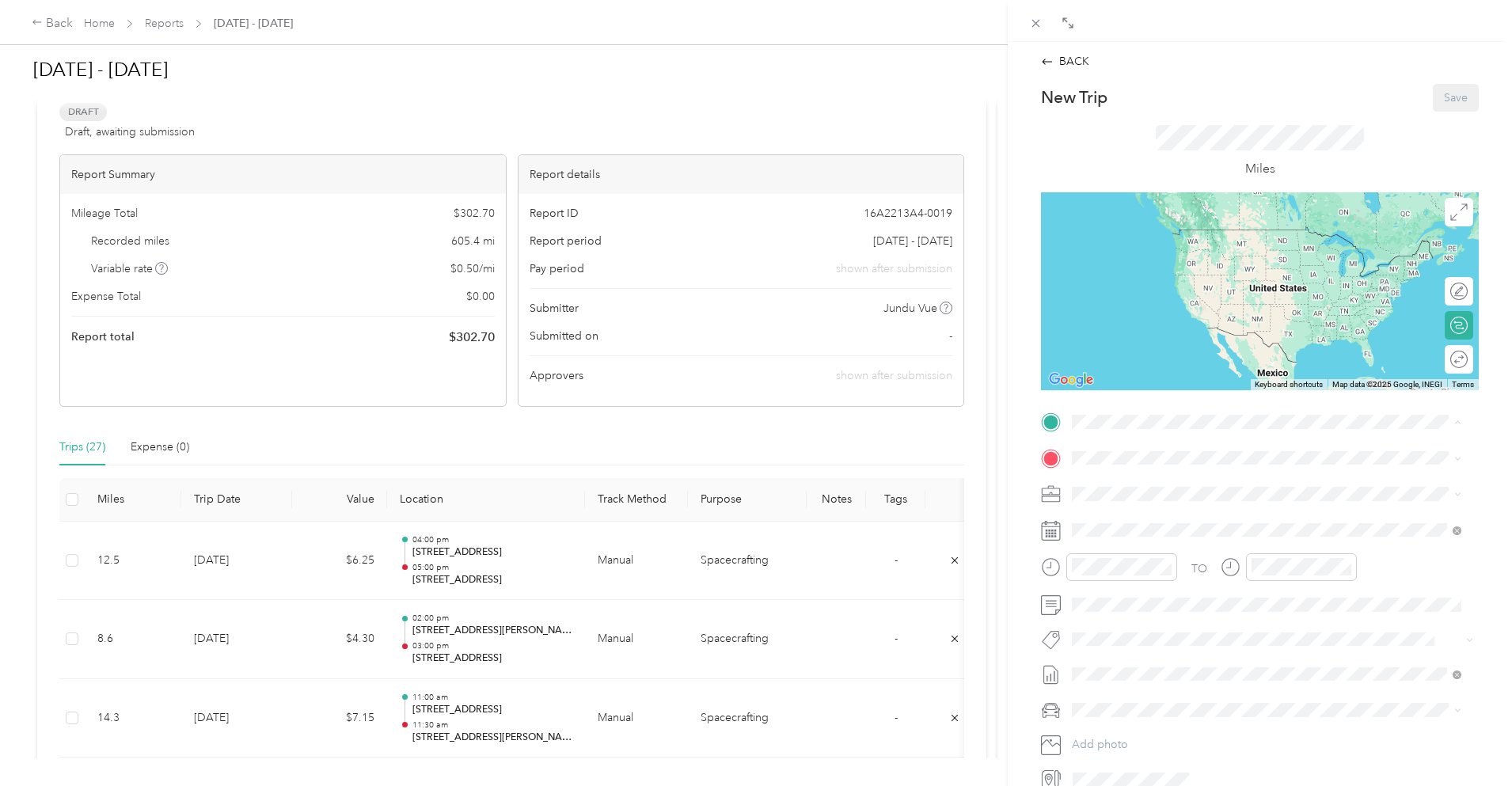
click at [1165, 511] on div "Home [STREET_ADDRESS][PERSON_NAME]" at bounding box center [1196, 494] width 188 height 33
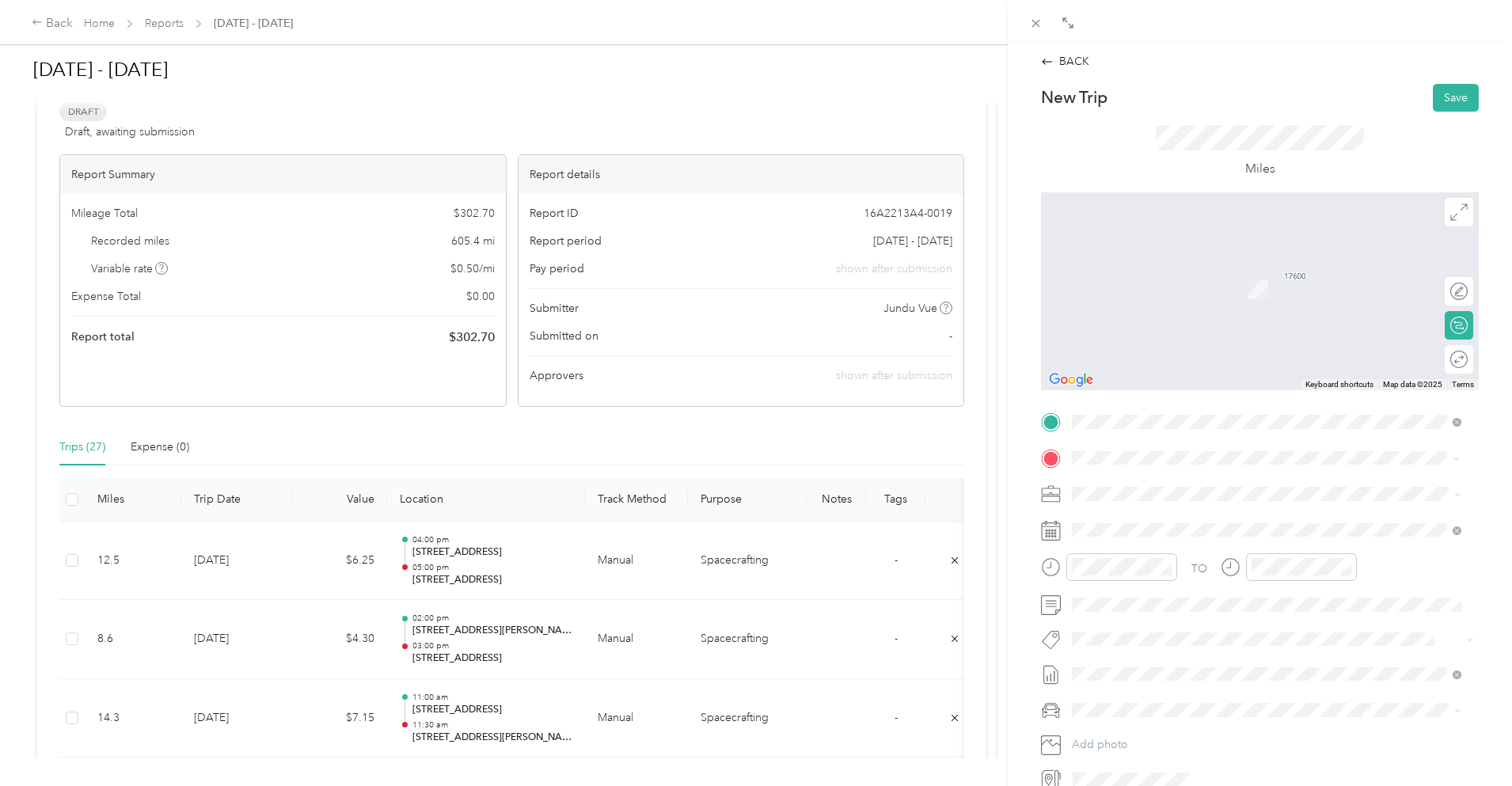
click at [1166, 516] on span "[STREET_ADDRESS][US_STATE]" at bounding box center [1181, 515] width 159 height 14
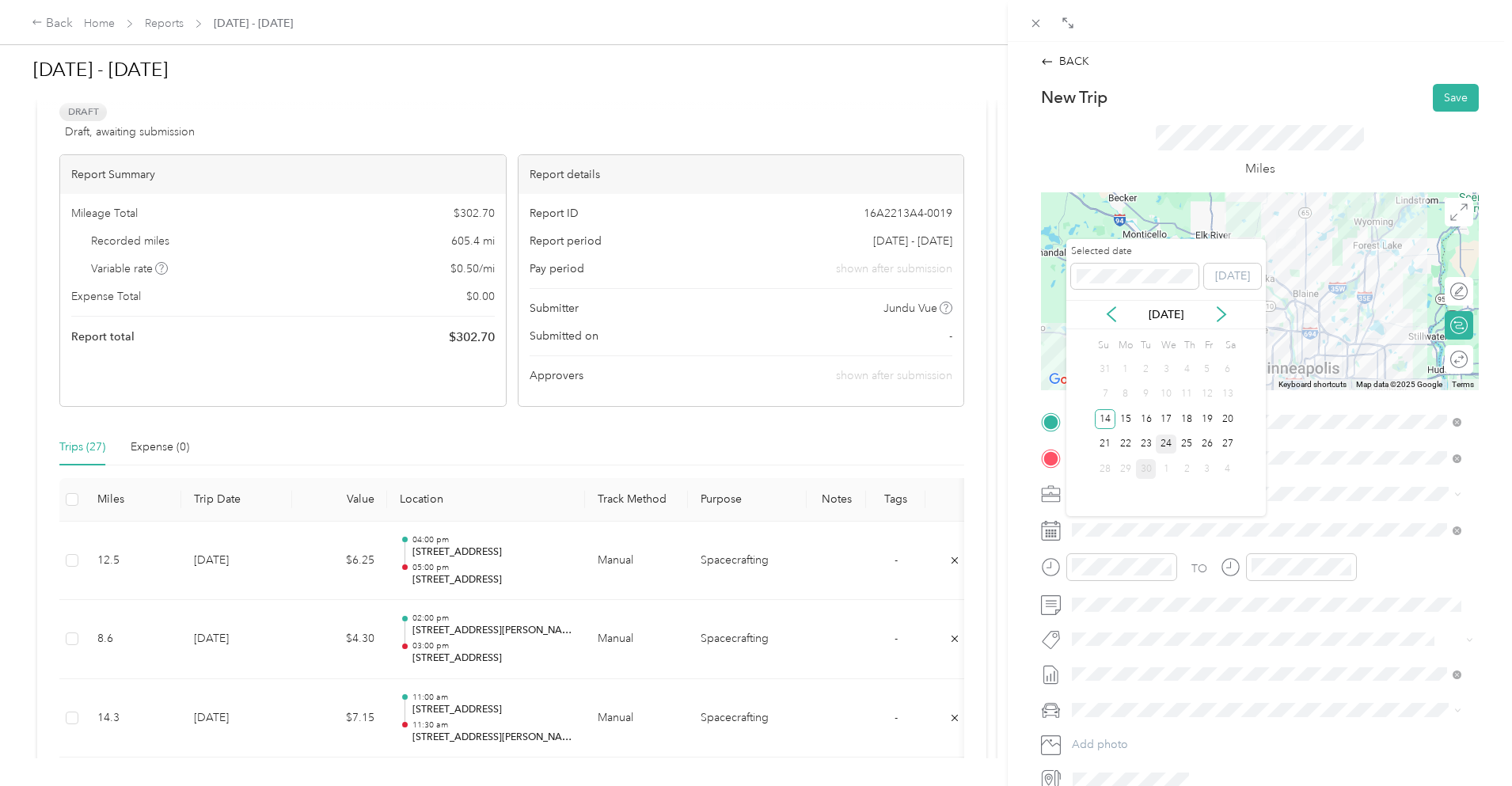
click at [1172, 445] on div "24" at bounding box center [1166, 445] width 21 height 20
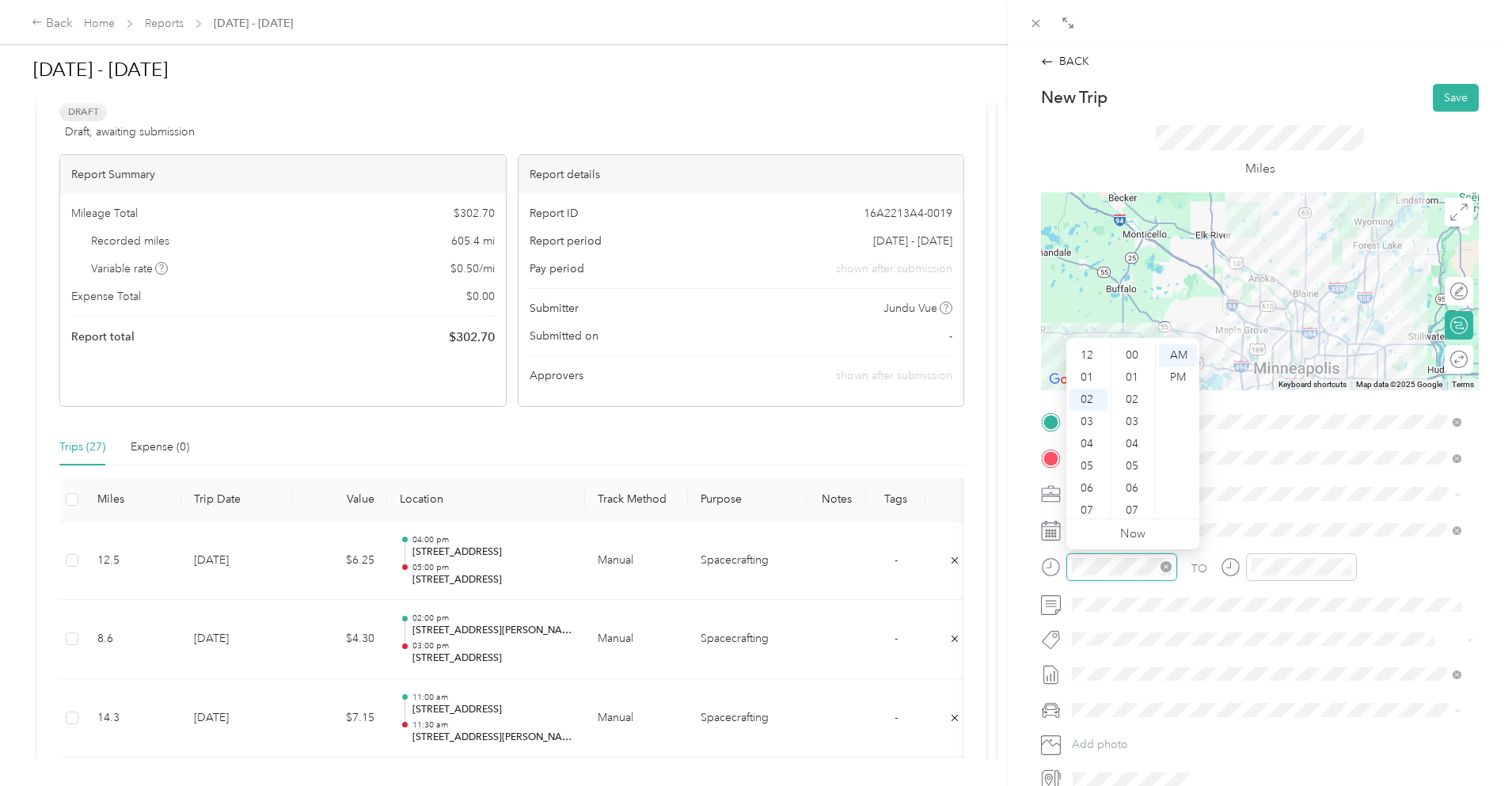
scroll to position [244, 0]
click at [1087, 486] on div "08" at bounding box center [1088, 489] width 38 height 23
click at [1133, 353] on div "00" at bounding box center [1133, 356] width 38 height 23
drag, startPoint x: 1166, startPoint y: 372, endPoint x: 1180, endPoint y: 376, distance: 14.6
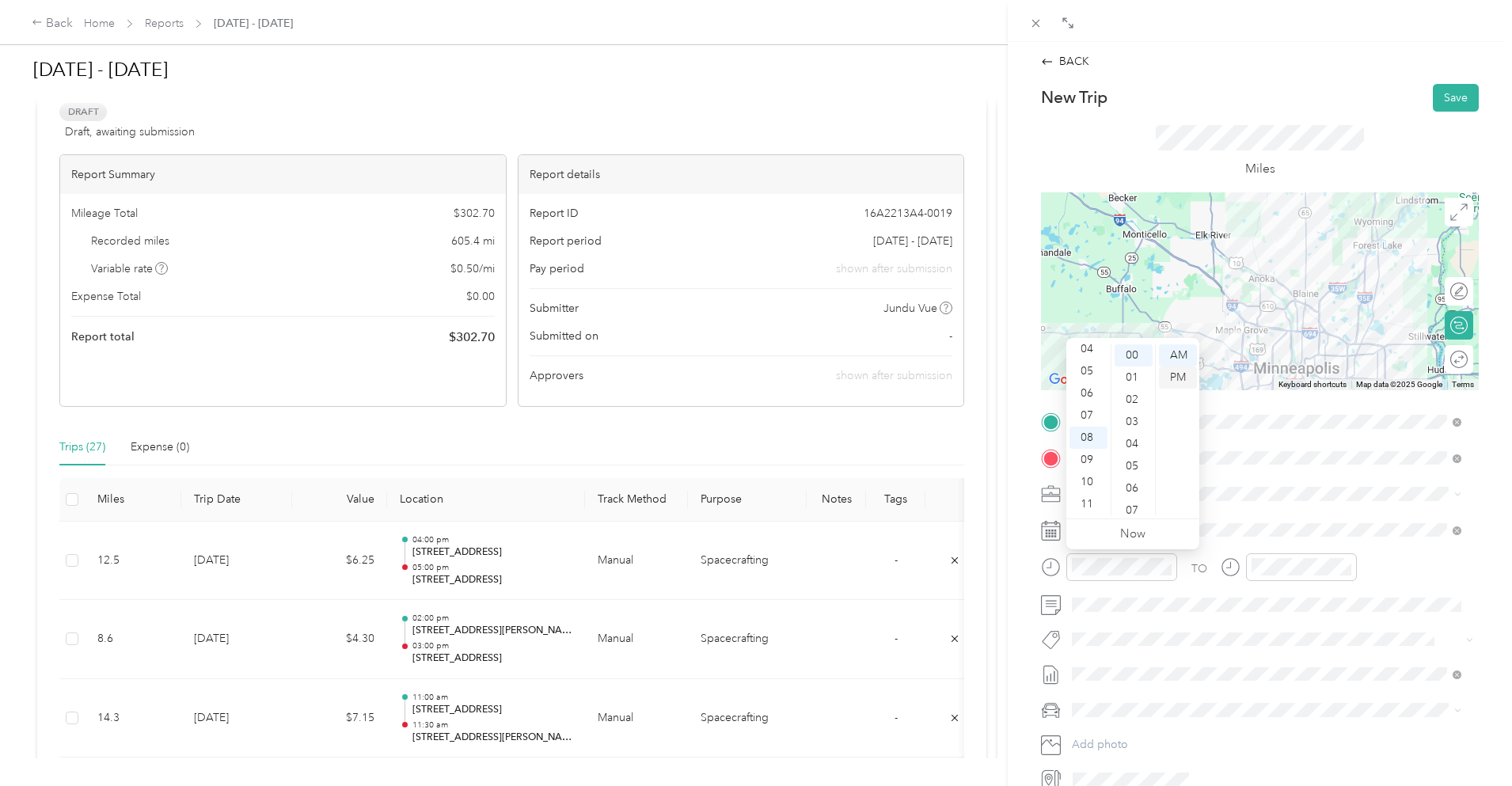
click at [1167, 372] on div "PM" at bounding box center [1178, 378] width 38 height 23
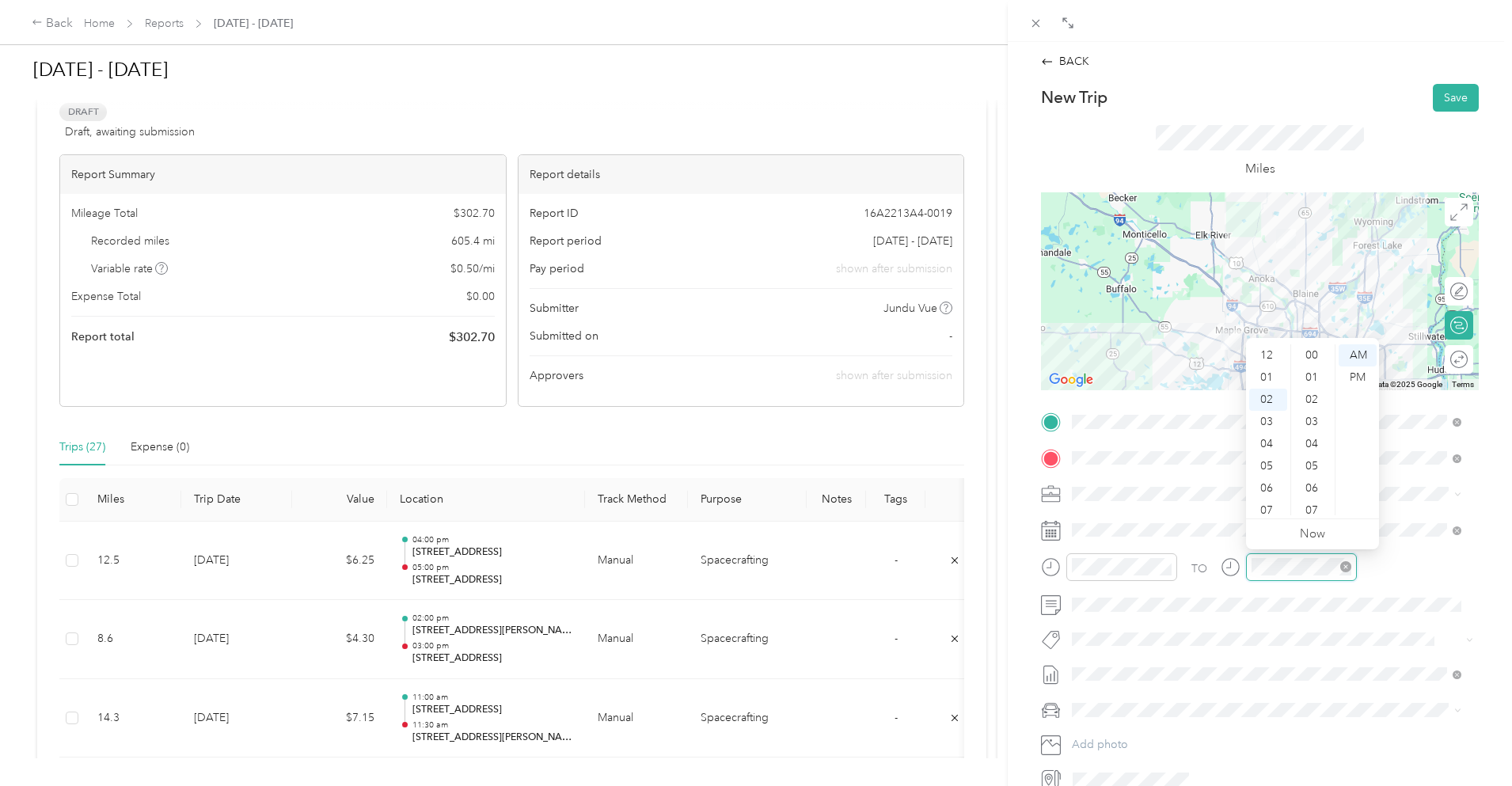
scroll to position [44, 0]
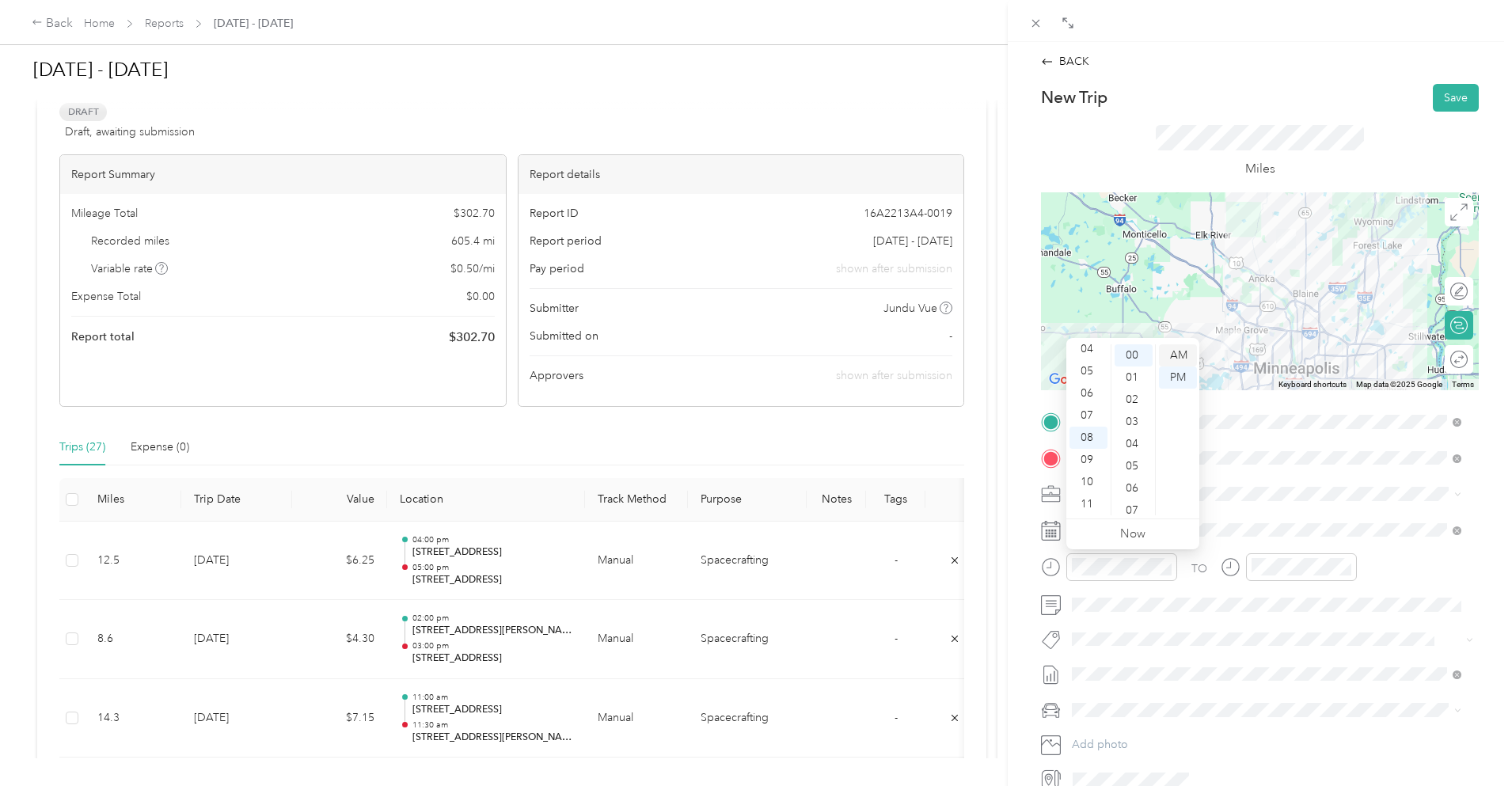
click at [1186, 362] on div "AM" at bounding box center [1178, 356] width 38 height 23
click at [1273, 511] on div "09" at bounding box center [1268, 511] width 38 height 23
click at [1311, 359] on div "00" at bounding box center [1313, 356] width 38 height 23
click at [1440, 94] on button "Save" at bounding box center [1456, 97] width 46 height 27
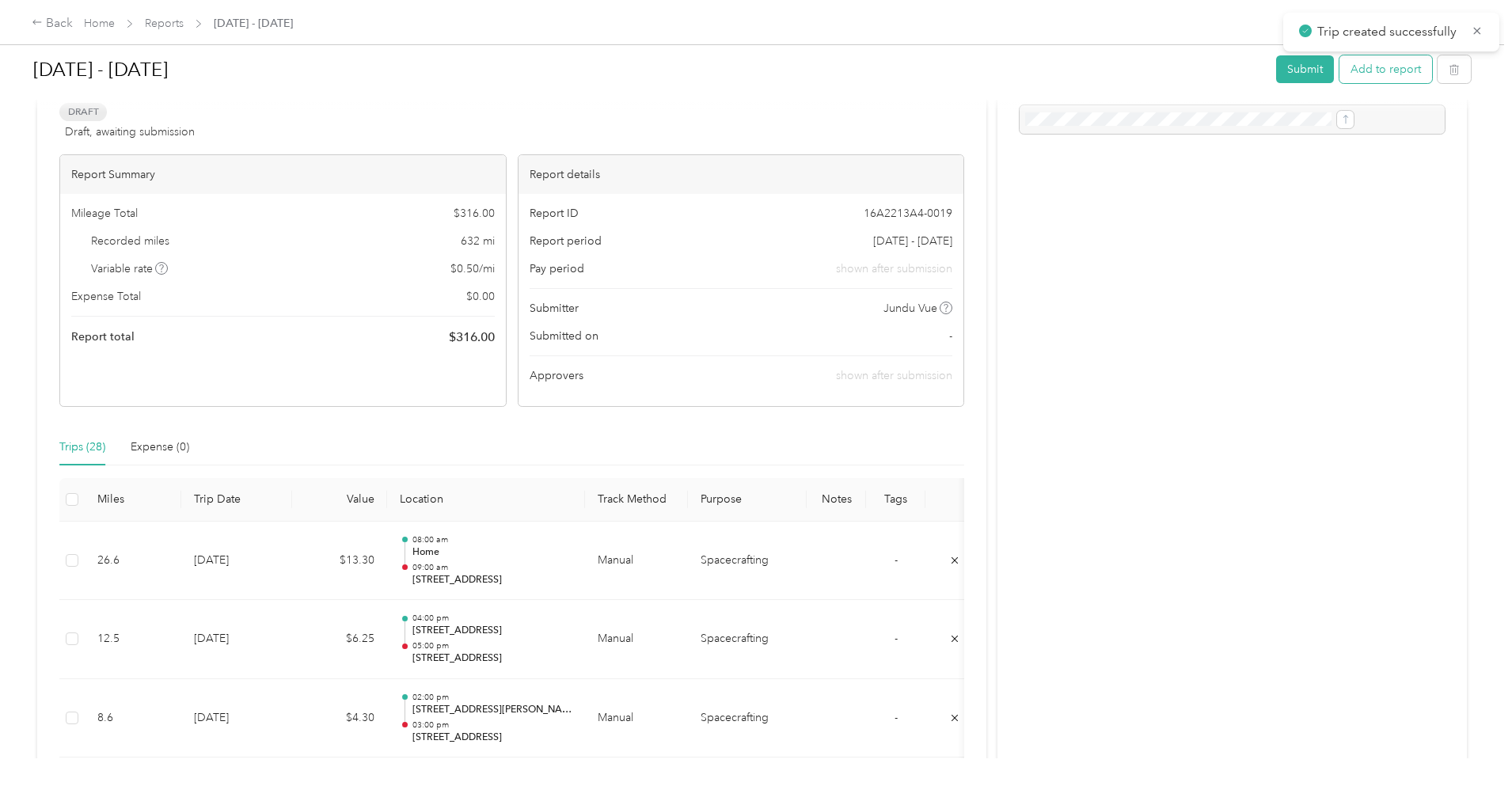
click at [1340, 81] on button "Add to report" at bounding box center [1386, 69] width 93 height 27
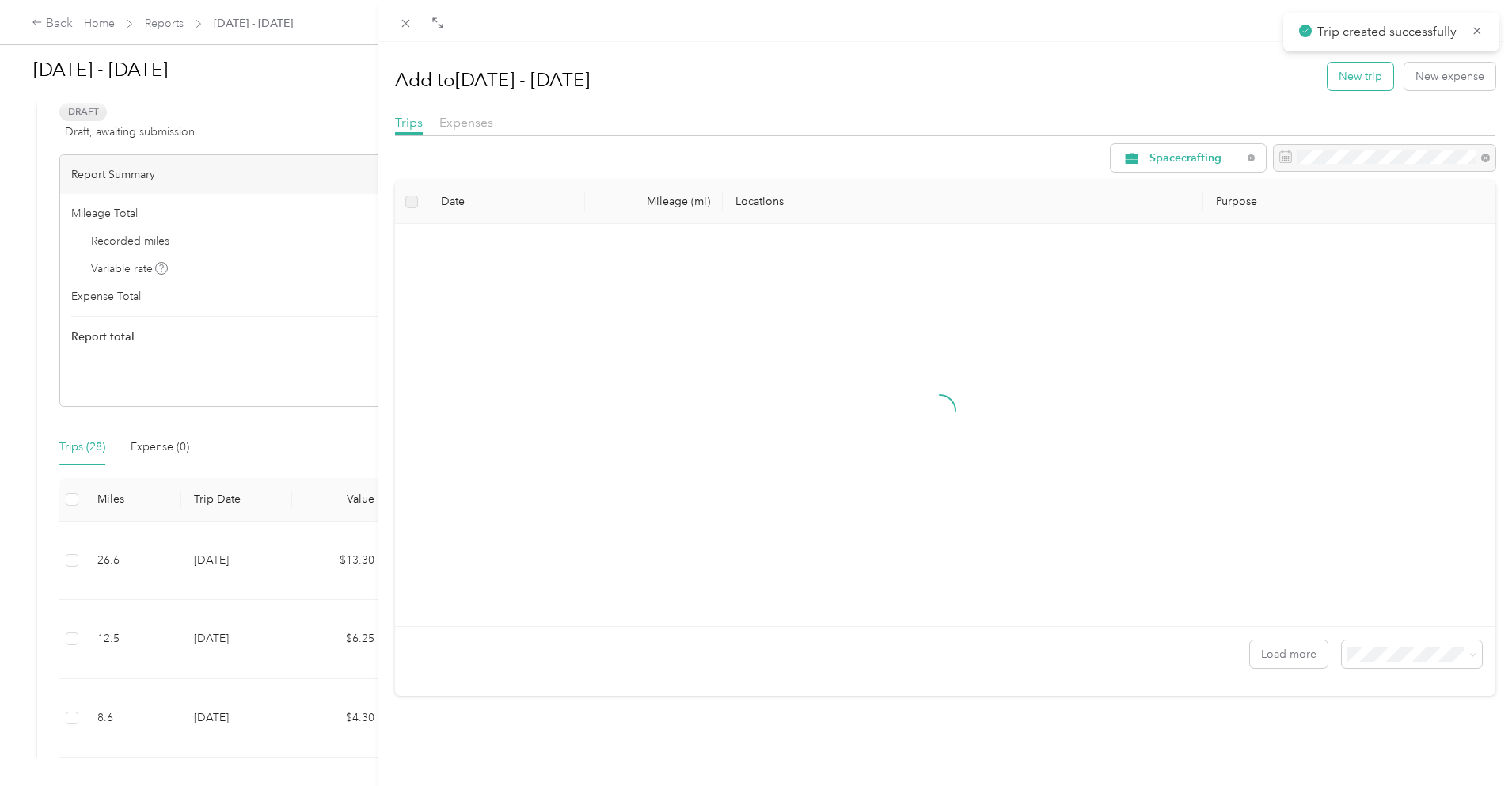
click at [1361, 64] on button "New trip" at bounding box center [1361, 77] width 66 height 27
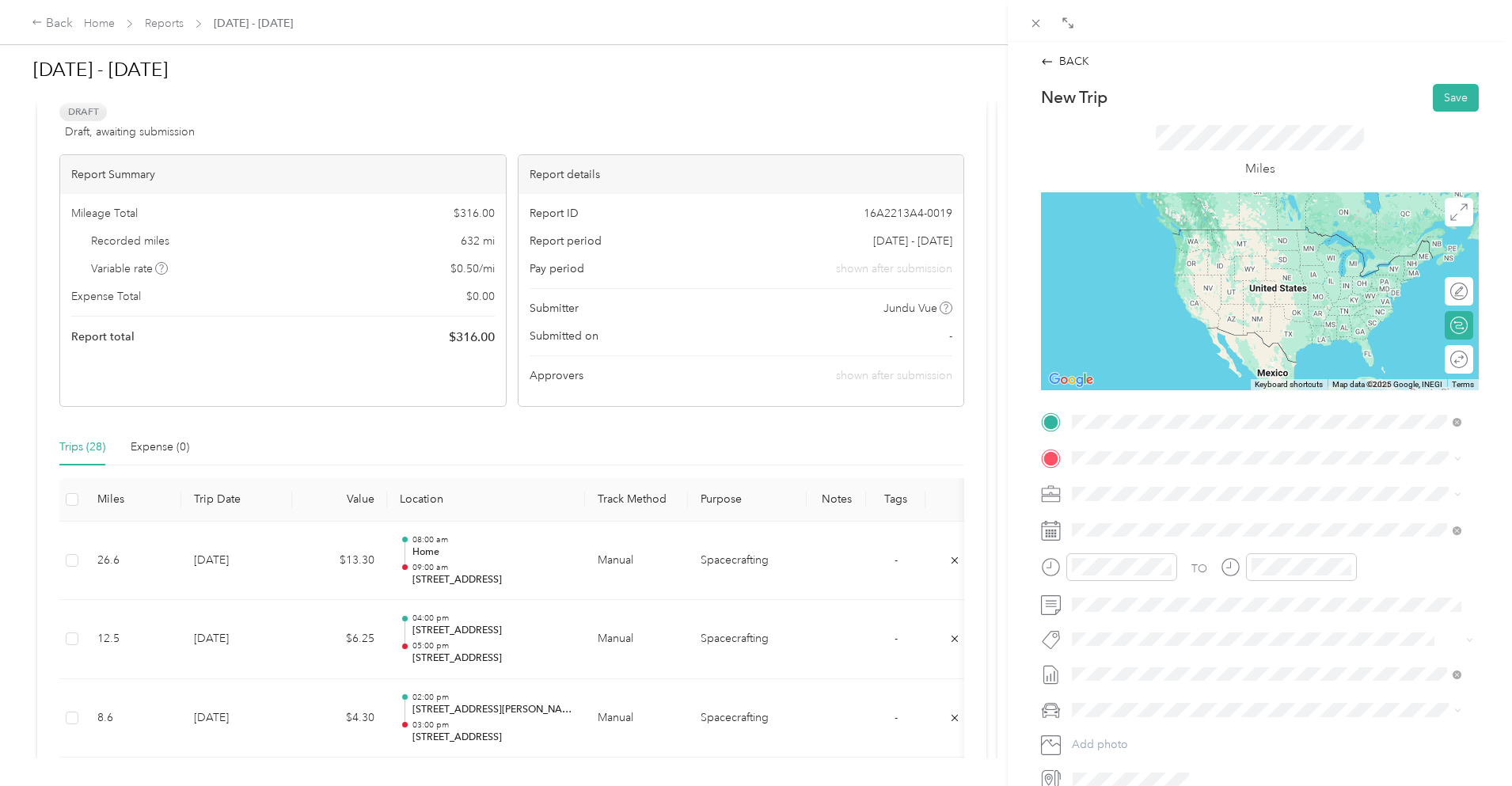
click at [1166, 471] on div "[STREET_ADDRESS][US_STATE]" at bounding box center [1267, 480] width 379 height 22
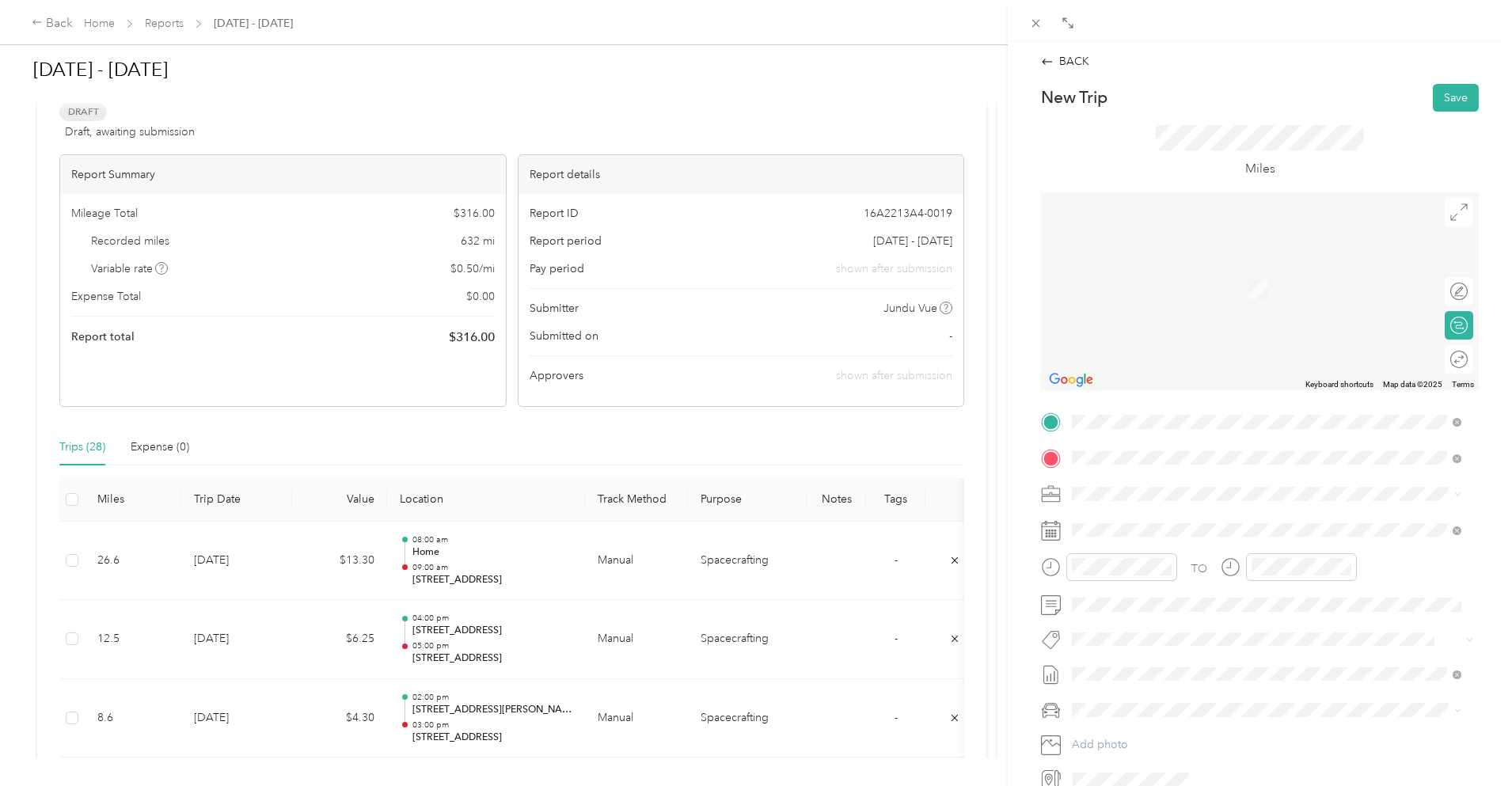
click at [1187, 514] on span "[STREET_ADDRESS][US_STATE]" at bounding box center [1181, 515] width 159 height 14
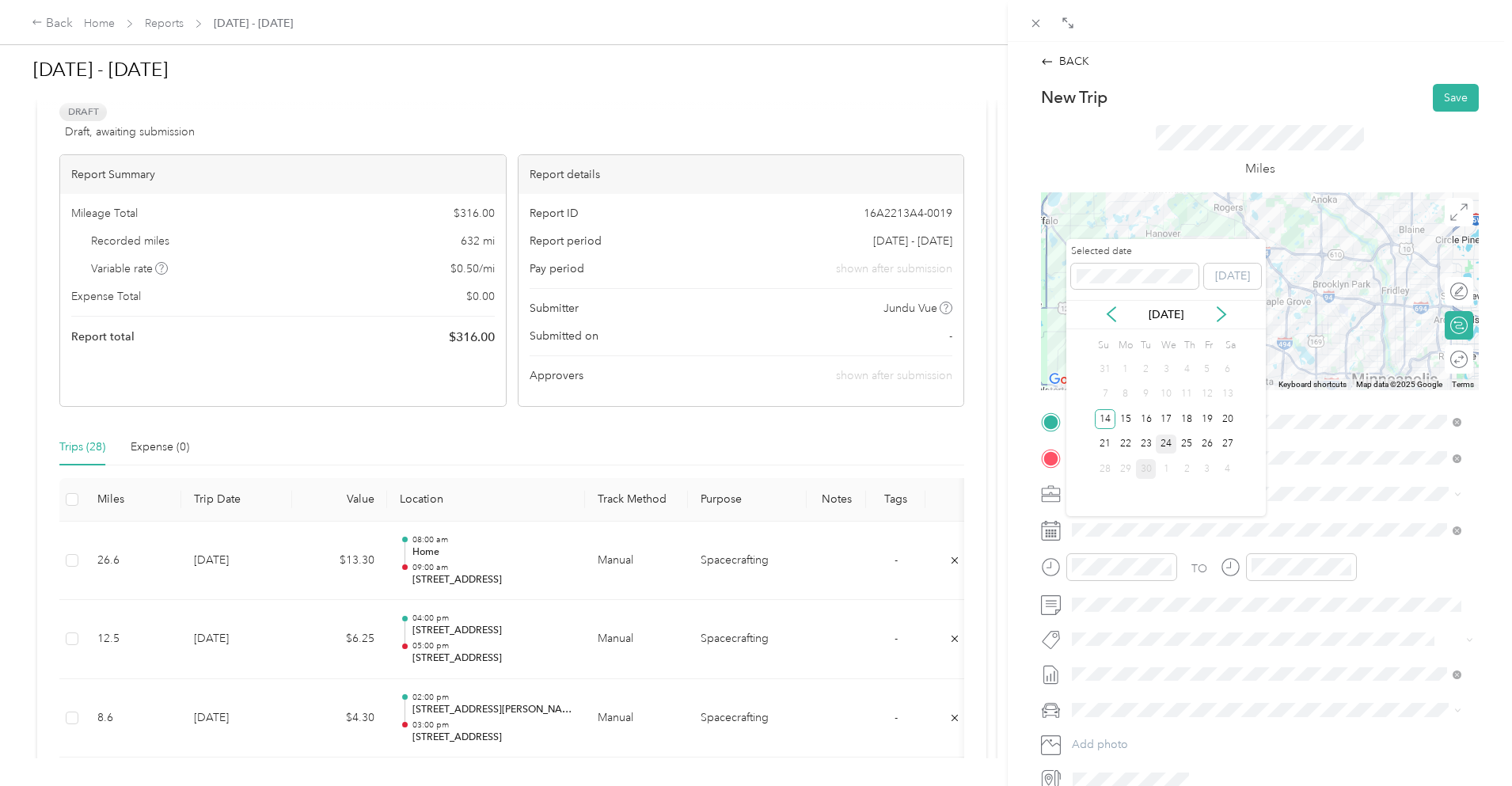
click at [1176, 446] on div "24" at bounding box center [1166, 445] width 21 height 20
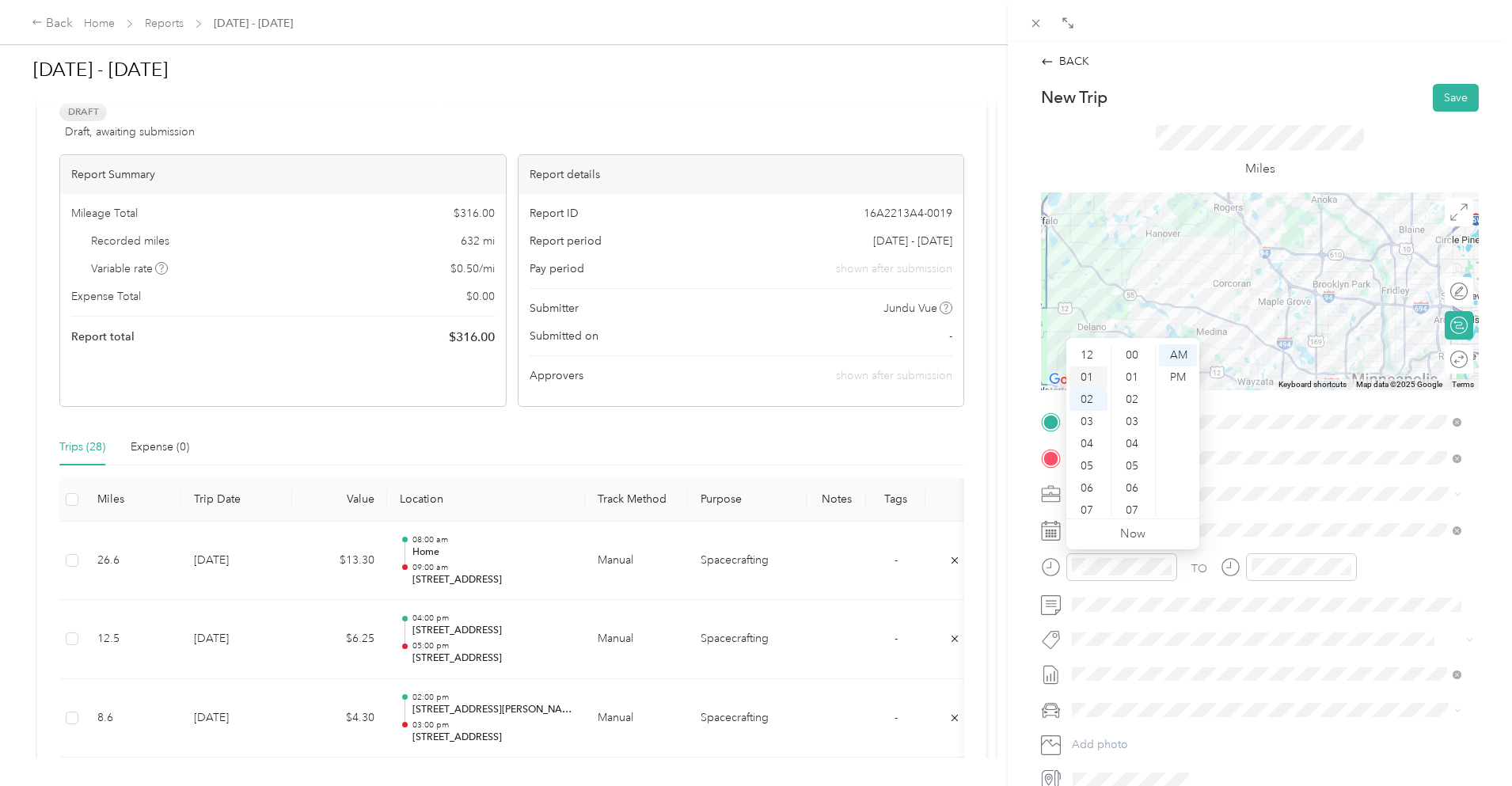
click at [1090, 374] on div "01" at bounding box center [1088, 378] width 38 height 23
click at [1130, 350] on div "00" at bounding box center [1133, 356] width 38 height 23
click at [1174, 380] on div "PM" at bounding box center [1178, 378] width 38 height 23
click at [1315, 355] on div "00" at bounding box center [1313, 356] width 38 height 23
click at [1362, 377] on div "PM" at bounding box center [1357, 378] width 38 height 23
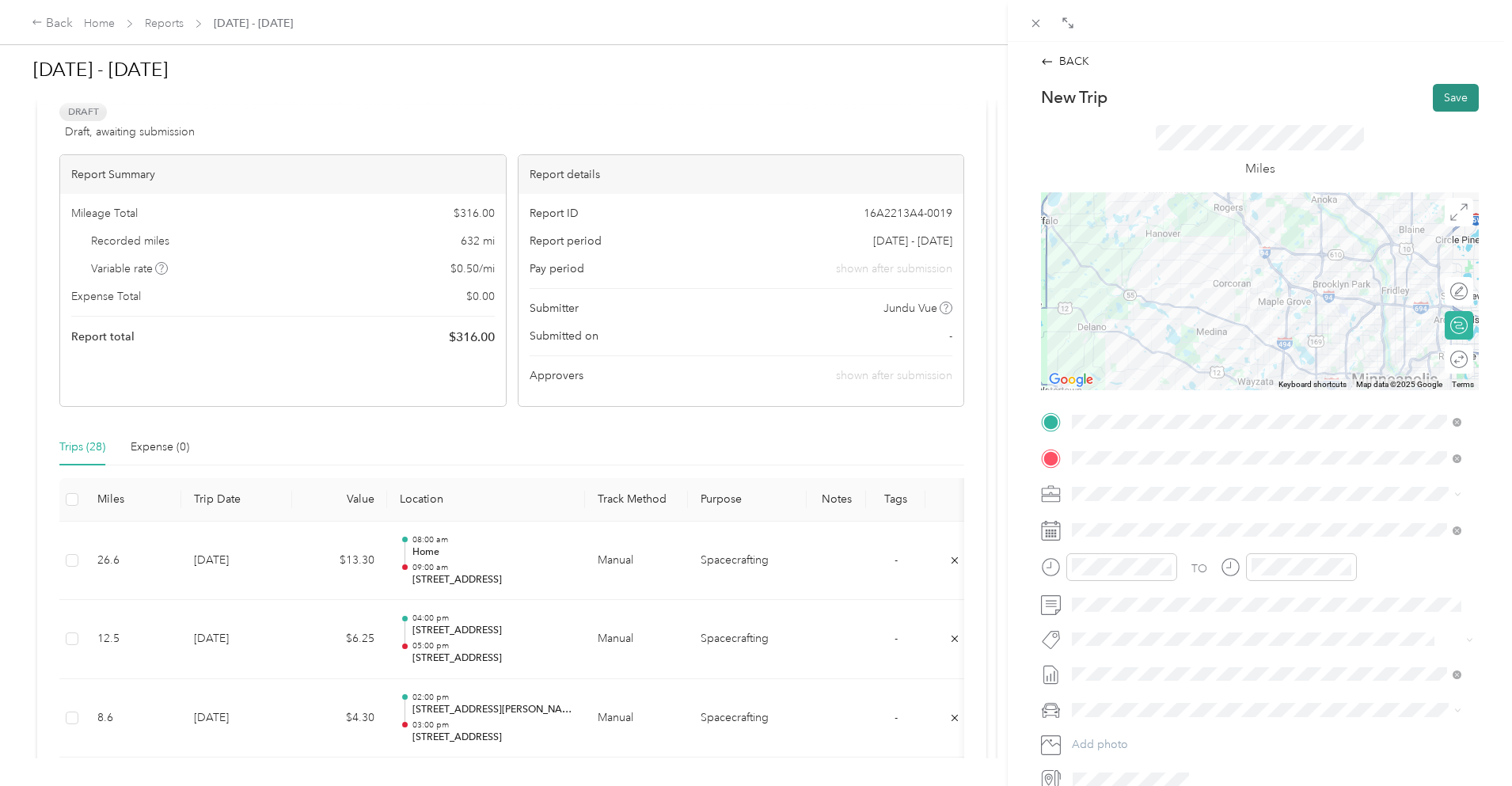
click at [1440, 95] on button "Save" at bounding box center [1456, 97] width 46 height 27
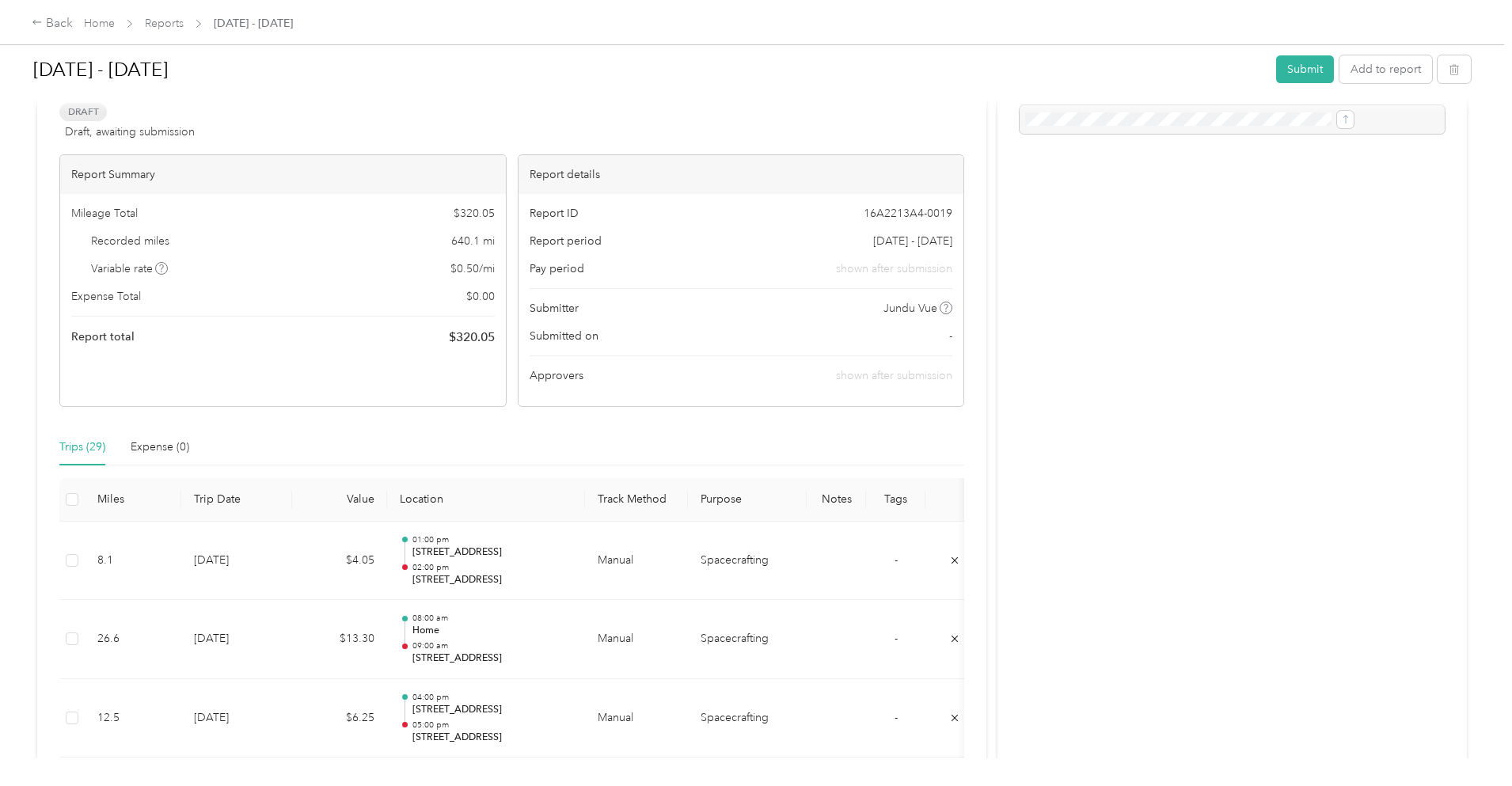
click at [1252, 55] on div "[DATE] - [DATE] Submit Add to report" at bounding box center [752, 72] width 1438 height 47
click at [1340, 68] on button "Add to report" at bounding box center [1386, 69] width 93 height 27
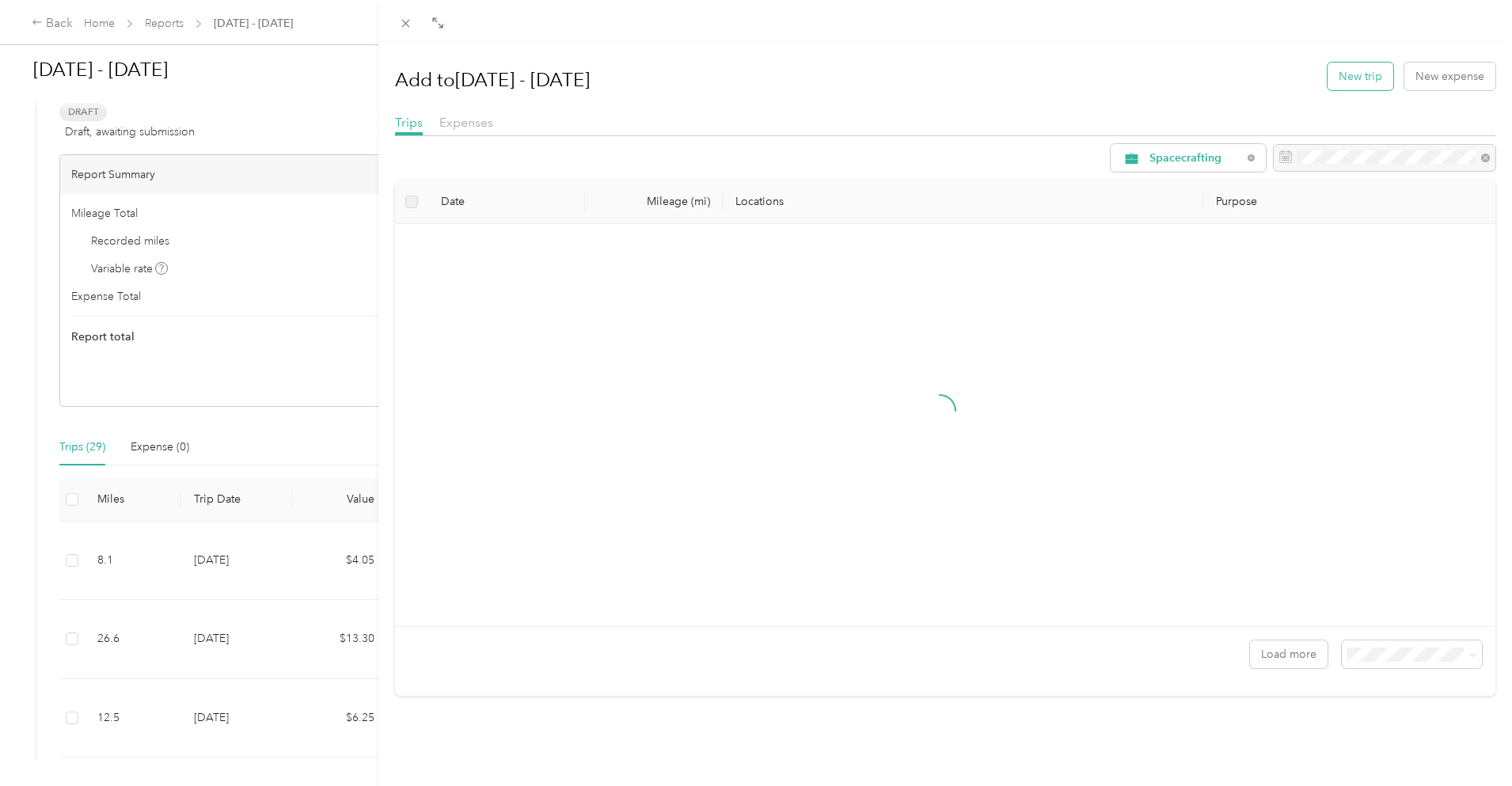
click at [1352, 73] on button "New trip" at bounding box center [1361, 77] width 66 height 27
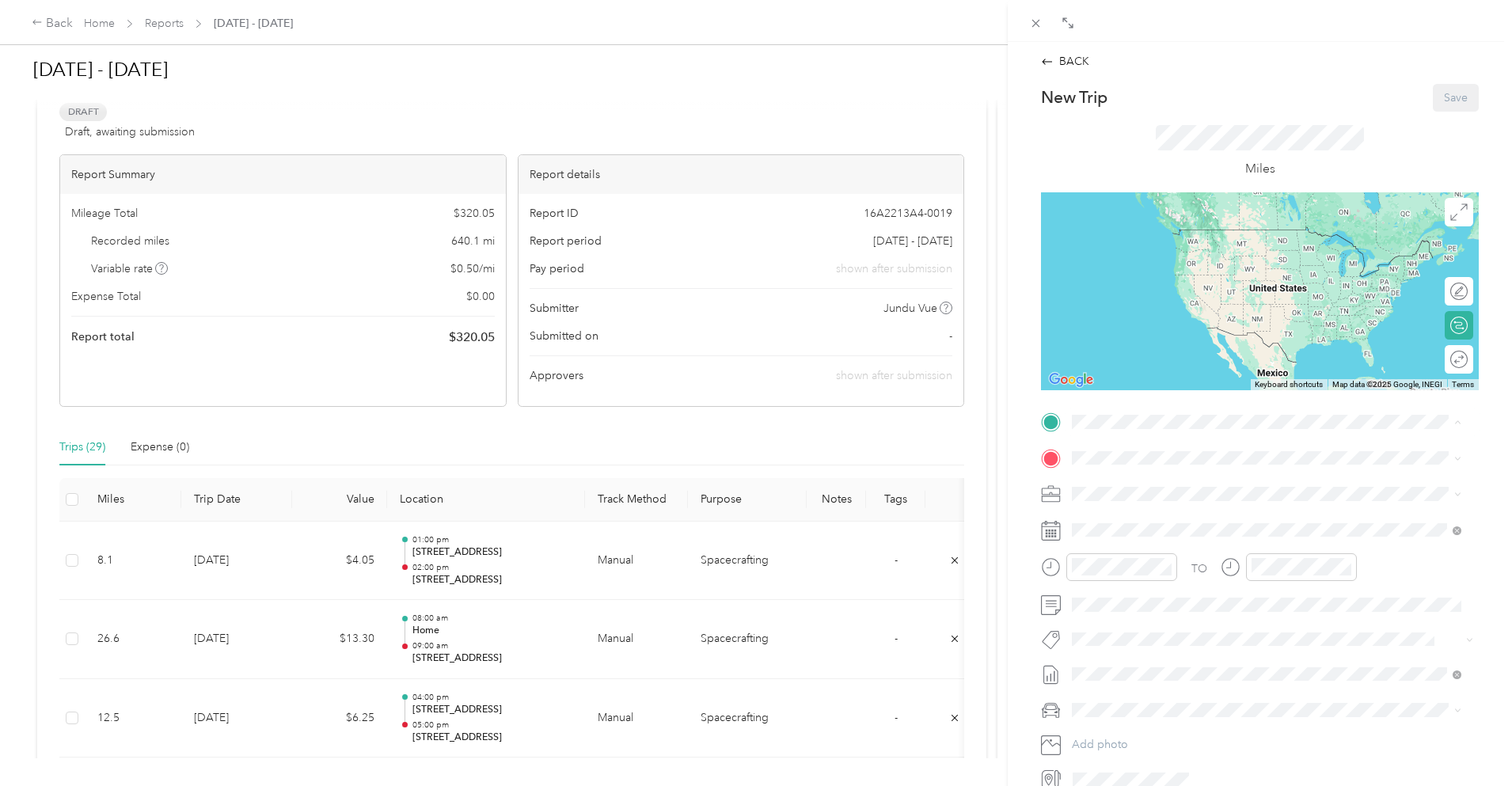
click at [1218, 500] on span "[STREET_ADDRESS][PERSON_NAME]" at bounding box center [1196, 502] width 188 height 14
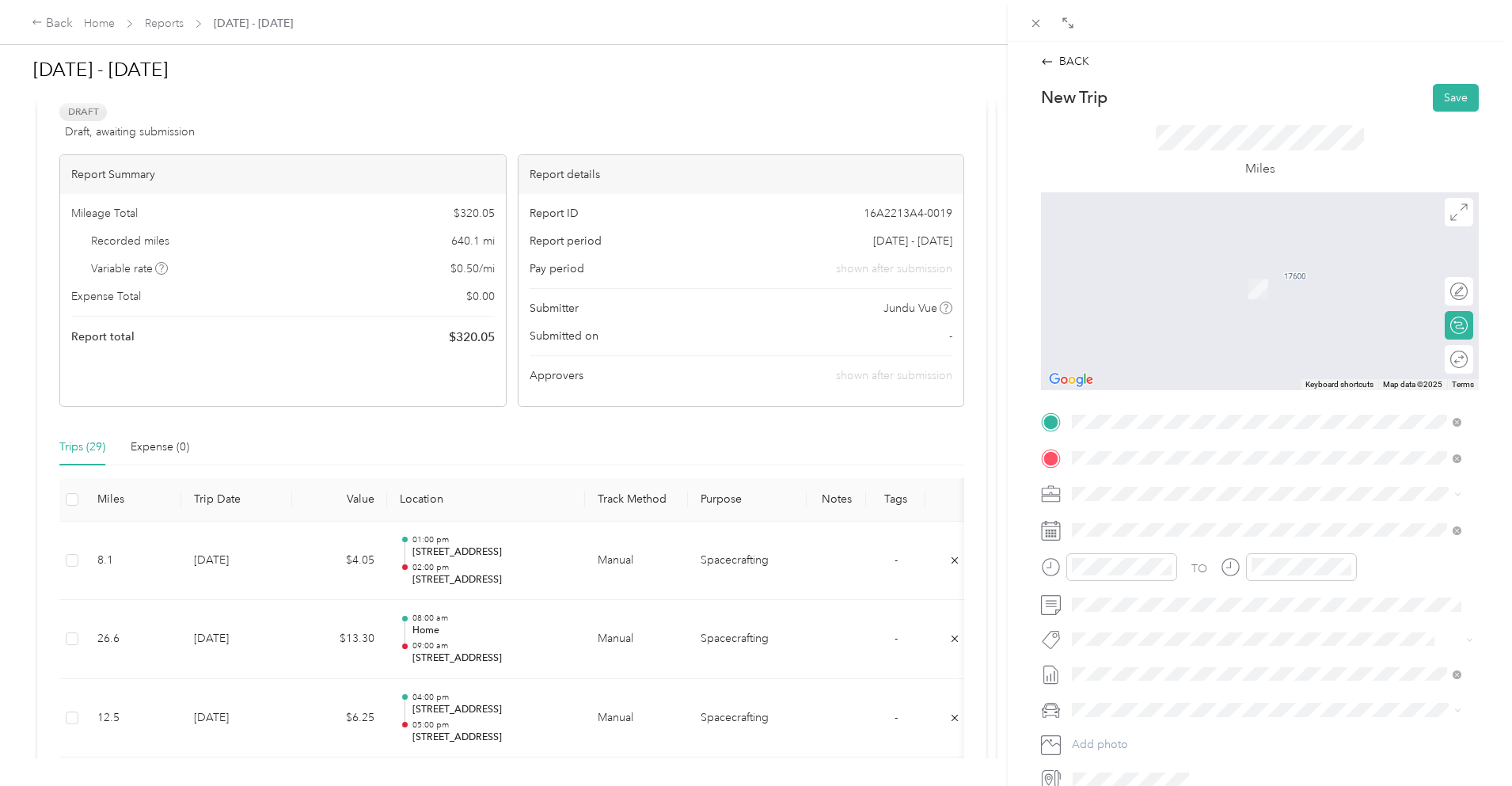
click at [1167, 508] on span "[STREET_ADDRESS][PERSON_NAME][US_STATE]" at bounding box center [1225, 515] width 246 height 14
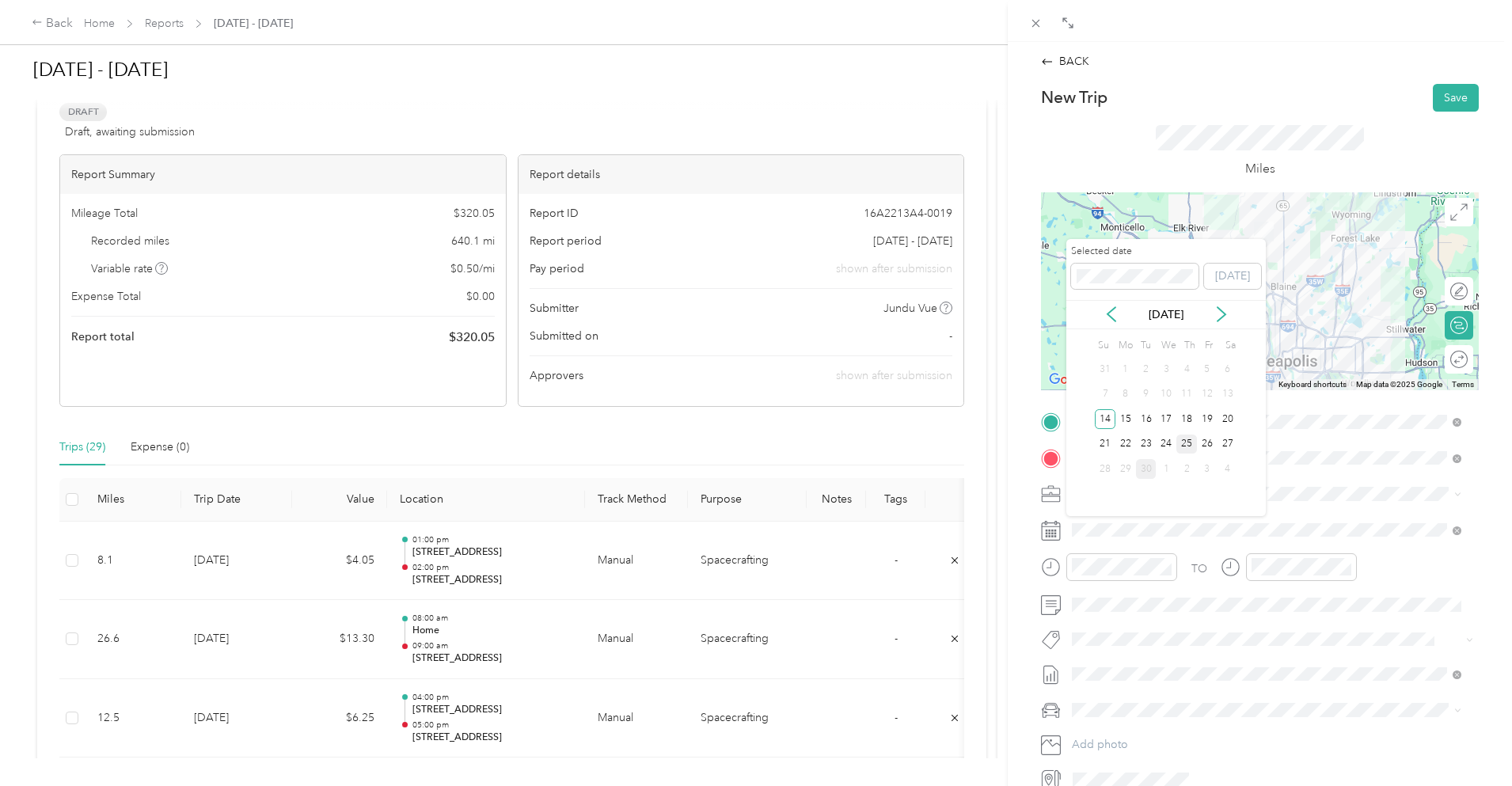
click at [1186, 443] on div "25" at bounding box center [1187, 445] width 21 height 20
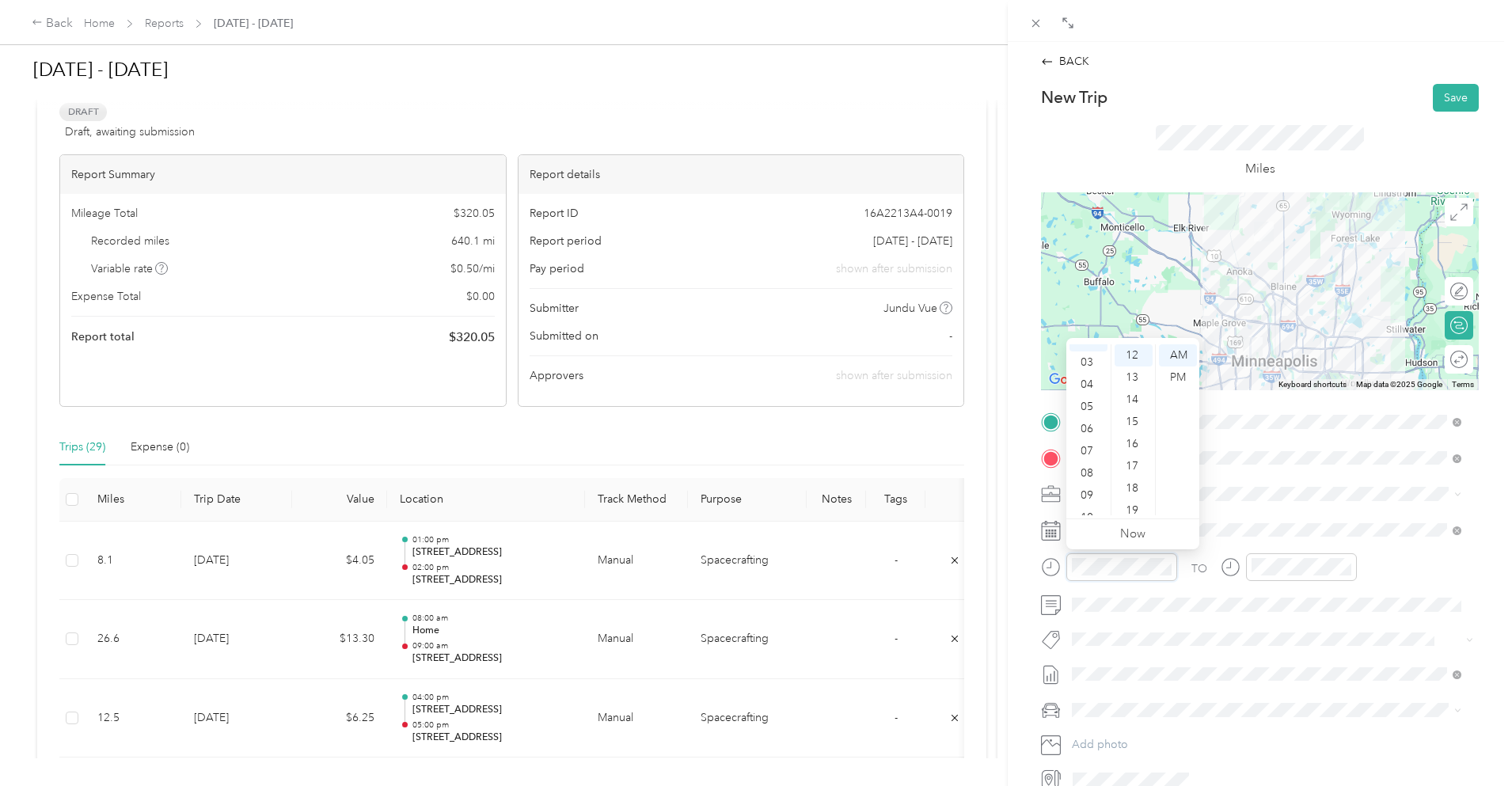
scroll to position [95, 0]
click at [1092, 429] on div "08" at bounding box center [1088, 438] width 38 height 23
click at [1137, 350] on div "00" at bounding box center [1133, 356] width 38 height 23
click at [1260, 577] on div at bounding box center [1302, 567] width 111 height 27
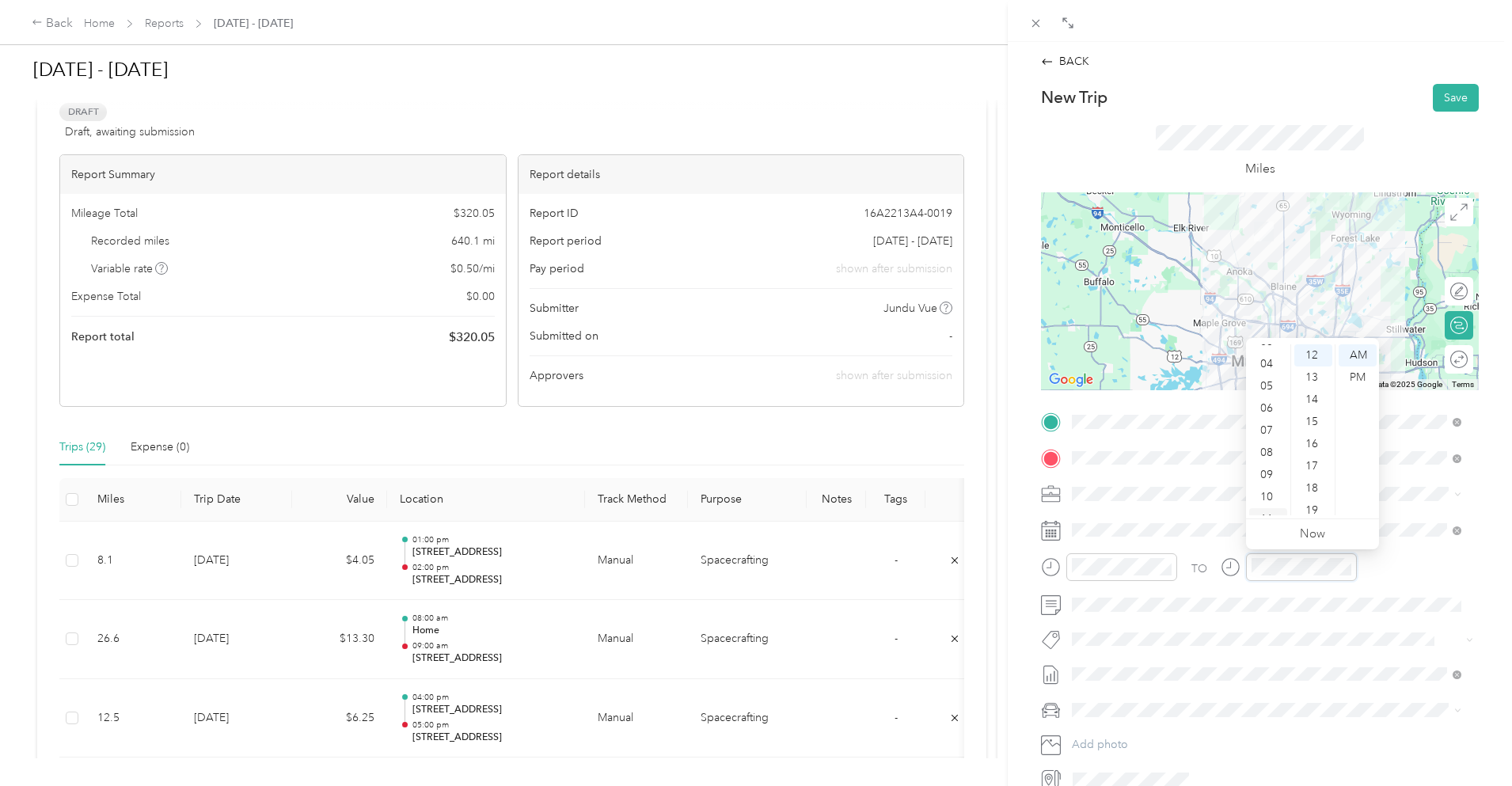
scroll to position [95, 0]
click at [1273, 498] on div "11" at bounding box center [1268, 504] width 38 height 23
click at [1266, 443] on div "08" at bounding box center [1268, 438] width 38 height 23
click at [1268, 461] on div "09" at bounding box center [1268, 460] width 38 height 23
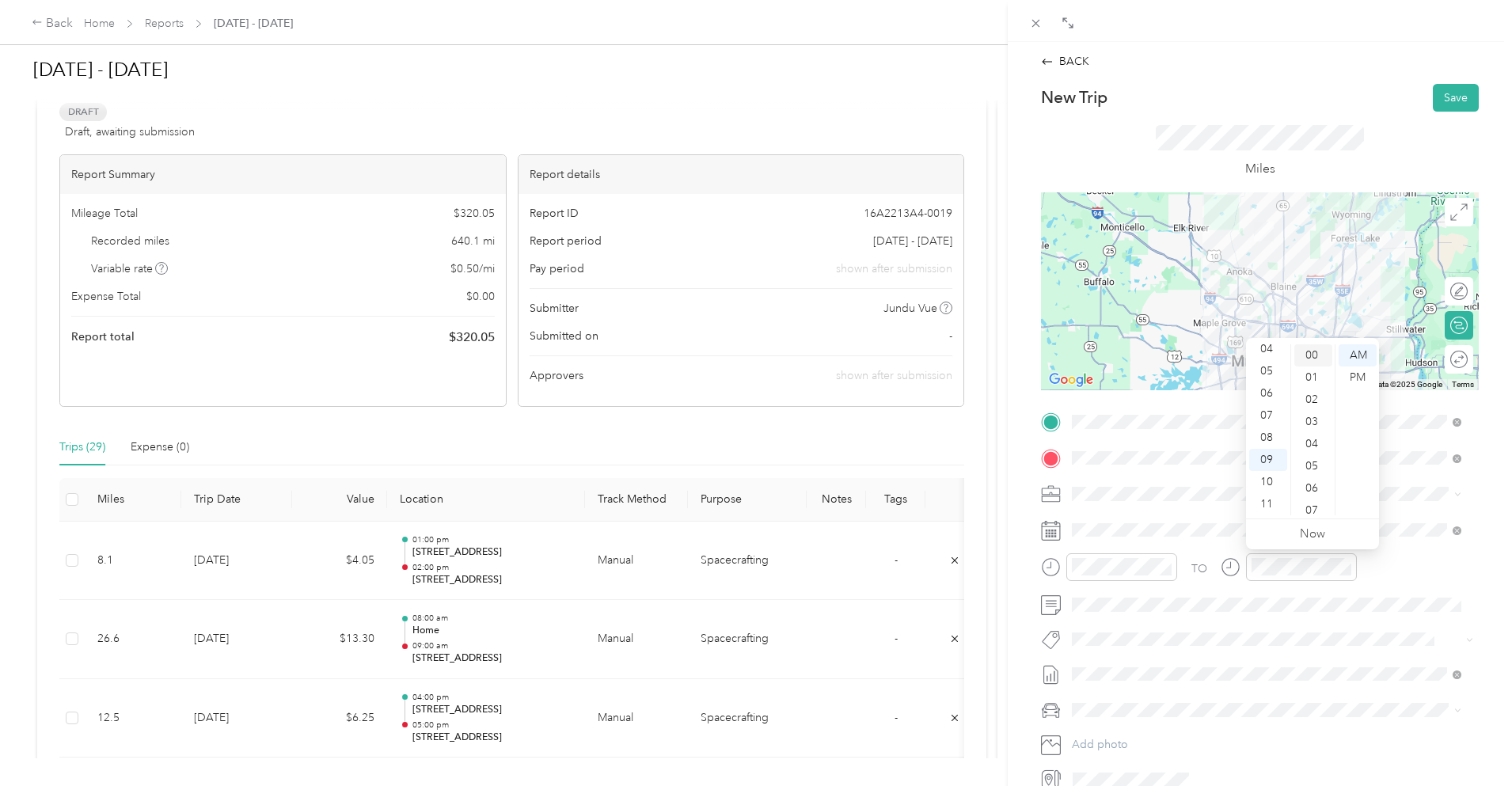
click at [1319, 357] on div "00" at bounding box center [1313, 356] width 38 height 23
click at [1361, 129] on div "Miles" at bounding box center [1261, 152] width 438 height 81
click at [1433, 90] on button "Save" at bounding box center [1456, 97] width 46 height 27
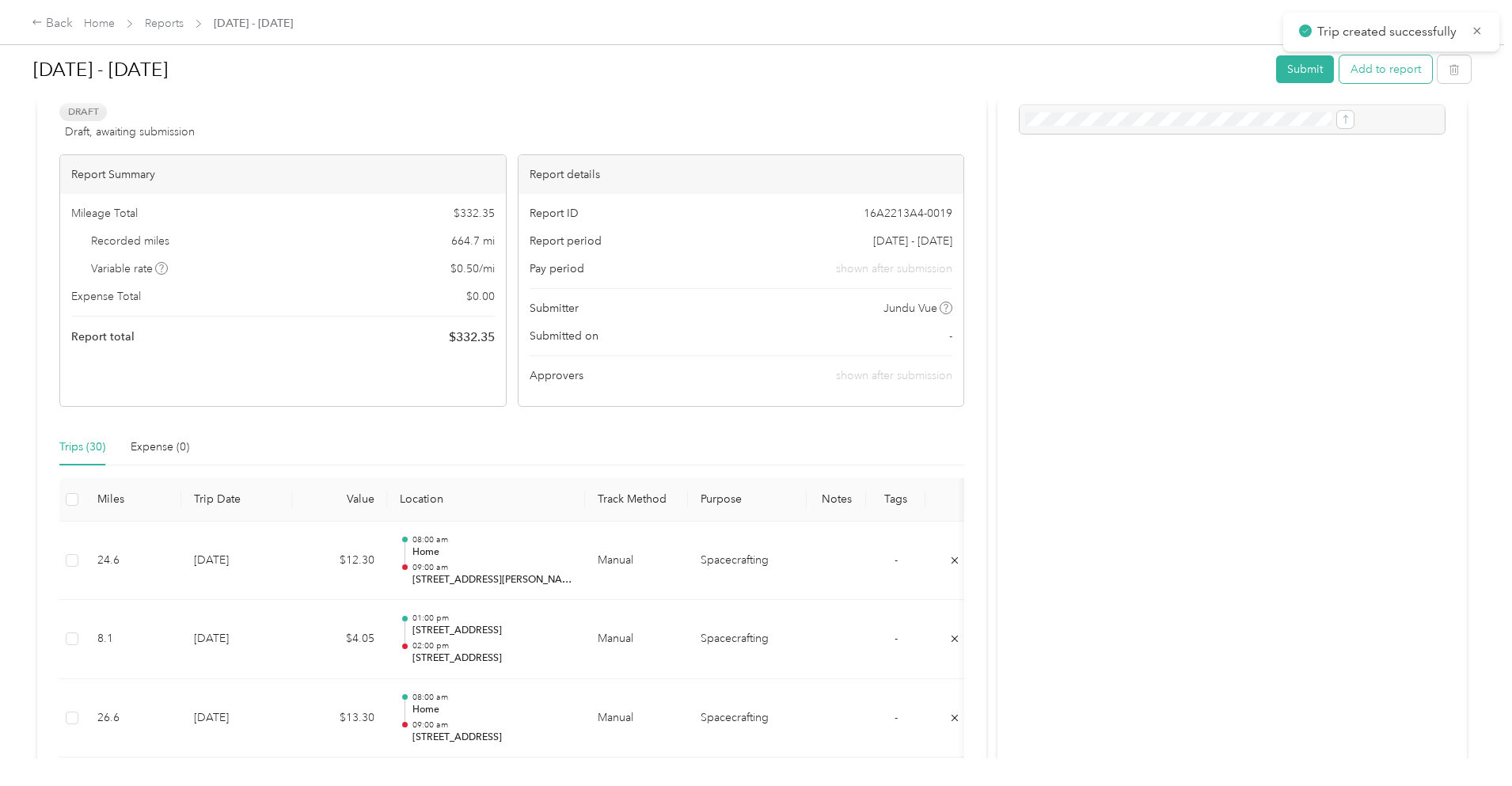
click at [1340, 69] on button "Add to report" at bounding box center [1386, 69] width 93 height 27
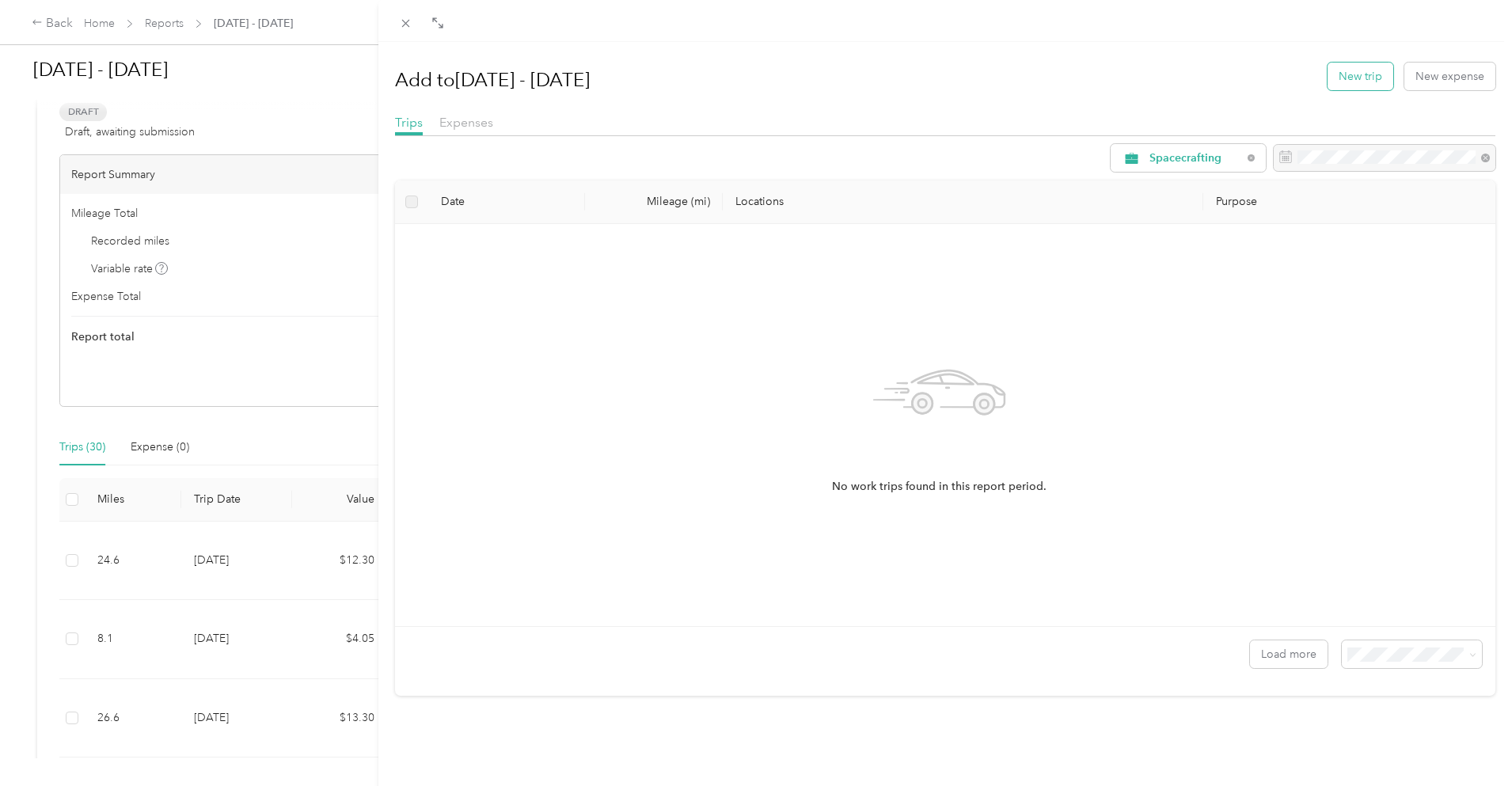
click at [1342, 69] on button "New trip" at bounding box center [1361, 77] width 66 height 27
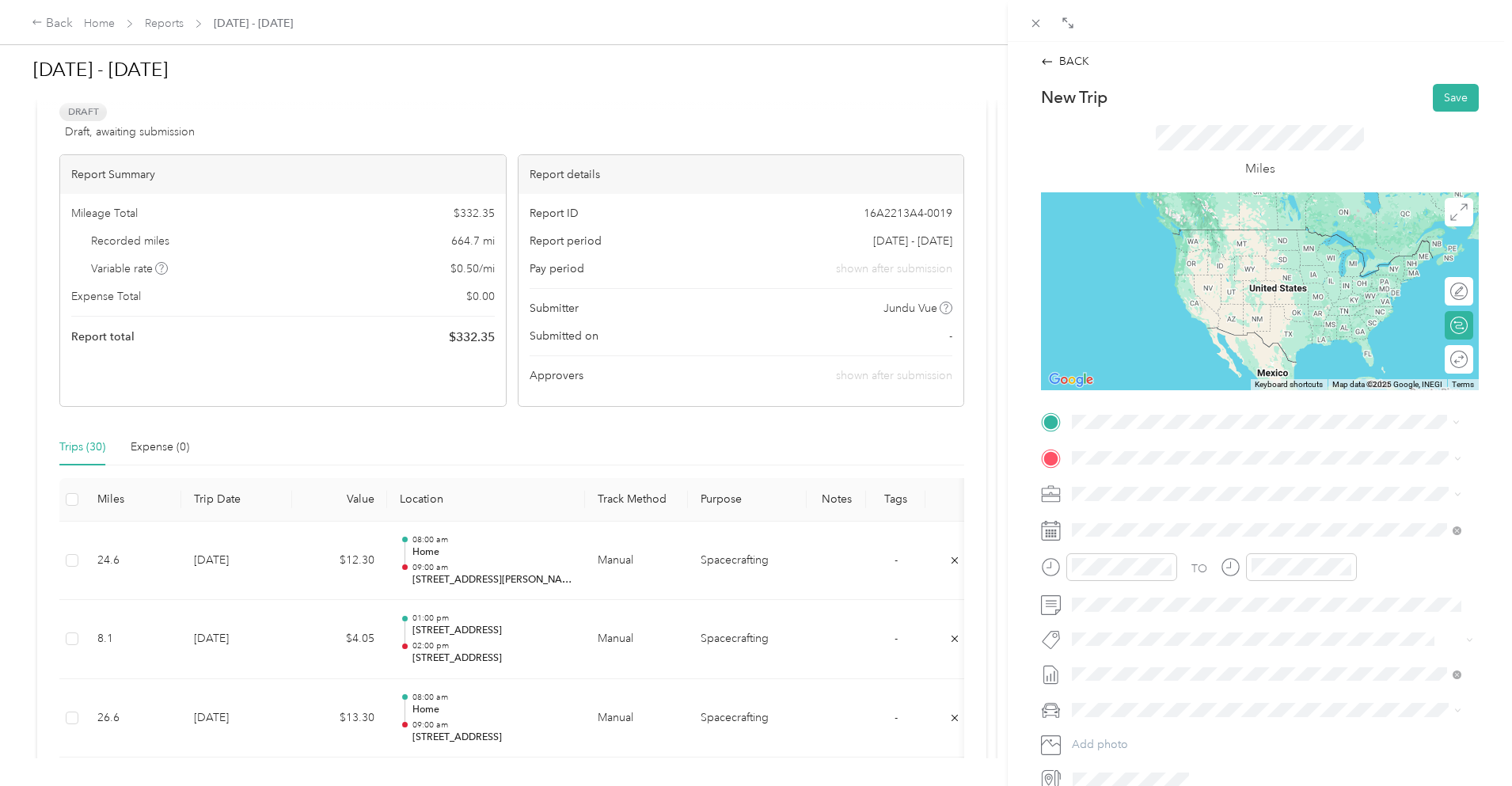
click at [1169, 486] on span "[STREET_ADDRESS][PERSON_NAME][US_STATE]" at bounding box center [1225, 479] width 246 height 14
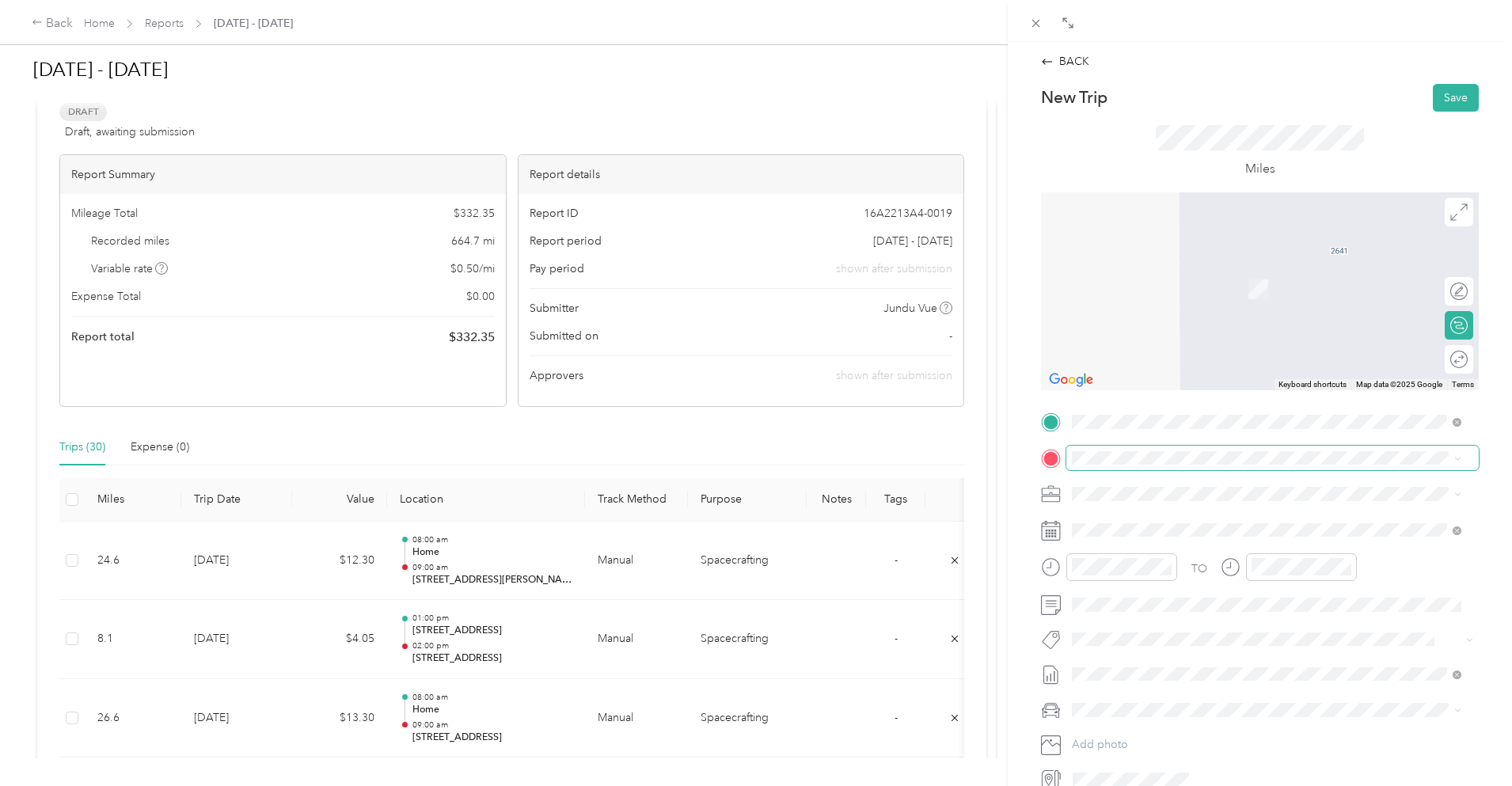
click at [1096, 448] on span at bounding box center [1273, 457] width 412 height 25
click at [1162, 521] on span "[STREET_ADDRESS][PERSON_NAME][US_STATE]" at bounding box center [1225, 515] width 246 height 14
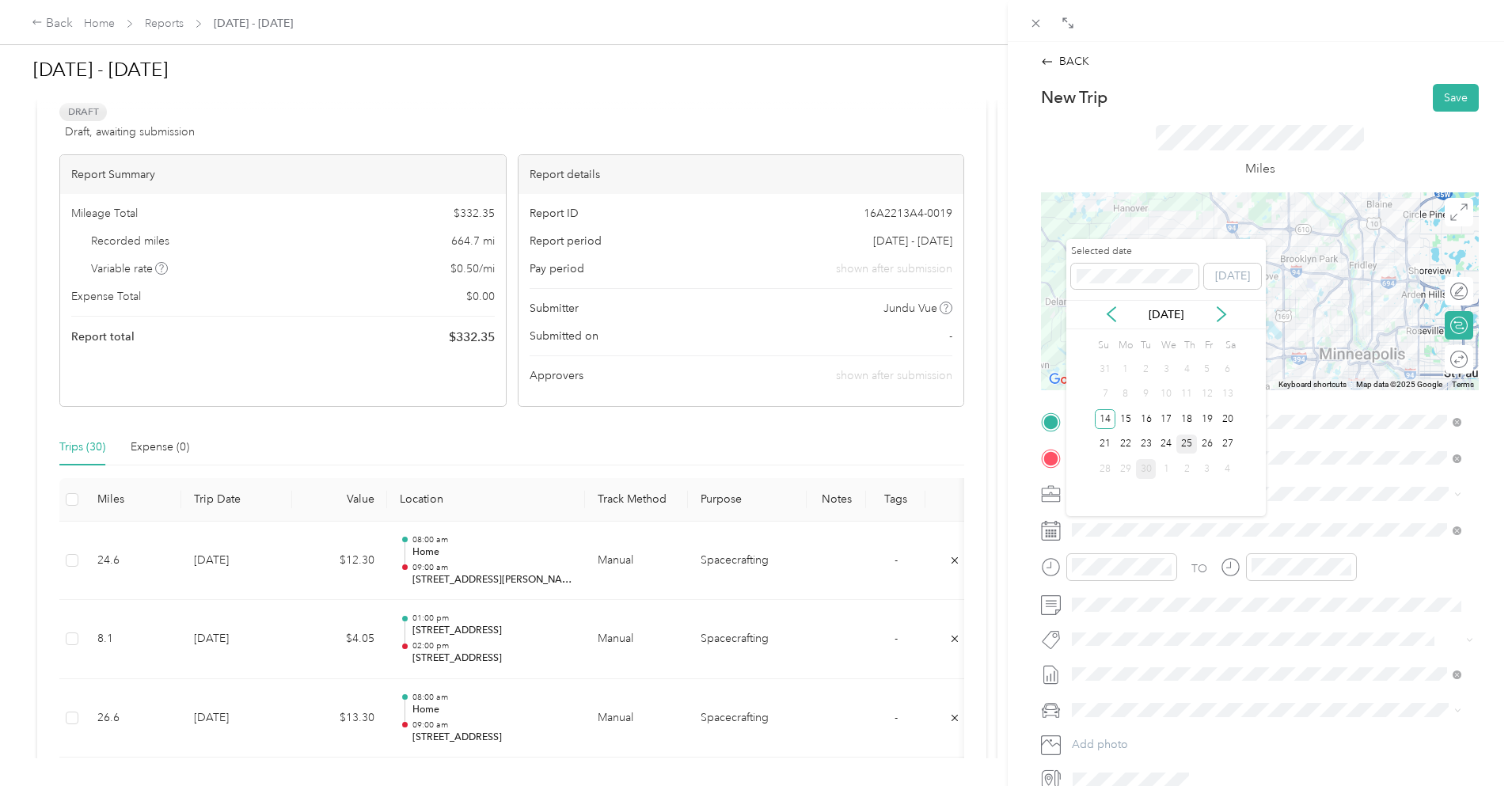
click at [1190, 449] on div "25" at bounding box center [1187, 445] width 21 height 20
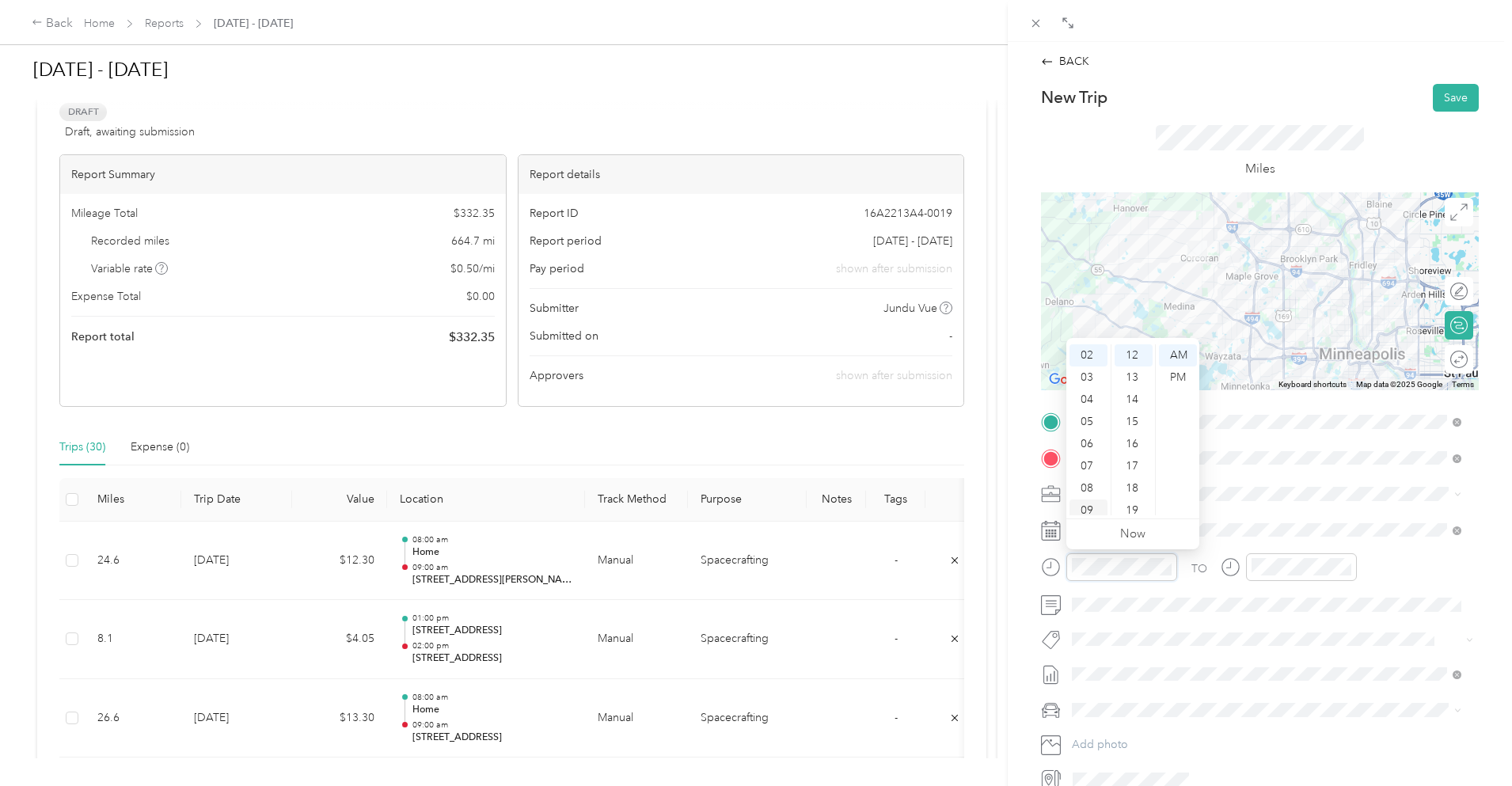
scroll to position [95, 0]
click at [1095, 477] on div "10" at bounding box center [1088, 482] width 38 height 23
click at [1133, 351] on div "00" at bounding box center [1133, 356] width 38 height 23
click at [1177, 377] on div "PM" at bounding box center [1178, 378] width 38 height 23
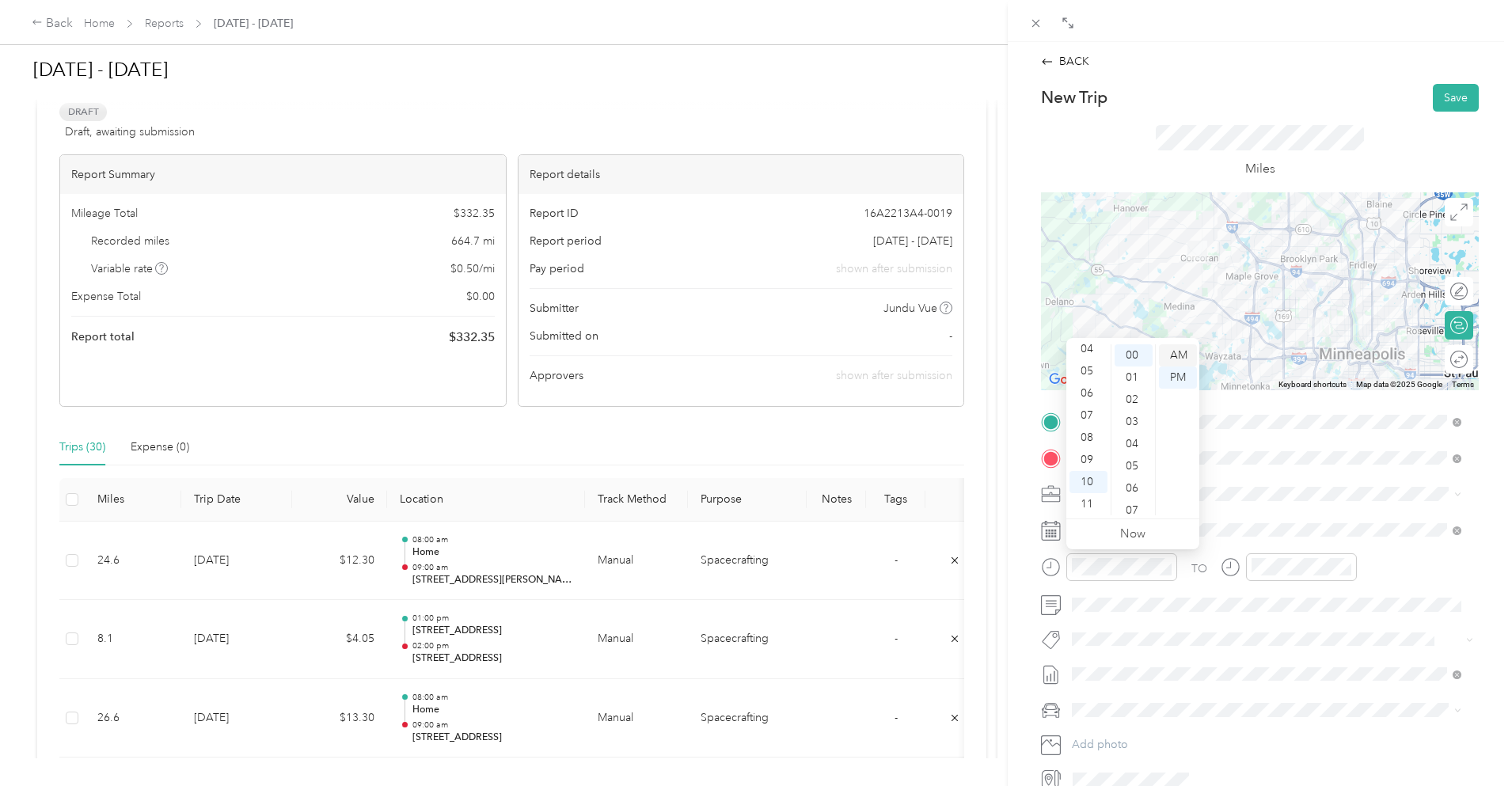
click at [1182, 358] on div "AM" at bounding box center [1178, 356] width 38 height 23
click at [1268, 500] on div "11" at bounding box center [1268, 504] width 38 height 23
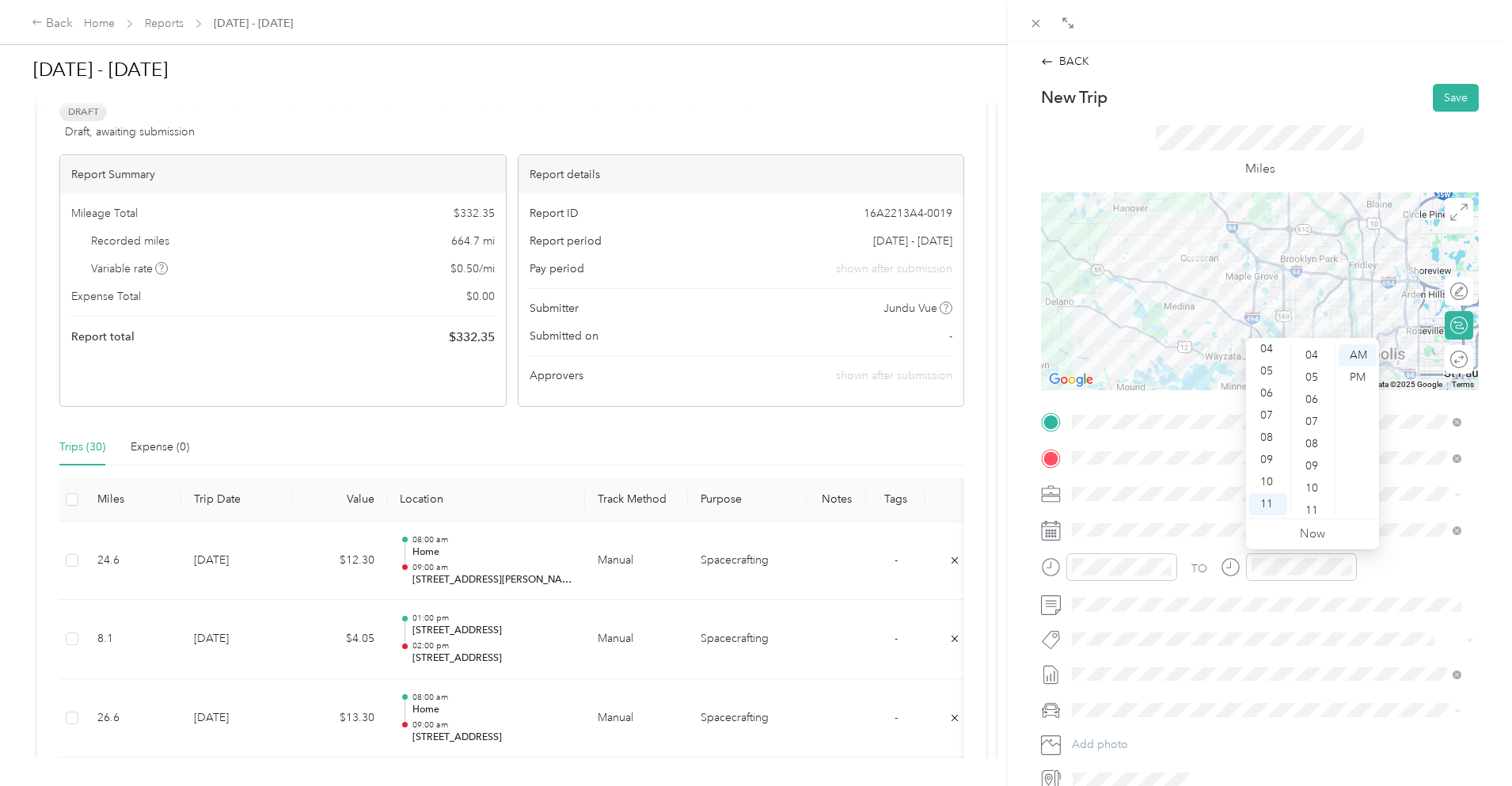
scroll to position [0, 0]
click at [1315, 350] on div "00" at bounding box center [1313, 356] width 38 height 23
click at [1456, 105] on button "Save" at bounding box center [1456, 97] width 46 height 27
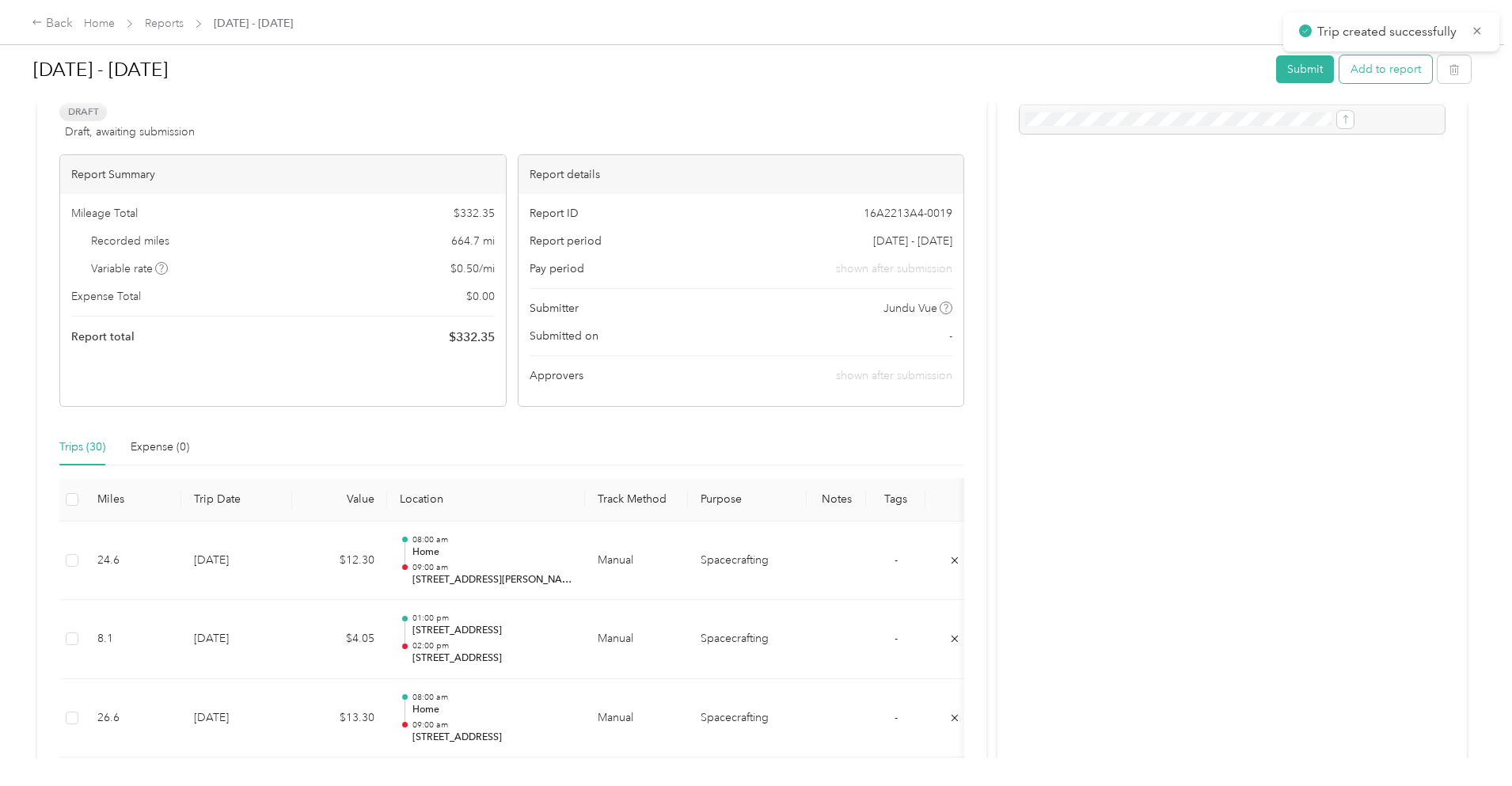
click at [1340, 61] on button "Add to report" at bounding box center [1386, 69] width 93 height 27
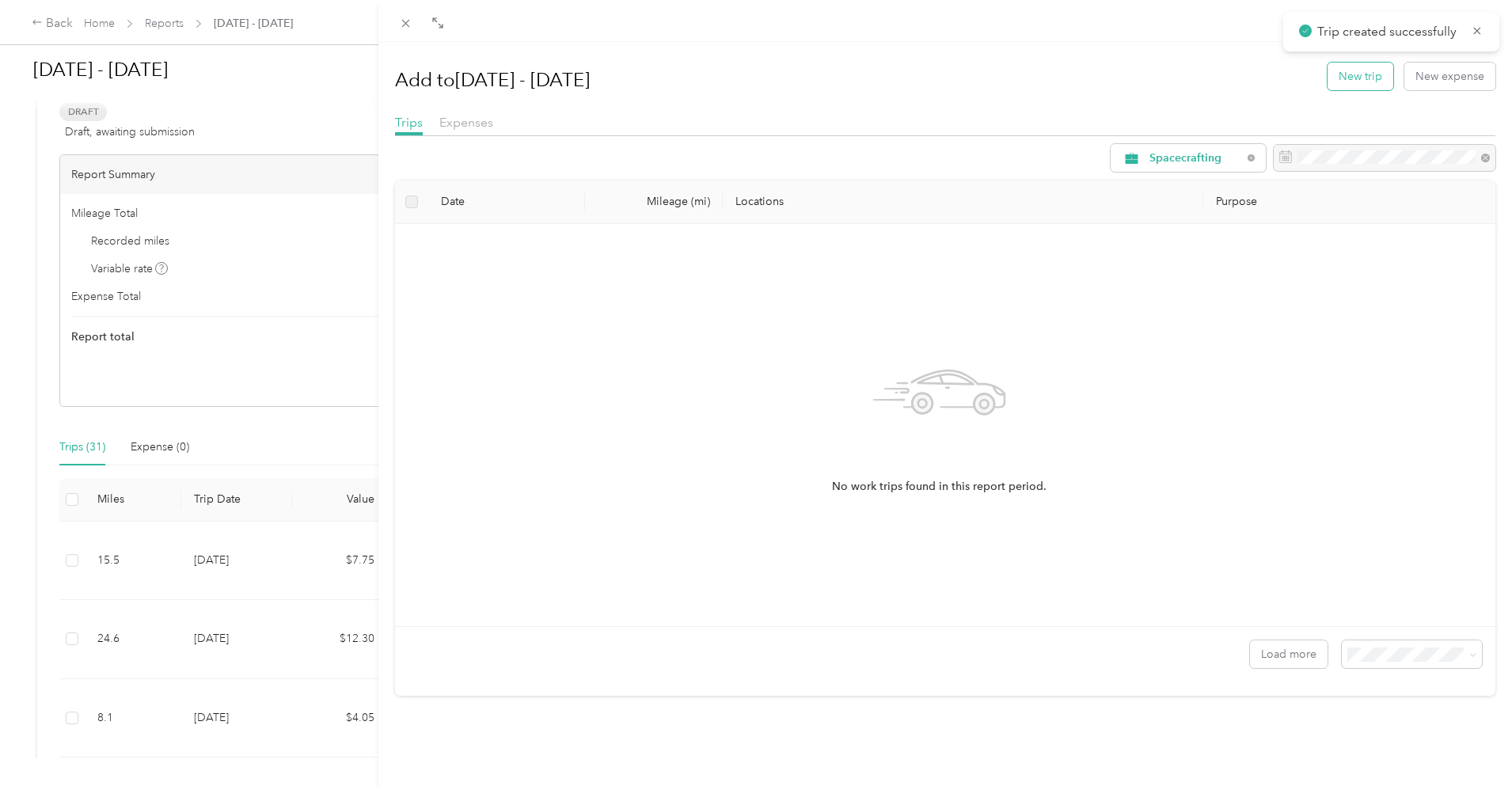
click at [1339, 78] on button "New trip" at bounding box center [1361, 77] width 66 height 27
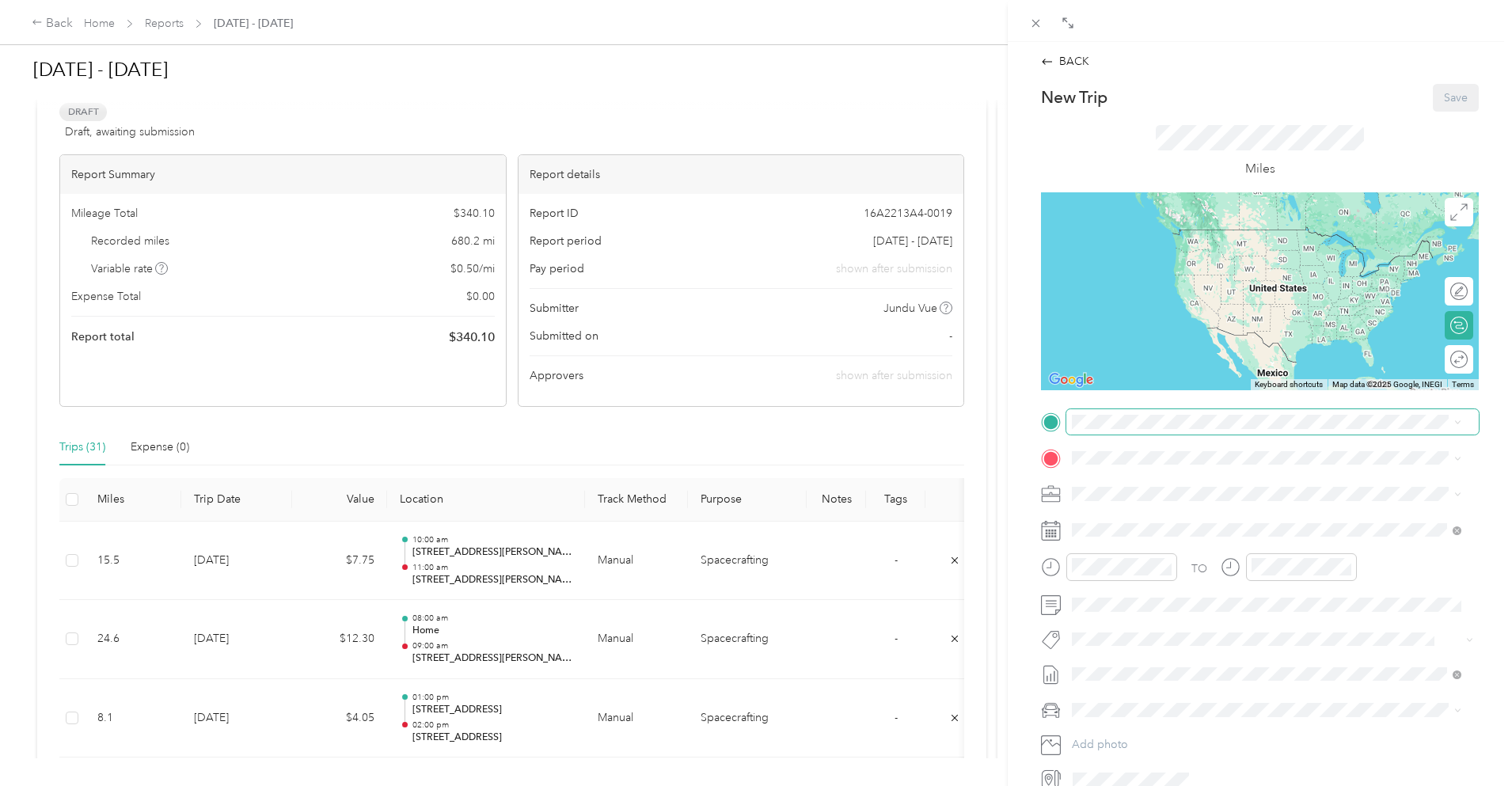
click at [1170, 413] on span at bounding box center [1273, 421] width 412 height 25
click at [1201, 480] on span "[STREET_ADDRESS][PERSON_NAME][US_STATE]" at bounding box center [1225, 479] width 246 height 14
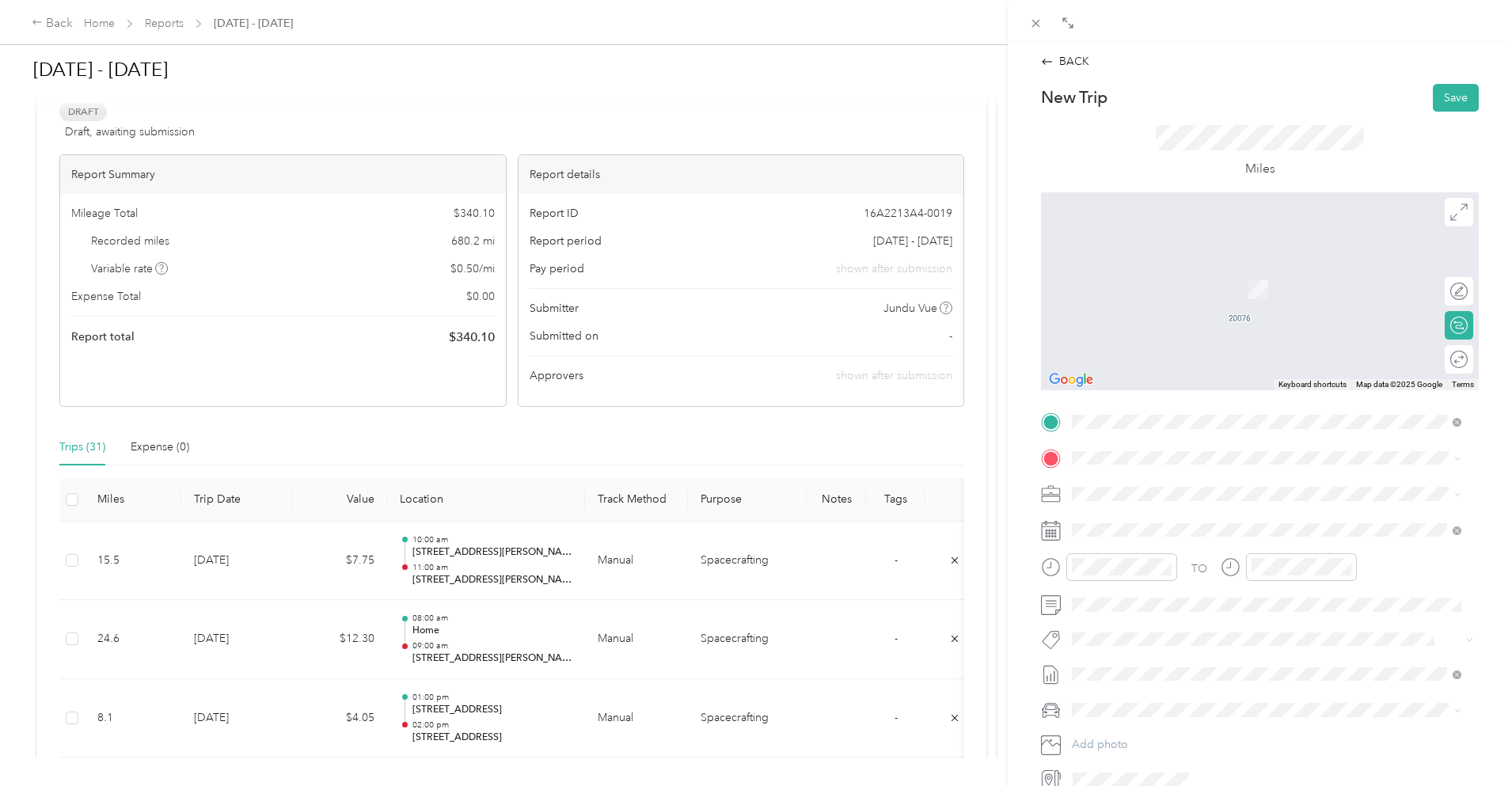
click at [1199, 515] on span "[STREET_ADDRESS][PERSON_NAME][US_STATE]" at bounding box center [1225, 513] width 246 height 14
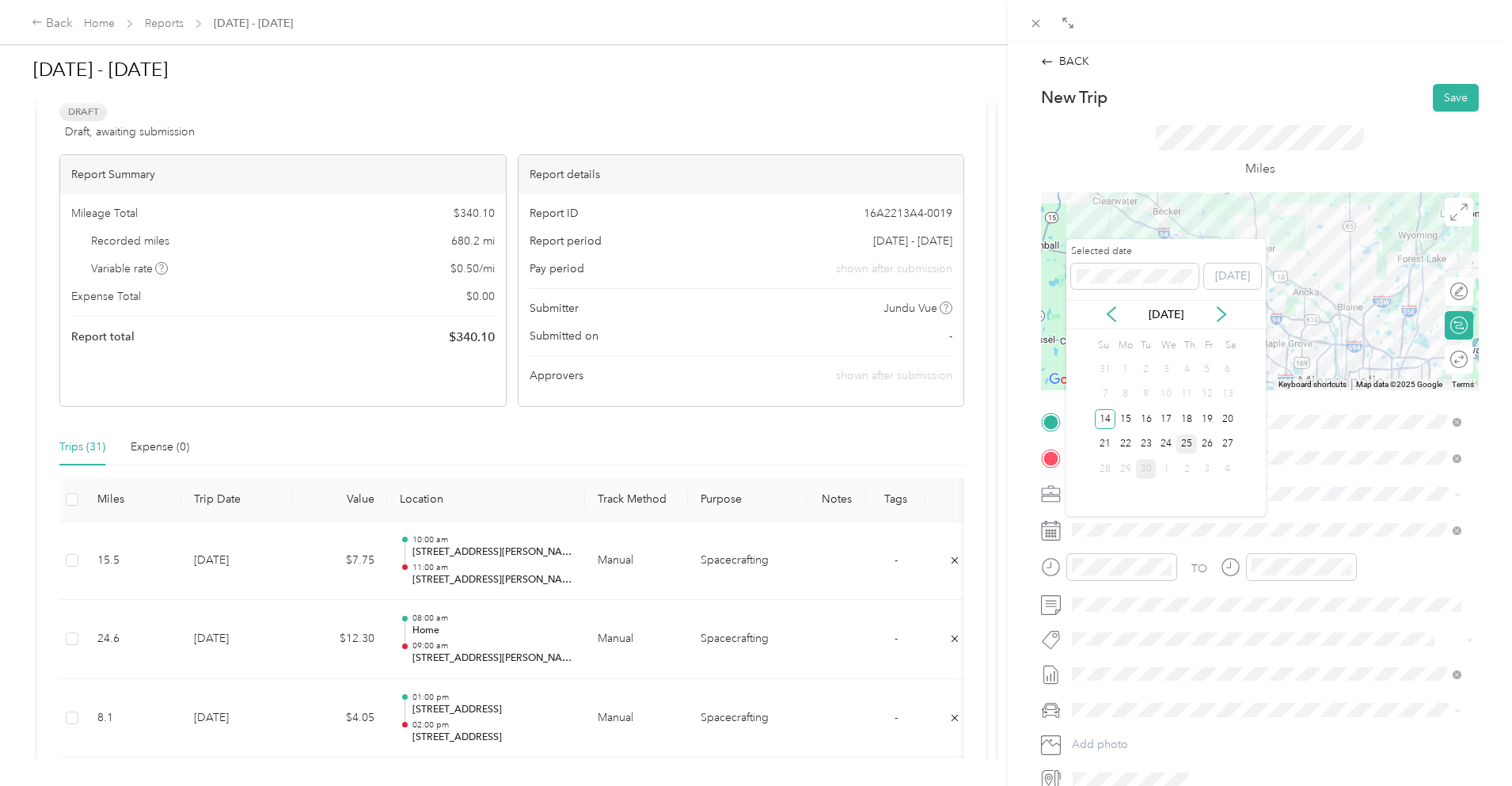
click at [1185, 449] on div "25" at bounding box center [1187, 445] width 21 height 20
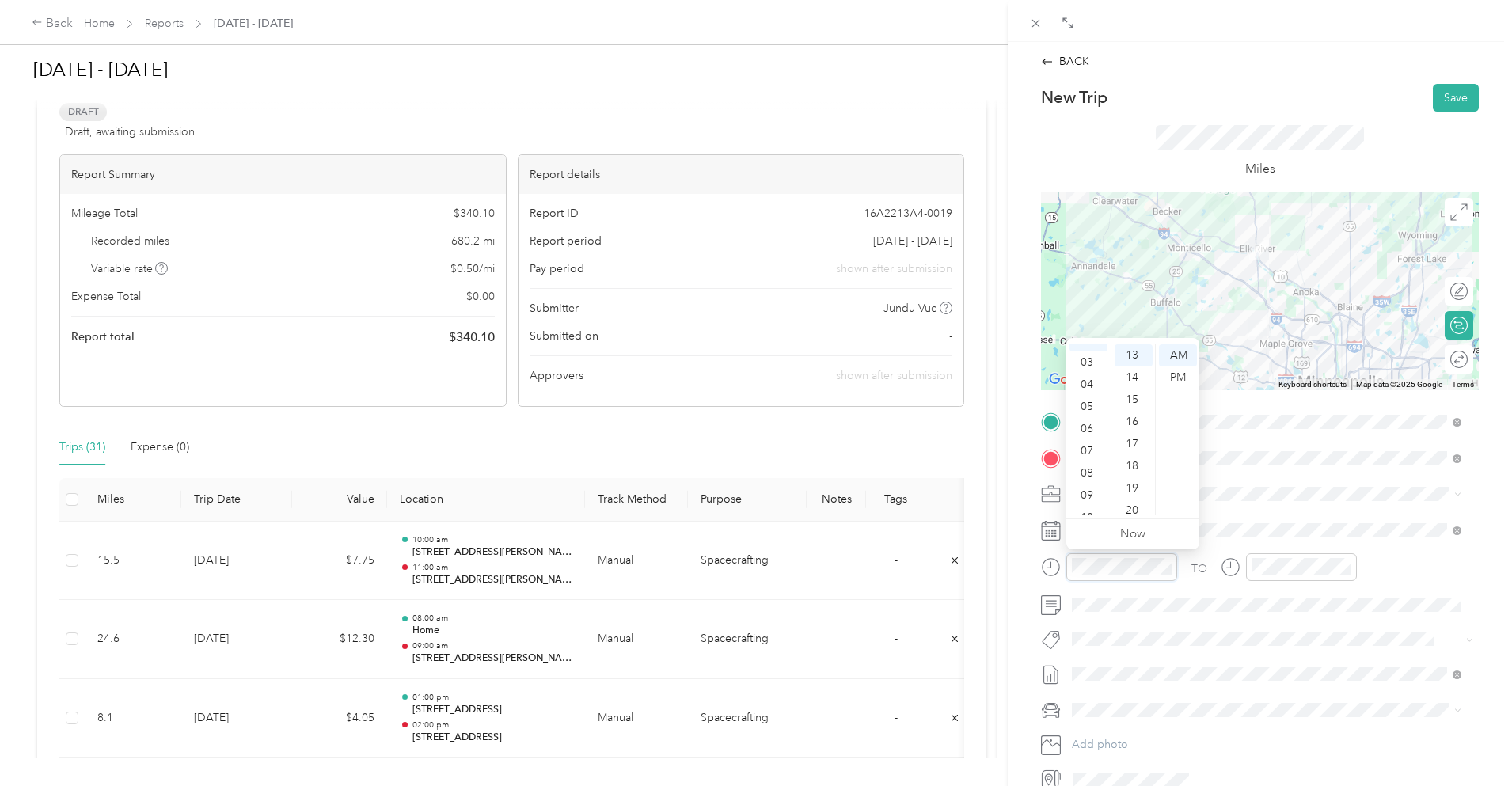
scroll to position [95, 0]
drag, startPoint x: 1092, startPoint y: 498, endPoint x: 1103, endPoint y: 494, distance: 11.7
click at [1092, 498] on div "11" at bounding box center [1088, 504] width 38 height 23
click at [1136, 350] on div "00" at bounding box center [1133, 356] width 38 height 23
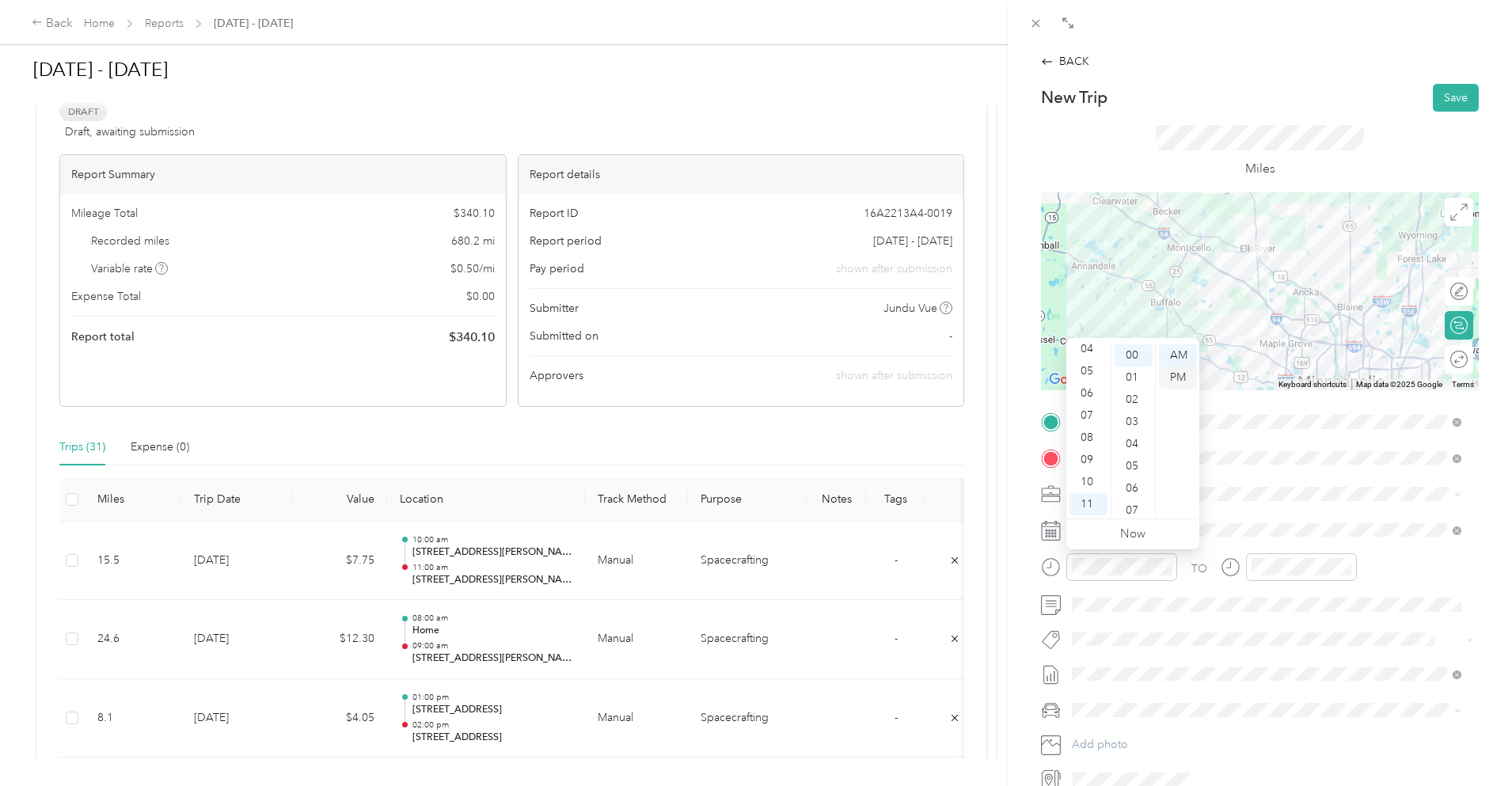
click at [1178, 375] on div "PM" at bounding box center [1178, 378] width 38 height 23
click at [1178, 346] on div "AM" at bounding box center [1178, 356] width 38 height 23
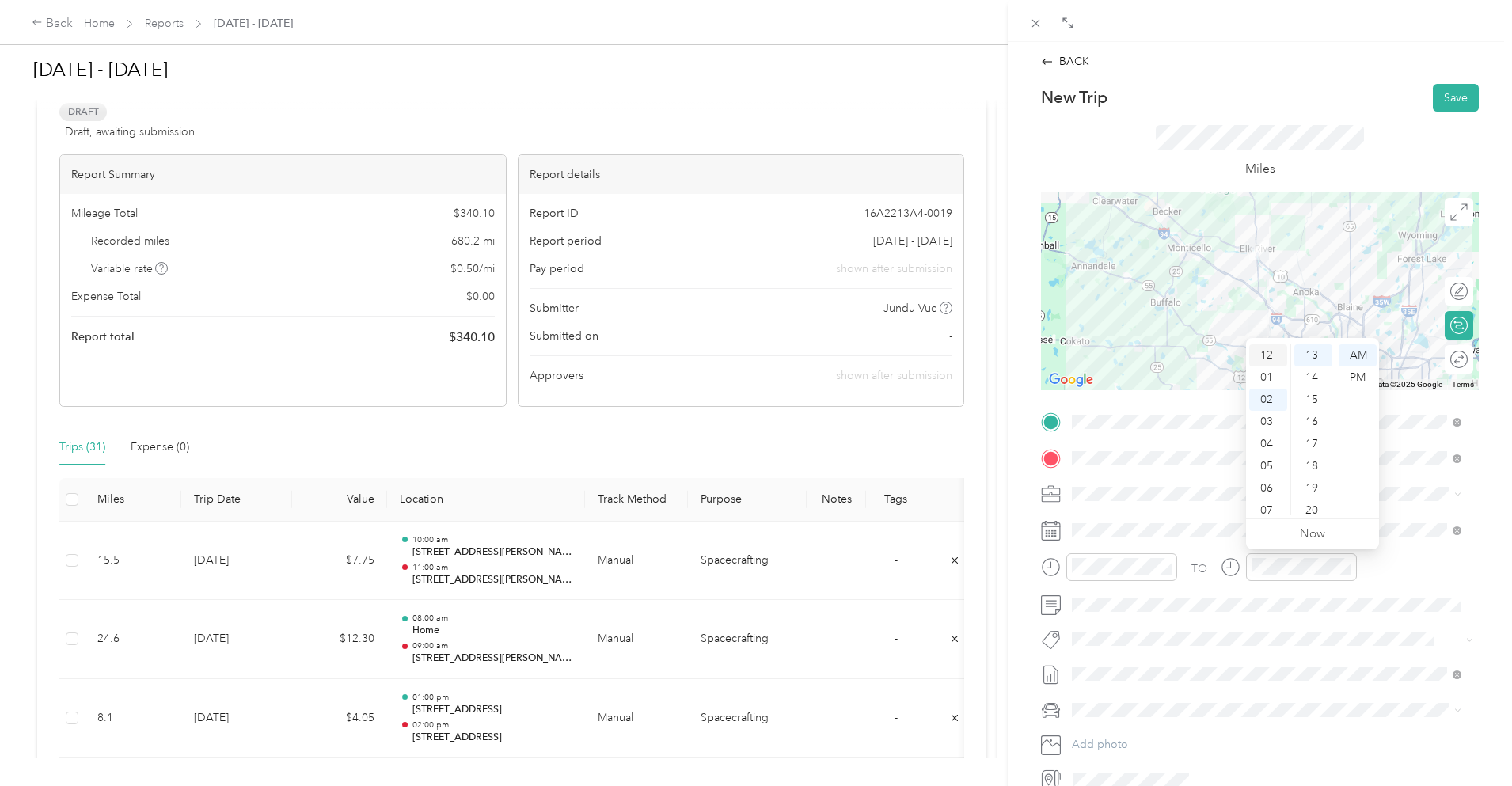
click at [1270, 350] on div "12" at bounding box center [1268, 356] width 38 height 23
click at [1361, 380] on div "PM" at bounding box center [1357, 378] width 38 height 23
click at [1262, 503] on div "11" at bounding box center [1268, 504] width 38 height 23
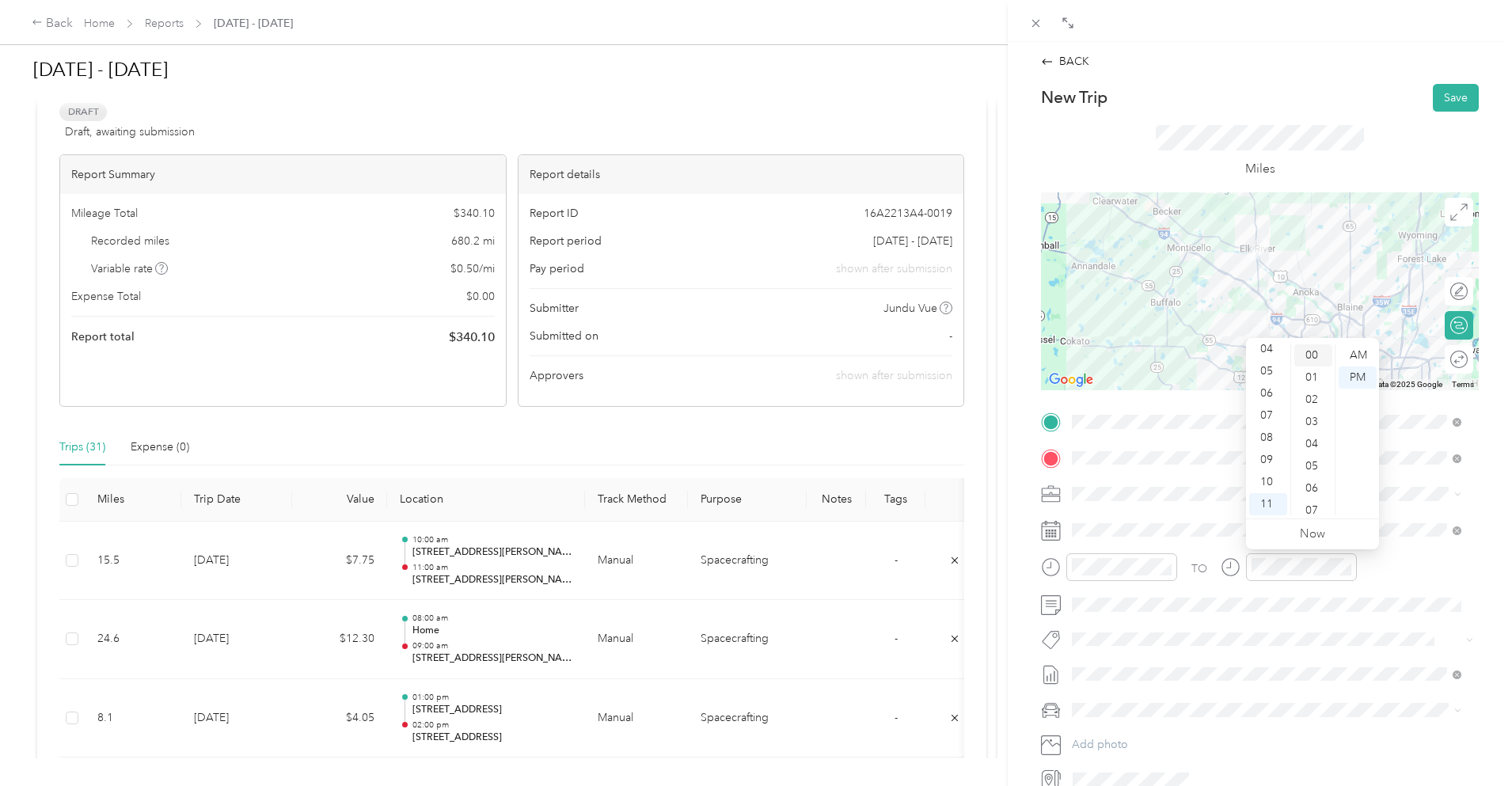
click at [1316, 355] on div "00" at bounding box center [1313, 356] width 38 height 23
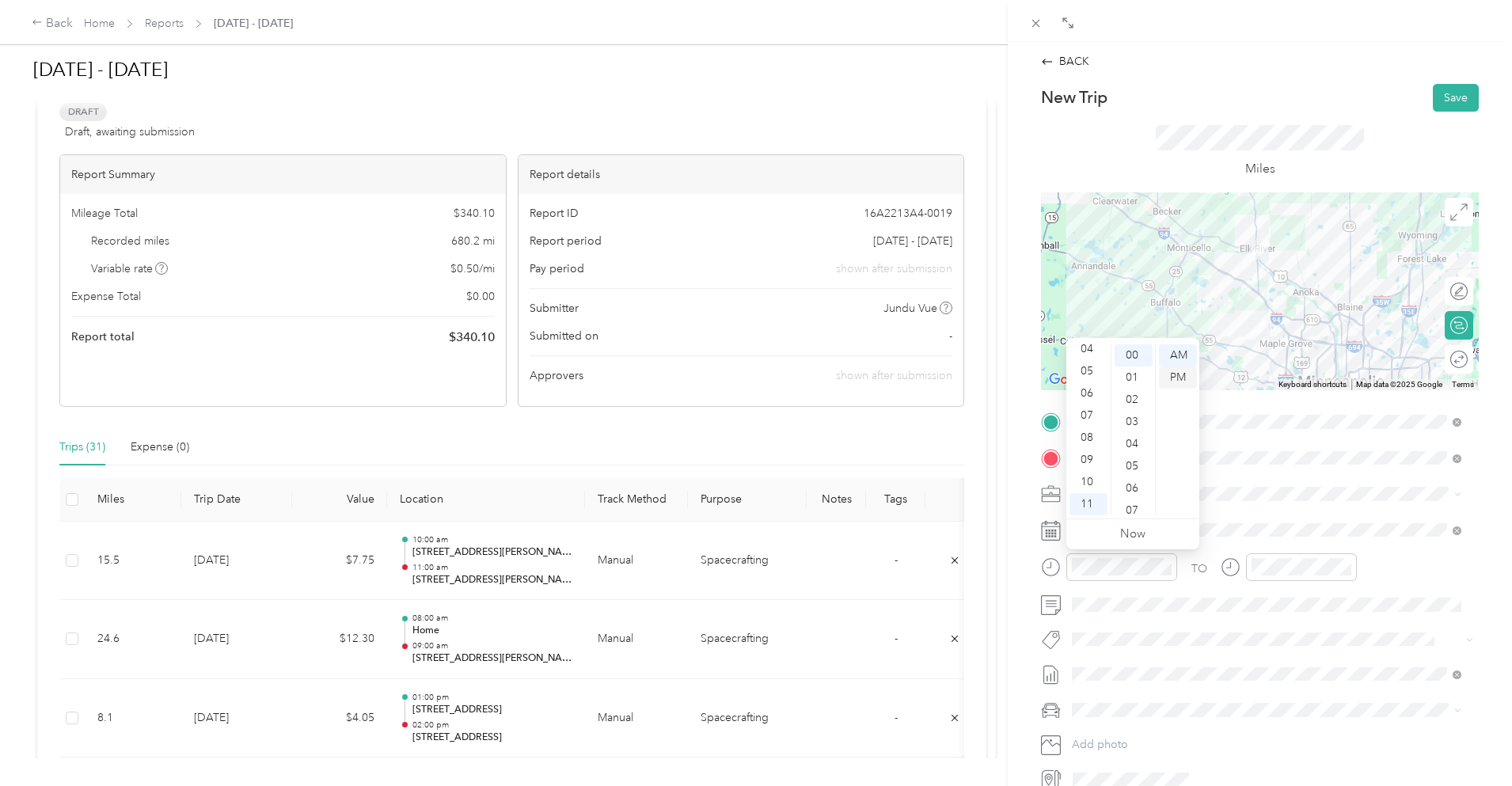
click at [1179, 374] on div "PM" at bounding box center [1178, 378] width 38 height 23
click at [1324, 89] on div "New Trip Save" at bounding box center [1261, 97] width 438 height 27
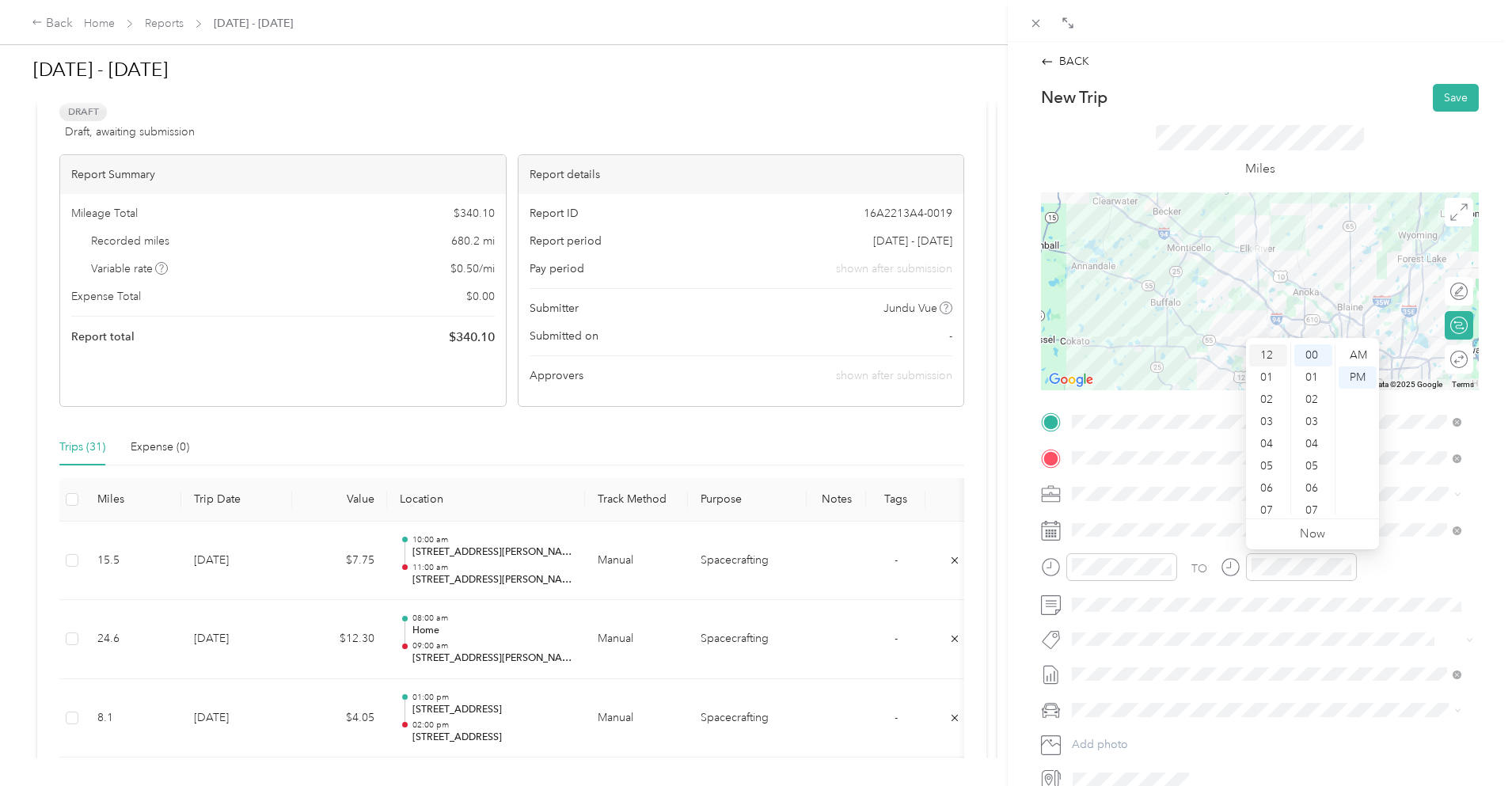
click at [1278, 353] on div "12" at bounding box center [1268, 356] width 38 height 23
click at [1355, 151] on div "Miles" at bounding box center [1260, 151] width 209 height 53
click at [1265, 350] on div "12" at bounding box center [1268, 356] width 38 height 23
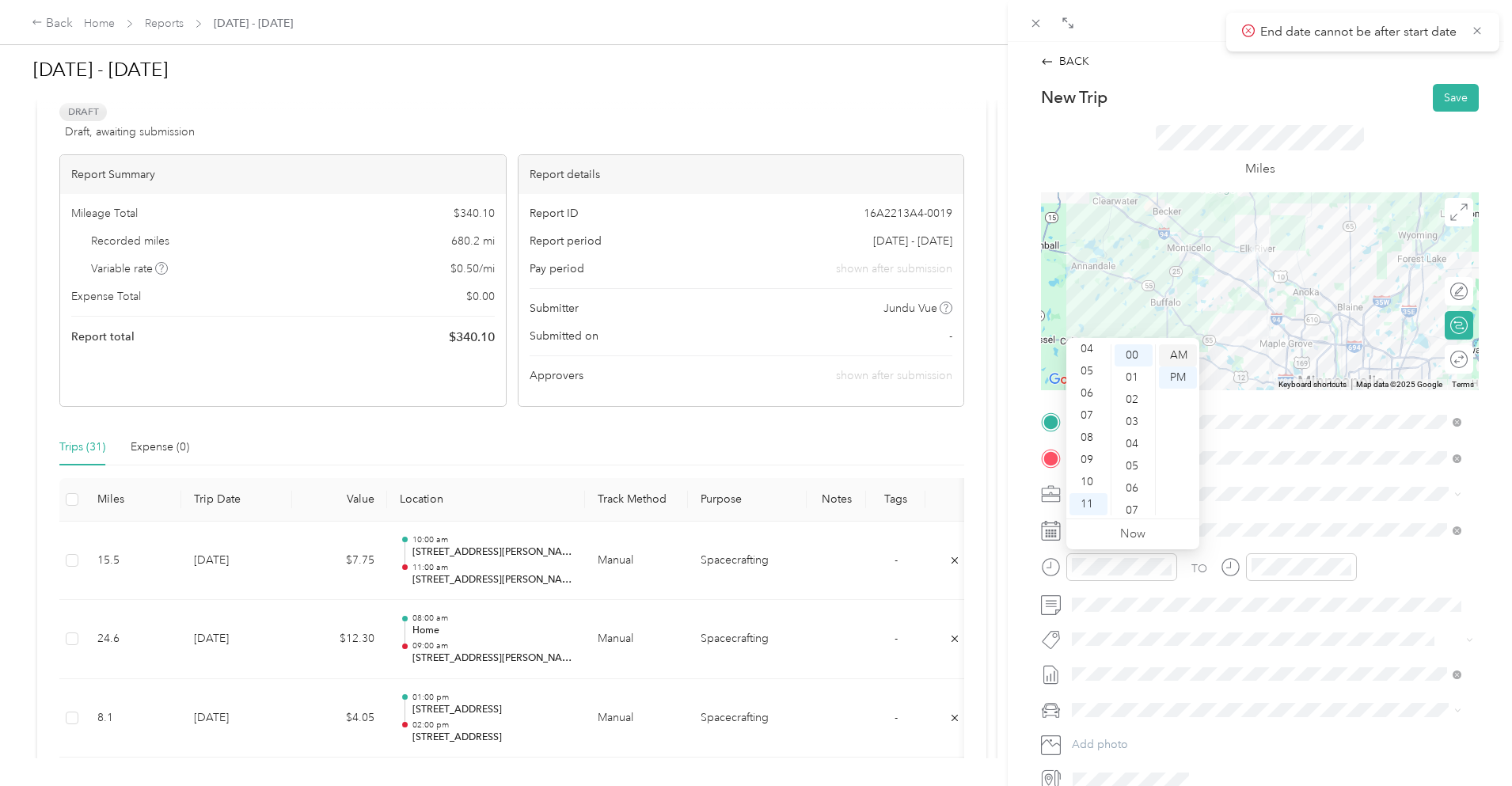
click at [1183, 355] on div "AM" at bounding box center [1178, 356] width 38 height 23
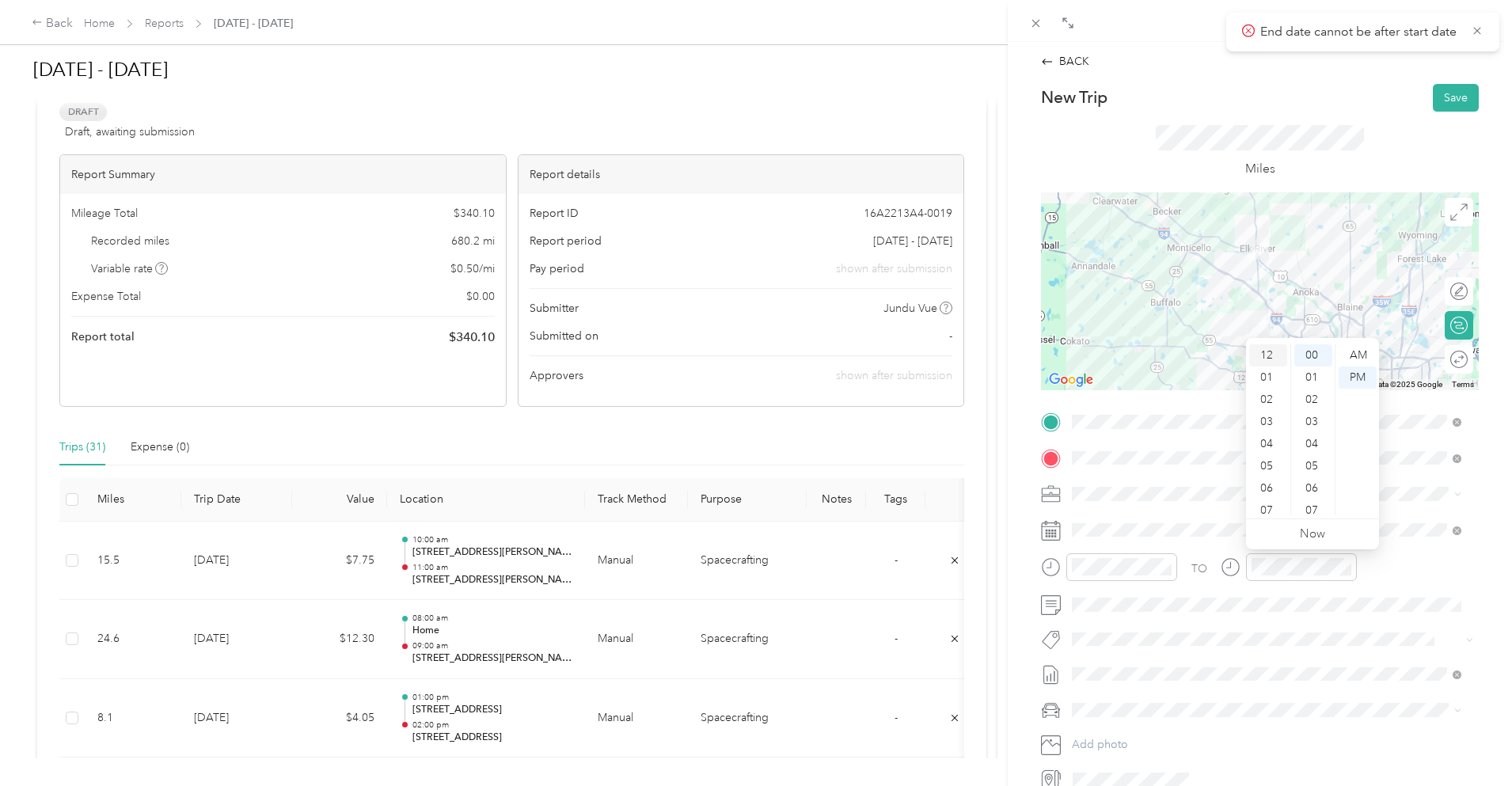
click at [1270, 348] on div "12" at bounding box center [1268, 356] width 38 height 23
click at [1373, 128] on div "Miles" at bounding box center [1261, 152] width 438 height 81
click at [1444, 89] on button "Save" at bounding box center [1456, 97] width 46 height 27
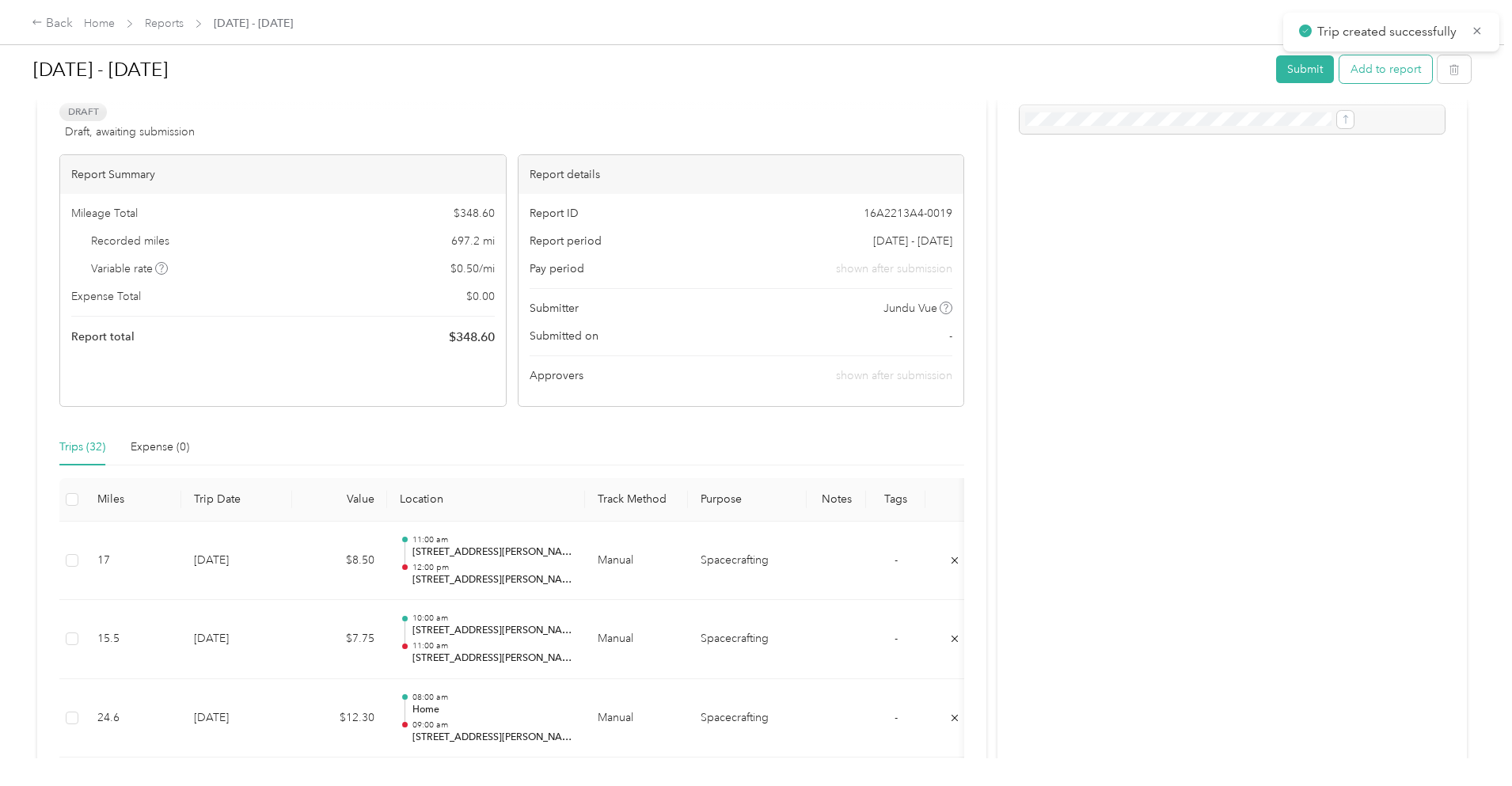
click at [1340, 70] on button "Add to report" at bounding box center [1386, 69] width 93 height 27
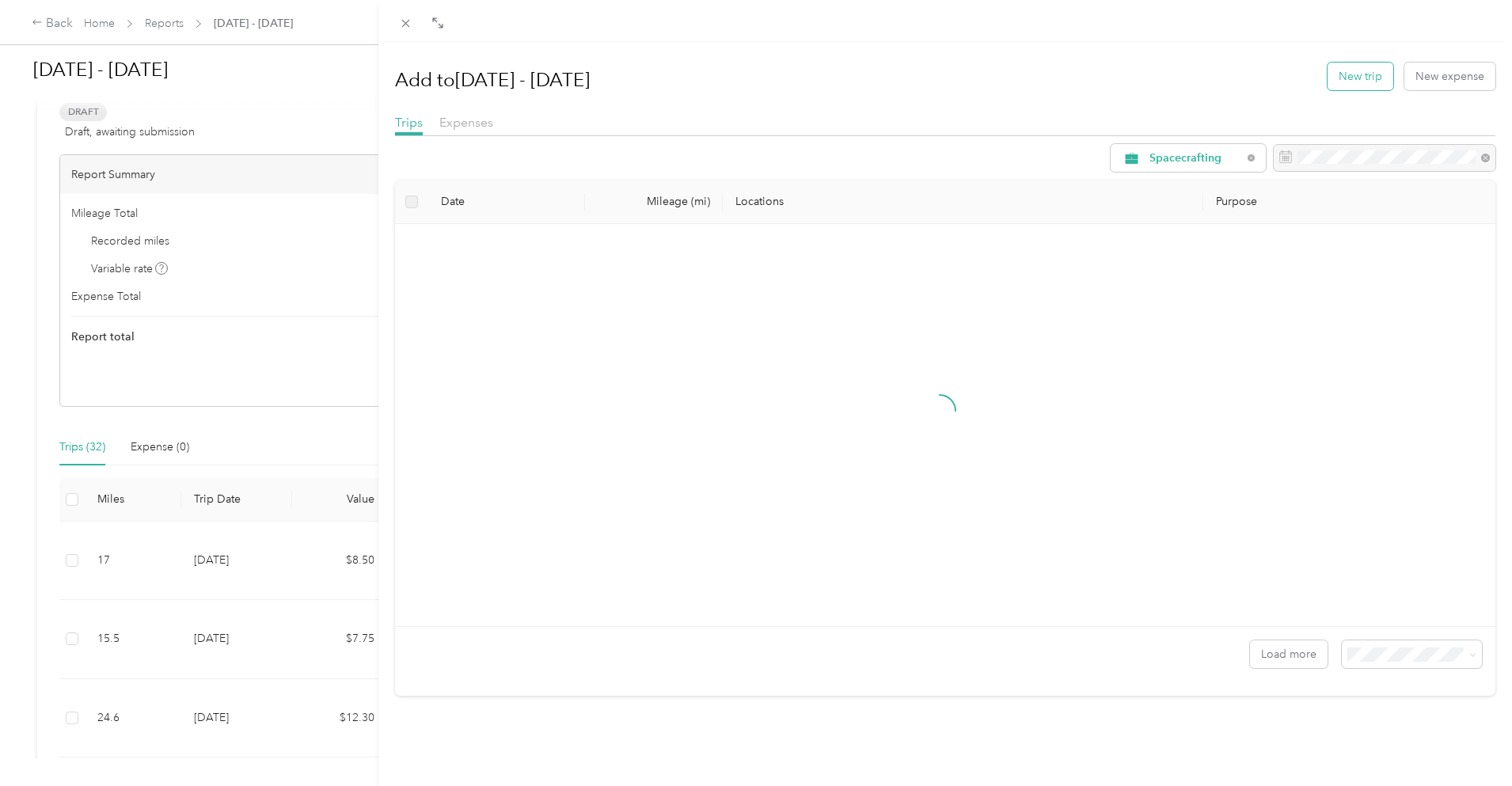
click at [1338, 63] on button "New trip" at bounding box center [1361, 77] width 66 height 27
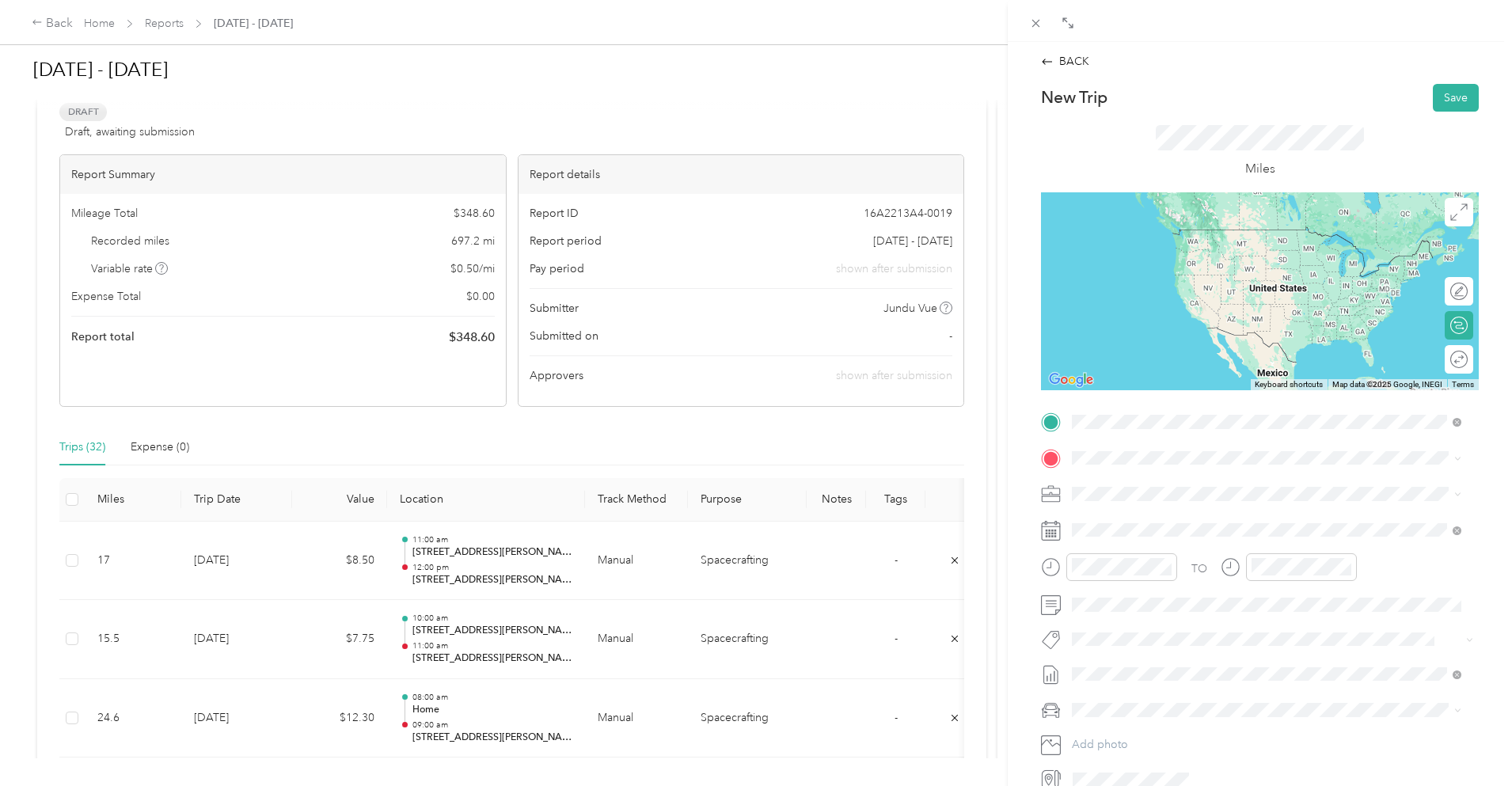
click at [1138, 475] on span "[STREET_ADDRESS][PERSON_NAME][US_STATE]" at bounding box center [1225, 479] width 246 height 14
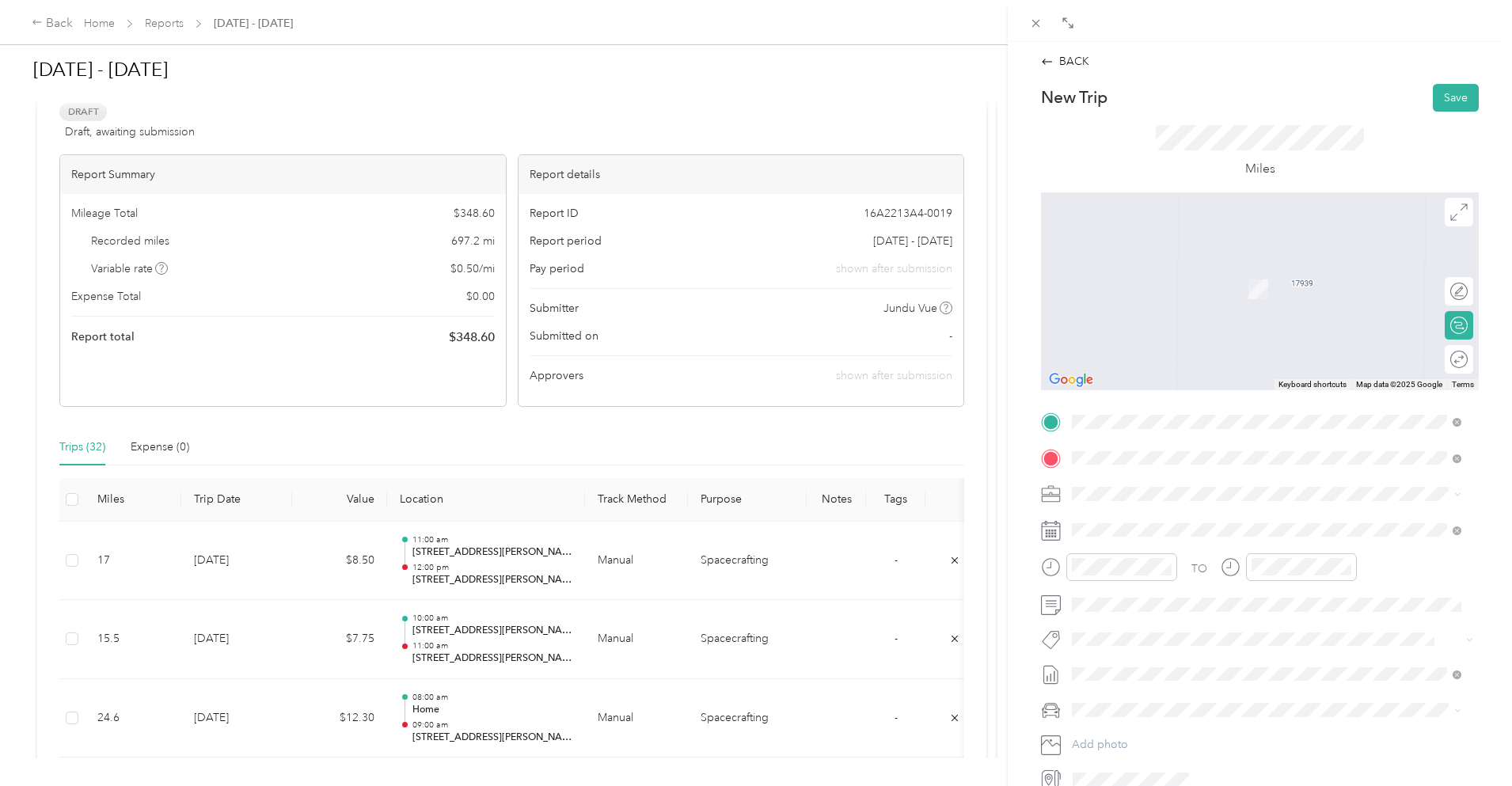
click at [1174, 514] on span "[STREET_ADDRESS][PERSON_NAME][US_STATE]" at bounding box center [1225, 515] width 246 height 14
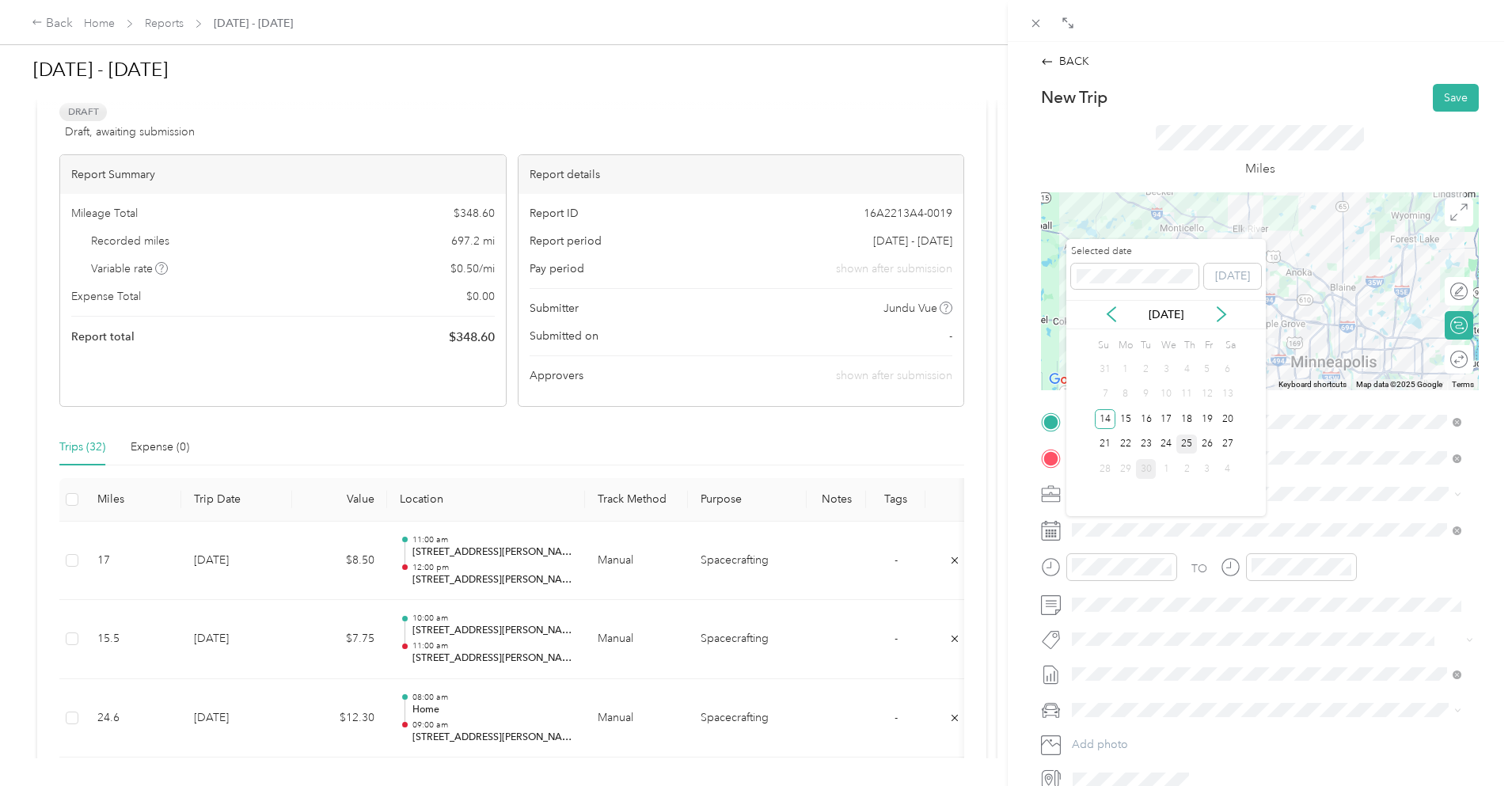
click at [1191, 441] on div "25" at bounding box center [1187, 445] width 21 height 20
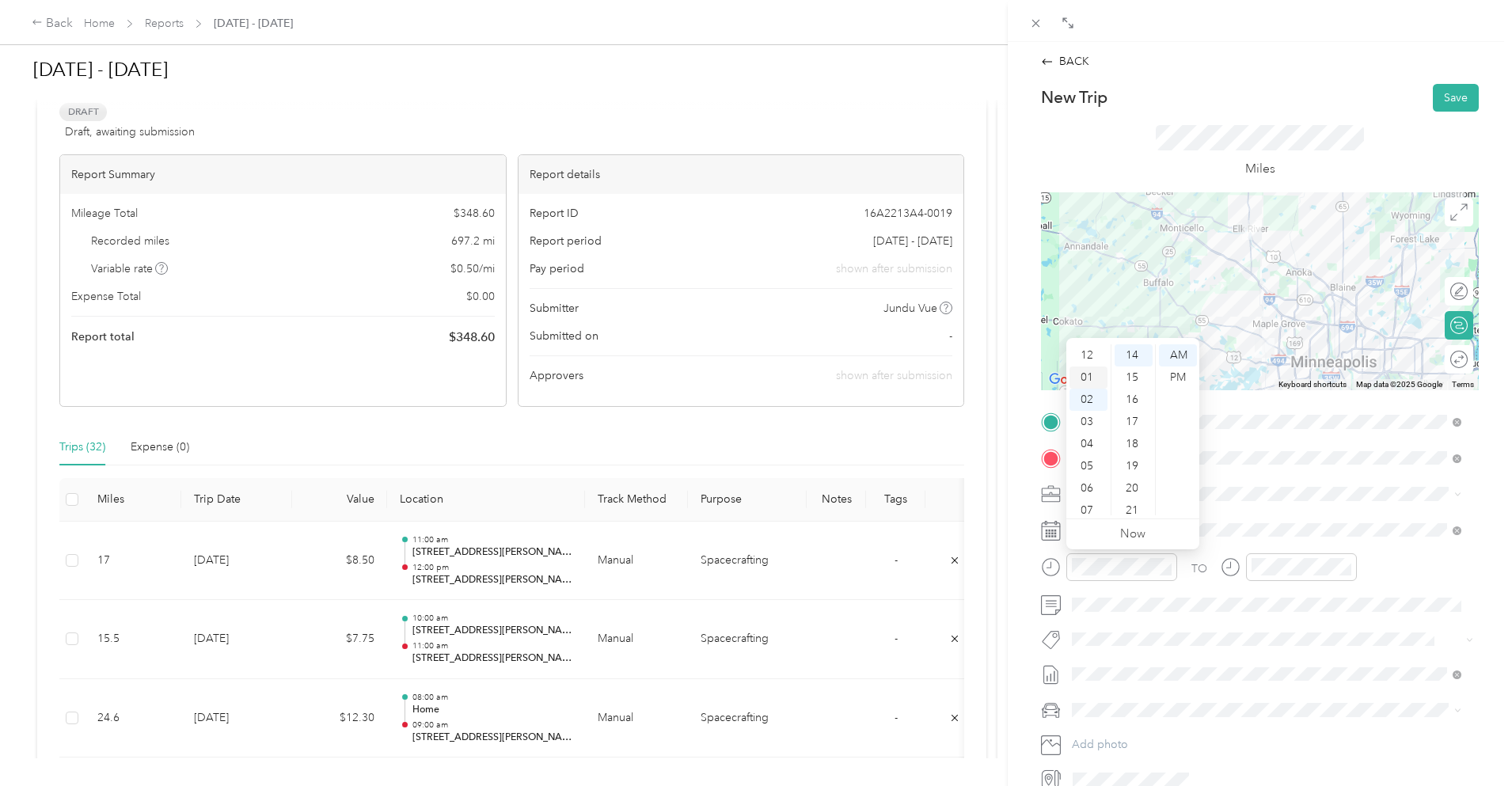
click at [1088, 377] on div "01" at bounding box center [1088, 378] width 38 height 23
click at [1138, 352] on div "00" at bounding box center [1133, 356] width 38 height 23
click at [1182, 379] on div "PM" at bounding box center [1178, 378] width 38 height 23
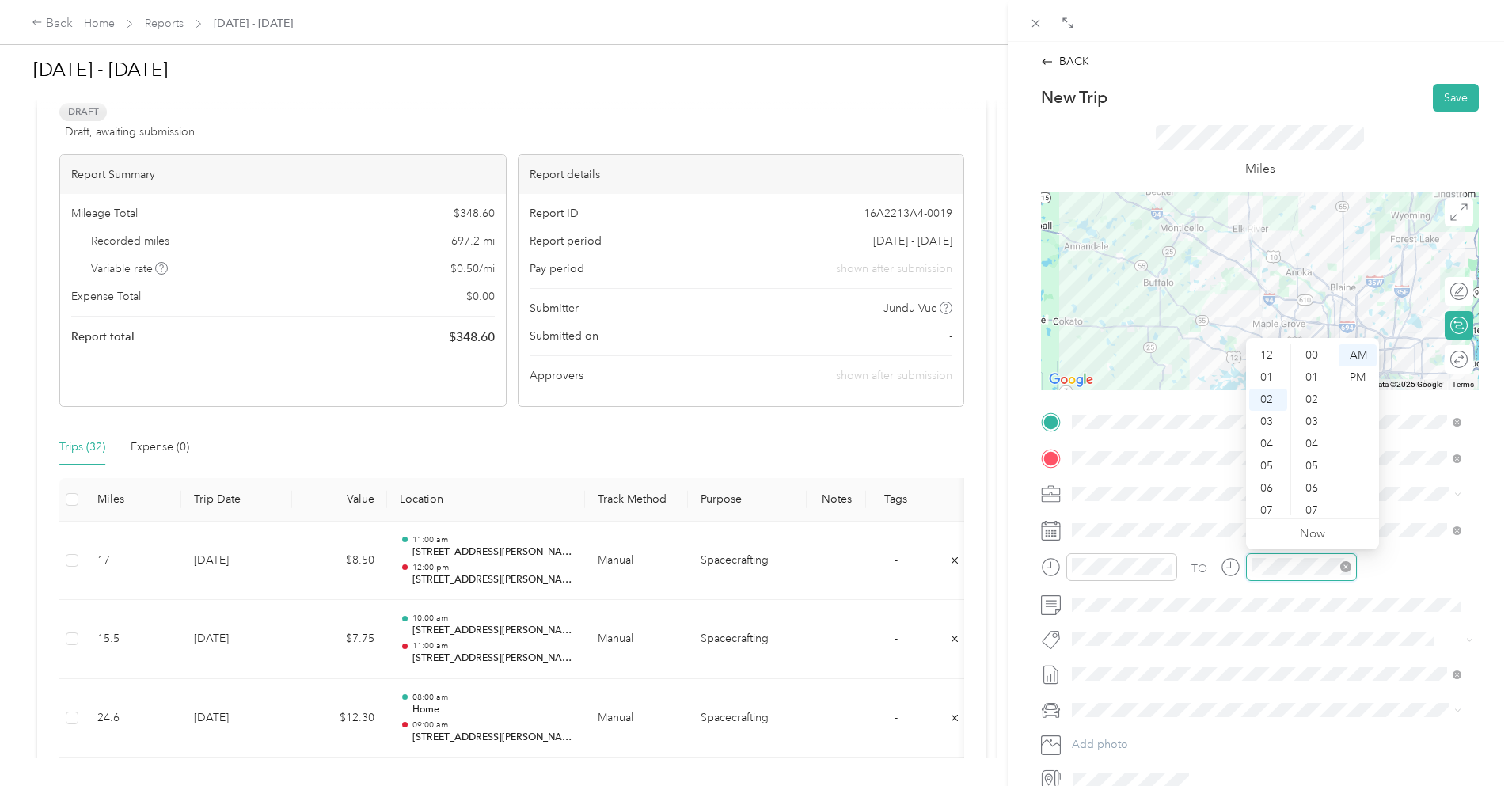
scroll to position [44, 0]
click at [1319, 353] on div "00" at bounding box center [1313, 356] width 38 height 23
click at [1361, 384] on div "PM" at bounding box center [1357, 378] width 38 height 23
click at [1377, 142] on div "Miles" at bounding box center [1261, 152] width 438 height 81
click at [1458, 94] on button "Save" at bounding box center [1456, 97] width 46 height 27
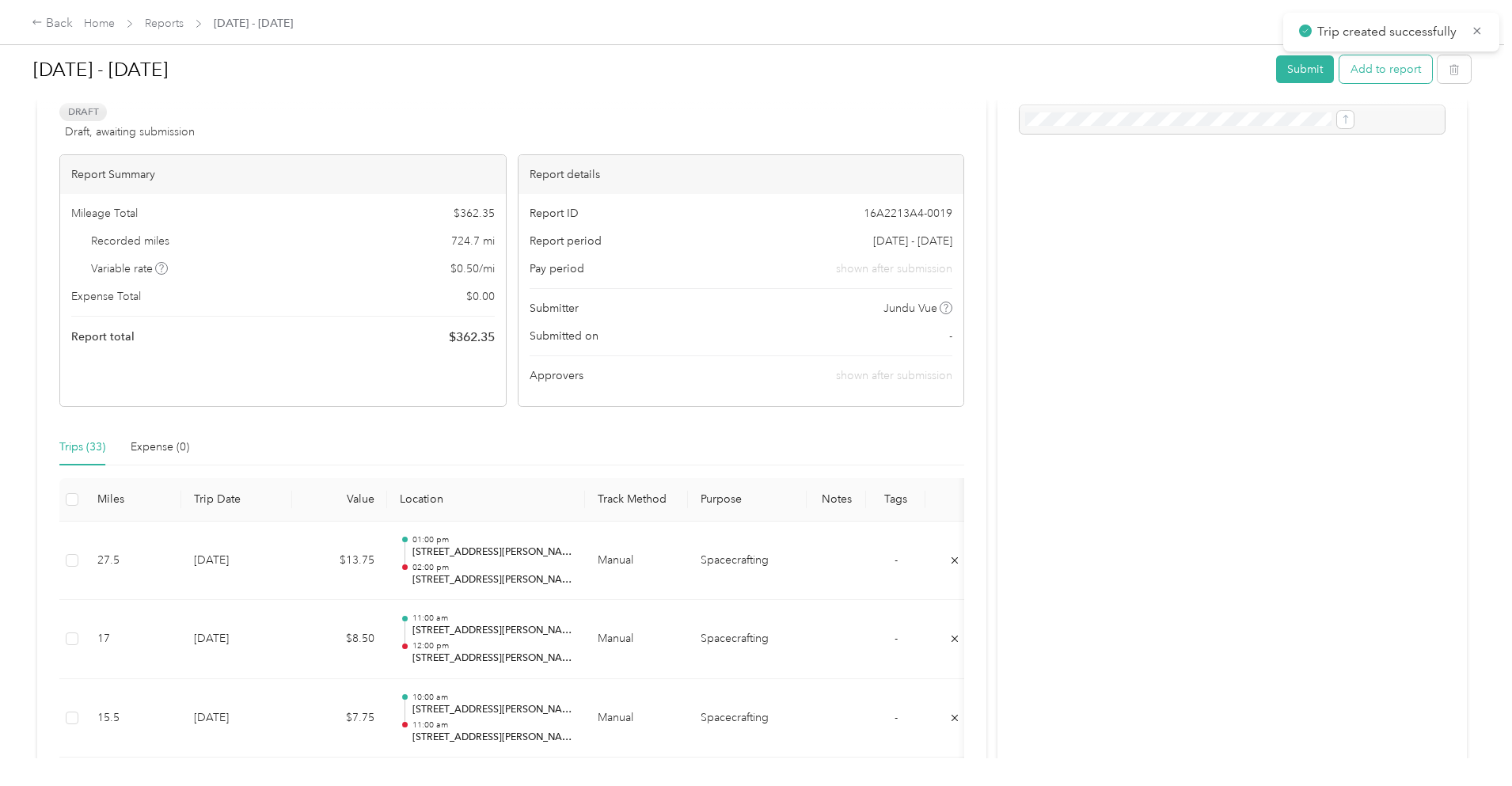
click at [1340, 66] on button "Add to report" at bounding box center [1386, 69] width 93 height 27
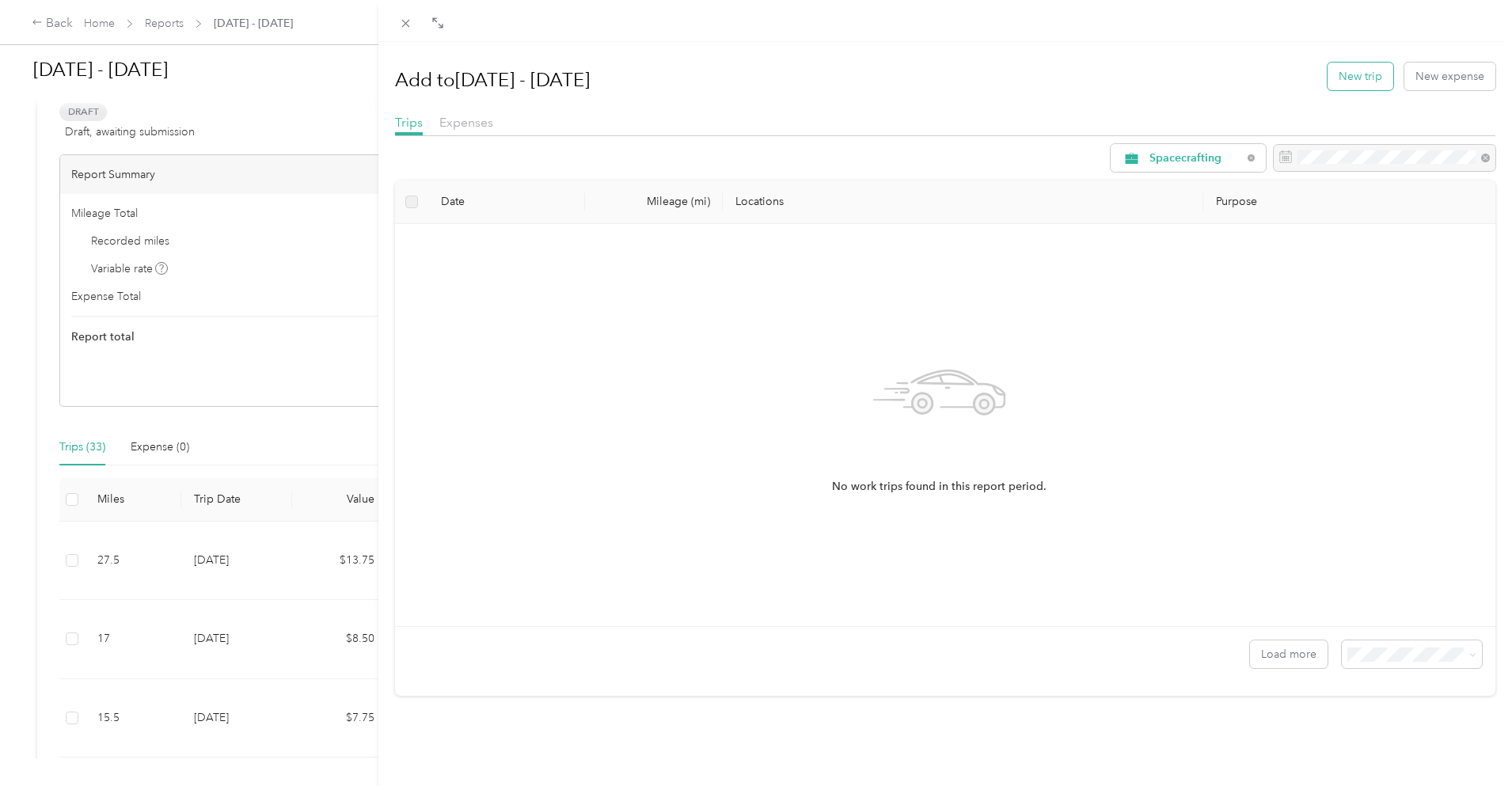
click at [1368, 78] on button "New trip" at bounding box center [1361, 77] width 66 height 27
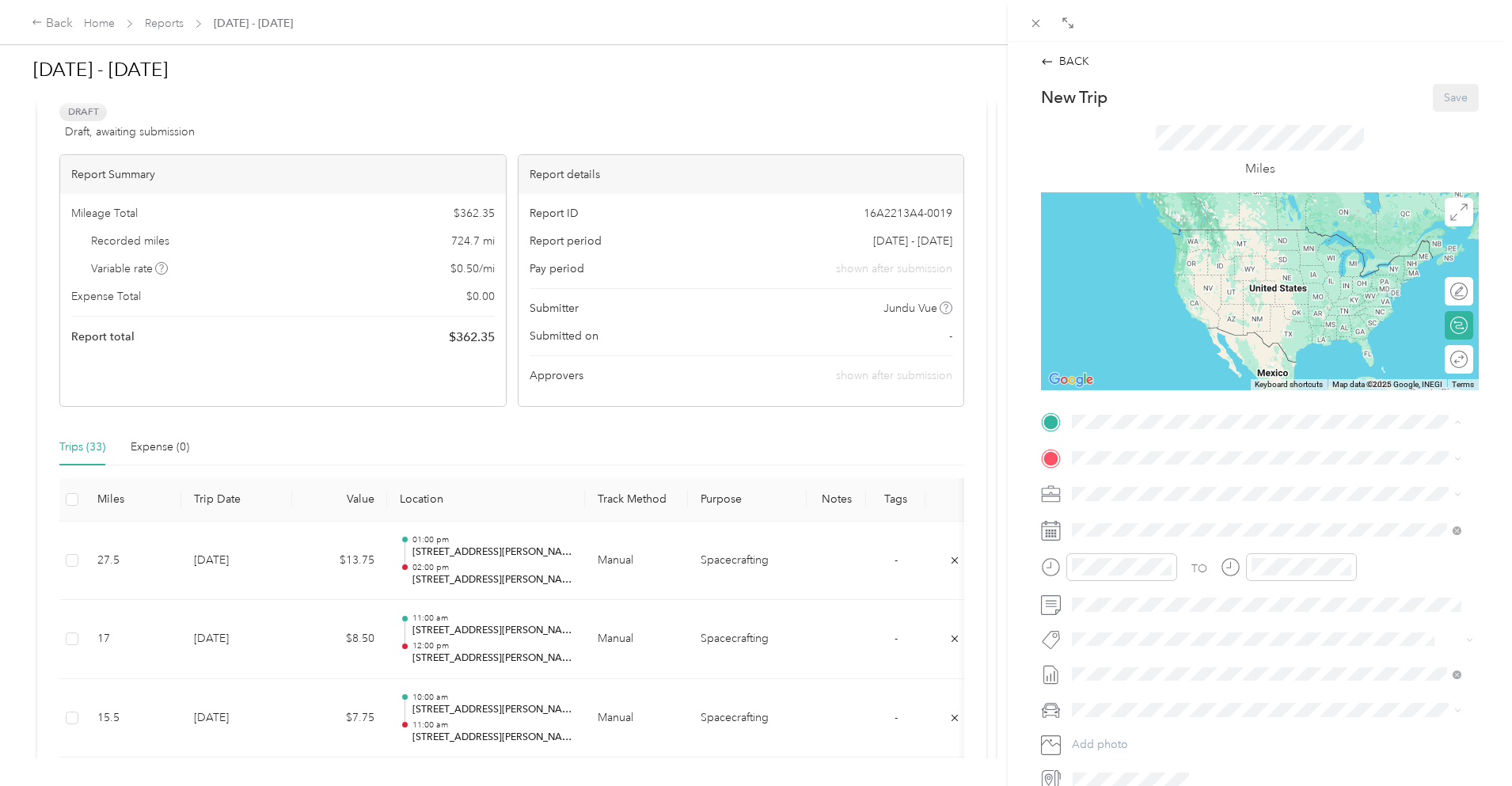
click at [1143, 509] on span "[STREET_ADDRESS][PERSON_NAME]" at bounding box center [1196, 502] width 188 height 14
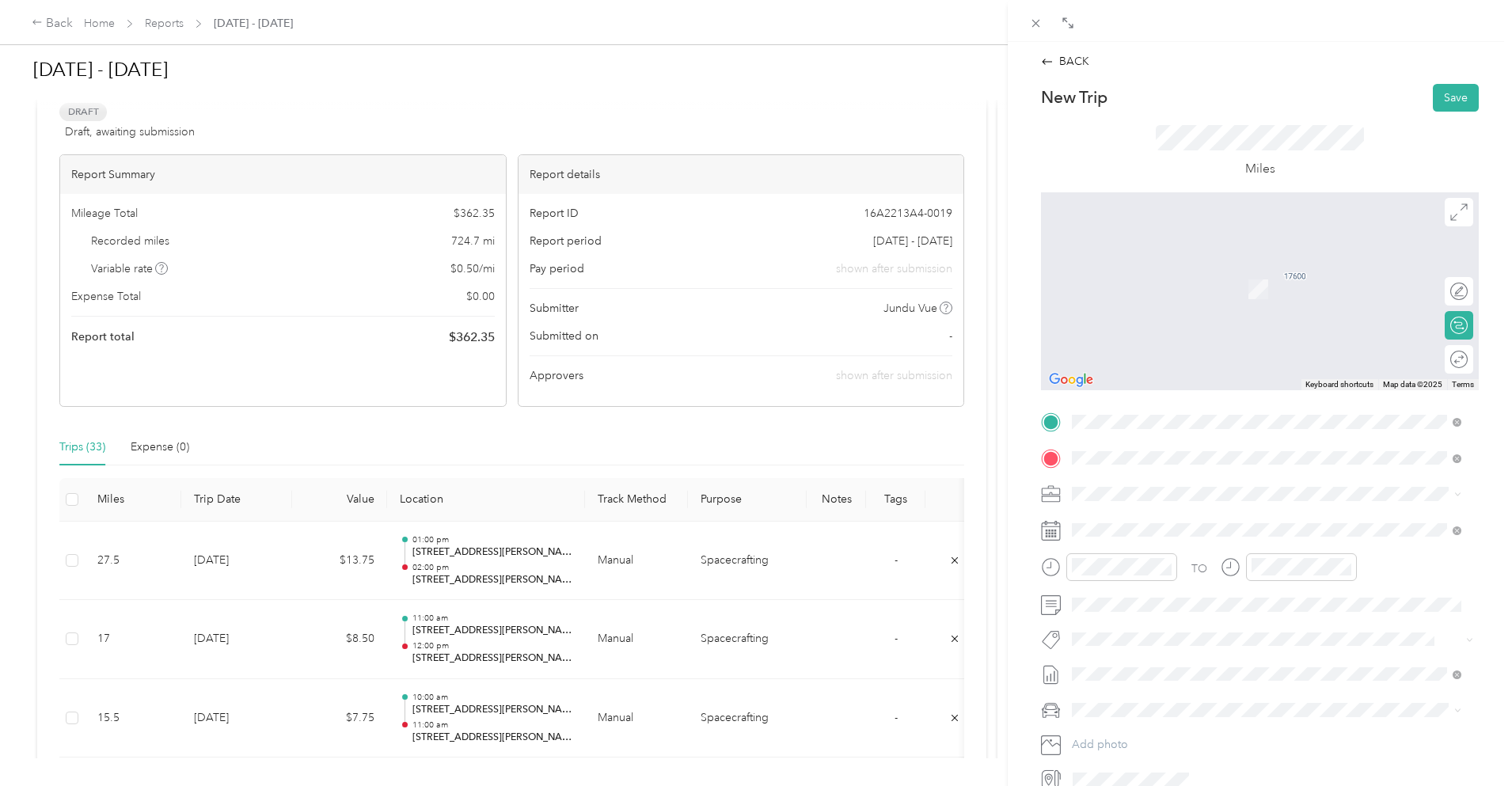
click at [1150, 520] on span "[STREET_ADDRESS][US_STATE]" at bounding box center [1181, 515] width 159 height 14
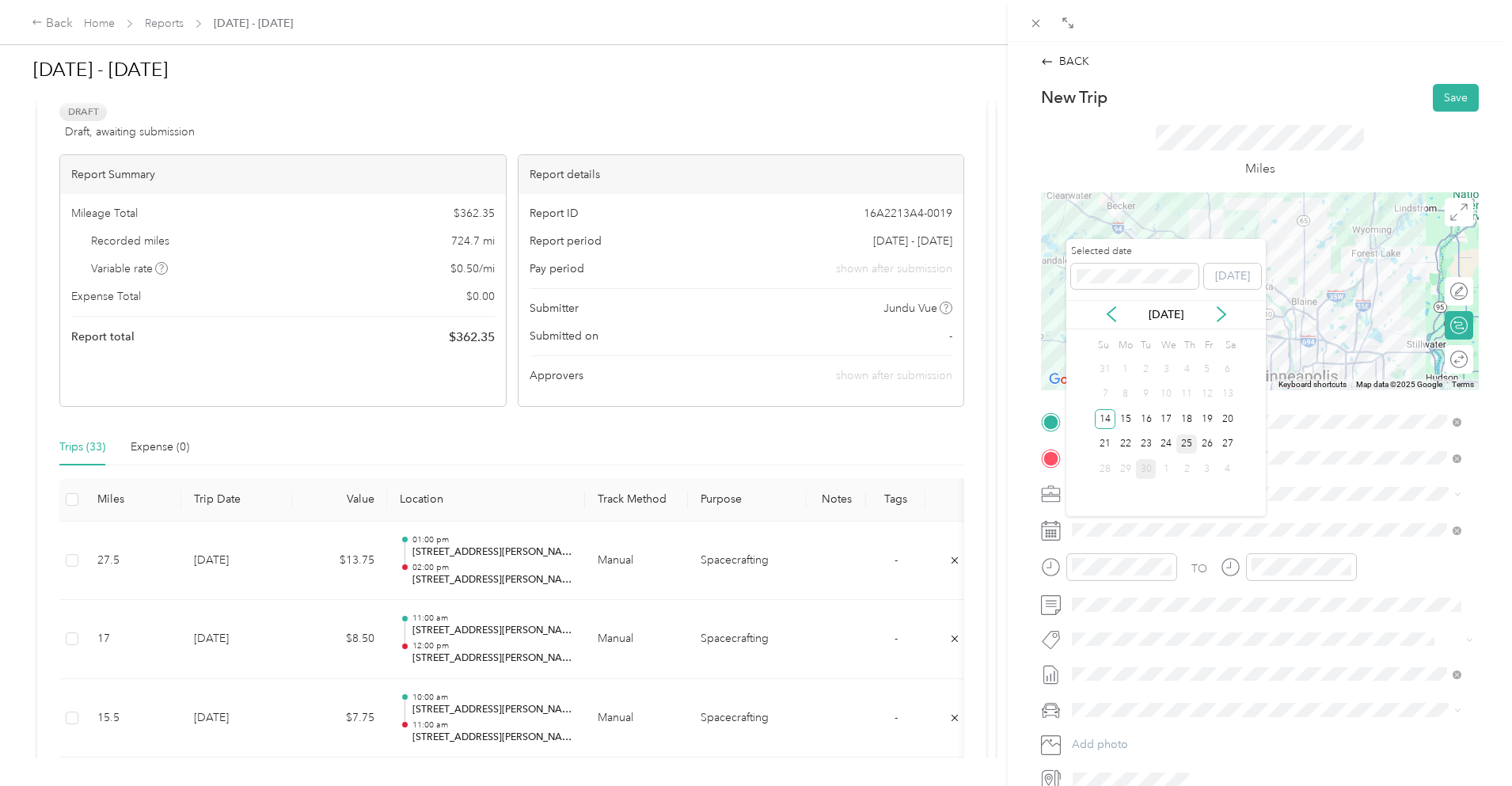
click at [1187, 451] on div "25" at bounding box center [1187, 445] width 21 height 20
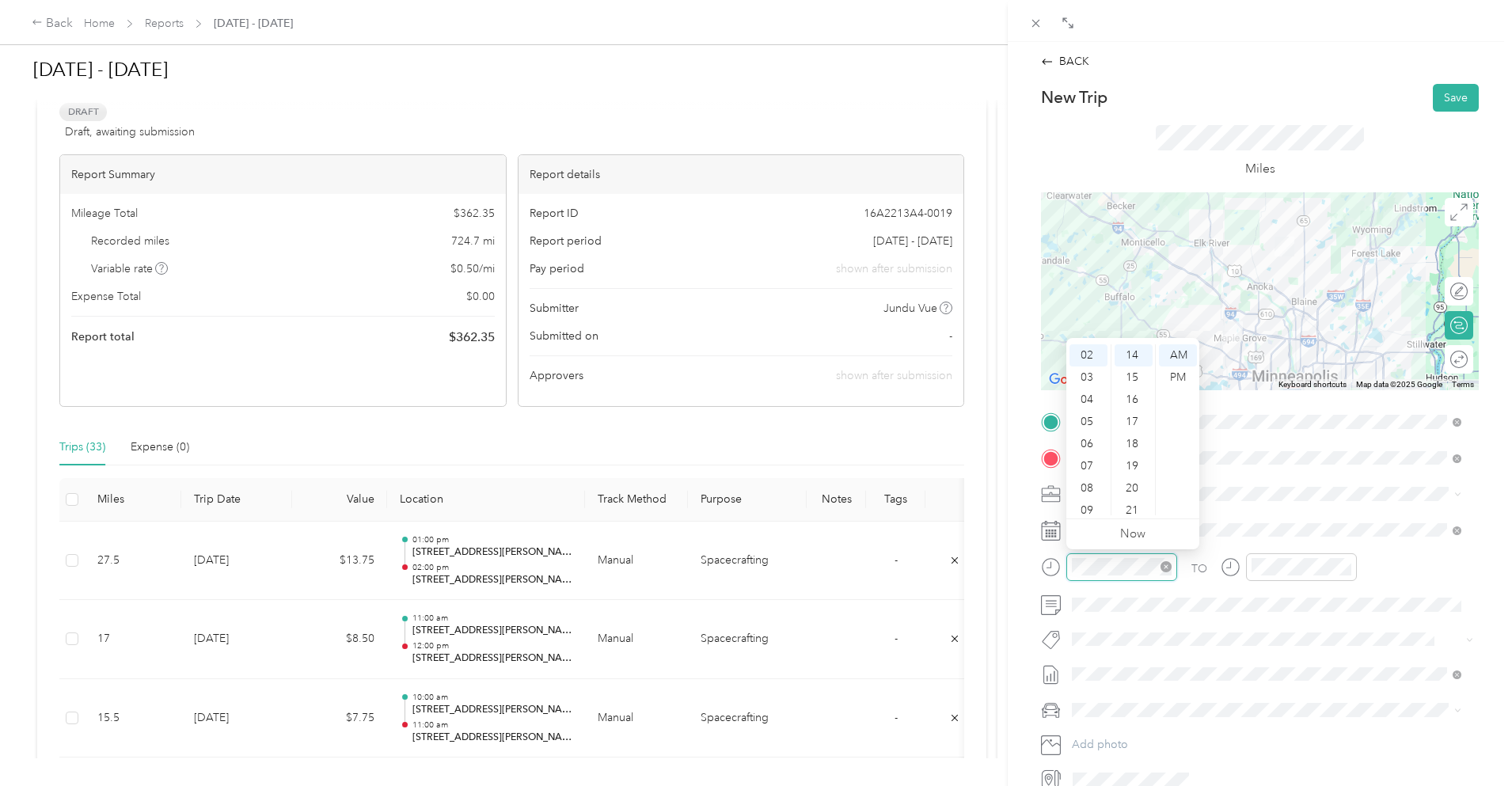
scroll to position [310, 0]
click at [1092, 436] on div "06" at bounding box center [1088, 445] width 38 height 23
click at [1132, 353] on div "00" at bounding box center [1133, 356] width 38 height 23
click at [1177, 381] on div "PM" at bounding box center [1178, 378] width 38 height 23
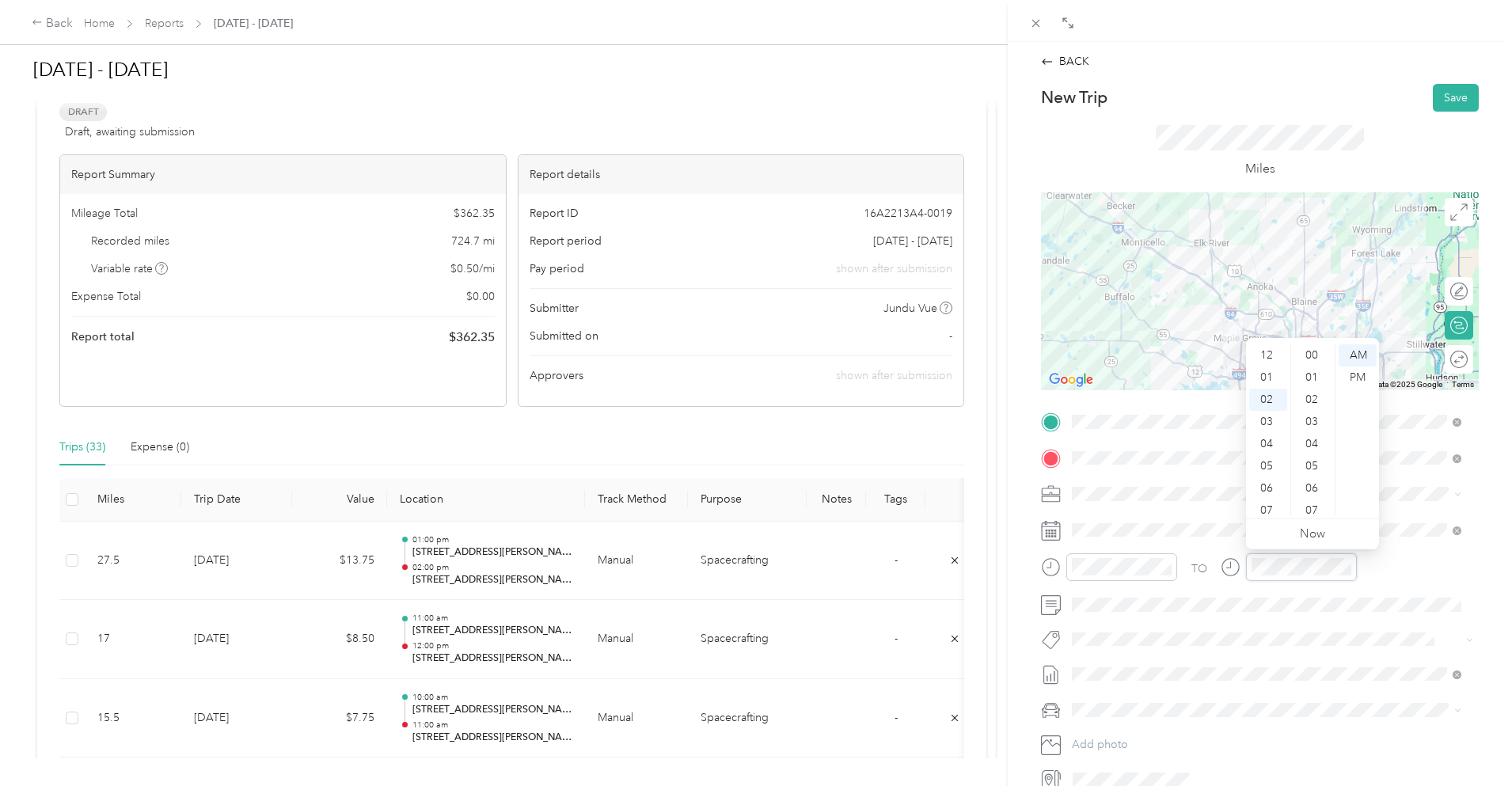
scroll to position [310, 0]
click at [1266, 461] on div "07" at bounding box center [1268, 466] width 38 height 23
click at [1324, 352] on div "00" at bounding box center [1313, 356] width 38 height 23
click at [1368, 382] on div "PM" at bounding box center [1357, 378] width 38 height 23
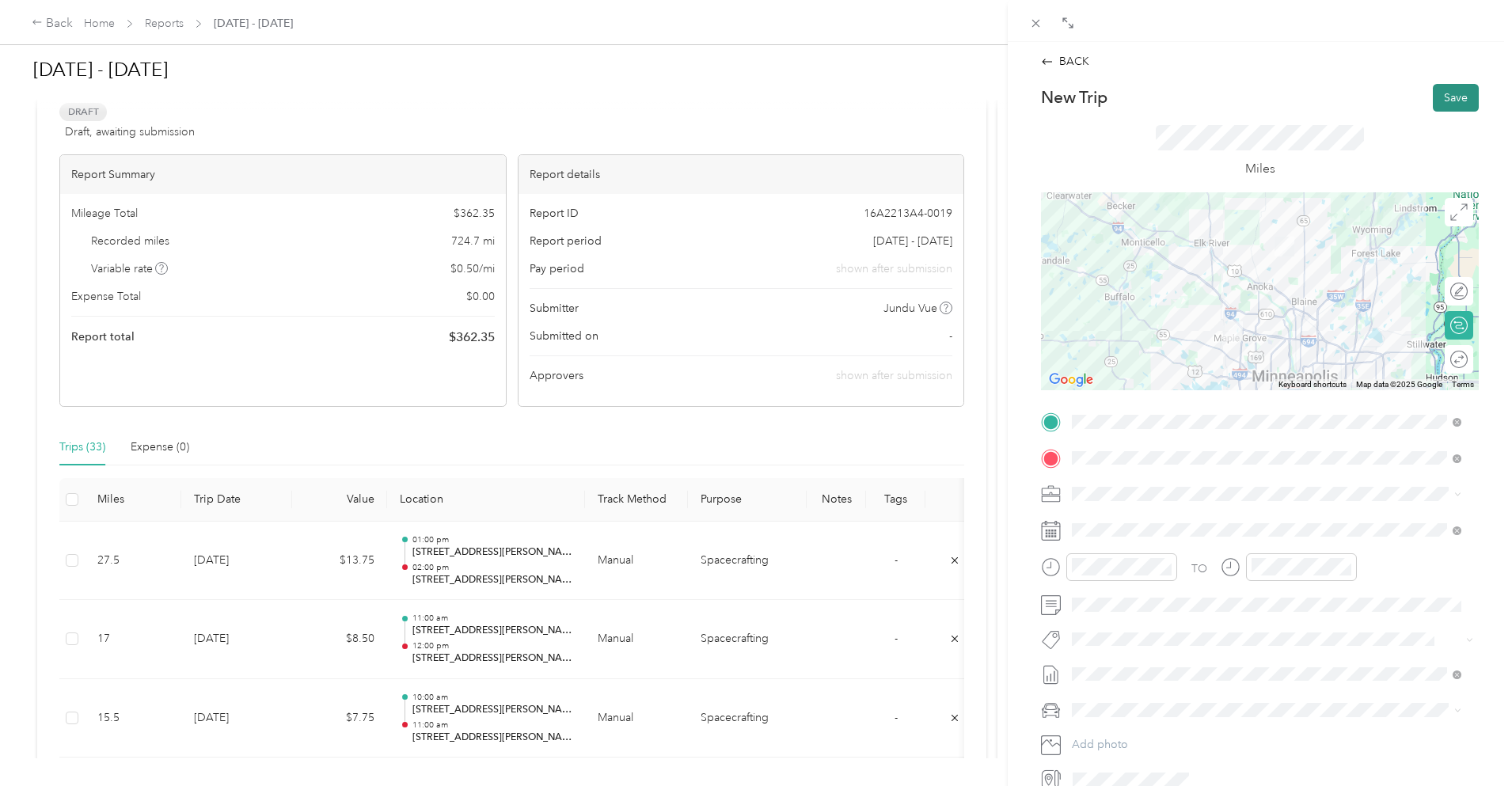
click at [1454, 97] on button "Save" at bounding box center [1456, 97] width 46 height 27
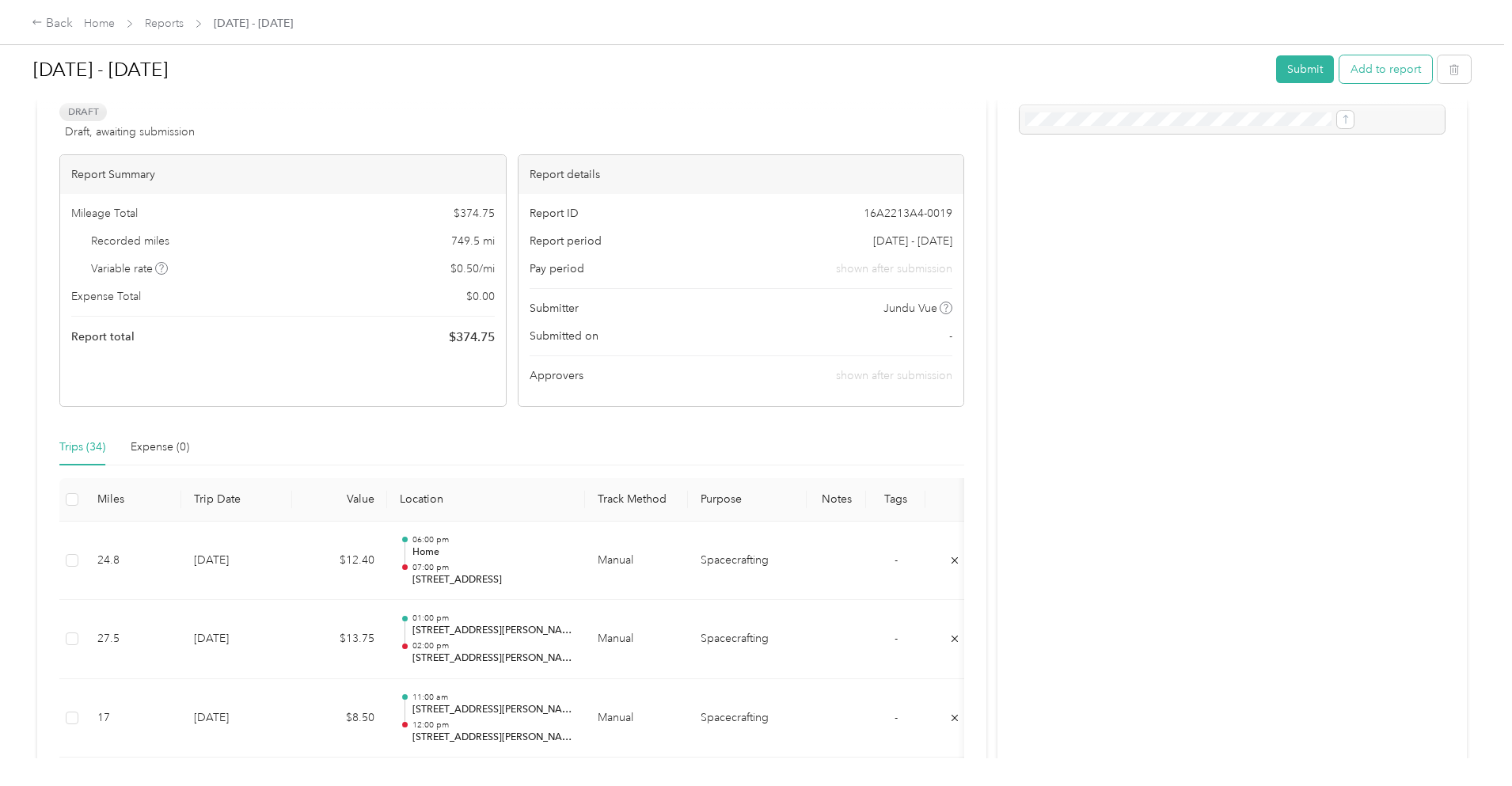
click at [1340, 66] on button "Add to report" at bounding box center [1386, 69] width 93 height 27
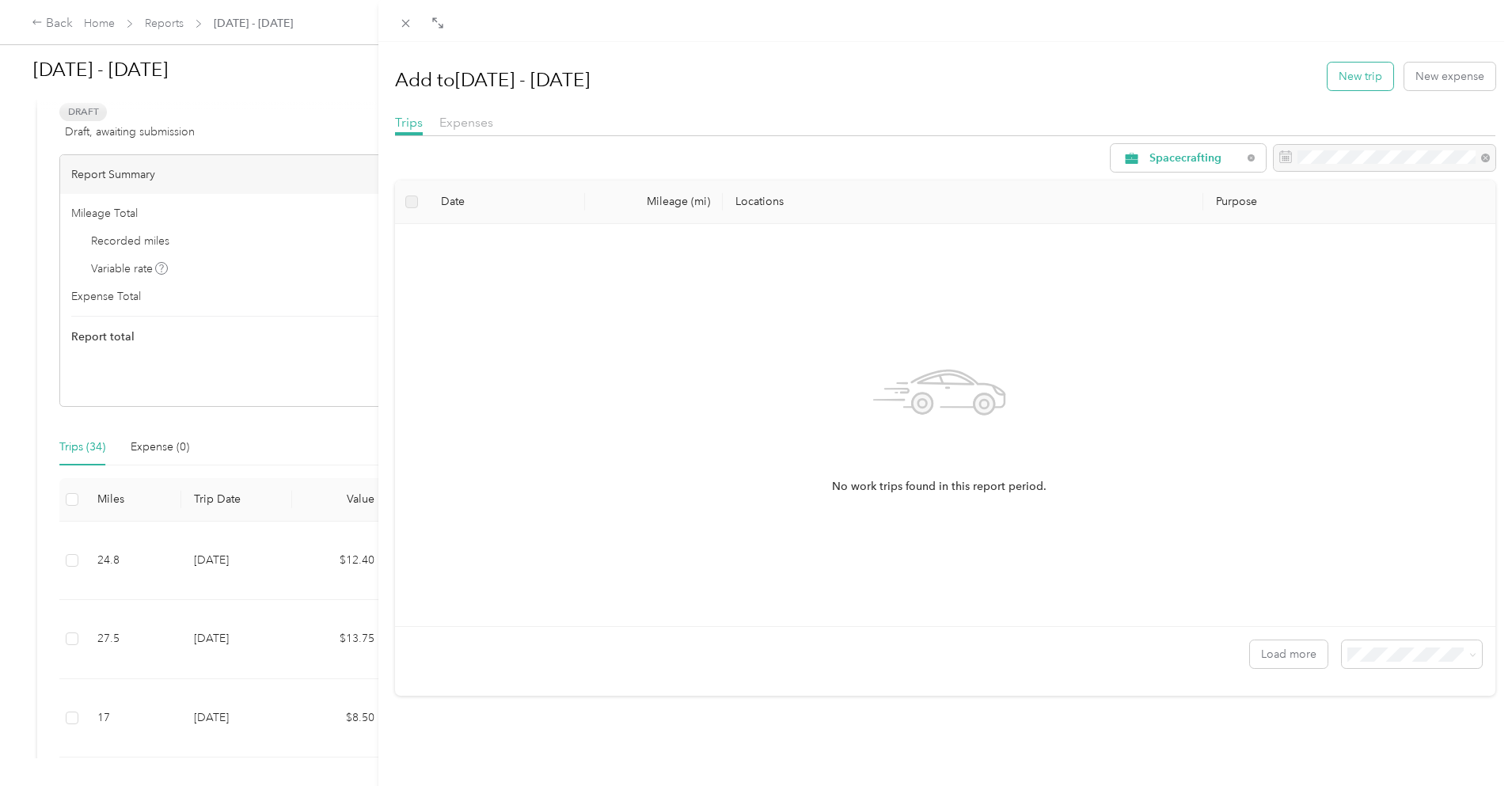
click at [1352, 74] on button "New trip" at bounding box center [1361, 77] width 66 height 27
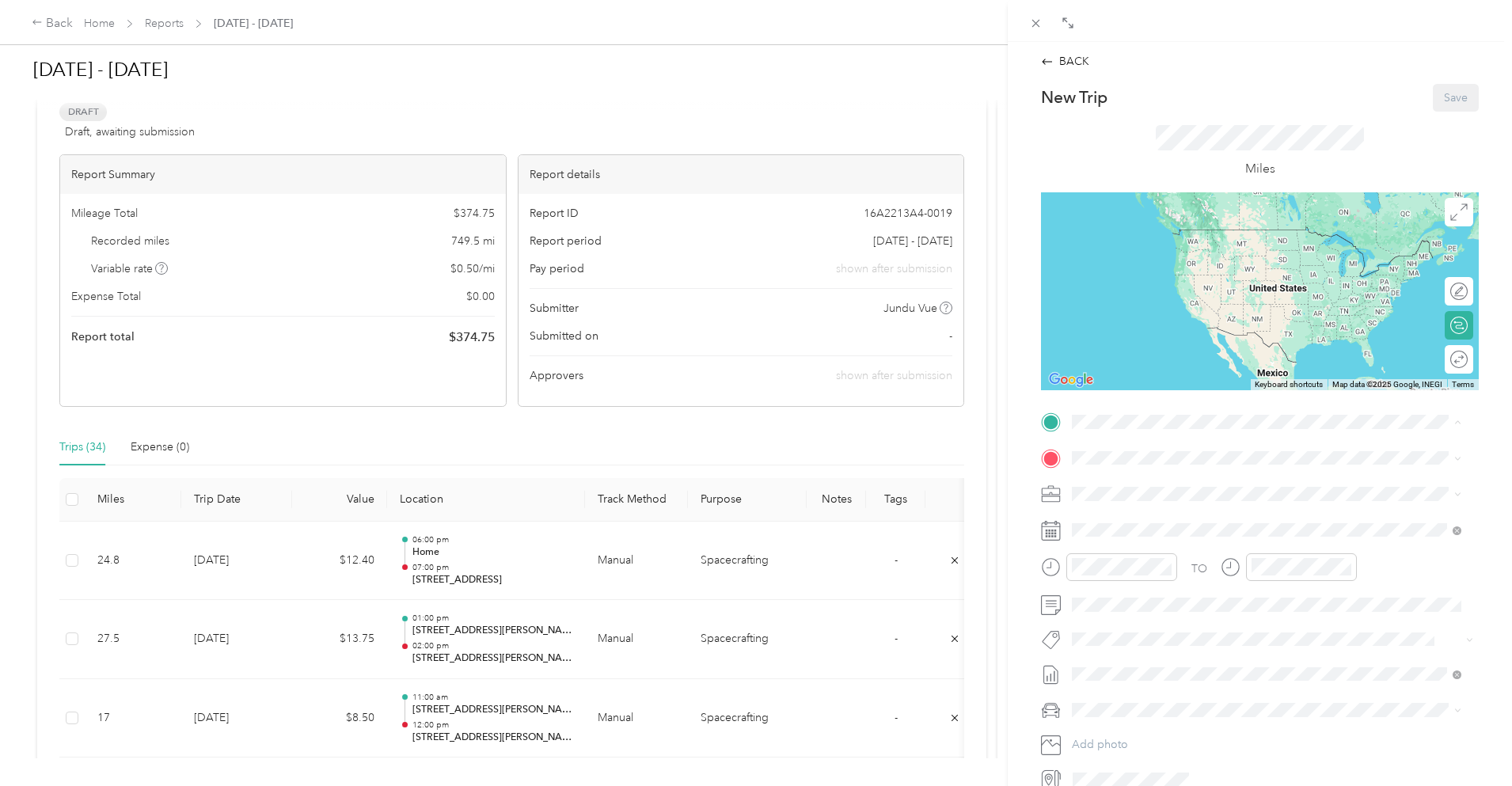
drag, startPoint x: 1160, startPoint y: 509, endPoint x: 1163, endPoint y: 496, distance: 13.3
click at [1159, 509] on div "Home [STREET_ADDRESS][PERSON_NAME]" at bounding box center [1196, 494] width 188 height 33
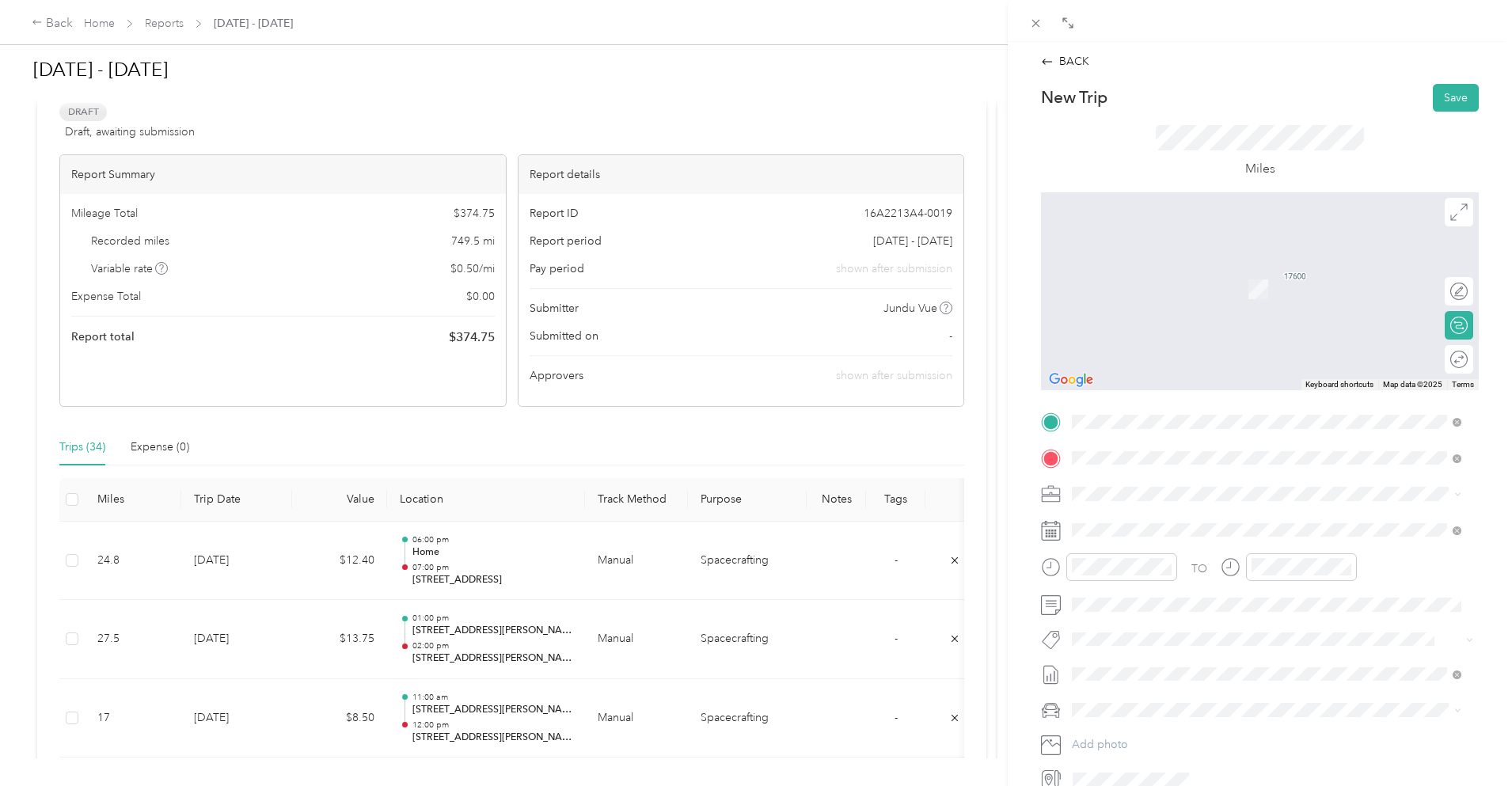
click at [1152, 518] on span "[STREET_ADDRESS][PERSON_NAME][US_STATE]" at bounding box center [1225, 515] width 246 height 14
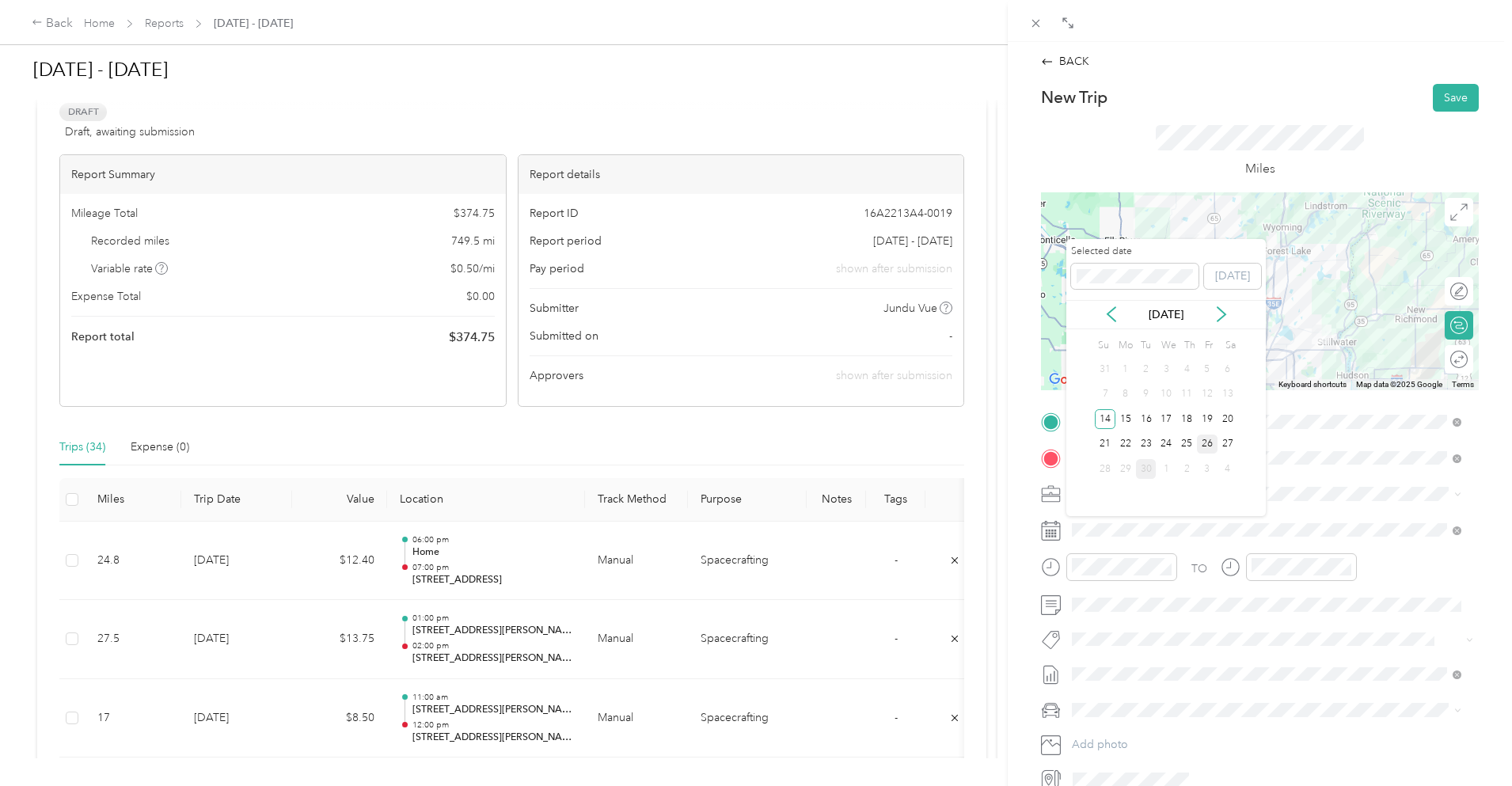
click at [1207, 445] on div "26" at bounding box center [1208, 445] width 21 height 20
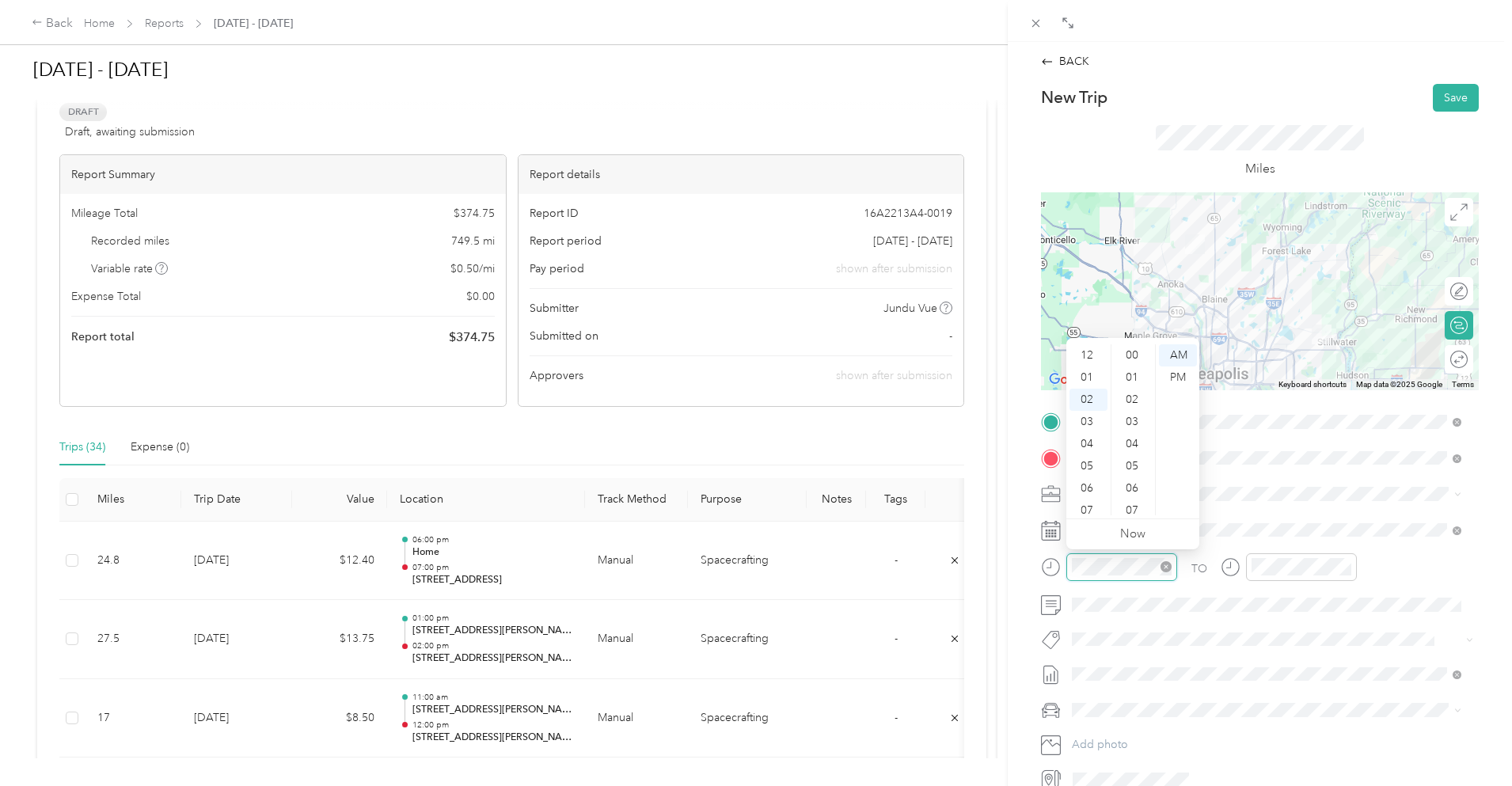
scroll to position [44, 0]
click at [1084, 487] on div "08" at bounding box center [1088, 489] width 38 height 23
click at [1137, 358] on div "00" at bounding box center [1133, 356] width 38 height 23
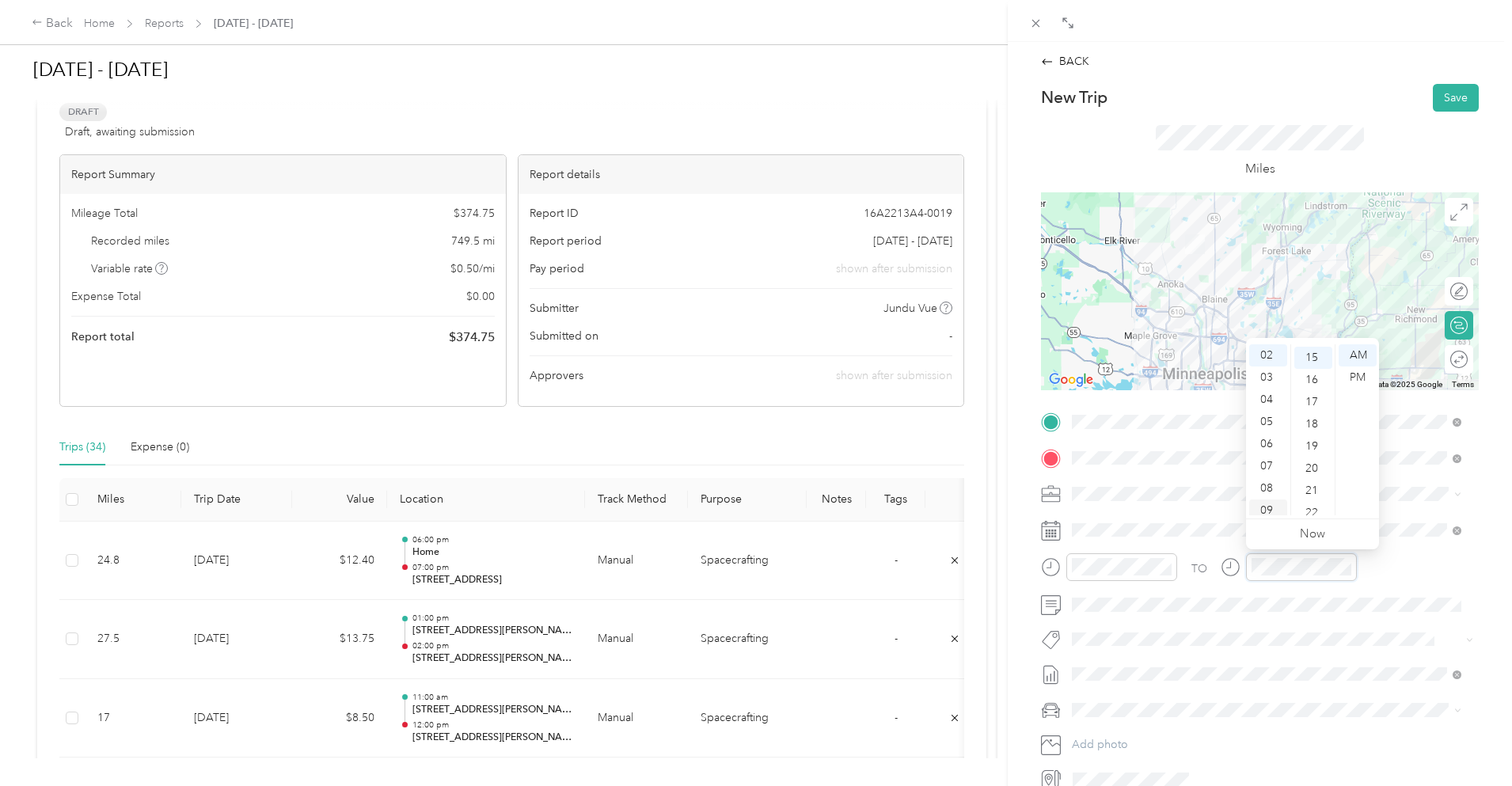
scroll to position [333, 0]
click at [1279, 513] on div "09" at bounding box center [1268, 511] width 38 height 23
click at [1318, 359] on div "00" at bounding box center [1313, 356] width 38 height 23
click at [1373, 114] on div "Miles" at bounding box center [1261, 152] width 438 height 81
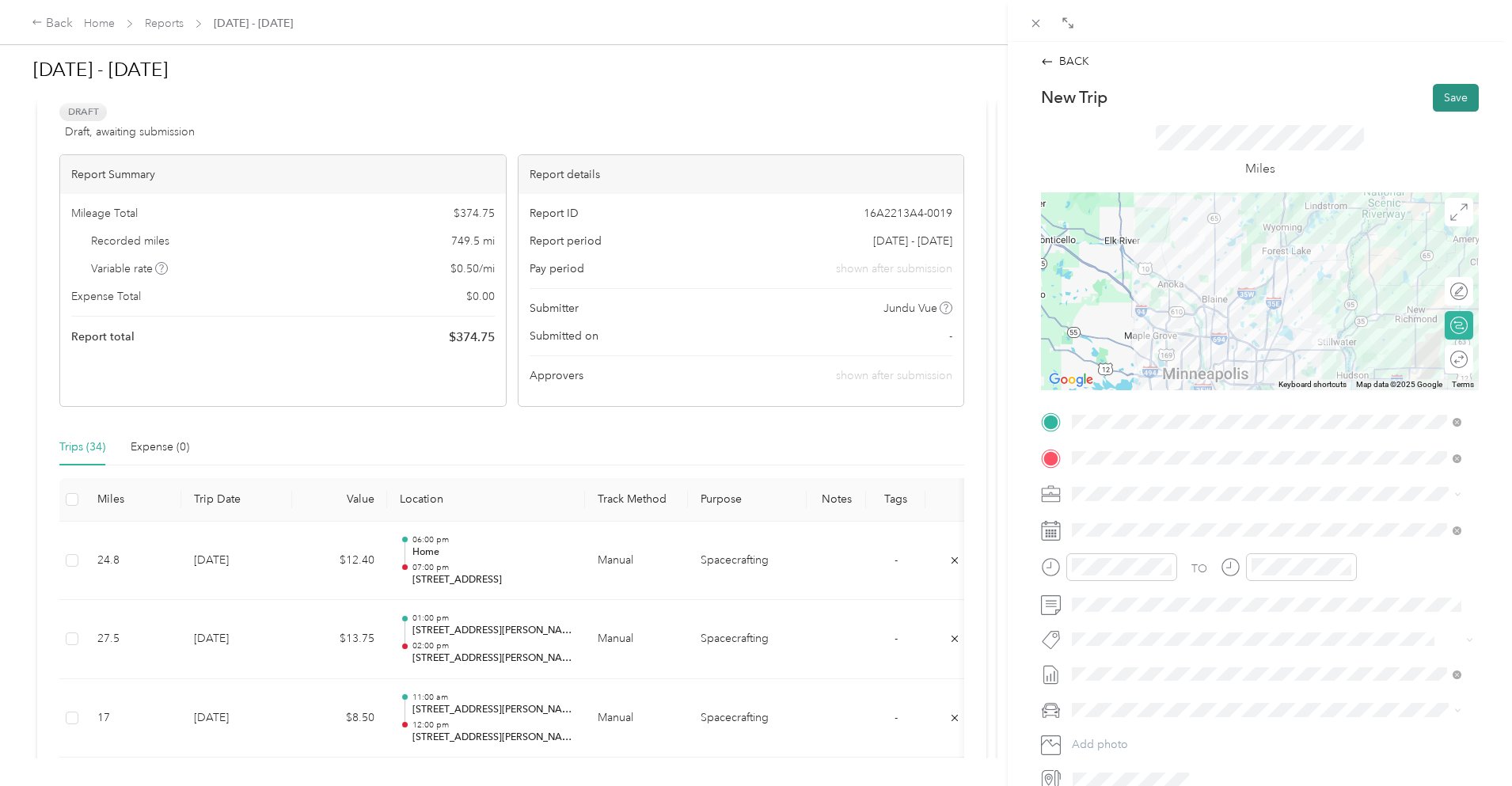
click at [1435, 89] on button "Save" at bounding box center [1456, 97] width 46 height 27
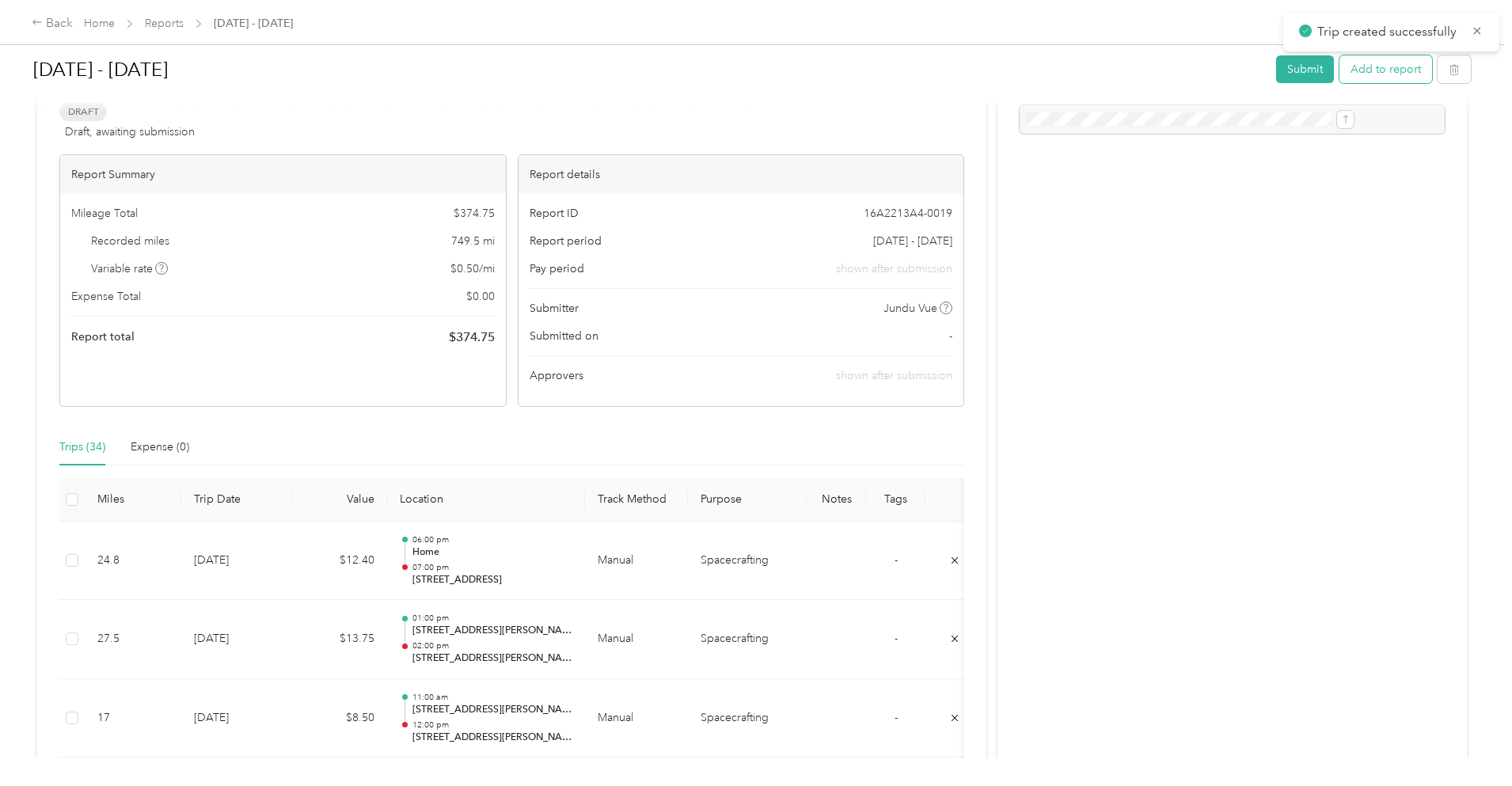
click at [1340, 68] on button "Add to report" at bounding box center [1386, 69] width 93 height 27
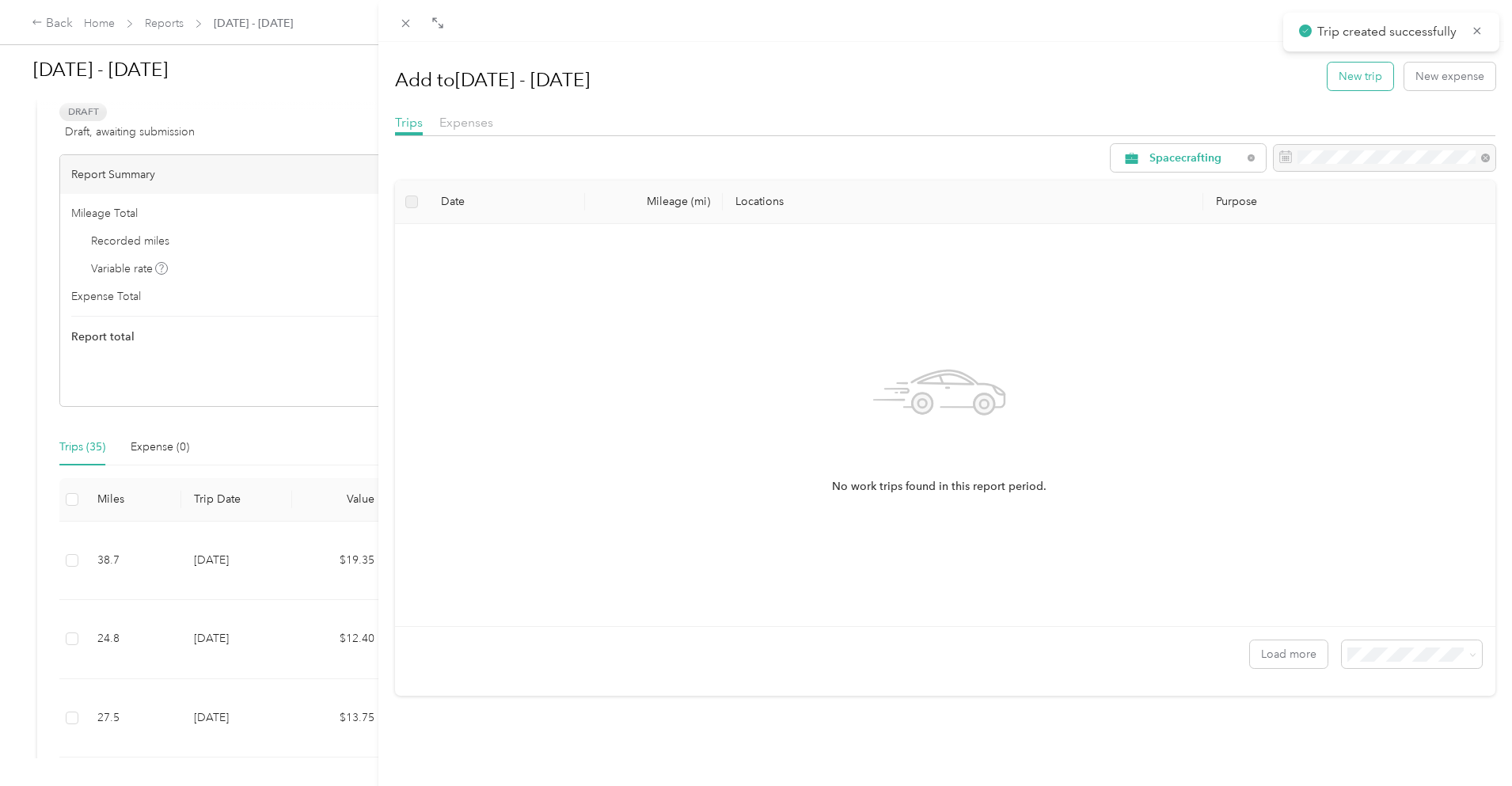
click at [1342, 87] on button "New trip" at bounding box center [1361, 77] width 66 height 27
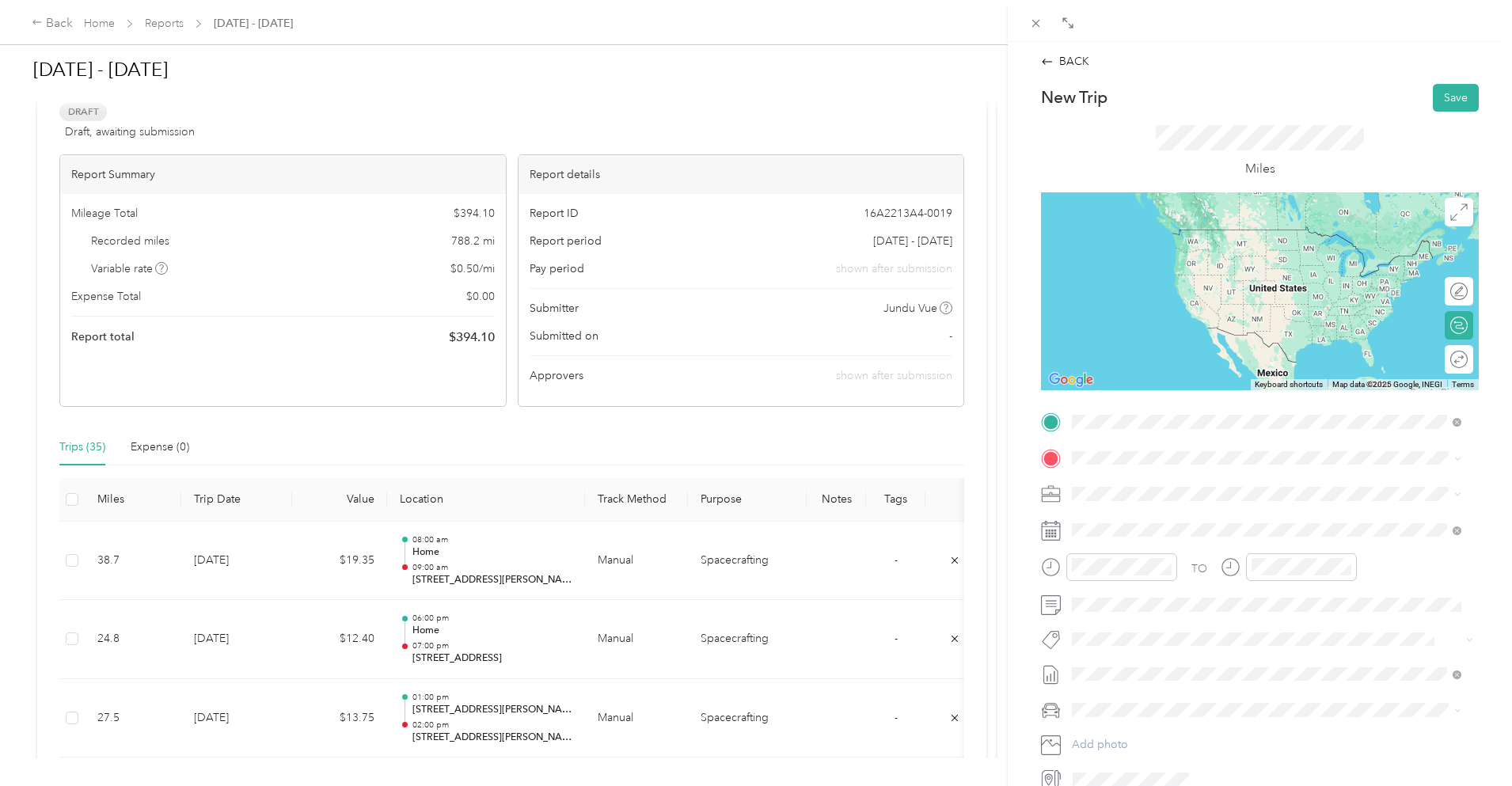
drag, startPoint x: 1180, startPoint y: 480, endPoint x: 1288, endPoint y: 470, distance: 108.5
click at [1179, 481] on span "[STREET_ADDRESS][PERSON_NAME][US_STATE]" at bounding box center [1225, 479] width 246 height 14
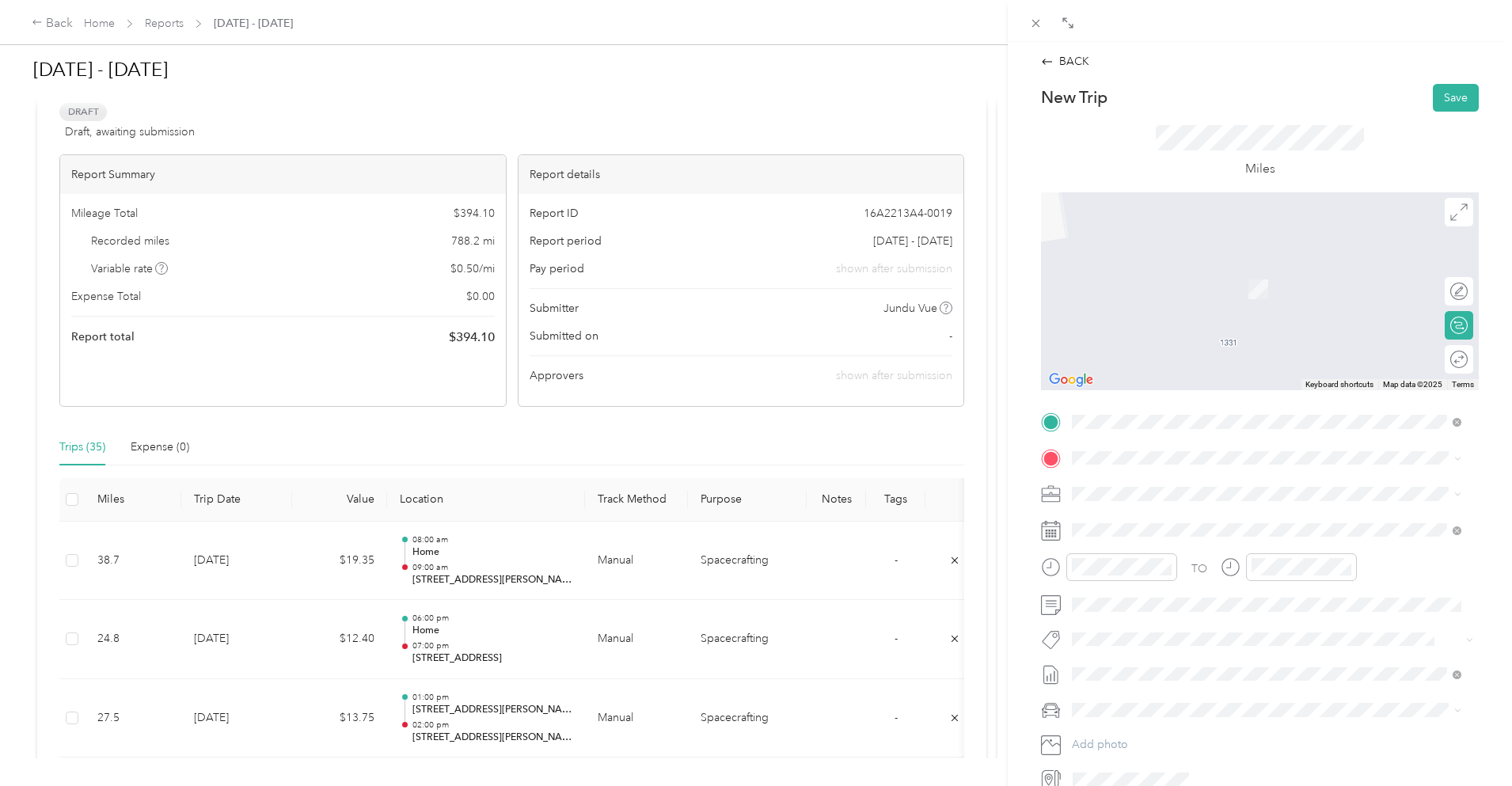
click at [1180, 521] on span "[STREET_ADDRESS][PERSON_NAME][US_STATE]" at bounding box center [1225, 514] width 246 height 14
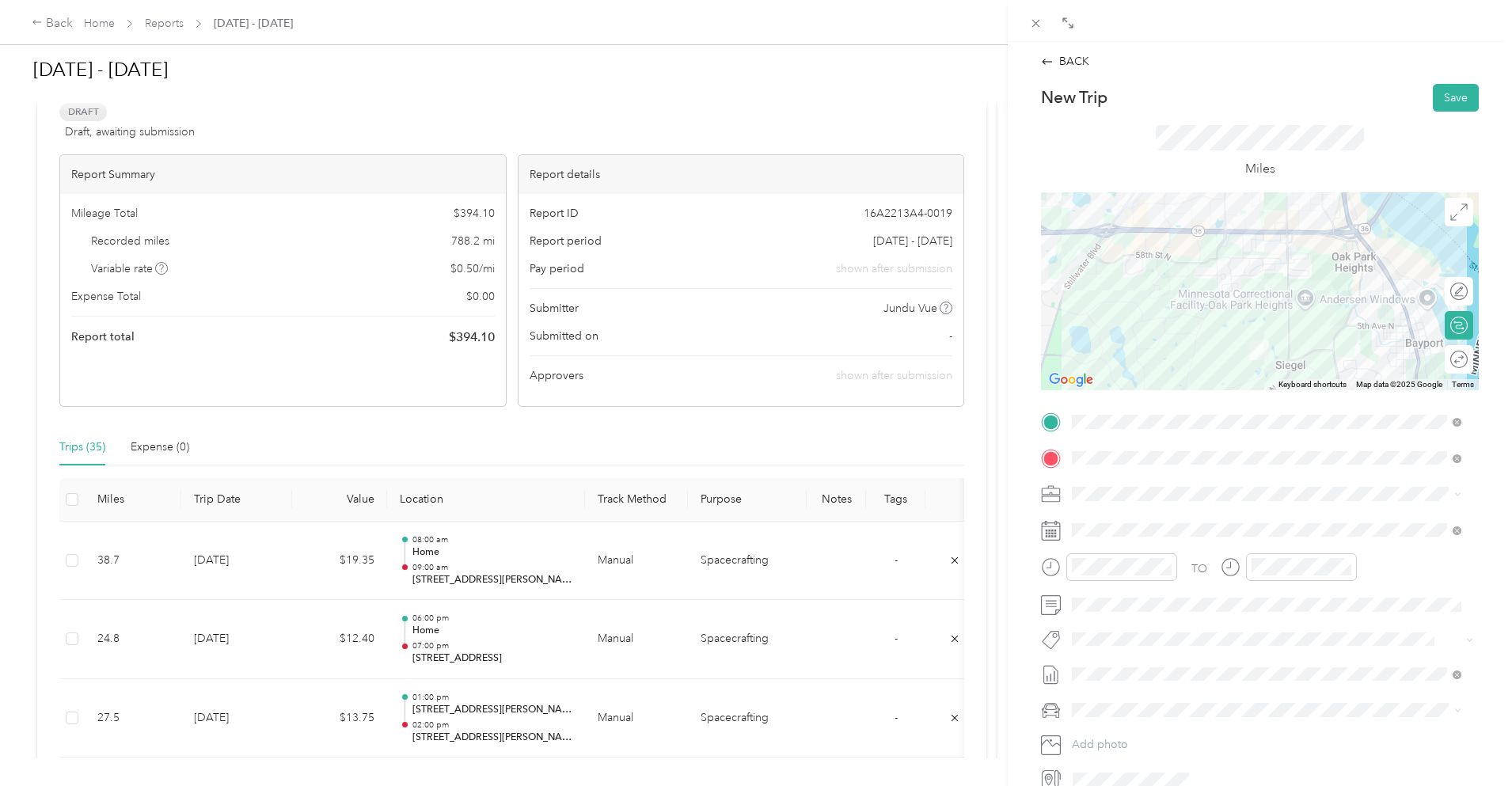
drag, startPoint x: 1271, startPoint y: 322, endPoint x: 1267, endPoint y: 209, distance: 113.1
click at [1267, 209] on div at bounding box center [1261, 292] width 438 height 198
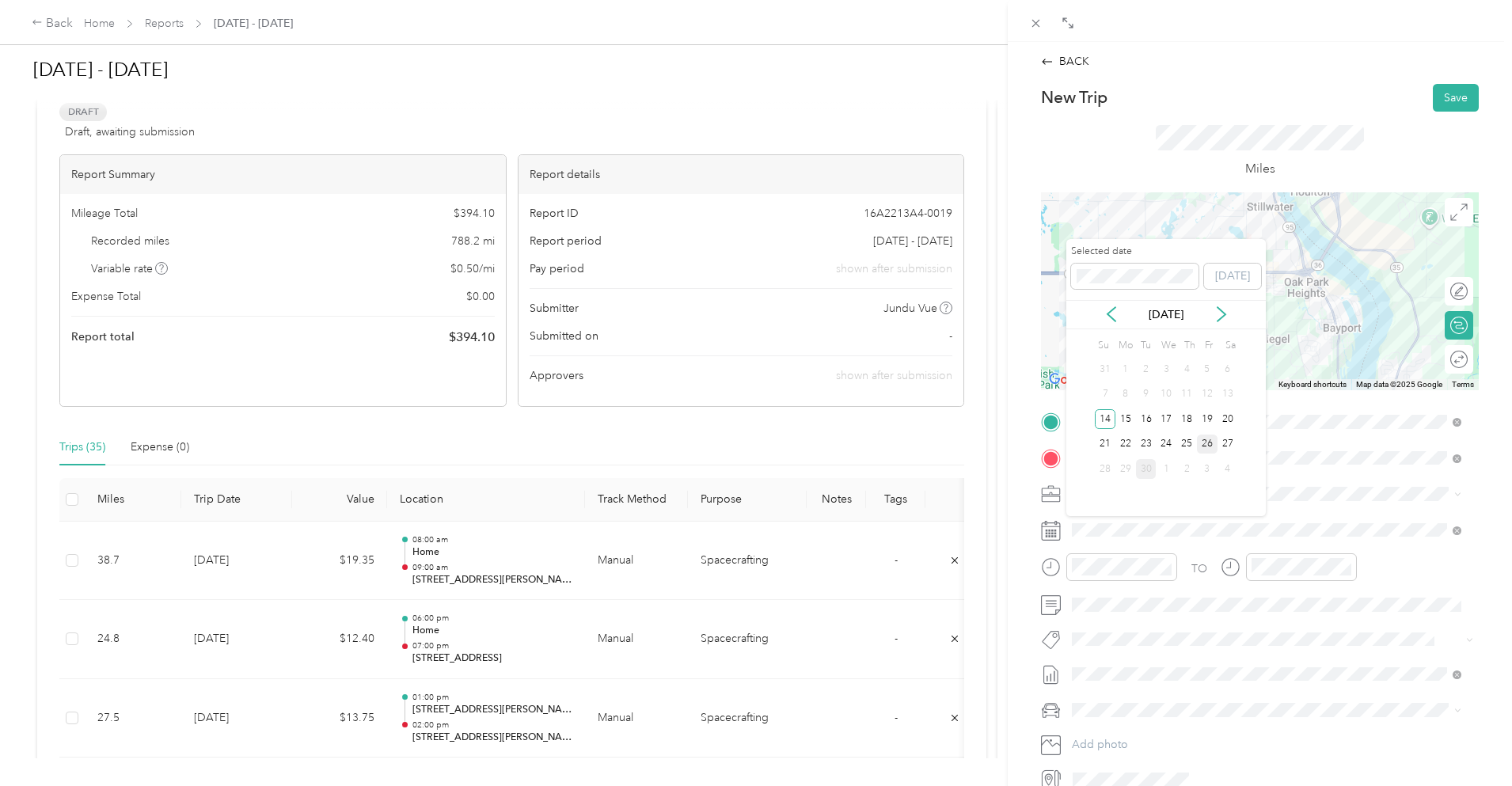
click at [1206, 445] on div "26" at bounding box center [1208, 445] width 21 height 20
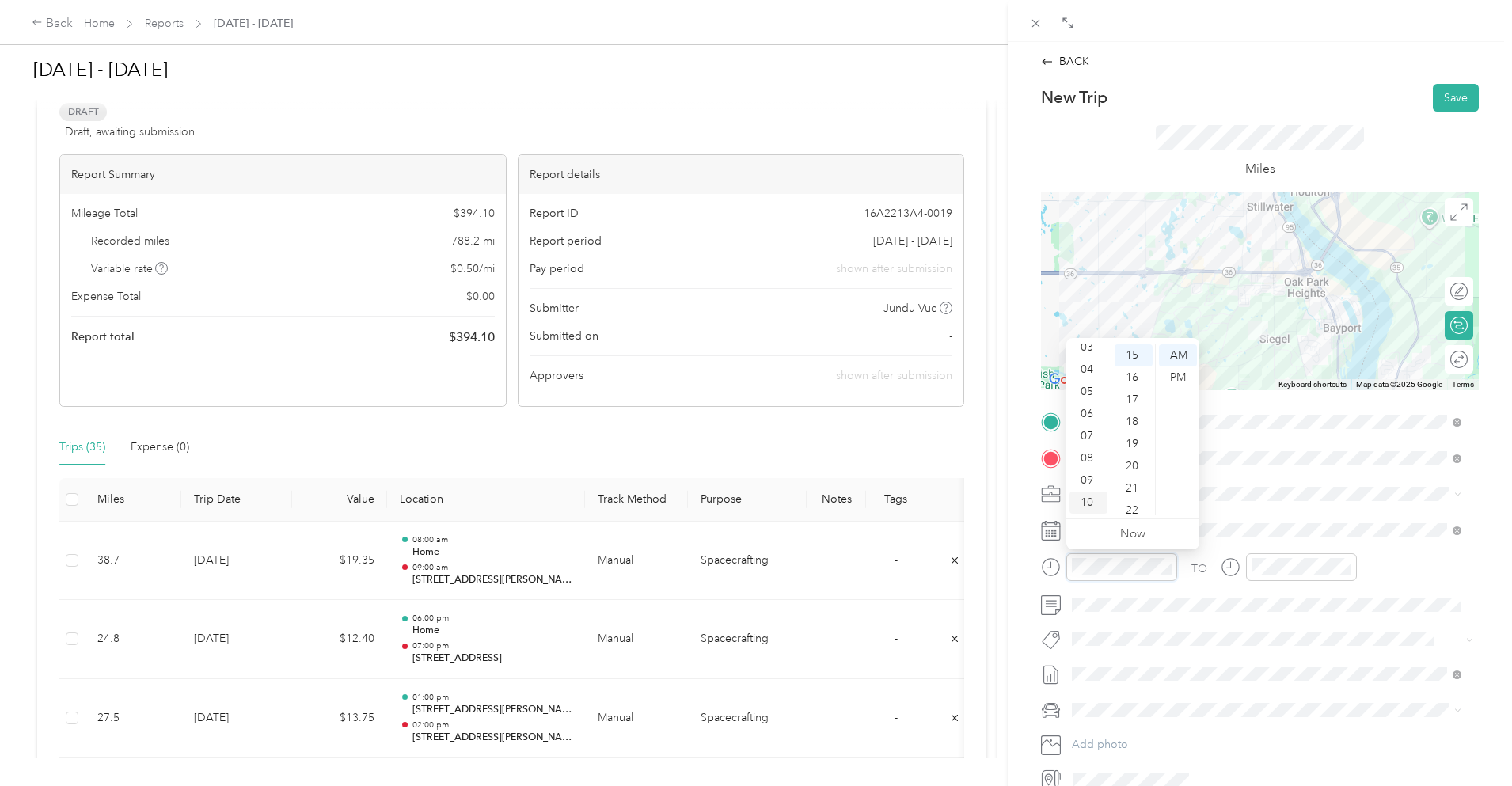
scroll to position [95, 0]
click at [1096, 495] on div "11" at bounding box center [1088, 504] width 38 height 23
click at [1137, 354] on div "00" at bounding box center [1133, 356] width 38 height 23
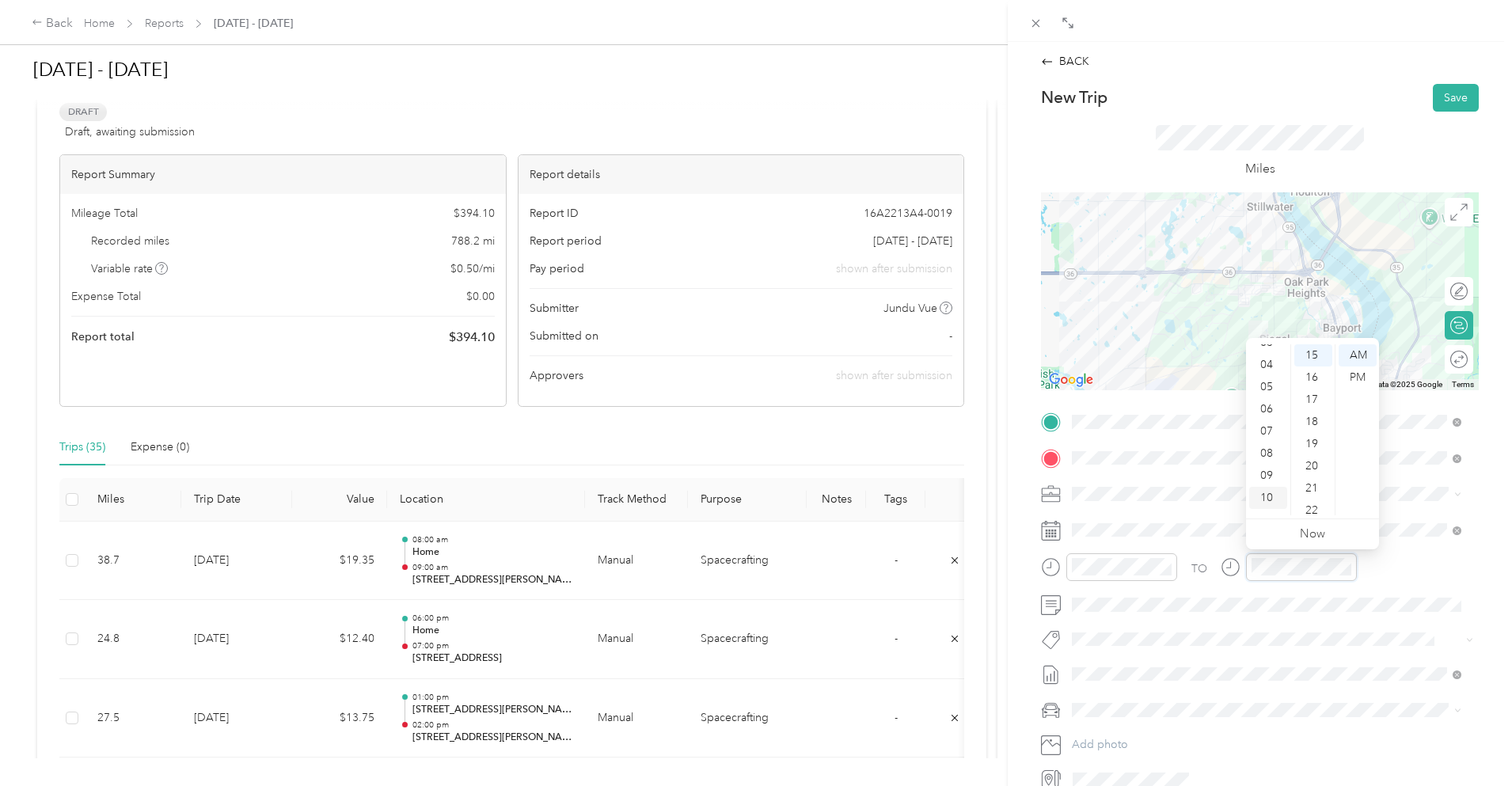
scroll to position [95, 0]
click at [1268, 501] on div "11" at bounding box center [1268, 504] width 38 height 23
click at [1315, 449] on div "30" at bounding box center [1313, 451] width 38 height 23
click at [1346, 122] on div "Miles" at bounding box center [1261, 152] width 438 height 81
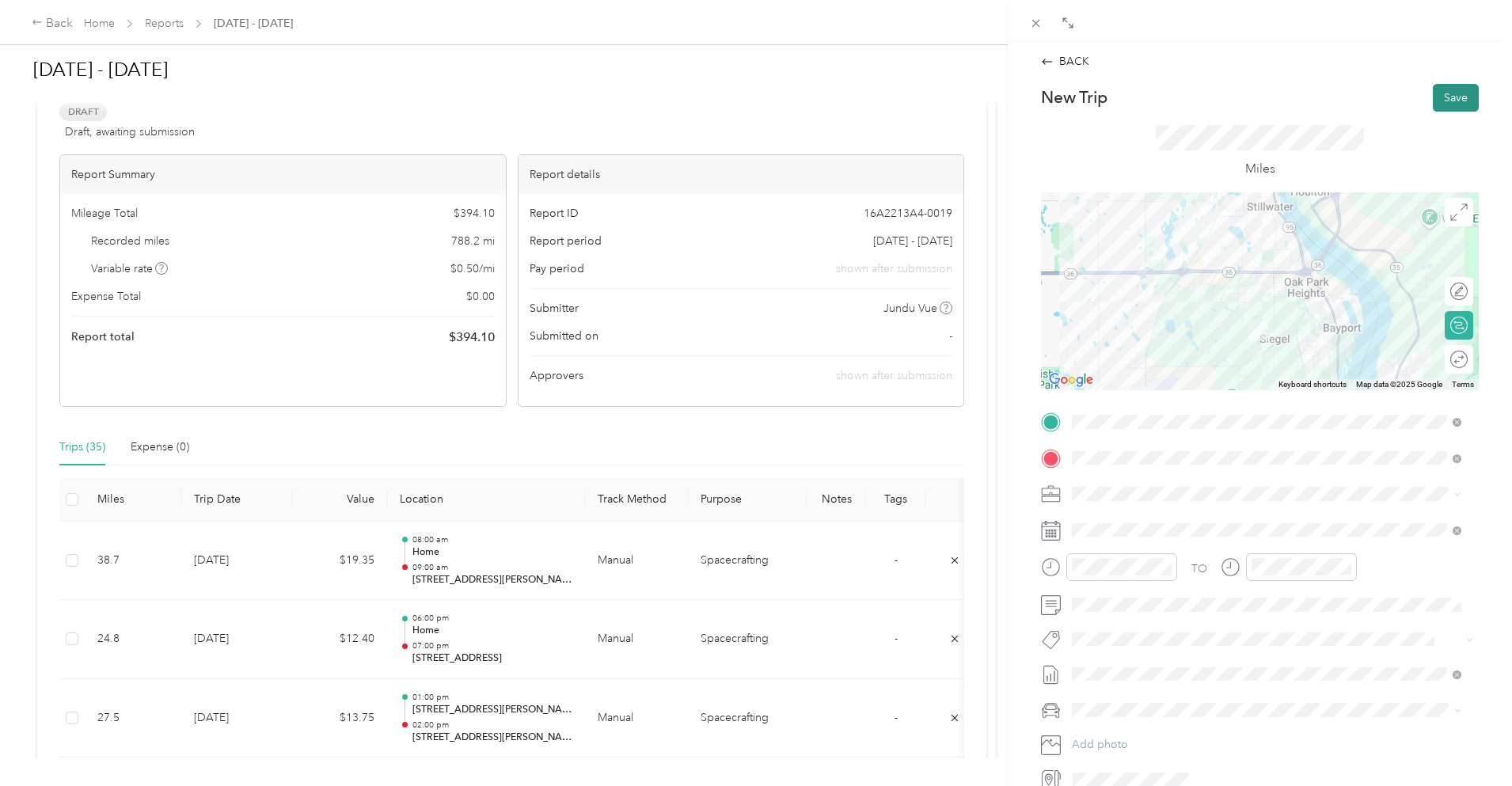
click at [1444, 95] on button "Save" at bounding box center [1456, 97] width 46 height 27
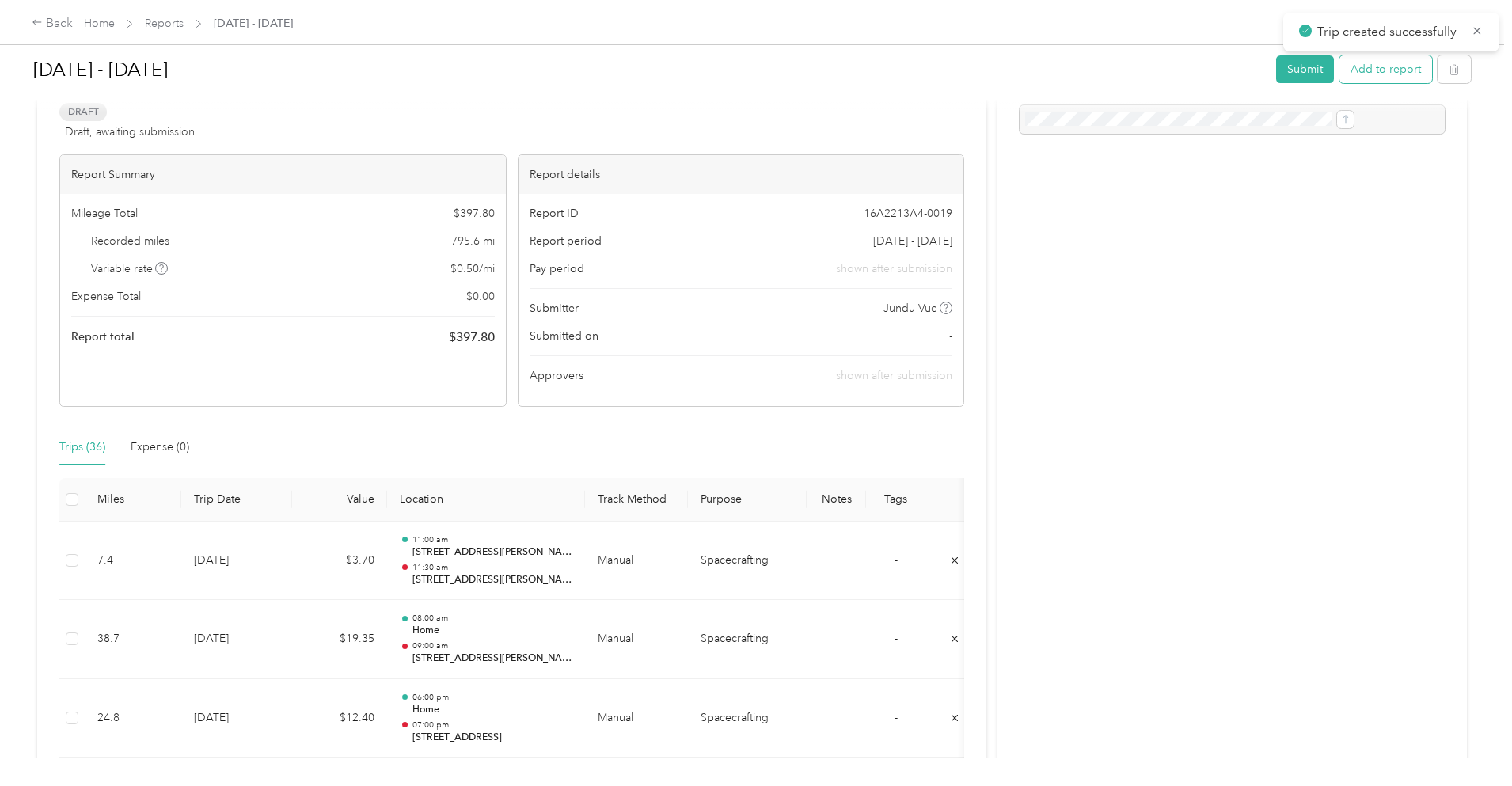
click at [1340, 64] on button "Add to report" at bounding box center [1386, 69] width 93 height 27
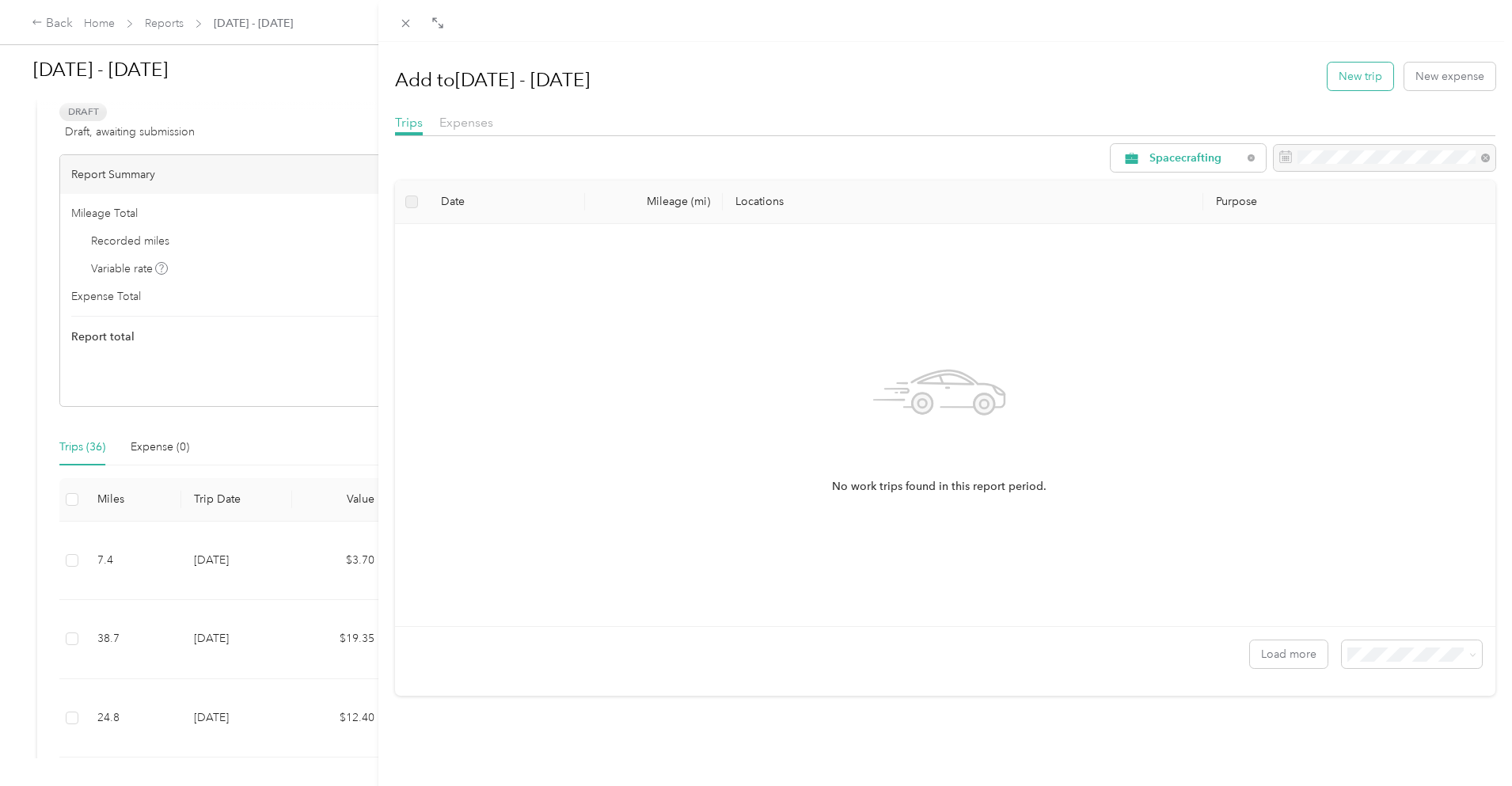
click at [1348, 69] on button "New trip" at bounding box center [1361, 77] width 66 height 27
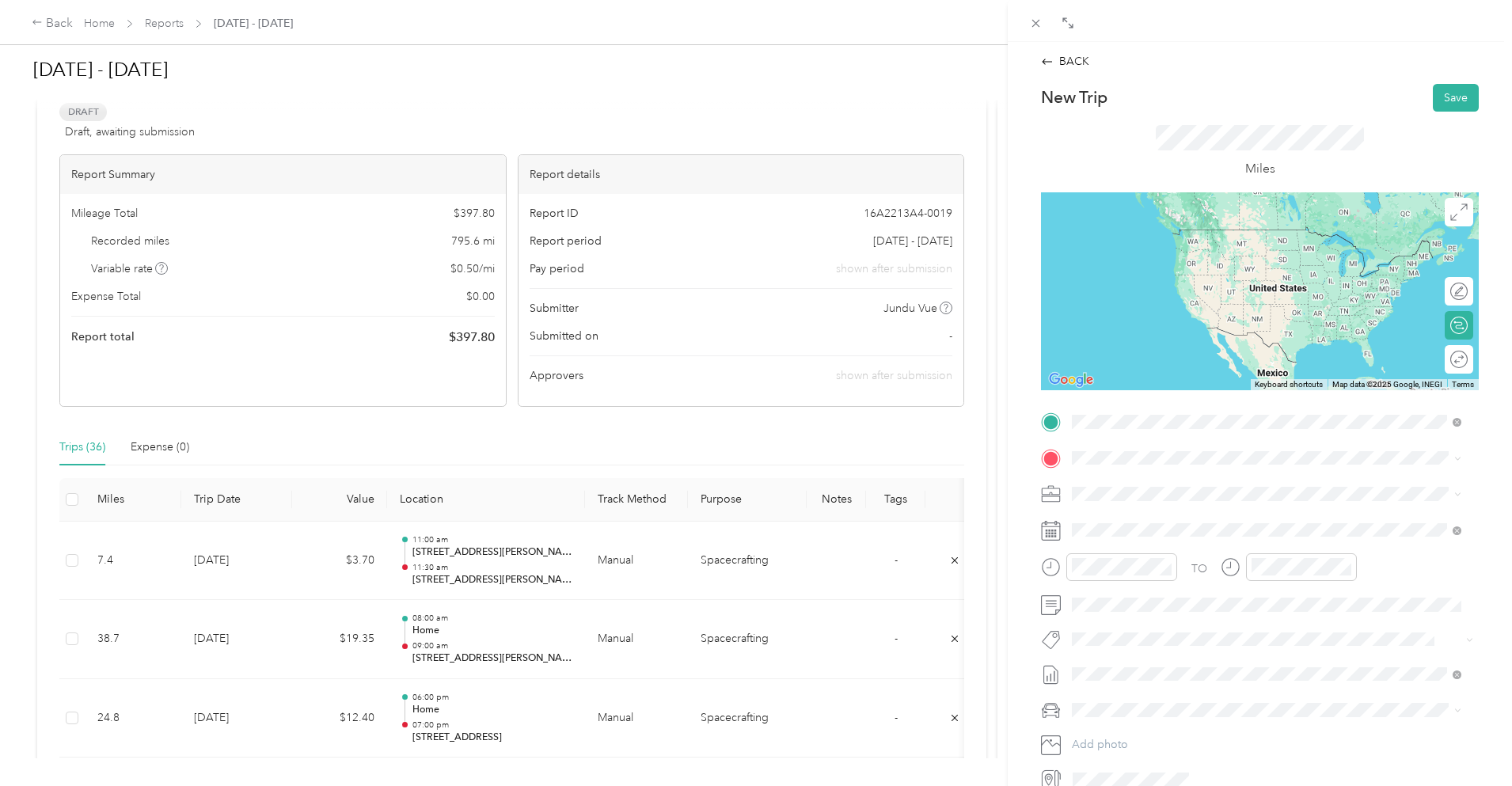
click at [1184, 486] on span "[STREET_ADDRESS][PERSON_NAME][US_STATE]" at bounding box center [1225, 479] width 246 height 14
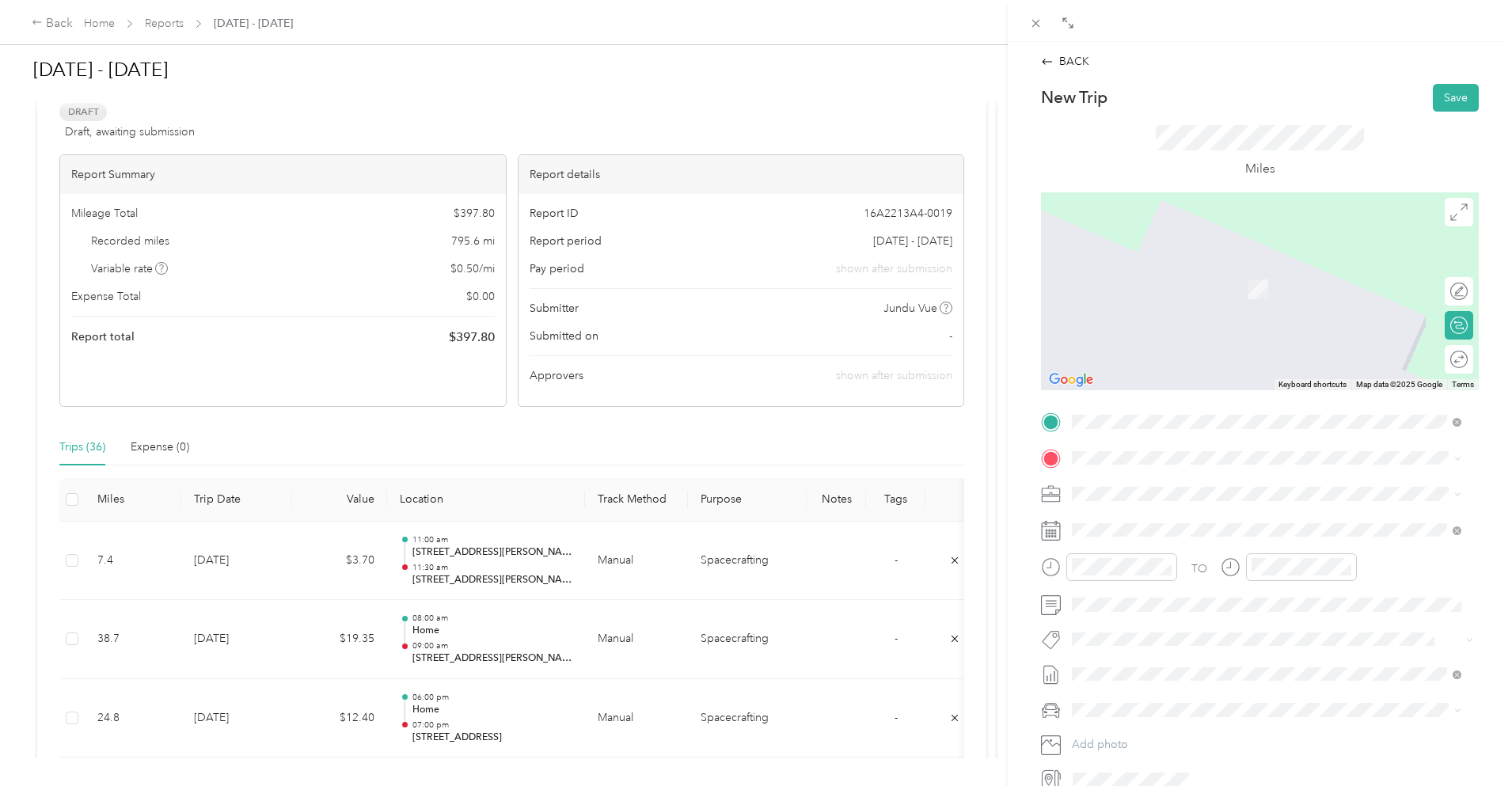
click at [1172, 522] on span "[STREET_ADDRESS][PERSON_NAME][US_STATE]" at bounding box center [1225, 515] width 246 height 14
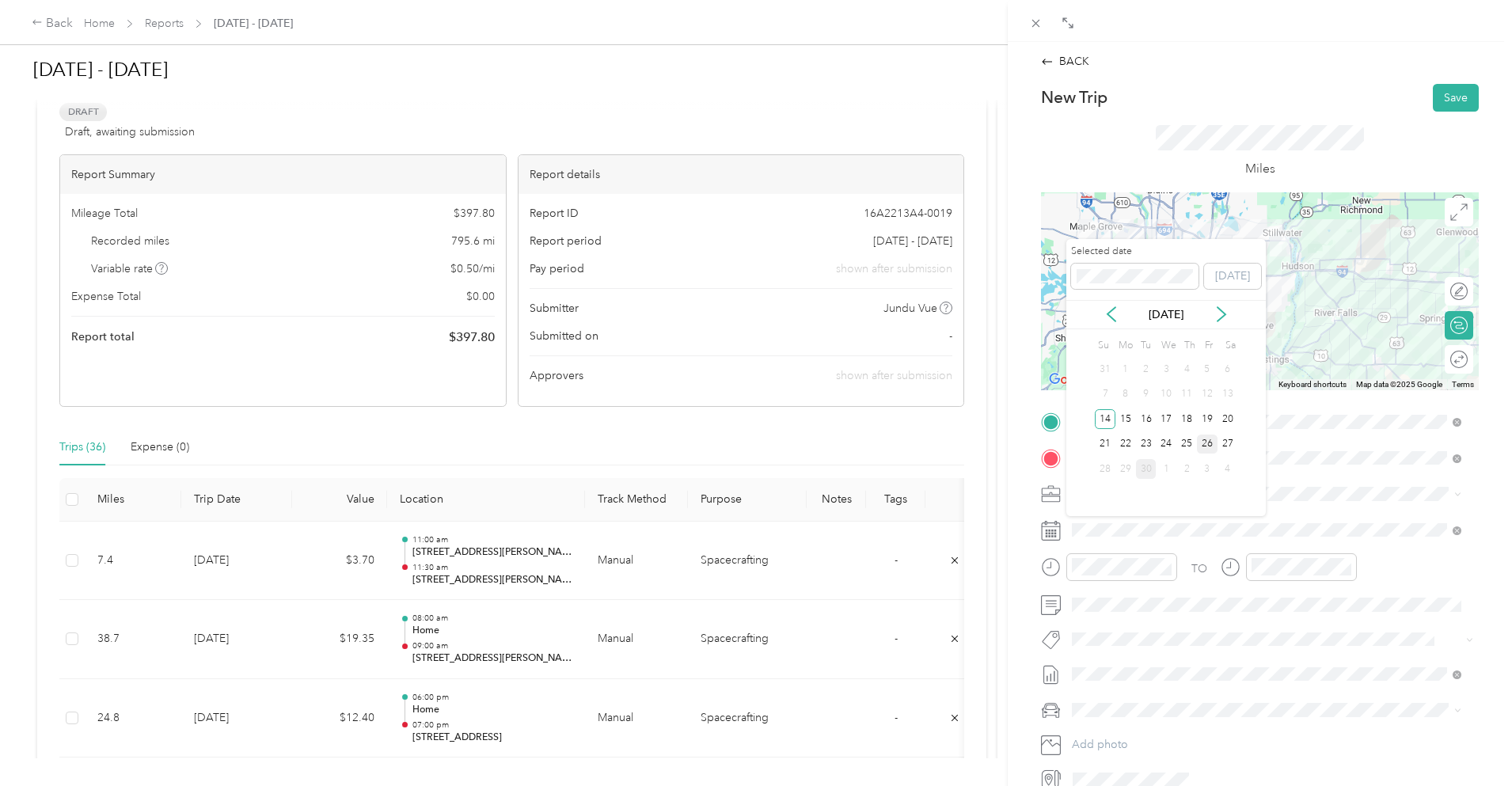
click at [1211, 445] on div "26" at bounding box center [1208, 445] width 21 height 20
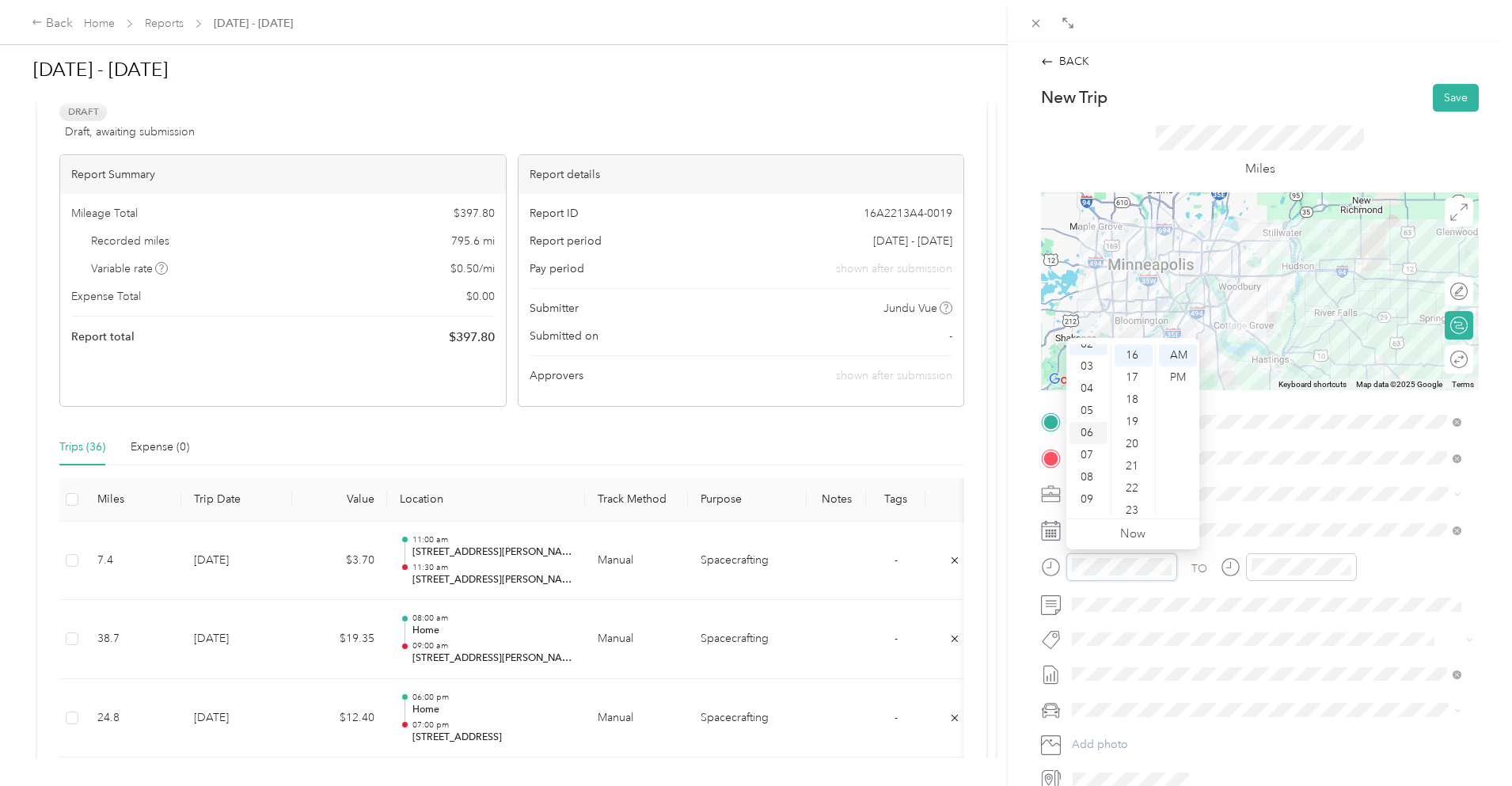
scroll to position [95, 0]
click at [1087, 499] on div "11" at bounding box center [1088, 504] width 38 height 23
click at [1135, 359] on div "00" at bounding box center [1133, 356] width 38 height 23
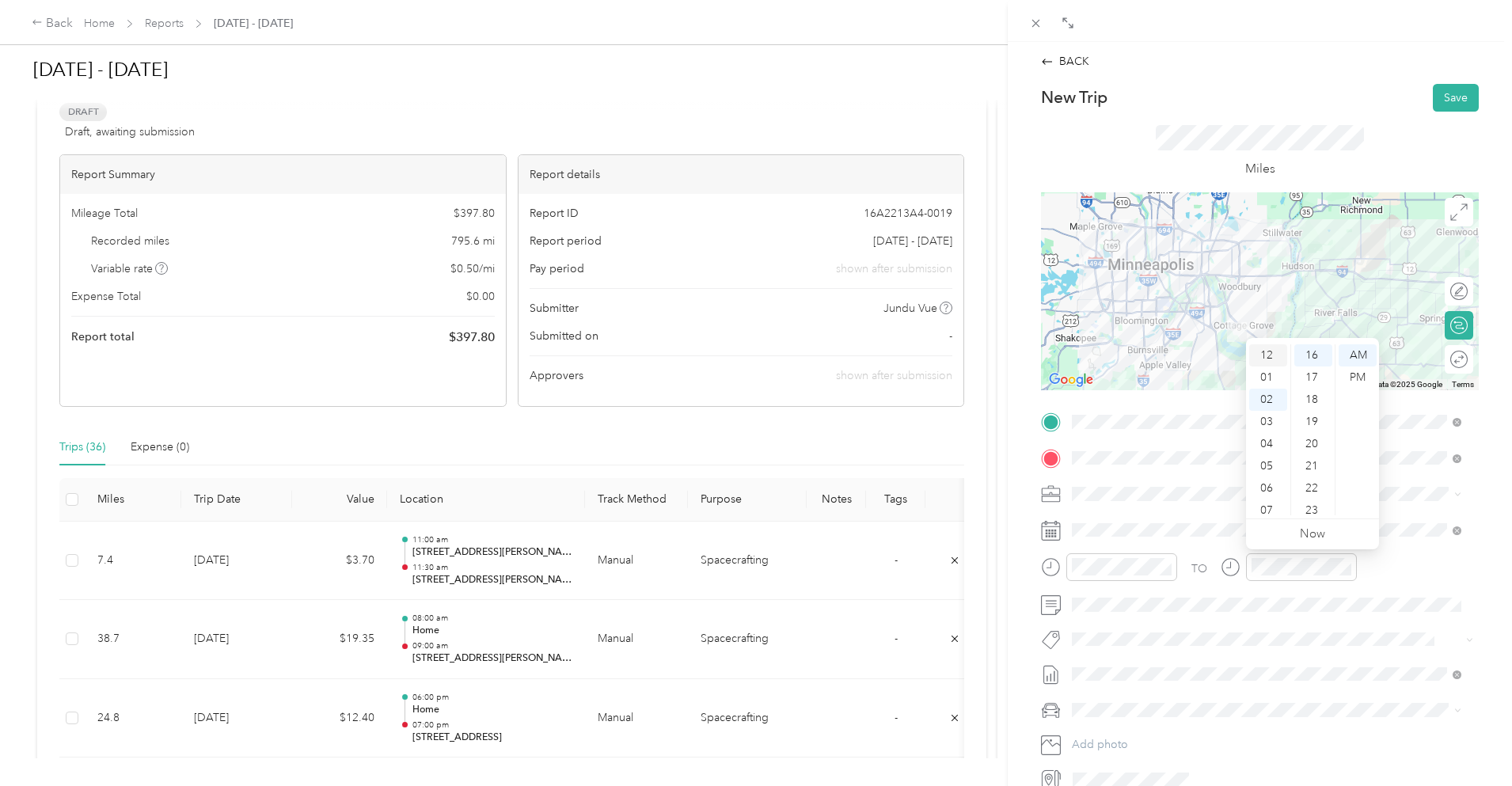
click at [1270, 351] on div "12" at bounding box center [1268, 356] width 38 height 23
click at [1317, 354] on div "00" at bounding box center [1313, 356] width 38 height 23
click at [1357, 369] on div "PM" at bounding box center [1357, 378] width 38 height 23
click at [1335, 73] on div "BACK New Trip Save This trip cannot be edited because it is either under review…" at bounding box center [1260, 422] width 471 height 738
click at [1444, 94] on button "Save" at bounding box center [1456, 97] width 46 height 27
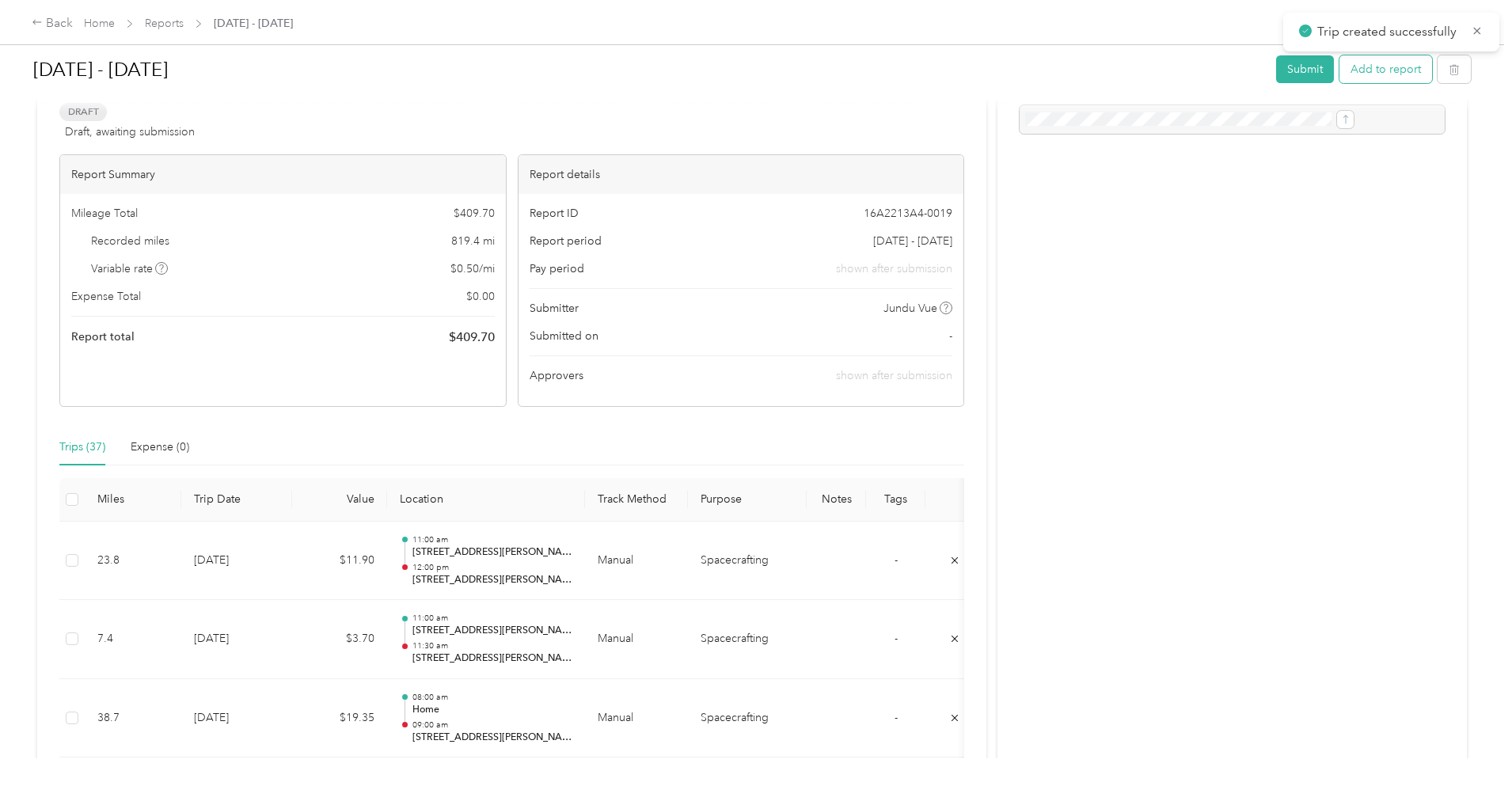
click at [1340, 68] on button "Add to report" at bounding box center [1386, 69] width 93 height 27
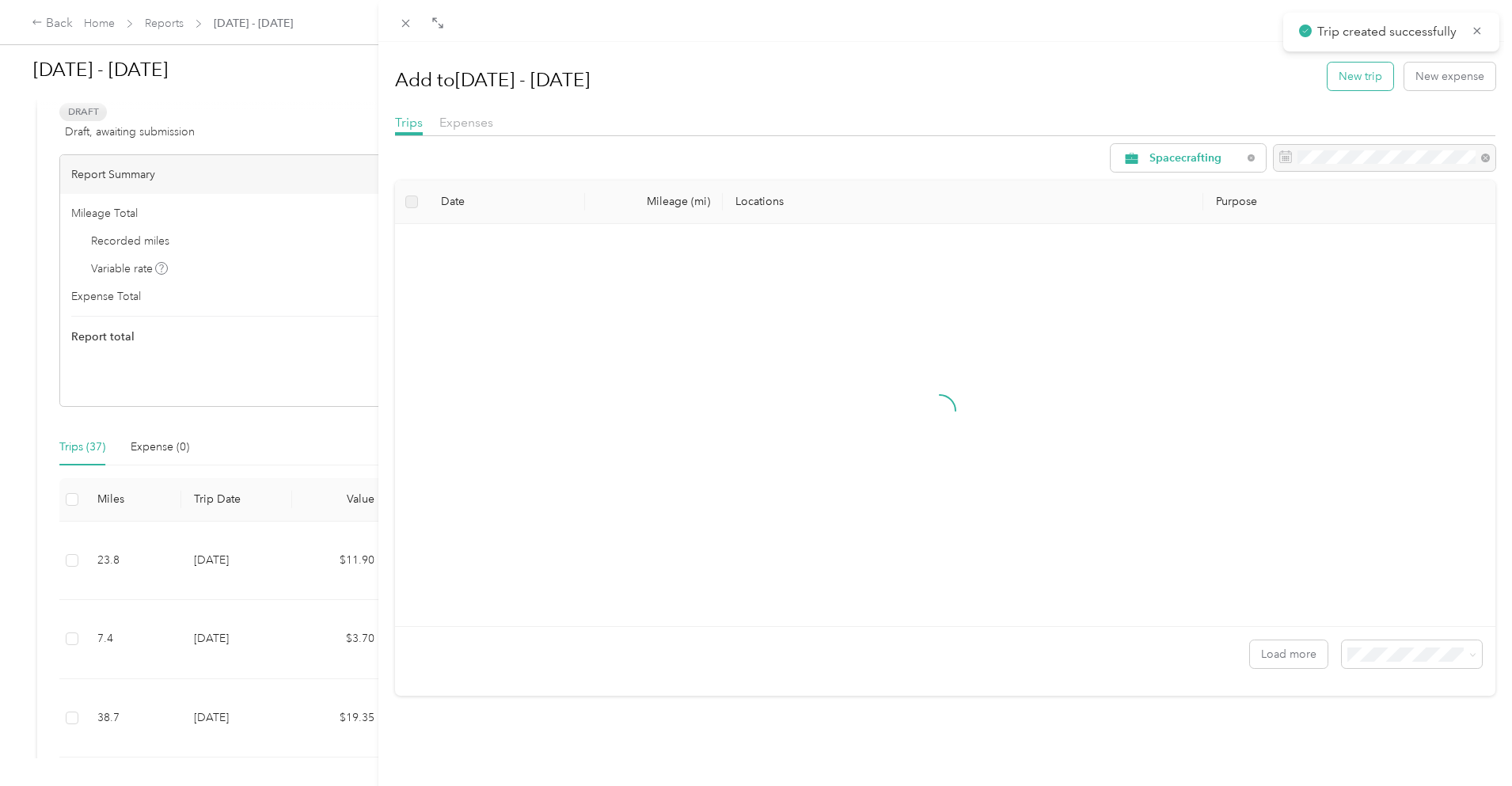
click at [1348, 77] on button "New trip" at bounding box center [1361, 77] width 66 height 27
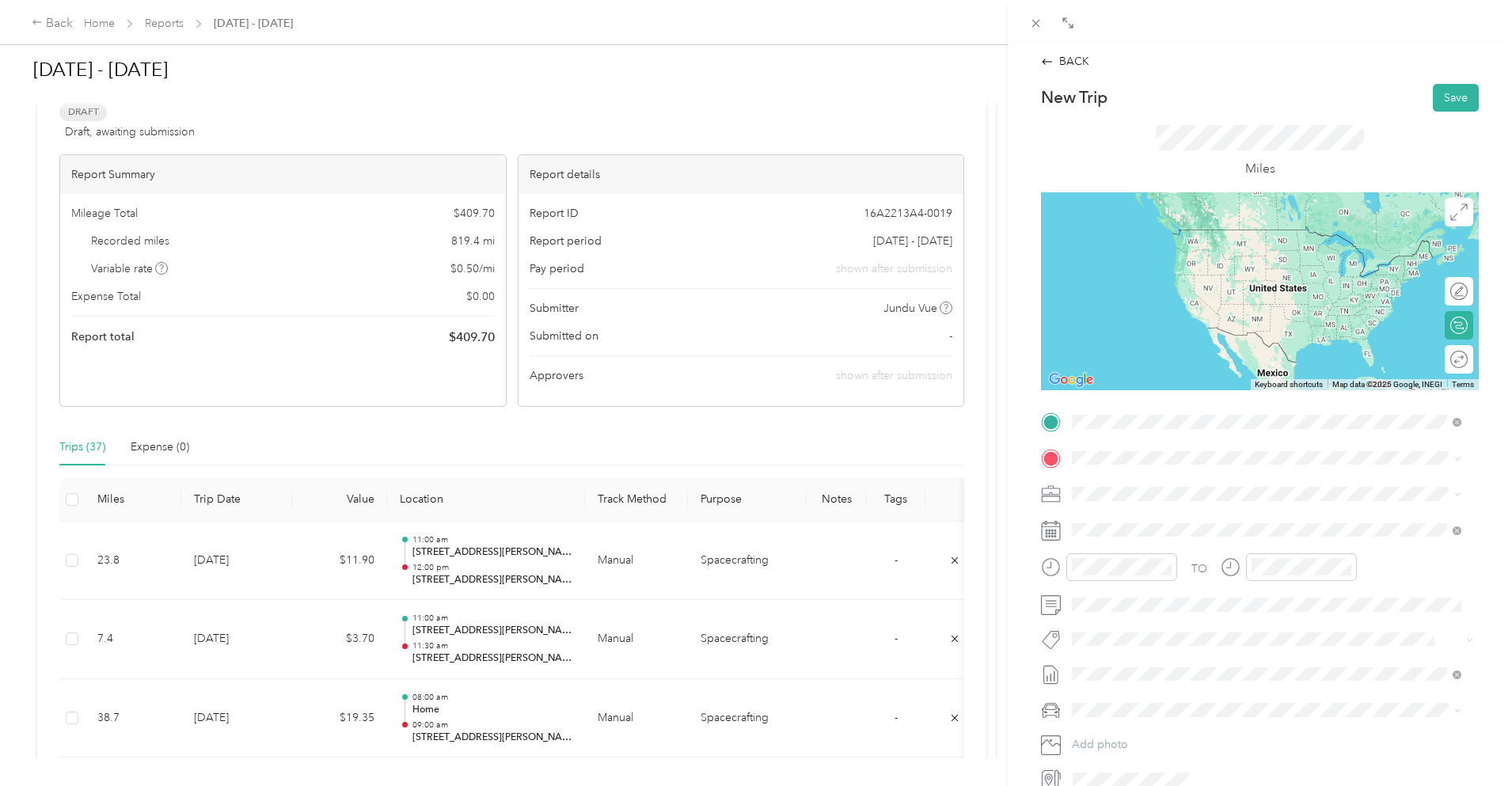
click at [1195, 483] on span "[STREET_ADDRESS][PERSON_NAME][US_STATE]" at bounding box center [1225, 479] width 246 height 14
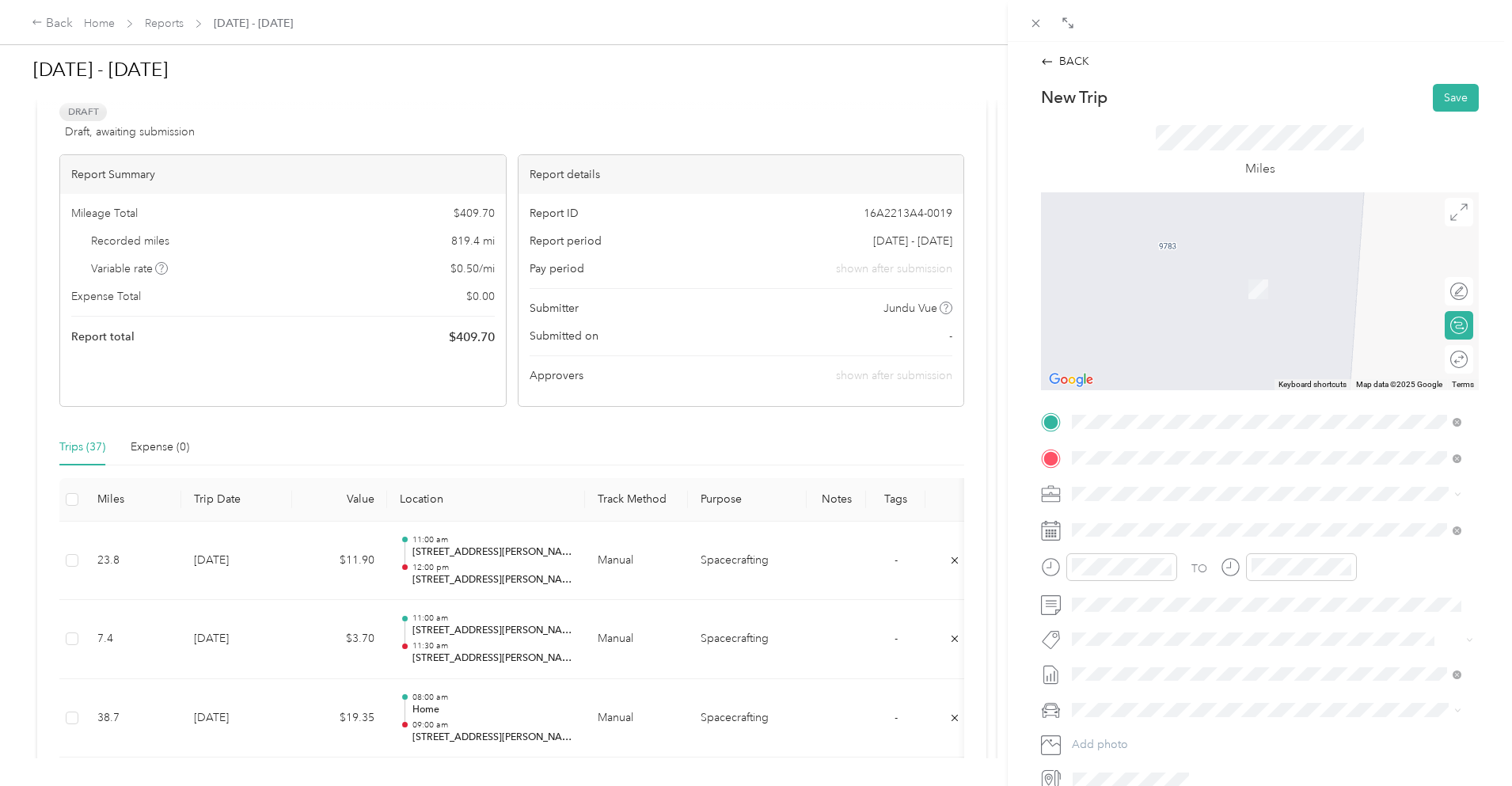
click at [1155, 523] on span "[STREET_ADDRESS][PERSON_NAME][US_STATE]" at bounding box center [1225, 515] width 246 height 14
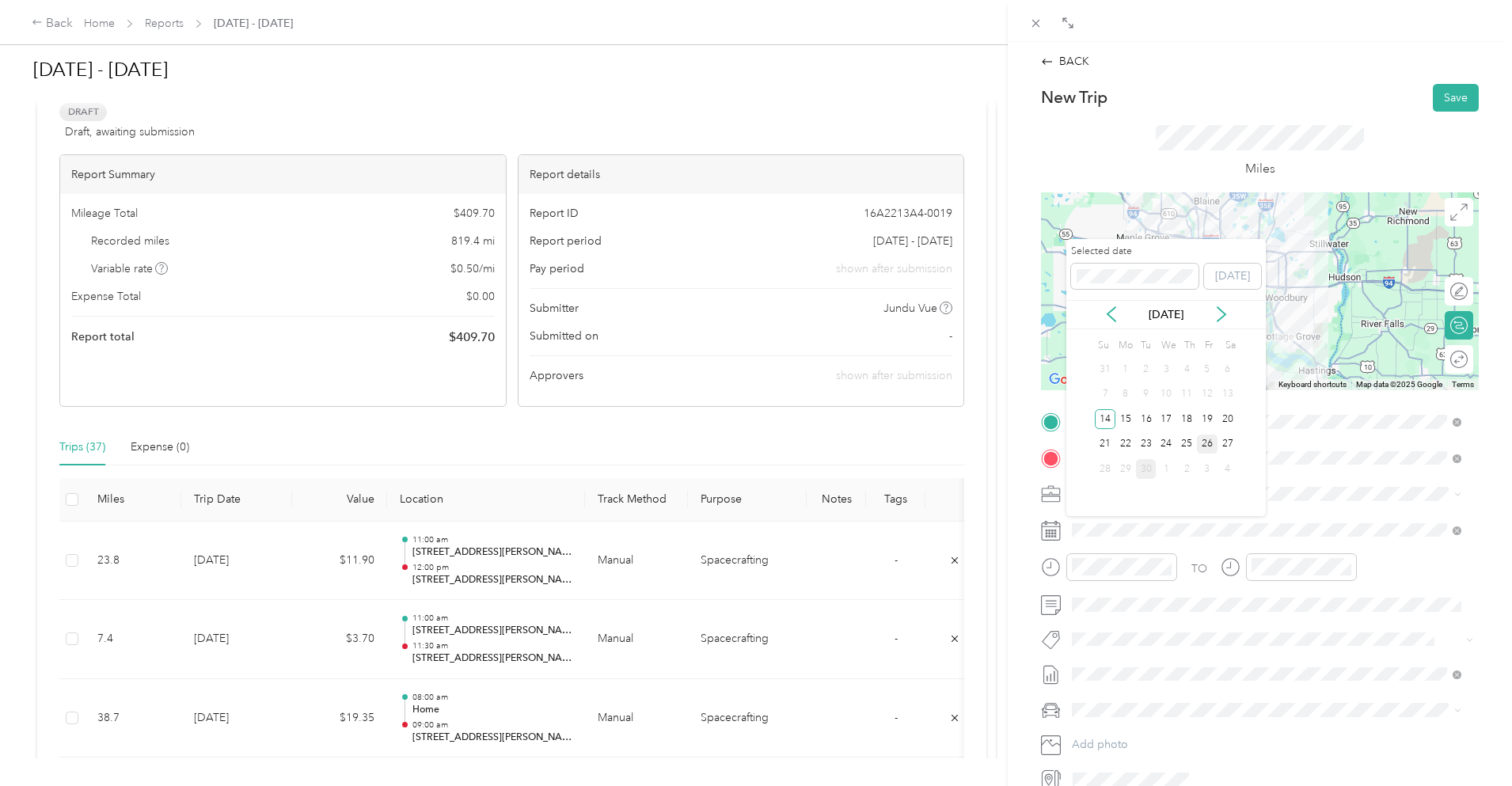
click at [1207, 436] on div "26" at bounding box center [1208, 445] width 21 height 20
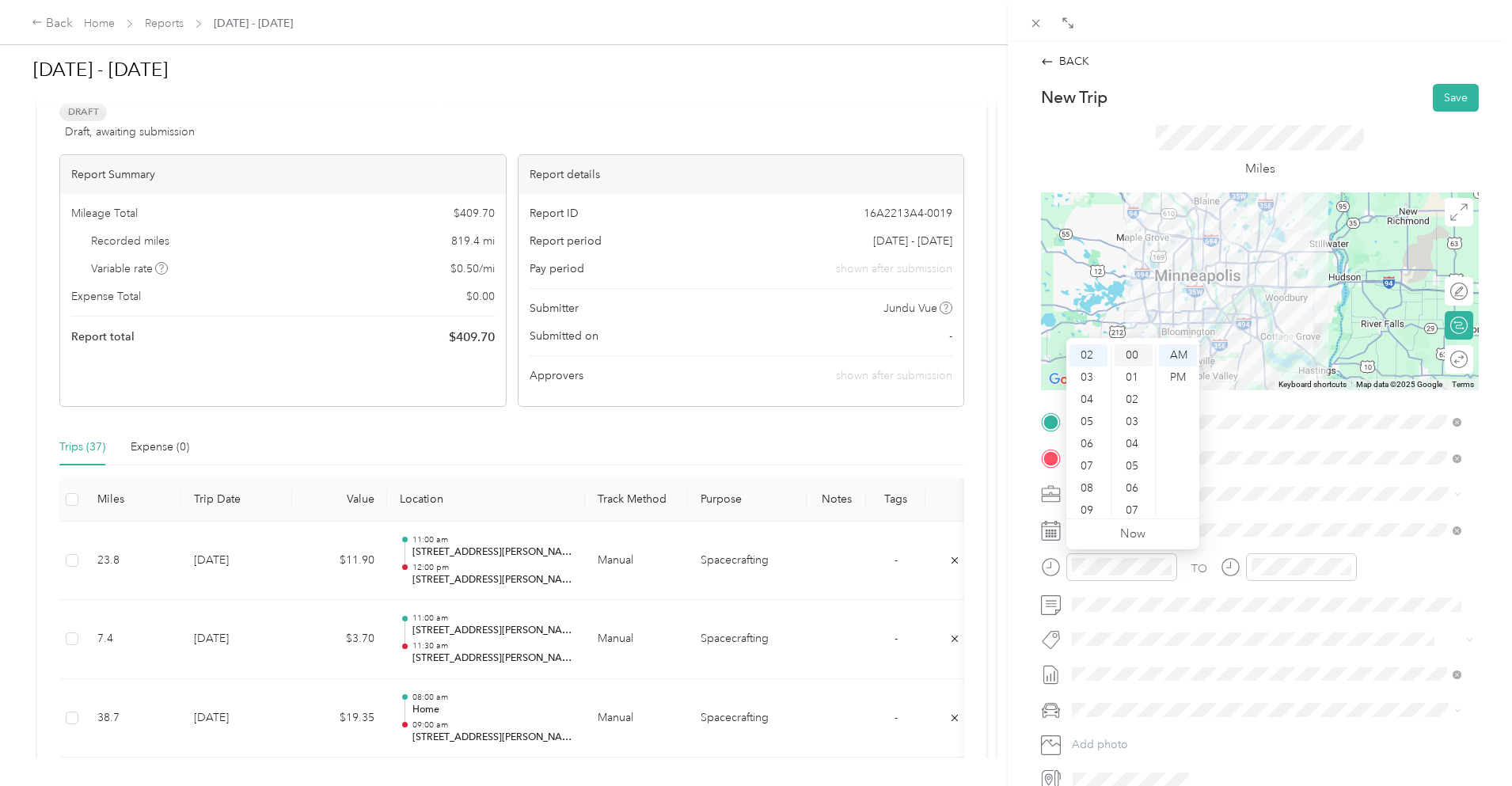
click at [1130, 353] on div "00" at bounding box center [1133, 356] width 38 height 23
click at [1177, 374] on div "PM" at bounding box center [1178, 378] width 38 height 23
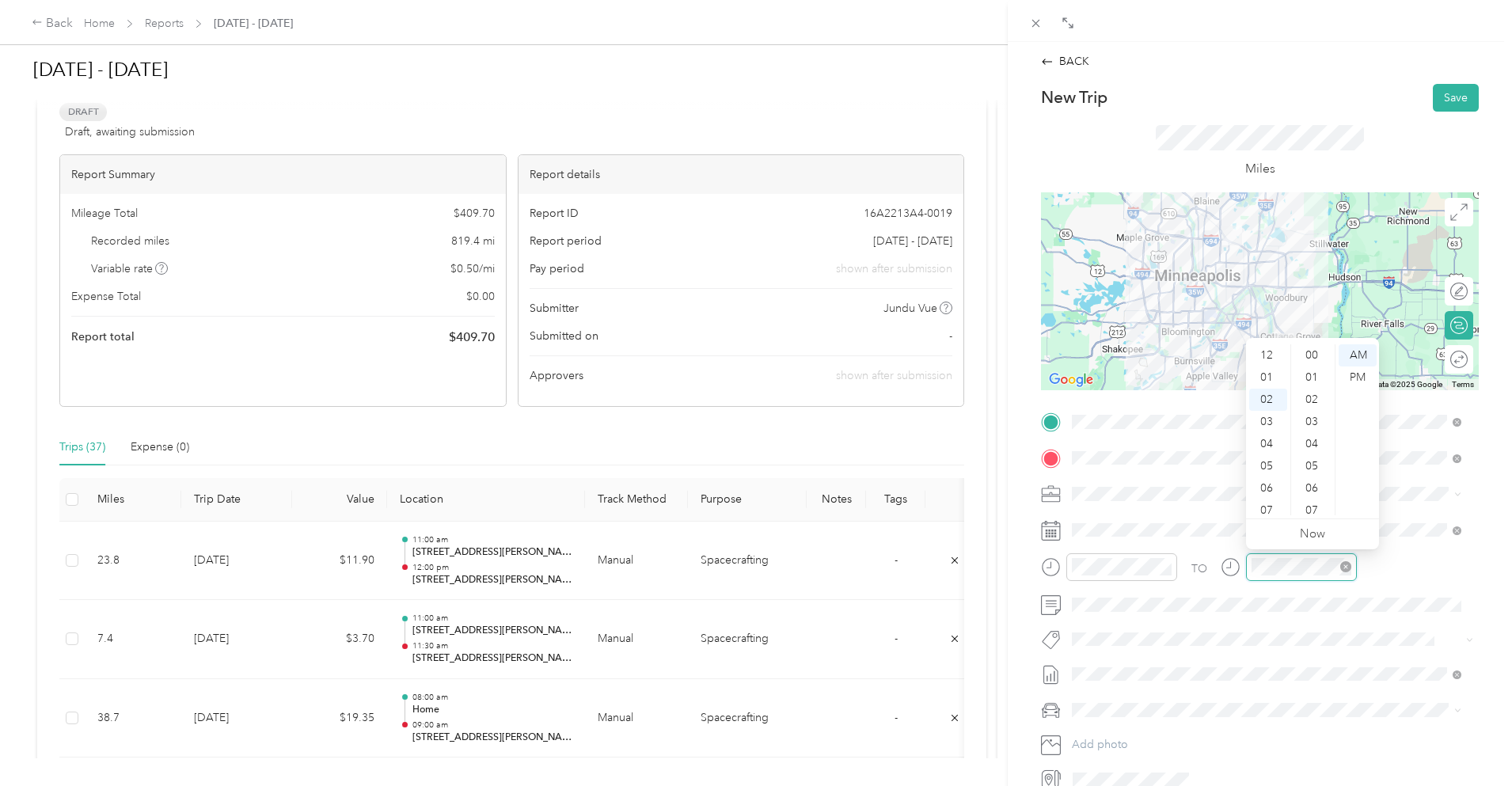
scroll to position [377, 0]
click at [1268, 371] on div "03" at bounding box center [1268, 378] width 38 height 23
click at [1311, 351] on div "00" at bounding box center [1313, 356] width 38 height 23
click at [1360, 376] on div "PM" at bounding box center [1357, 378] width 38 height 23
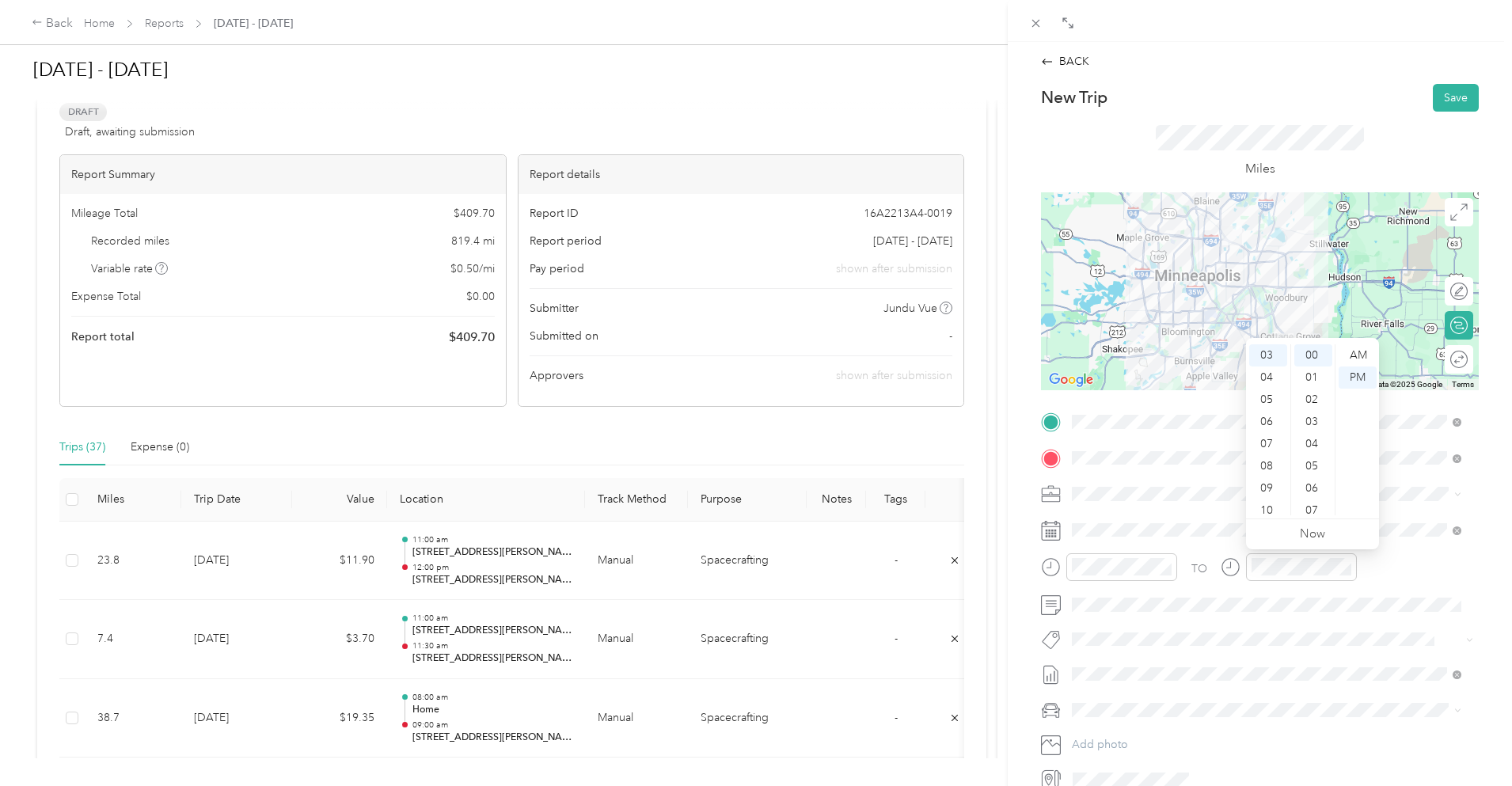
click at [1356, 153] on div "Miles" at bounding box center [1260, 151] width 209 height 53
click at [1452, 94] on button "Save" at bounding box center [1456, 97] width 46 height 27
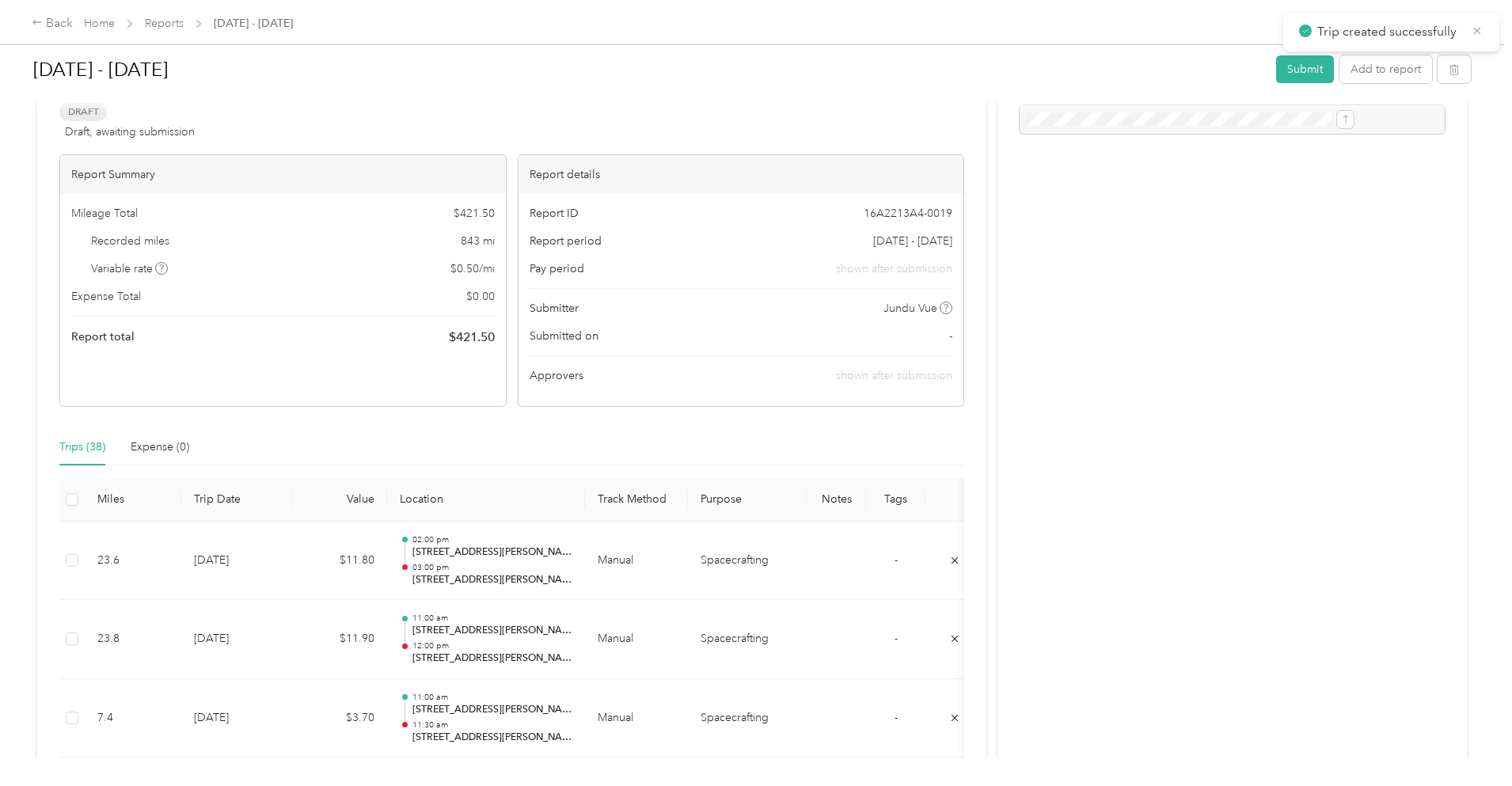
click at [1477, 25] on icon at bounding box center [1477, 31] width 13 height 14
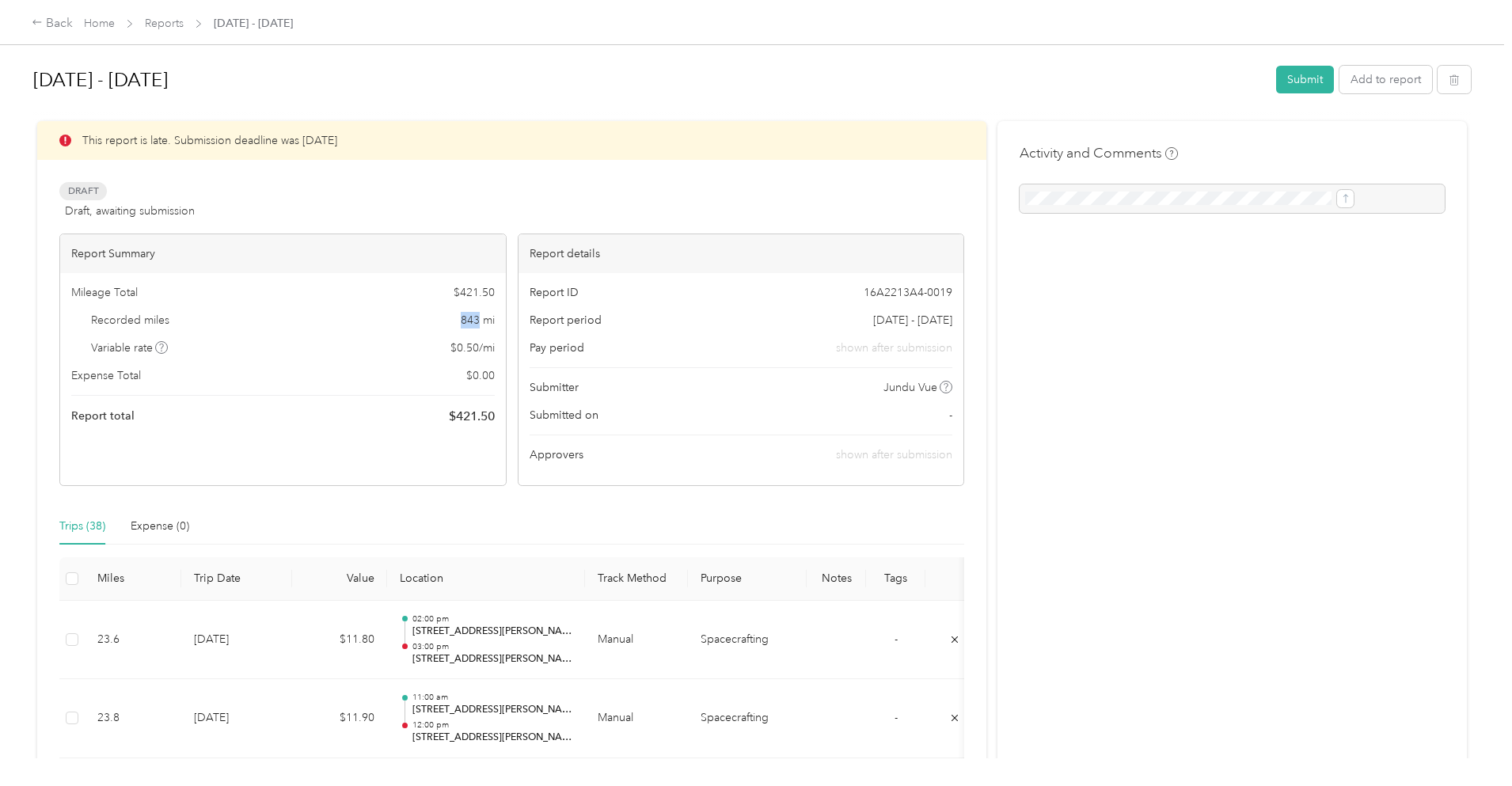
drag, startPoint x: 498, startPoint y: 320, endPoint x: 520, endPoint y: 318, distance: 22.1
click at [495, 318] on div "Recorded miles 843 mi" at bounding box center [283, 320] width 424 height 17
copy span "843"
click at [1340, 76] on button "Add to report" at bounding box center [1386, 80] width 93 height 27
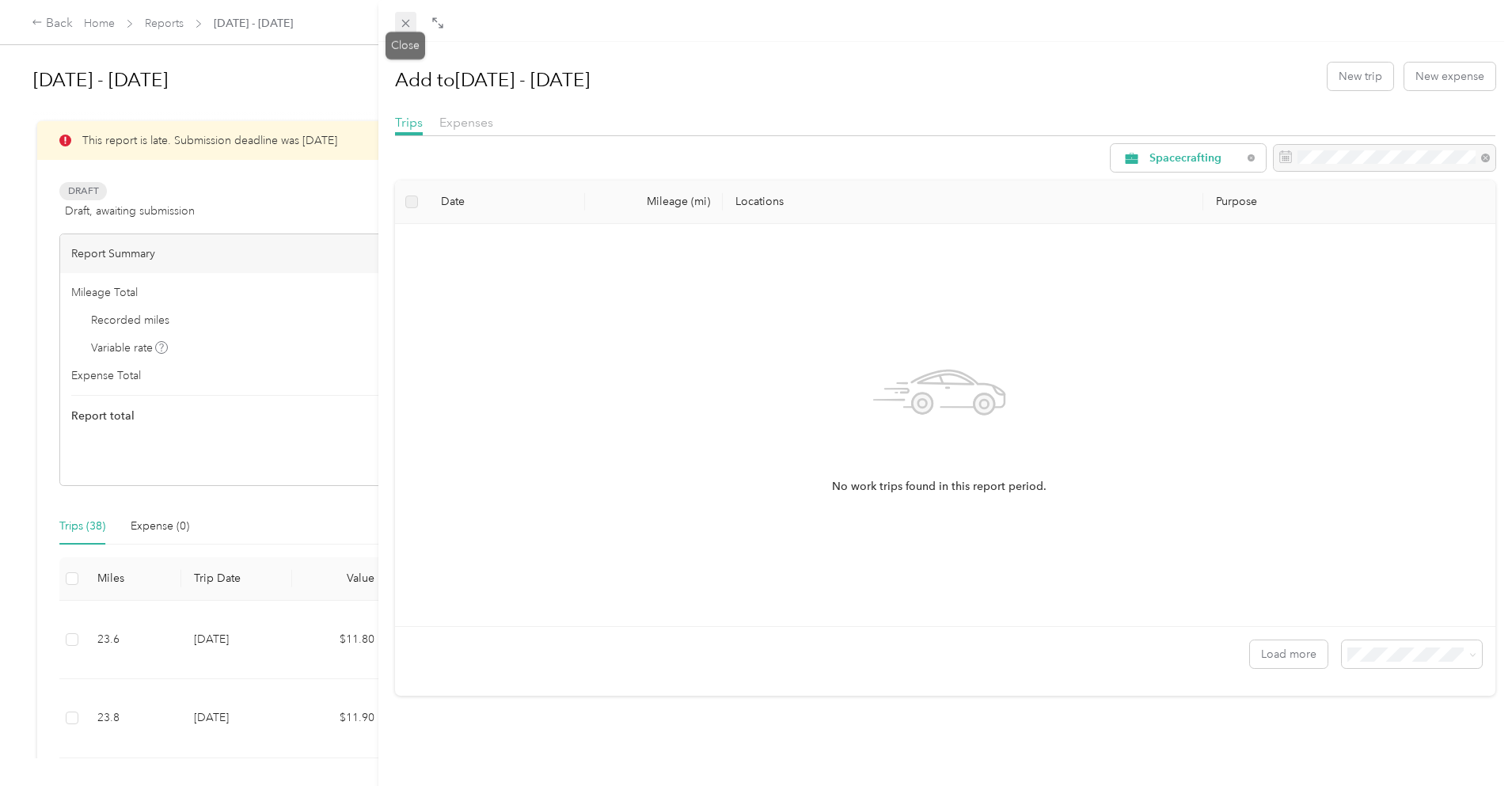
click at [407, 24] on icon at bounding box center [405, 24] width 8 height 8
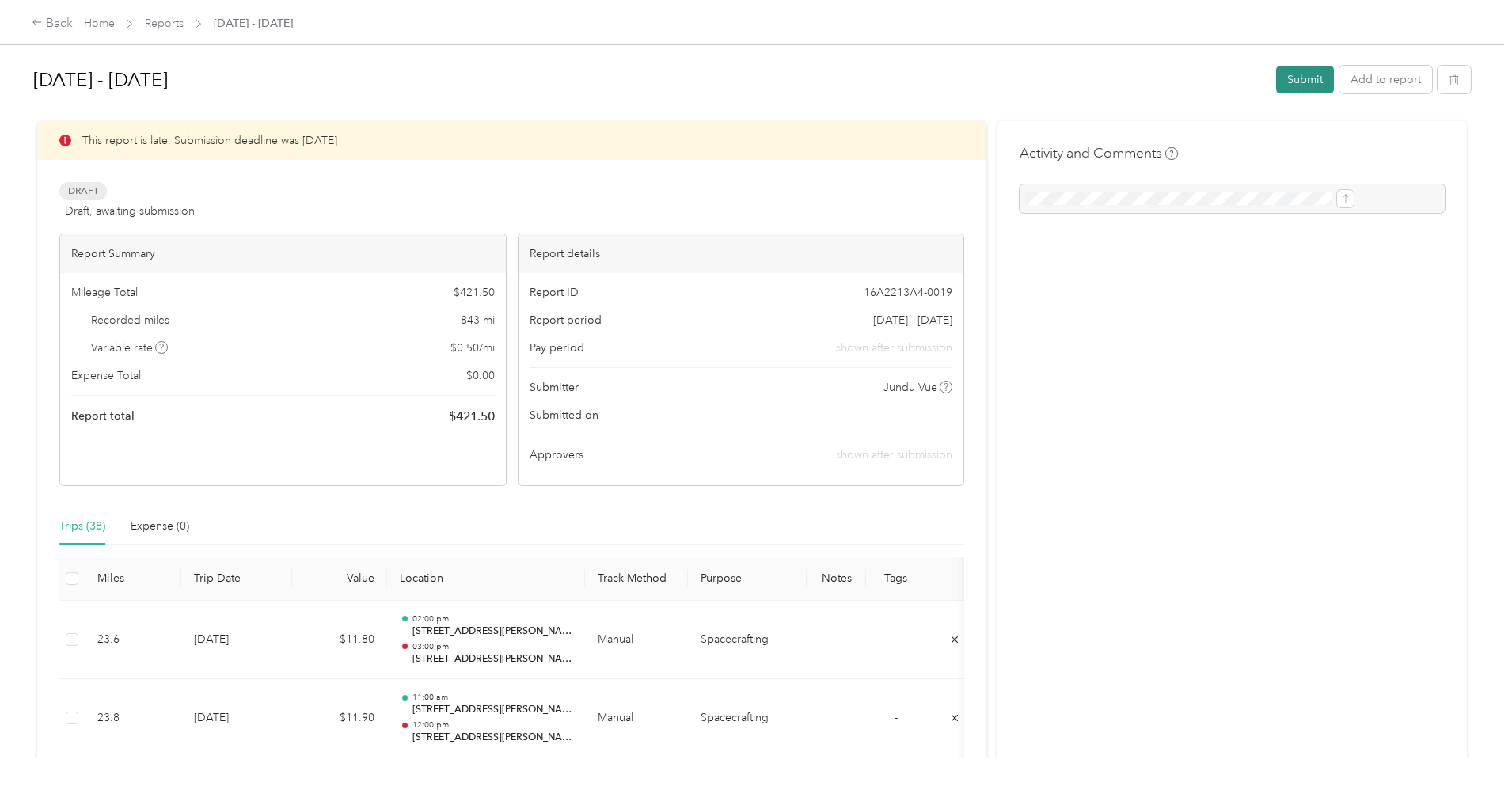
click at [1277, 78] on button "Submit" at bounding box center [1306, 80] width 58 height 27
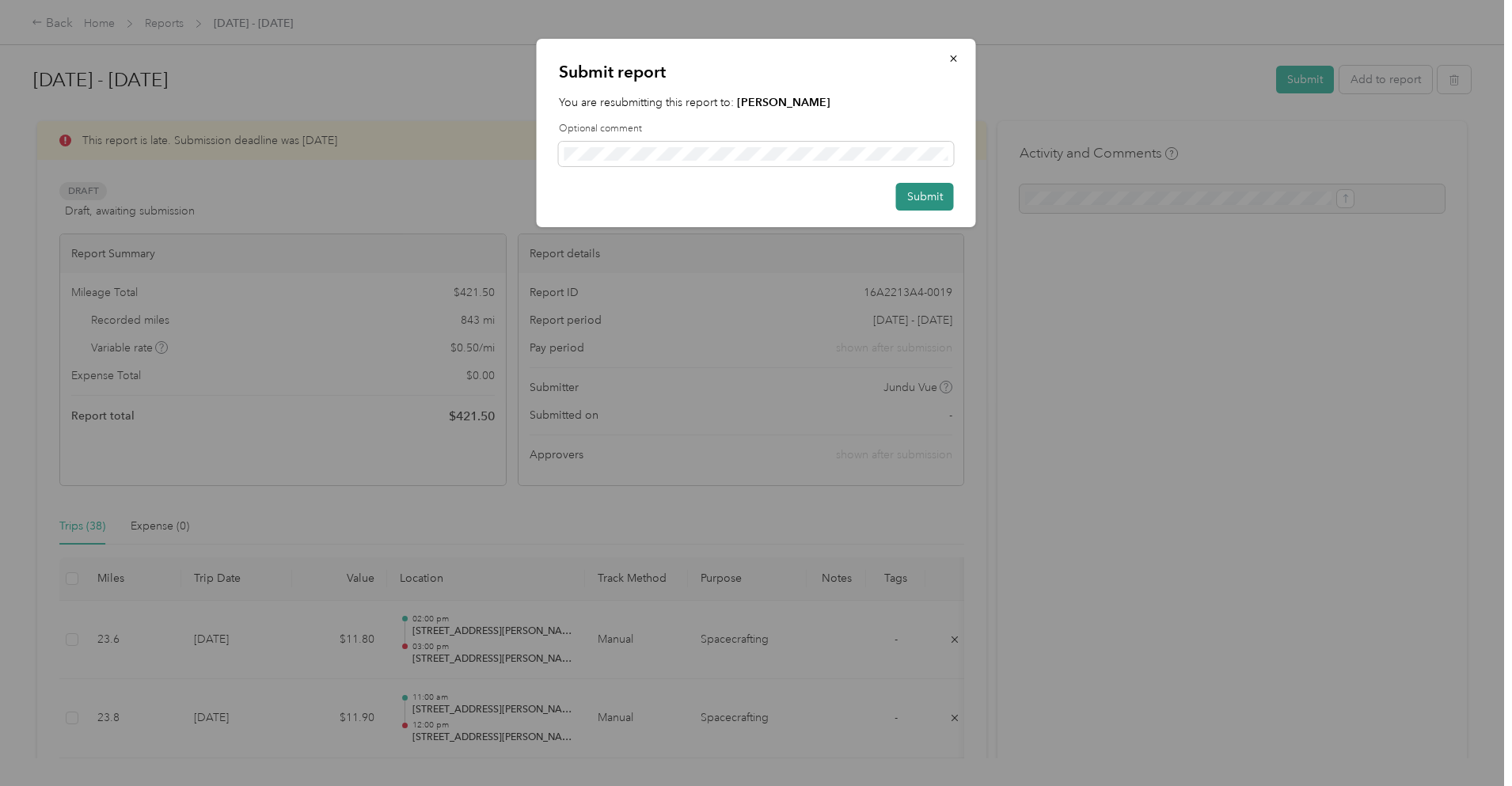
click at [950, 199] on button "Submit" at bounding box center [926, 196] width 58 height 27
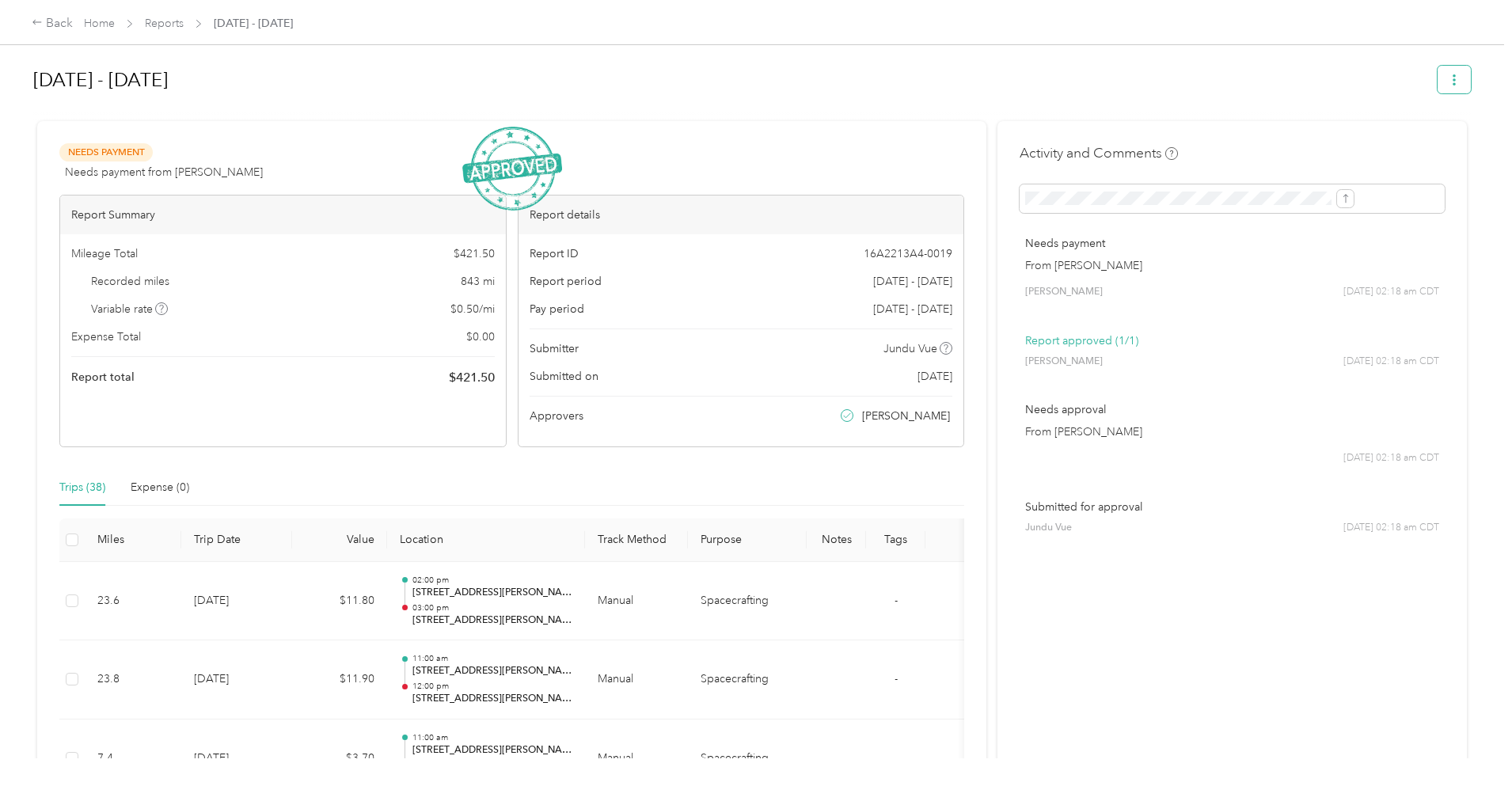
click at [1438, 83] on button "button" at bounding box center [1454, 80] width 33 height 27
click at [1299, 135] on span "Download" at bounding box center [1279, 138] width 52 height 17
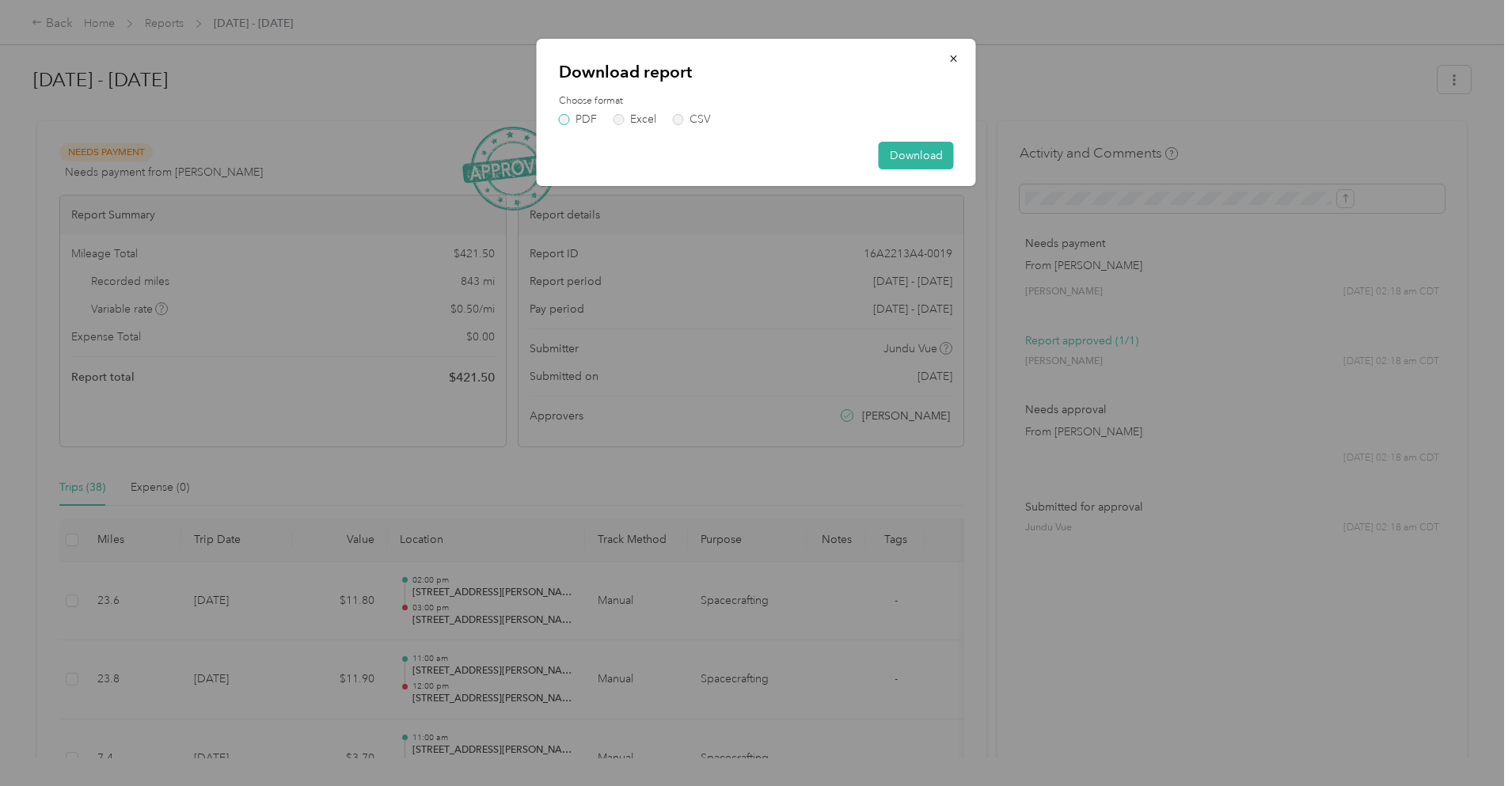
click at [582, 116] on label "PDF" at bounding box center [578, 120] width 38 height 11
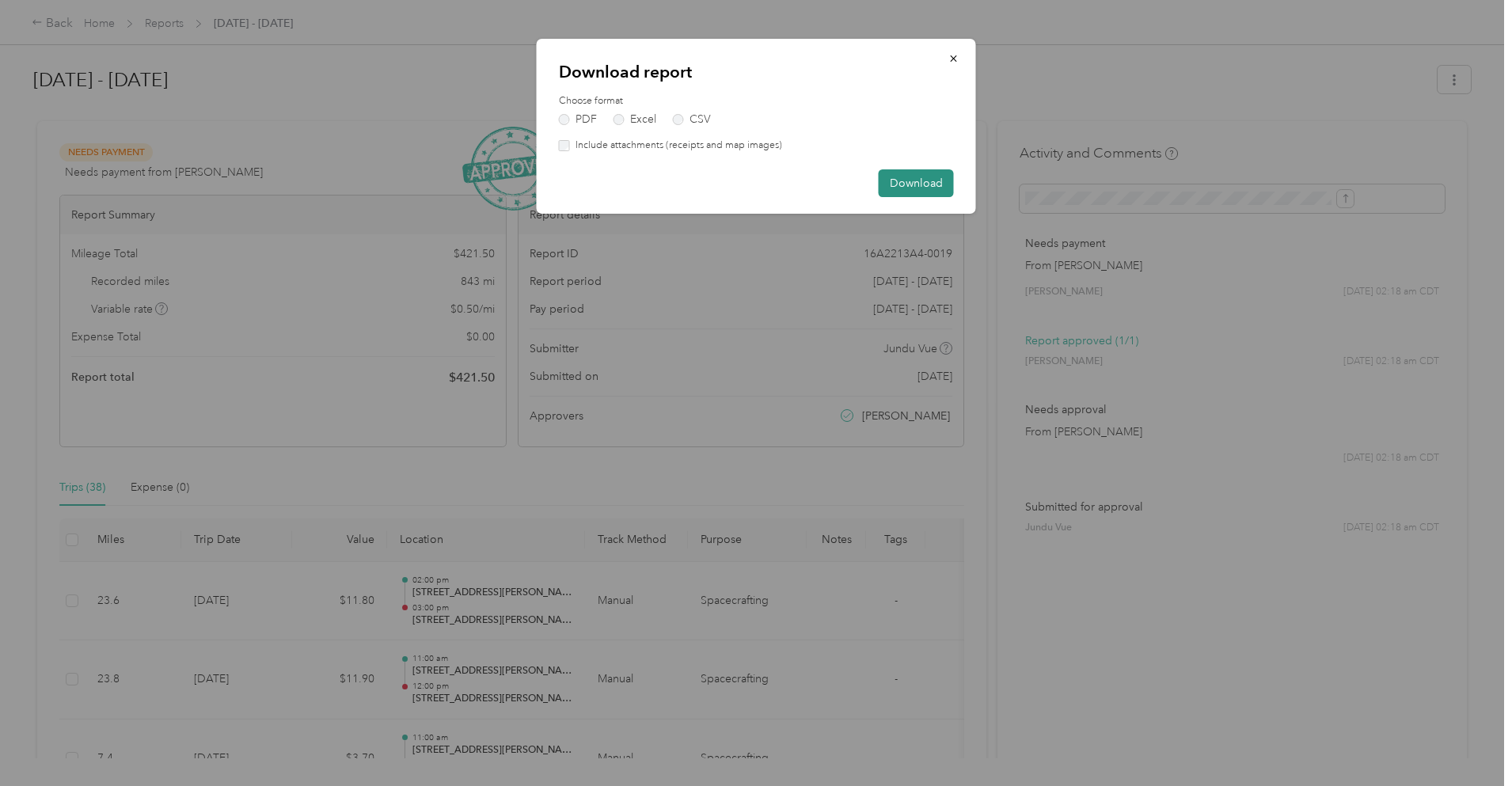
click at [908, 179] on button "Download" at bounding box center [916, 183] width 75 height 27
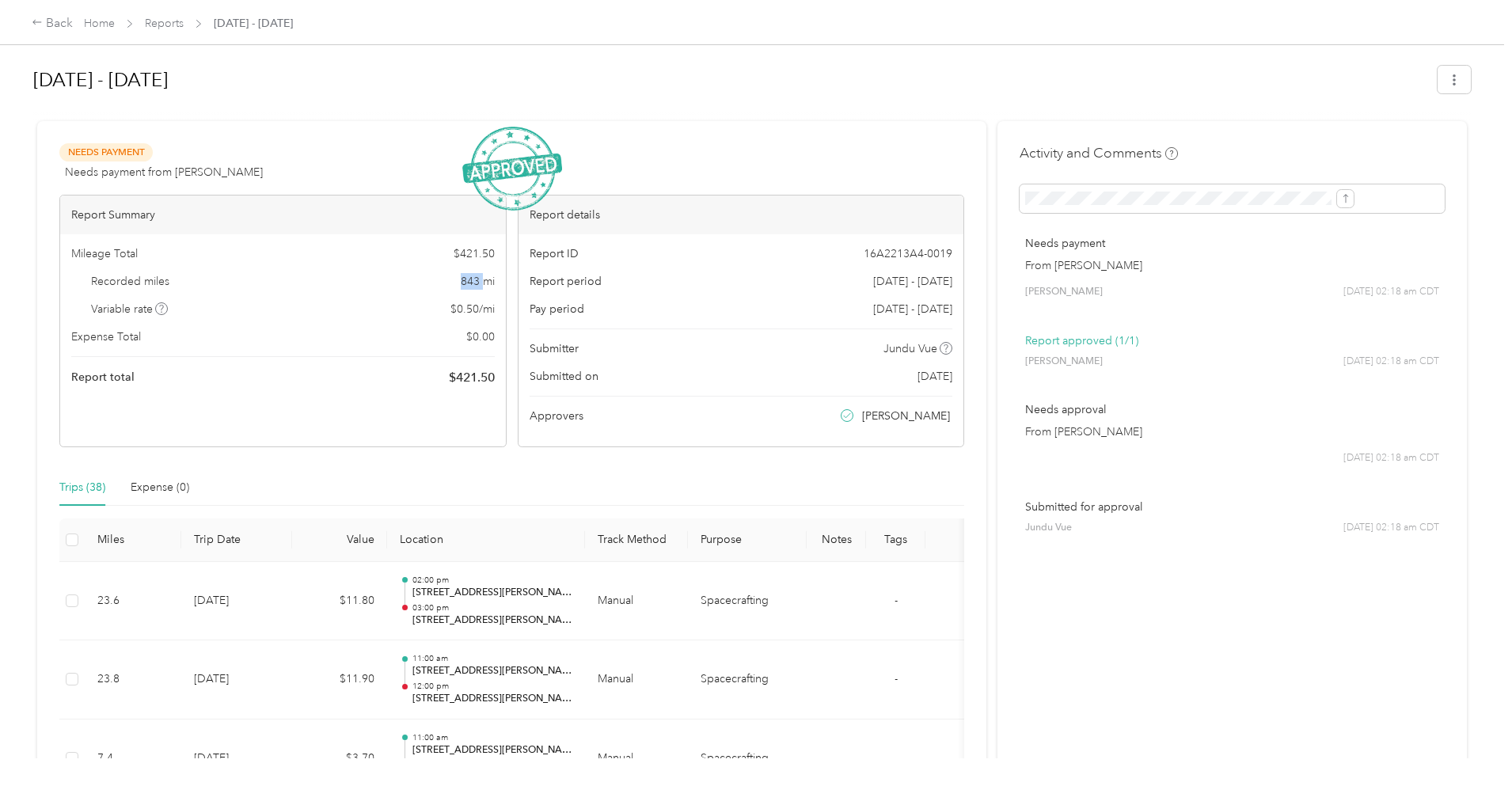
drag, startPoint x: 499, startPoint y: 279, endPoint x: 525, endPoint y: 280, distance: 26.0
click at [495, 280] on div "Recorded miles 843 mi" at bounding box center [283, 281] width 424 height 17
copy span "843"
click at [1438, 84] on button "button" at bounding box center [1454, 80] width 33 height 27
click at [1298, 140] on span "Download" at bounding box center [1279, 138] width 52 height 17
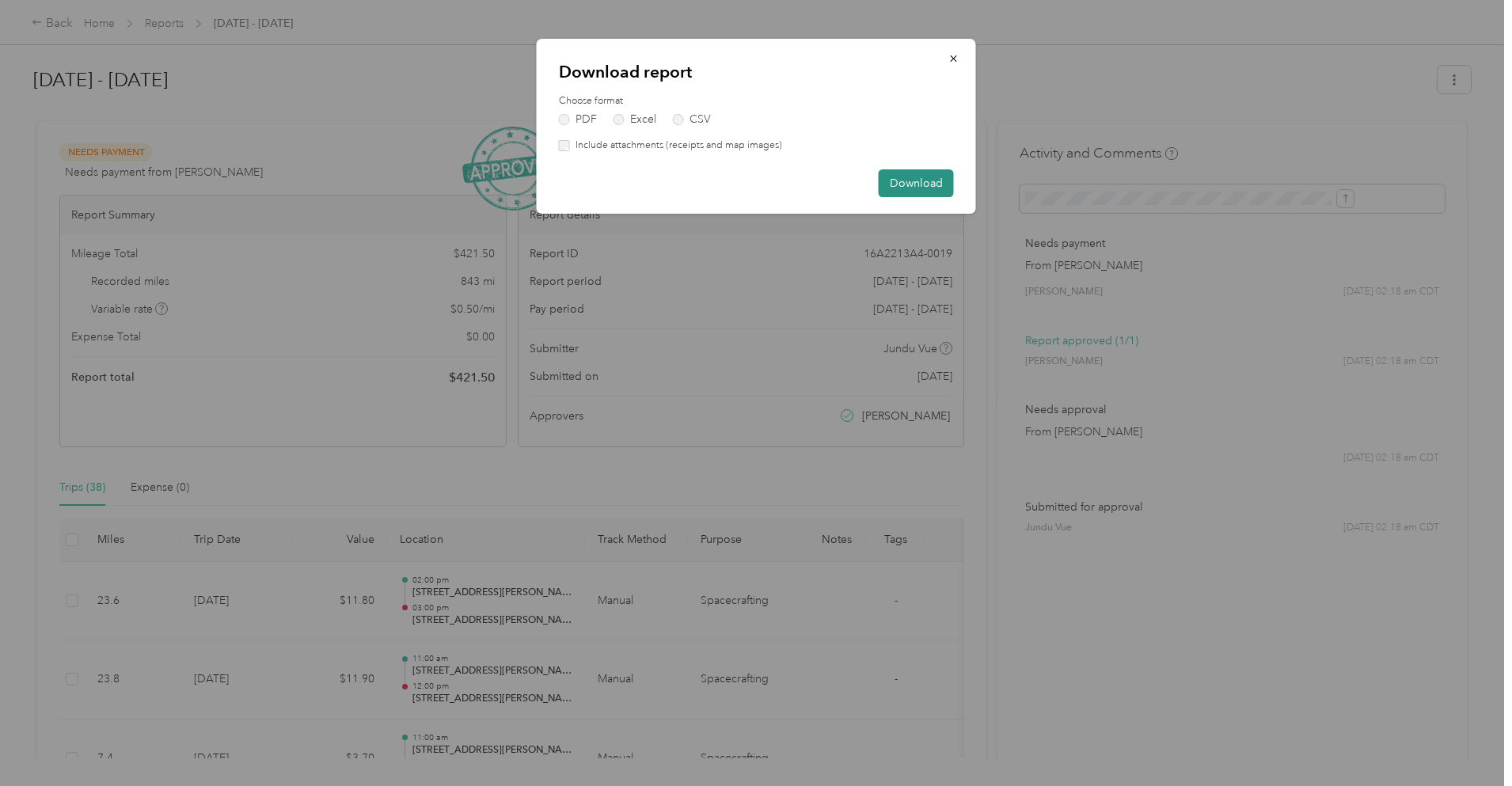
click at [902, 180] on button "Download" at bounding box center [916, 183] width 75 height 27
